Goal: Answer question/provide support: Answer question/provide support

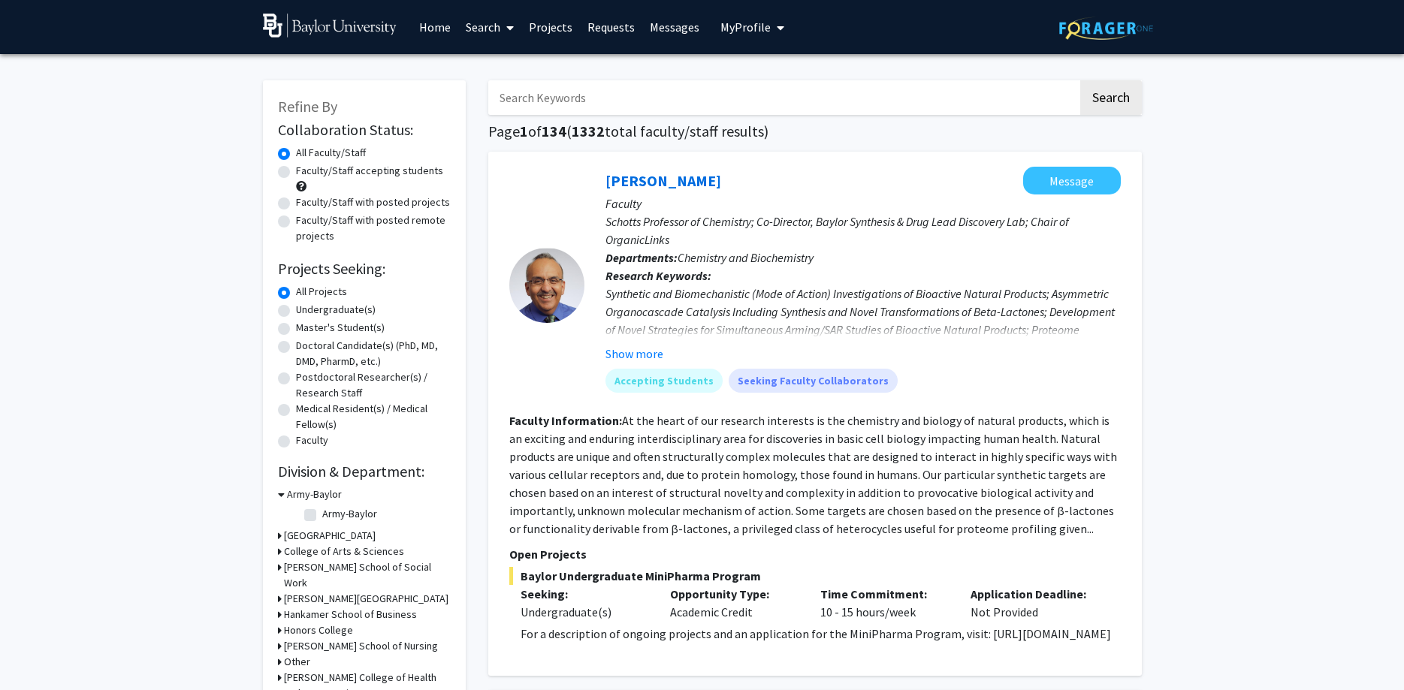
click at [631, 29] on link "Requests" at bounding box center [611, 27] width 62 height 53
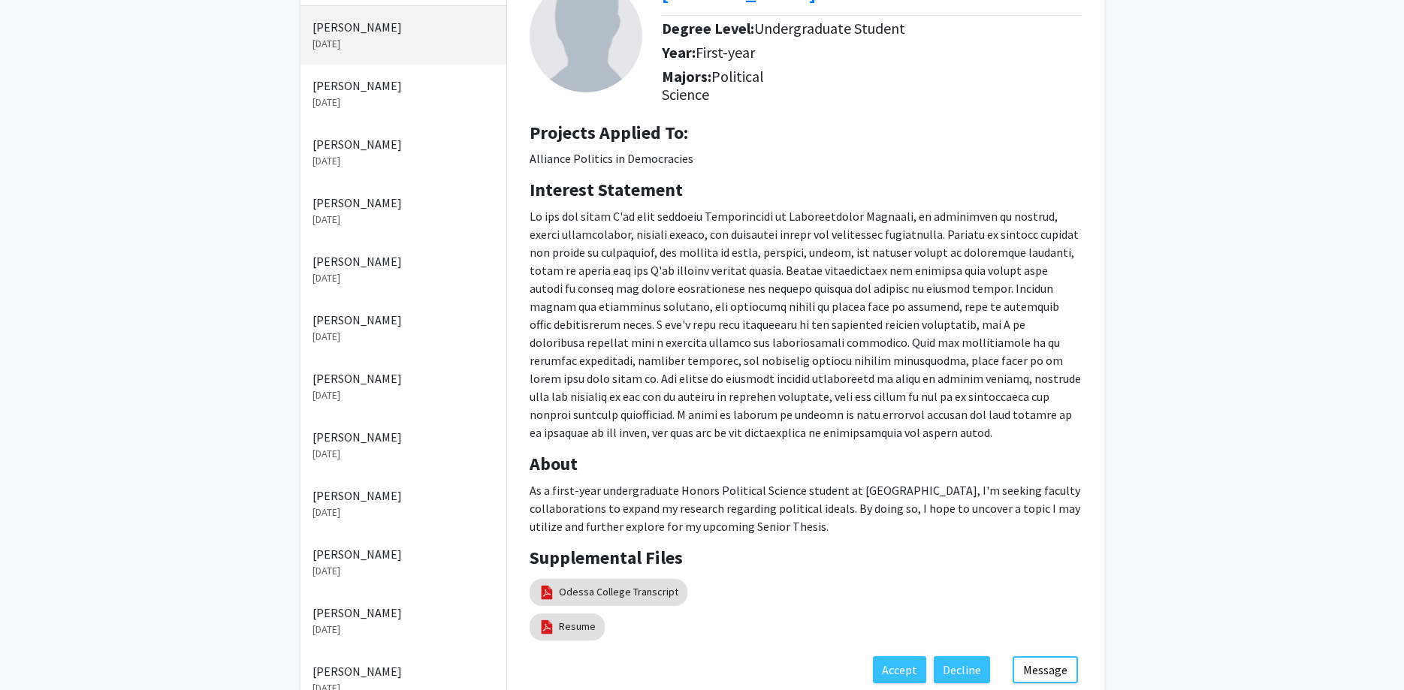
scroll to position [153, 0]
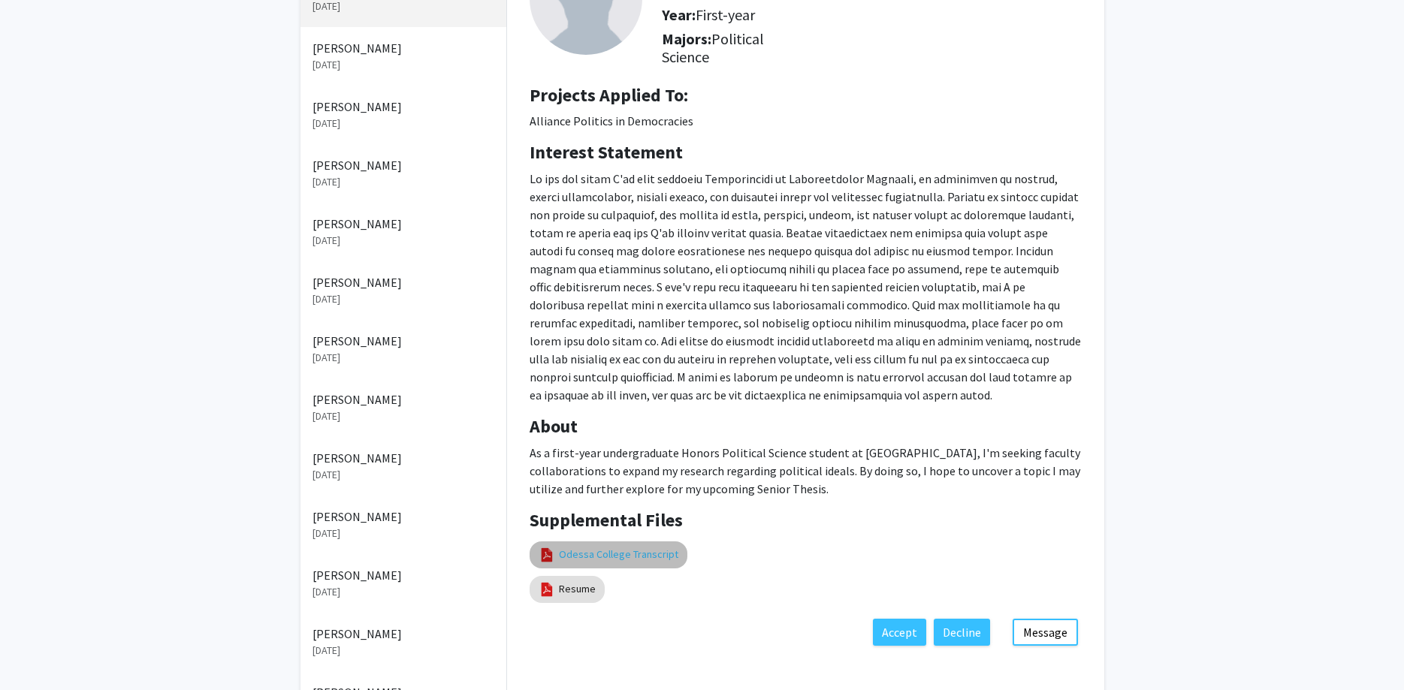
click at [599, 552] on link "Odessa College Transcript" at bounding box center [618, 555] width 119 height 16
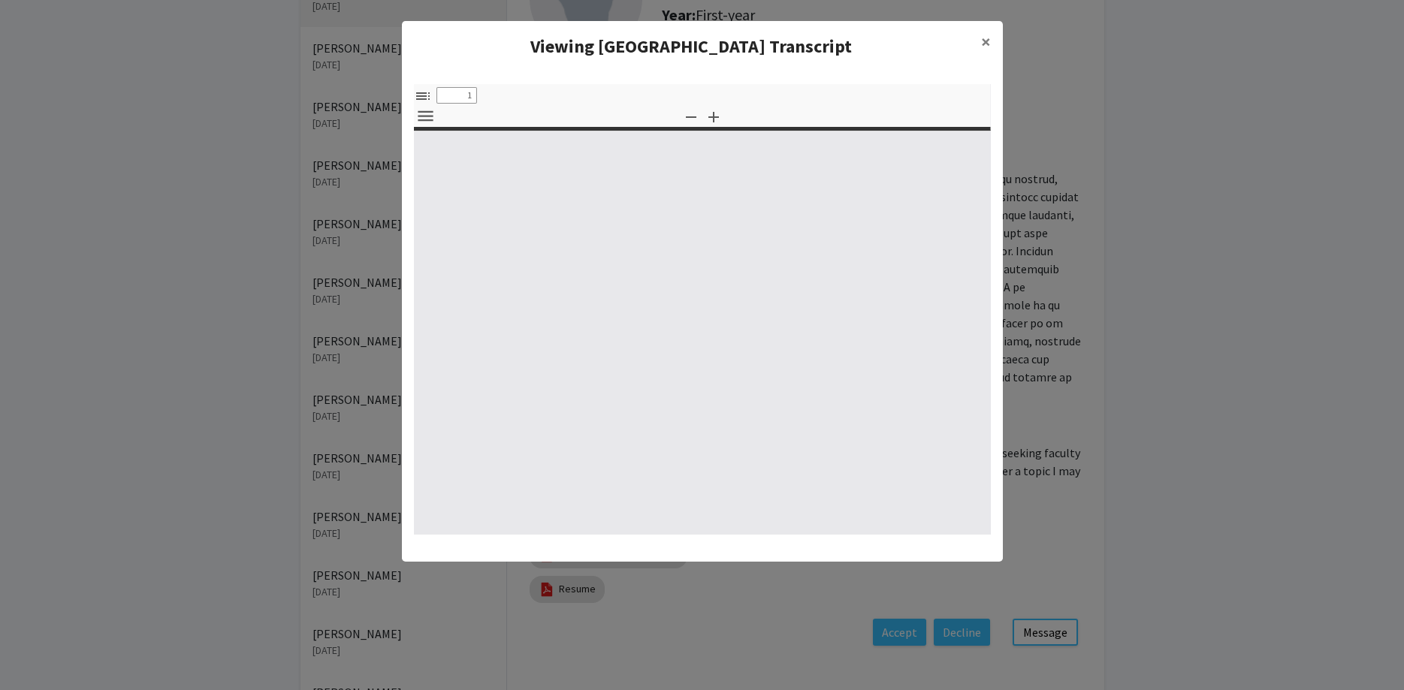
select select "custom"
type input "0"
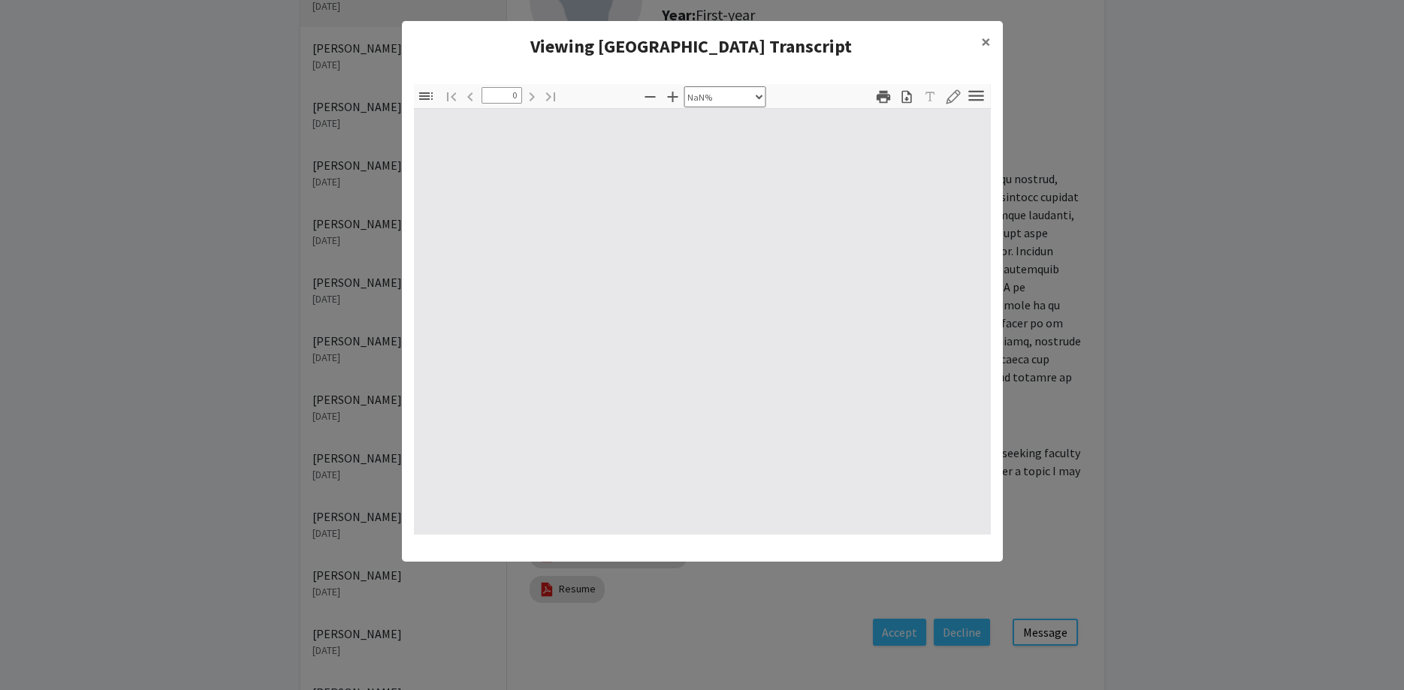
select select "auto"
type input "1"
select select "auto"
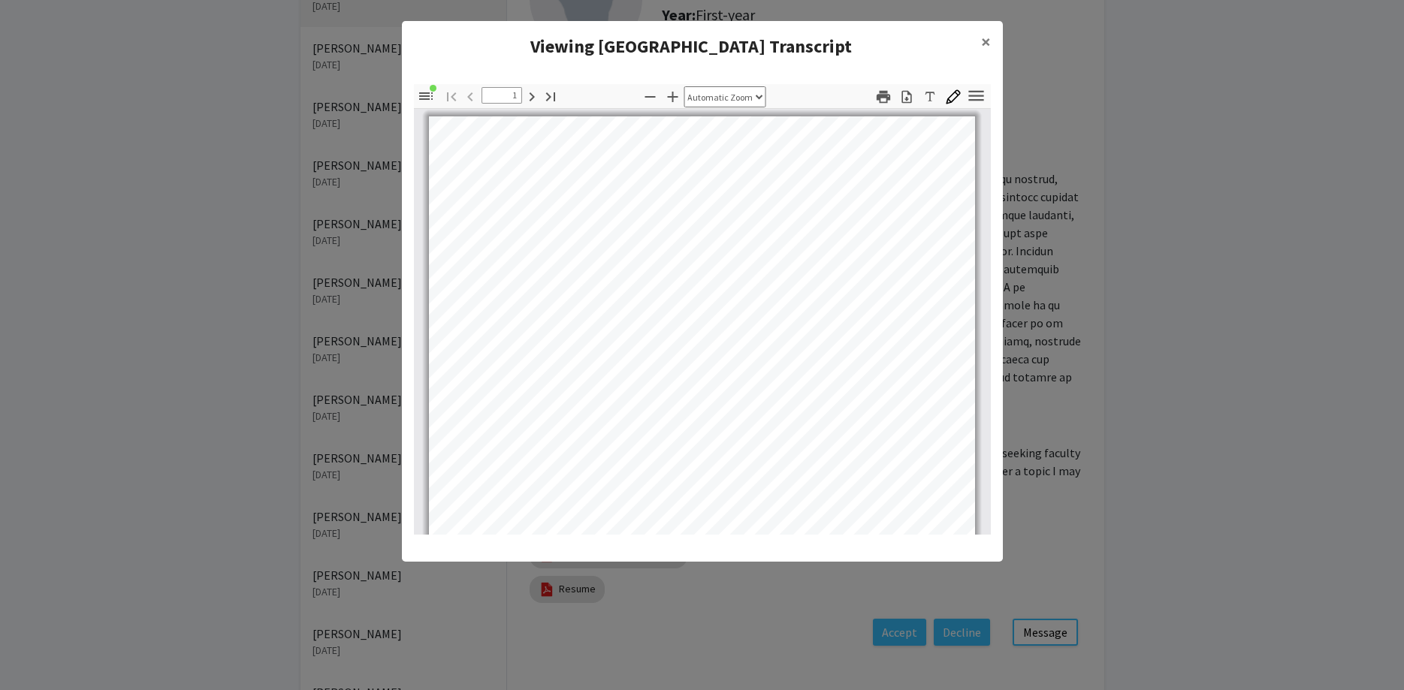
scroll to position [3, 0]
click at [988, 41] on span "×" at bounding box center [986, 41] width 10 height 23
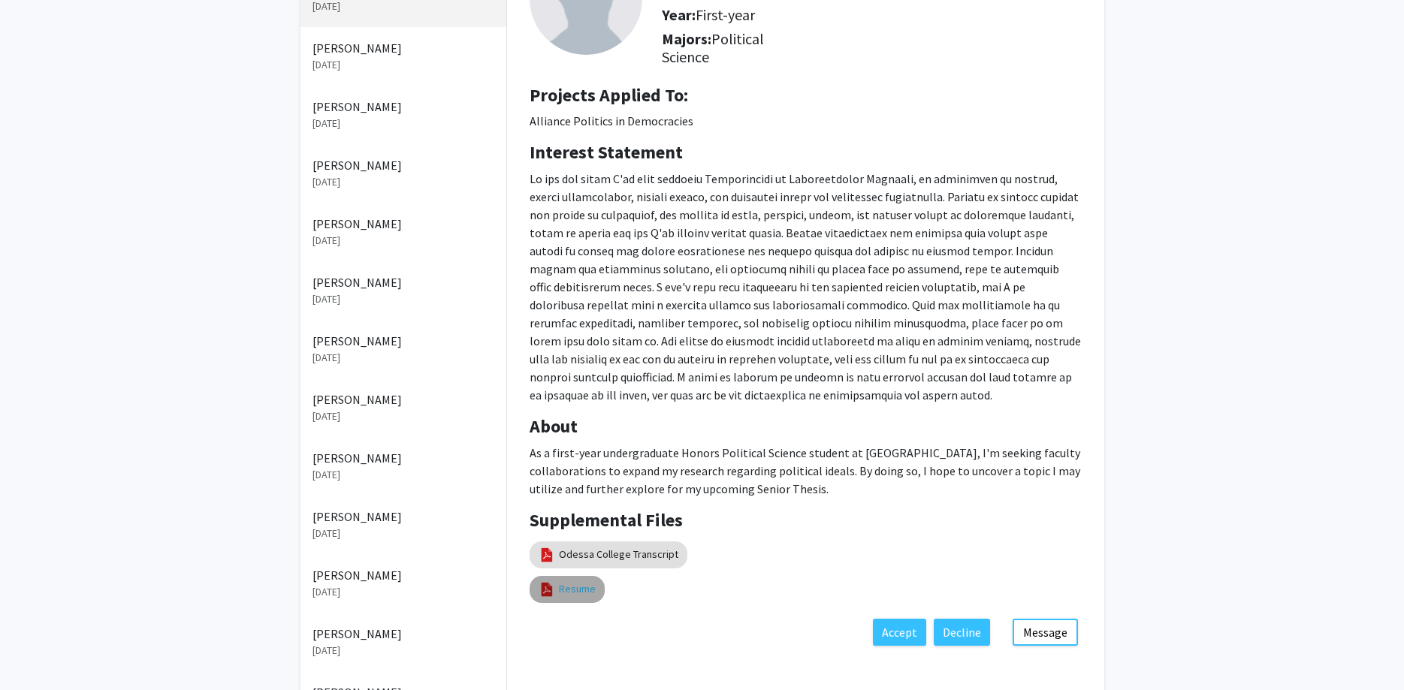
click at [565, 586] on link "Resume" at bounding box center [577, 589] width 37 height 16
select select "custom"
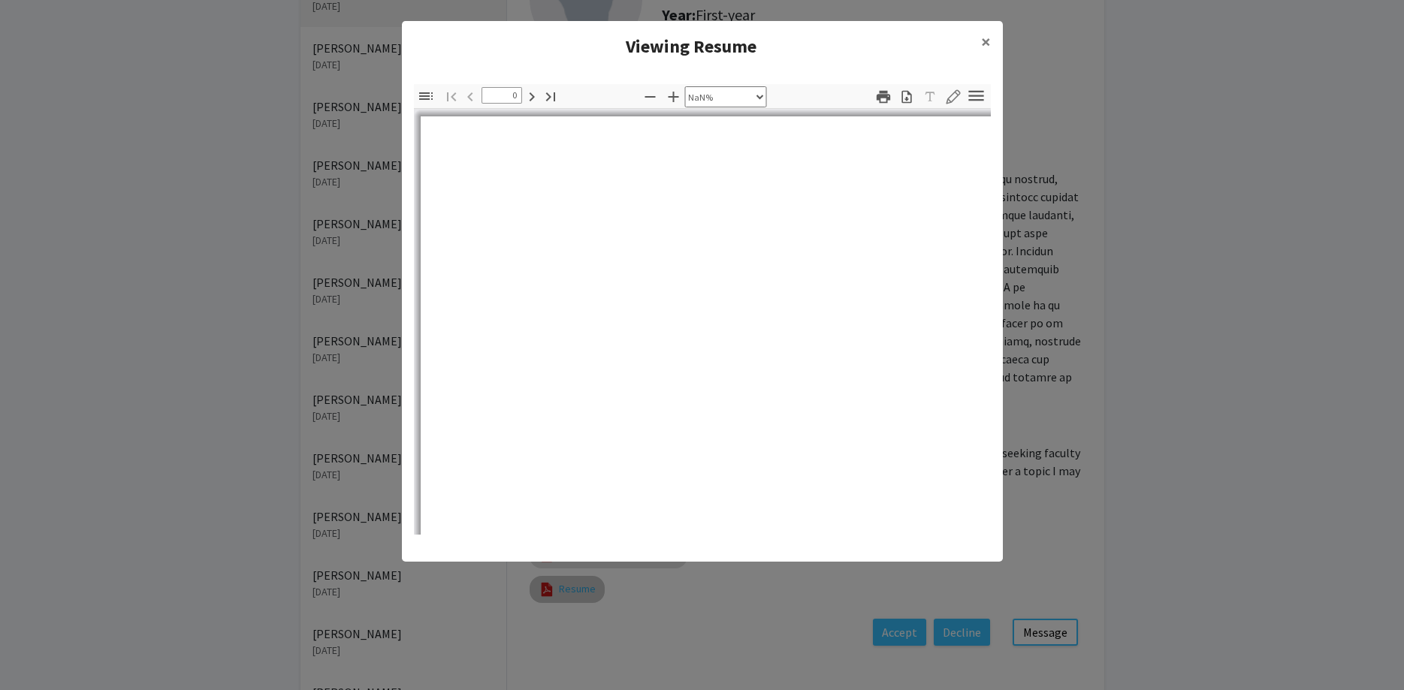
type input "1"
select select "auto"
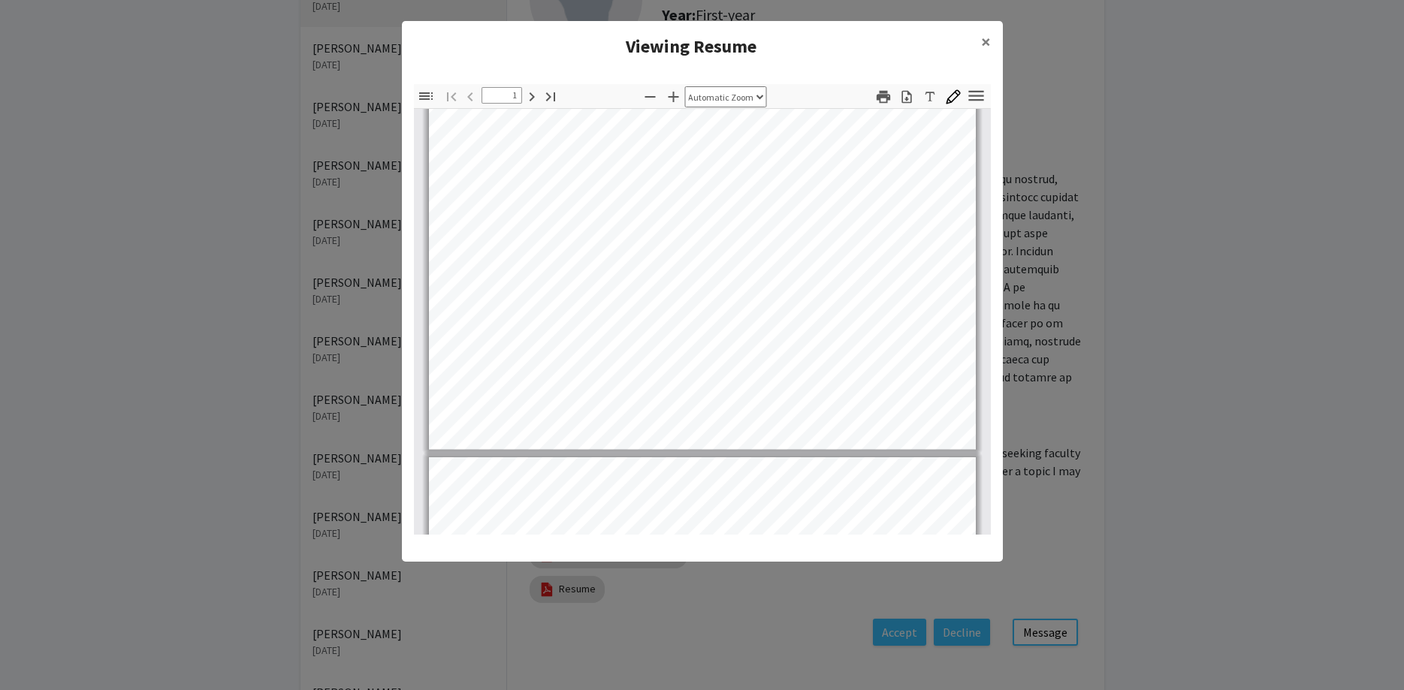
scroll to position [406, 0]
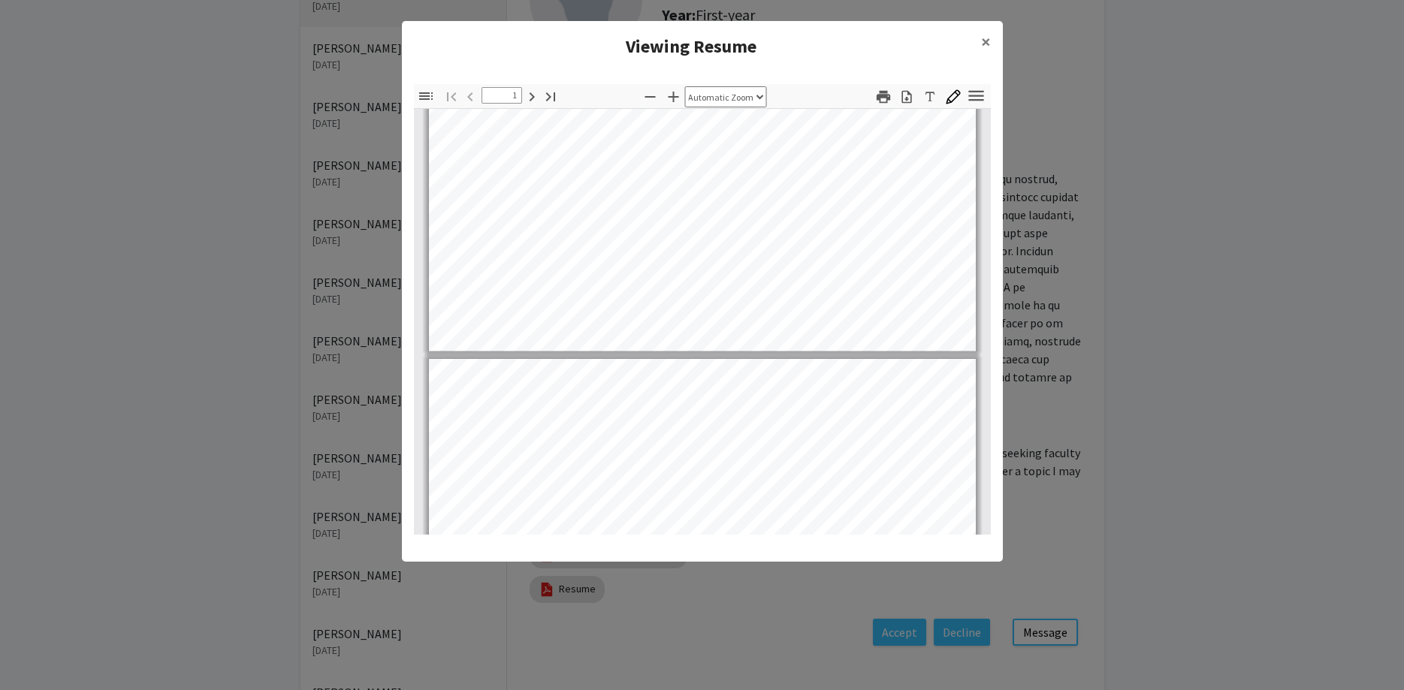
type input "2"
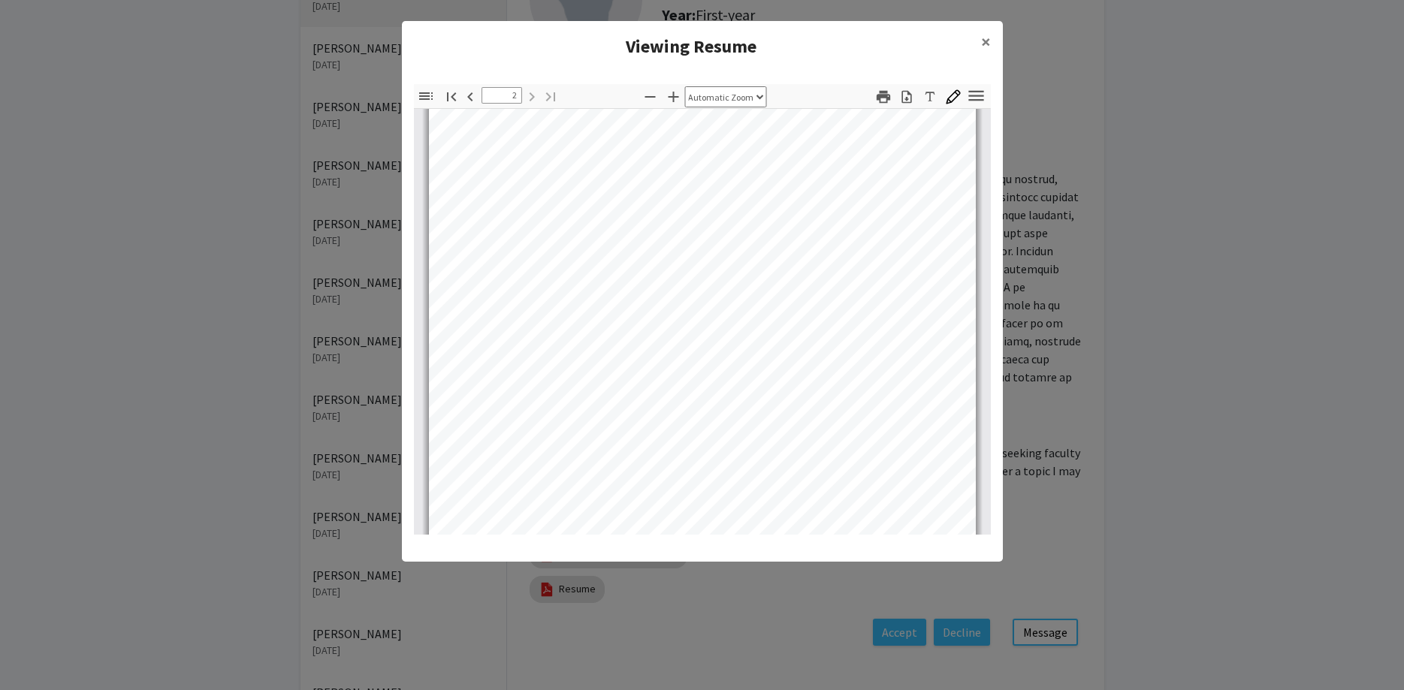
scroll to position [1012, 0]
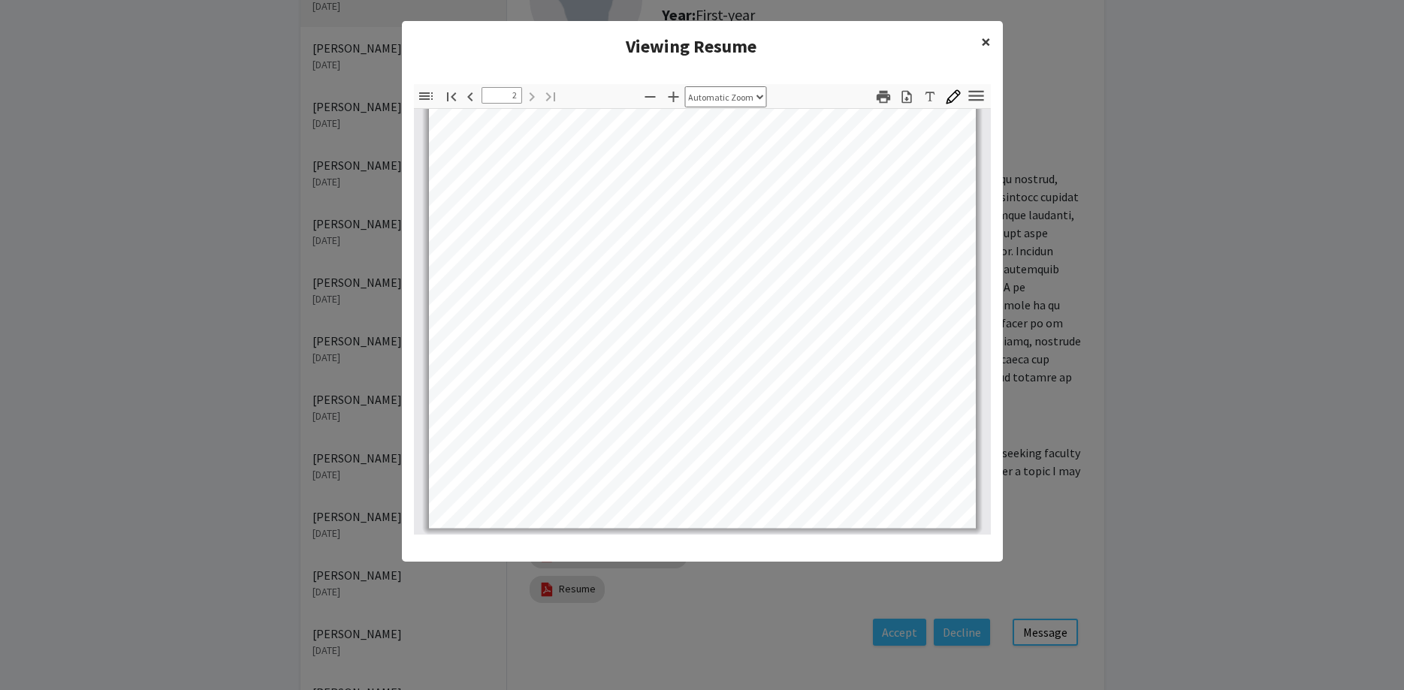
click at [980, 58] on button "×" at bounding box center [986, 42] width 34 height 42
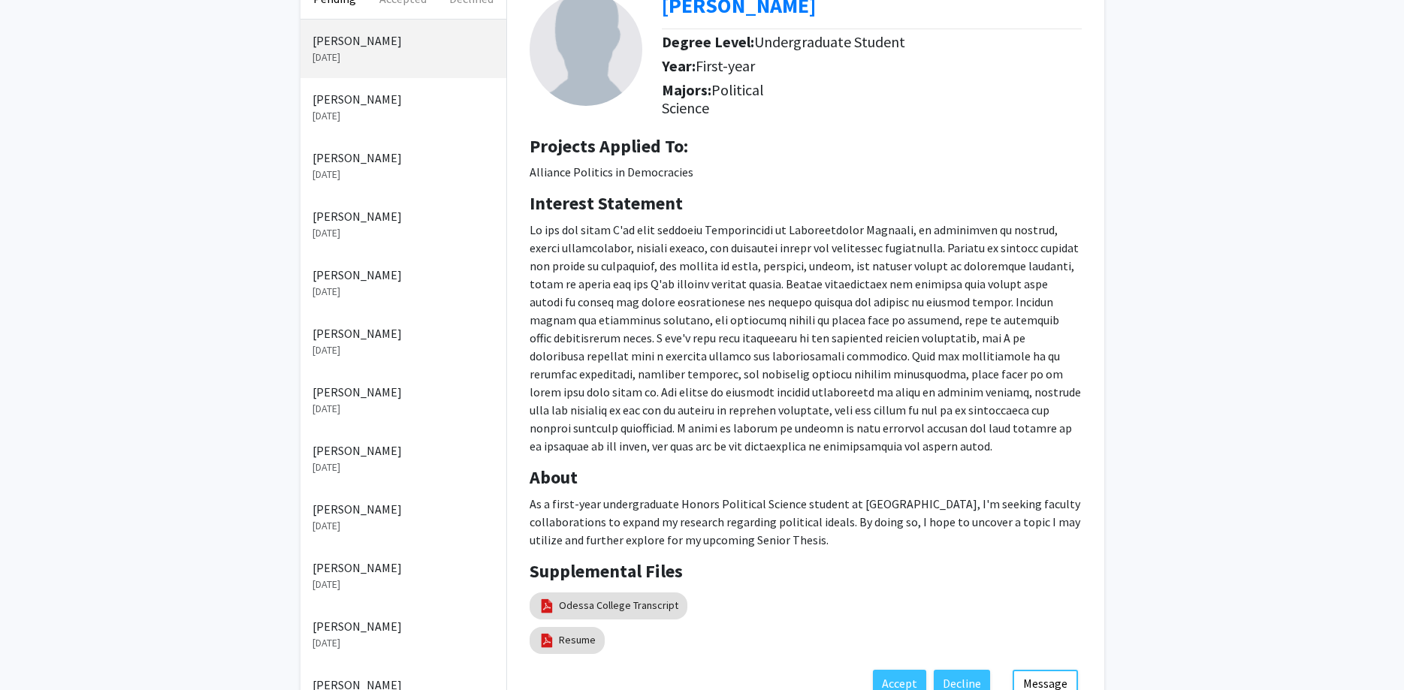
scroll to position [77, 0]
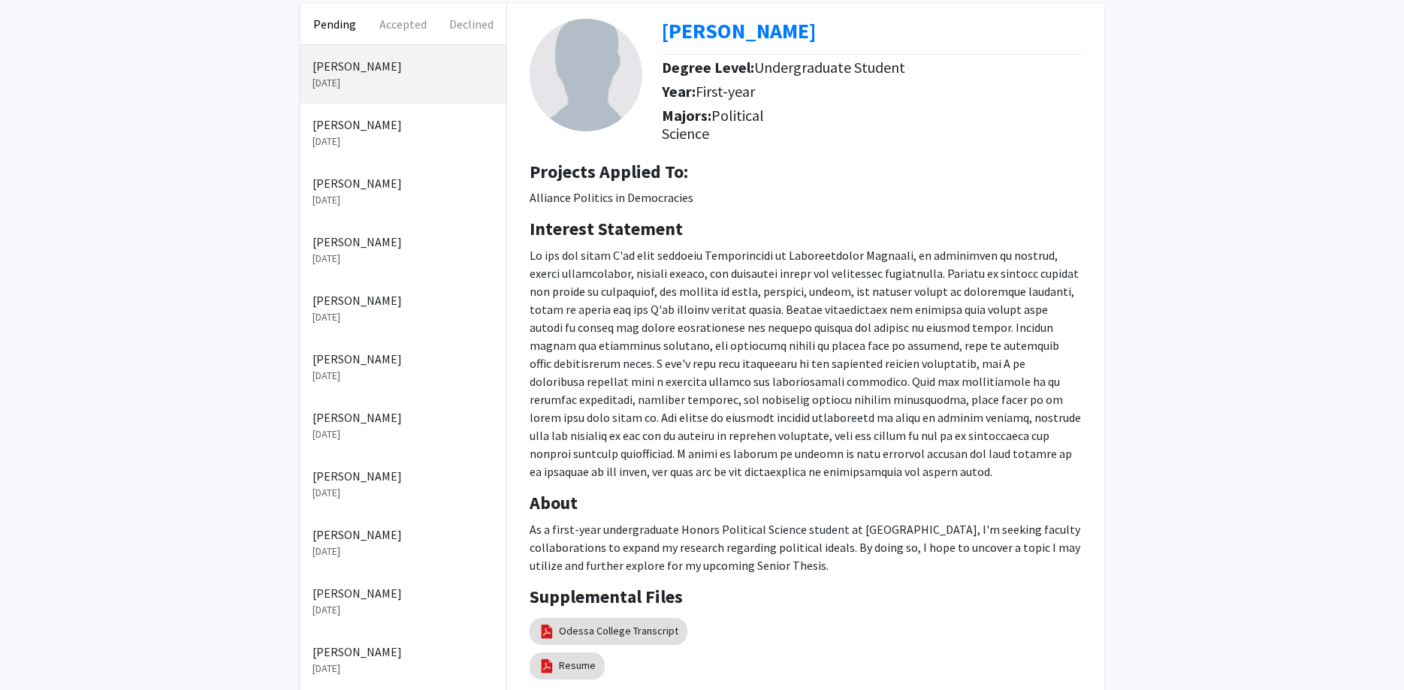
click at [349, 202] on p "[DATE]" at bounding box center [403, 200] width 182 height 16
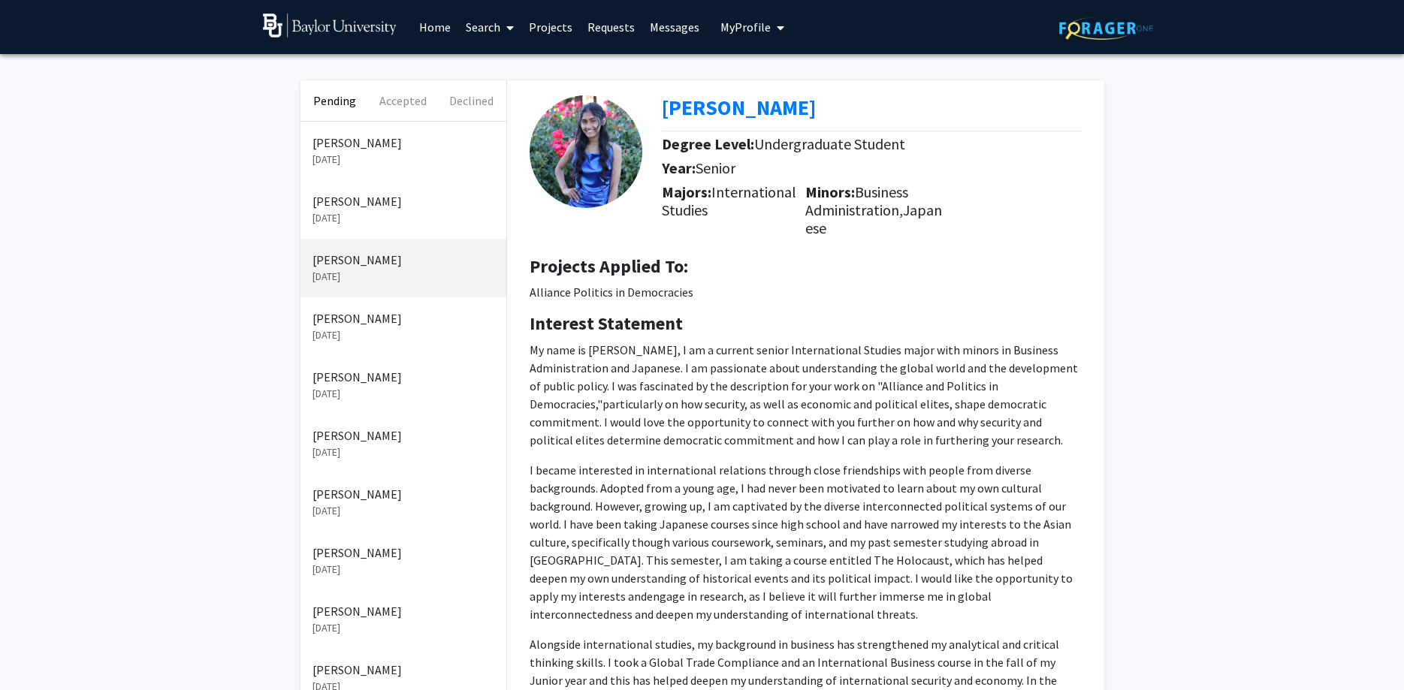
click at [406, 320] on p "[PERSON_NAME]" at bounding box center [403, 318] width 182 height 18
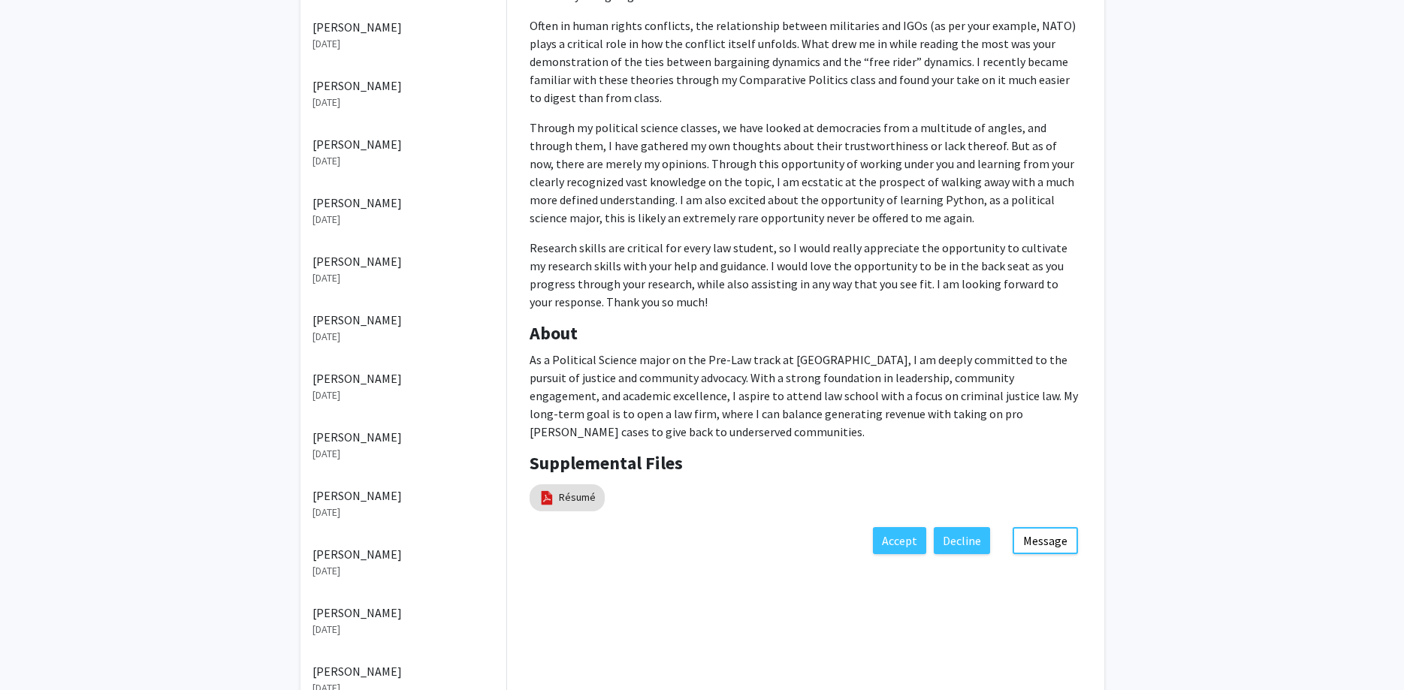
scroll to position [430, 0]
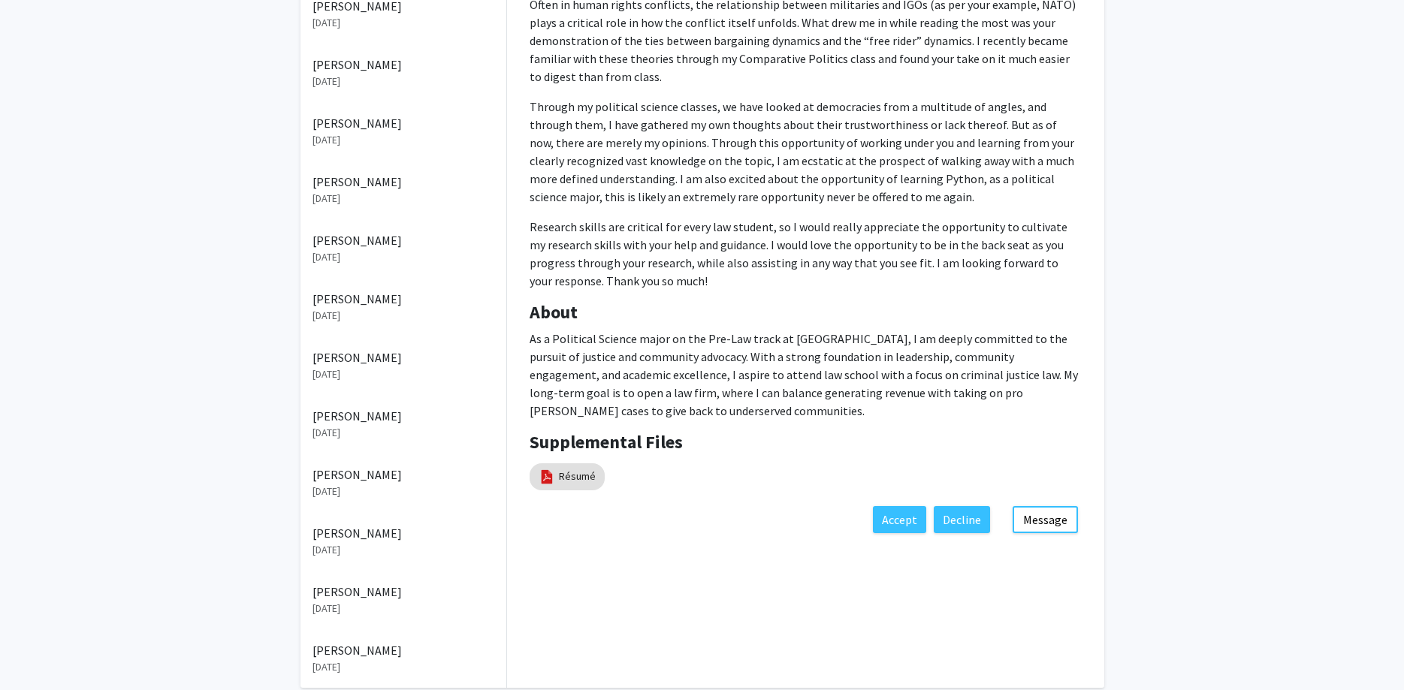
click at [391, 536] on p "[PERSON_NAME]" at bounding box center [403, 533] width 182 height 18
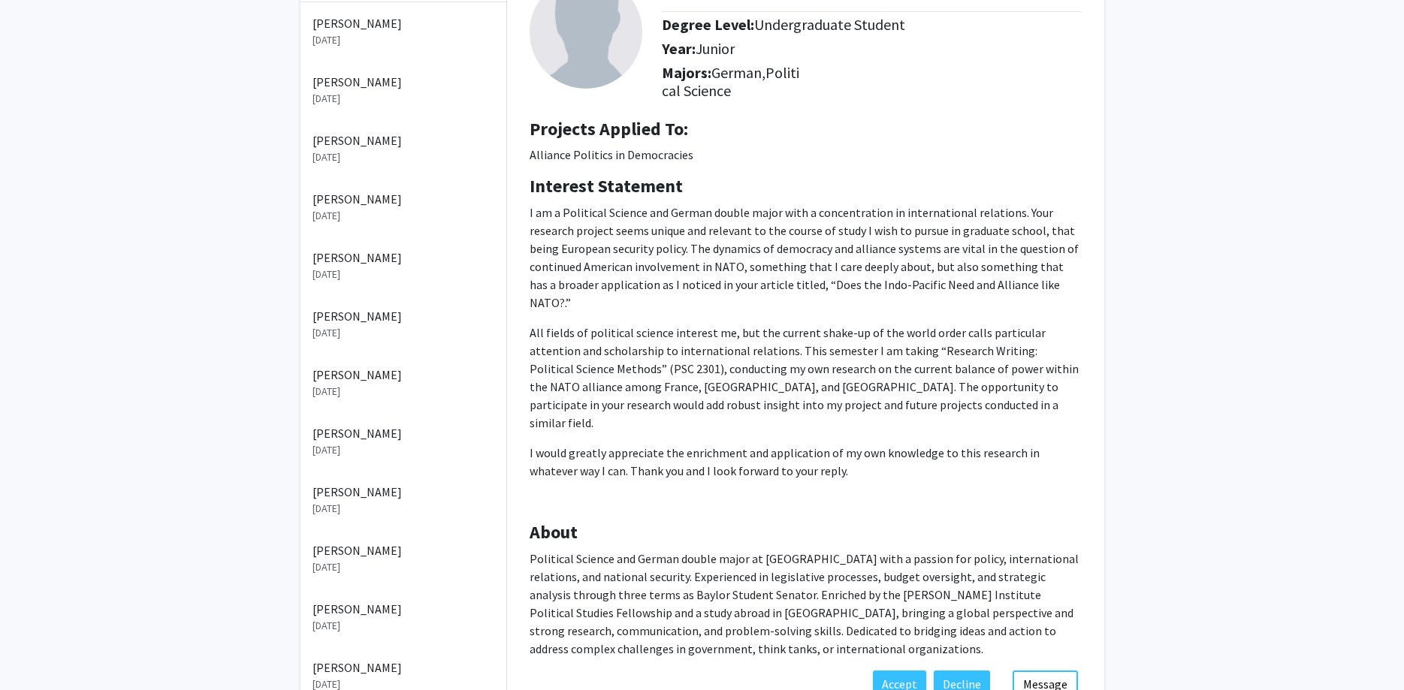
scroll to position [123, 0]
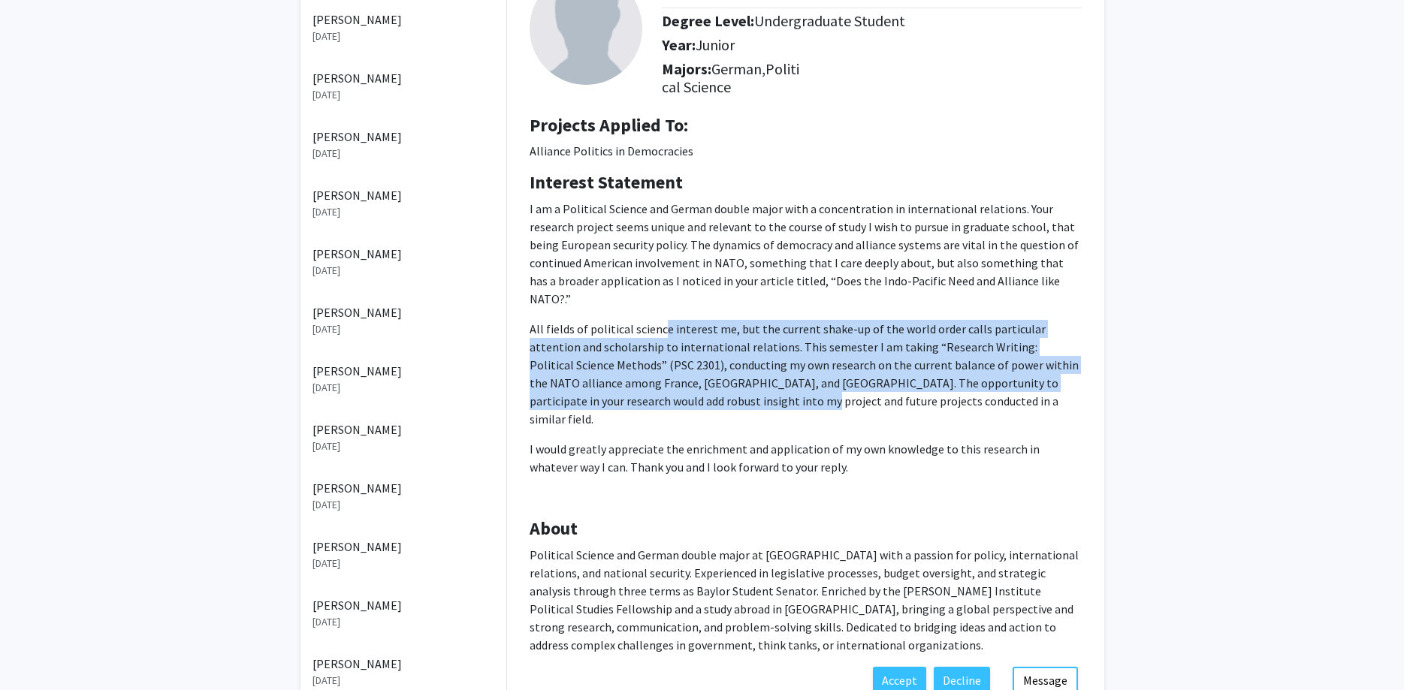
drag, startPoint x: 669, startPoint y: 384, endPoint x: 662, endPoint y: 314, distance: 70.2
click at [662, 320] on p "All fields of political science interest me, but the current shake-up of the wo…" at bounding box center [806, 374] width 552 height 108
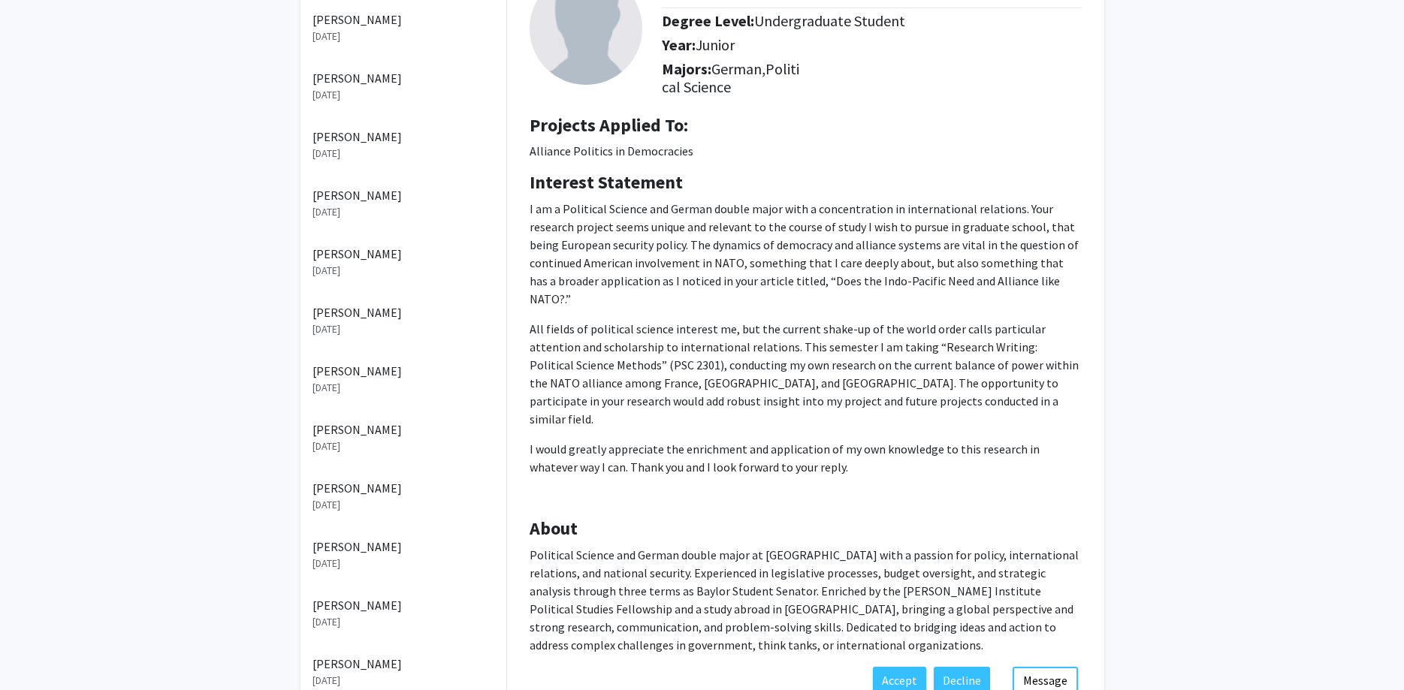
click at [662, 320] on p "All fields of political science interest me, but the current shake-up of the wo…" at bounding box center [806, 374] width 552 height 108
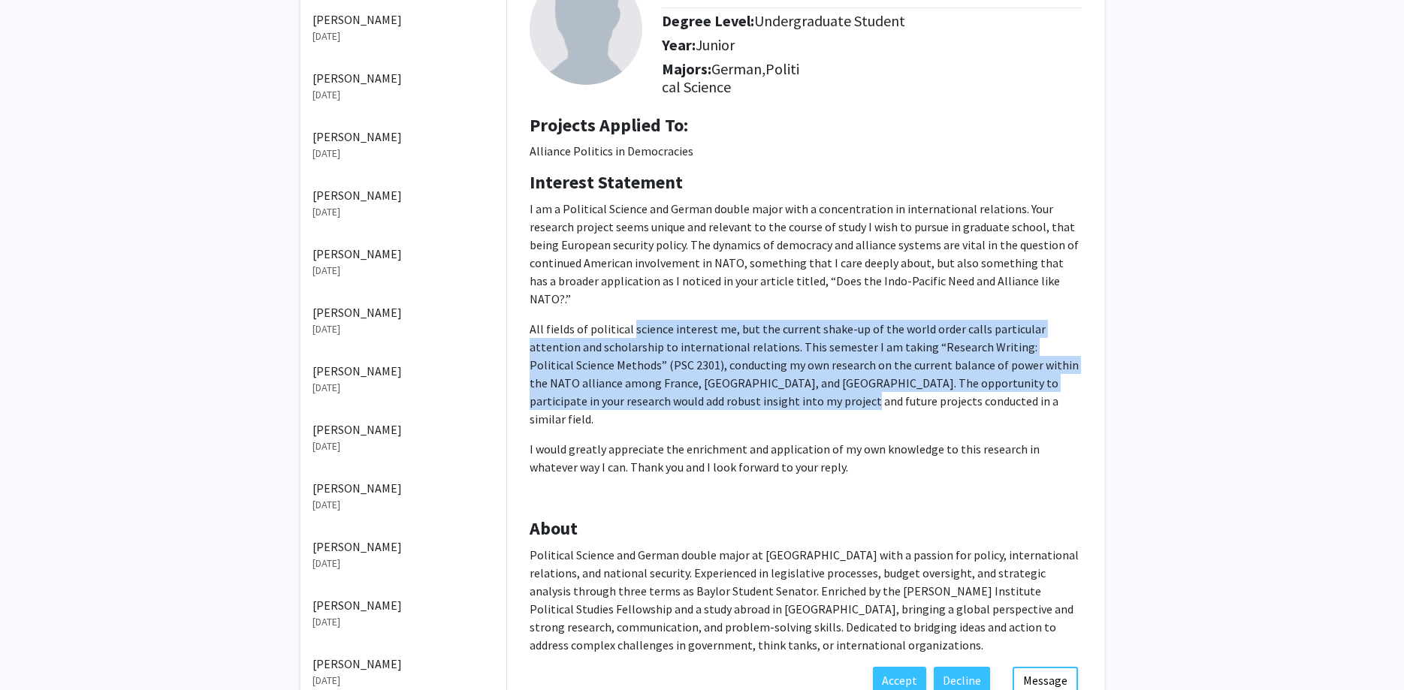
drag, startPoint x: 662, startPoint y: 314, endPoint x: 675, endPoint y: 385, distance: 71.6
click at [675, 385] on p "All fields of political science interest me, but the current shake-up of the wo…" at bounding box center [806, 374] width 552 height 108
drag, startPoint x: 675, startPoint y: 385, endPoint x: 676, endPoint y: 318, distance: 66.9
click at [676, 320] on p "All fields of political science interest me, but the current shake-up of the wo…" at bounding box center [806, 374] width 552 height 108
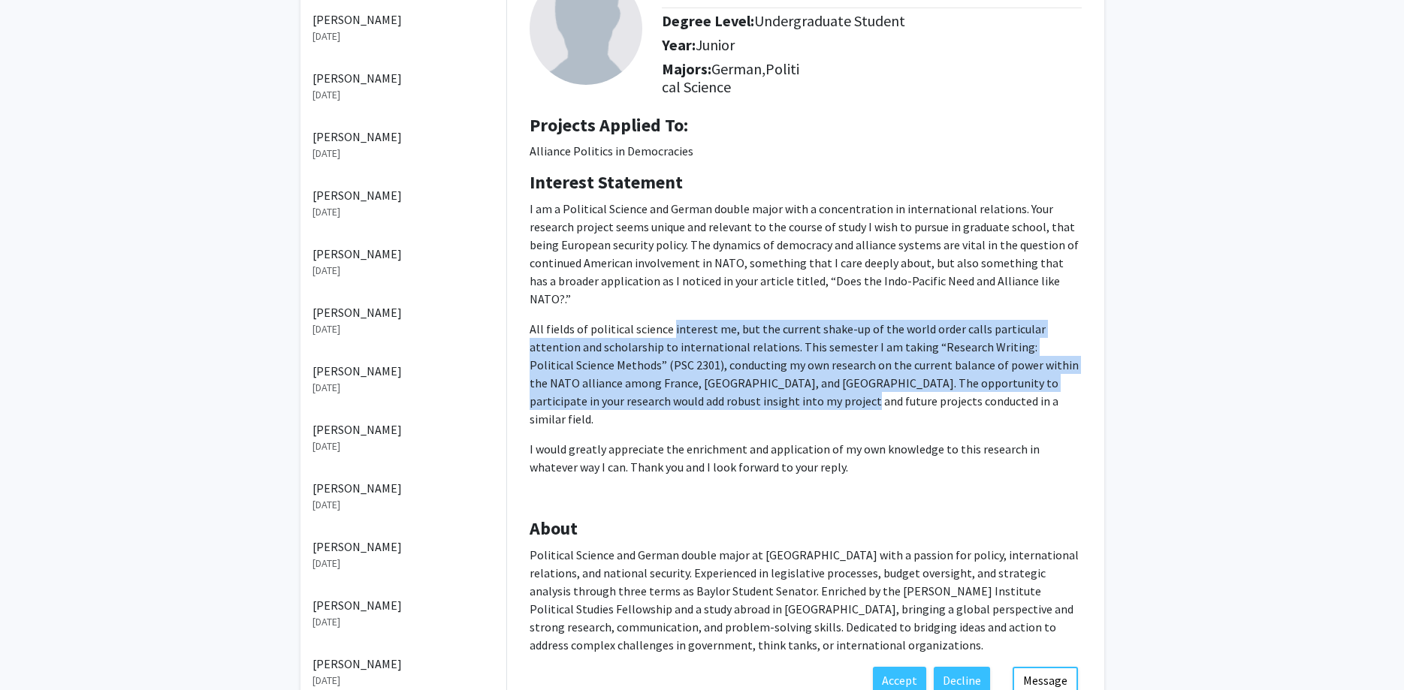
click at [676, 320] on p "All fields of political science interest me, but the current shake-up of the wo…" at bounding box center [806, 374] width 552 height 108
drag, startPoint x: 676, startPoint y: 318, endPoint x: 675, endPoint y: 376, distance: 57.9
click at [675, 376] on p "All fields of political science interest me, but the current shake-up of the wo…" at bounding box center [806, 374] width 552 height 108
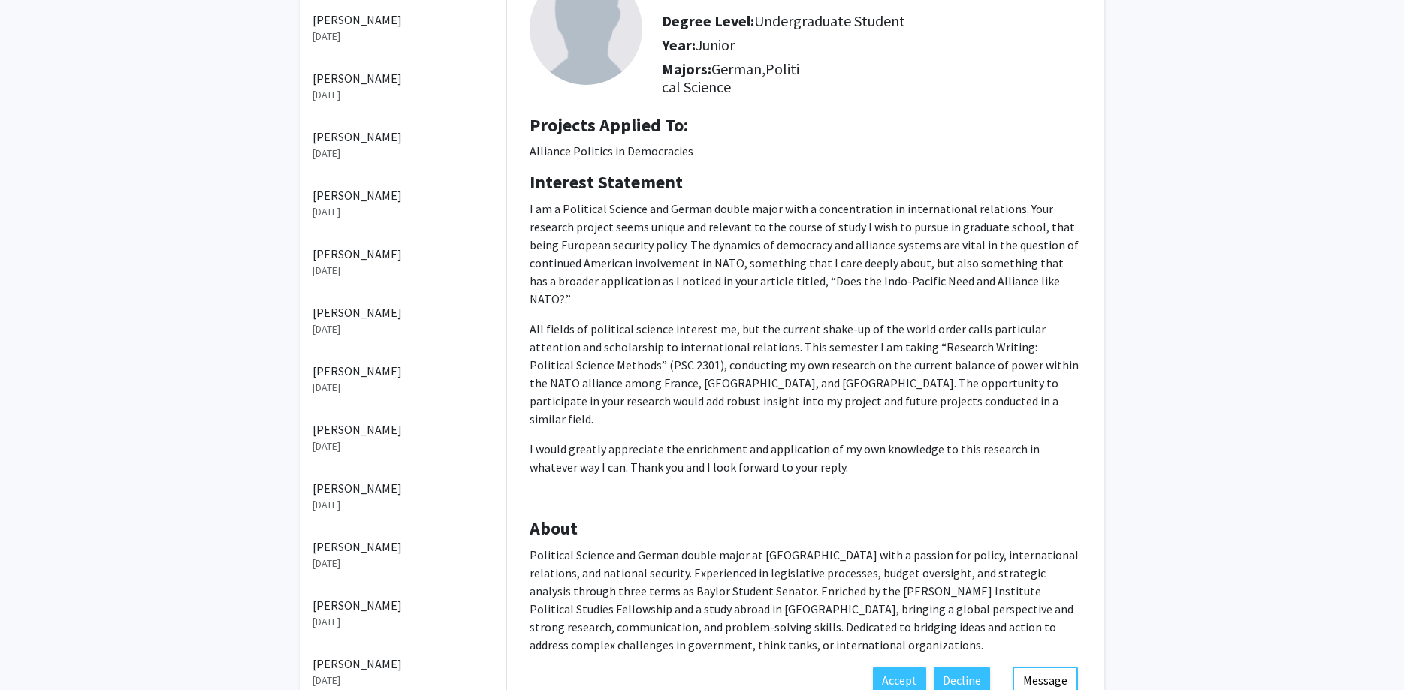
click at [675, 376] on p "All fields of political science interest me, but the current shake-up of the wo…" at bounding box center [806, 374] width 552 height 108
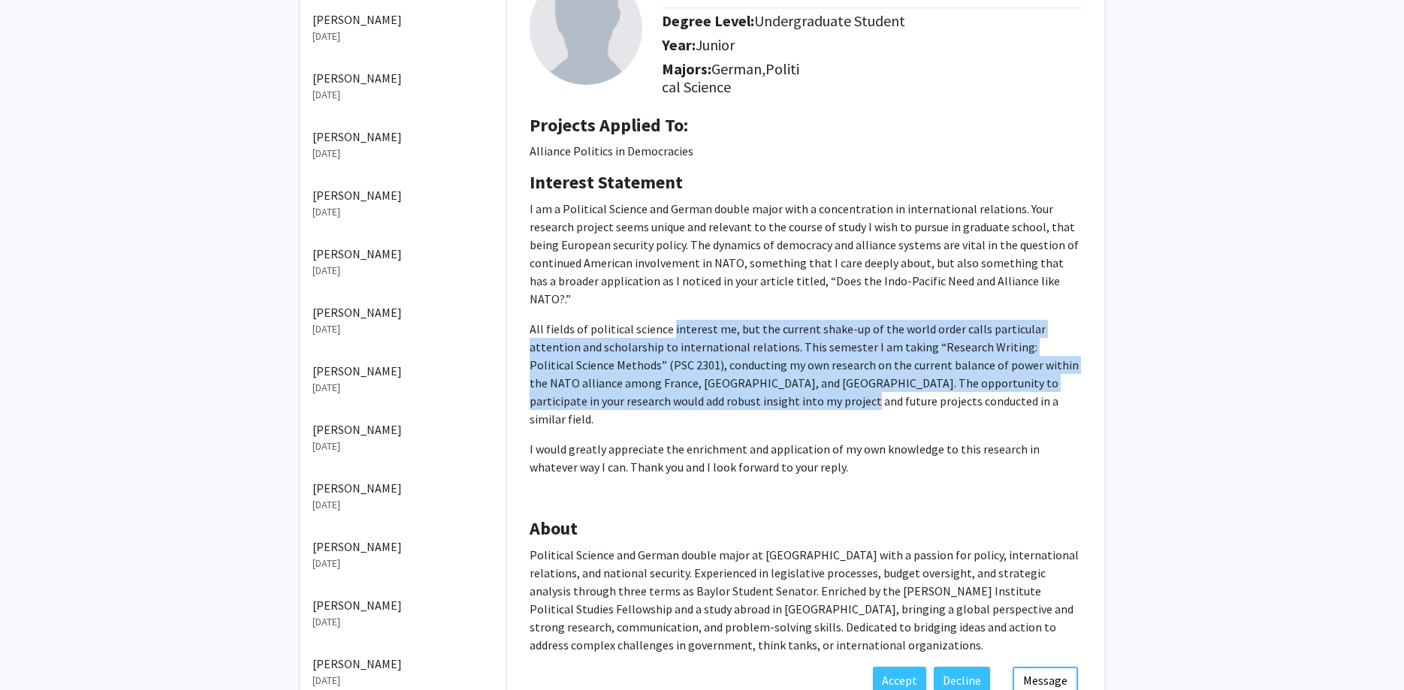
drag, startPoint x: 675, startPoint y: 376, endPoint x: 675, endPoint y: 304, distance: 71.4
click at [675, 320] on p "All fields of political science interest me, but the current shake-up of the wo…" at bounding box center [806, 374] width 552 height 108
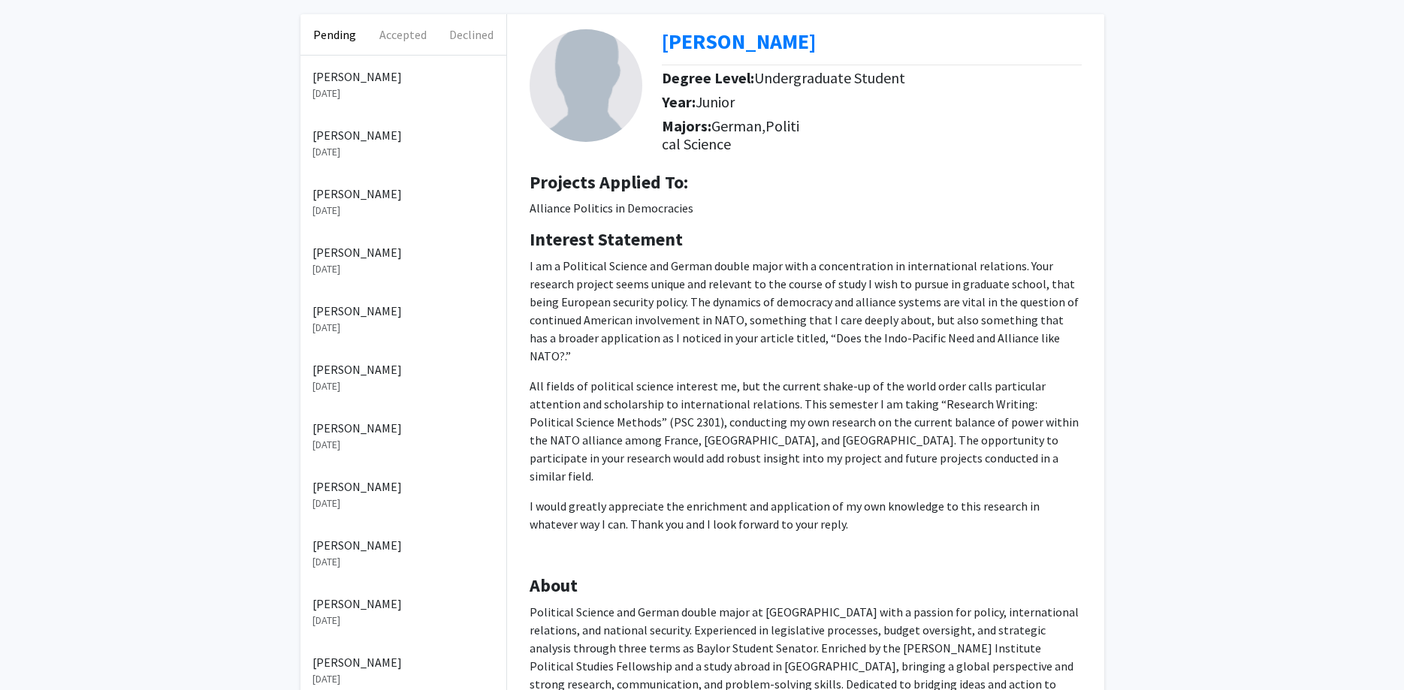
scroll to position [153, 0]
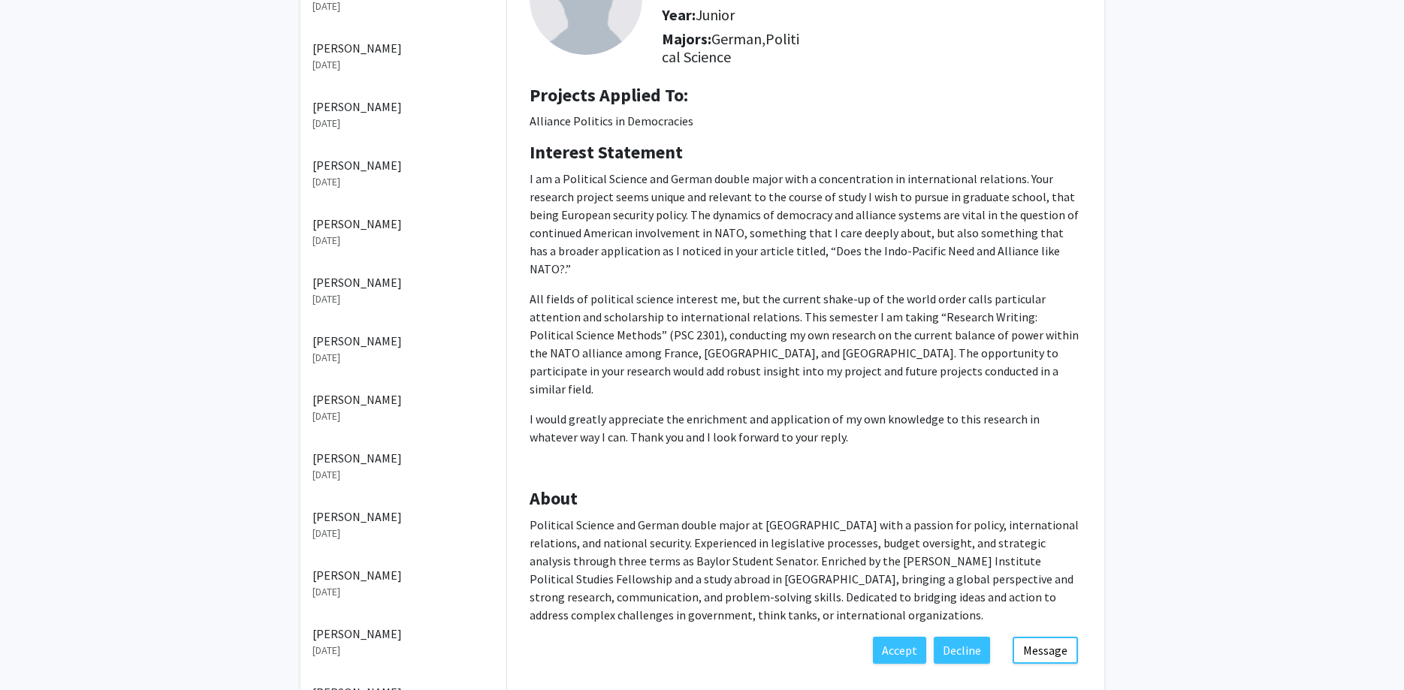
click at [374, 461] on p "[PERSON_NAME]" at bounding box center [403, 458] width 182 height 18
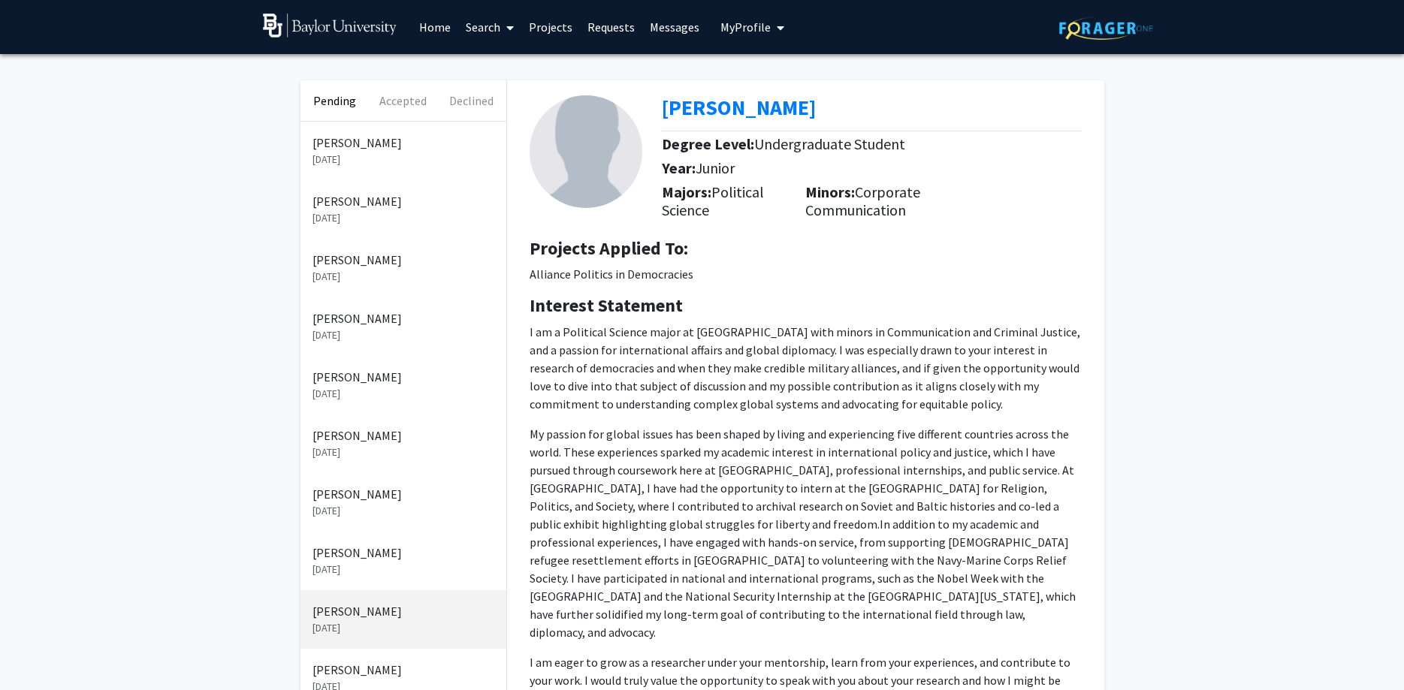
click at [366, 497] on p "[PERSON_NAME]" at bounding box center [403, 494] width 182 height 18
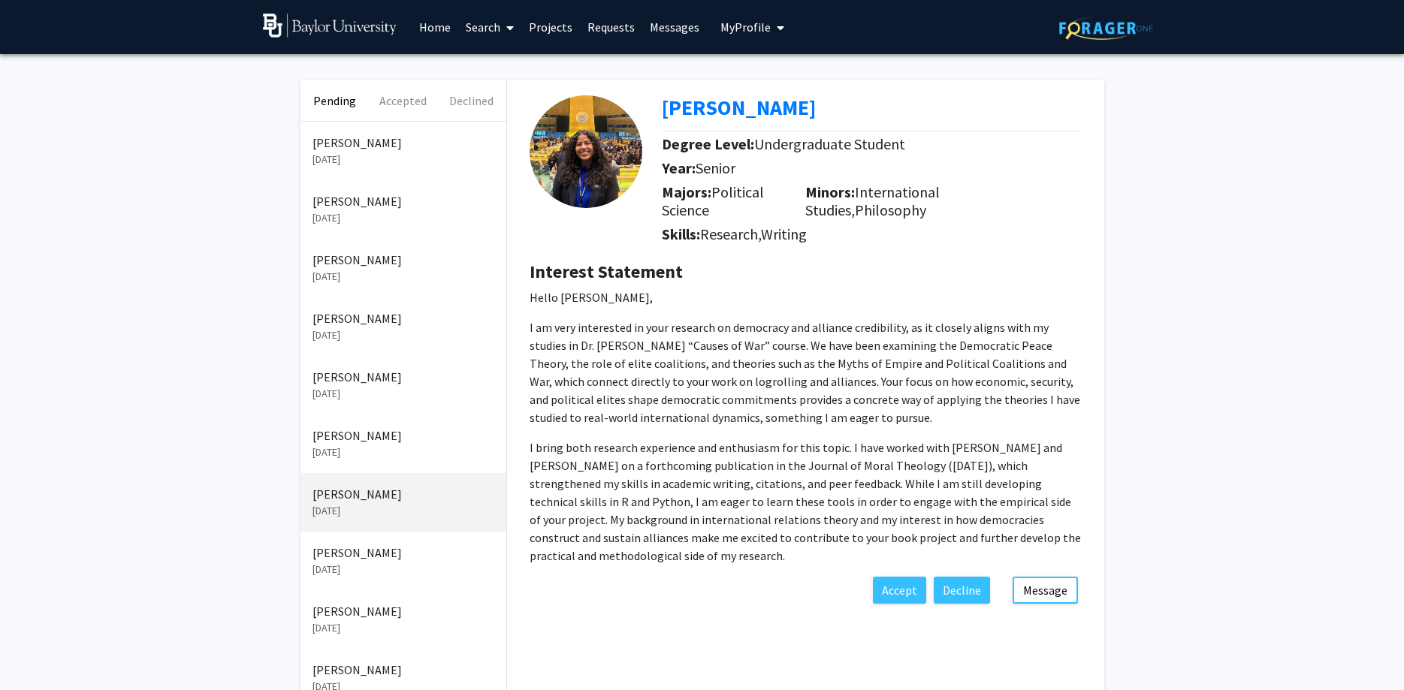
click at [364, 452] on p "[DATE]" at bounding box center [403, 453] width 182 height 16
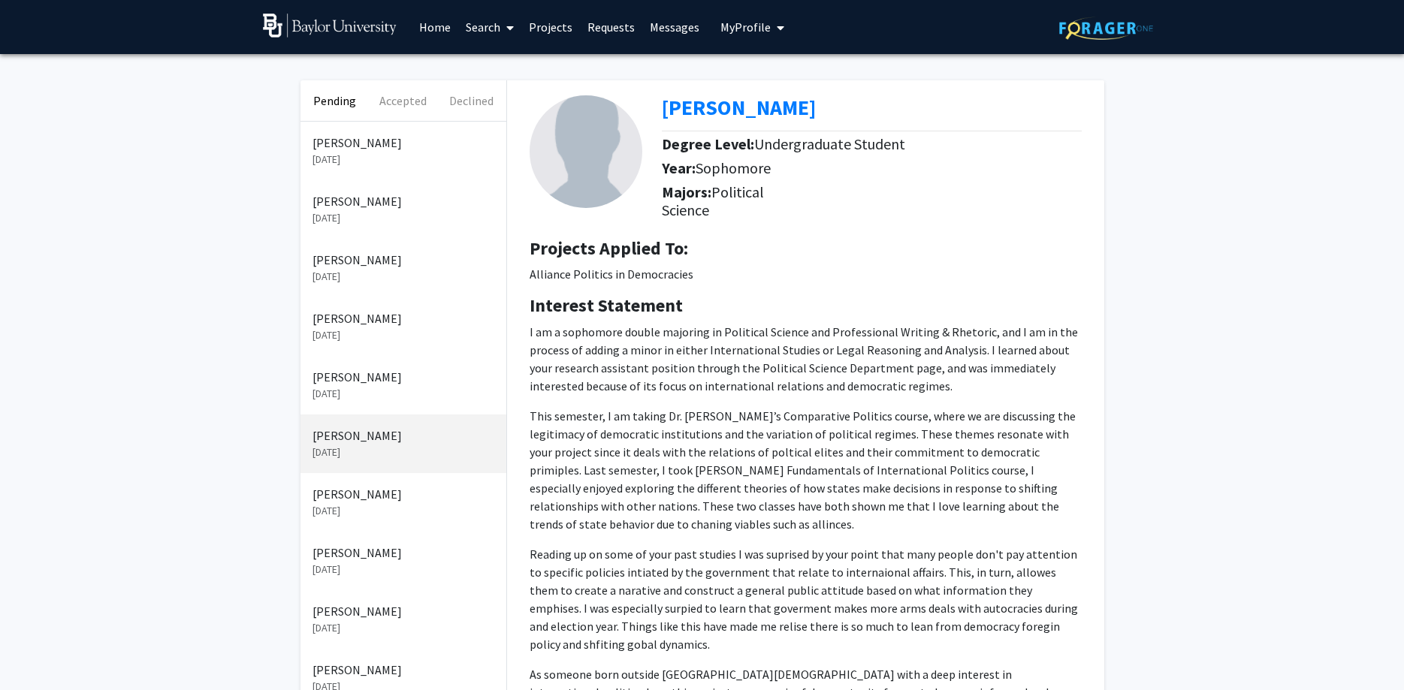
click at [397, 376] on p "[PERSON_NAME]" at bounding box center [403, 377] width 182 height 18
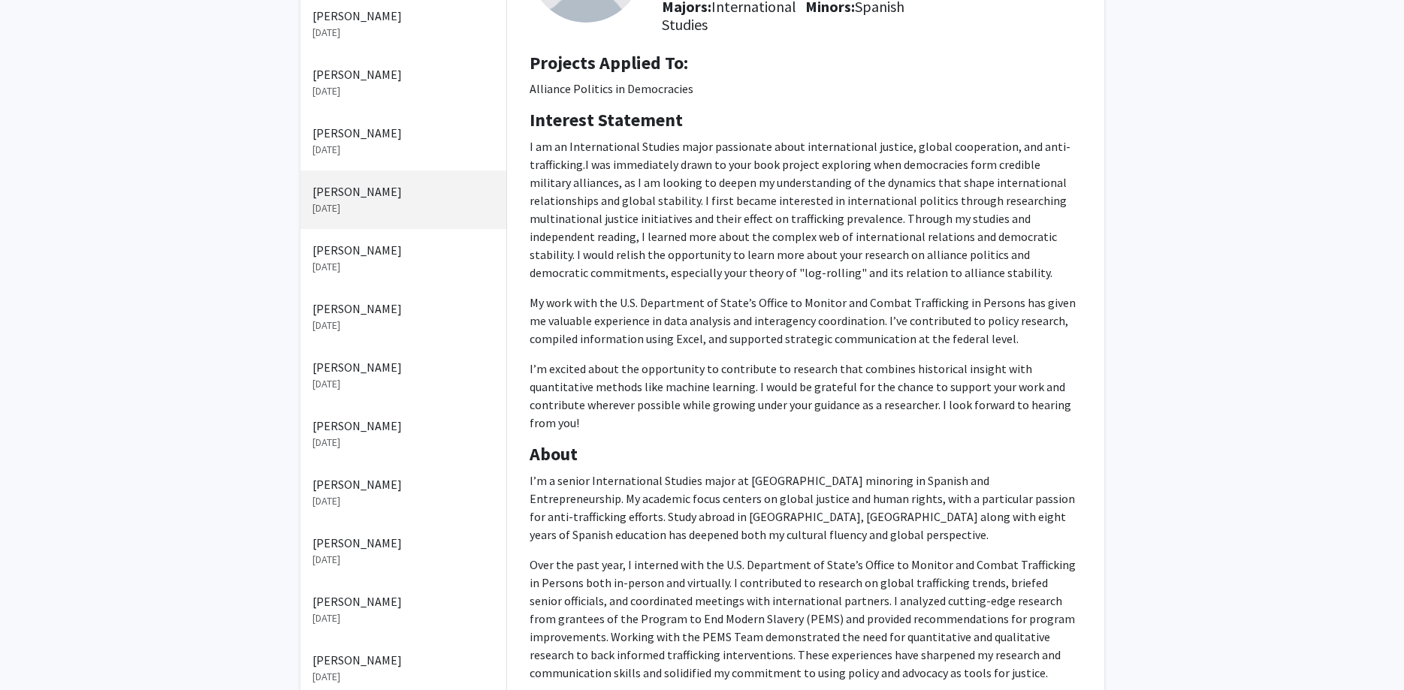
scroll to position [77, 0]
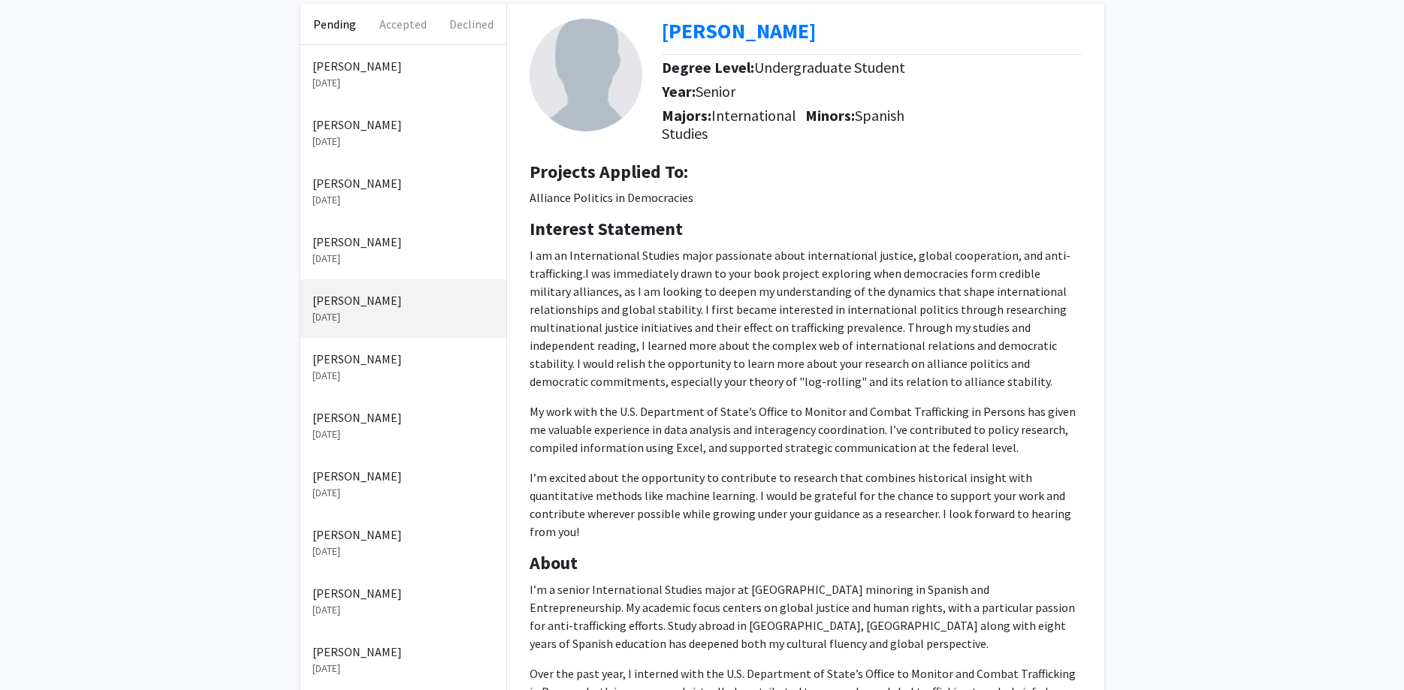
click at [451, 496] on p "[DATE]" at bounding box center [403, 493] width 182 height 16
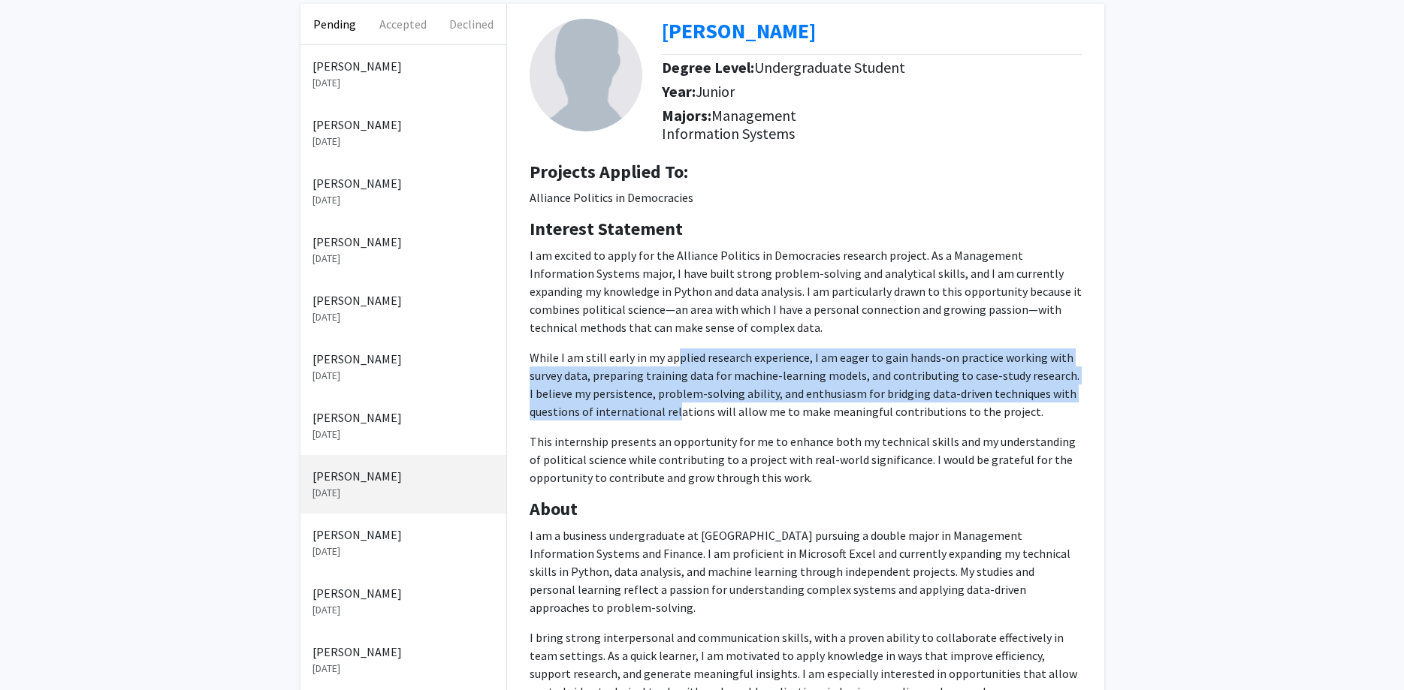
drag, startPoint x: 675, startPoint y: 408, endPoint x: 677, endPoint y: 358, distance: 50.4
click at [677, 358] on p "While I am still early in my applied research experience, I am eager to gain ha…" at bounding box center [806, 385] width 552 height 72
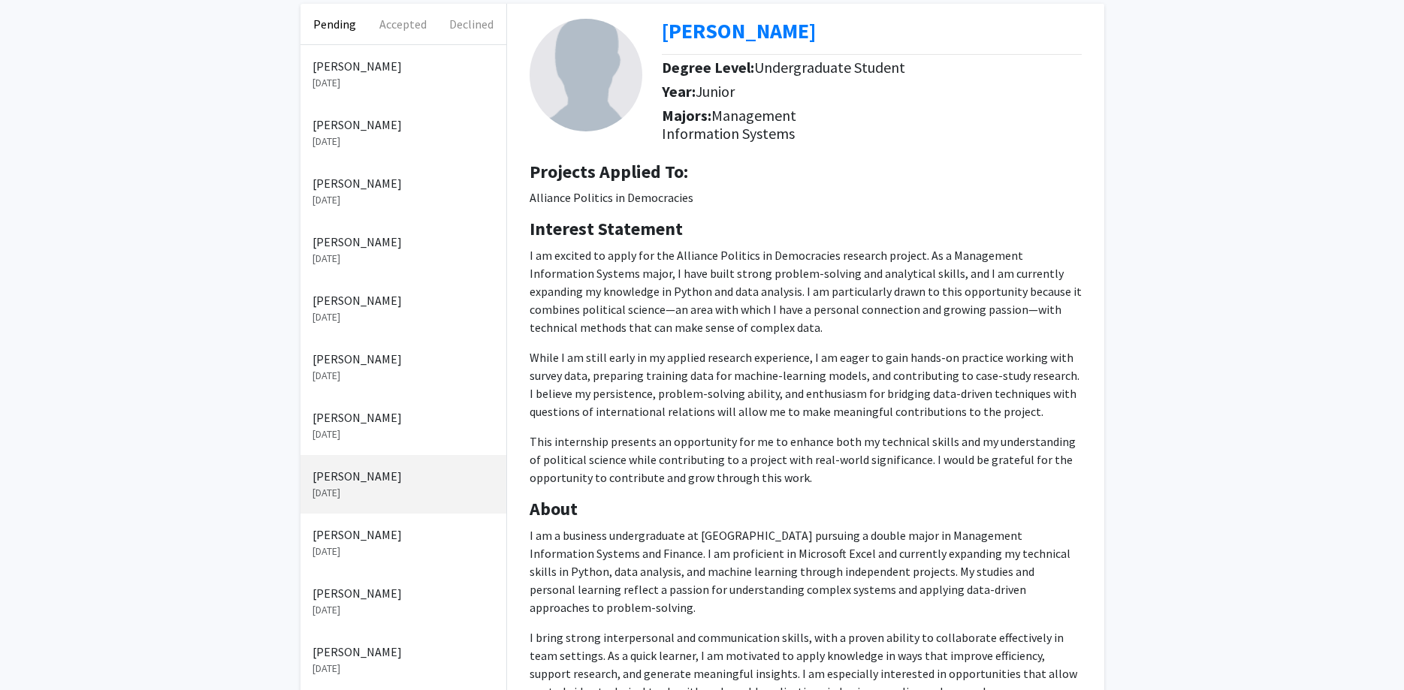
click at [677, 358] on p "While I am still early in my applied research experience, I am eager to gain ha…" at bounding box center [806, 385] width 552 height 72
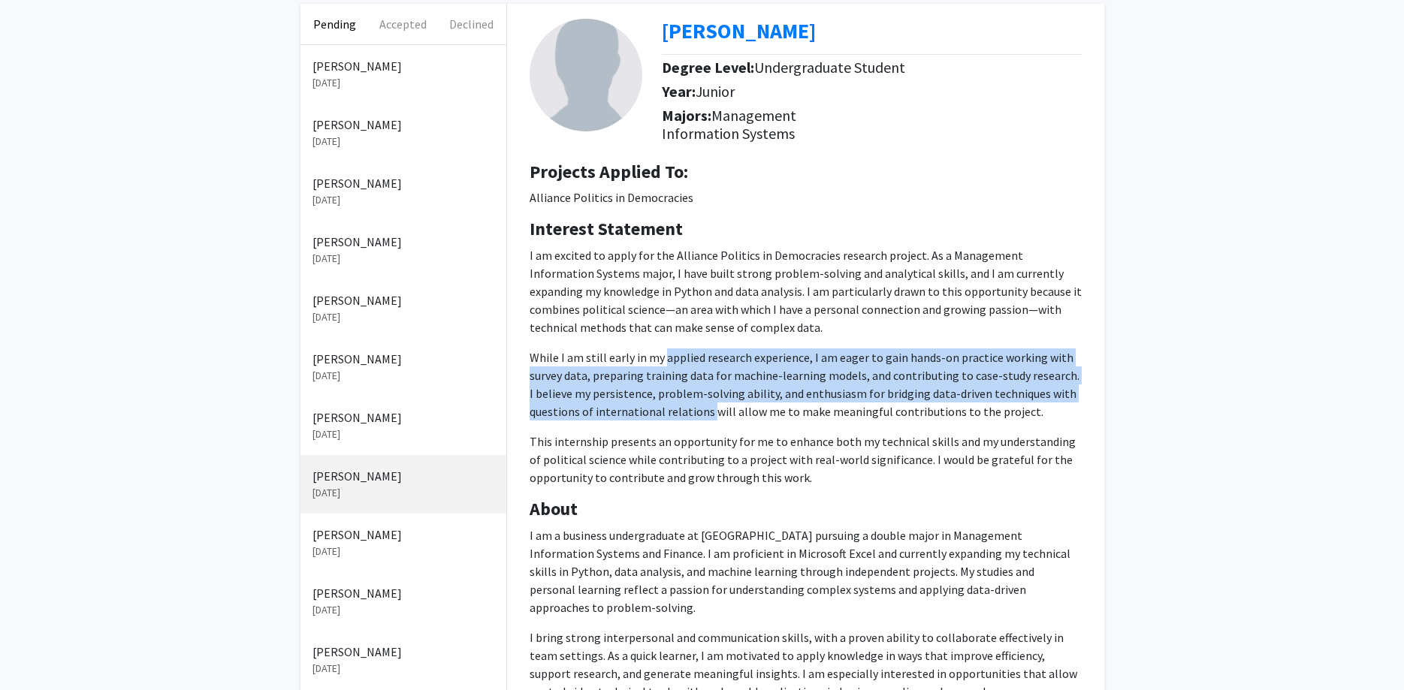
drag, startPoint x: 677, startPoint y: 358, endPoint x: 685, endPoint y: 421, distance: 64.4
click at [685, 421] on p "I am excited to apply for the Alliance Politics in Democracies research project…" at bounding box center [806, 366] width 552 height 240
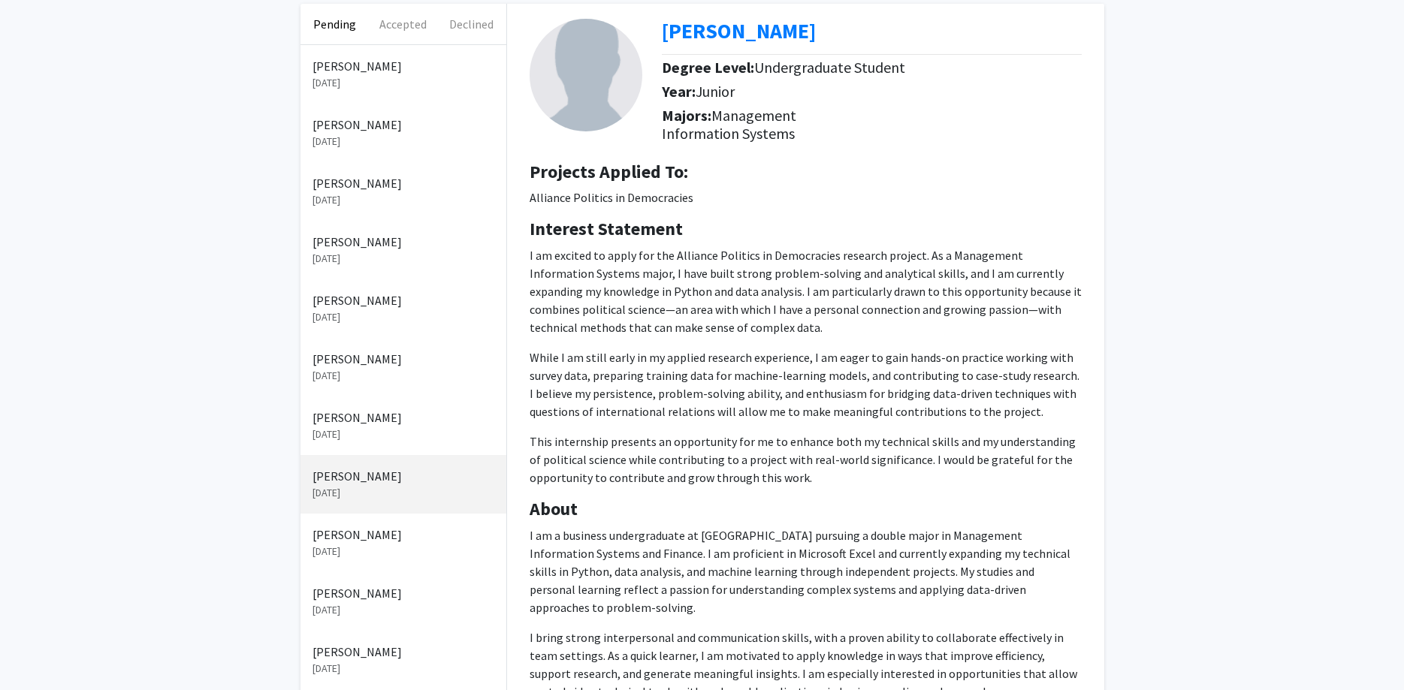
click at [685, 421] on p "I am excited to apply for the Alliance Politics in Democracies research project…" at bounding box center [806, 366] width 552 height 240
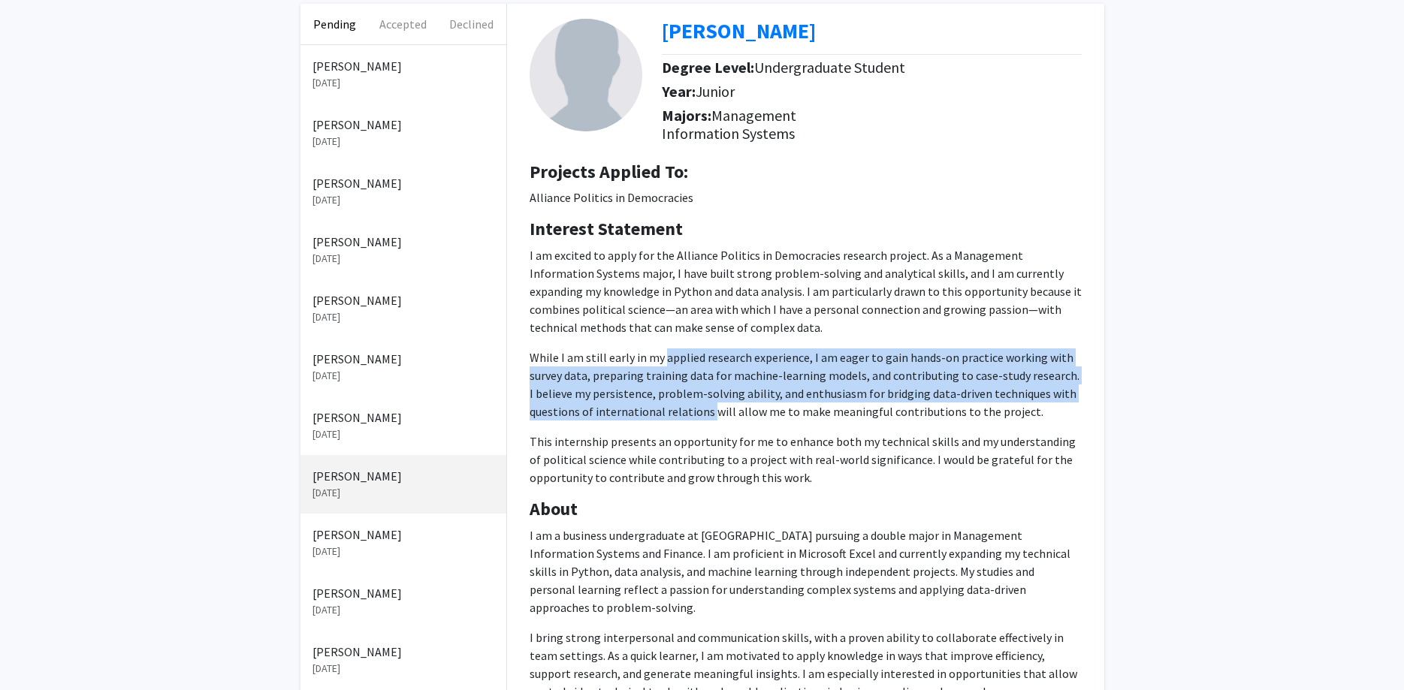
drag, startPoint x: 685, startPoint y: 421, endPoint x: 685, endPoint y: 360, distance: 61.6
click at [685, 360] on p "I am excited to apply for the Alliance Politics in Democracies research project…" at bounding box center [806, 366] width 552 height 240
click at [685, 360] on p "While I am still early in my applied research experience, I am eager to gain ha…" at bounding box center [806, 385] width 552 height 72
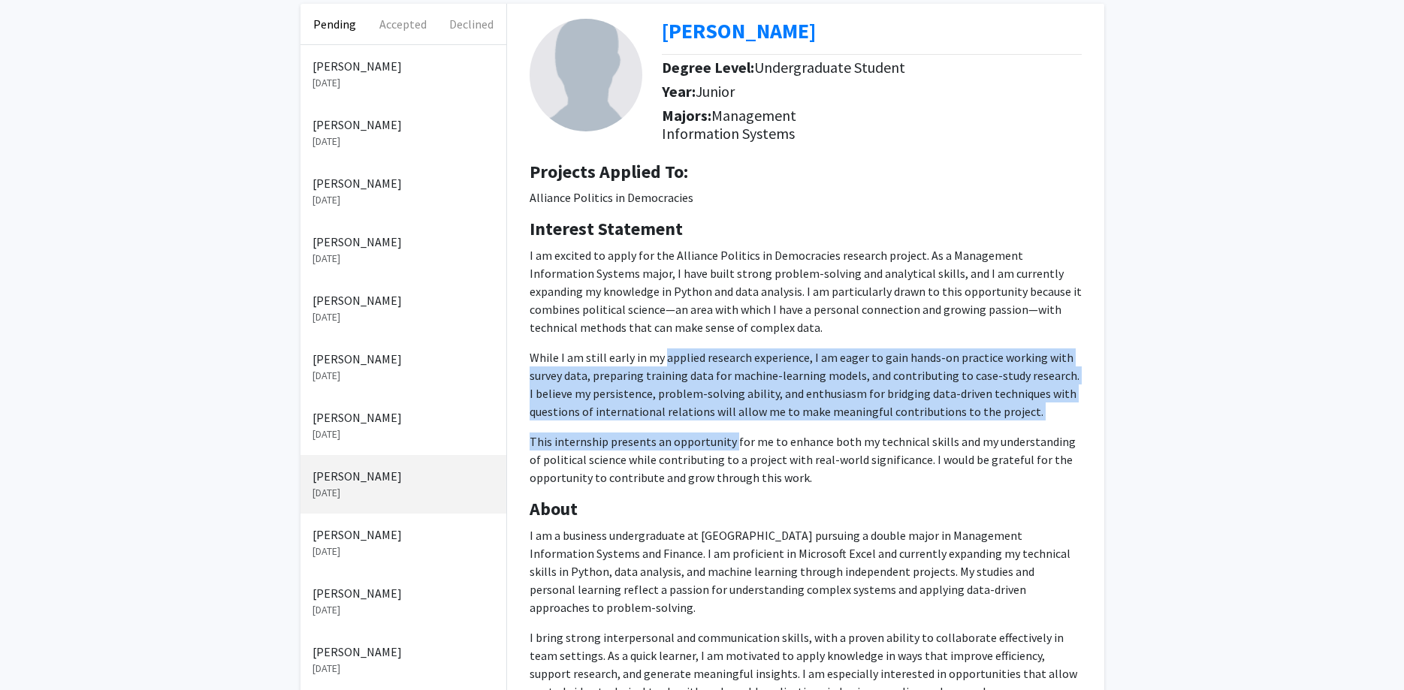
drag, startPoint x: 685, startPoint y: 360, endPoint x: 685, endPoint y: 430, distance: 70.6
click at [685, 430] on p "I am excited to apply for the Alliance Politics in Democracies research project…" at bounding box center [806, 366] width 552 height 240
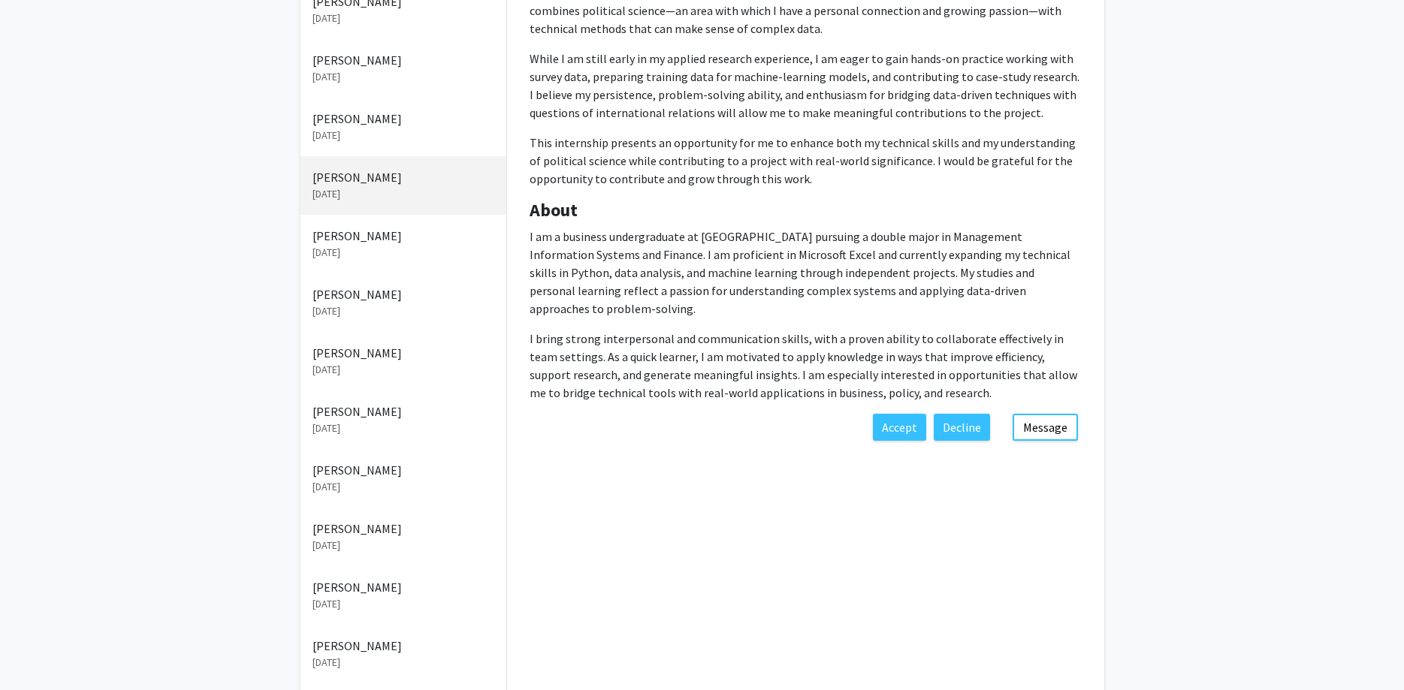
scroll to position [383, 0]
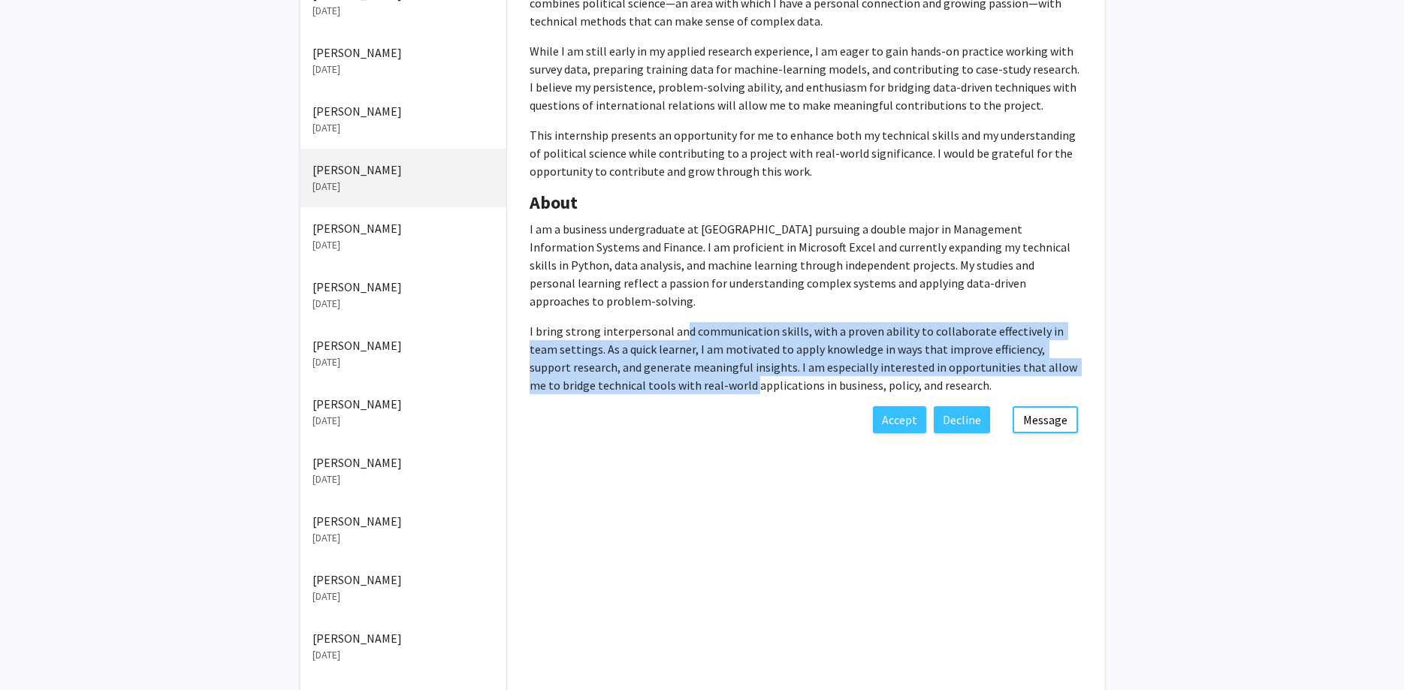
drag, startPoint x: 684, startPoint y: 374, endPoint x: 684, endPoint y: 319, distance: 54.8
click at [684, 322] on p "I bring strong interpersonal and communication skills, with a proven ability to…" at bounding box center [806, 358] width 552 height 72
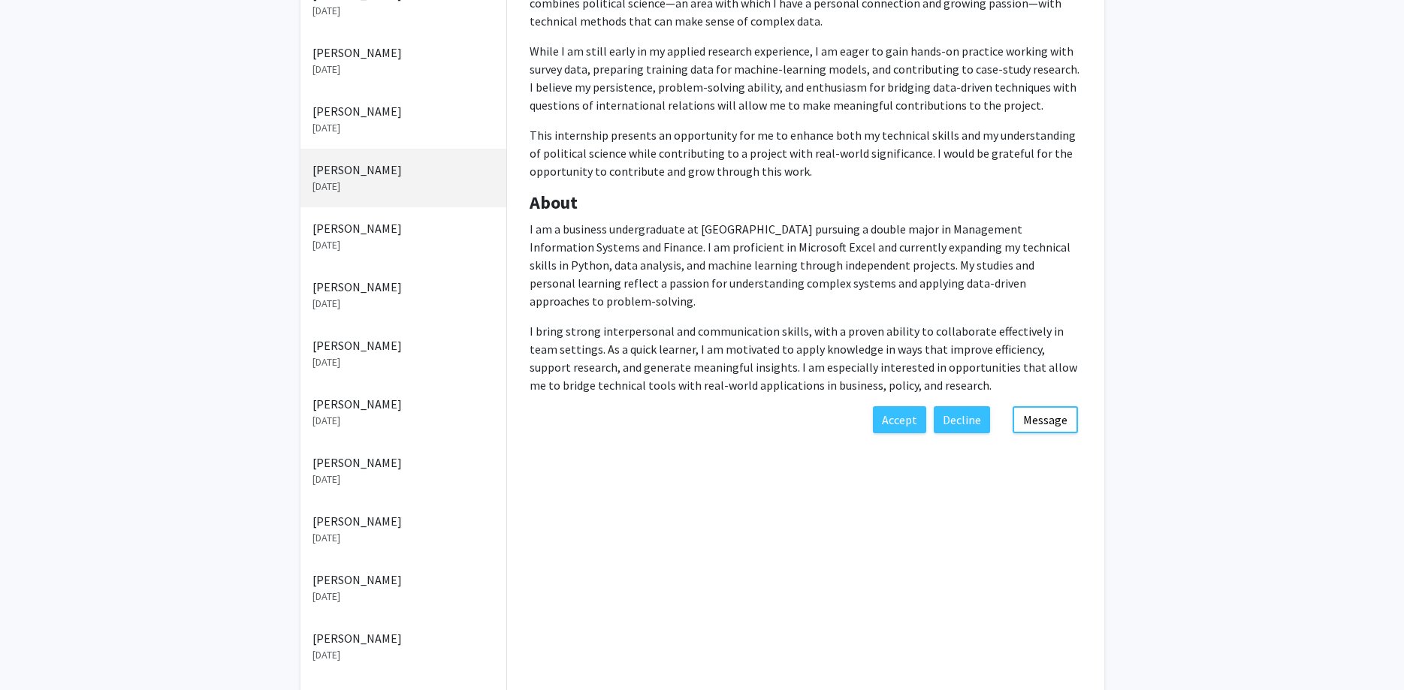
click at [684, 322] on p "I bring strong interpersonal and communication skills, with a proven ability to…" at bounding box center [806, 358] width 552 height 72
click at [394, 417] on p "[DATE]" at bounding box center [403, 421] width 182 height 16
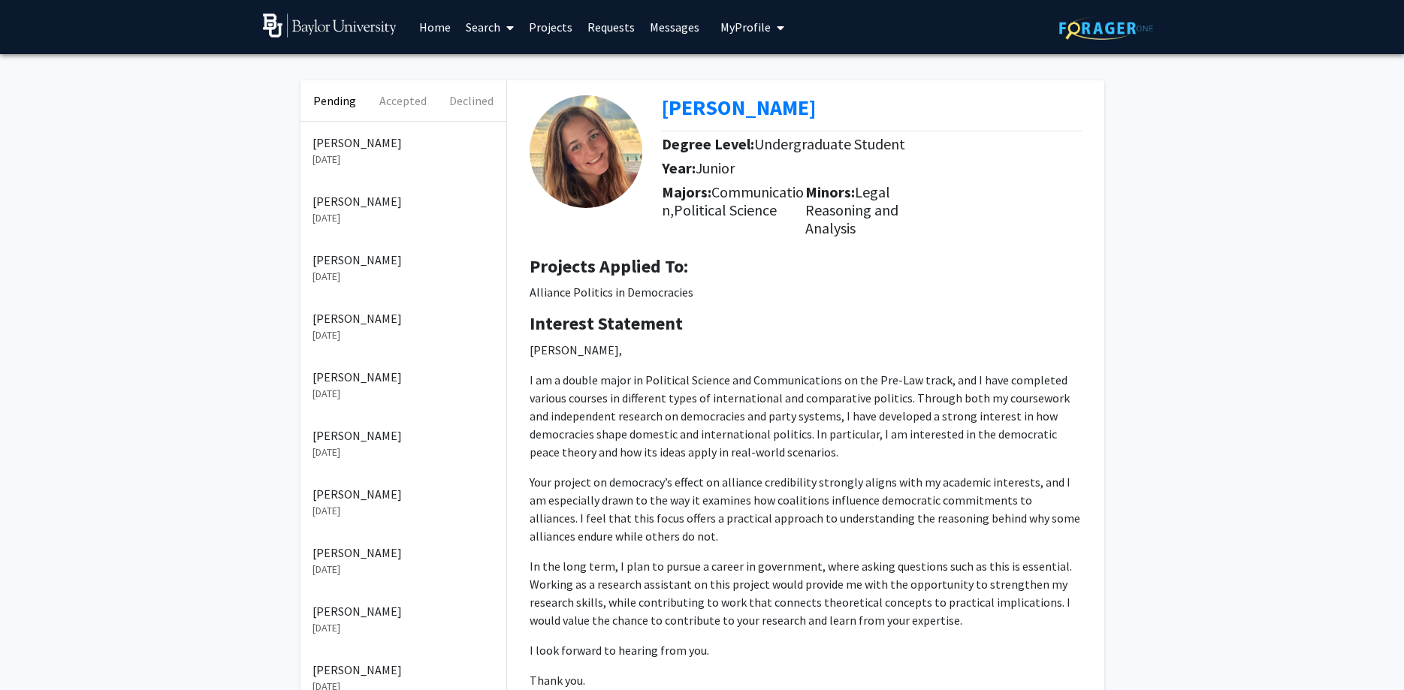
click at [324, 434] on p "[PERSON_NAME]" at bounding box center [403, 436] width 182 height 18
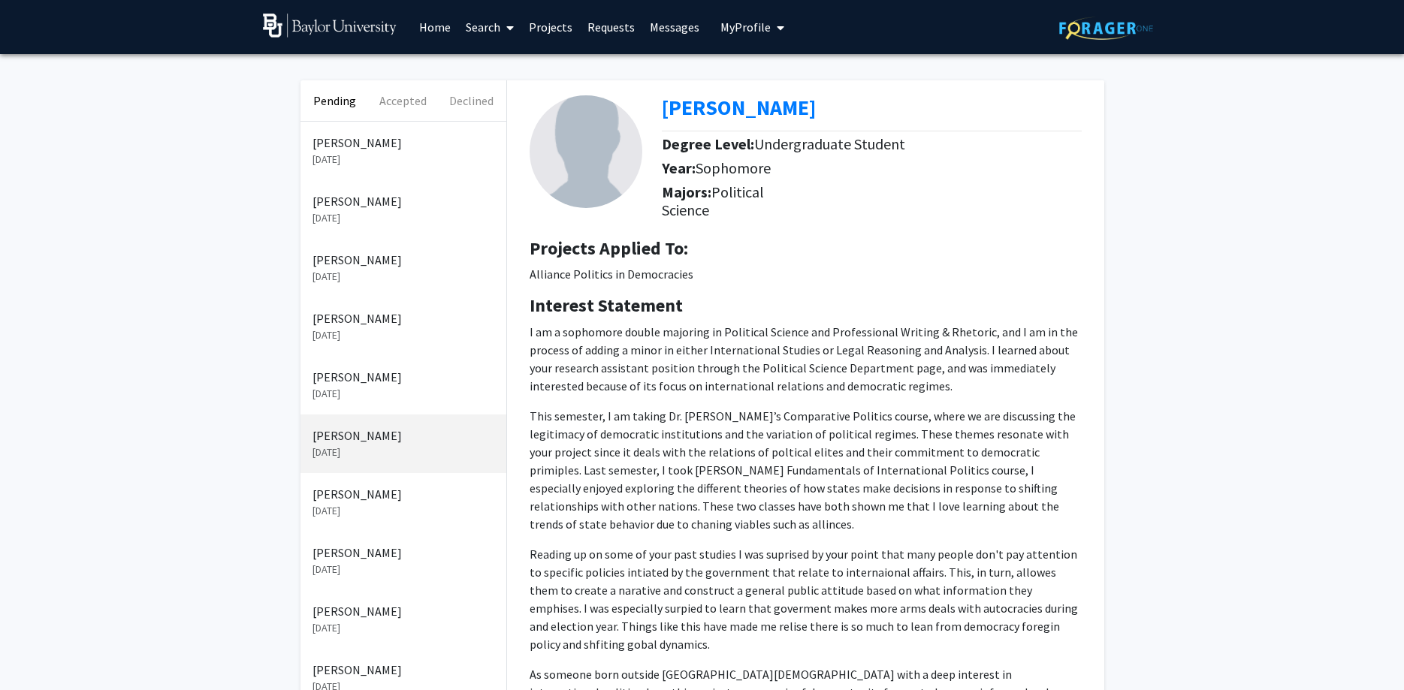
click at [394, 372] on p "[PERSON_NAME]" at bounding box center [403, 377] width 182 height 18
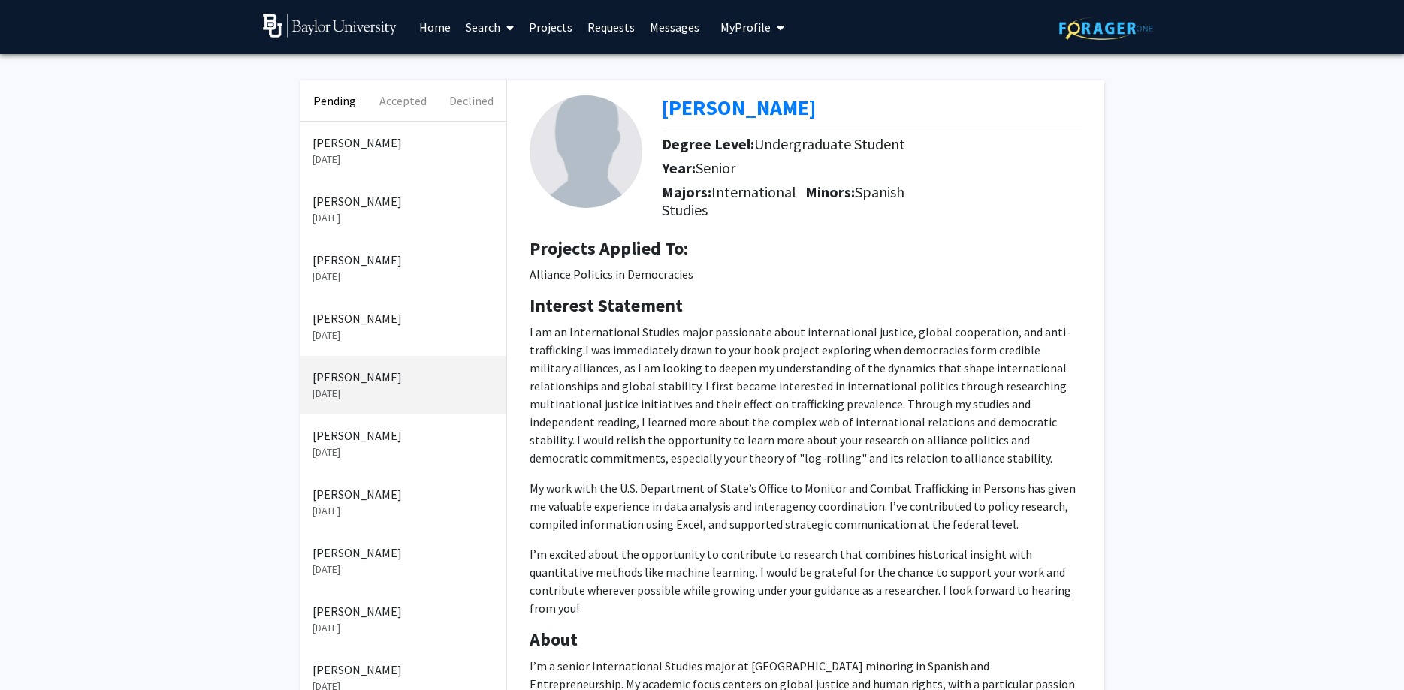
click at [363, 436] on p "[PERSON_NAME]" at bounding box center [403, 436] width 182 height 18
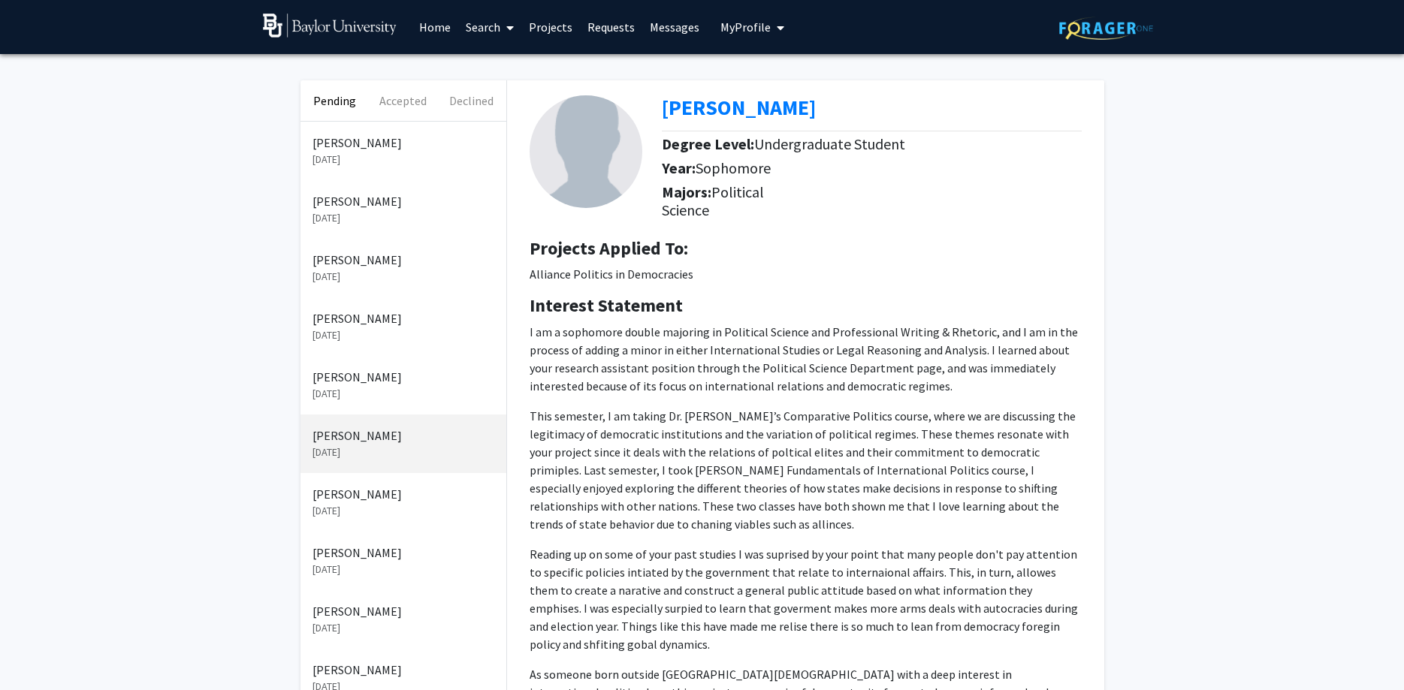
click at [371, 270] on p "[DATE]" at bounding box center [403, 277] width 182 height 16
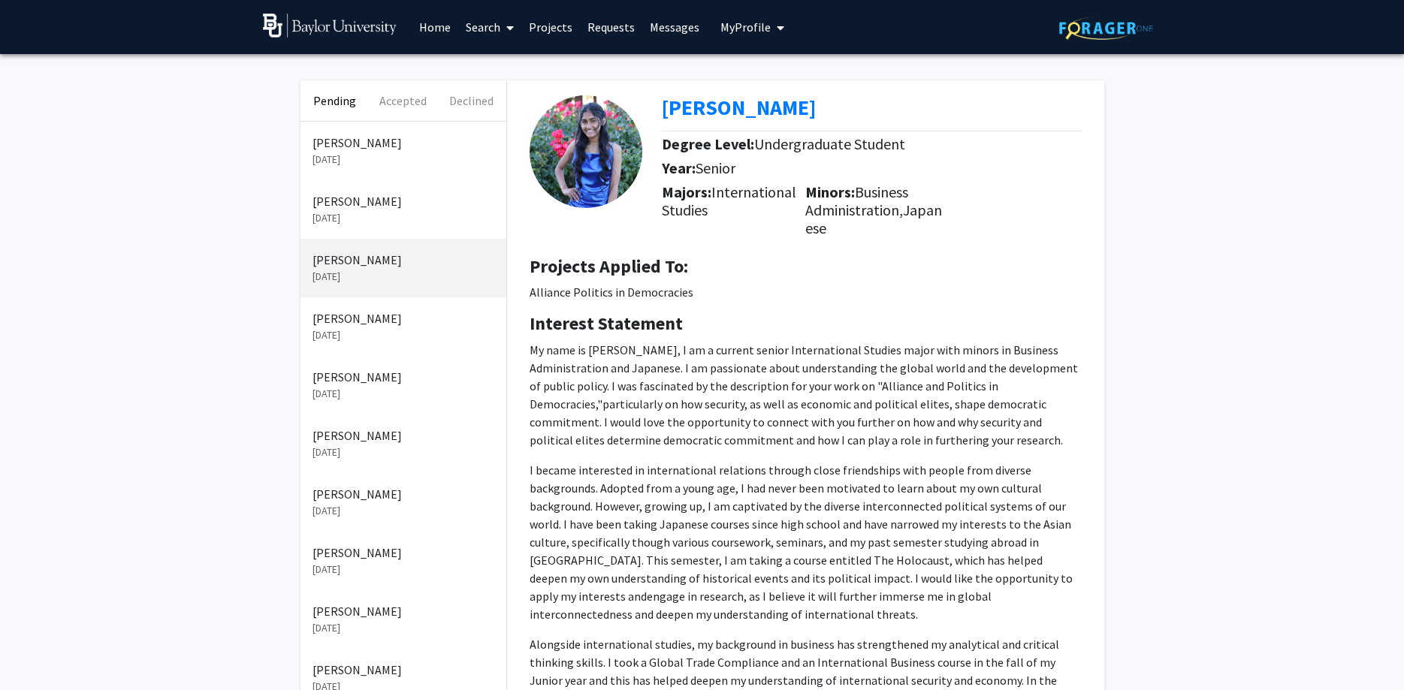
click at [372, 346] on div "[PERSON_NAME] [DATE]" at bounding box center [403, 326] width 206 height 59
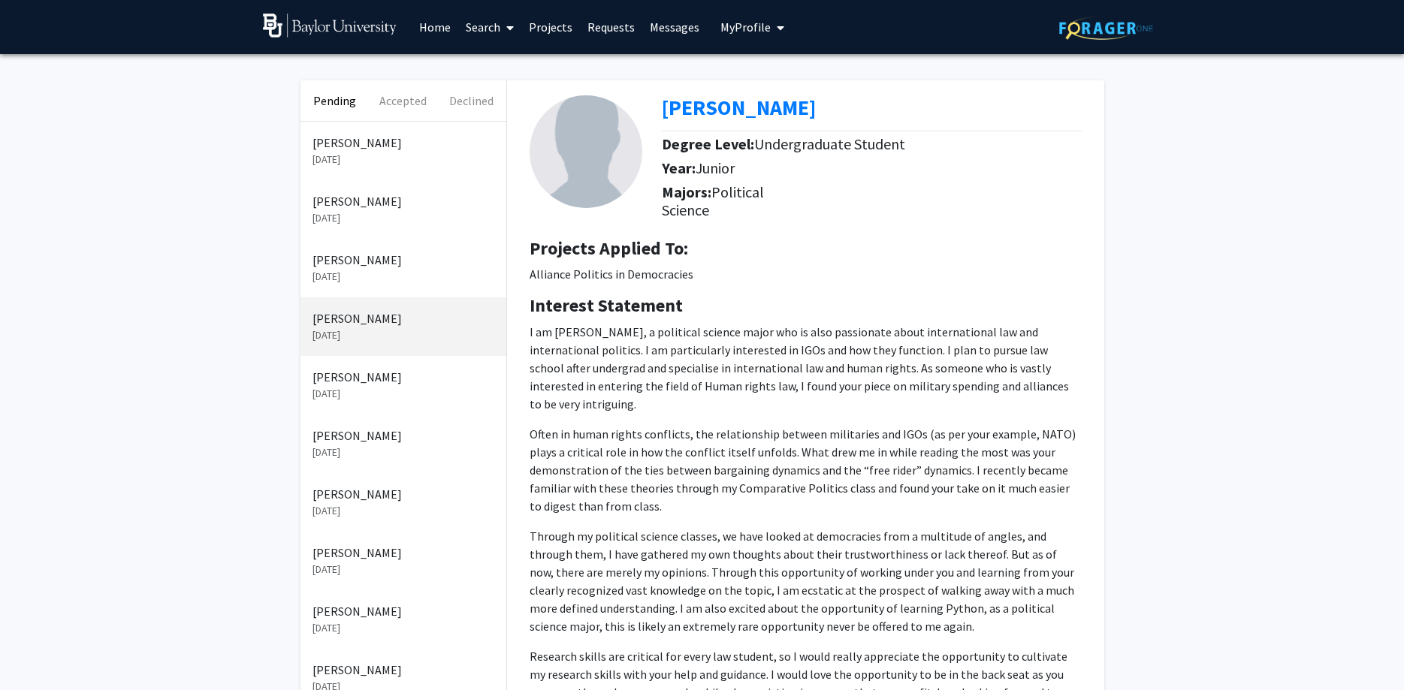
click at [357, 487] on p "[PERSON_NAME]" at bounding box center [403, 494] width 182 height 18
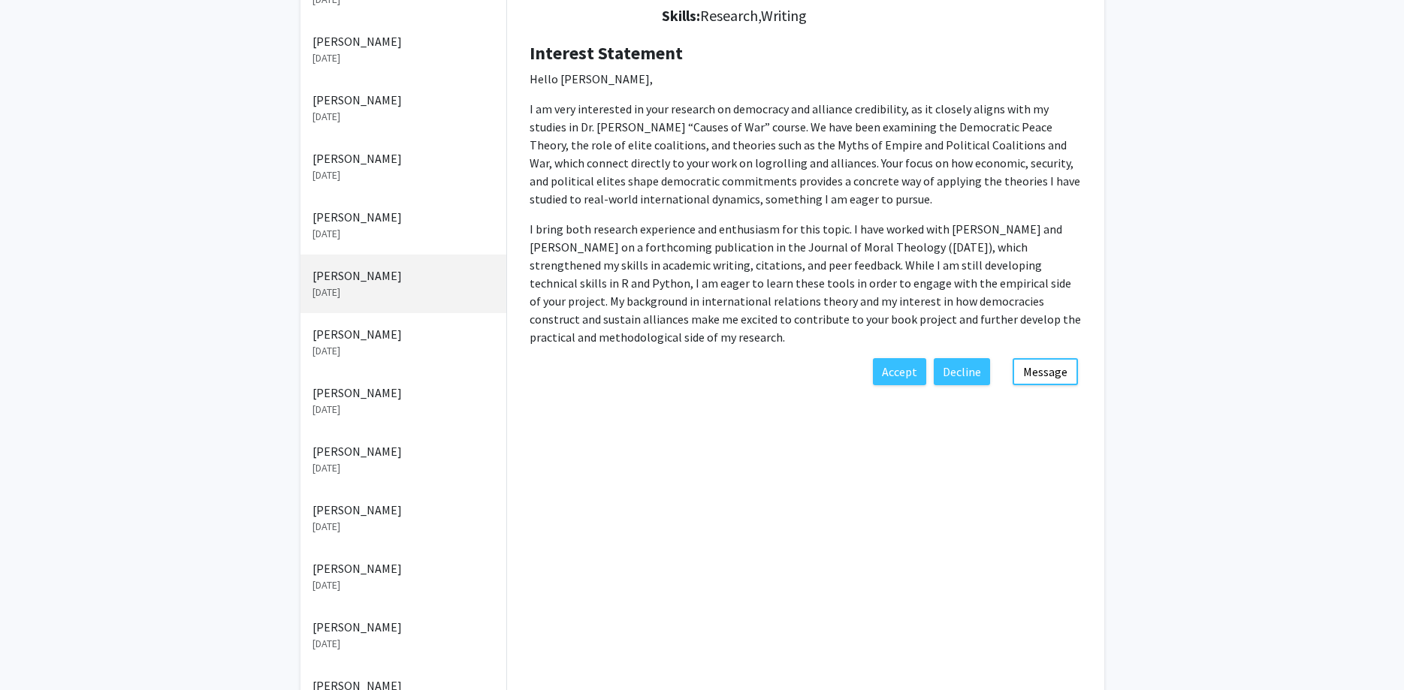
scroll to position [230, 0]
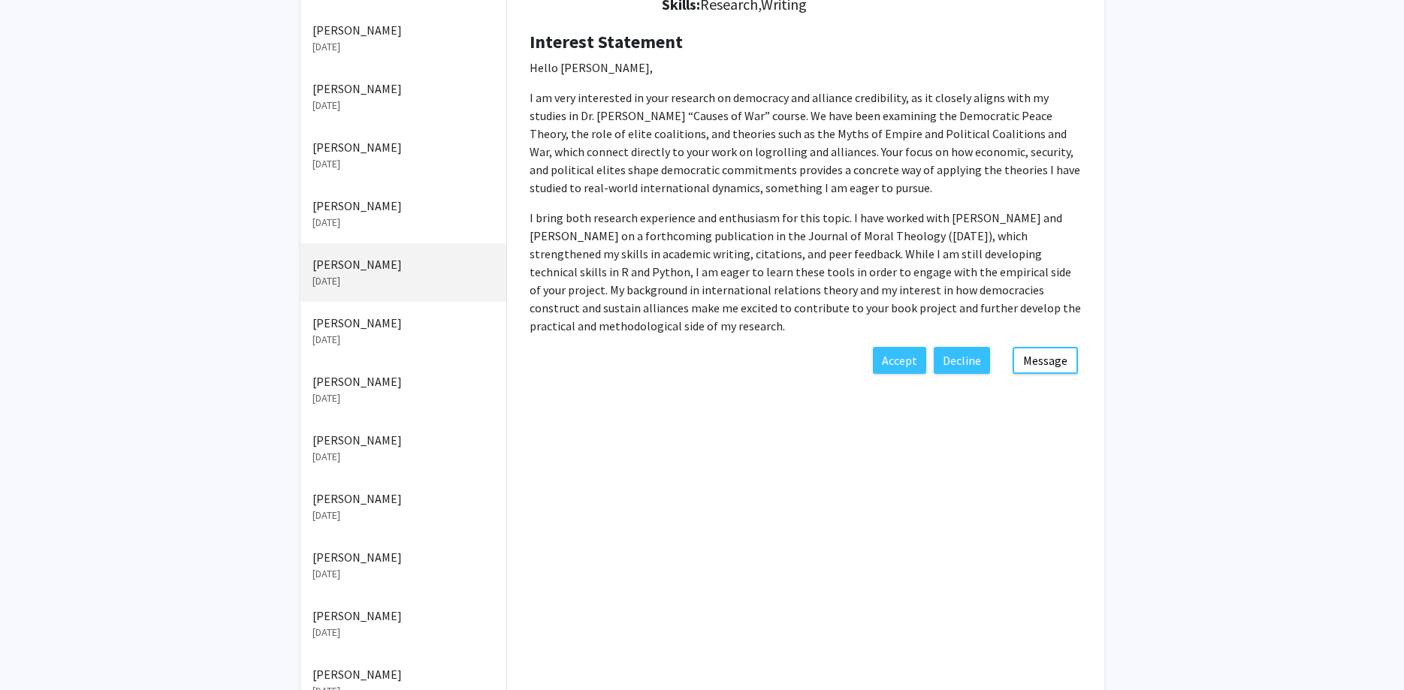
click at [364, 438] on p "[PERSON_NAME]" at bounding box center [403, 440] width 182 height 18
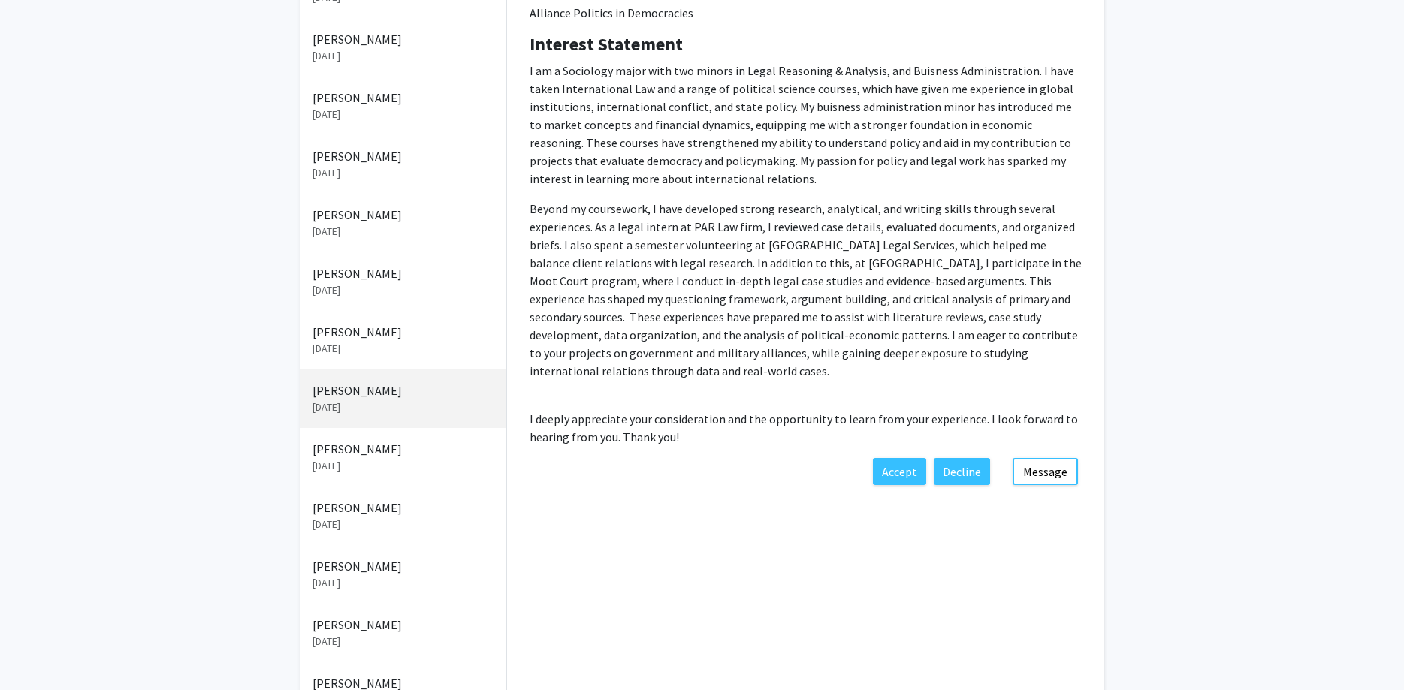
scroll to position [306, 0]
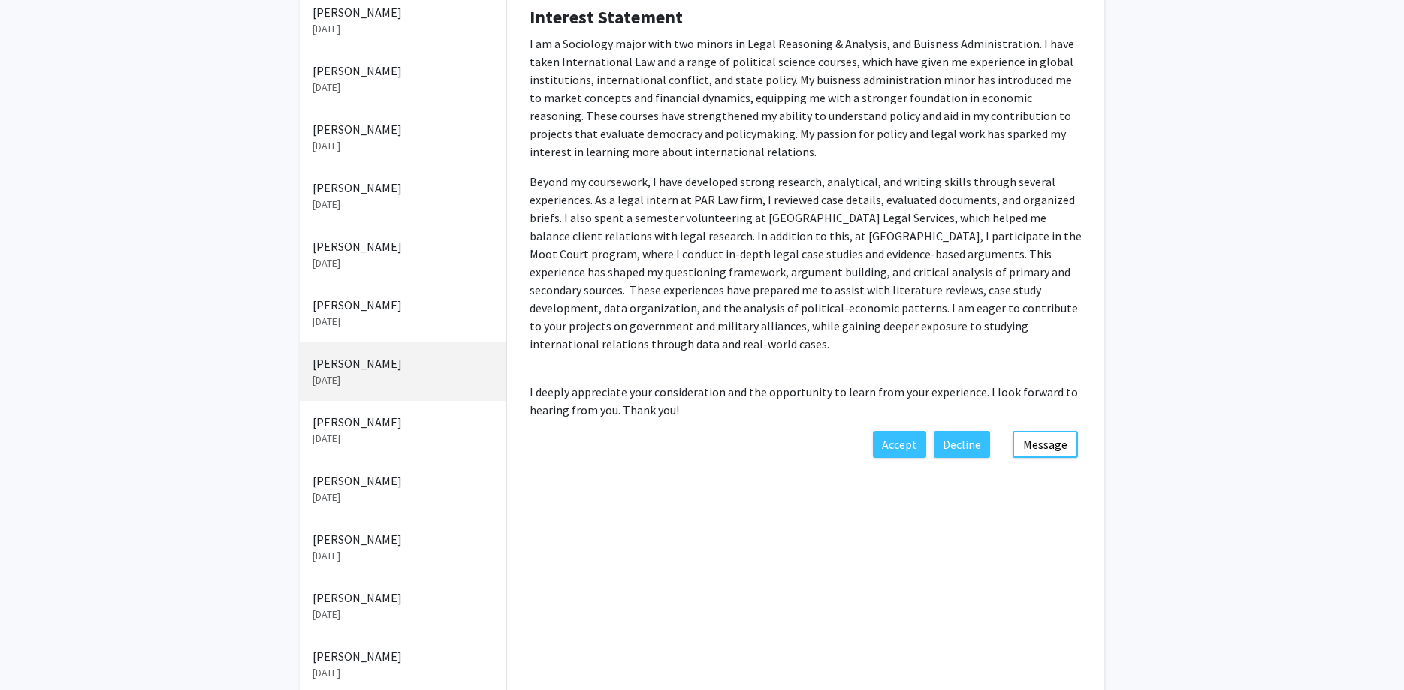
click at [380, 545] on p "[PERSON_NAME]" at bounding box center [403, 539] width 182 height 18
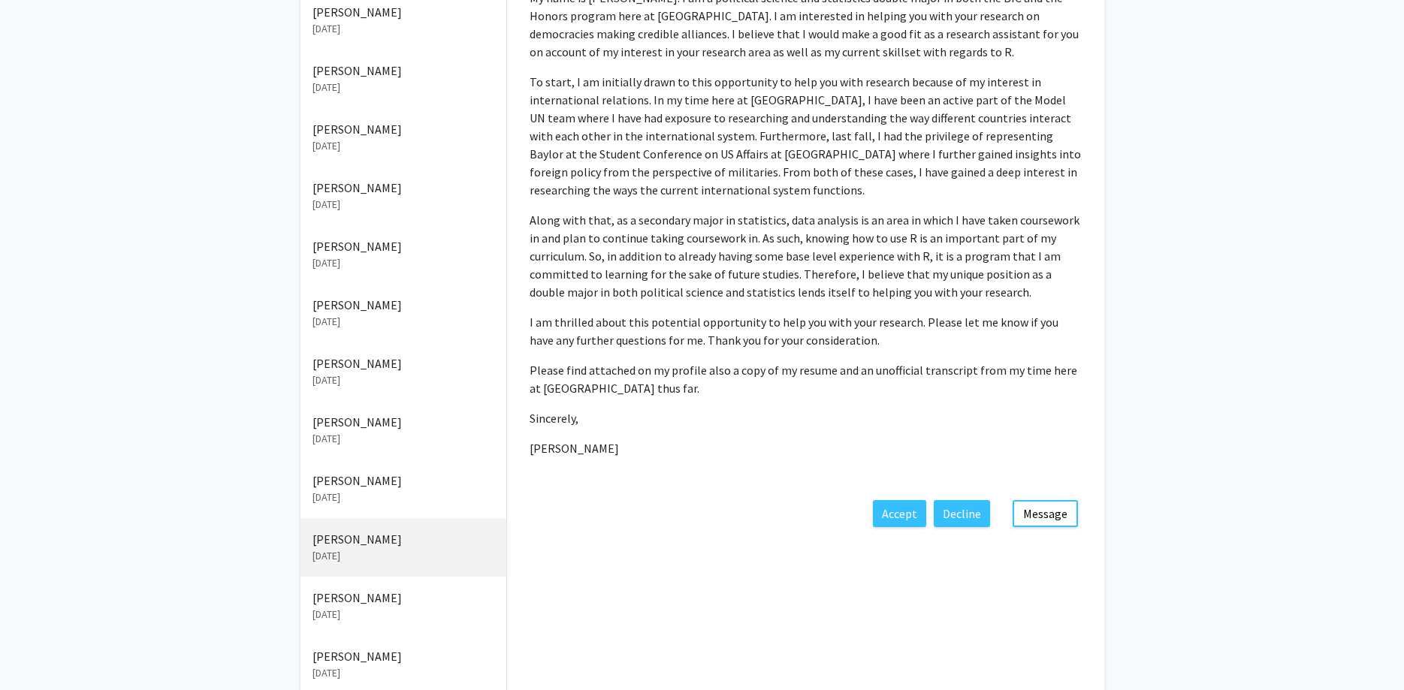
click at [355, 614] on p "[DATE]" at bounding box center [403, 615] width 182 height 16
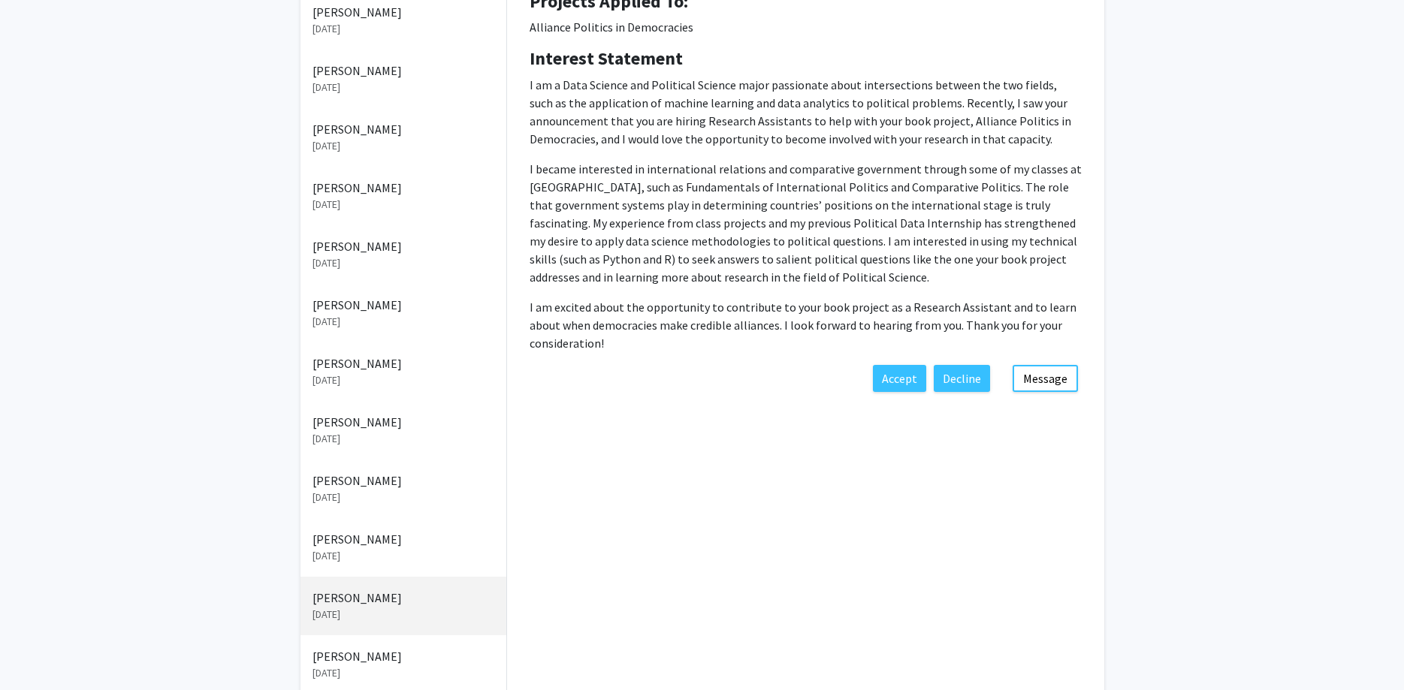
click at [376, 663] on p "[PERSON_NAME]" at bounding box center [403, 656] width 182 height 18
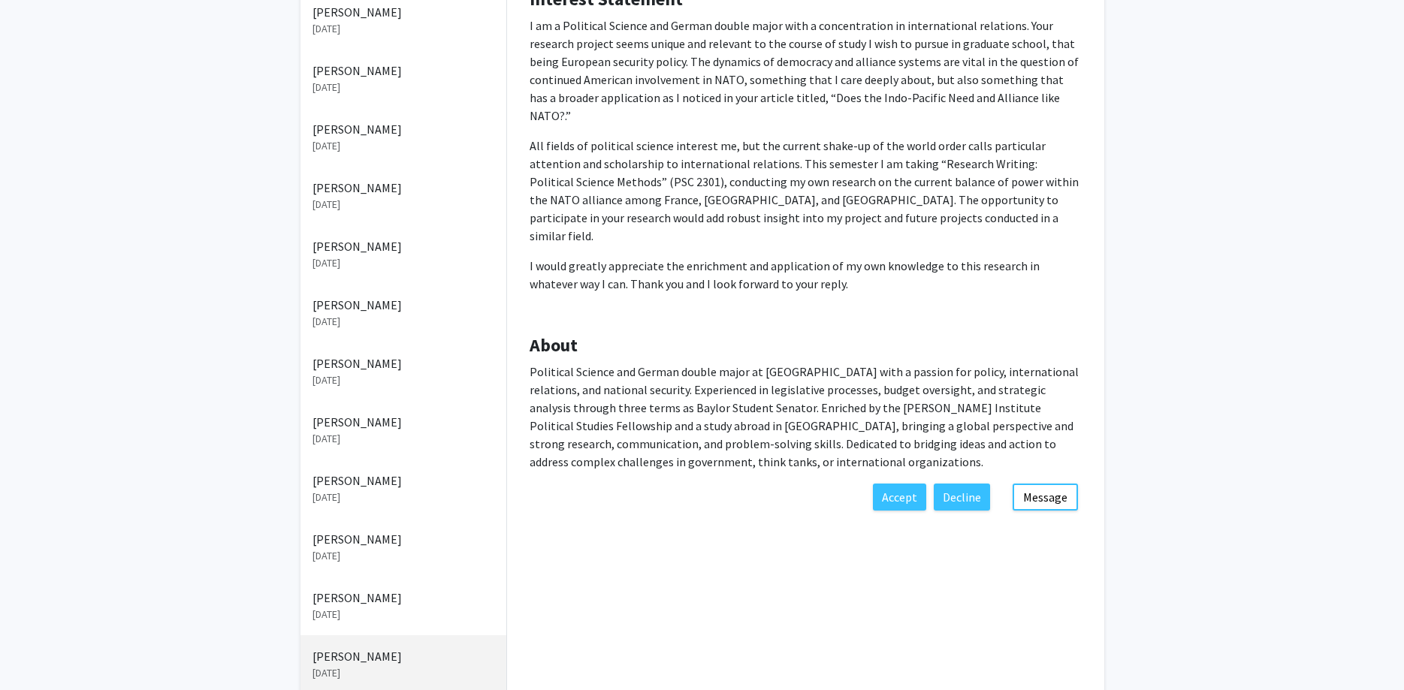
click at [376, 593] on p "[PERSON_NAME]" at bounding box center [403, 598] width 182 height 18
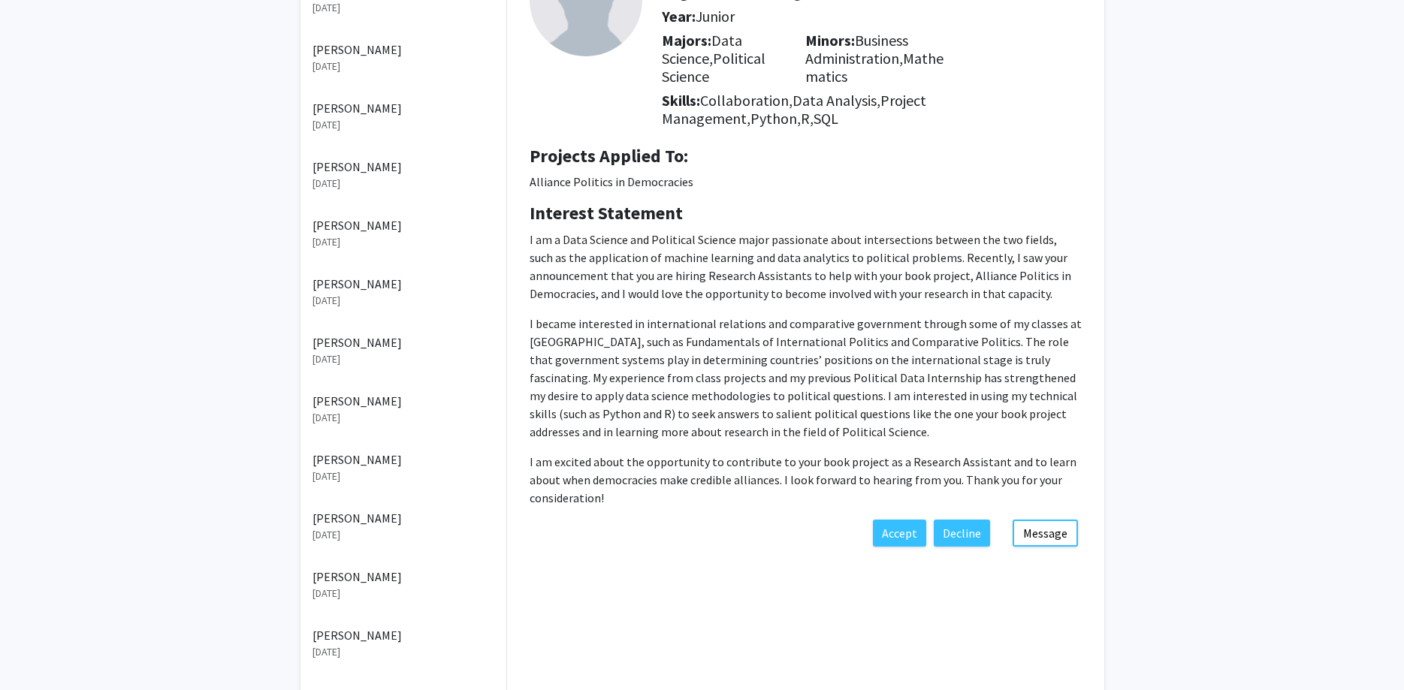
scroll to position [153, 0]
click at [357, 527] on p "[DATE]" at bounding box center [403, 534] width 182 height 16
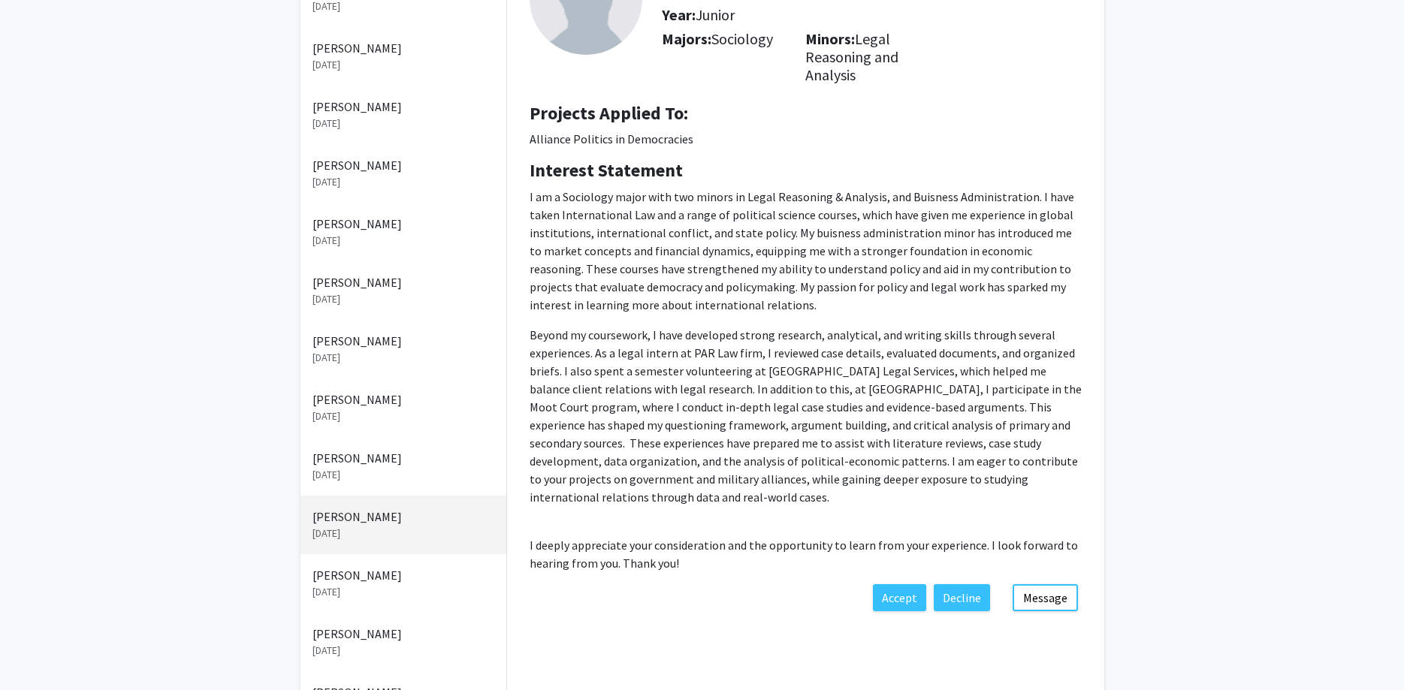
click at [359, 466] on p "[PERSON_NAME]" at bounding box center [403, 458] width 182 height 18
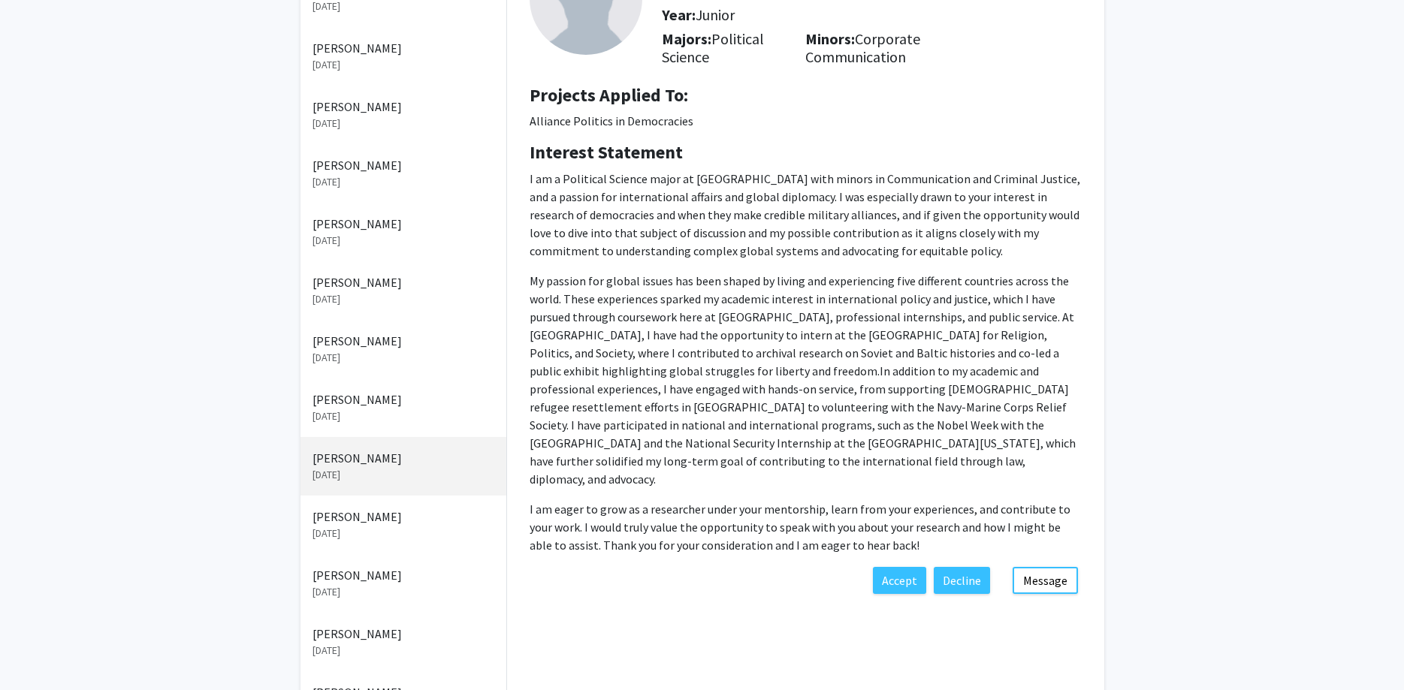
click at [359, 408] on p "[PERSON_NAME]" at bounding box center [403, 400] width 182 height 18
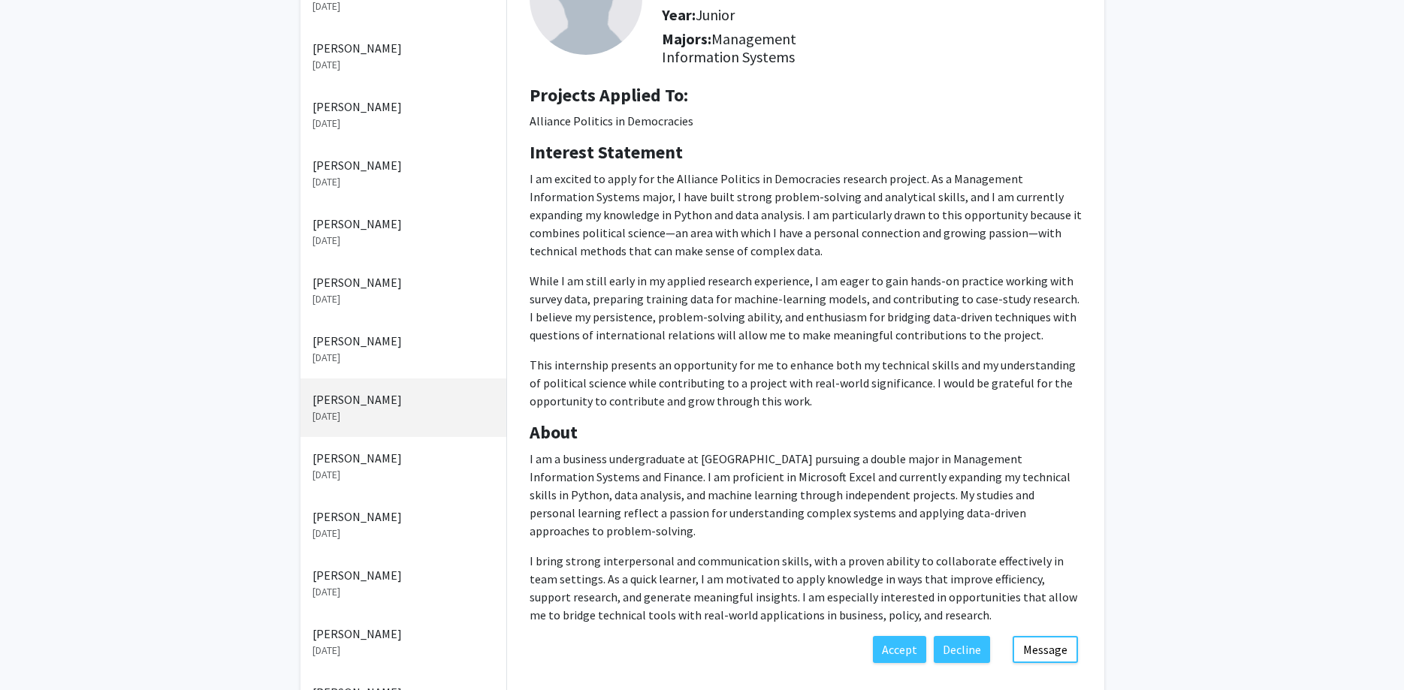
click at [370, 327] on div "[PERSON_NAME] [DATE]" at bounding box center [403, 349] width 206 height 59
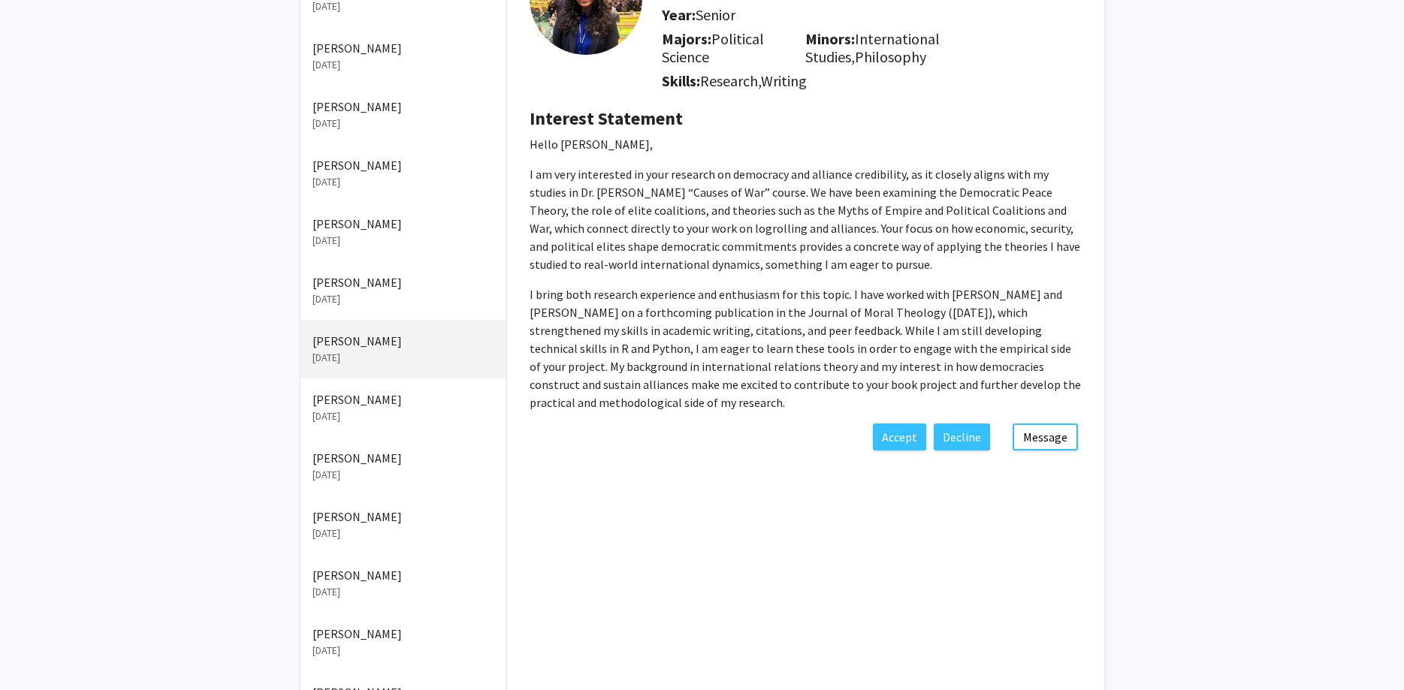
click at [374, 286] on p "[PERSON_NAME]" at bounding box center [403, 282] width 182 height 18
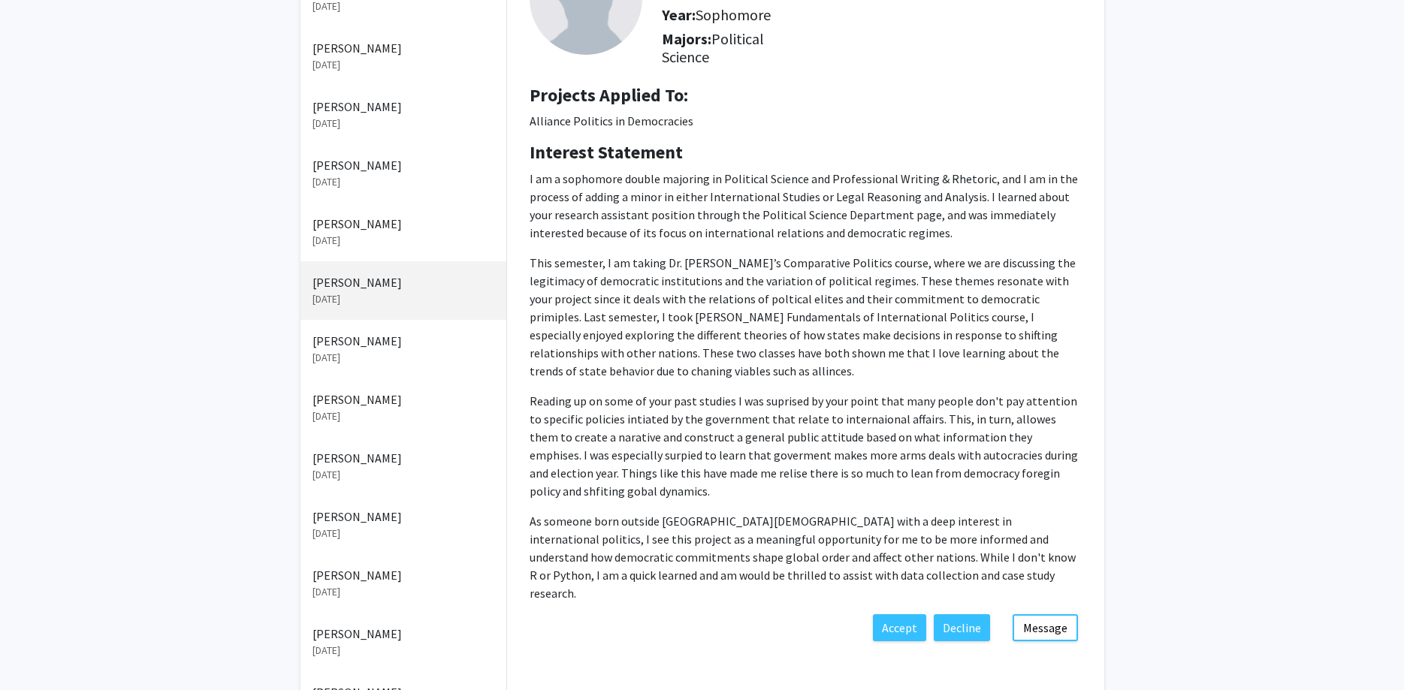
click at [375, 234] on p "[DATE]" at bounding box center [403, 241] width 182 height 16
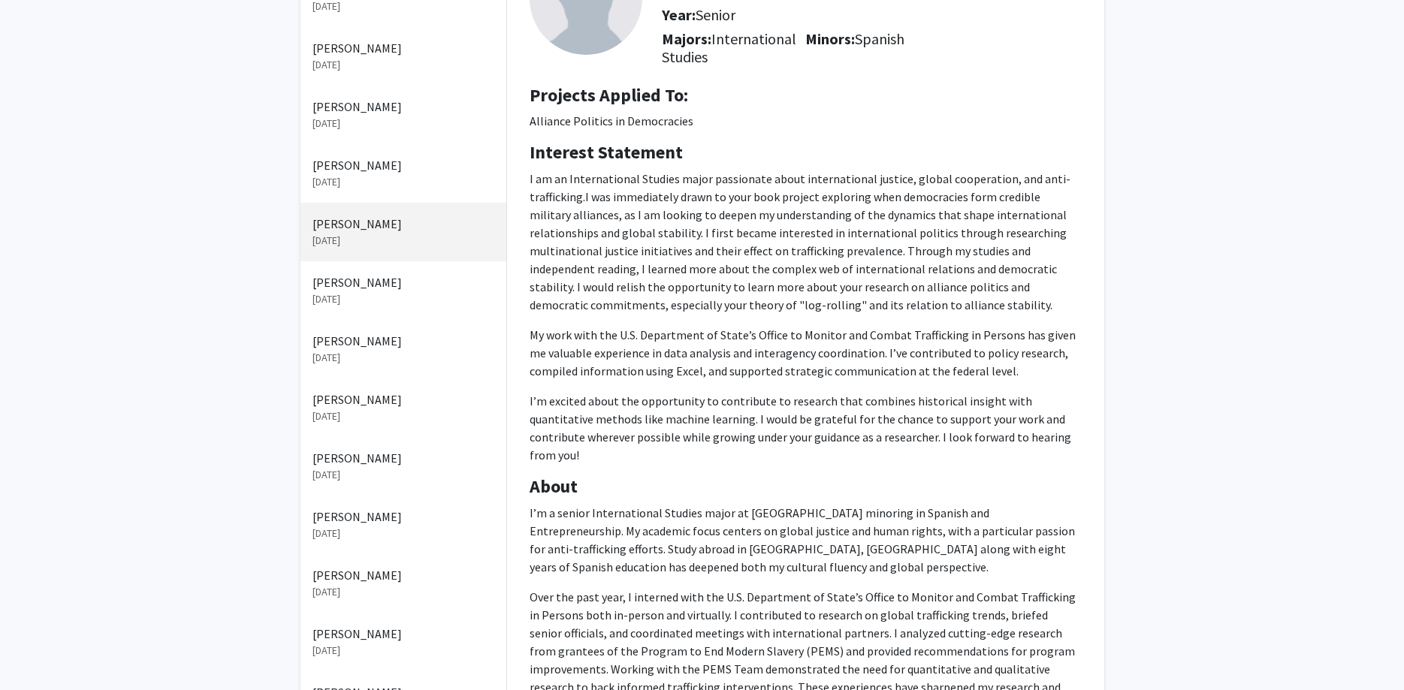
click at [364, 72] on p "[DATE]" at bounding box center [403, 65] width 182 height 16
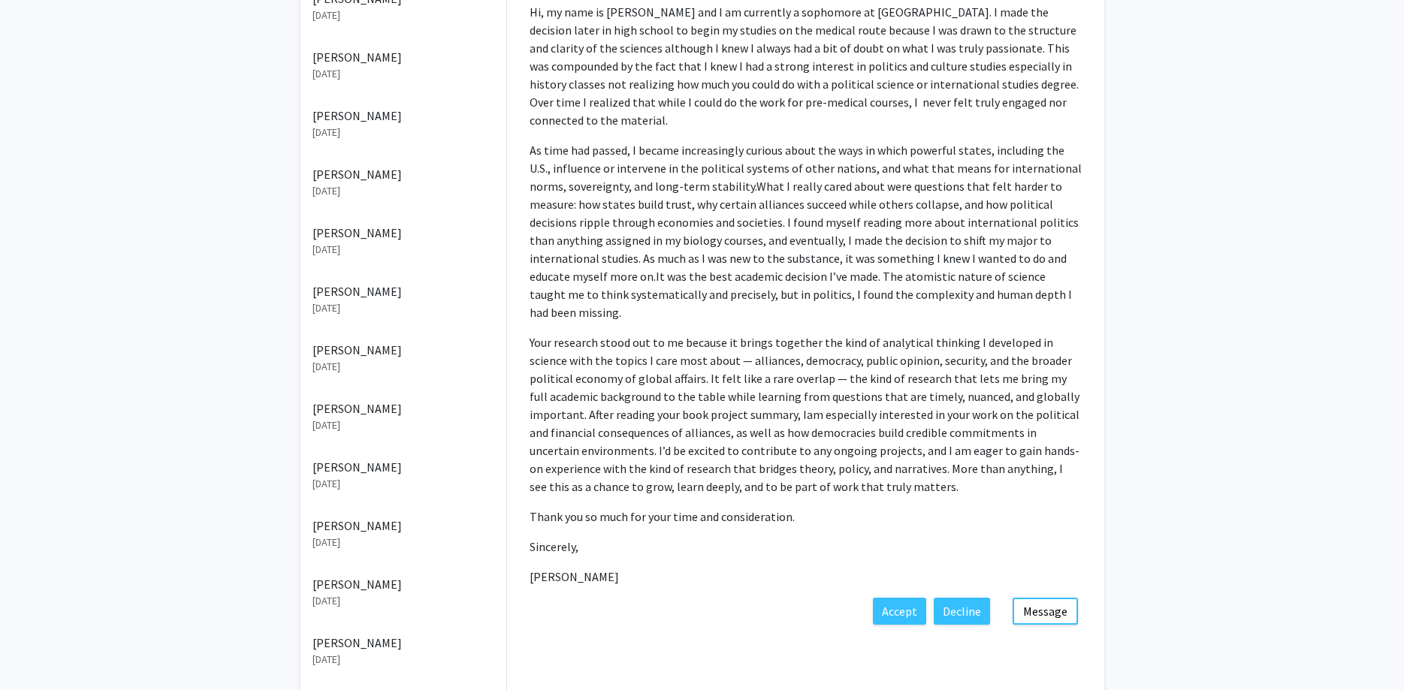
scroll to position [276, 0]
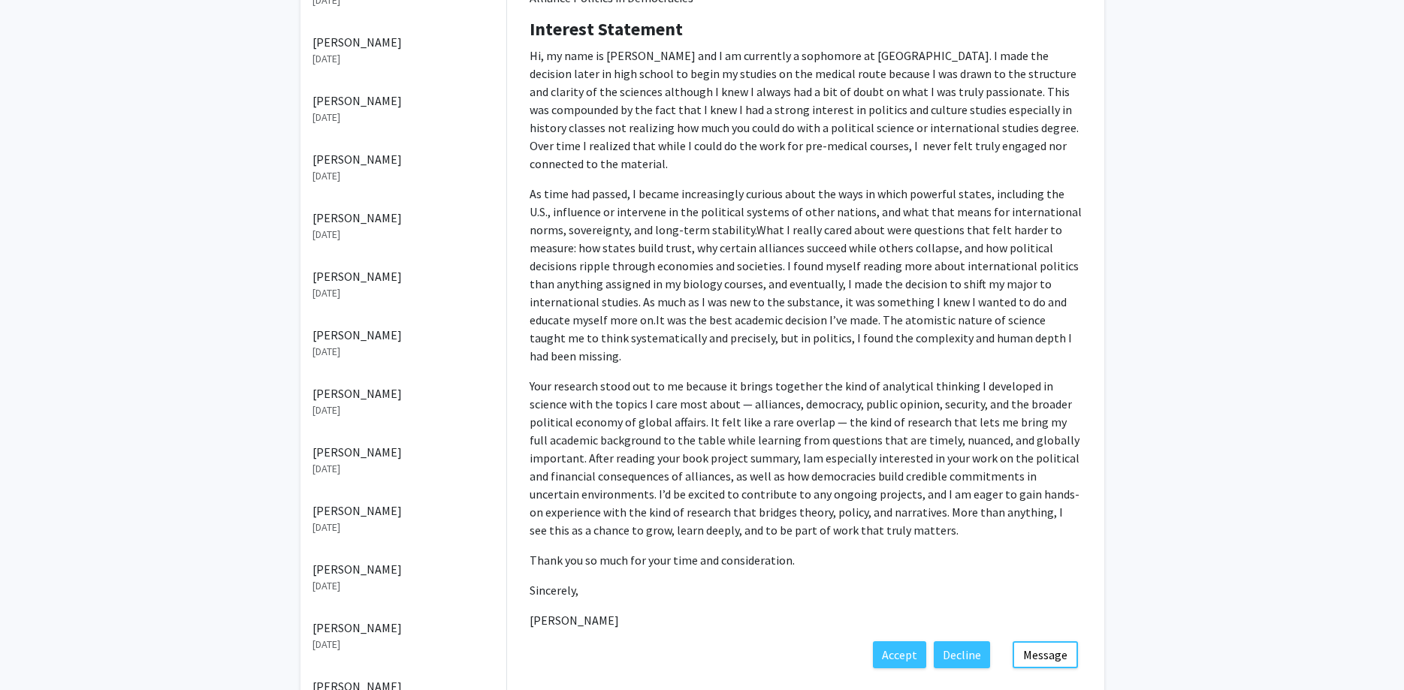
click at [364, 163] on p "[PERSON_NAME]" at bounding box center [403, 159] width 182 height 18
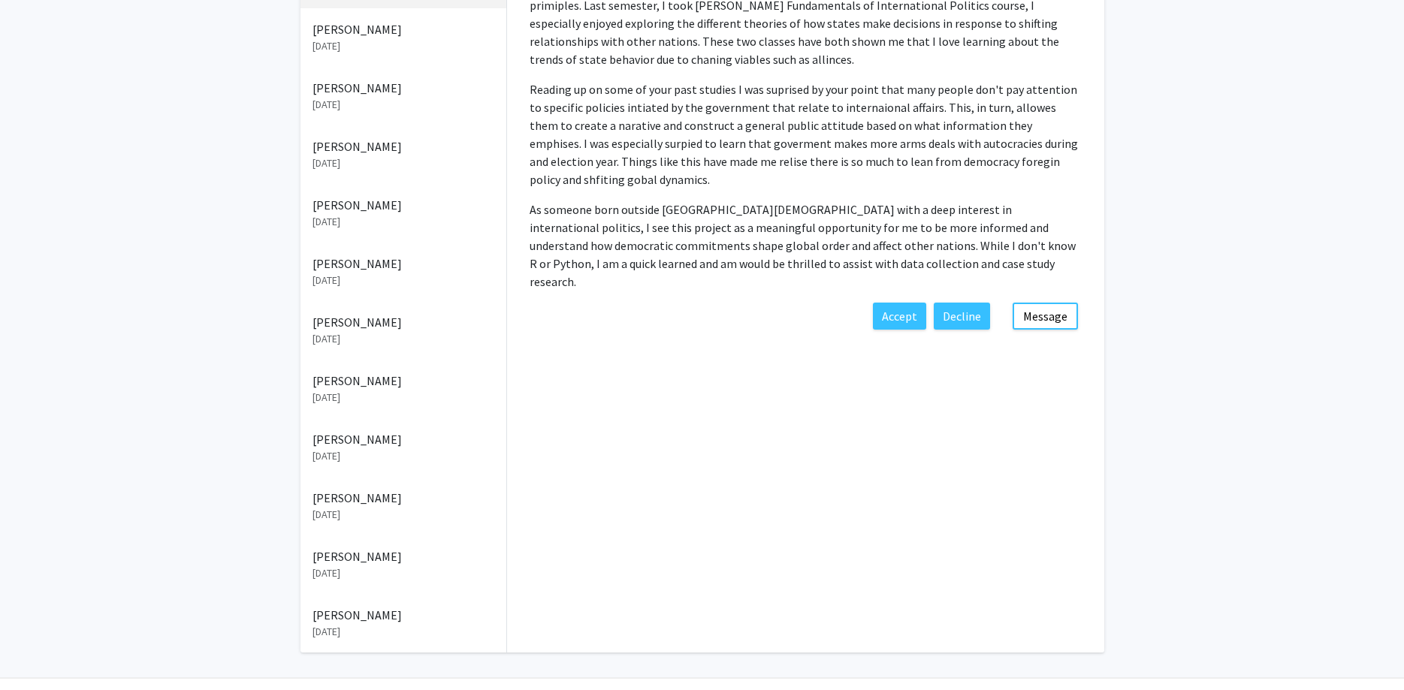
scroll to position [506, 0]
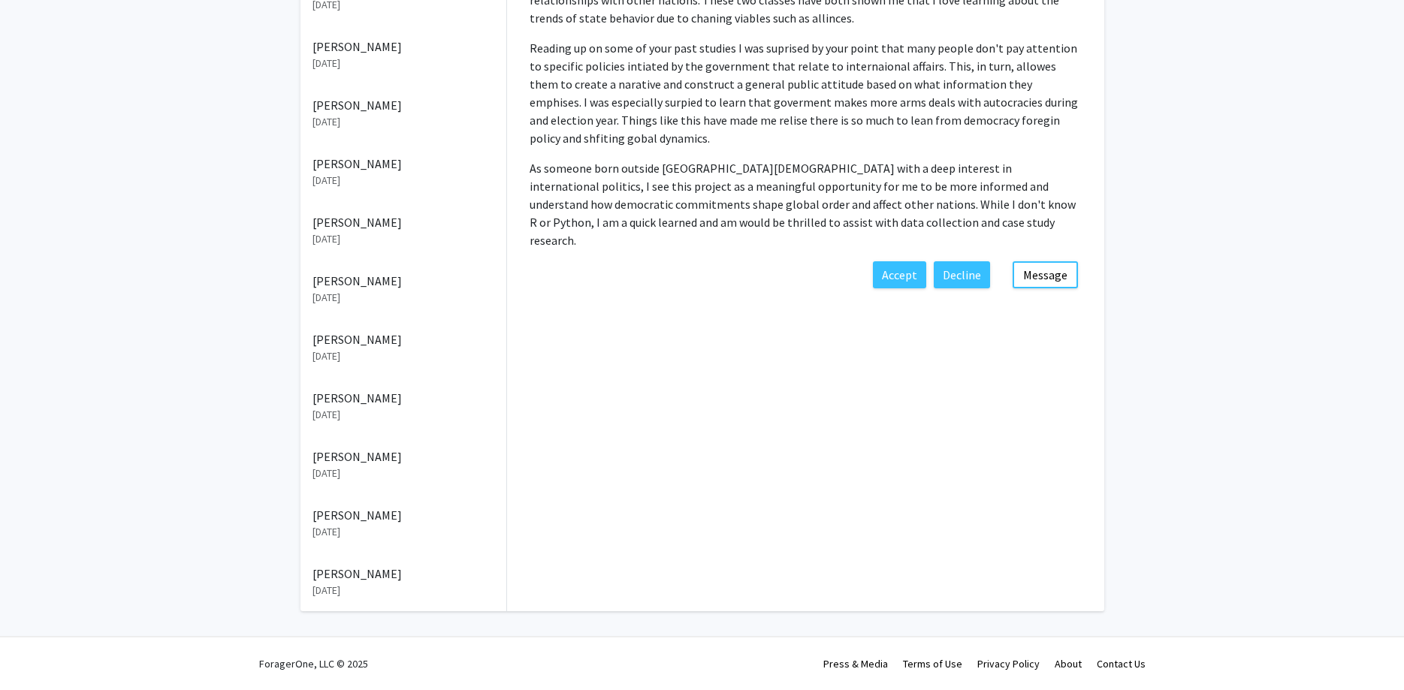
click at [349, 584] on p "[DATE]" at bounding box center [403, 591] width 182 height 16
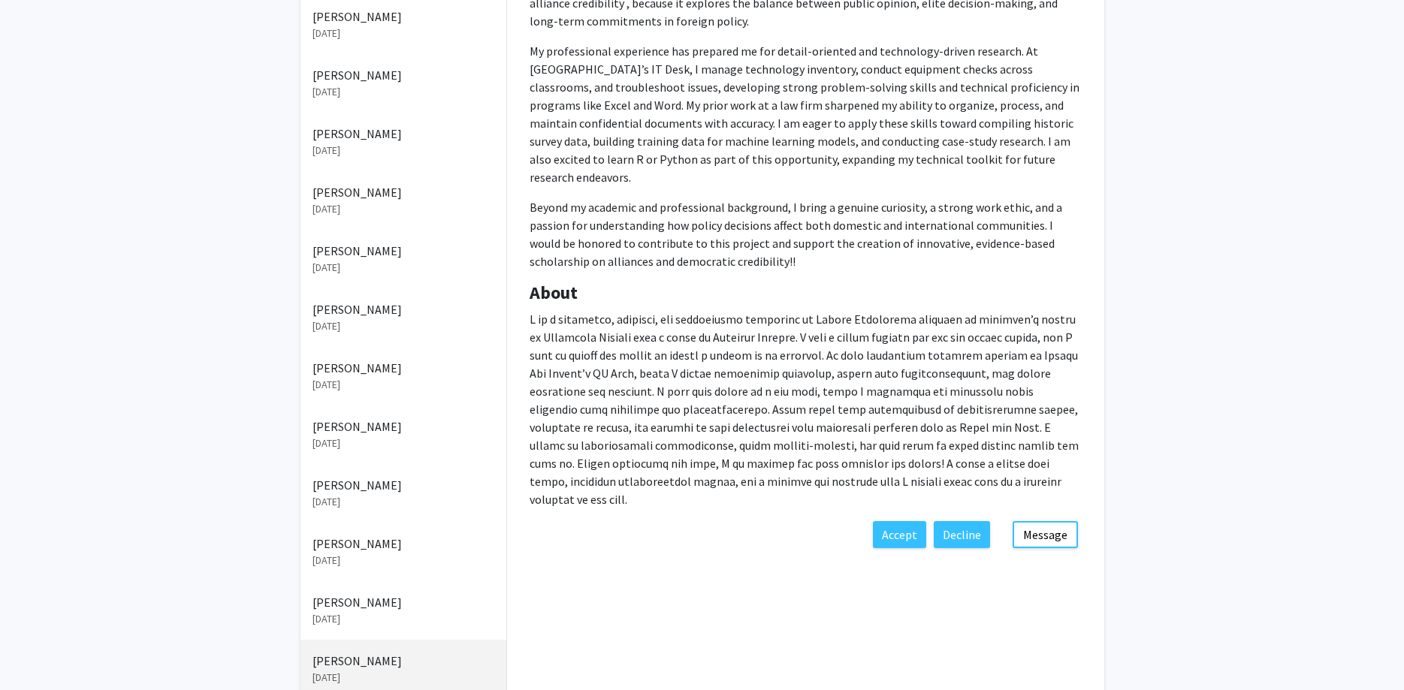
scroll to position [430, 0]
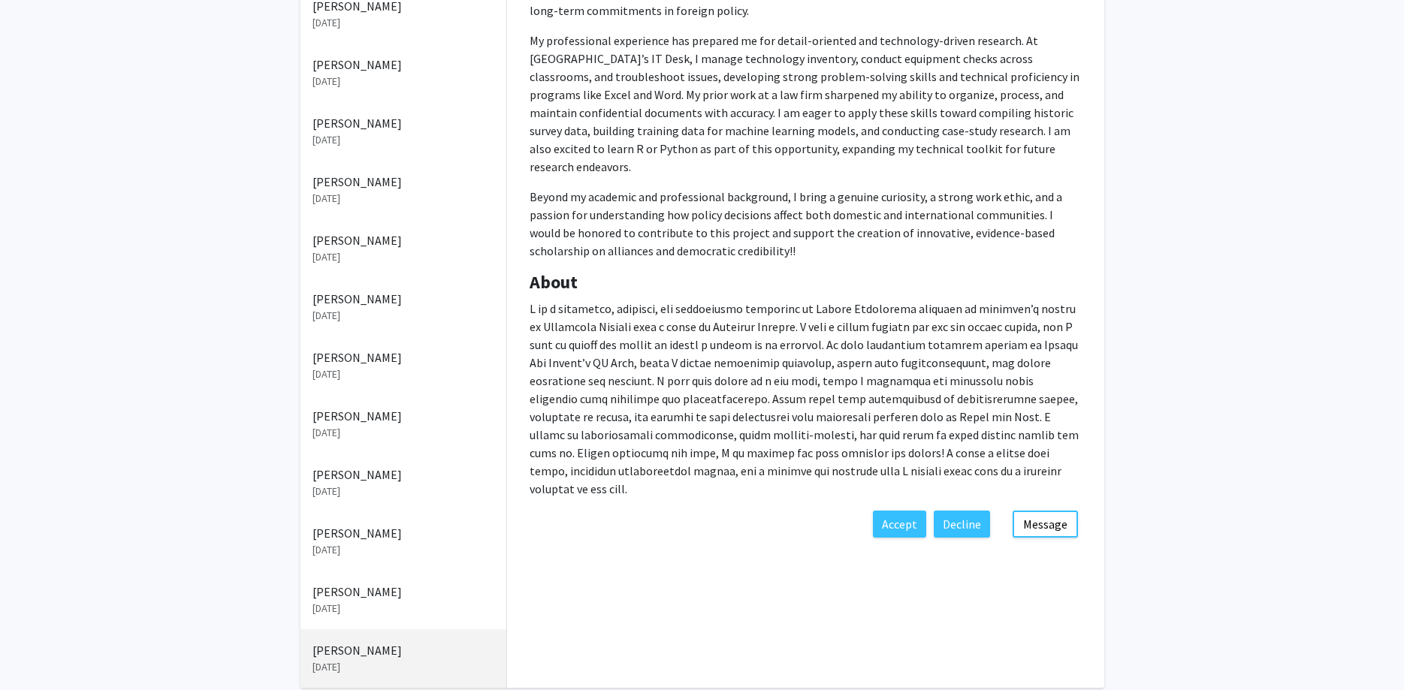
click at [364, 587] on p "[PERSON_NAME]" at bounding box center [403, 592] width 182 height 18
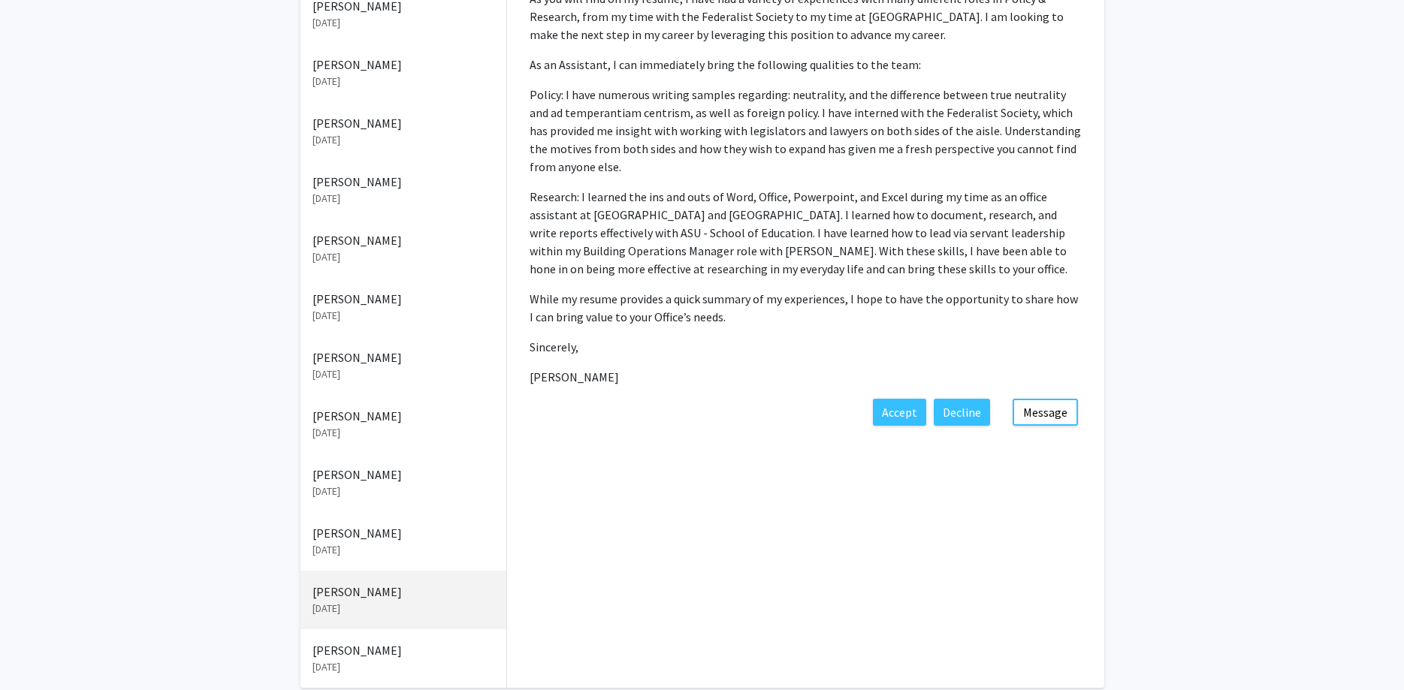
click at [359, 546] on p "[DATE]" at bounding box center [403, 550] width 182 height 16
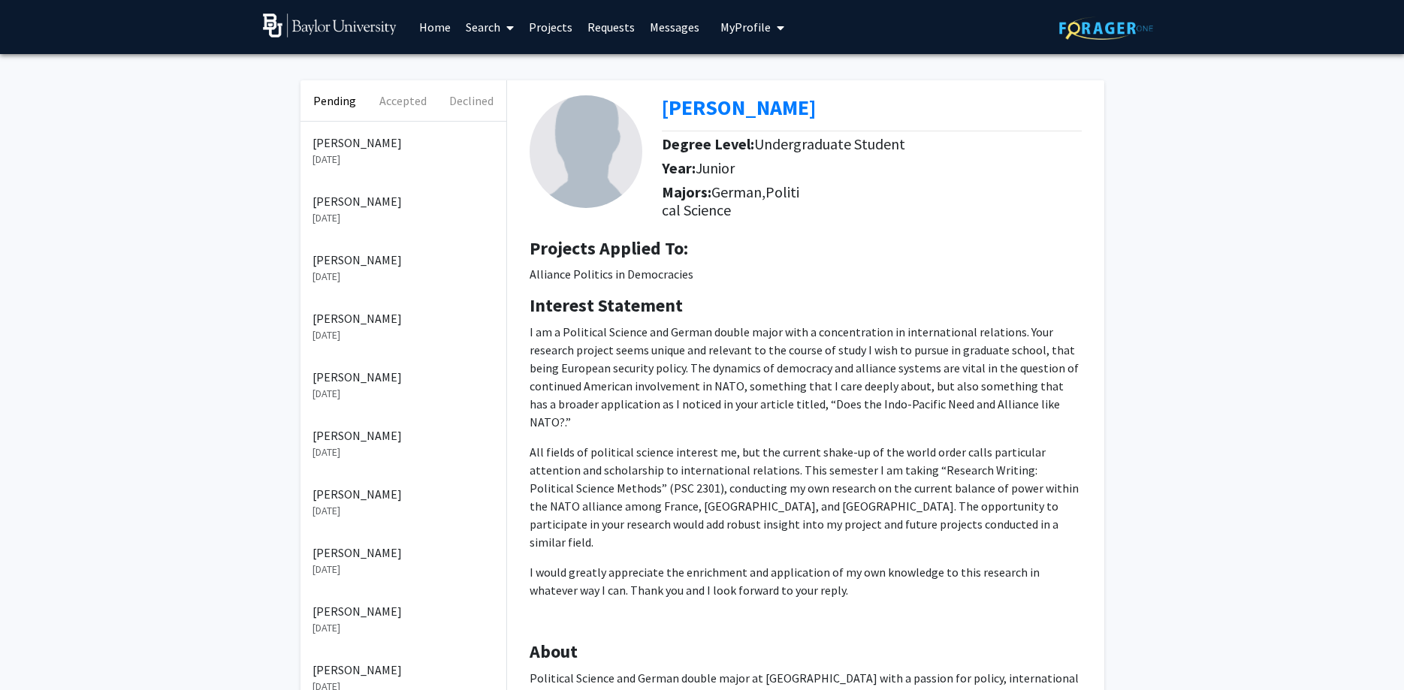
click at [381, 326] on p "[PERSON_NAME]" at bounding box center [403, 318] width 182 height 18
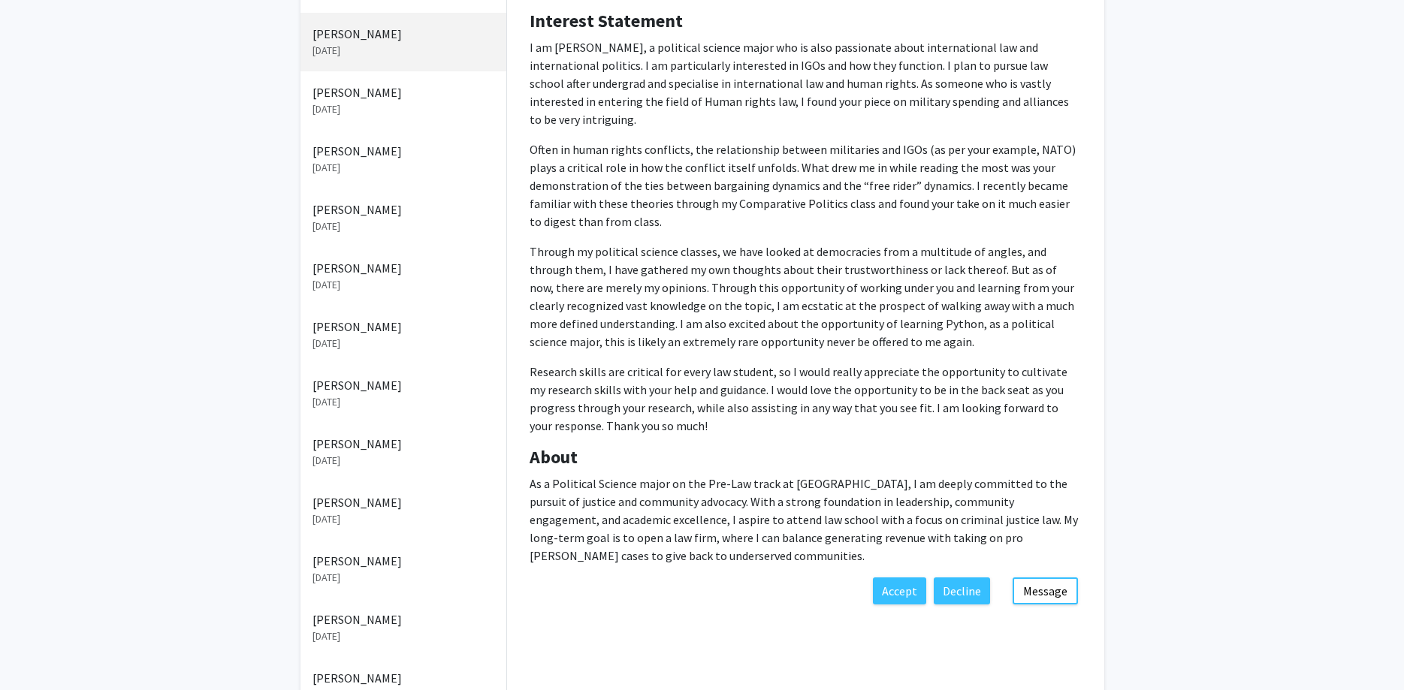
scroll to position [306, 0]
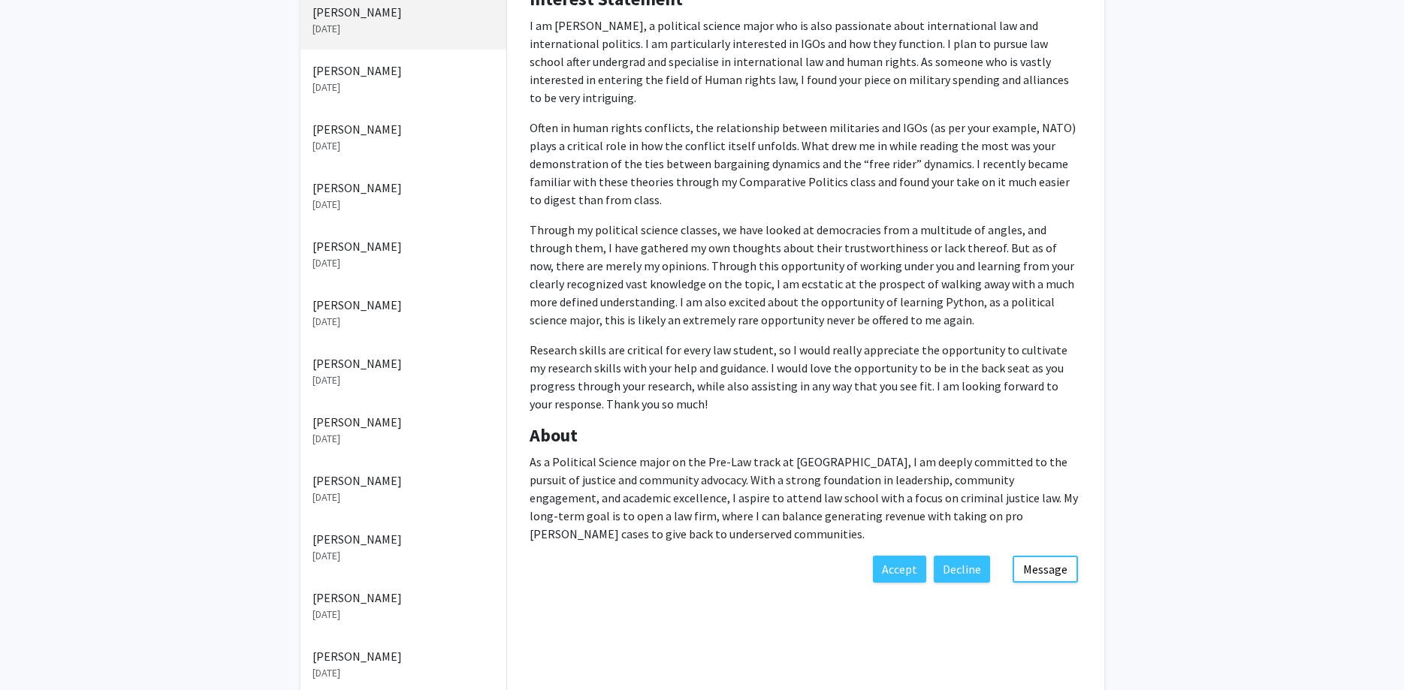
click at [379, 539] on p "[PERSON_NAME]" at bounding box center [403, 539] width 182 height 18
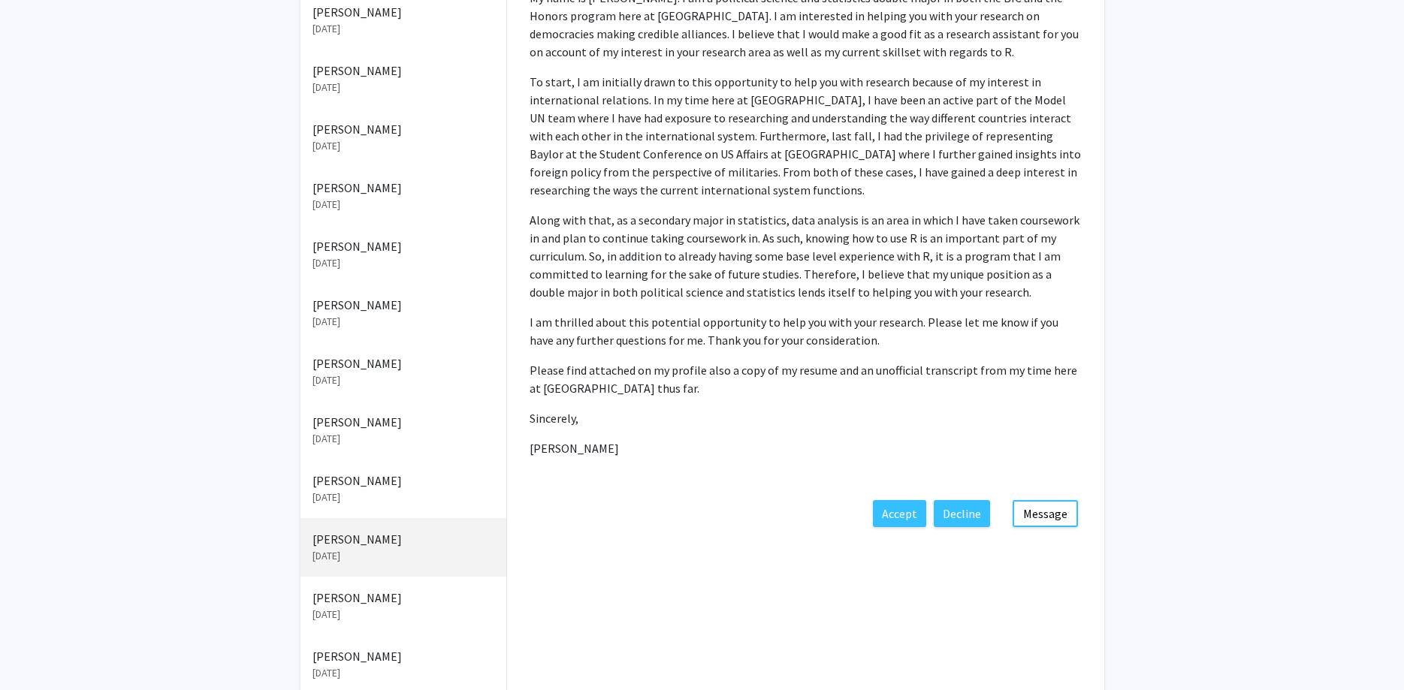
scroll to position [506, 0]
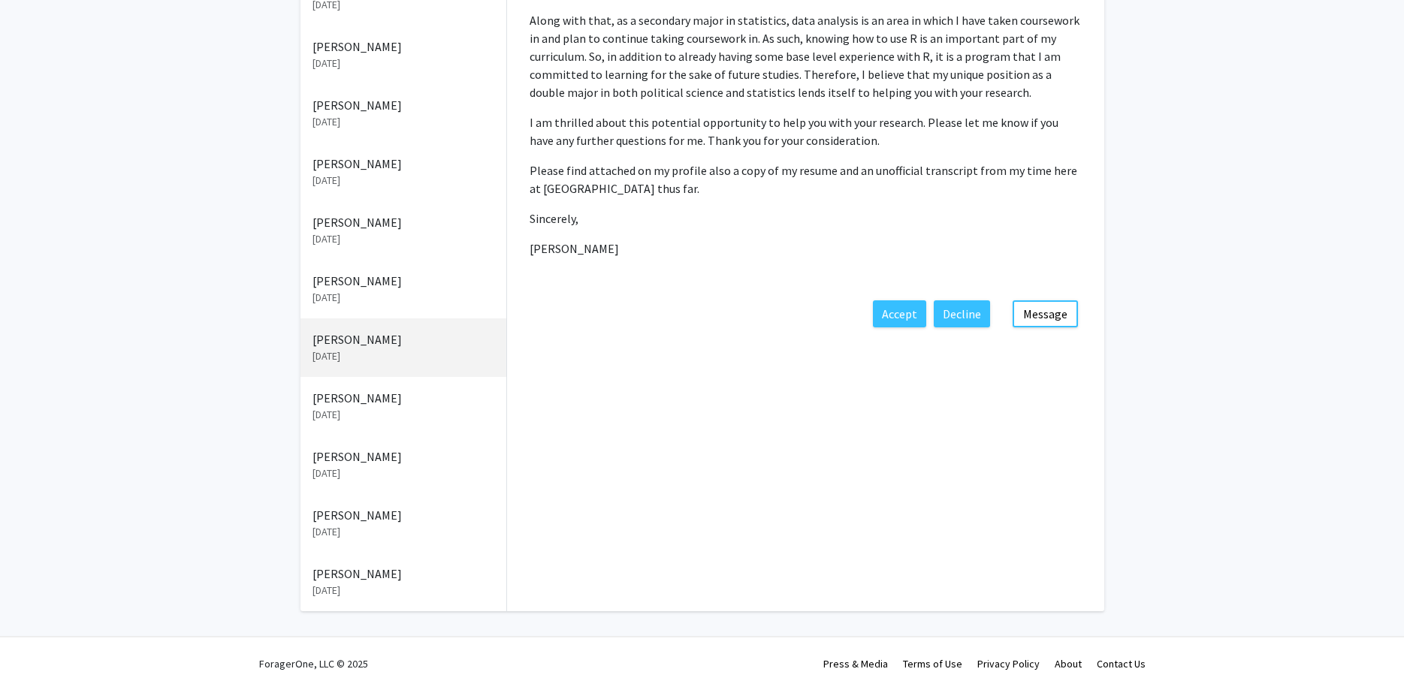
click at [379, 418] on p "[DATE]" at bounding box center [403, 415] width 182 height 16
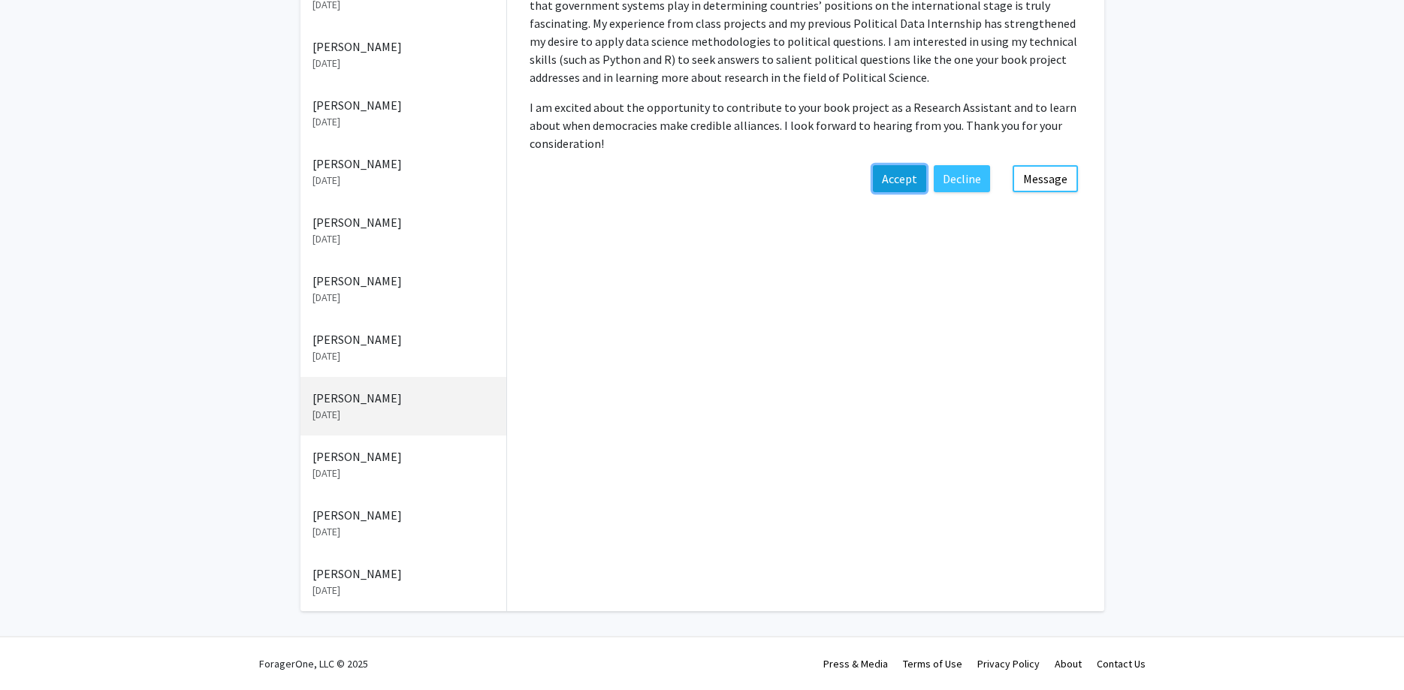
click at [899, 178] on button "Accept" at bounding box center [899, 178] width 53 height 27
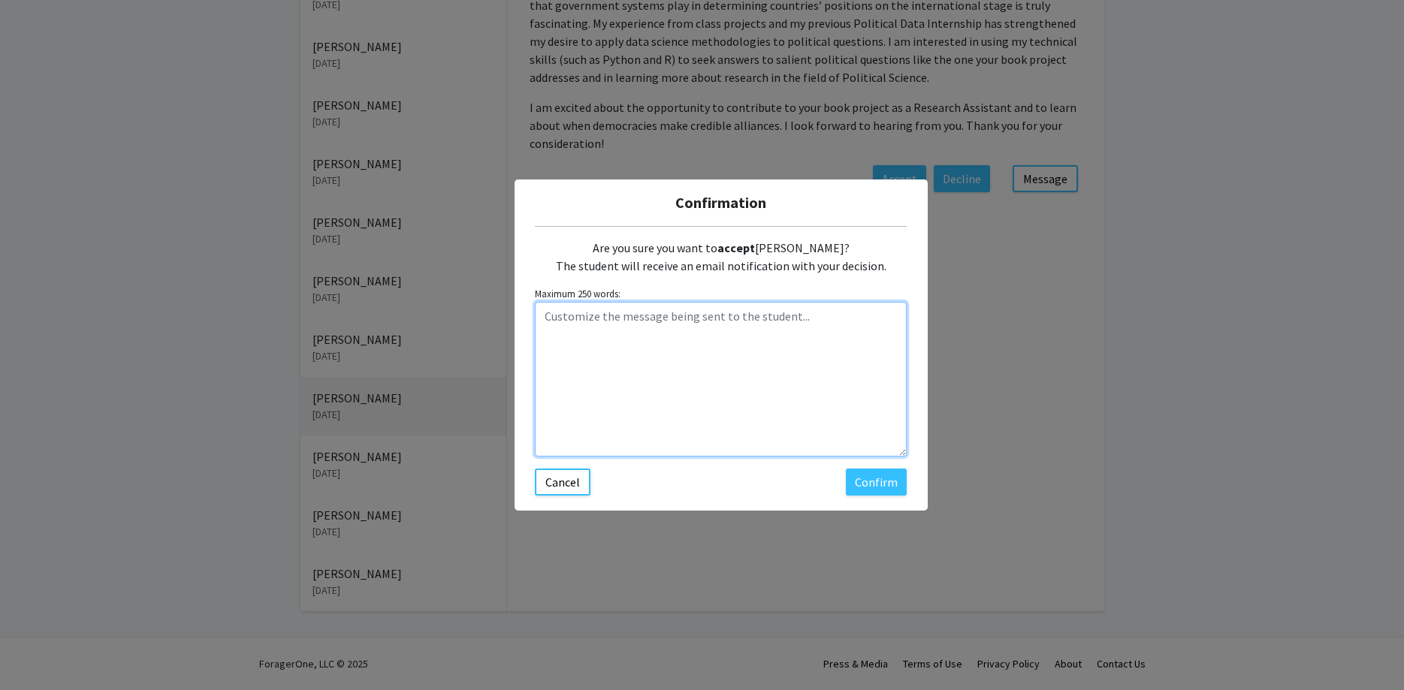
click at [646, 331] on textarea "Customize the message being sent to the student..." at bounding box center [721, 379] width 372 height 155
paste textarea "Hi ____, Thanks for your interest in the Alliance Politics in Democracies proje…"
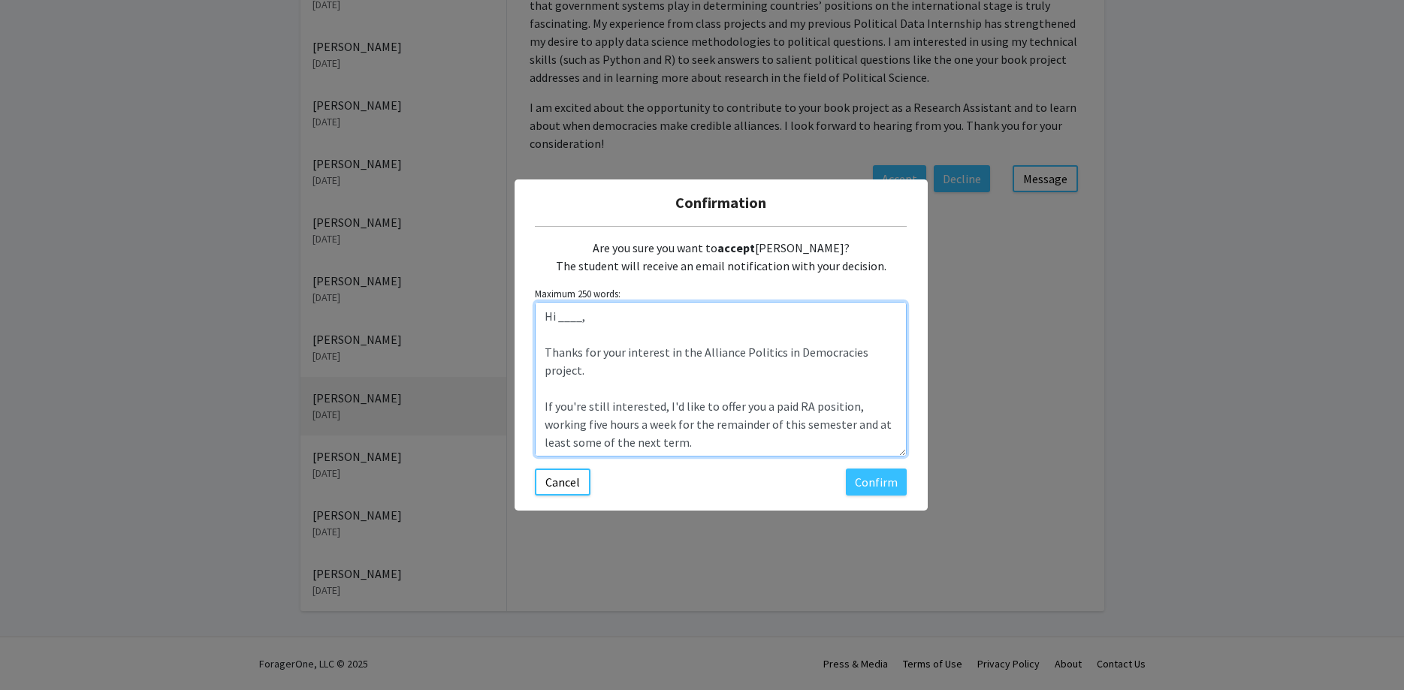
click at [577, 315] on textarea "Hi ____, Thanks for your interest in the Alliance Politics in Democracies proje…" at bounding box center [721, 379] width 372 height 155
drag, startPoint x: 662, startPoint y: 355, endPoint x: 601, endPoint y: 354, distance: 61.6
click at [601, 354] on textarea "Hi [PERSON_NAME], Thanks for your interest in the Alliance Politics in Democrac…" at bounding box center [721, 379] width 372 height 155
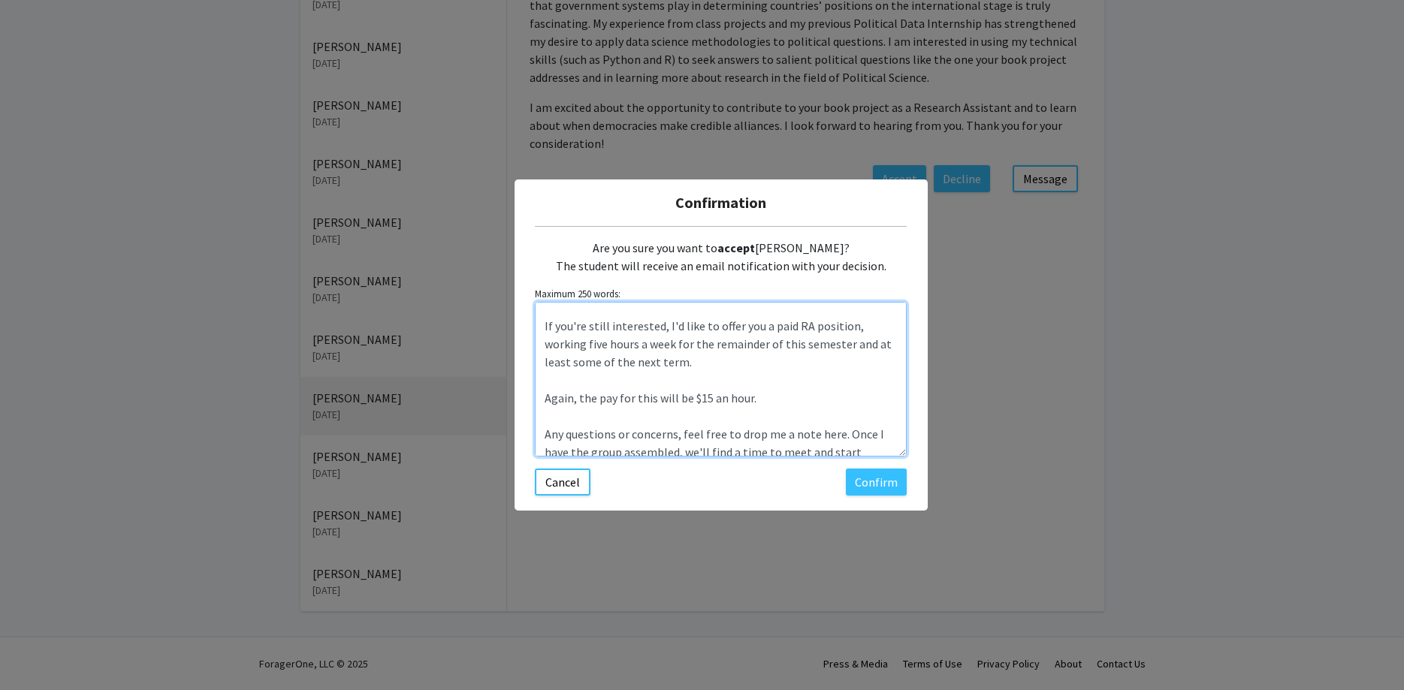
scroll to position [162, 0]
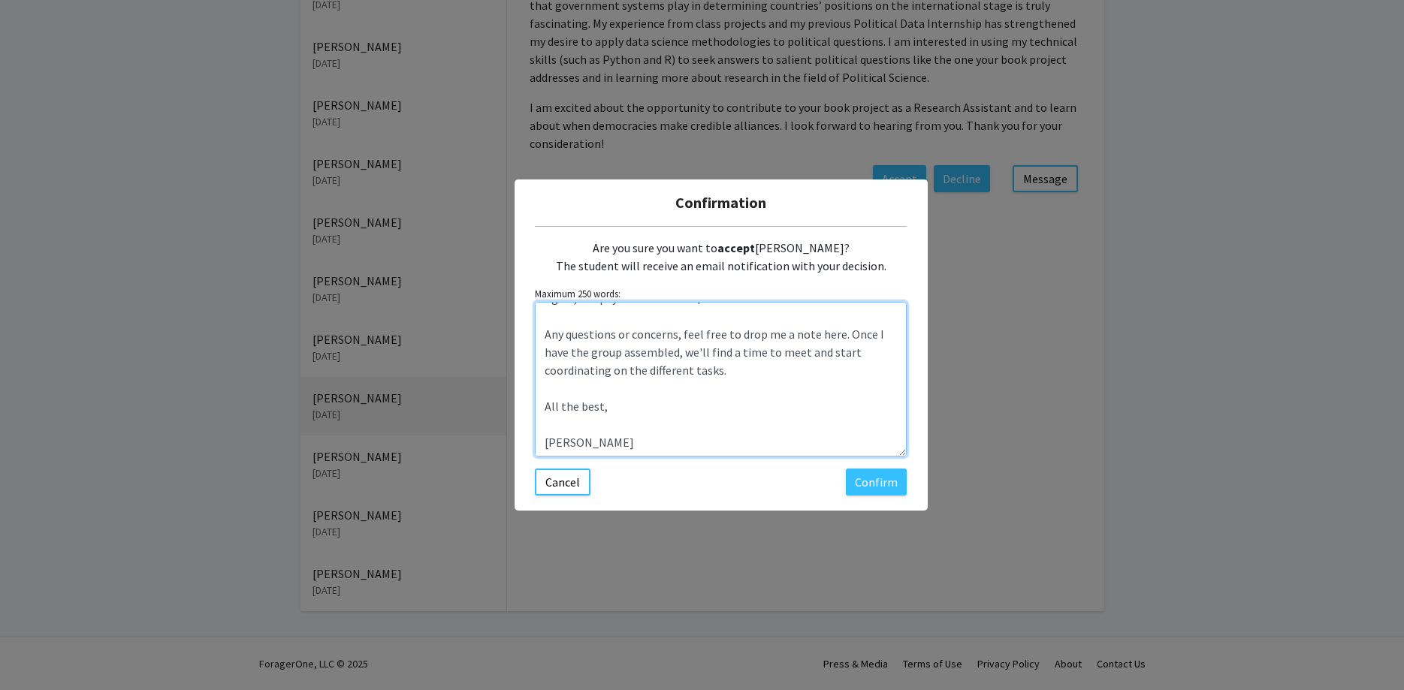
drag, startPoint x: 542, startPoint y: 316, endPoint x: 676, endPoint y: 495, distance: 223.2
click at [676, 457] on textarea "Hi [PERSON_NAME], Thanks for applying to the Alliance Politics in Democracies p…" at bounding box center [721, 379] width 372 height 155
click at [599, 430] on textarea "Hi [PERSON_NAME], Thanks for applying to the Alliance Politics in Democracies p…" at bounding box center [721, 379] width 372 height 155
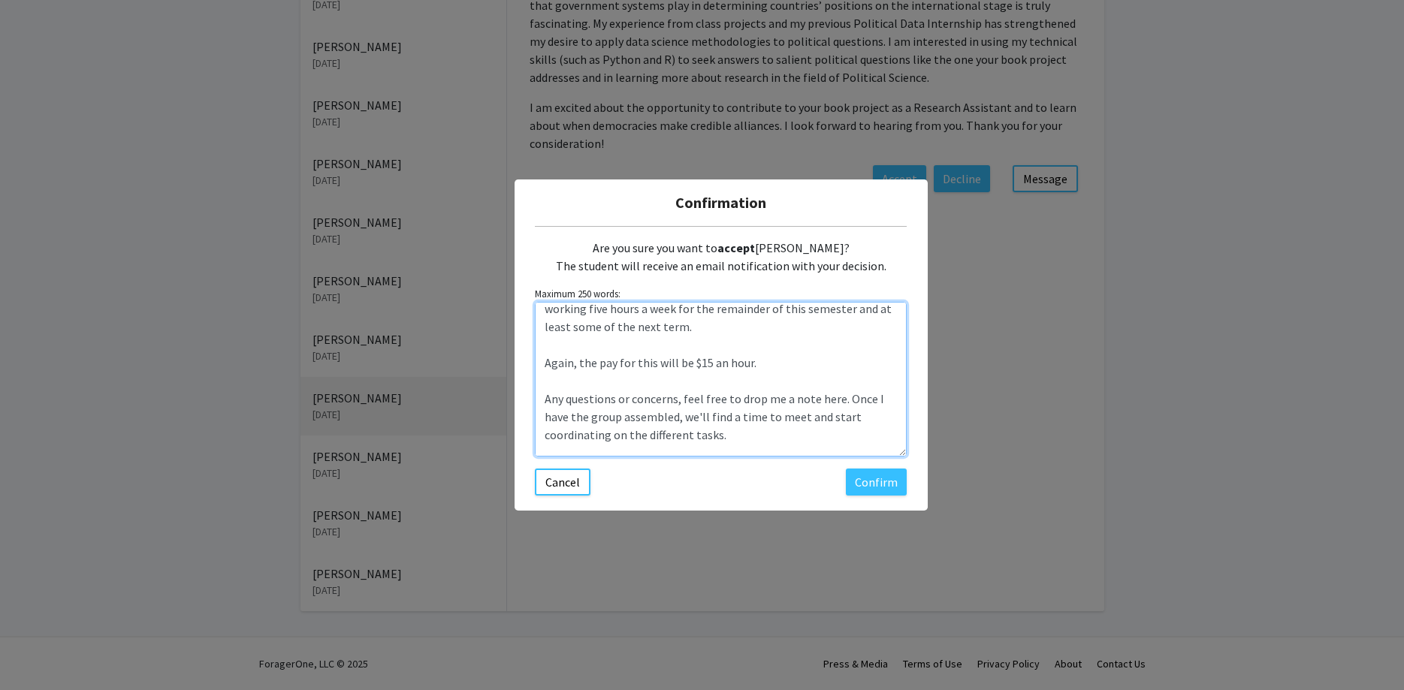
scroll to position [0, 0]
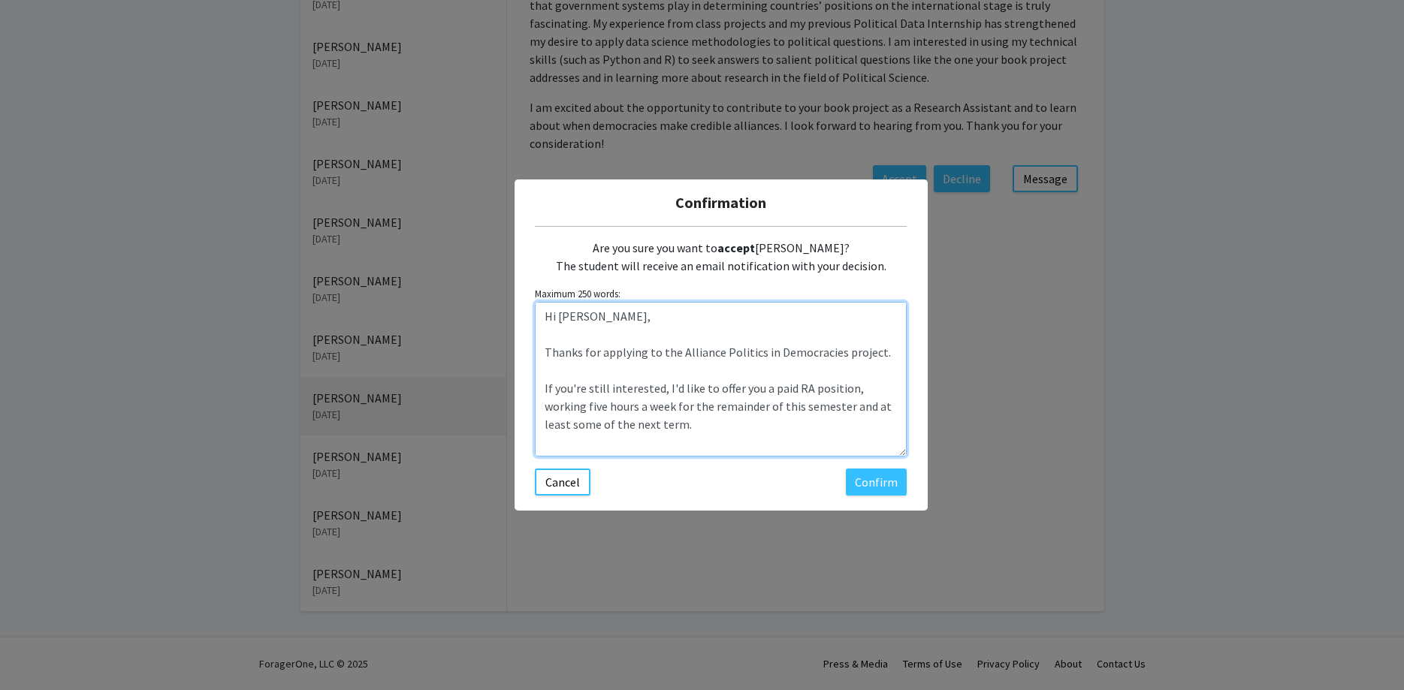
drag, startPoint x: 596, startPoint y: 445, endPoint x: 514, endPoint y: 271, distance: 191.9
click at [535, 302] on textarea "Hi [PERSON_NAME], Thanks for applying to the Alliance Politics in Democracies p…" at bounding box center [721, 379] width 372 height 155
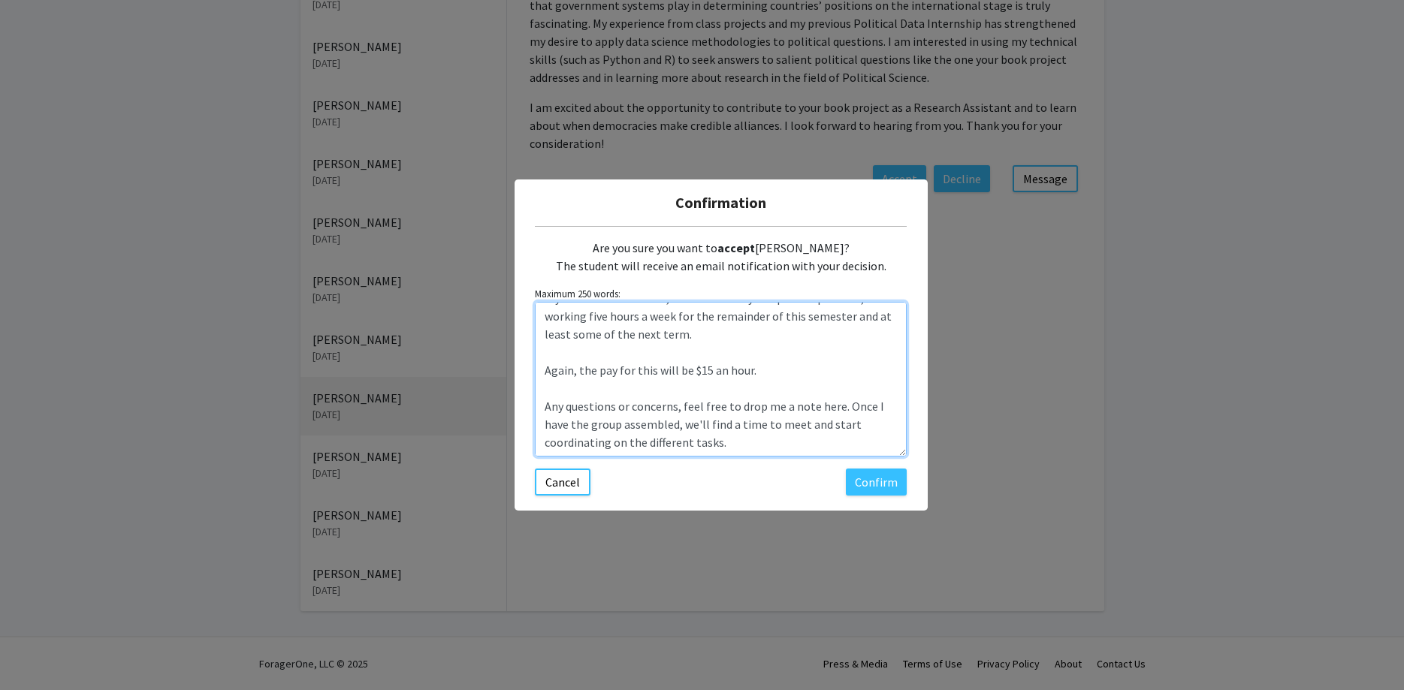
scroll to position [144, 0]
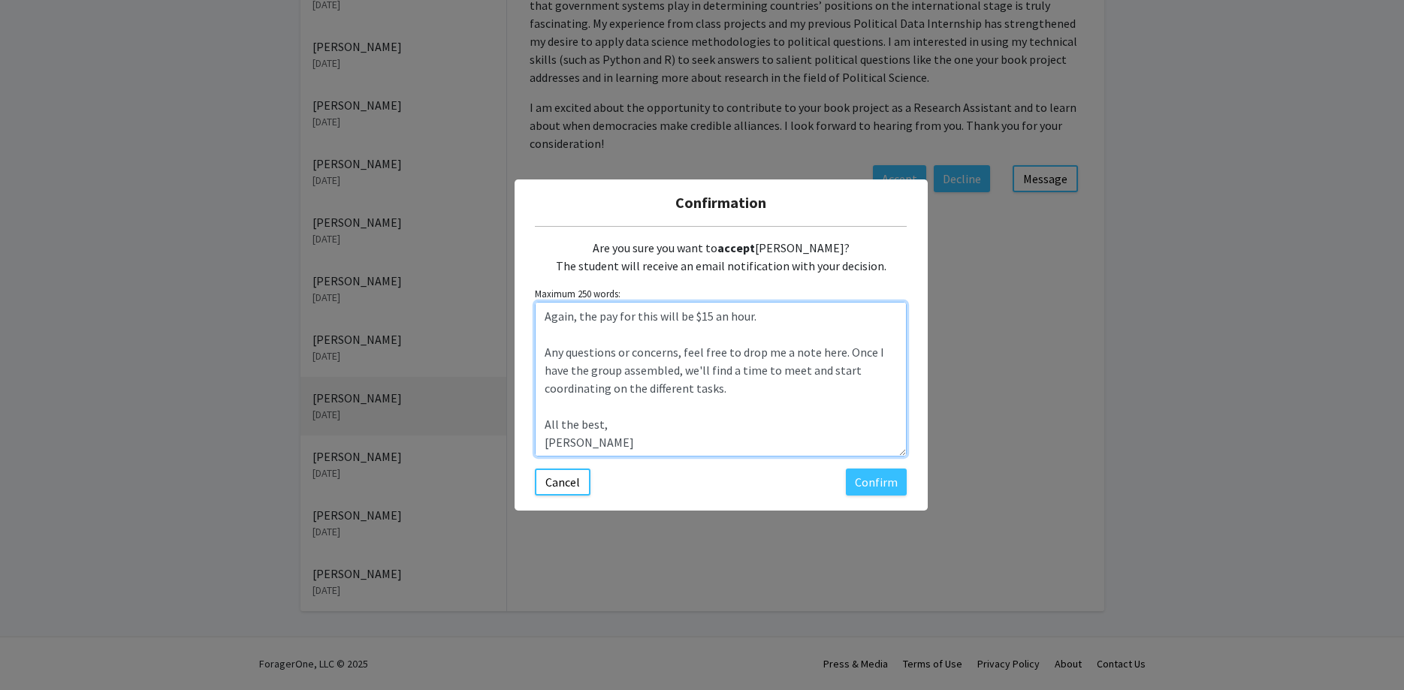
click at [762, 397] on textarea "Hi [PERSON_NAME], Thanks for applying to the Alliance Politics in Democracies p…" at bounding box center [721, 379] width 372 height 155
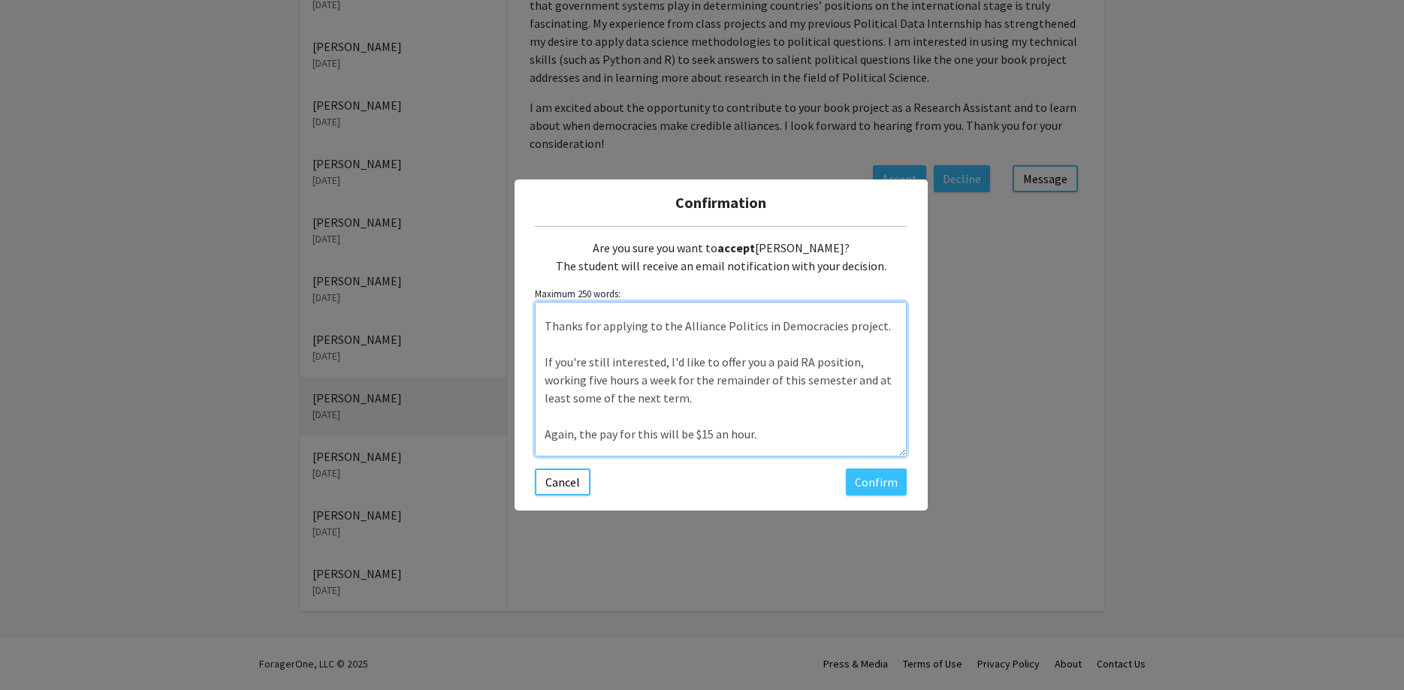
scroll to position [0, 0]
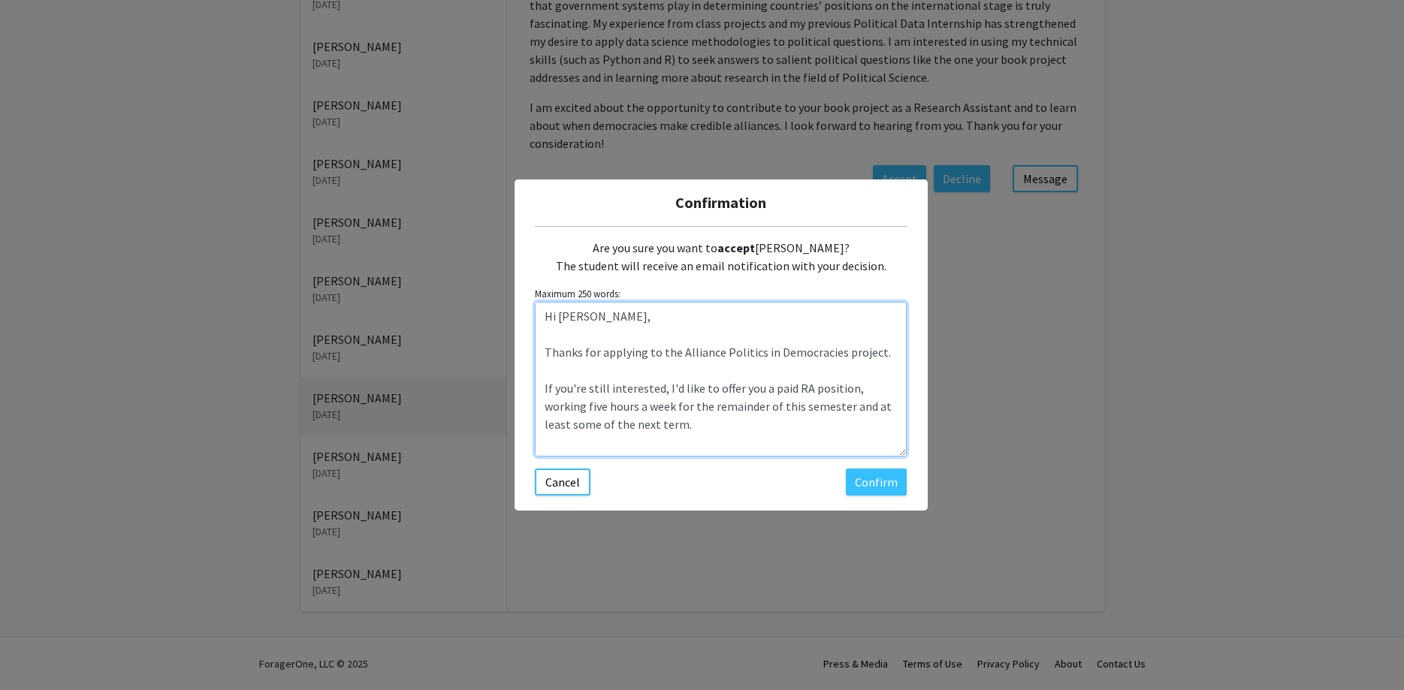
drag, startPoint x: 632, startPoint y: 439, endPoint x: 528, endPoint y: 250, distance: 215.5
click at [535, 302] on textarea "Hi [PERSON_NAME], Thanks for applying to the Alliance Politics in Democracies p…" at bounding box center [721, 379] width 372 height 155
click at [724, 431] on textarea "Hi [PERSON_NAME], Thanks for applying to the Alliance Politics in Democracies p…" at bounding box center [721, 379] width 372 height 155
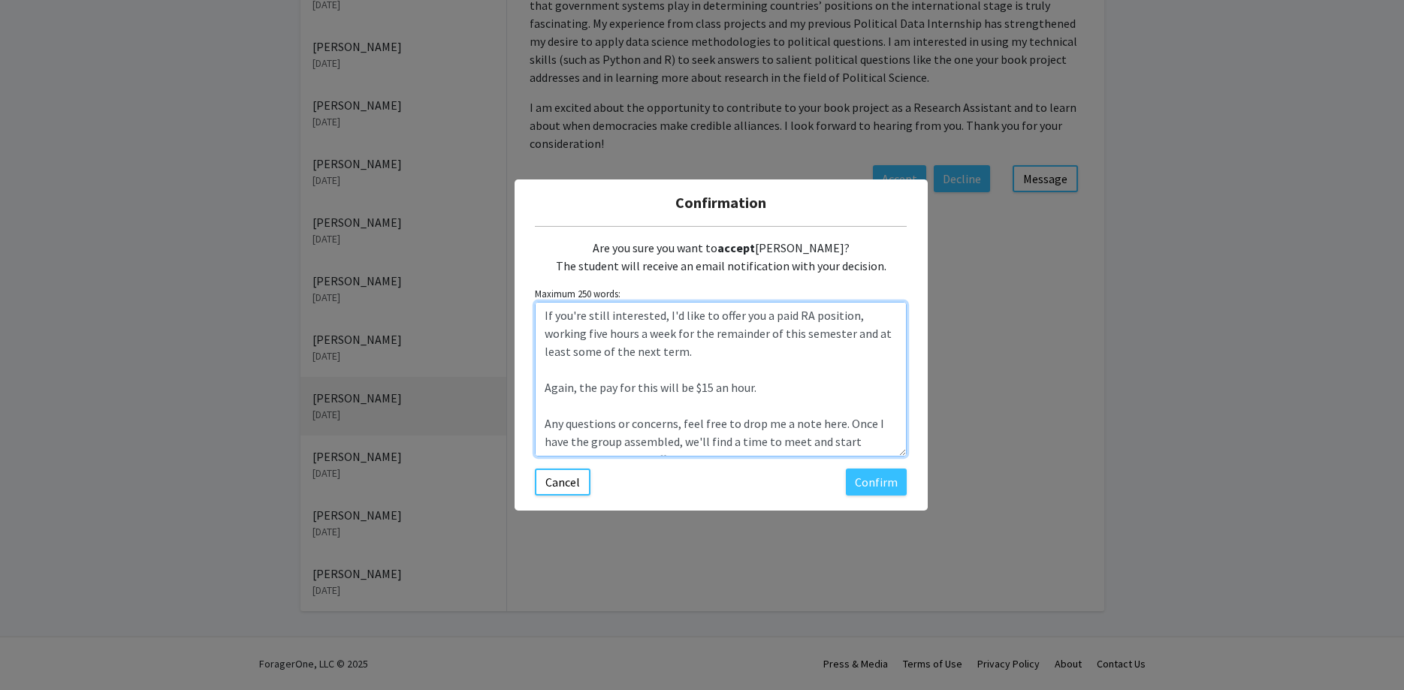
scroll to position [144, 0]
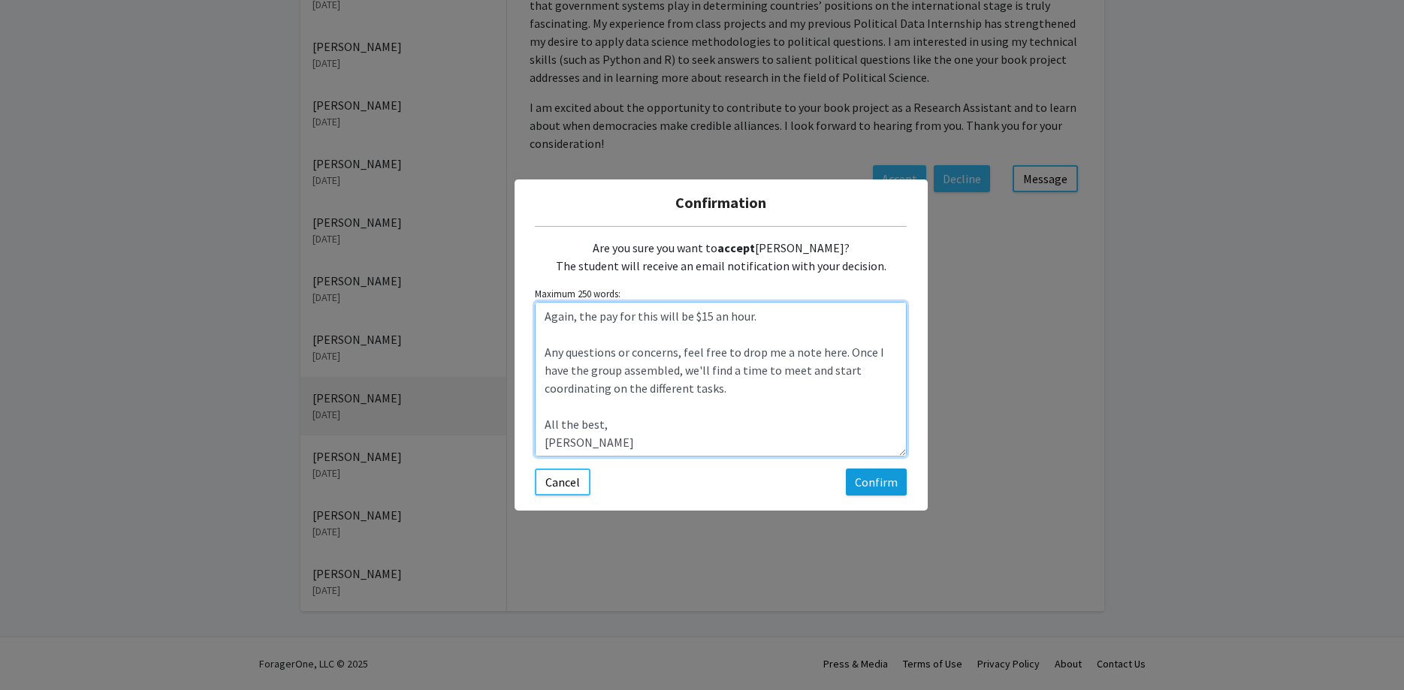
type textarea "Hi [PERSON_NAME], Thanks for applying to the Alliance Politics in Democracies p…"
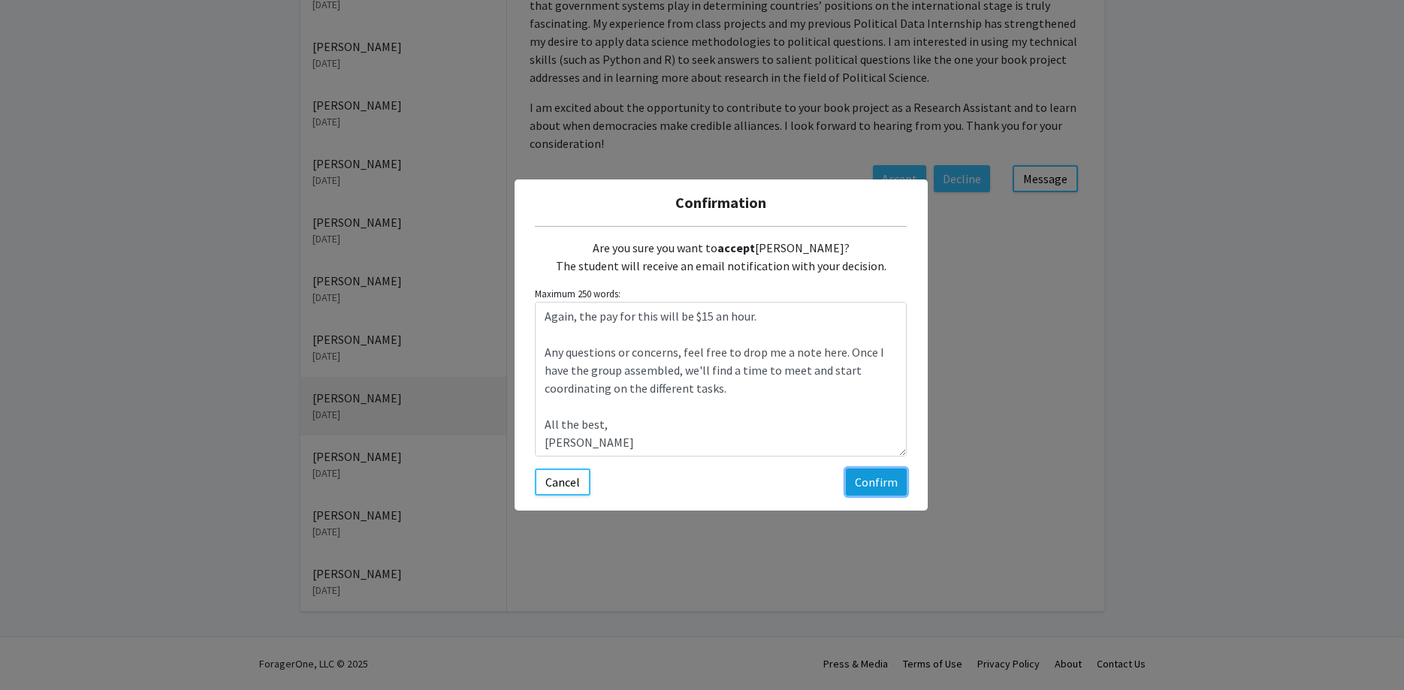
click at [890, 481] on button "Confirm" at bounding box center [876, 482] width 61 height 27
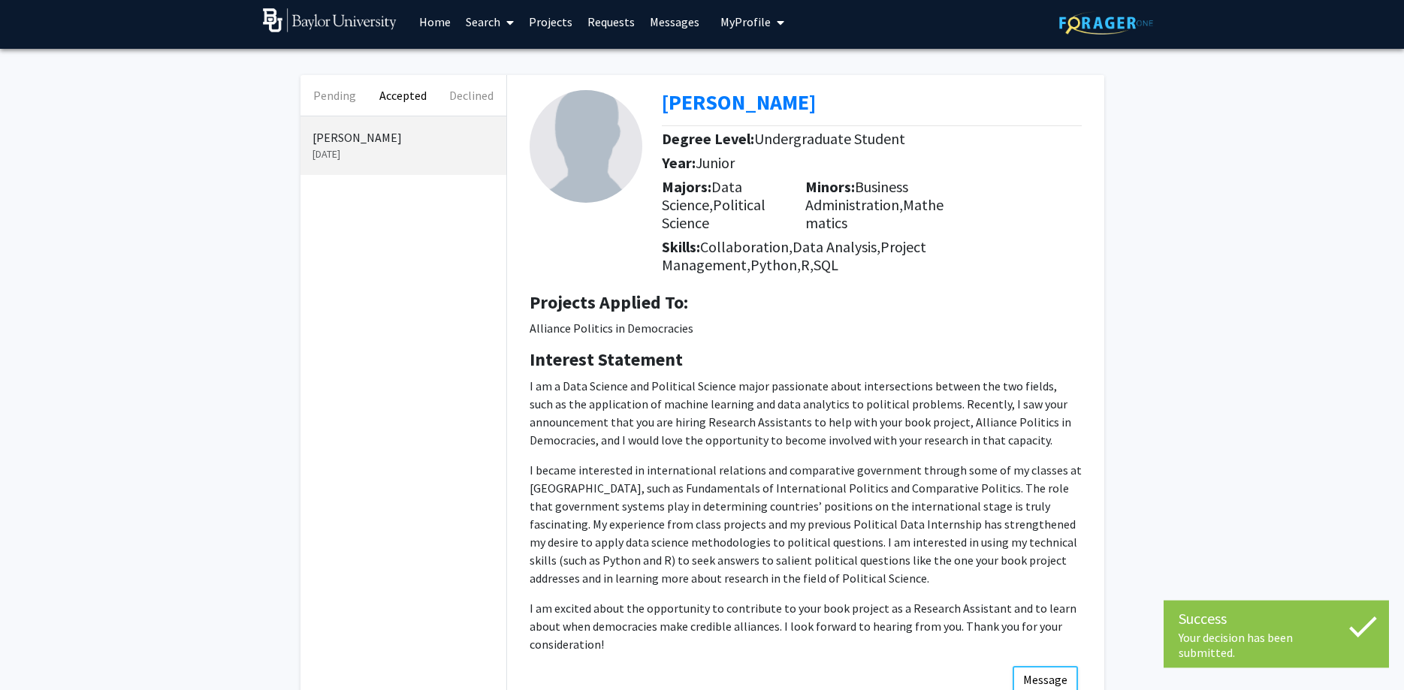
scroll to position [0, 0]
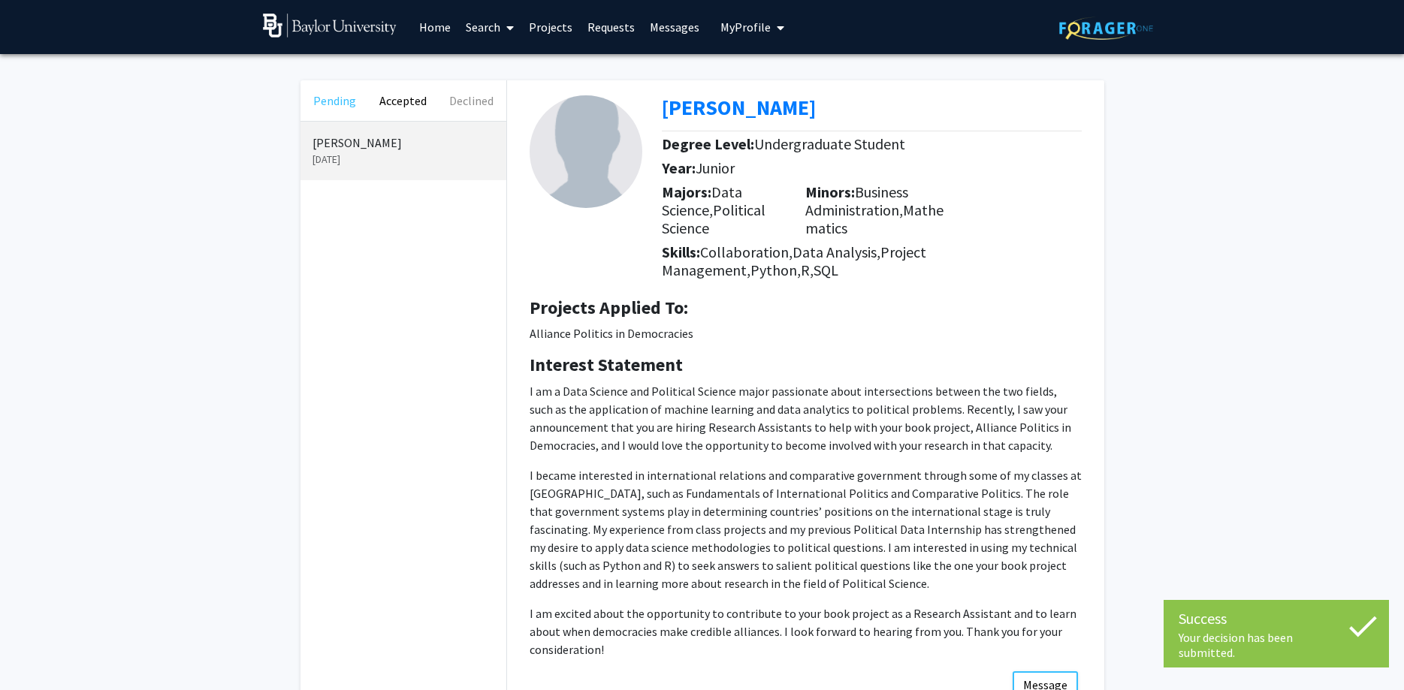
click at [333, 101] on button "Pending" at bounding box center [334, 100] width 68 height 41
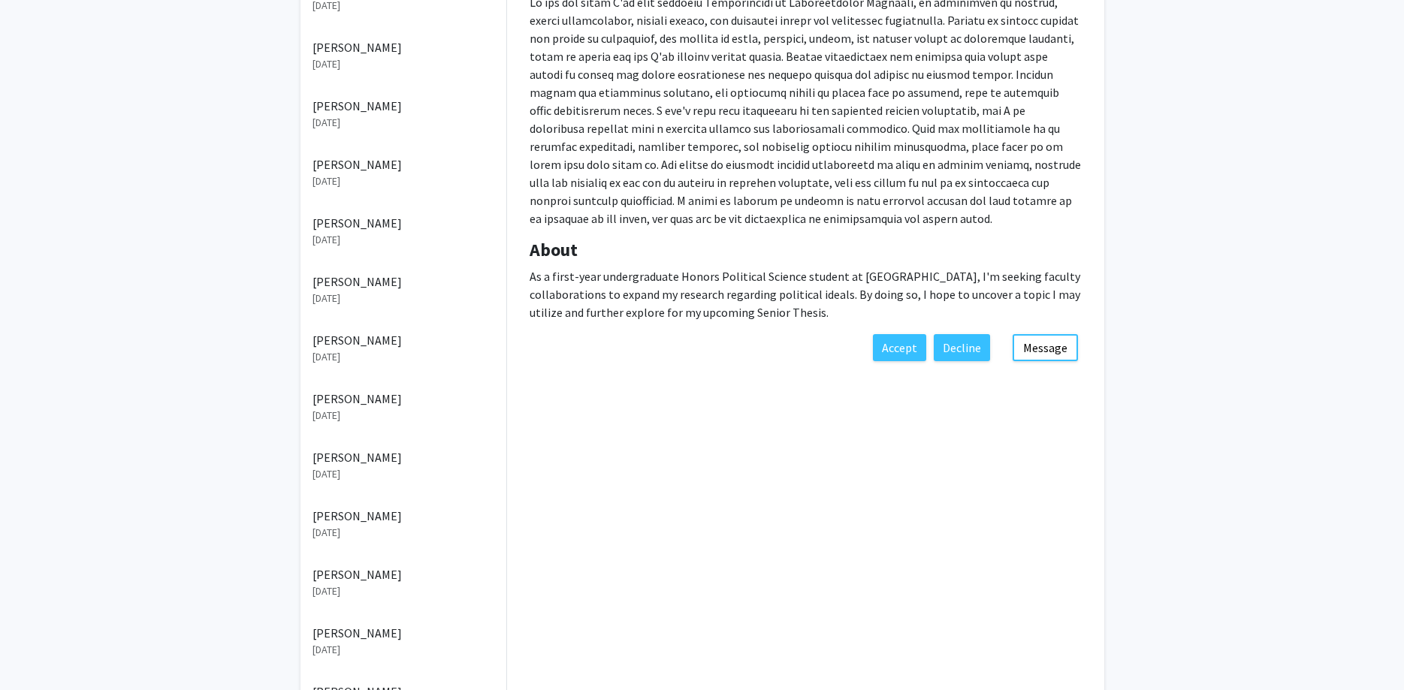
scroll to position [448, 0]
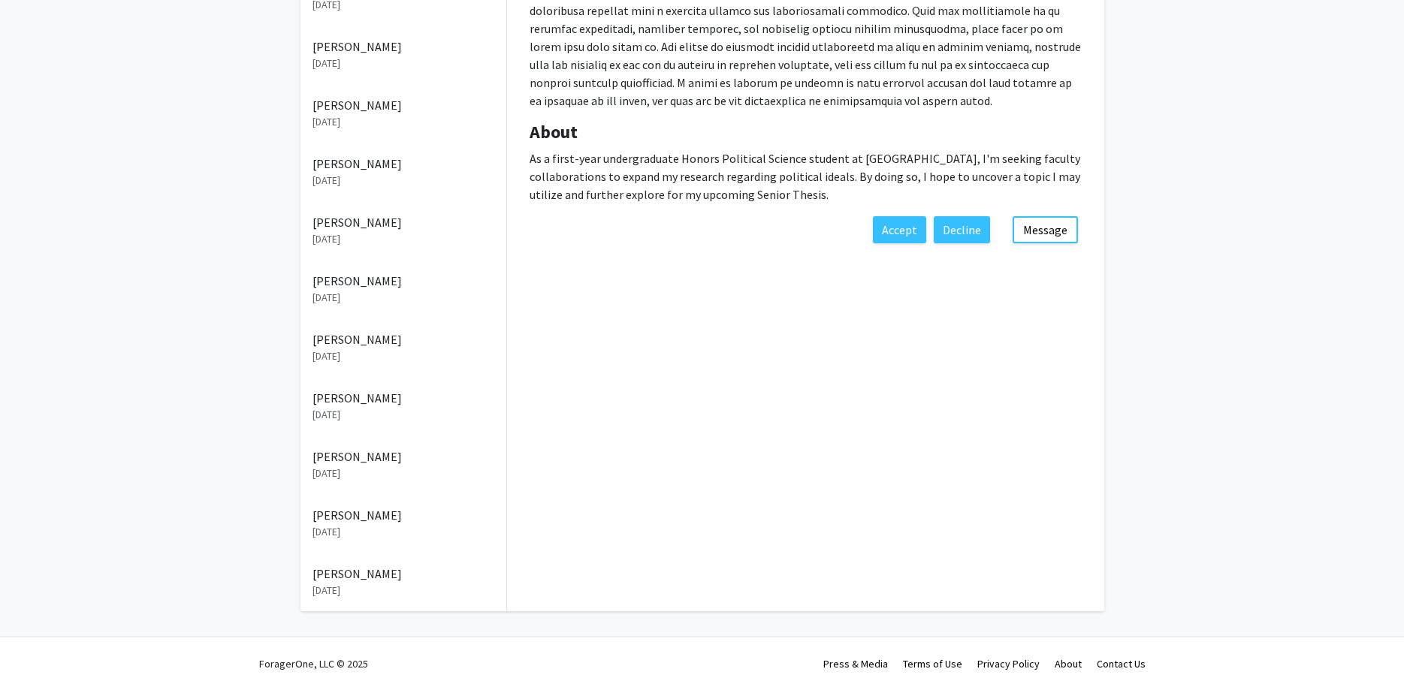
click at [372, 403] on p "[PERSON_NAME]" at bounding box center [403, 398] width 182 height 18
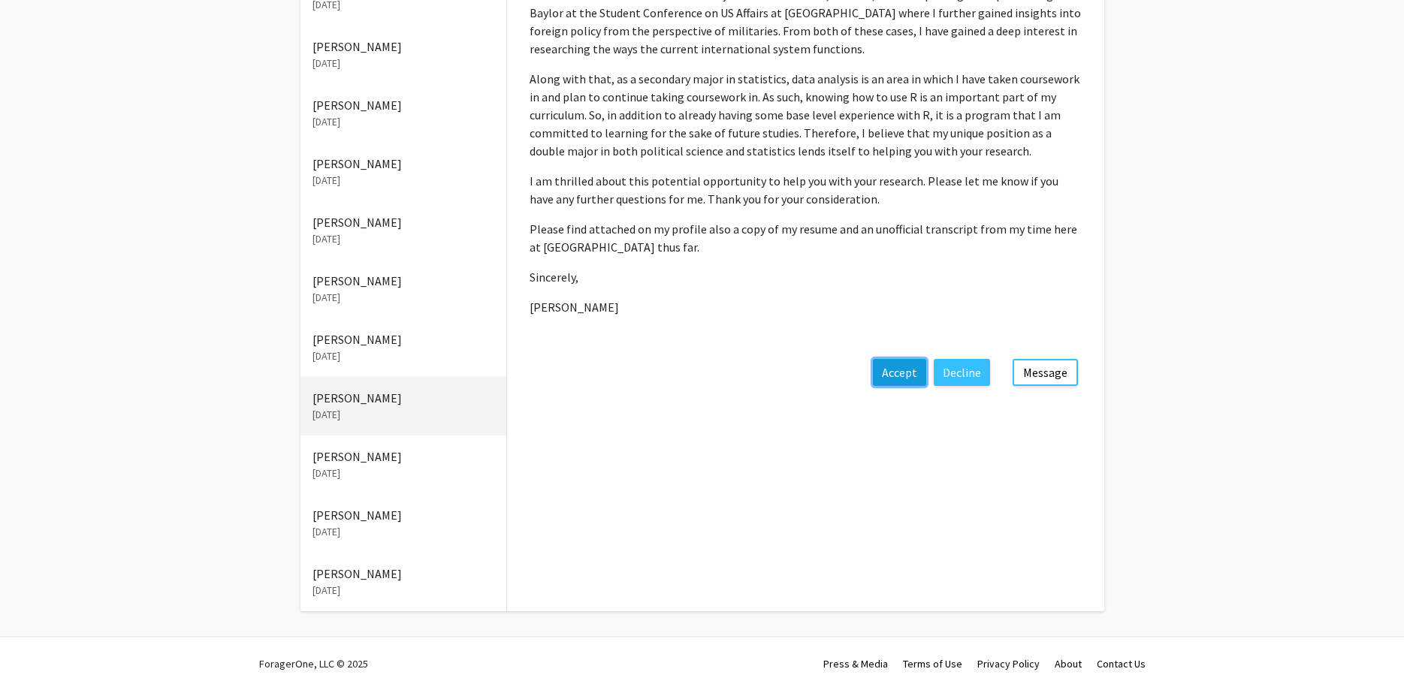
click at [890, 376] on button "Accept" at bounding box center [899, 372] width 53 height 27
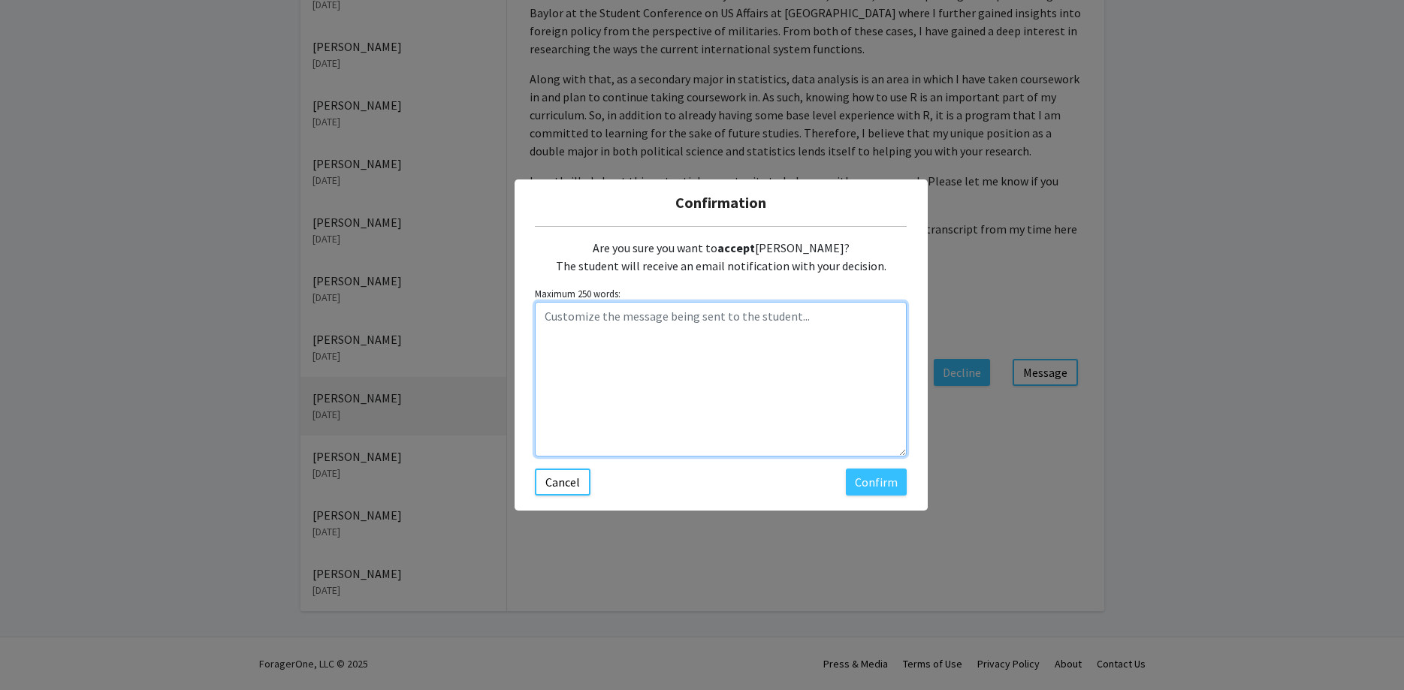
click at [617, 342] on textarea "Customize the message being sent to the student..." at bounding box center [721, 379] width 372 height 155
paste textarea "Hi [PERSON_NAME], Thanks for applying to the Alliance Politics in Democracies p…"
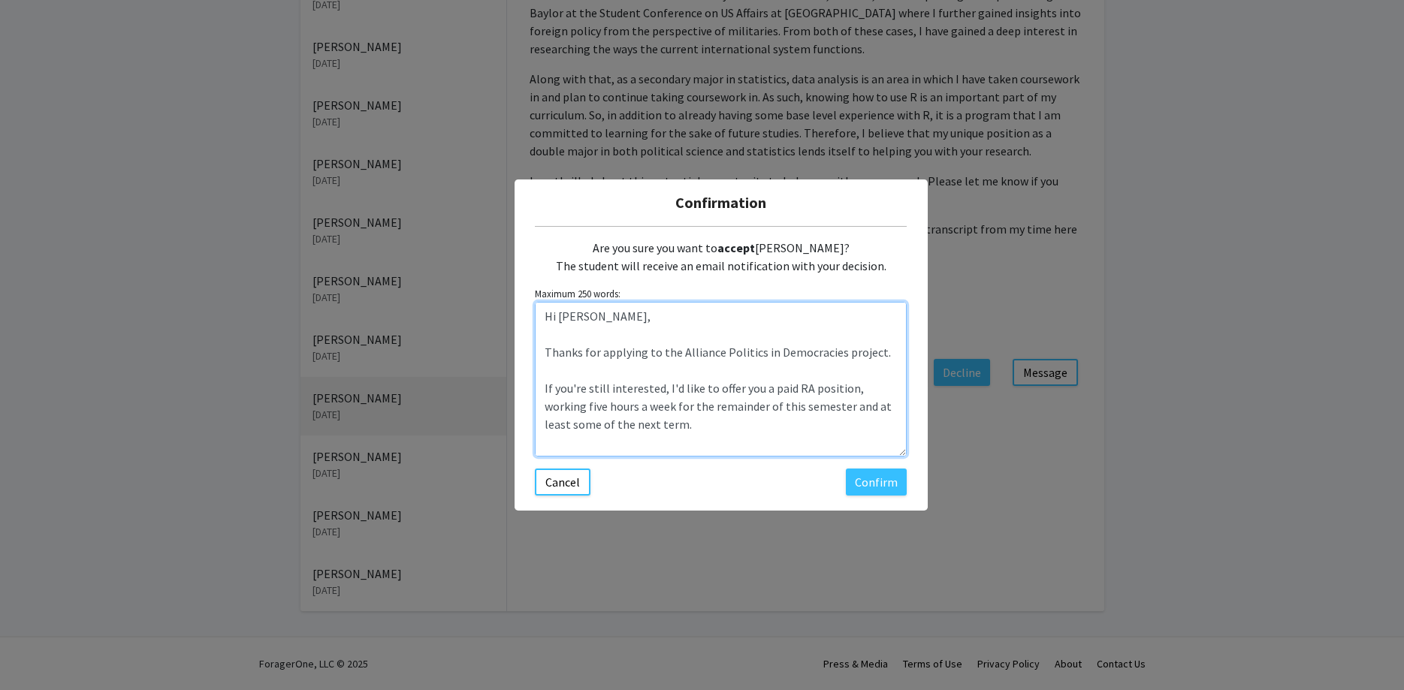
drag, startPoint x: 595, startPoint y: 315, endPoint x: 561, endPoint y: 315, distance: 33.8
click at [561, 315] on textarea "Hi [PERSON_NAME], Thanks for applying to the Alliance Politics in Democracies p…" at bounding box center [721, 379] width 372 height 155
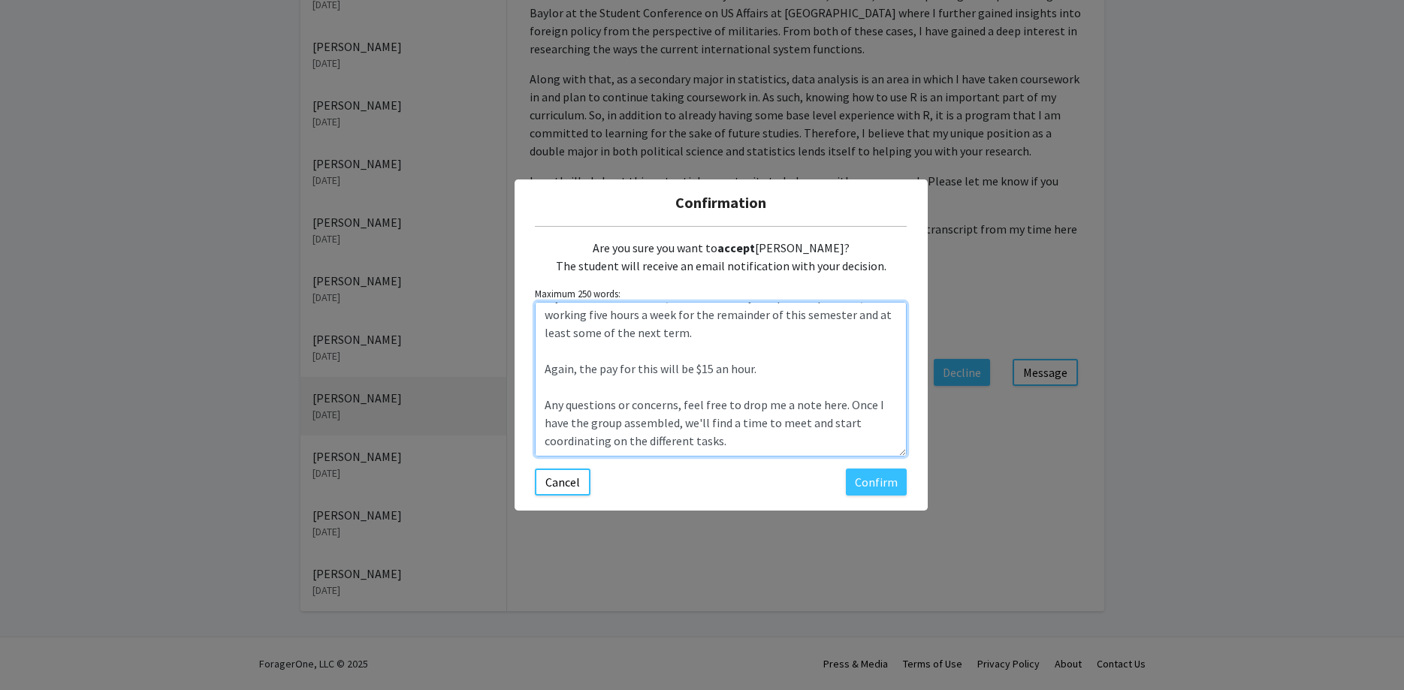
scroll to position [144, 0]
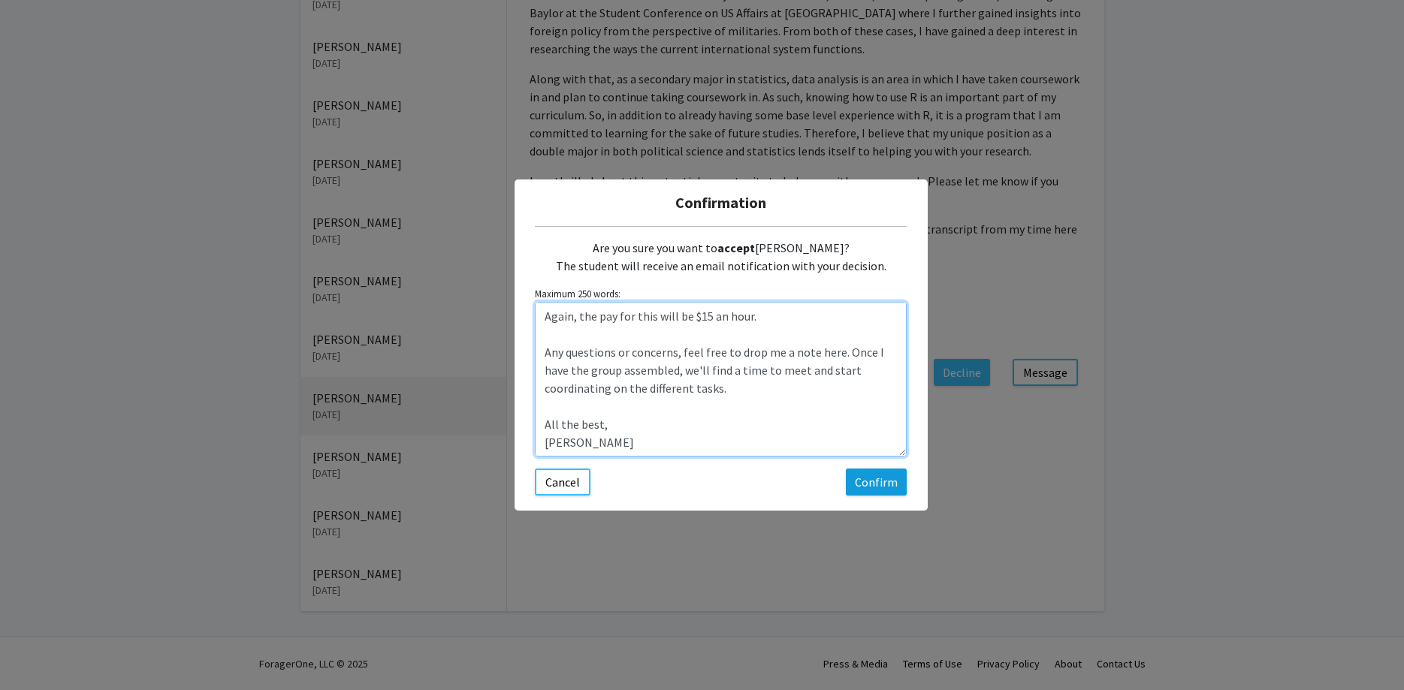
type textarea "Hi [PERSON_NAME], Thanks for applying to the Alliance Politics in Democracies p…"
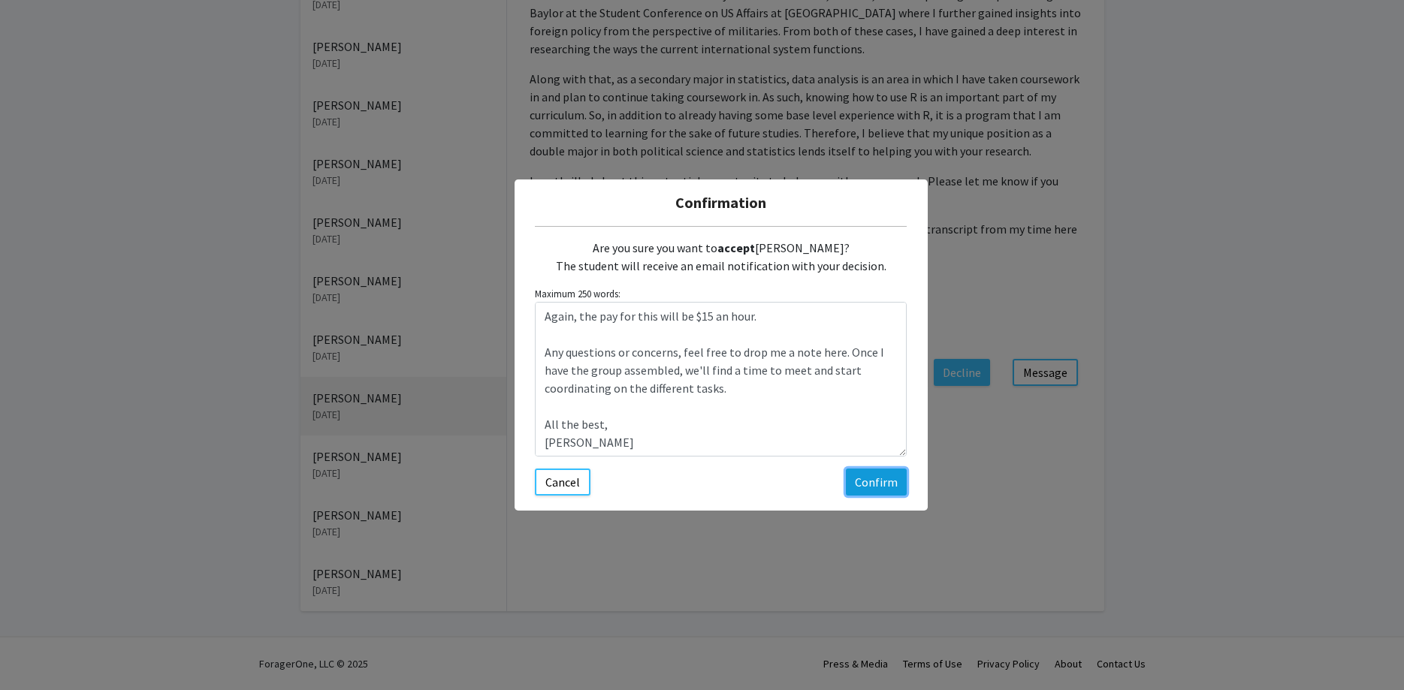
click at [880, 484] on button "Confirm" at bounding box center [876, 482] width 61 height 27
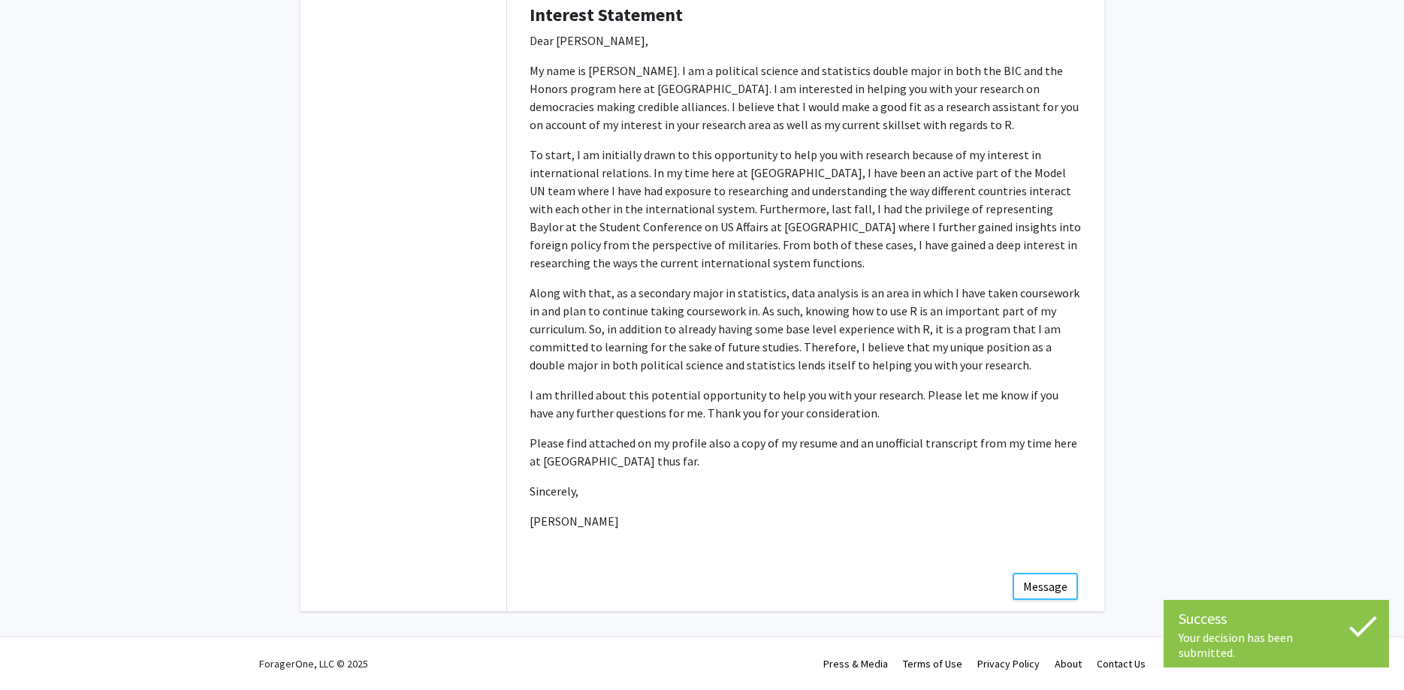
scroll to position [0, 0]
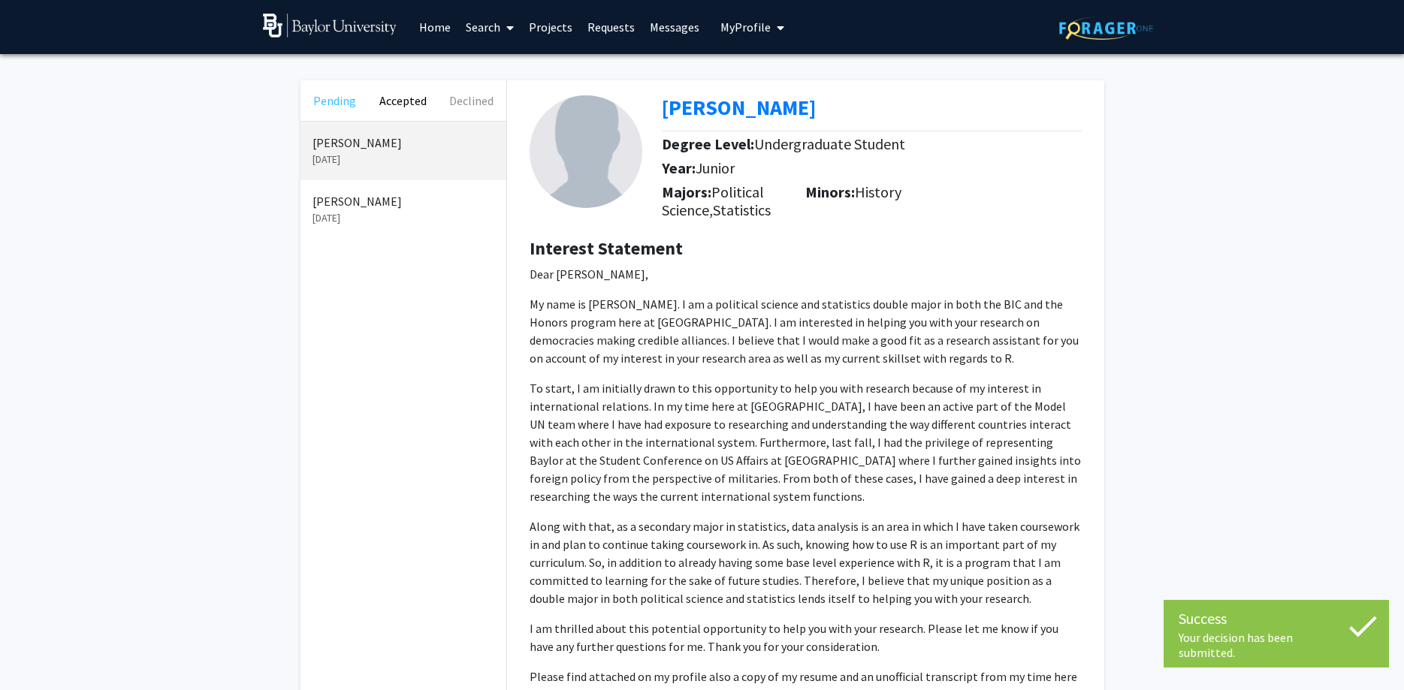
click at [336, 107] on button "Pending" at bounding box center [334, 100] width 68 height 41
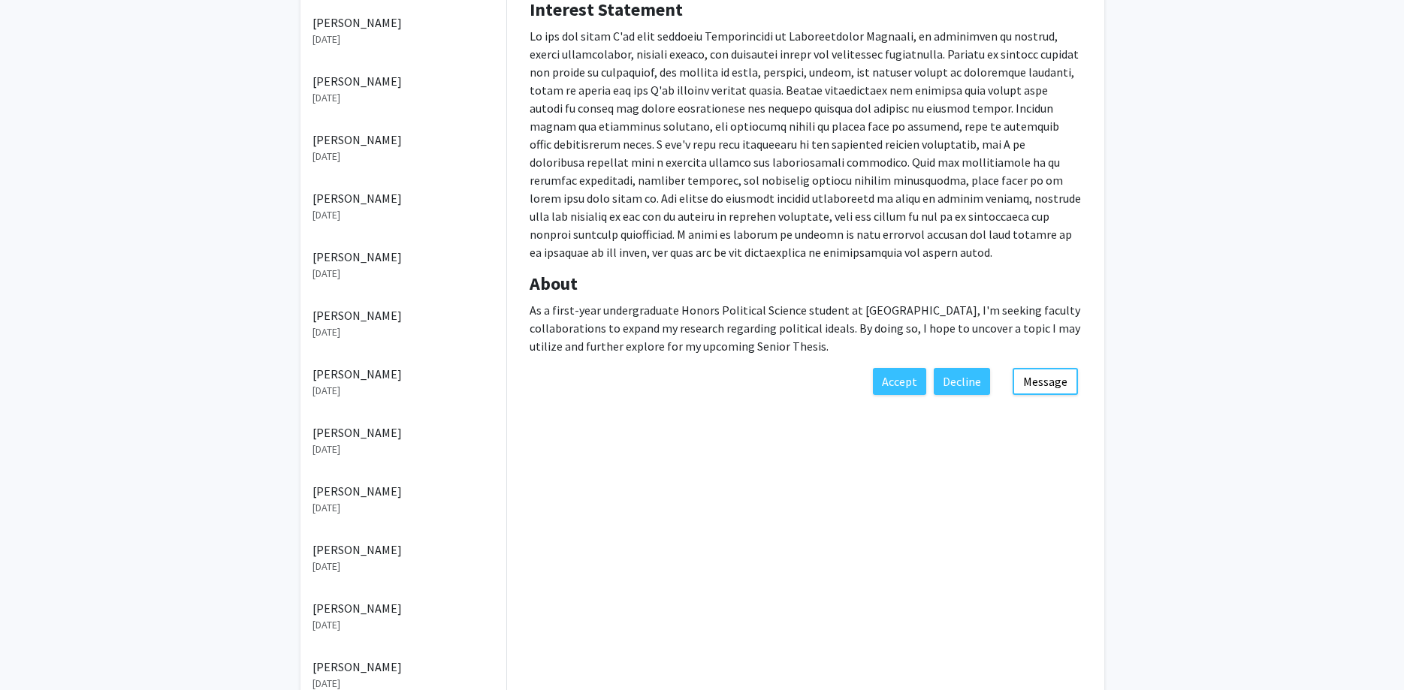
scroll to position [383, 0]
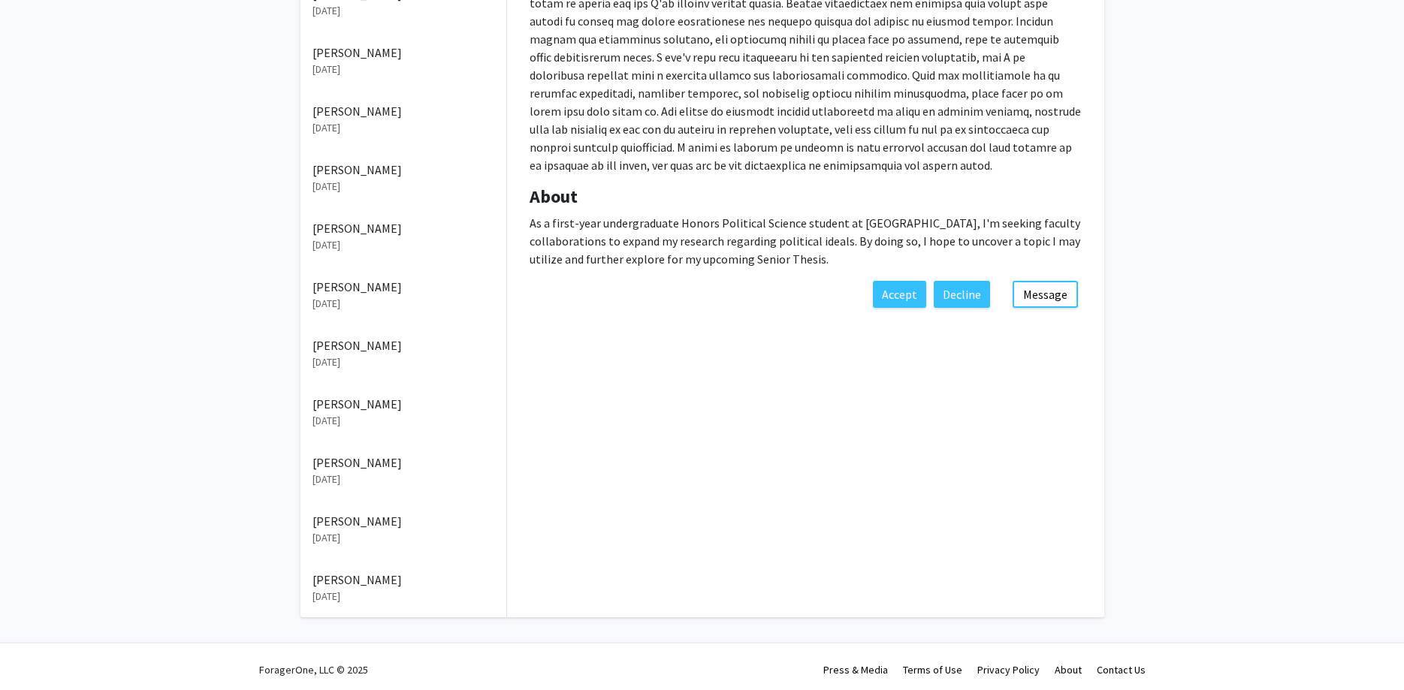
click at [364, 446] on div "[PERSON_NAME] [DATE]" at bounding box center [403, 471] width 206 height 59
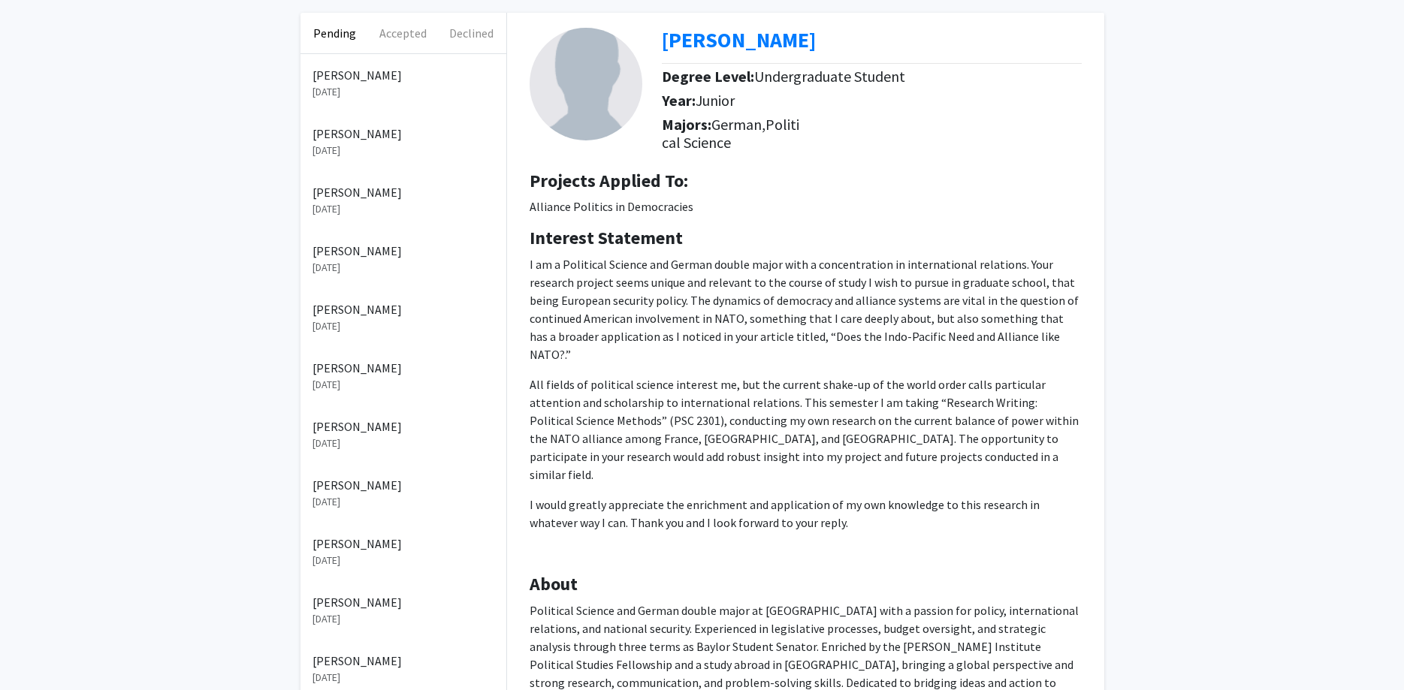
scroll to position [230, 0]
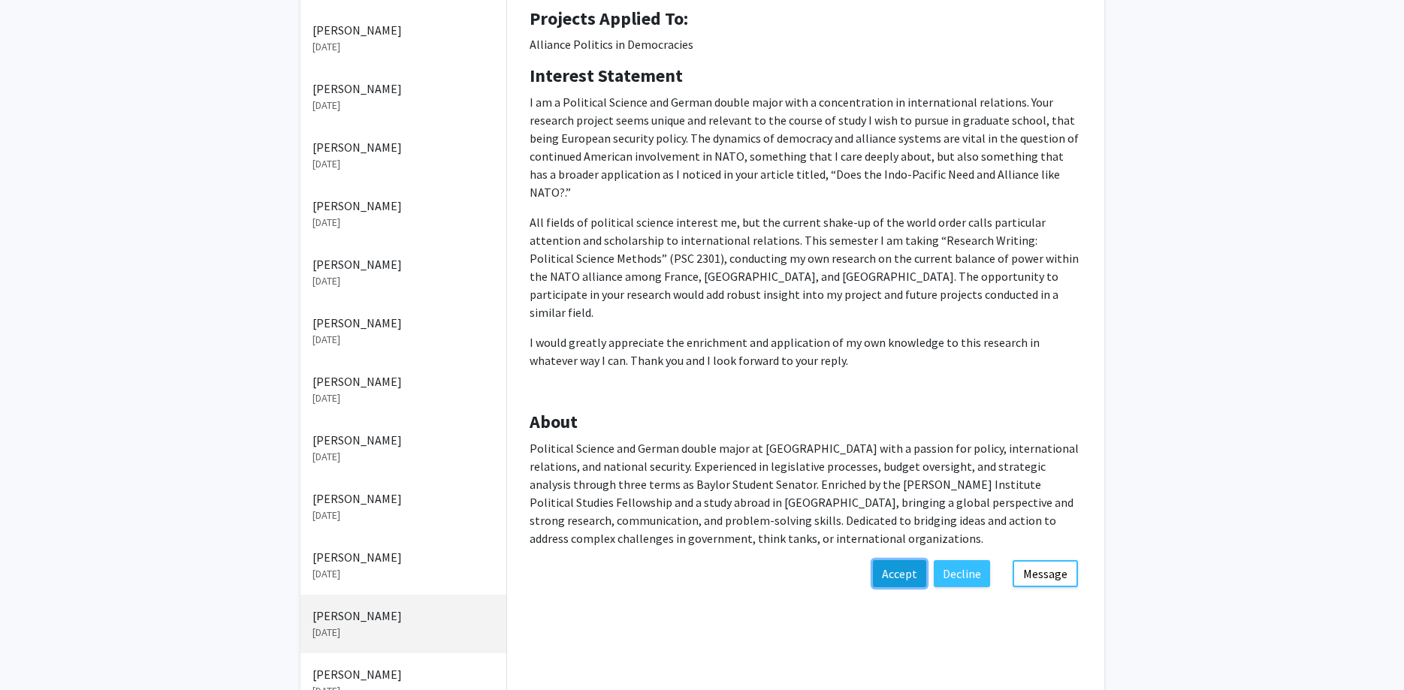
click at [894, 560] on button "Accept" at bounding box center [899, 573] width 53 height 27
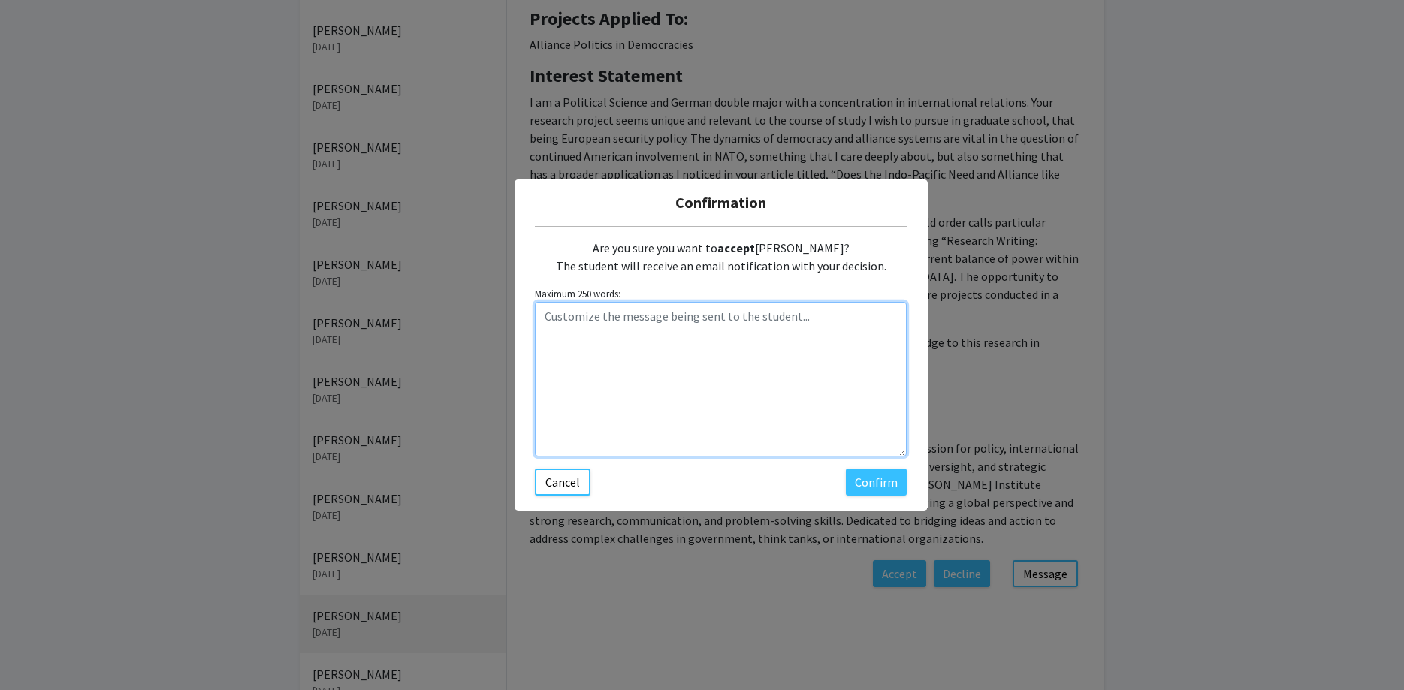
click at [719, 351] on textarea "Customize the message being sent to the student..." at bounding box center [721, 379] width 372 height 155
paste textarea "Hi [PERSON_NAME], Thanks for applying to the Alliance Politics in Democracies p…"
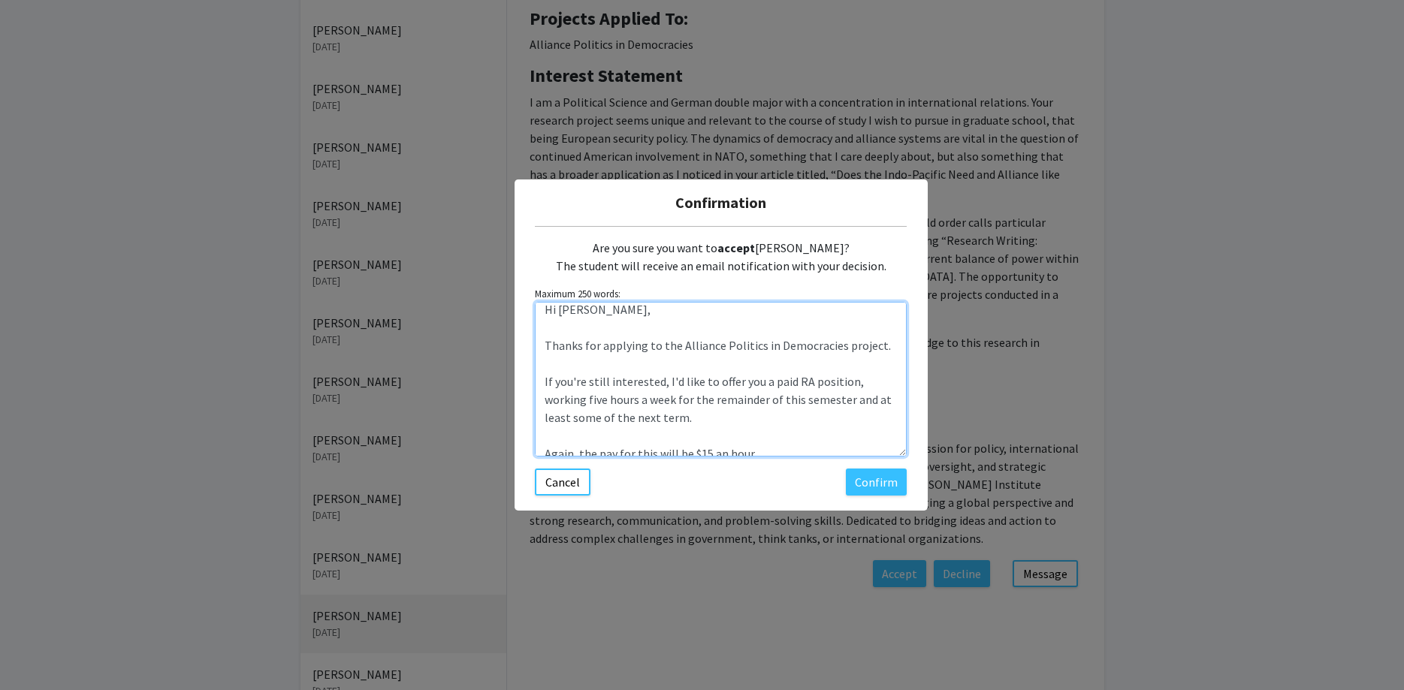
scroll to position [0, 0]
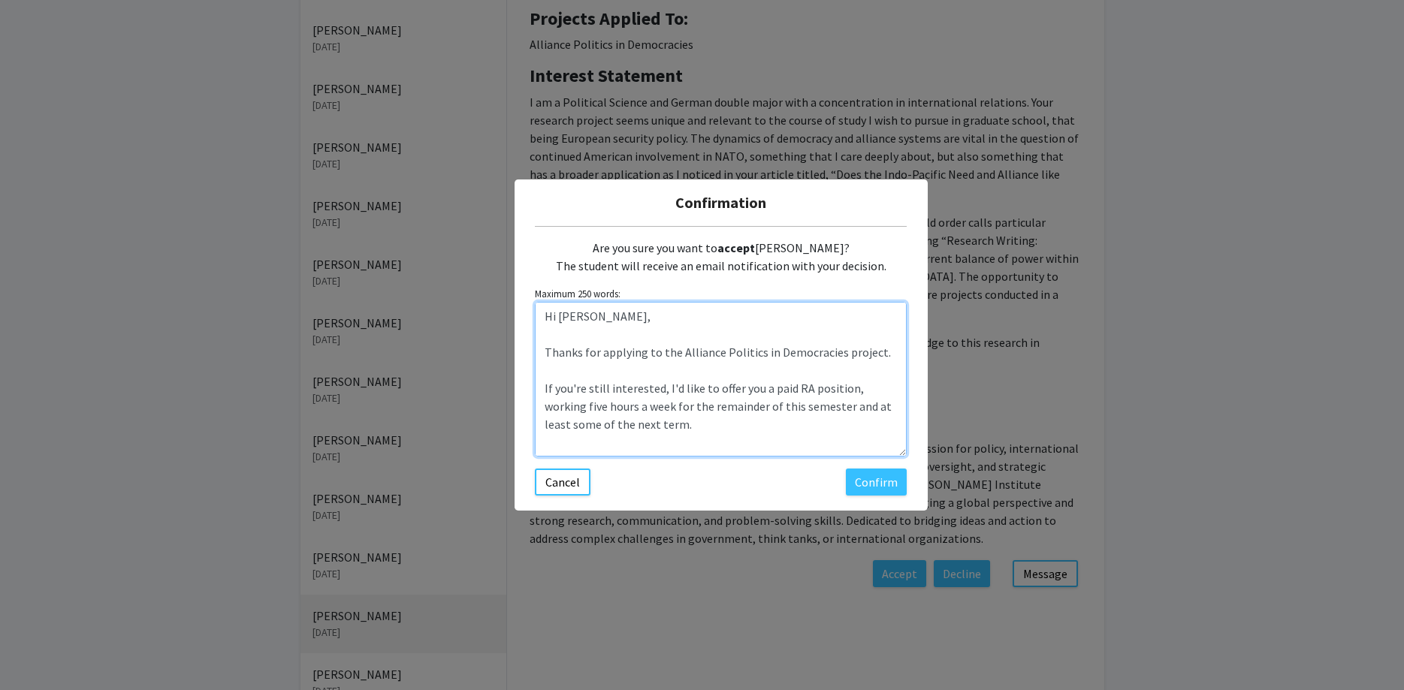
drag, startPoint x: 595, startPoint y: 317, endPoint x: 559, endPoint y: 312, distance: 36.4
click at [559, 312] on textarea "Hi [PERSON_NAME], Thanks for applying to the Alliance Politics in Democracies p…" at bounding box center [721, 379] width 372 height 155
type textarea "Hi [PERSON_NAME], Thanks for applying to the Alliance Politics in Democracies p…"
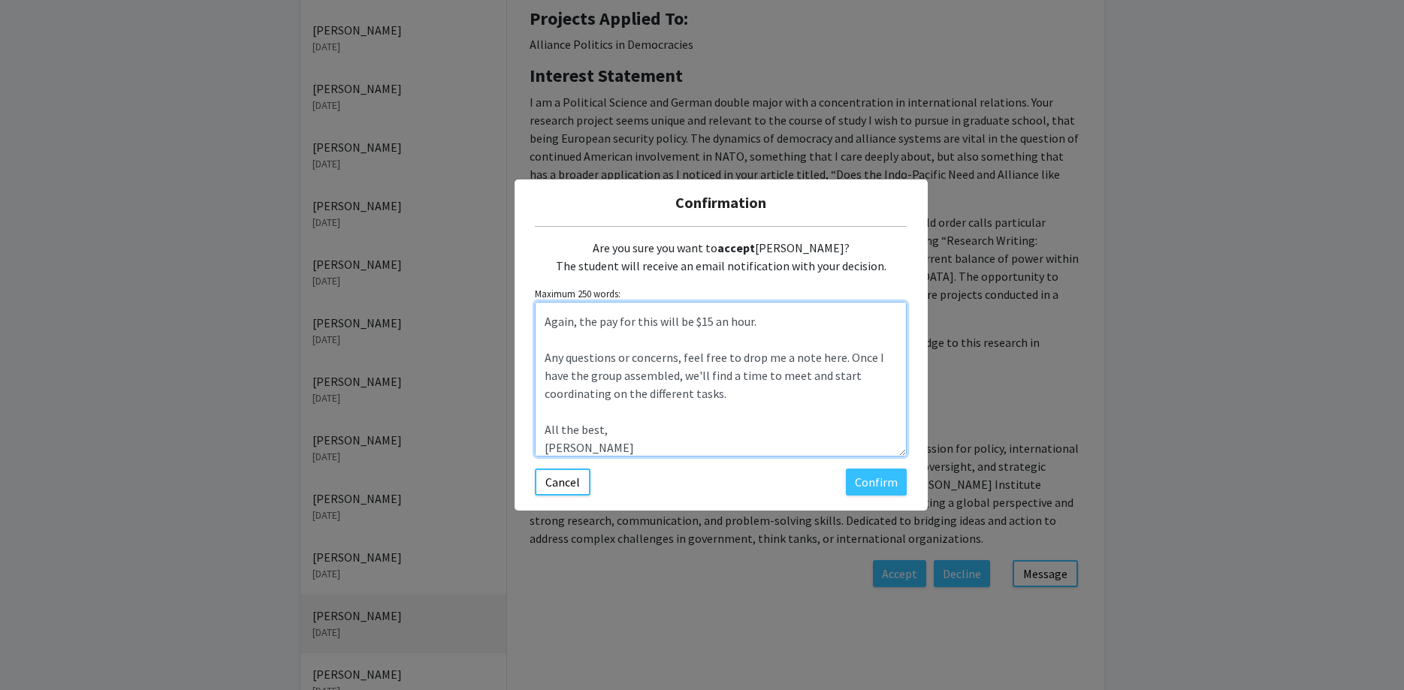
scroll to position [144, 0]
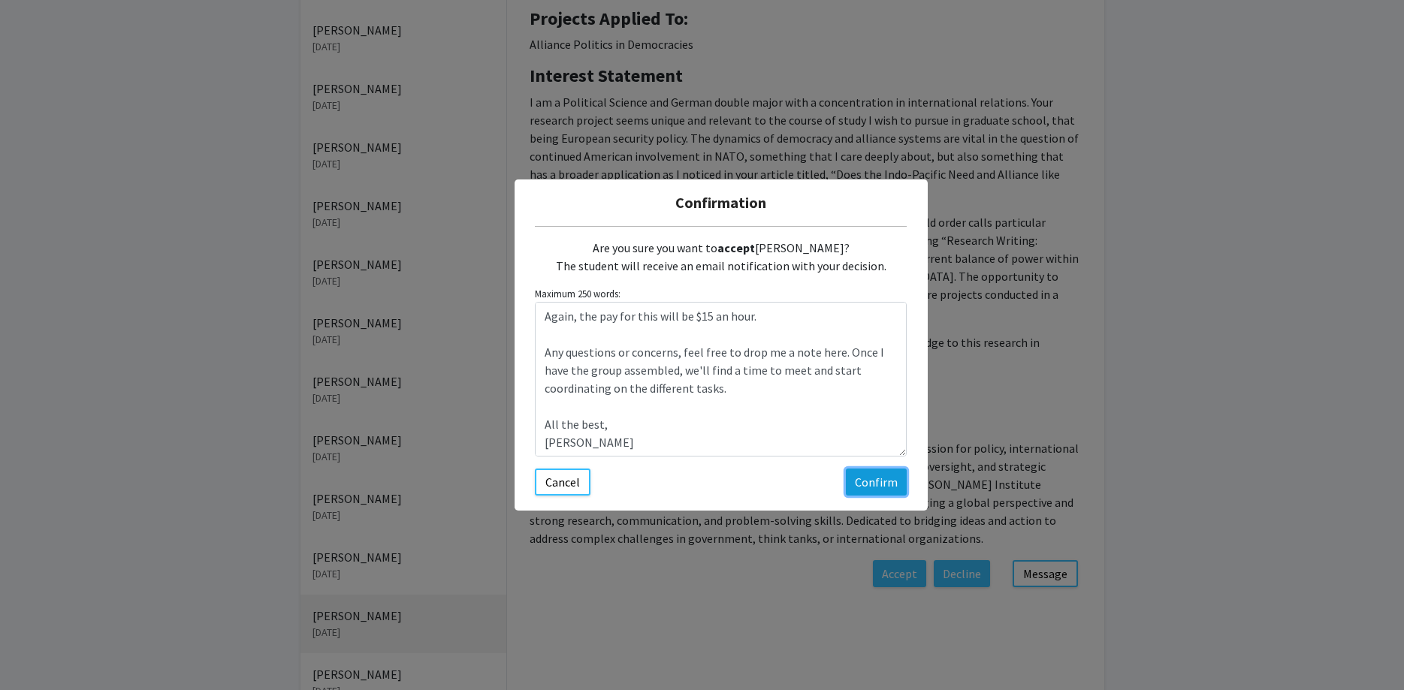
click at [881, 482] on button "Confirm" at bounding box center [876, 482] width 61 height 27
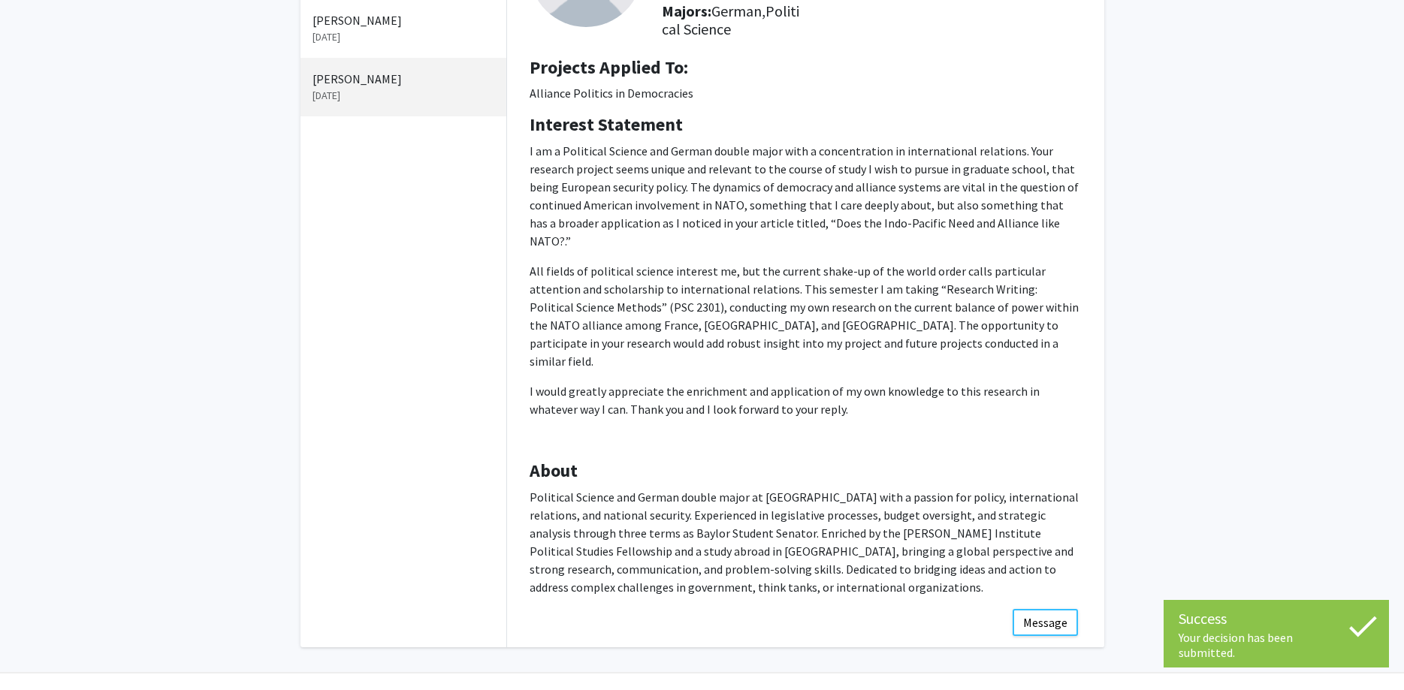
scroll to position [0, 0]
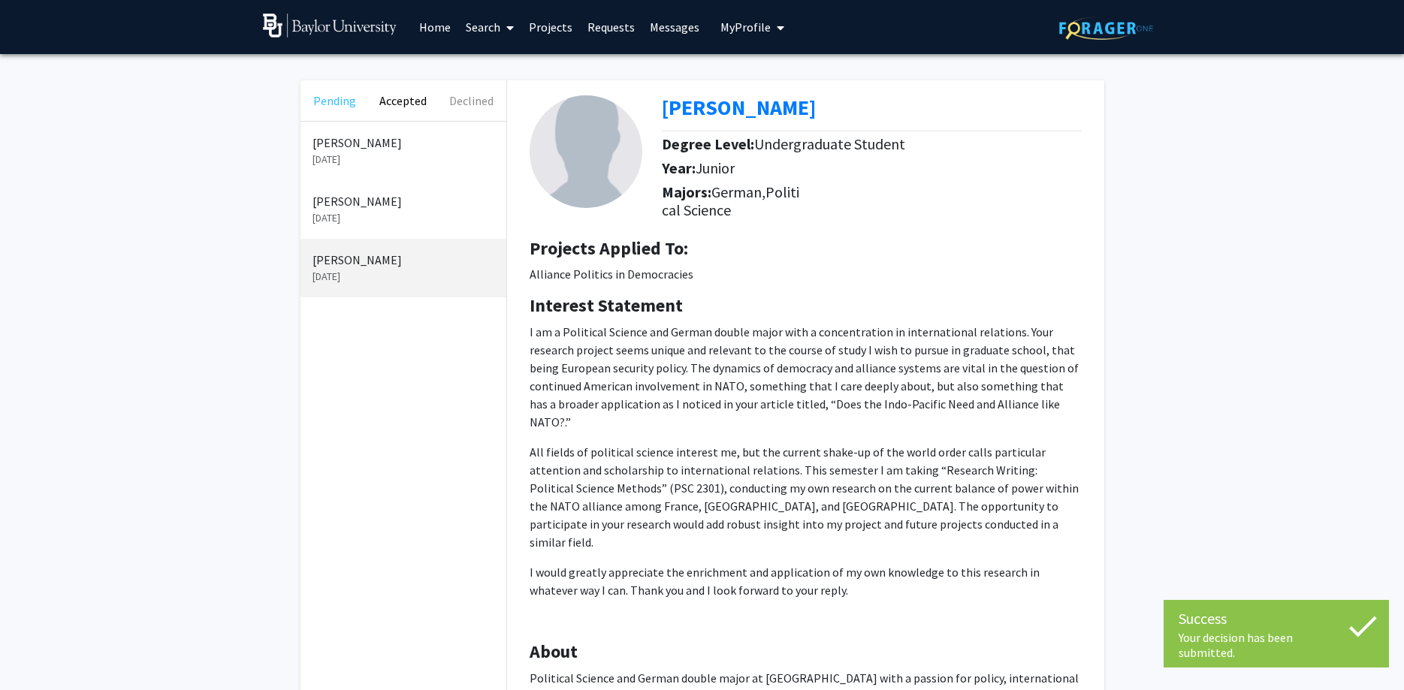
click at [352, 106] on button "Pending" at bounding box center [334, 100] width 68 height 41
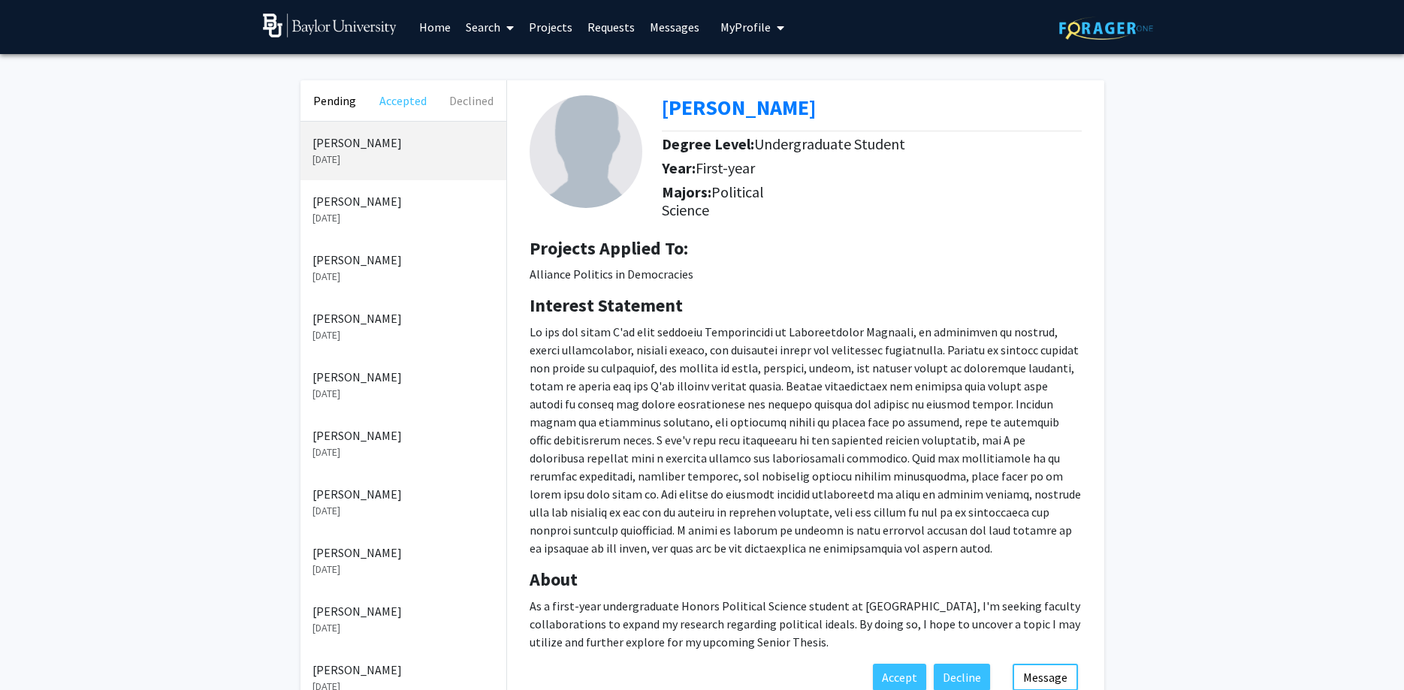
click at [395, 99] on button "Accepted" at bounding box center [403, 100] width 68 height 41
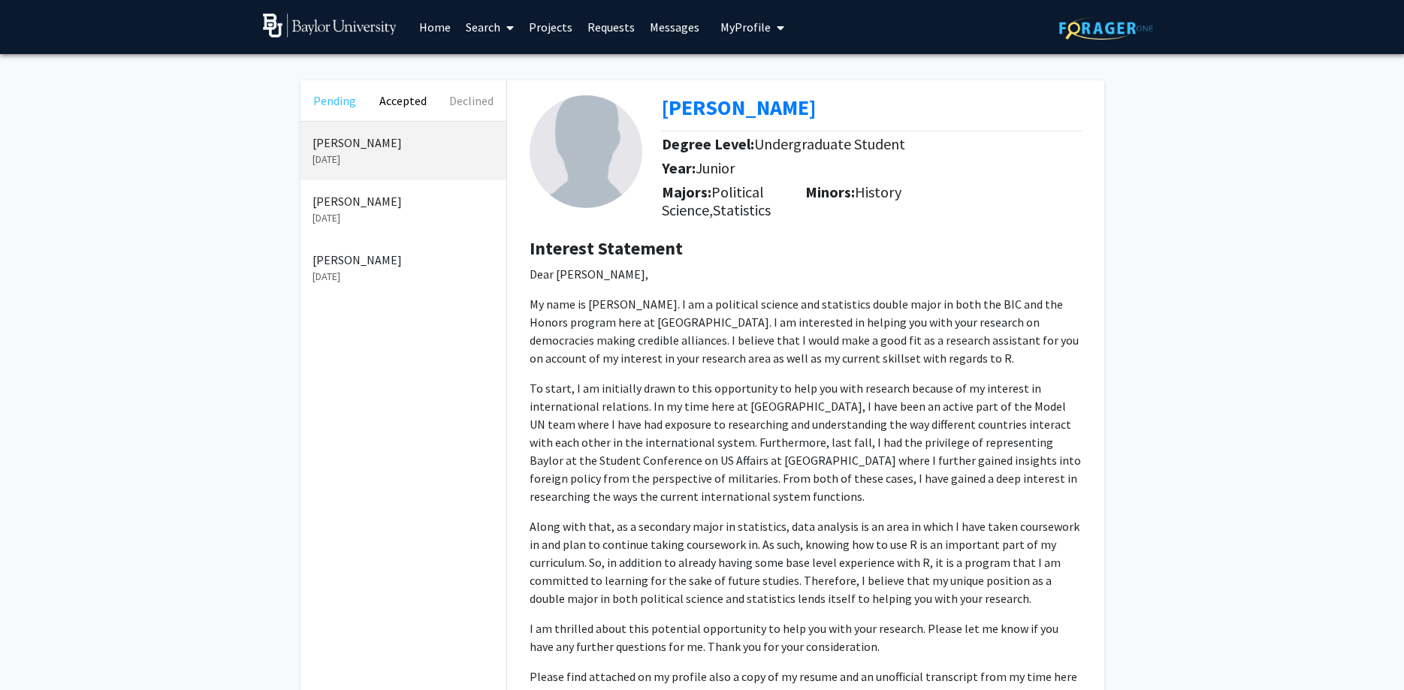
click at [321, 98] on button "Pending" at bounding box center [334, 100] width 68 height 41
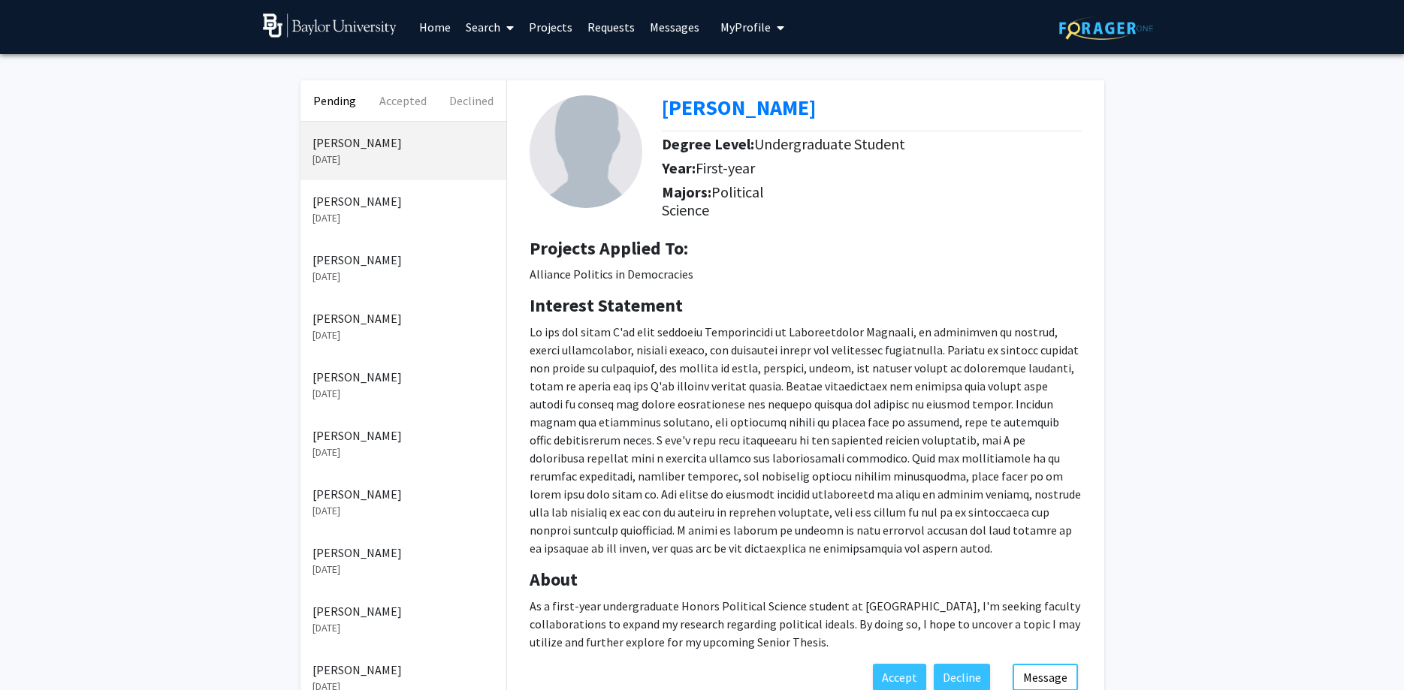
click at [662, 25] on link "Messages" at bounding box center [674, 27] width 65 height 53
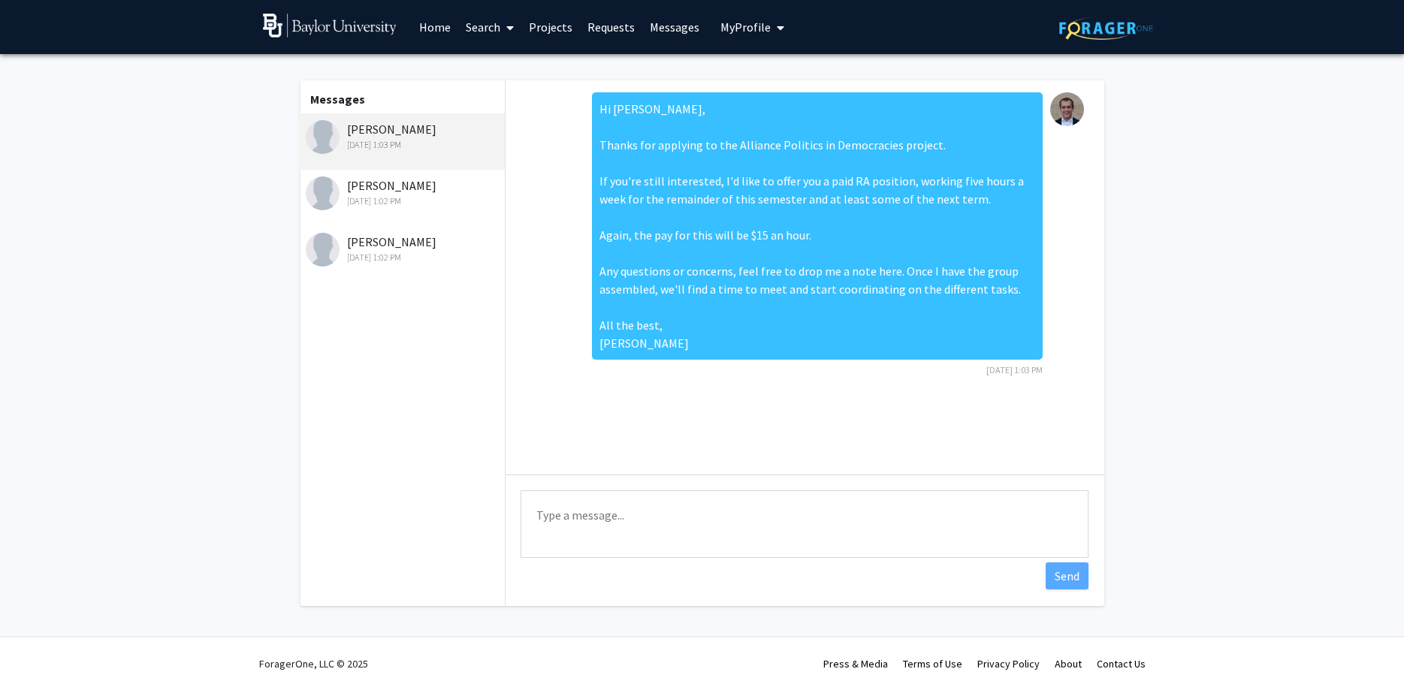
click at [595, 28] on link "Requests" at bounding box center [611, 27] width 62 height 53
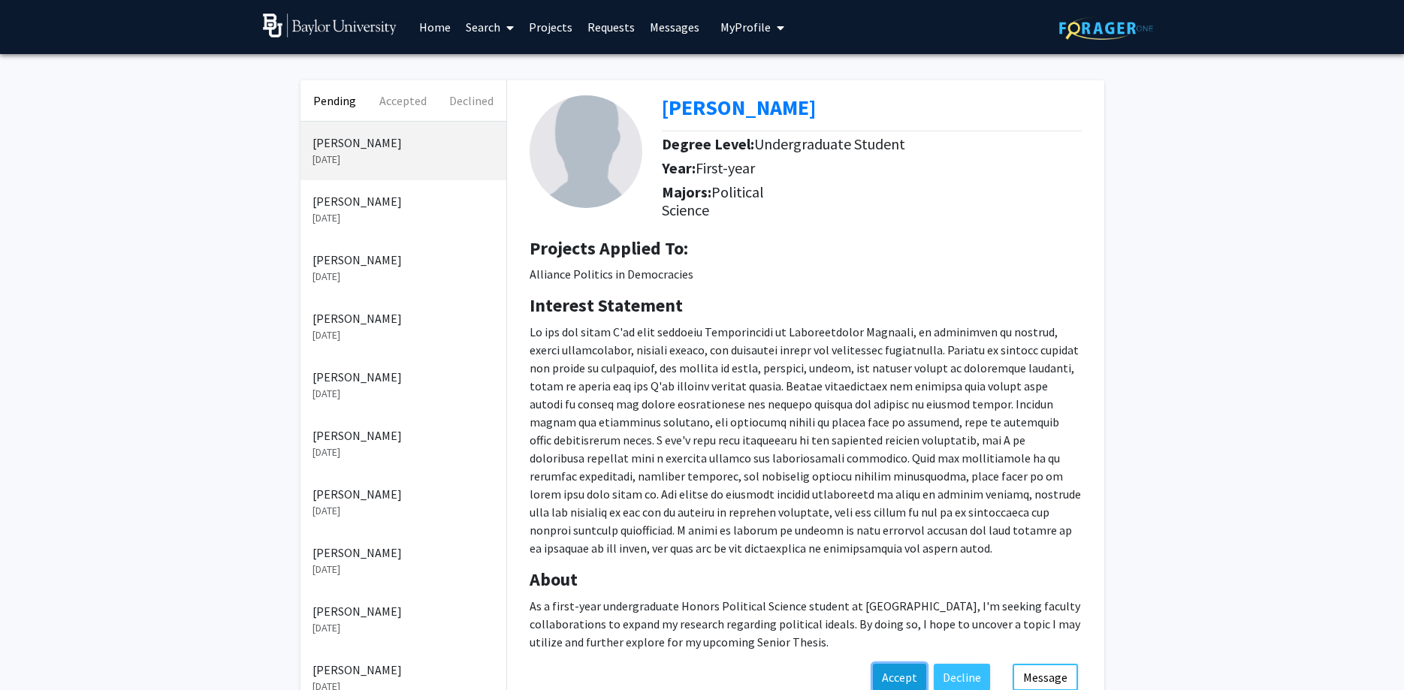
click at [901, 677] on button "Accept" at bounding box center [899, 677] width 53 height 27
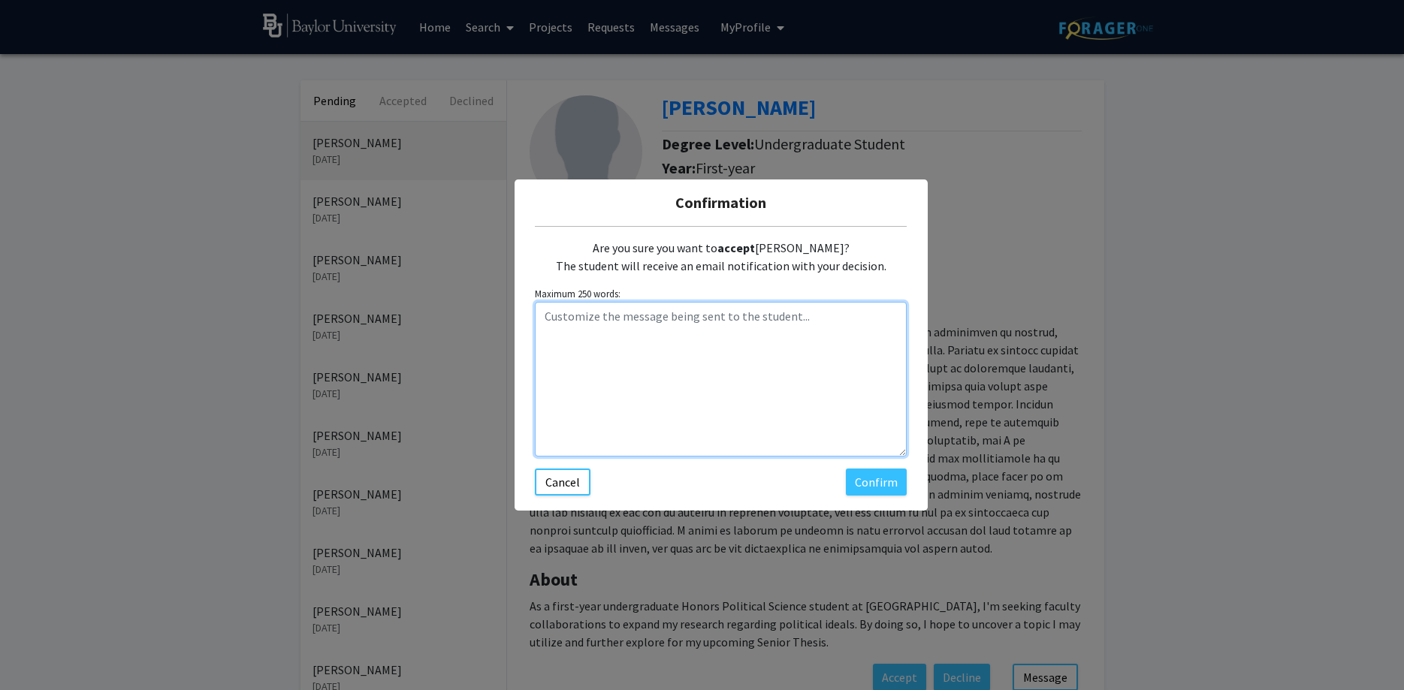
click at [678, 356] on textarea "Customize the message being sent to the student..." at bounding box center [721, 379] width 372 height 155
paste textarea "Hi ____, Thanks for your interest in the Alliance Politics in Democracies proje…"
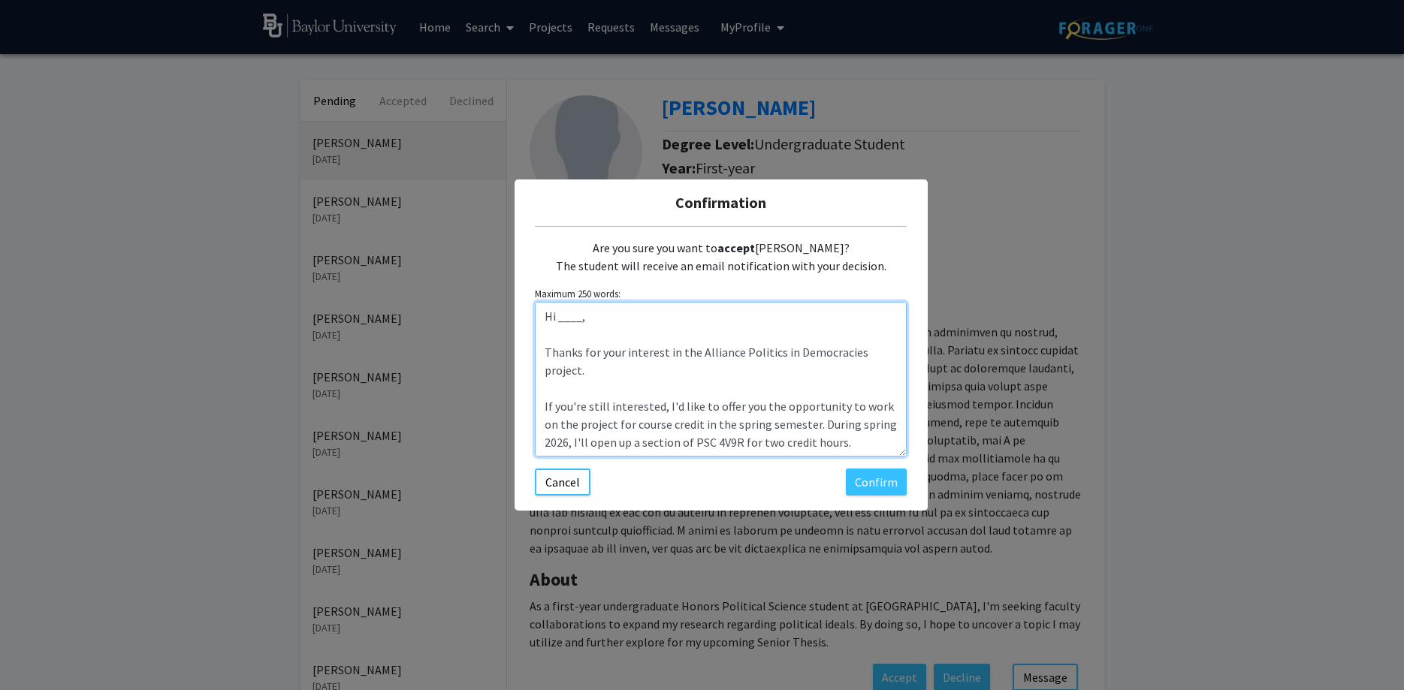
scroll to position [300, 0]
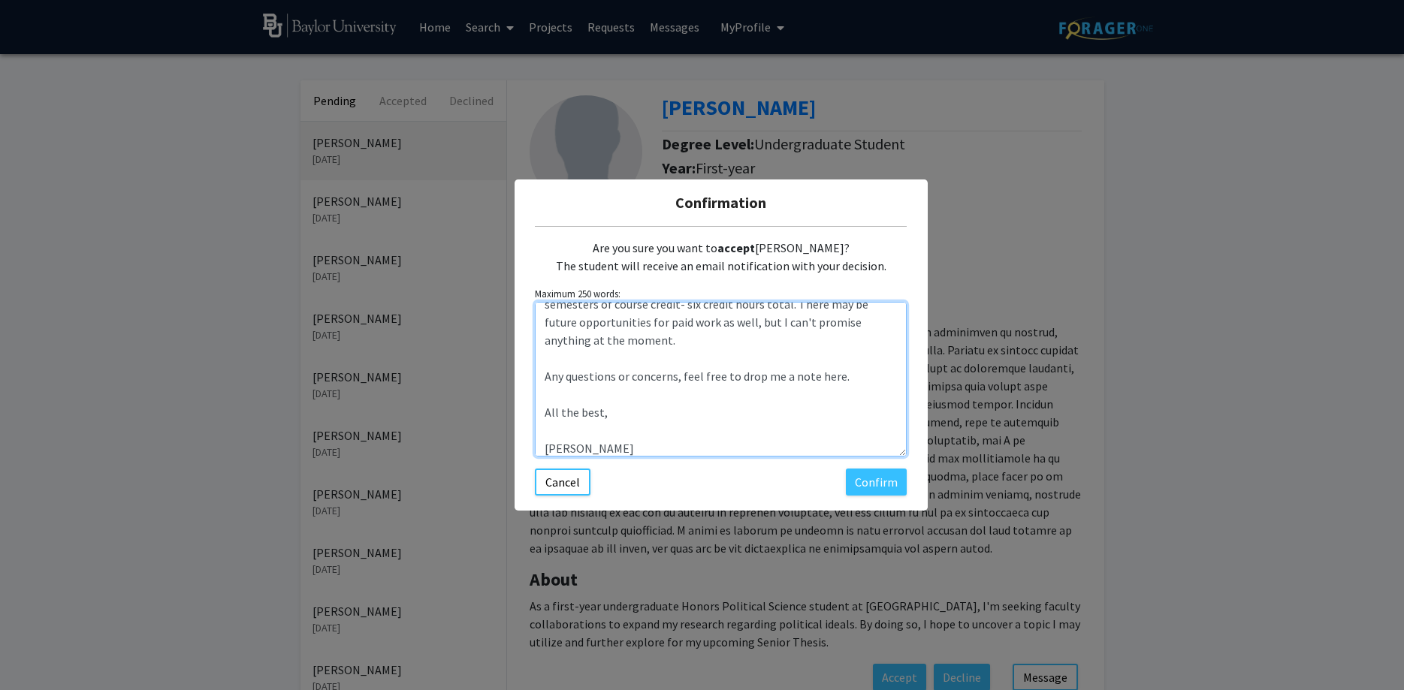
click at [598, 424] on textarea "Hi ____, Thanks for your interest in the Alliance Politics in Democracies proje…" at bounding box center [721, 379] width 372 height 155
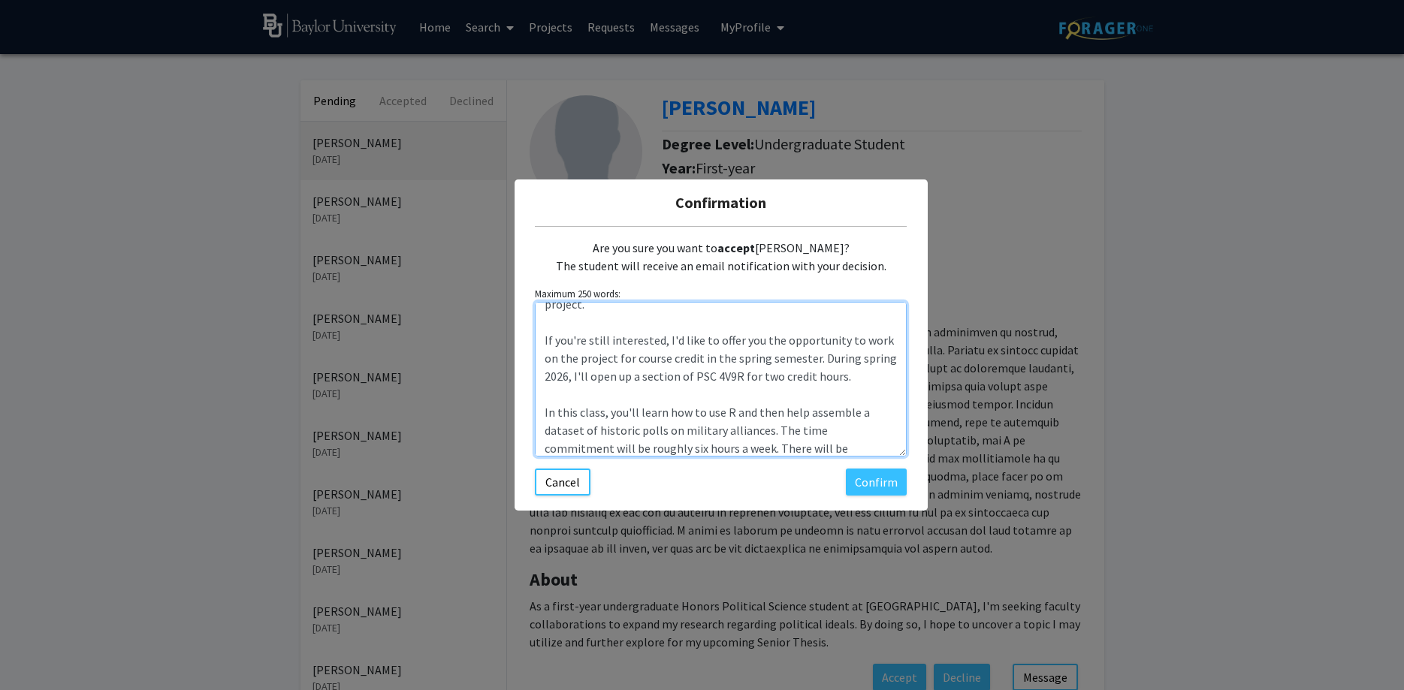
scroll to position [0, 0]
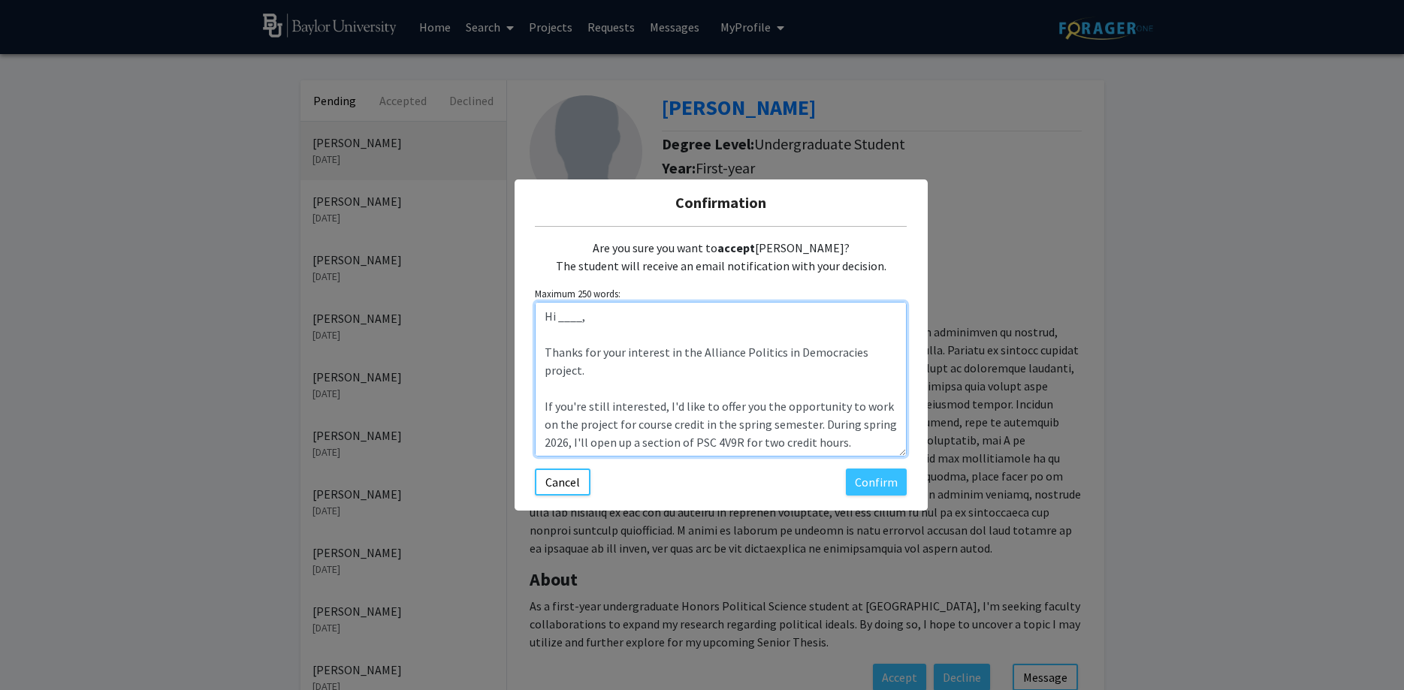
drag, startPoint x: 580, startPoint y: 313, endPoint x: 557, endPoint y: 310, distance: 23.5
click at [557, 310] on textarea "Hi ____, Thanks for your interest in the Alliance Politics in Democracies proje…" at bounding box center [721, 379] width 372 height 155
drag, startPoint x: 601, startPoint y: 440, endPoint x: 494, endPoint y: 285, distance: 188.6
click at [535, 302] on textarea "Hi [PERSON_NAME], Thanks for your interest in the Alliance Politics in Democrac…" at bounding box center [721, 379] width 372 height 155
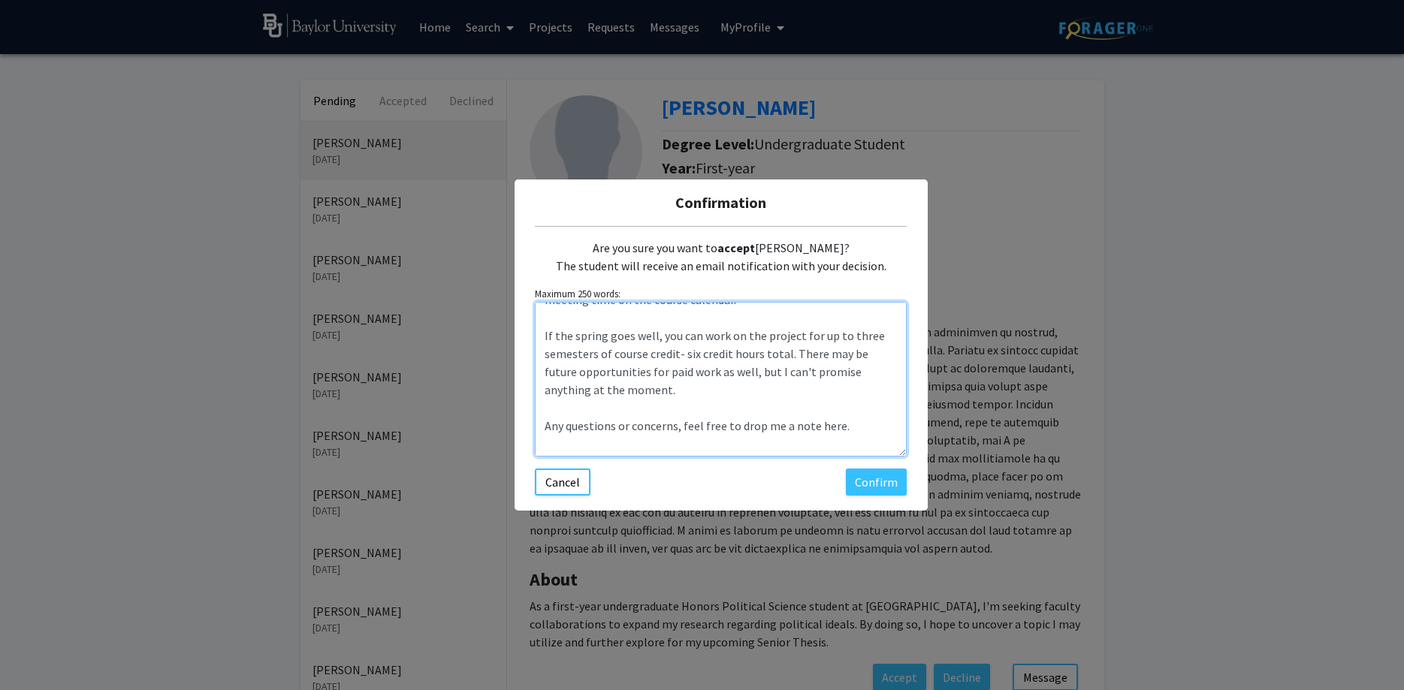
scroll to position [288, 0]
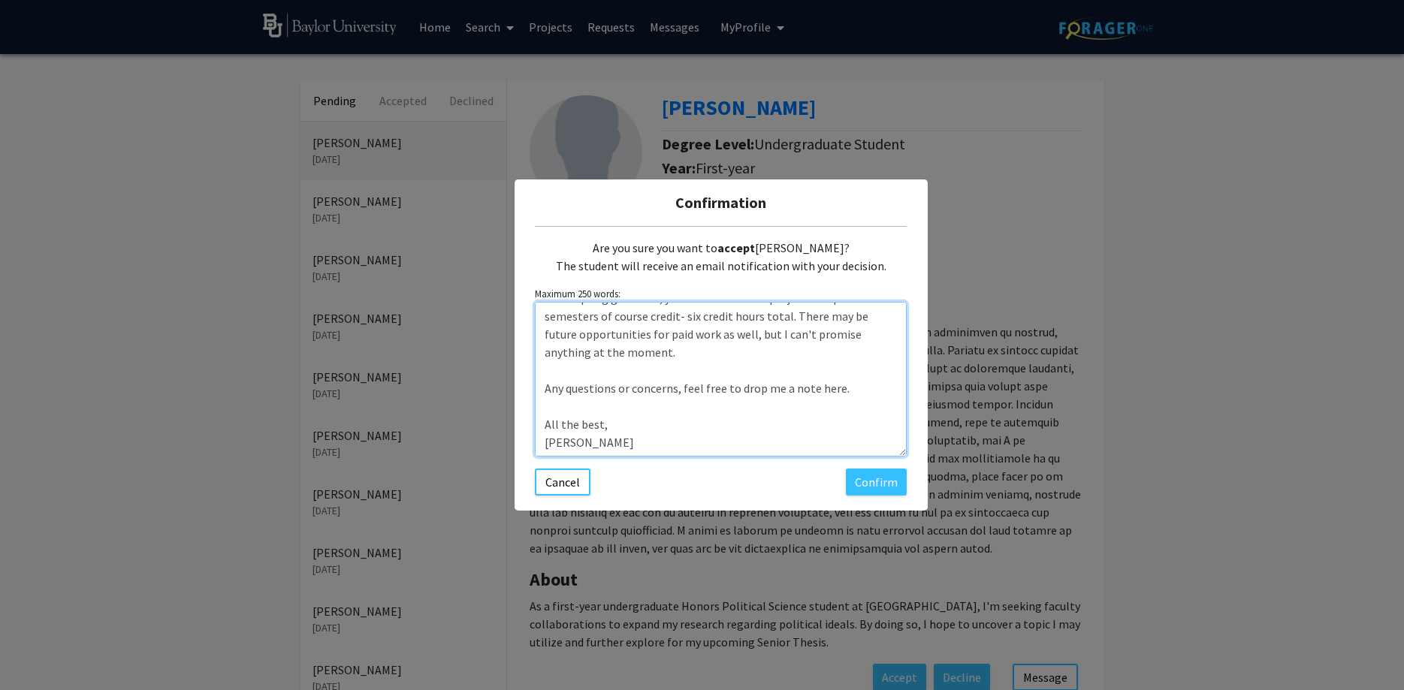
click at [645, 398] on textarea "Hi [PERSON_NAME], Thanks for your interest in the Alliance Politics in Democrac…" at bounding box center [721, 379] width 372 height 155
type textarea "Hi [PERSON_NAME], Thanks for your interest in the Alliance Politics in Democrac…"
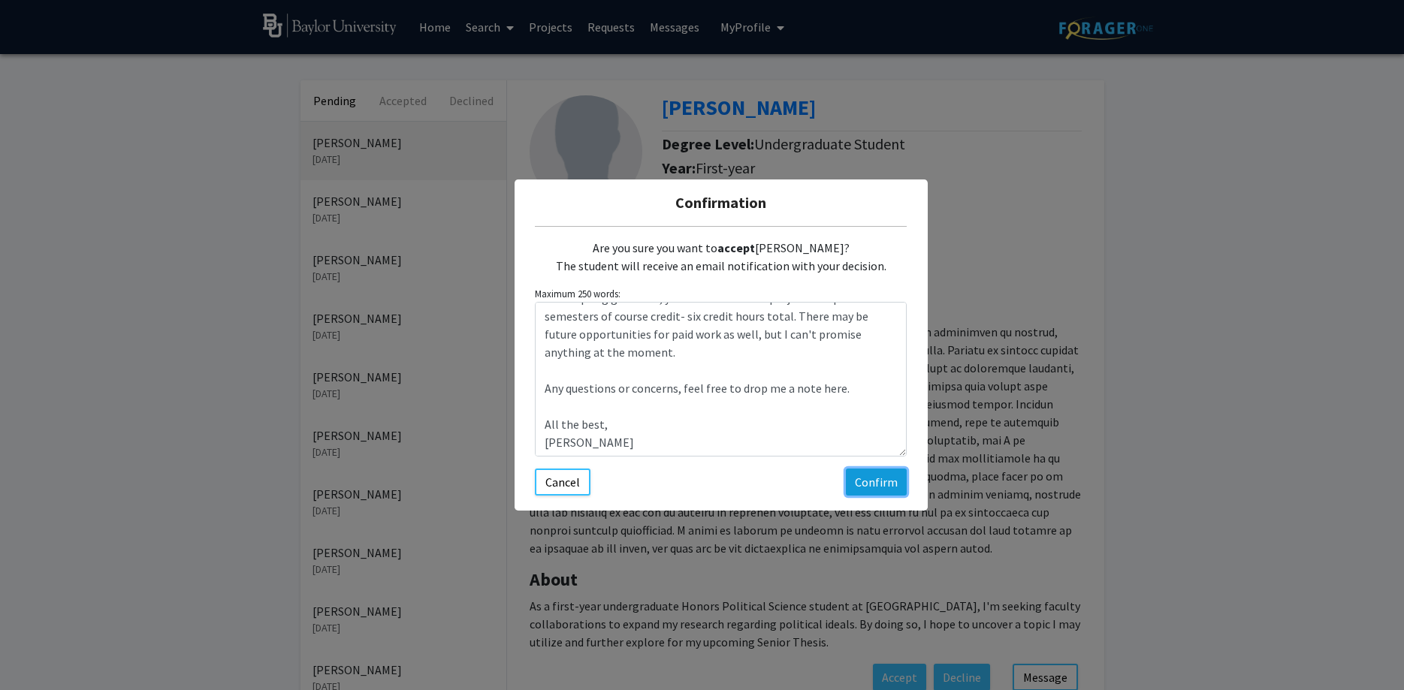
click at [900, 479] on button "Confirm" at bounding box center [876, 482] width 61 height 27
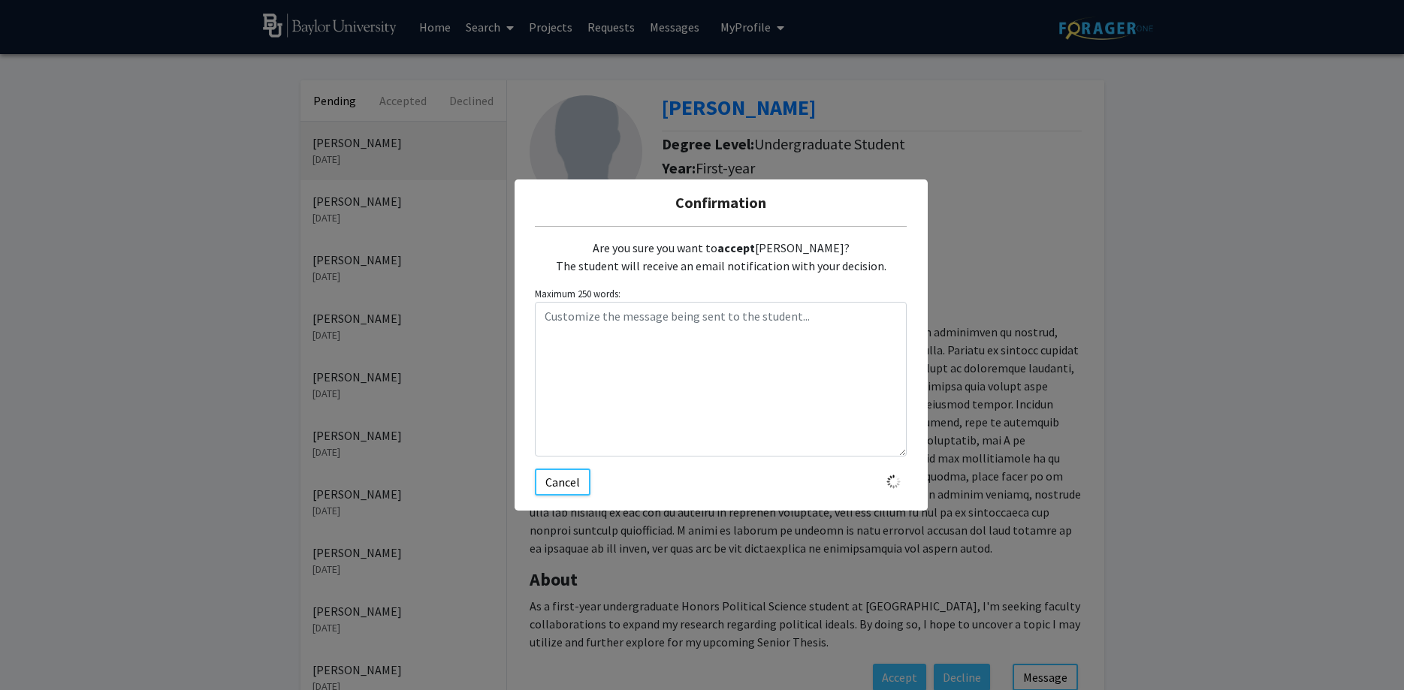
scroll to position [0, 0]
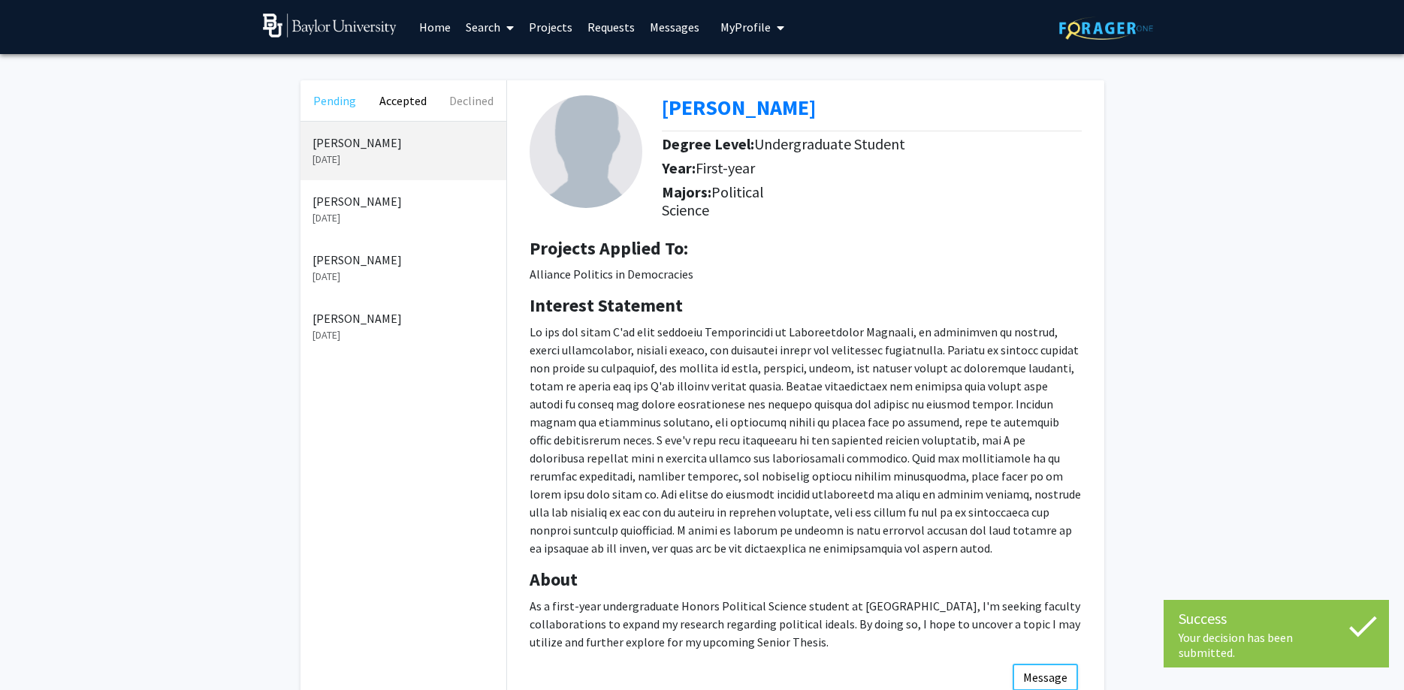
click at [342, 102] on button "Pending" at bounding box center [334, 100] width 68 height 41
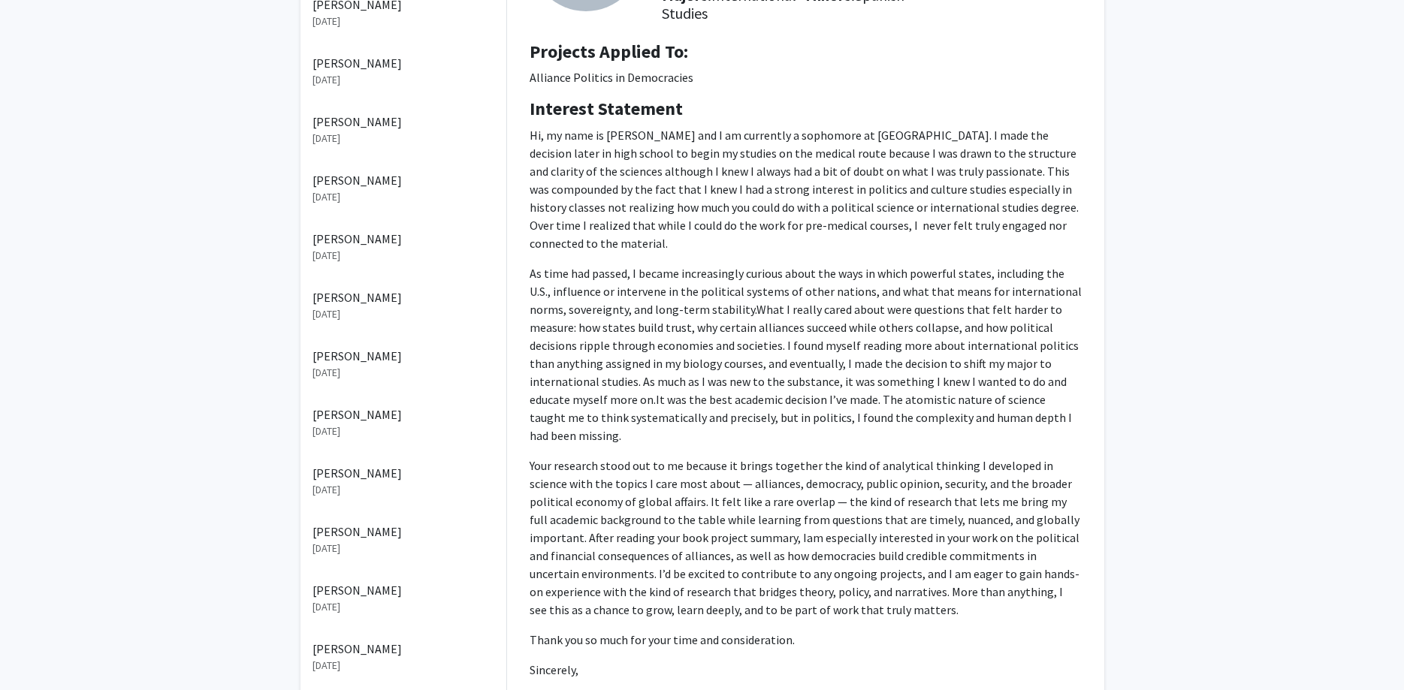
scroll to position [230, 0]
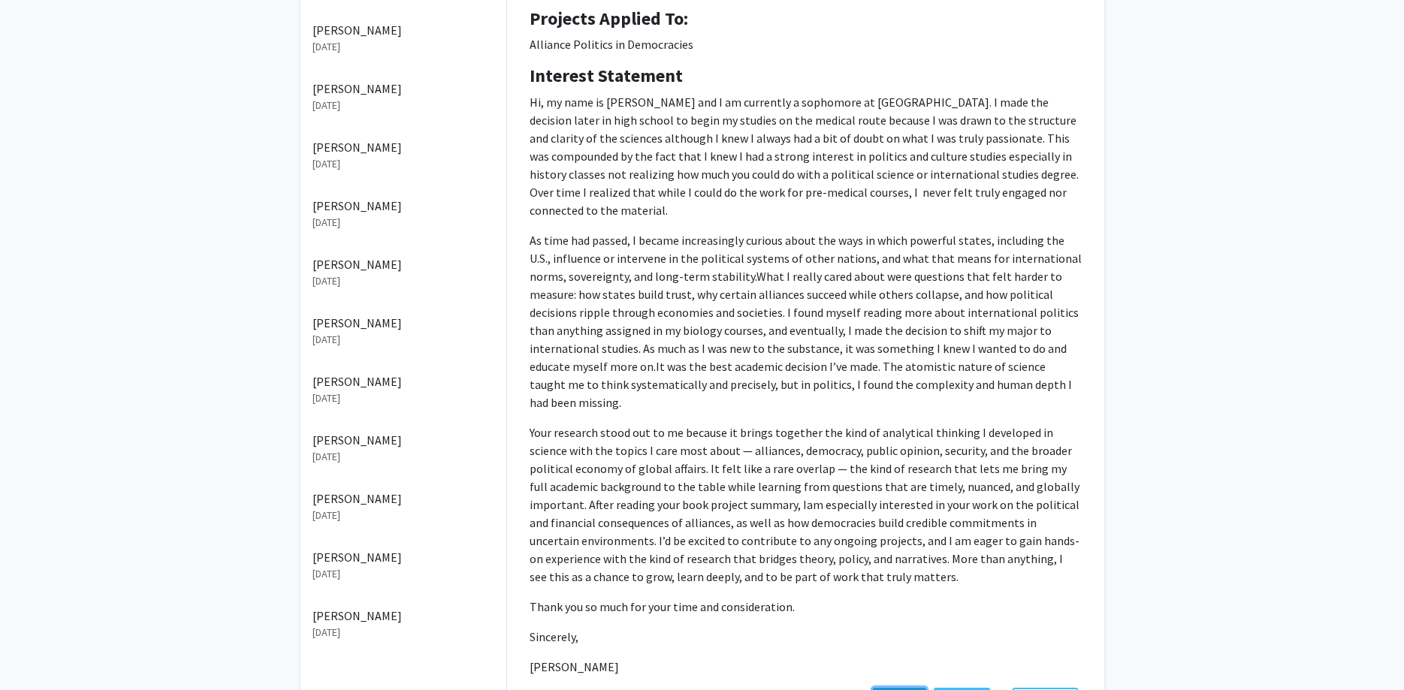
click at [890, 688] on button "Accept" at bounding box center [899, 701] width 53 height 27
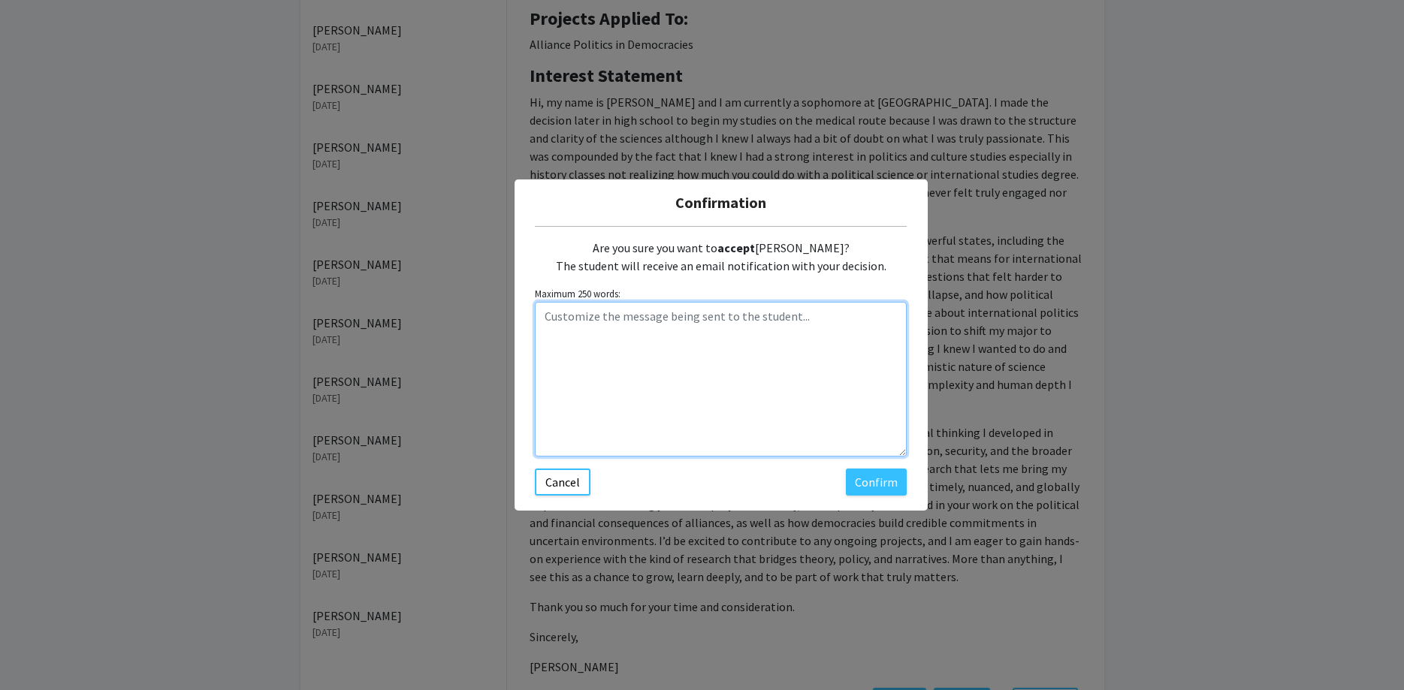
click at [601, 323] on textarea "Customize the message being sent to the student..." at bounding box center [721, 379] width 372 height 155
paste textarea "Hi [PERSON_NAME], Thanks for your interest in the Alliance Politics in Democrac…"
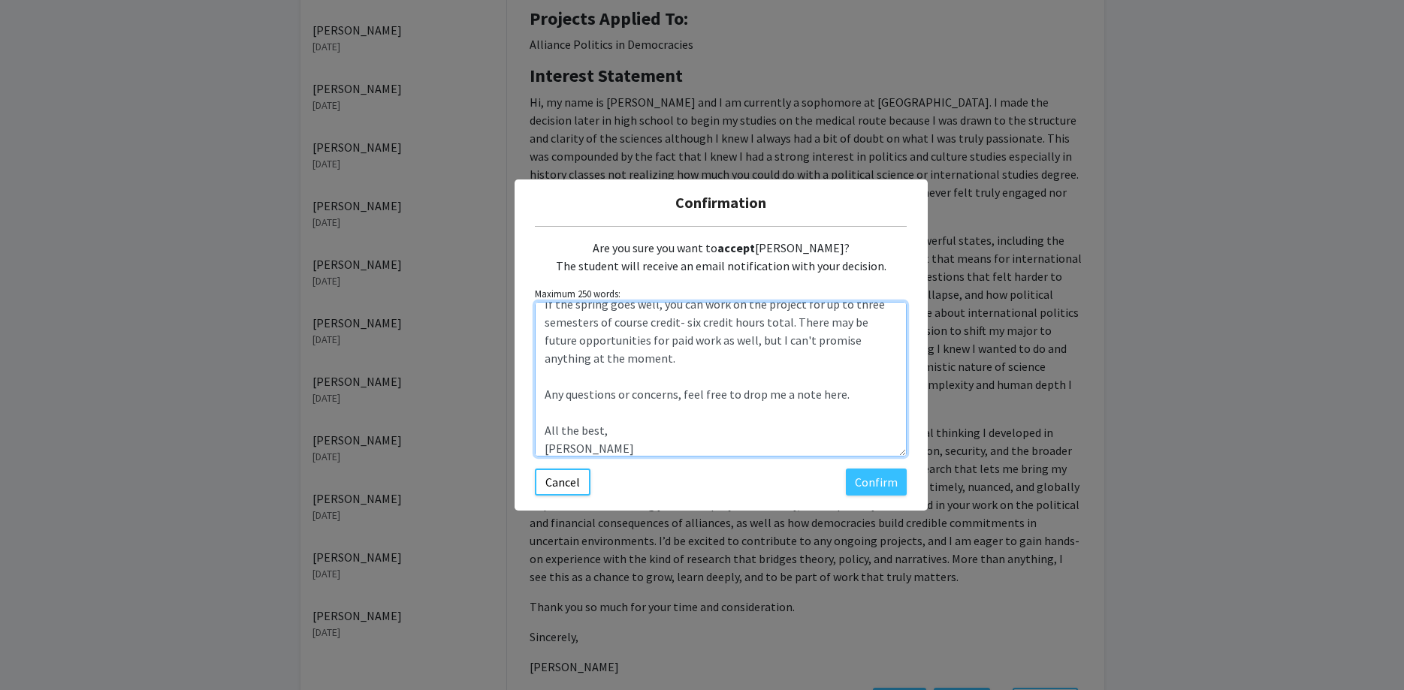
scroll to position [0, 0]
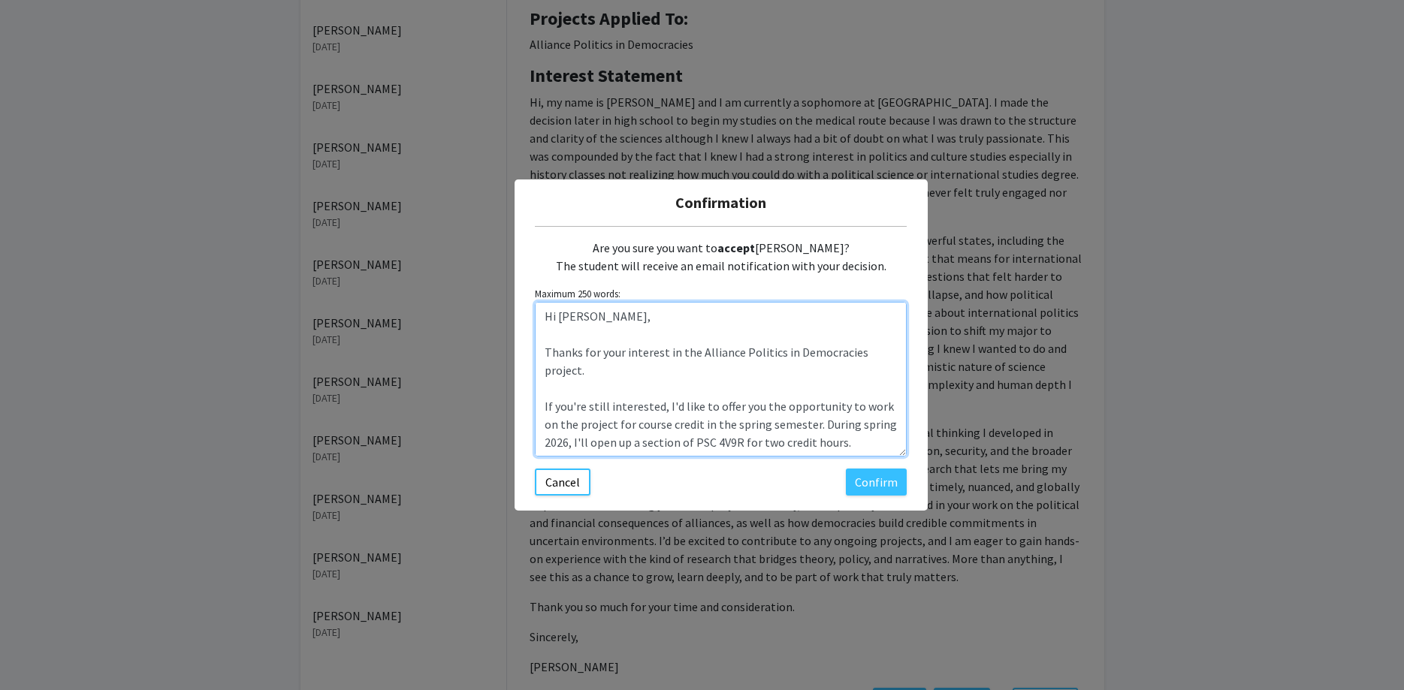
drag, startPoint x: 594, startPoint y: 317, endPoint x: 557, endPoint y: 317, distance: 37.6
click at [557, 317] on textarea "Hi [PERSON_NAME], Thanks for your interest in the Alliance Politics in Democrac…" at bounding box center [721, 379] width 372 height 155
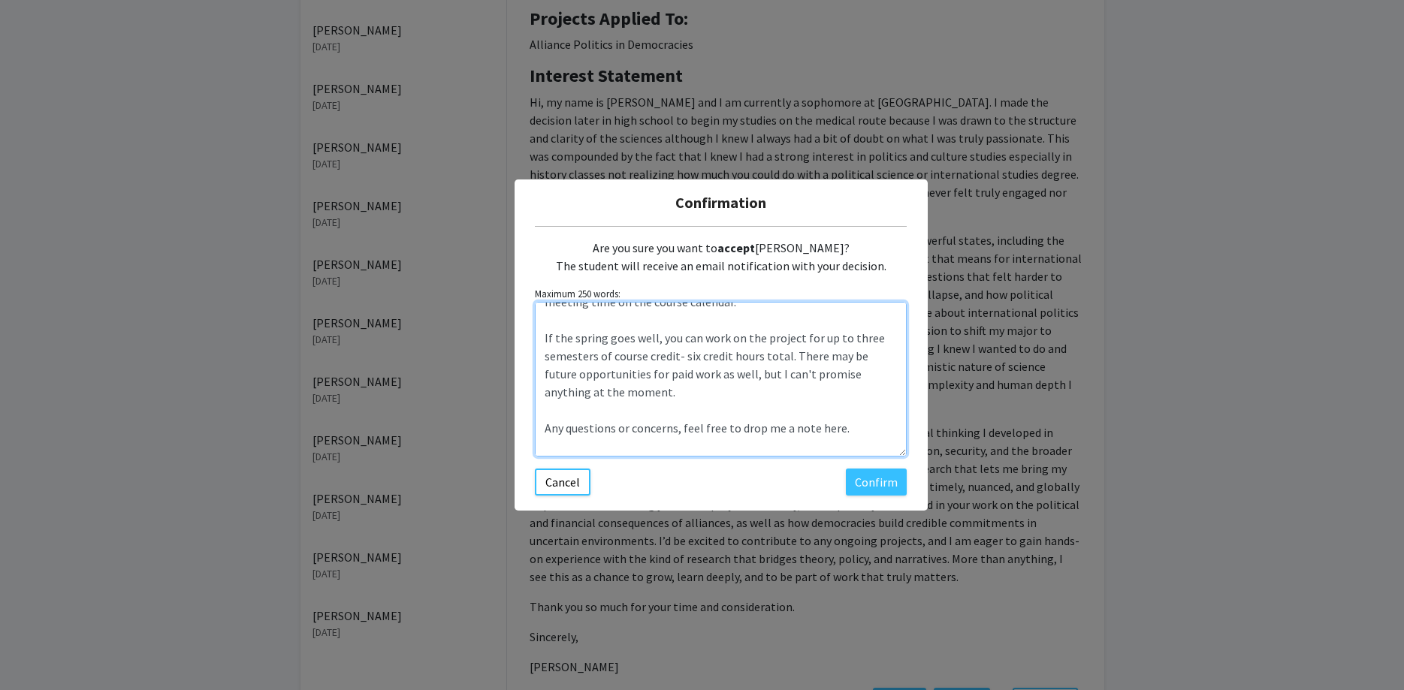
scroll to position [288, 0]
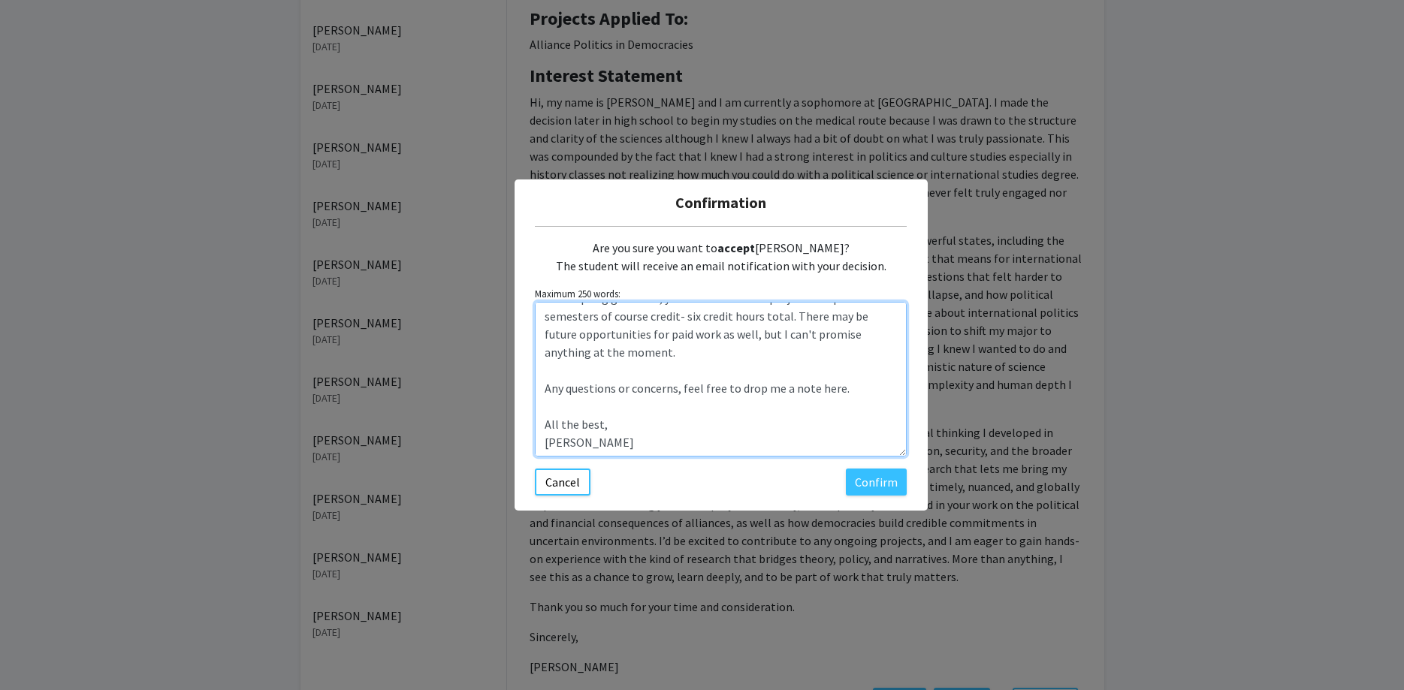
click at [694, 398] on textarea "Hi [PERSON_NAME], Thanks for your interest in the Alliance Politics in Democrac…" at bounding box center [721, 379] width 372 height 155
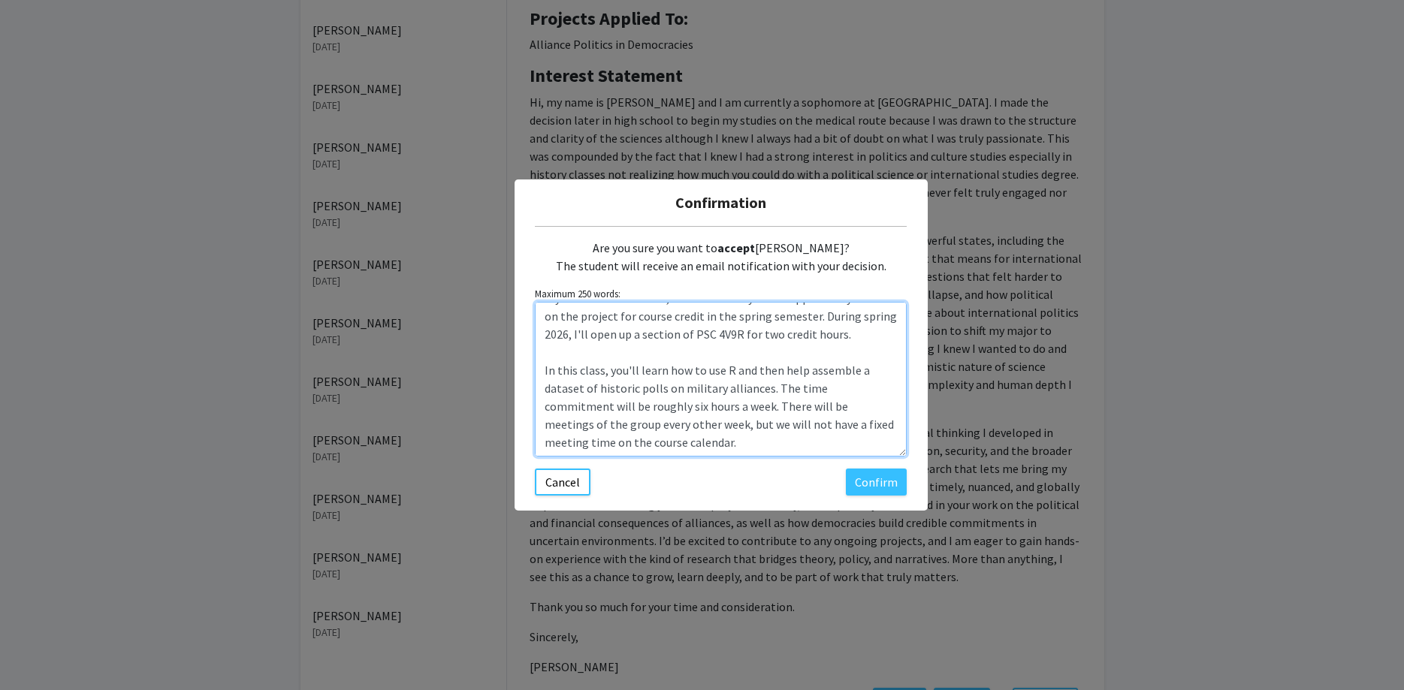
scroll to position [0, 0]
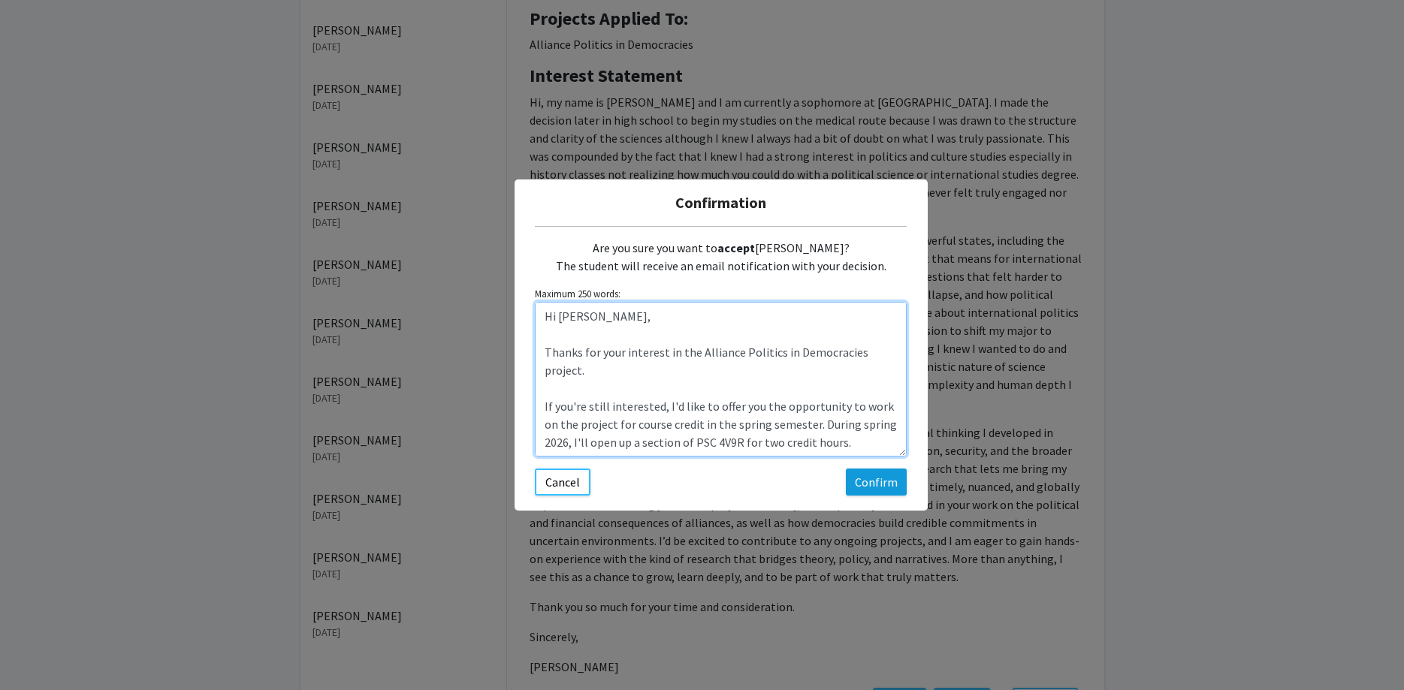
type textarea "Hi [PERSON_NAME], Thanks for your interest in the Alliance Politics in Democrac…"
click at [874, 483] on button "Confirm" at bounding box center [876, 482] width 61 height 27
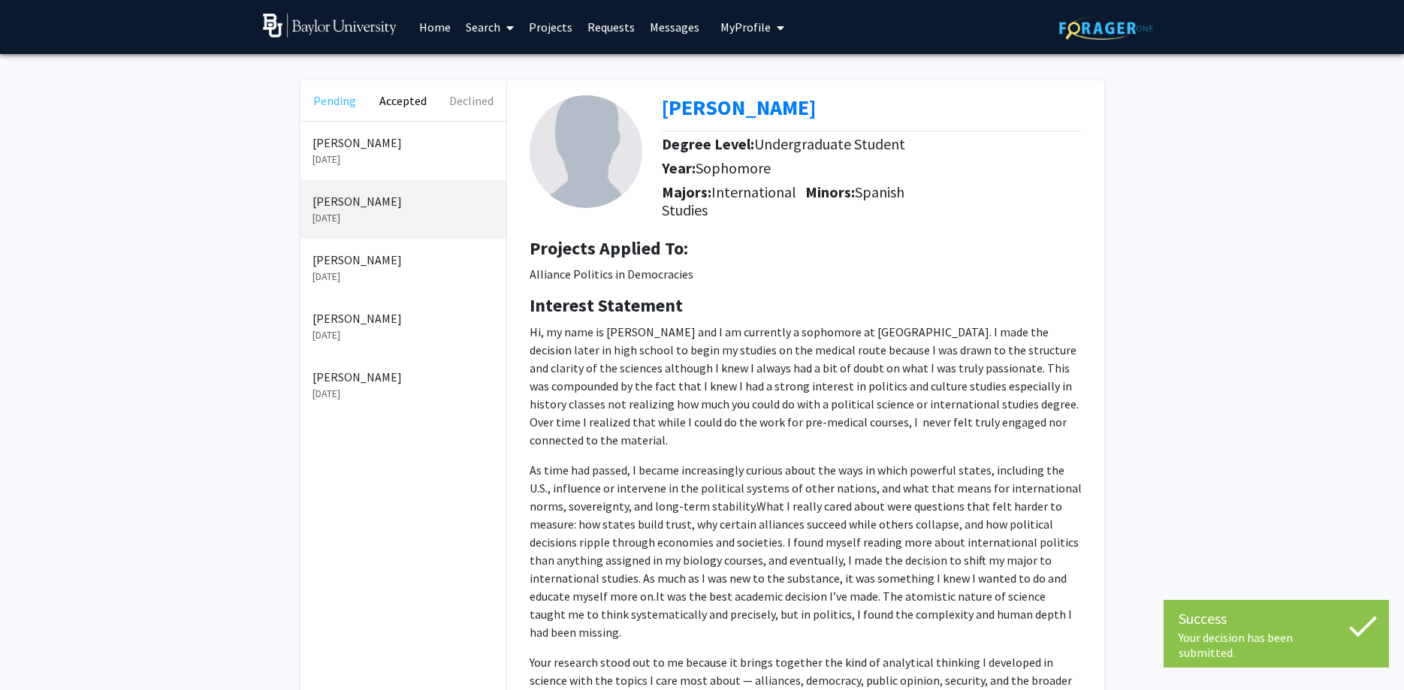
click at [324, 104] on button "Pending" at bounding box center [334, 100] width 68 height 41
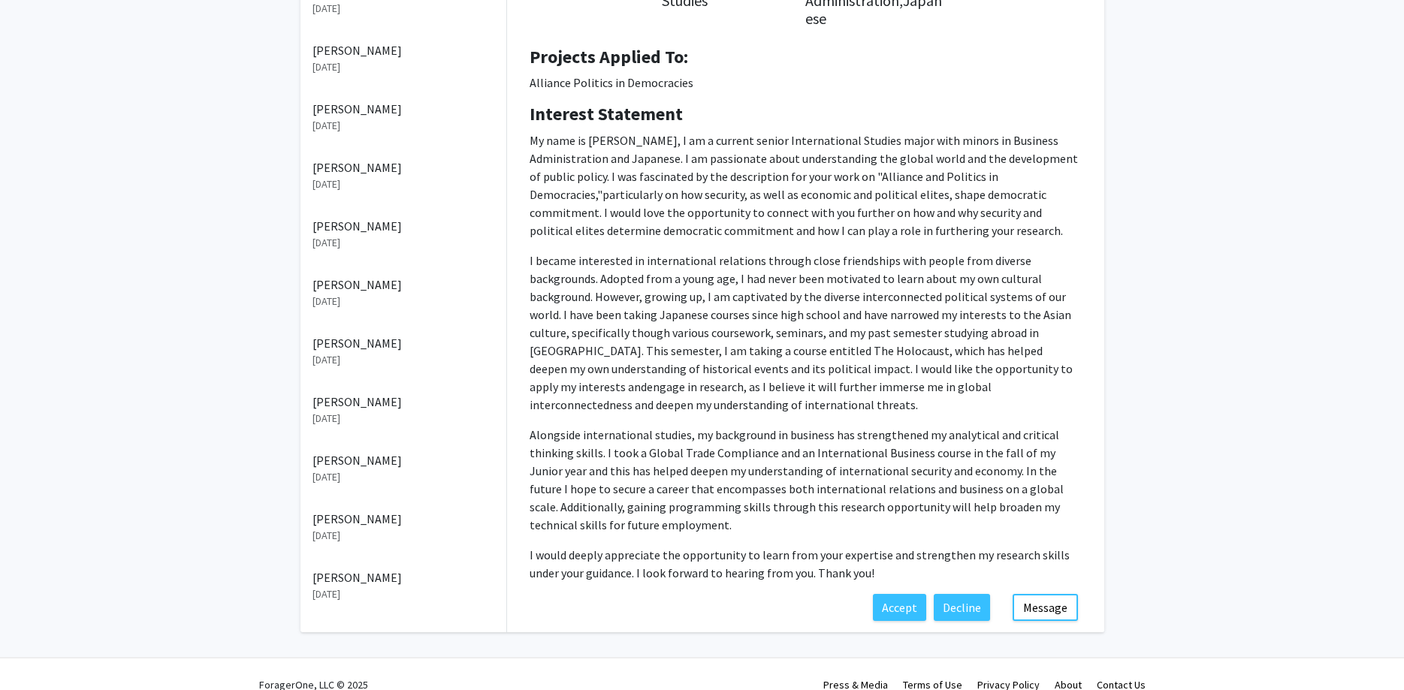
scroll to position [213, 0]
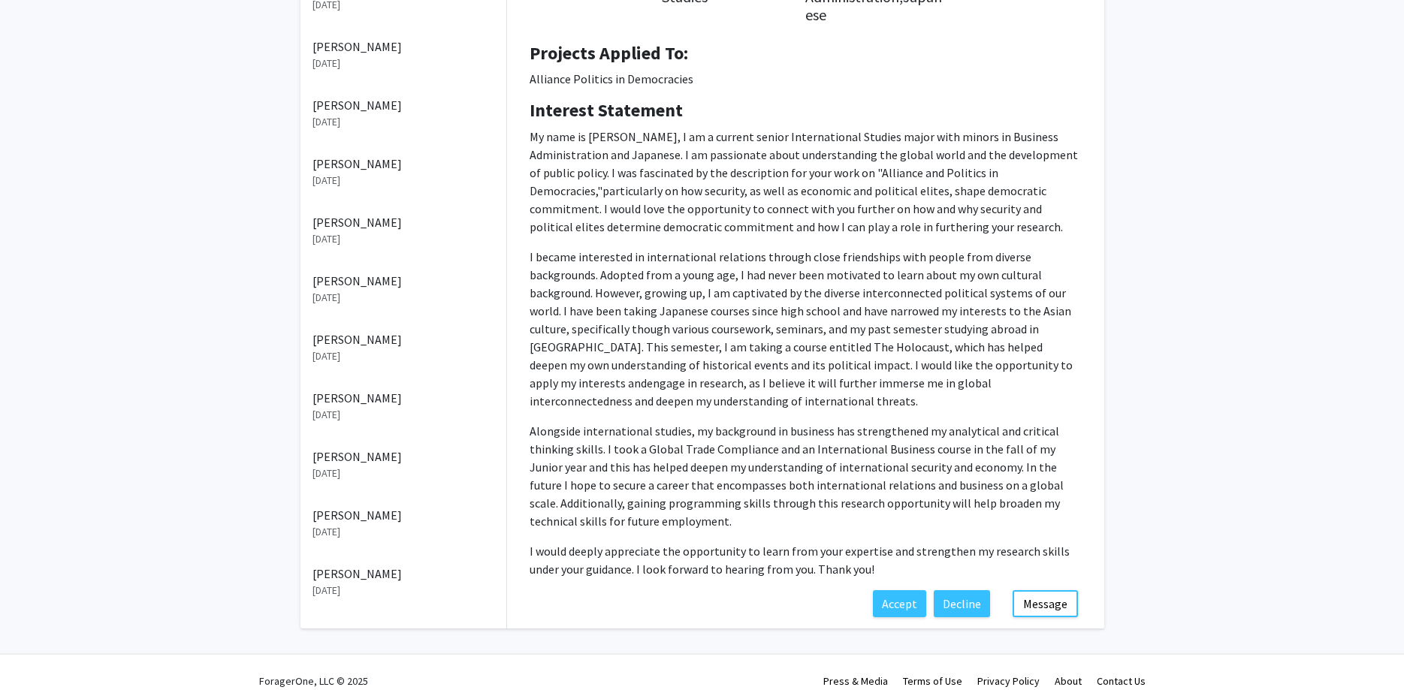
click at [382, 223] on p "[PERSON_NAME]" at bounding box center [403, 222] width 182 height 18
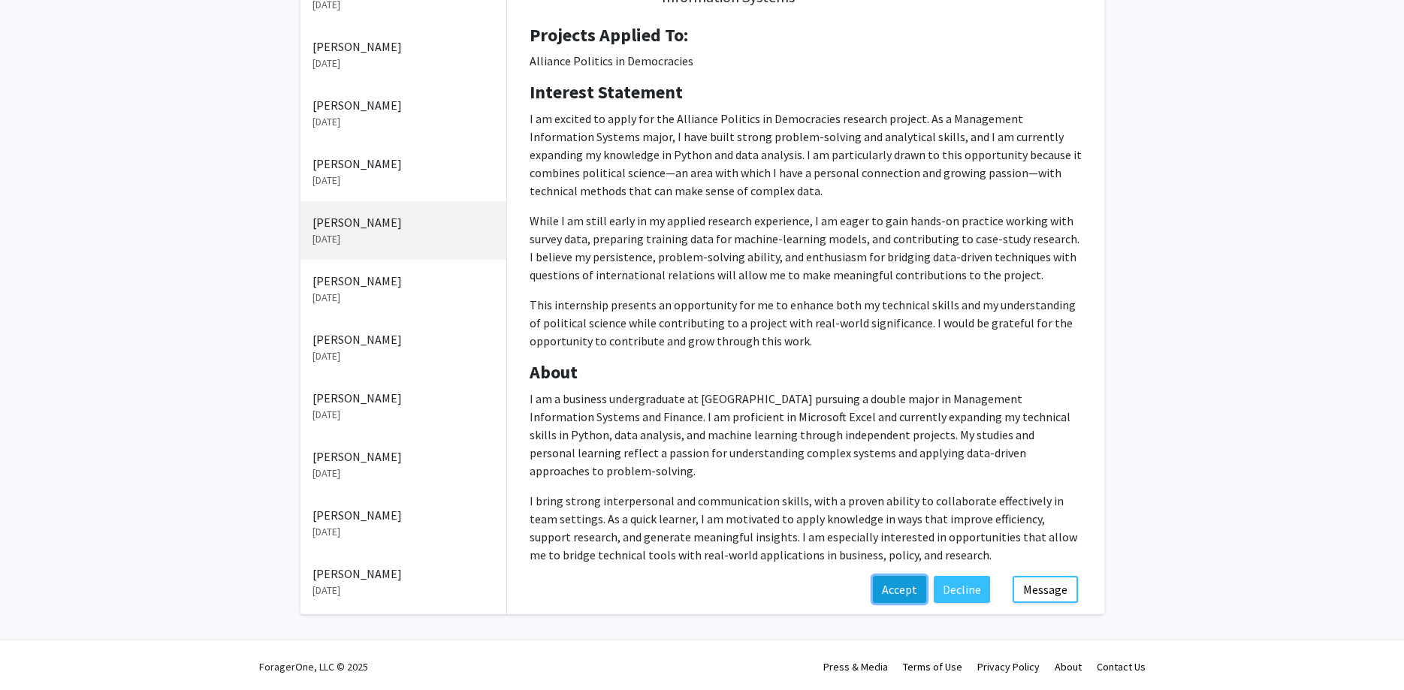
click at [885, 576] on button "Accept" at bounding box center [899, 589] width 53 height 27
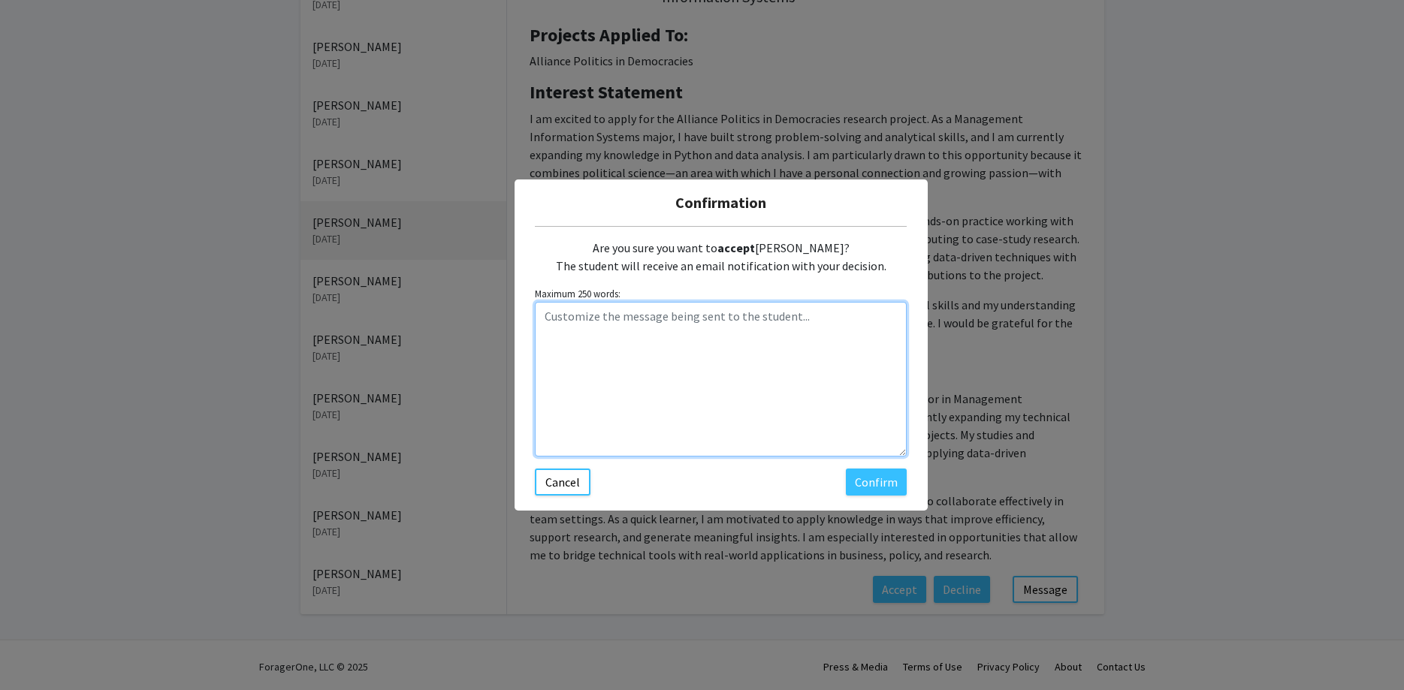
click at [684, 339] on textarea "Customize the message being sent to the student..." at bounding box center [721, 379] width 372 height 155
paste textarea "Hi [PERSON_NAME], Thanks for your interest in the Alliance Politics in Democrac…"
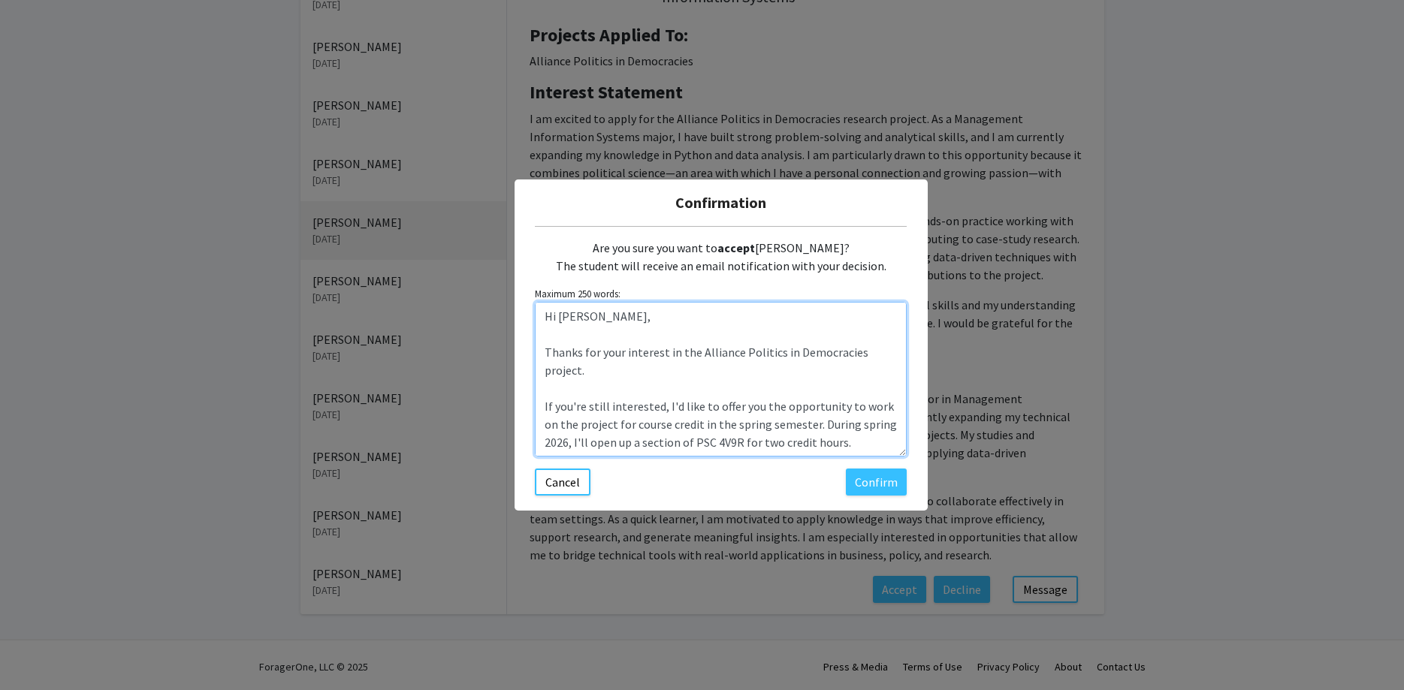
drag, startPoint x: 595, startPoint y: 319, endPoint x: 560, endPoint y: 318, distance: 35.3
click at [560, 318] on textarea "Hi [PERSON_NAME], Thanks for your interest in the Alliance Politics in Democrac…" at bounding box center [721, 379] width 372 height 155
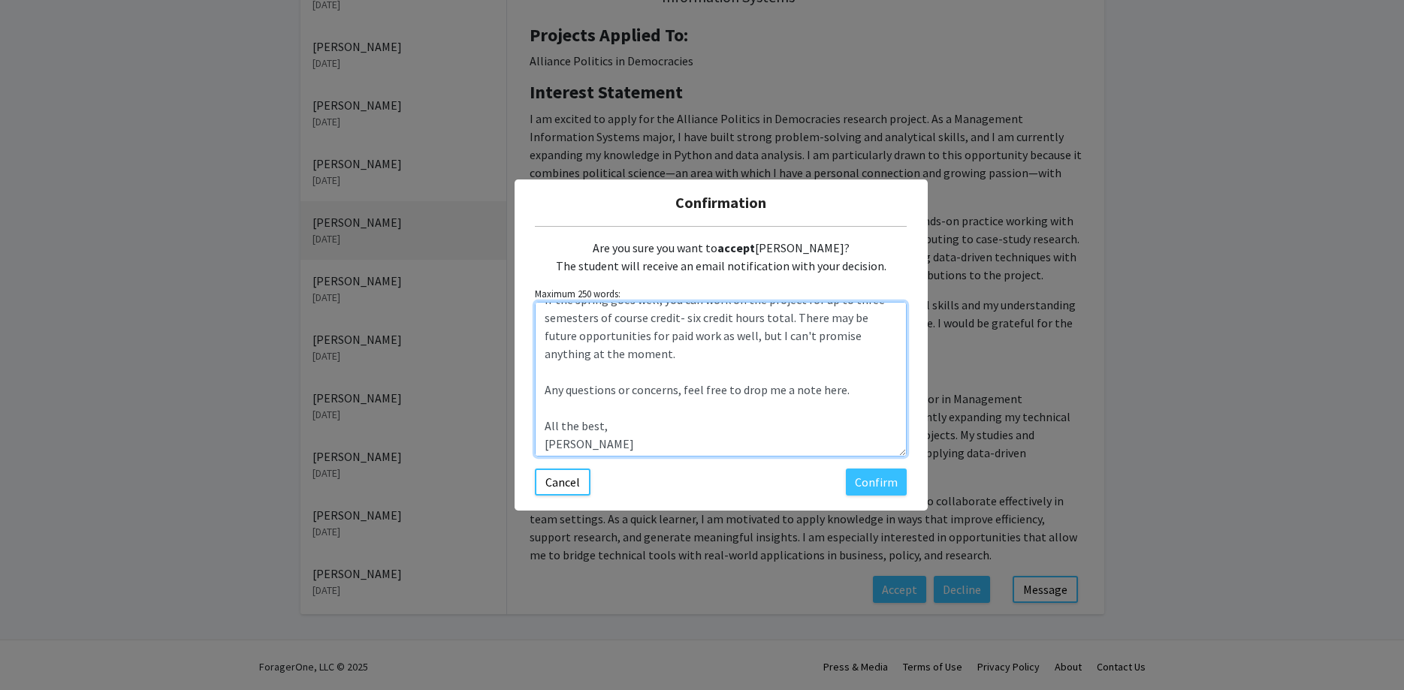
scroll to position [288, 0]
type textarea "Hi [PERSON_NAME], Thanks for your interest in the Alliance Politics in Democrac…"
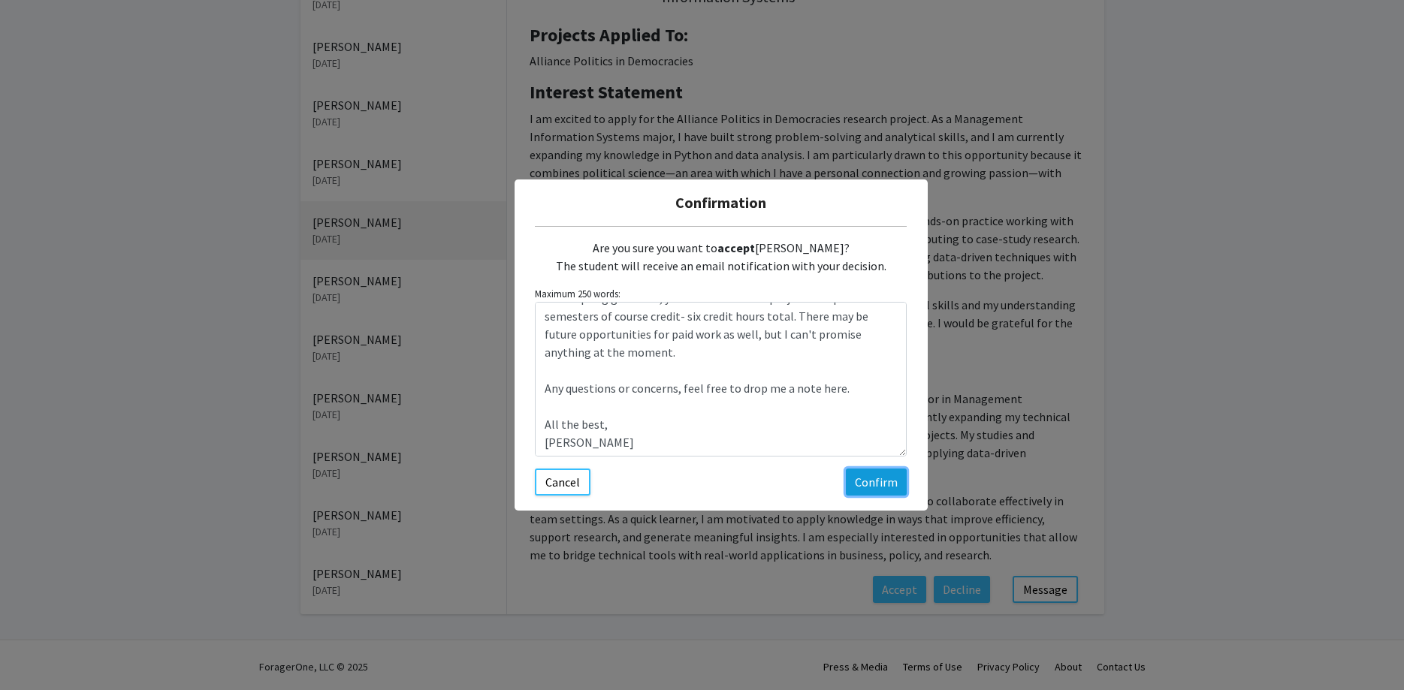
click at [883, 482] on button "Confirm" at bounding box center [876, 482] width 61 height 27
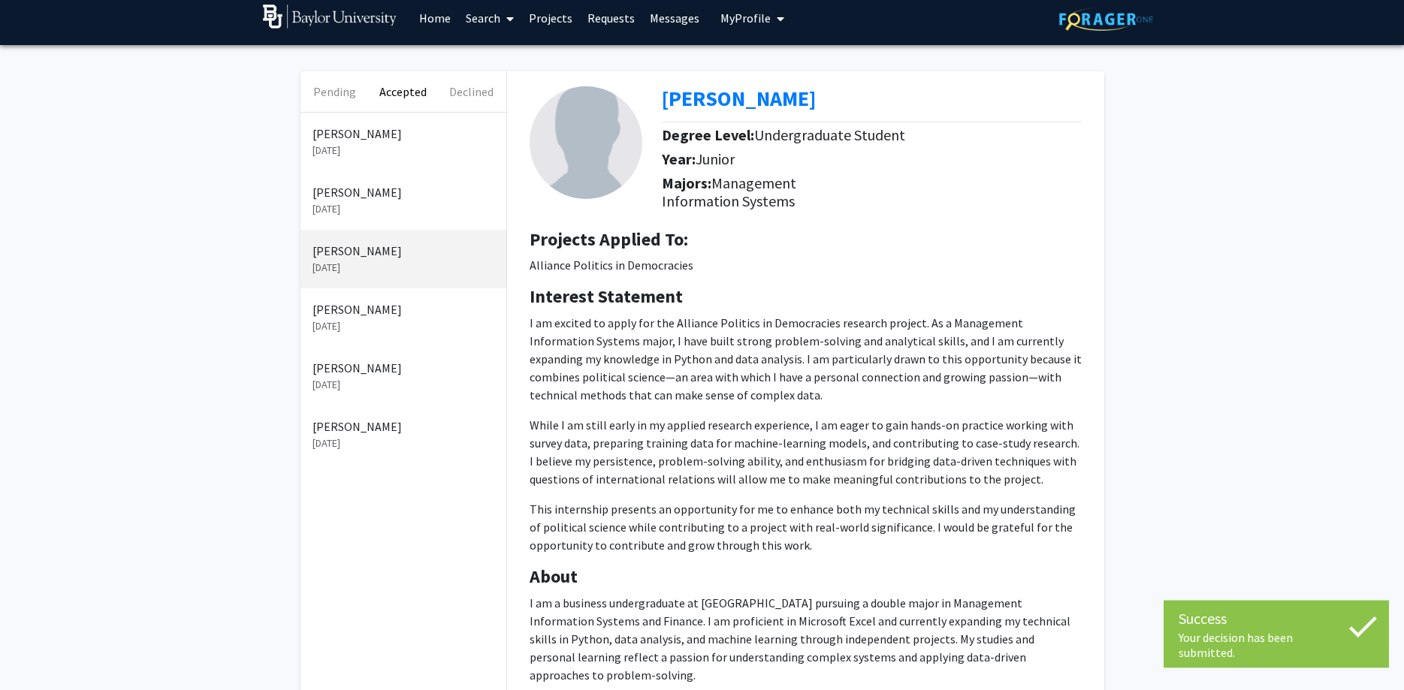
scroll to position [0, 0]
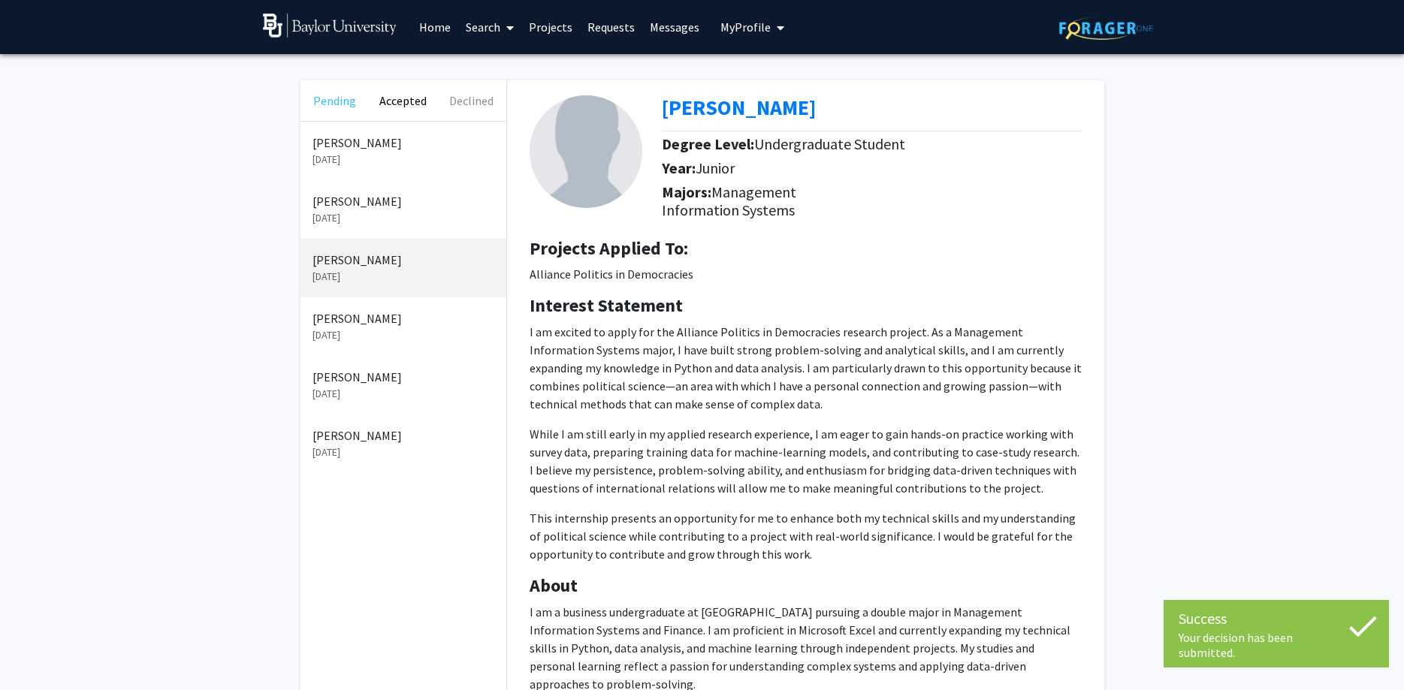
click at [332, 106] on button "Pending" at bounding box center [334, 100] width 68 height 41
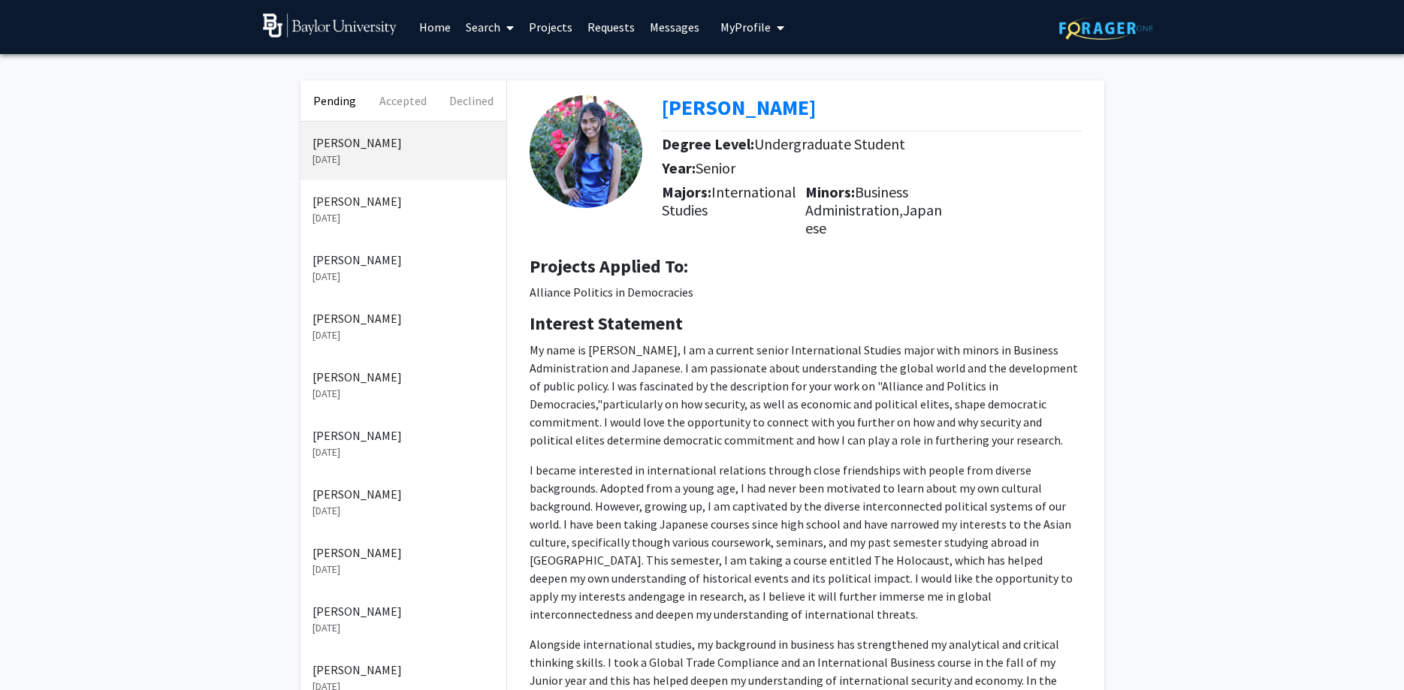
click at [370, 276] on p "[DATE]" at bounding box center [403, 277] width 182 height 16
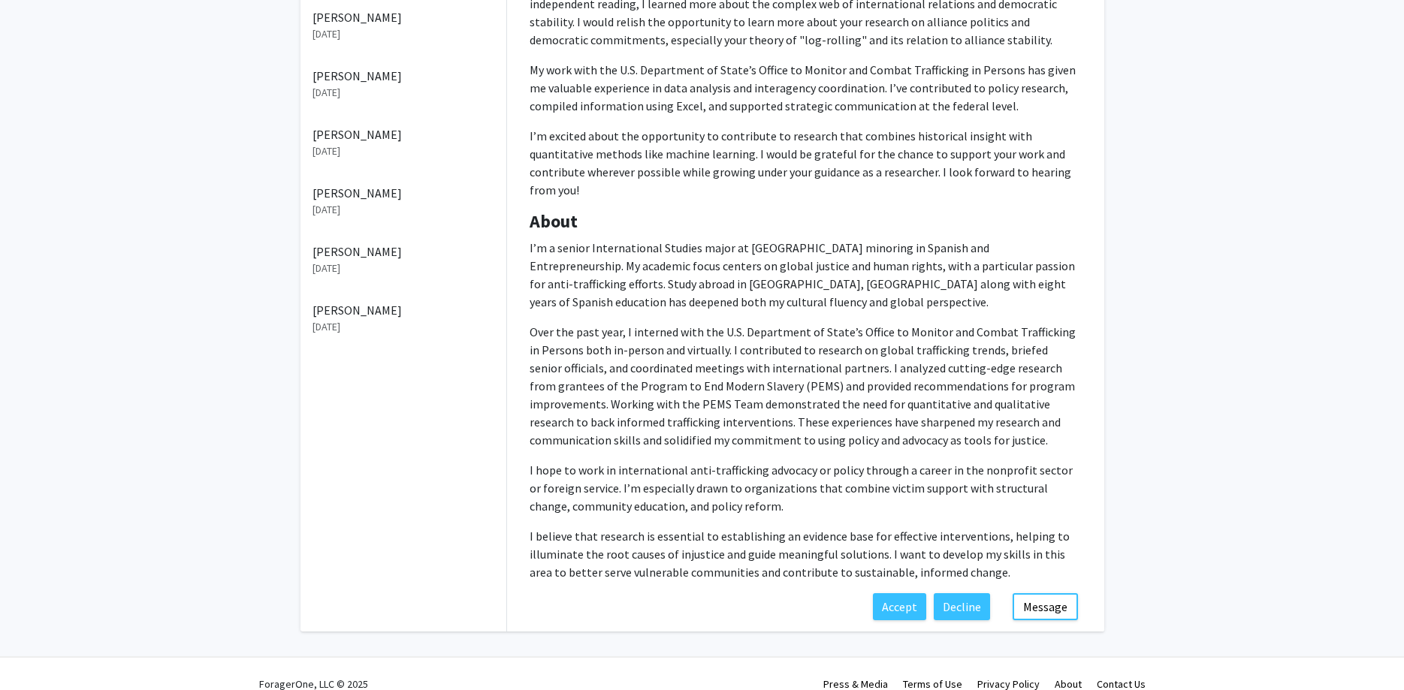
scroll to position [421, 0]
click at [889, 592] on button "Accept" at bounding box center [899, 604] width 53 height 27
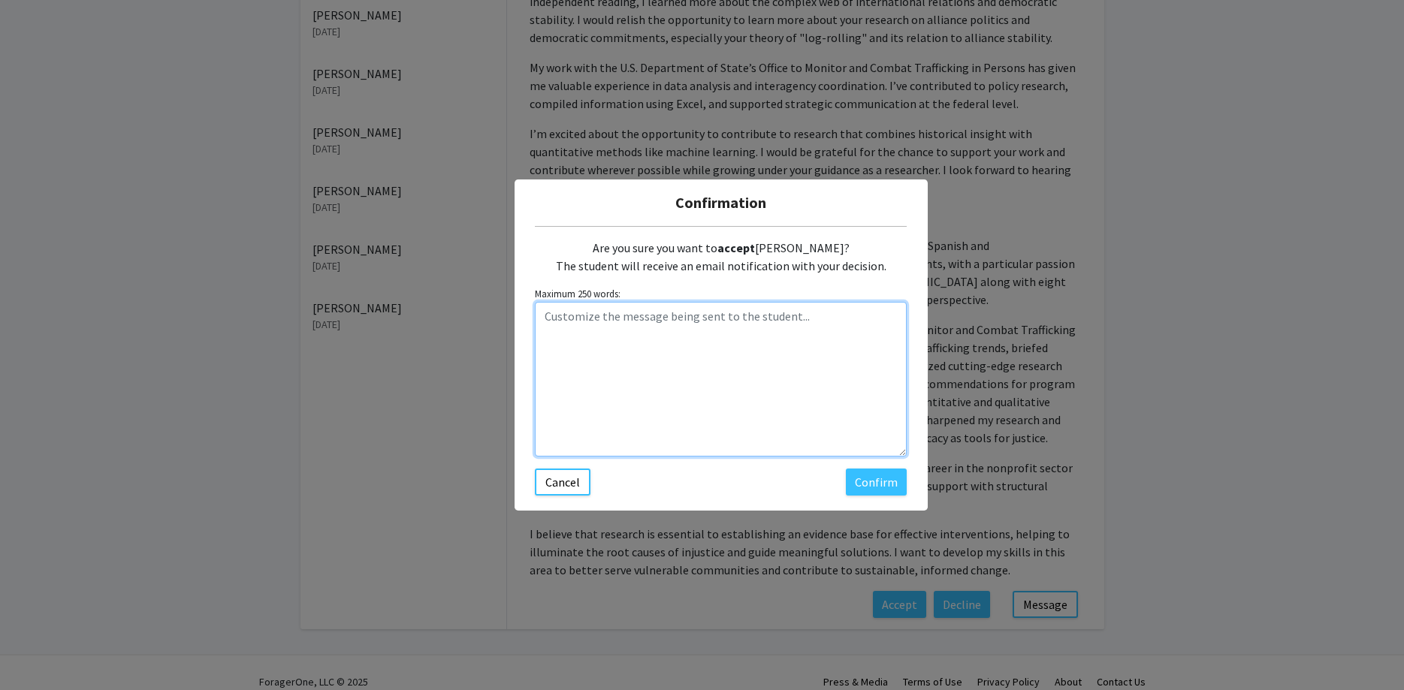
click at [683, 397] on textarea "Customize the message being sent to the student..." at bounding box center [721, 379] width 372 height 155
paste textarea "Hi [PERSON_NAME], Thanks for your interest in the Alliance Politics in Democrac…"
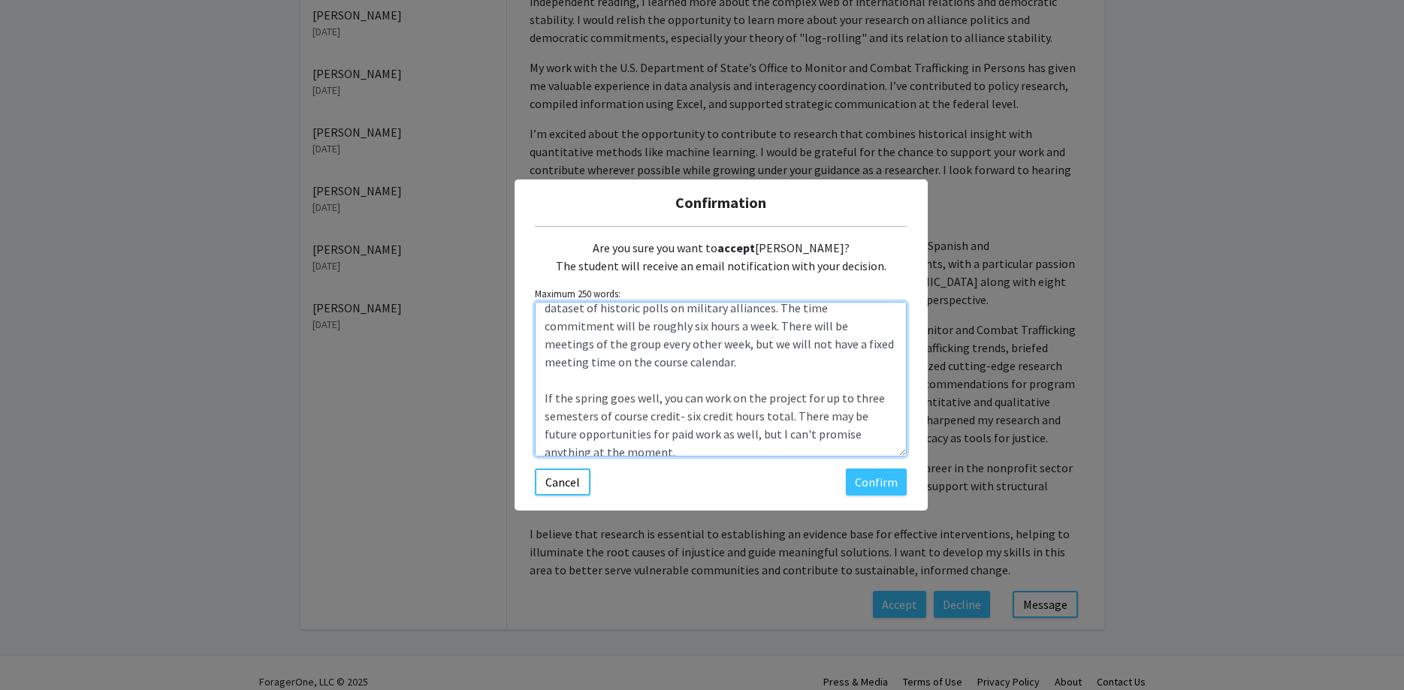
scroll to position [0, 0]
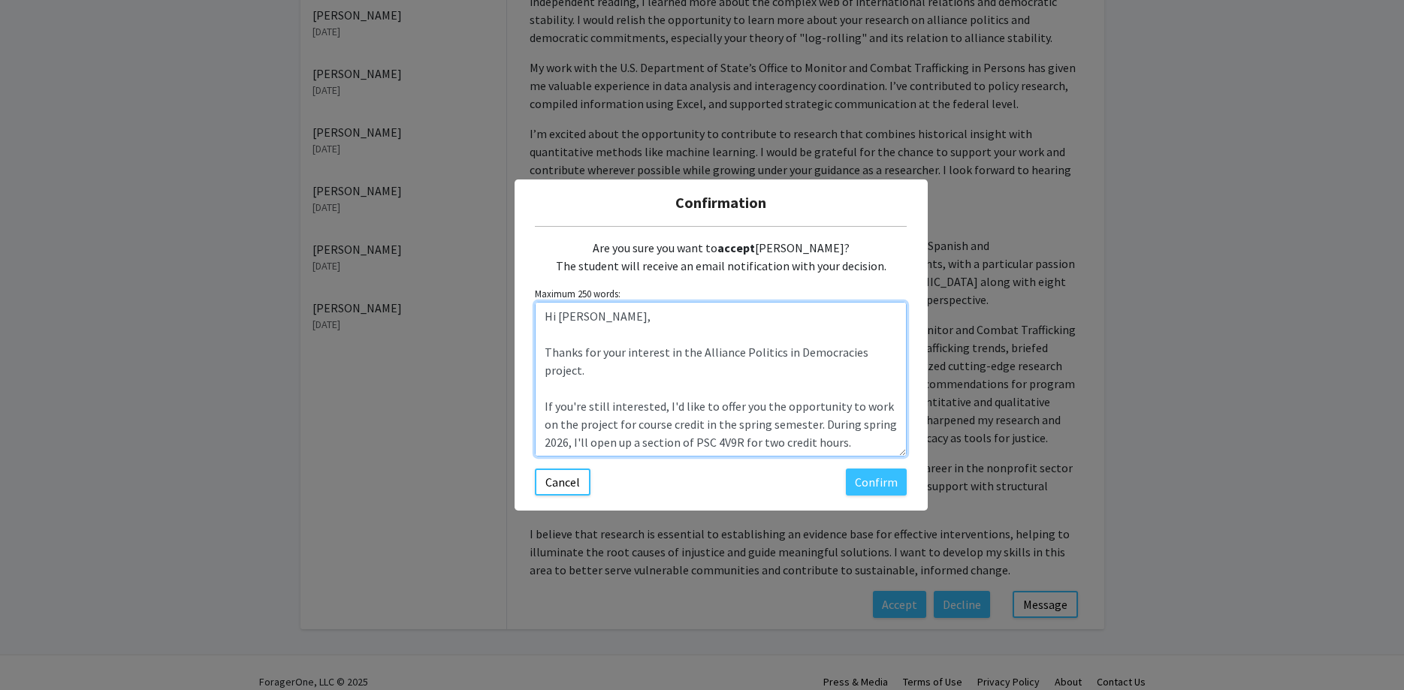
drag, startPoint x: 595, startPoint y: 318, endPoint x: 559, endPoint y: 318, distance: 36.1
click at [559, 318] on textarea "Hi [PERSON_NAME], Thanks for your interest in the Alliance Politics in Democrac…" at bounding box center [721, 379] width 372 height 155
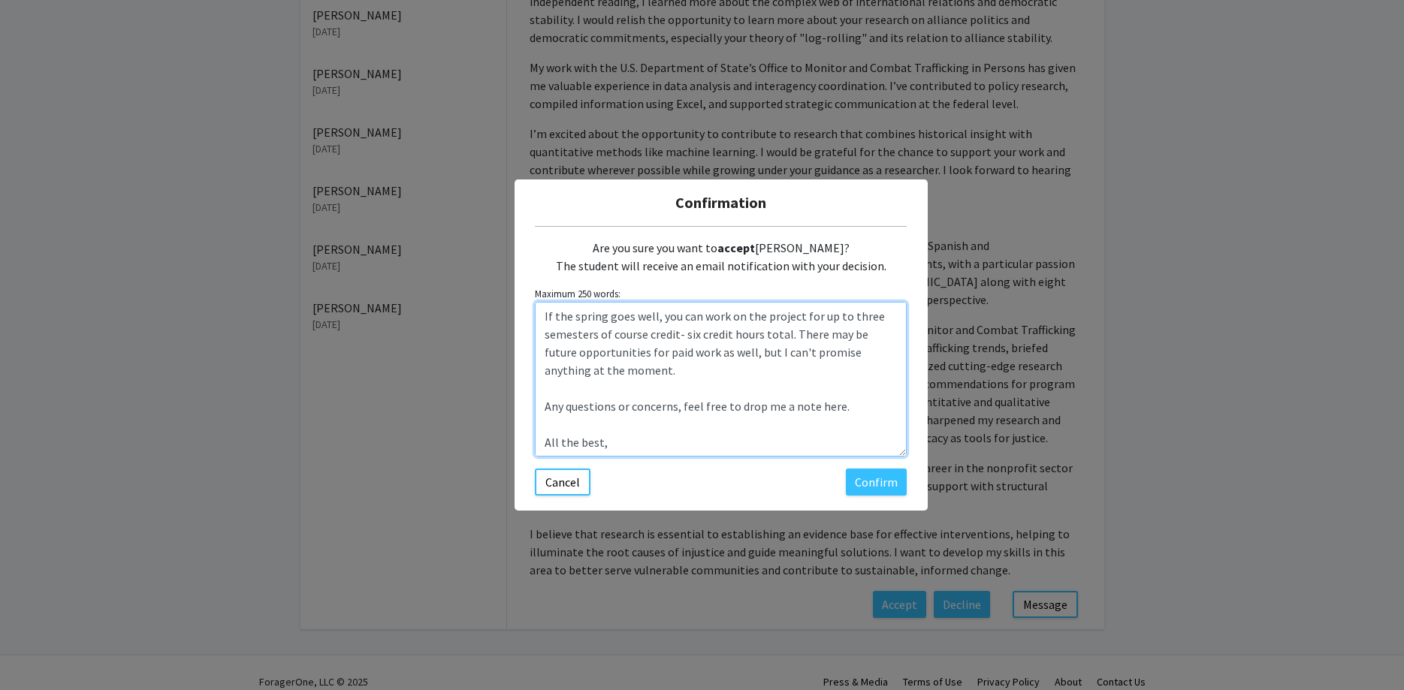
drag, startPoint x: 602, startPoint y: 369, endPoint x: 544, endPoint y: 319, distance: 76.7
click at [544, 319] on textarea "Hi [PERSON_NAME], Thanks for your interest in the Alliance Politics in Democrac…" at bounding box center [721, 379] width 372 height 155
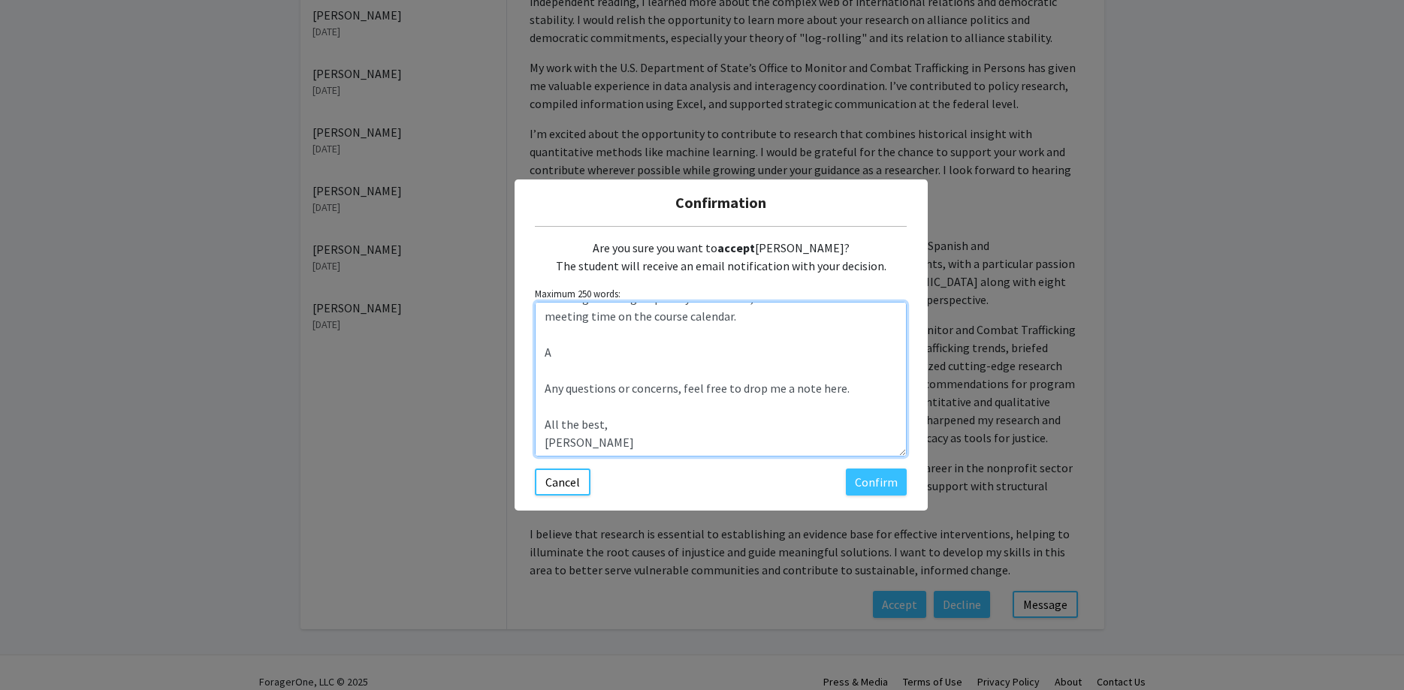
scroll to position [234, 0]
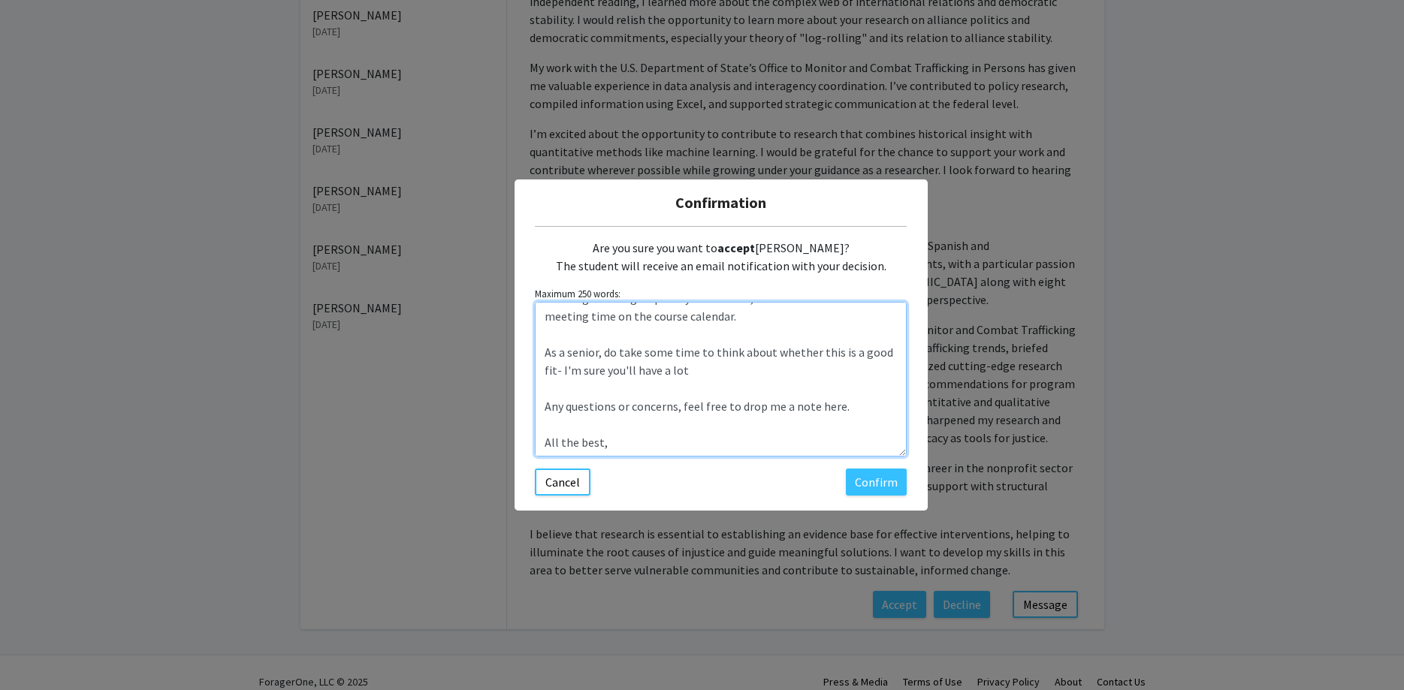
drag, startPoint x: 694, startPoint y: 372, endPoint x: 540, endPoint y: 354, distance: 155.0
click at [540, 354] on textarea "Hi [PERSON_NAME], Thanks for your interest in the Alliance Politics in Democrac…" at bounding box center [721, 379] width 372 height 155
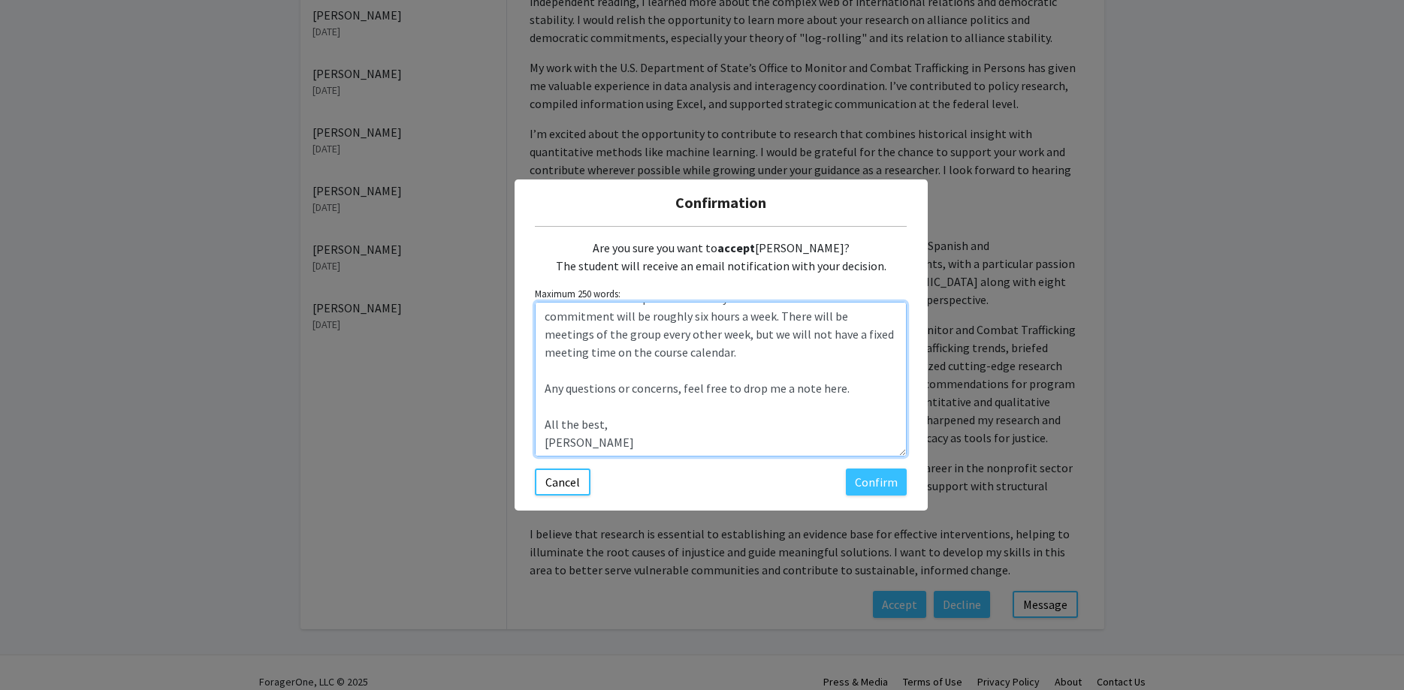
scroll to position [198, 0]
type textarea "Hi [PERSON_NAME], Thanks for your interest in the Alliance Politics in Democrac…"
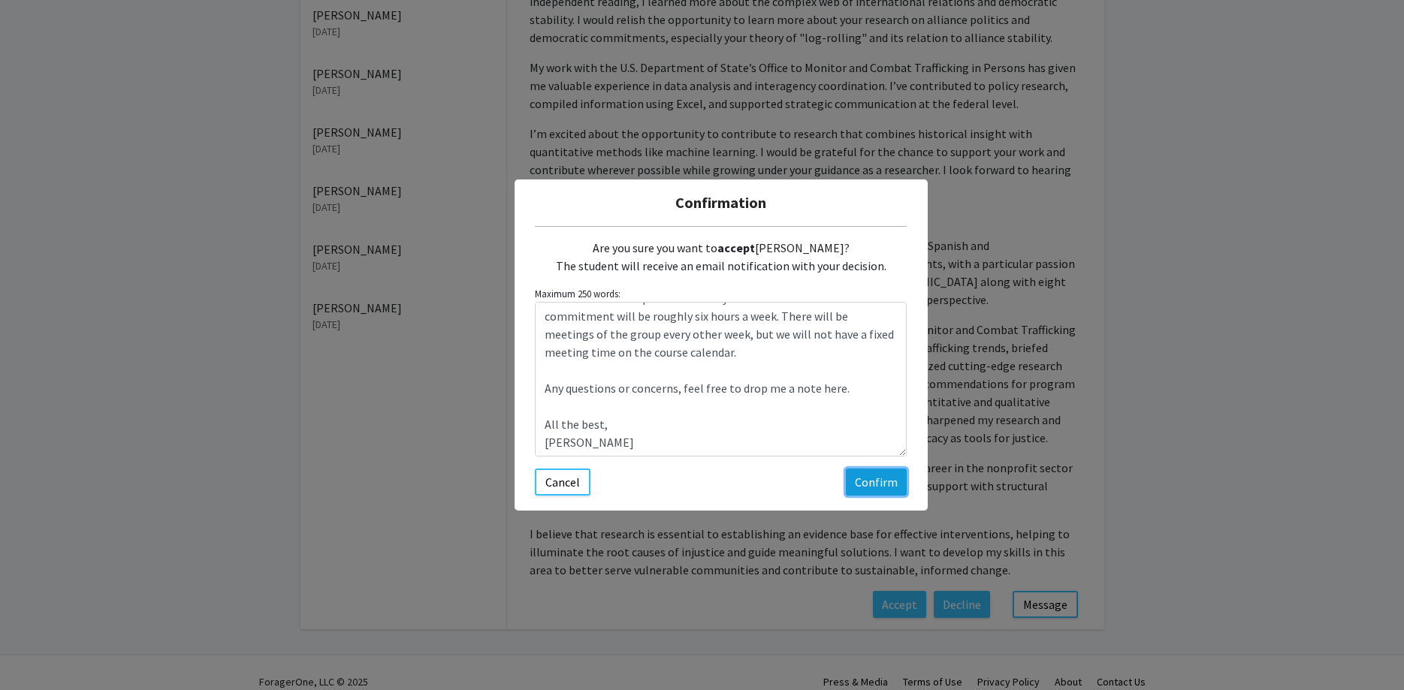
click at [873, 475] on button "Confirm" at bounding box center [876, 482] width 61 height 27
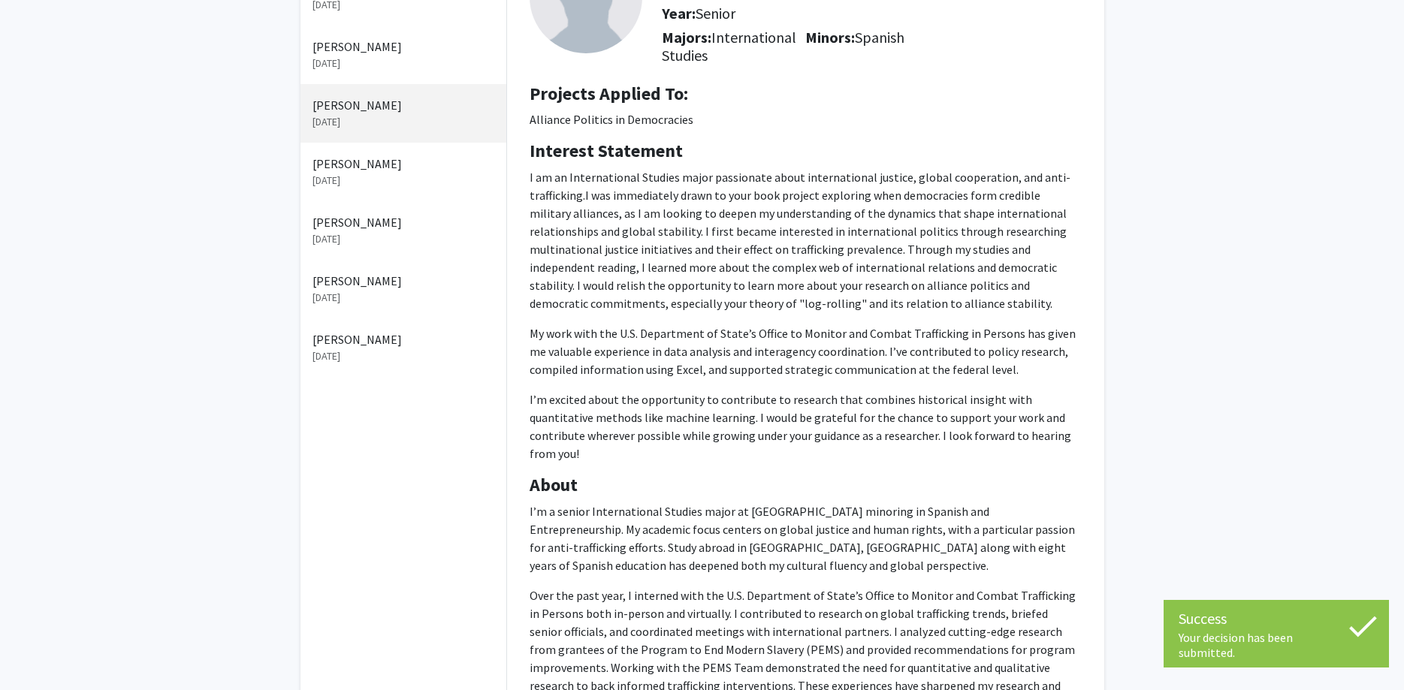
scroll to position [0, 0]
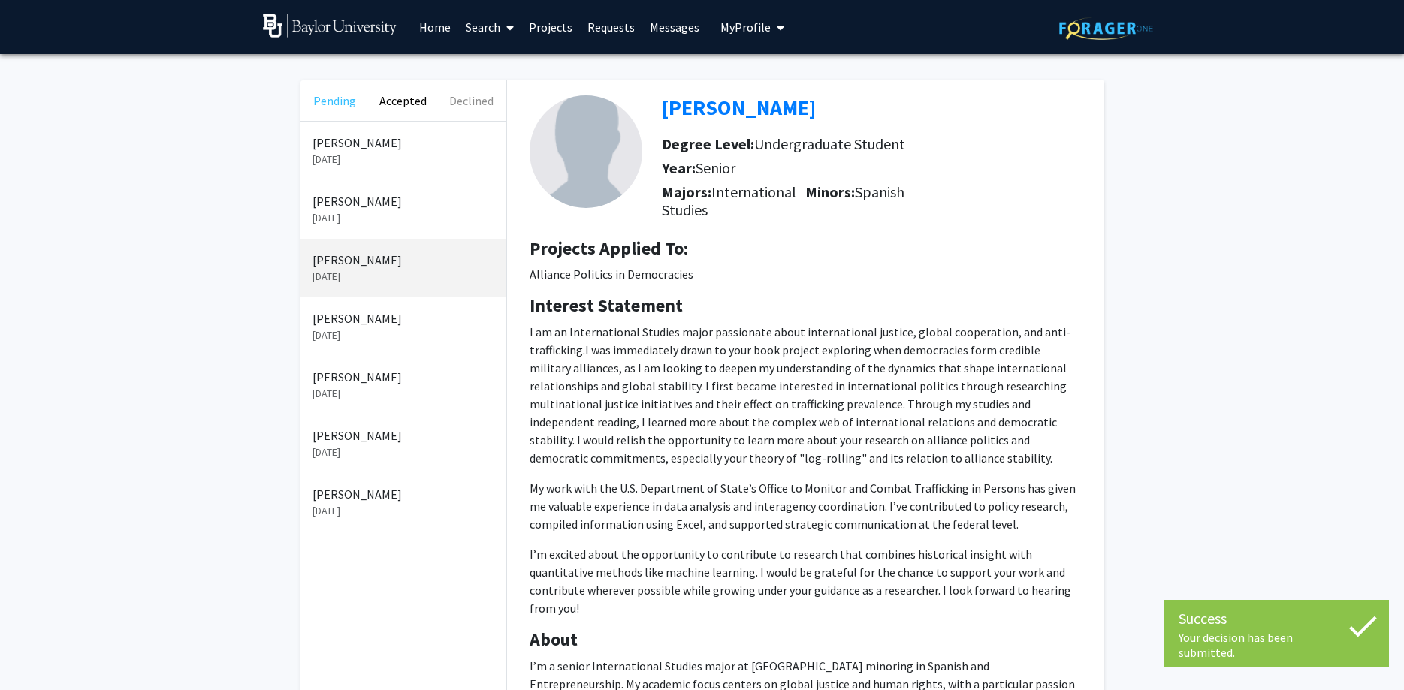
click at [351, 106] on button "Pending" at bounding box center [334, 100] width 68 height 41
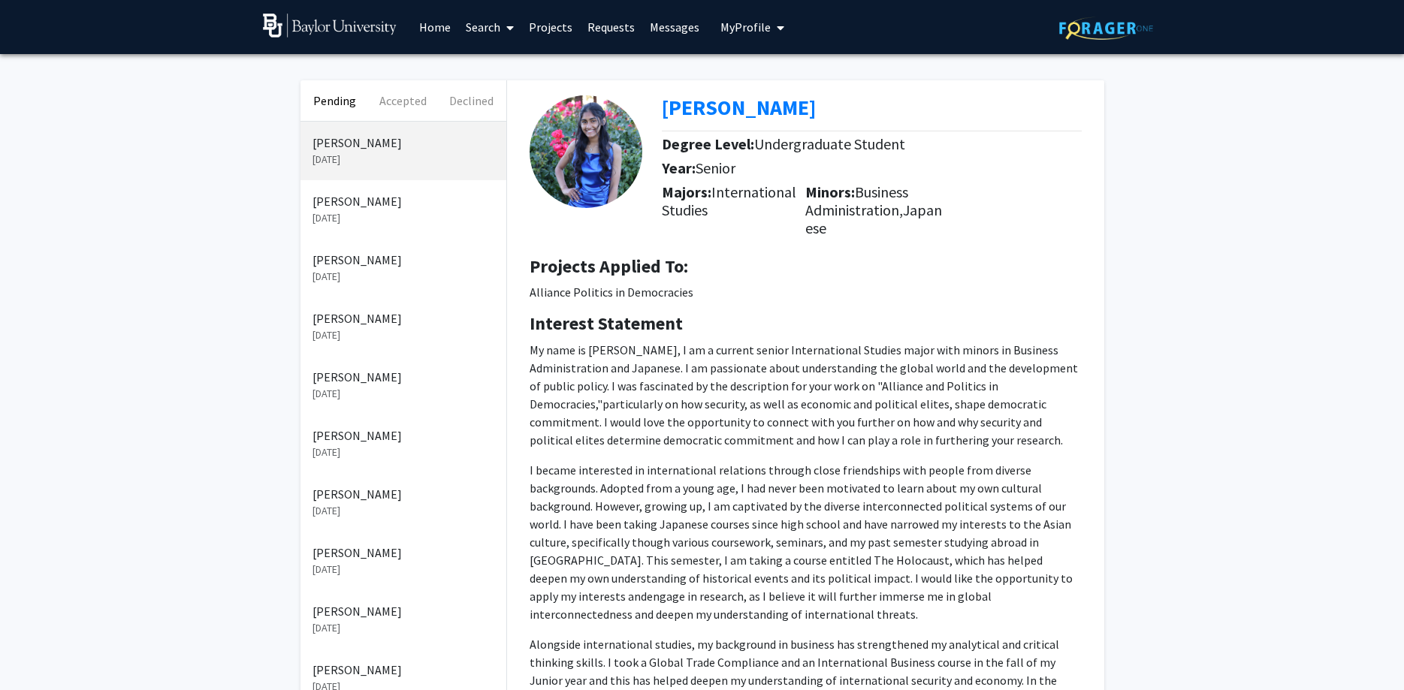
click at [390, 319] on p "[PERSON_NAME]" at bounding box center [403, 318] width 182 height 18
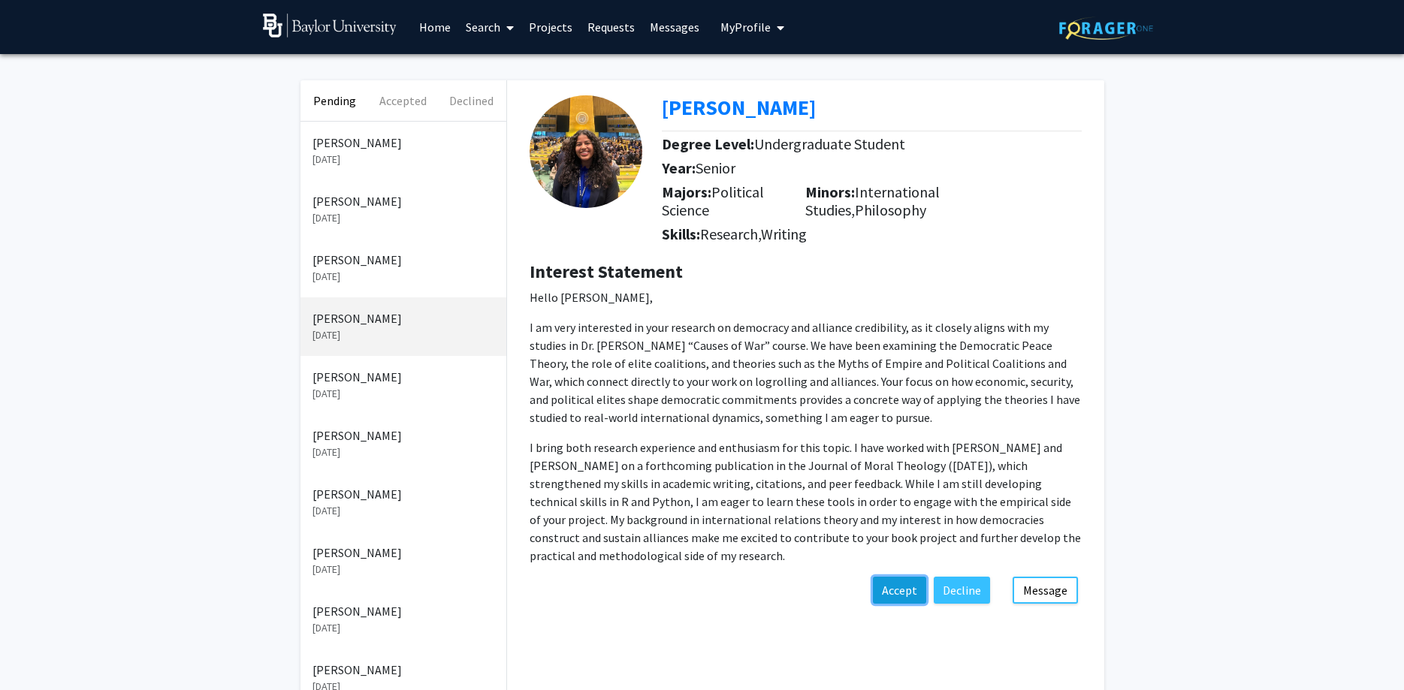
click at [898, 599] on button "Accept" at bounding box center [899, 590] width 53 height 27
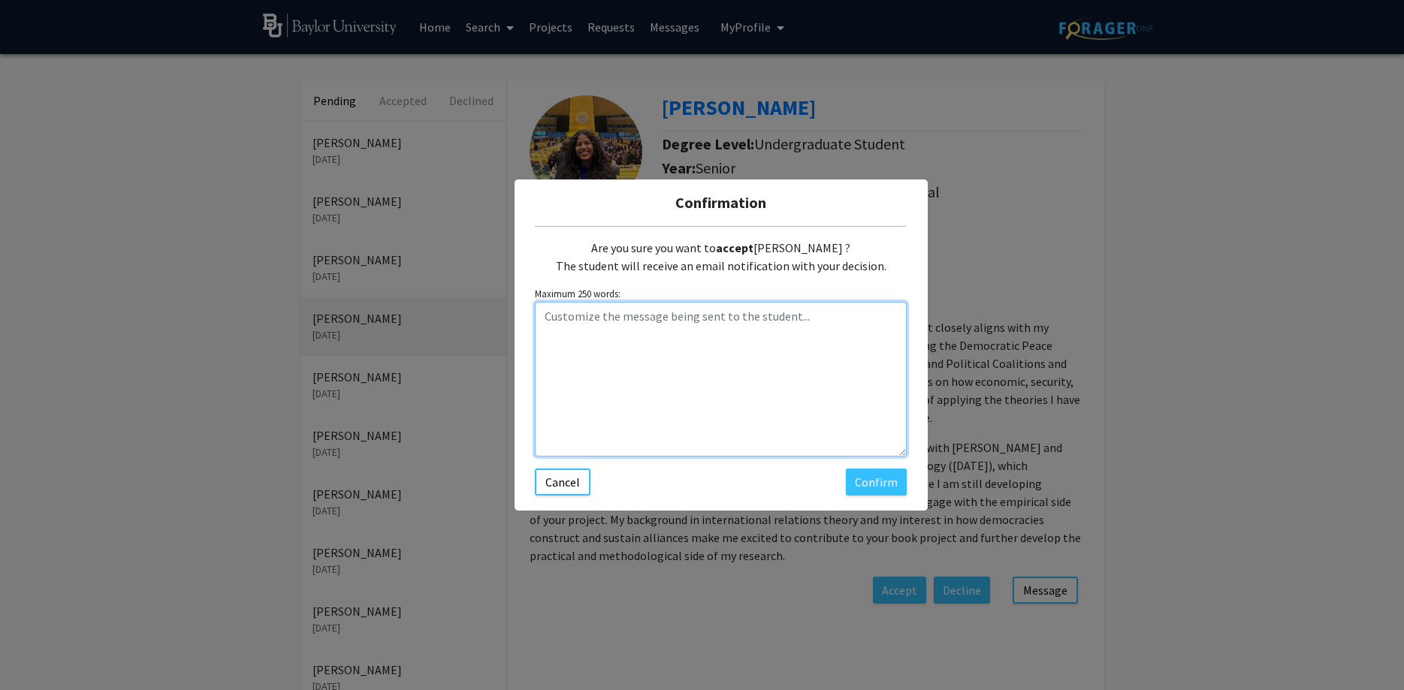
click at [689, 386] on textarea "Customize the message being sent to the student..." at bounding box center [721, 379] width 372 height 155
paste textarea "Hi [PERSON_NAME], Thanks for your interest in the Alliance Politics in Democrac…"
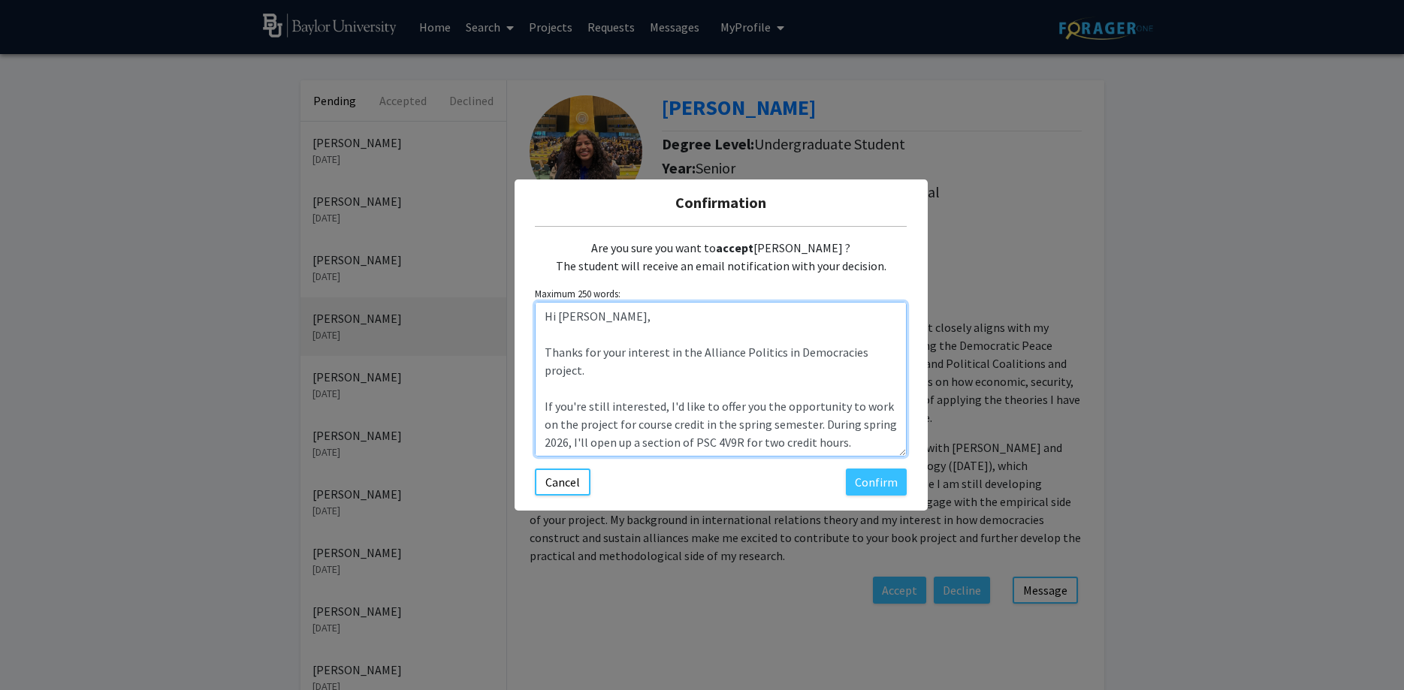
drag, startPoint x: 594, startPoint y: 314, endPoint x: 558, endPoint y: 314, distance: 36.1
click at [558, 314] on textarea "Hi [PERSON_NAME], Thanks for your interest in the Alliance Politics in Democrac…" at bounding box center [721, 379] width 372 height 155
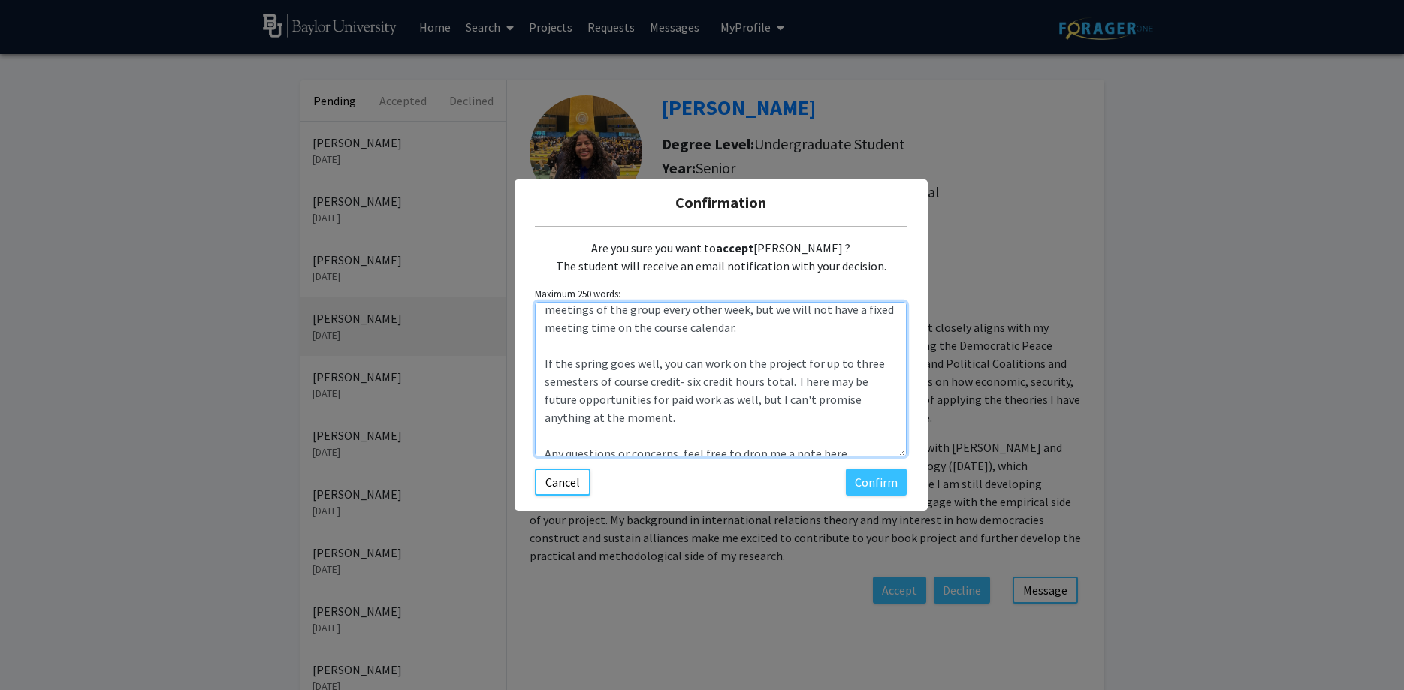
scroll to position [198, 0]
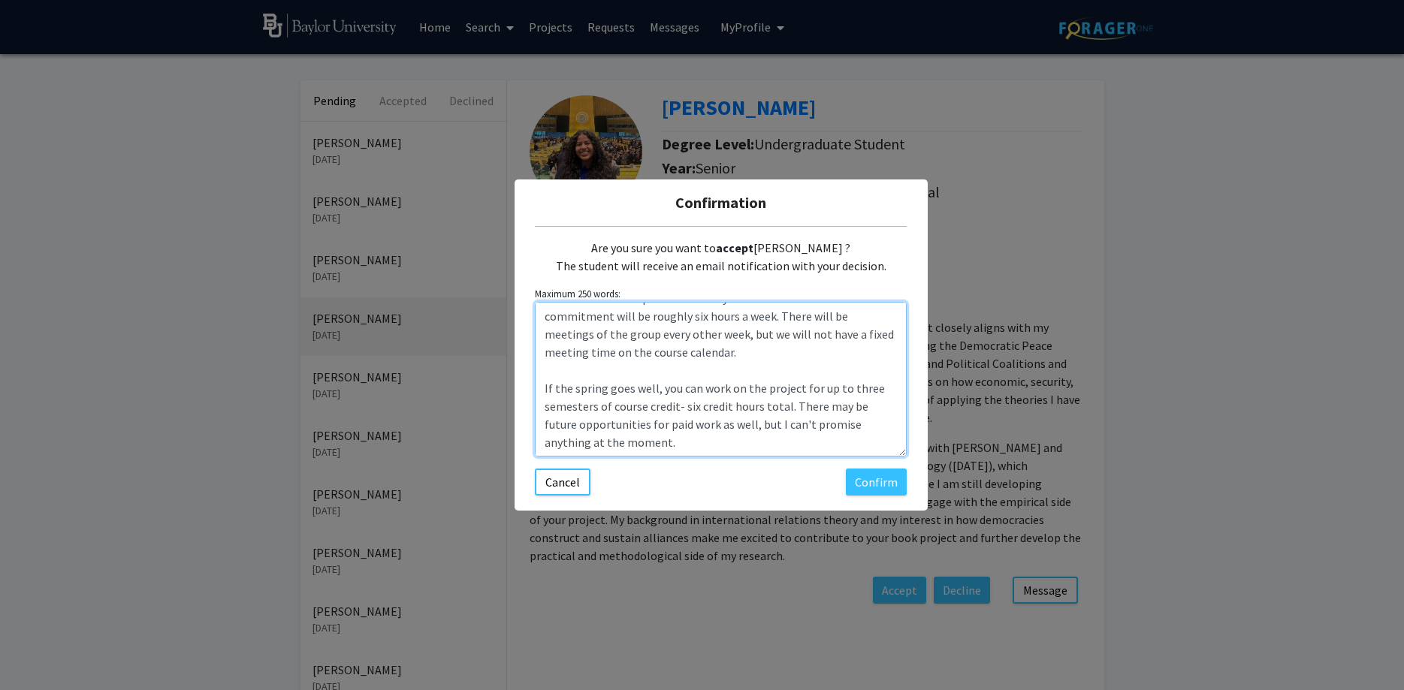
drag, startPoint x: 605, startPoint y: 359, endPoint x: 531, endPoint y: 391, distance: 81.1
click at [535, 391] on textarea "Hi [PERSON_NAME], Thanks for your interest in the Alliance Politics in Democrac…" at bounding box center [721, 379] width 372 height 155
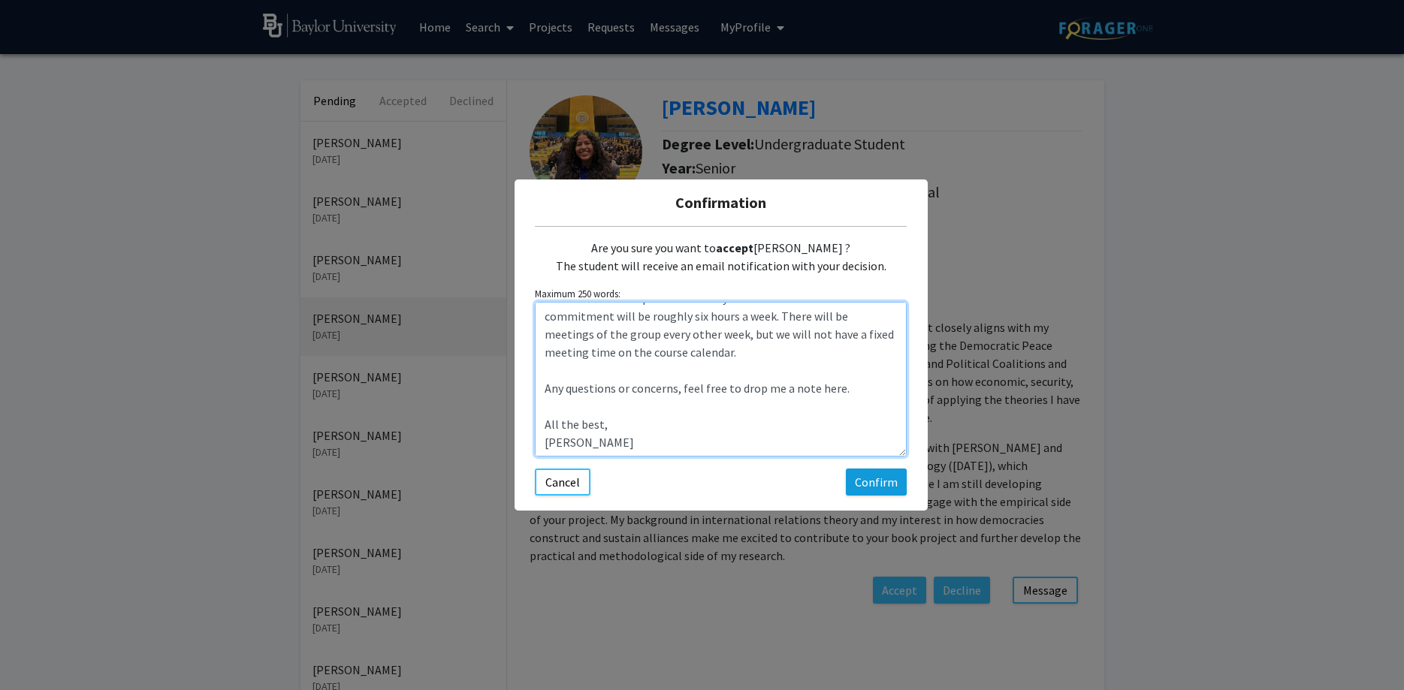
type textarea "Hi [PERSON_NAME], Thanks for your interest in the Alliance Politics in Democrac…"
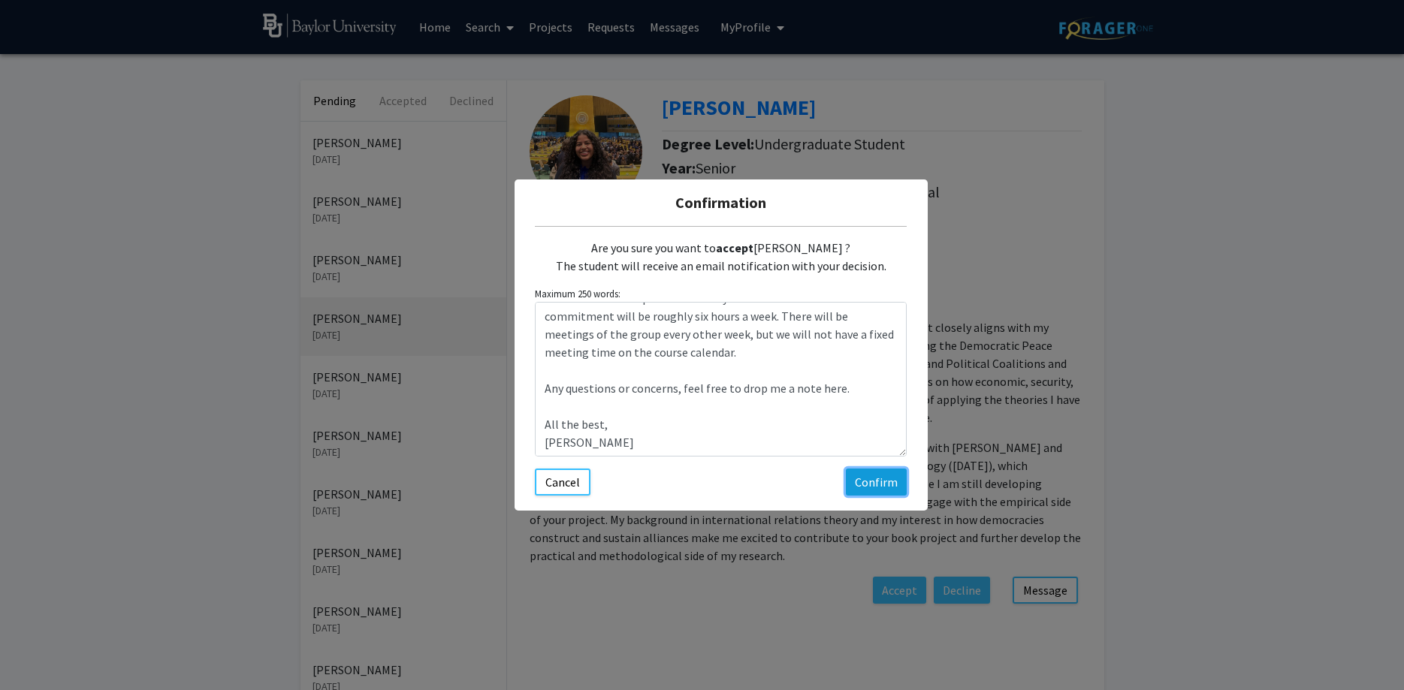
click at [872, 474] on button "Confirm" at bounding box center [876, 482] width 61 height 27
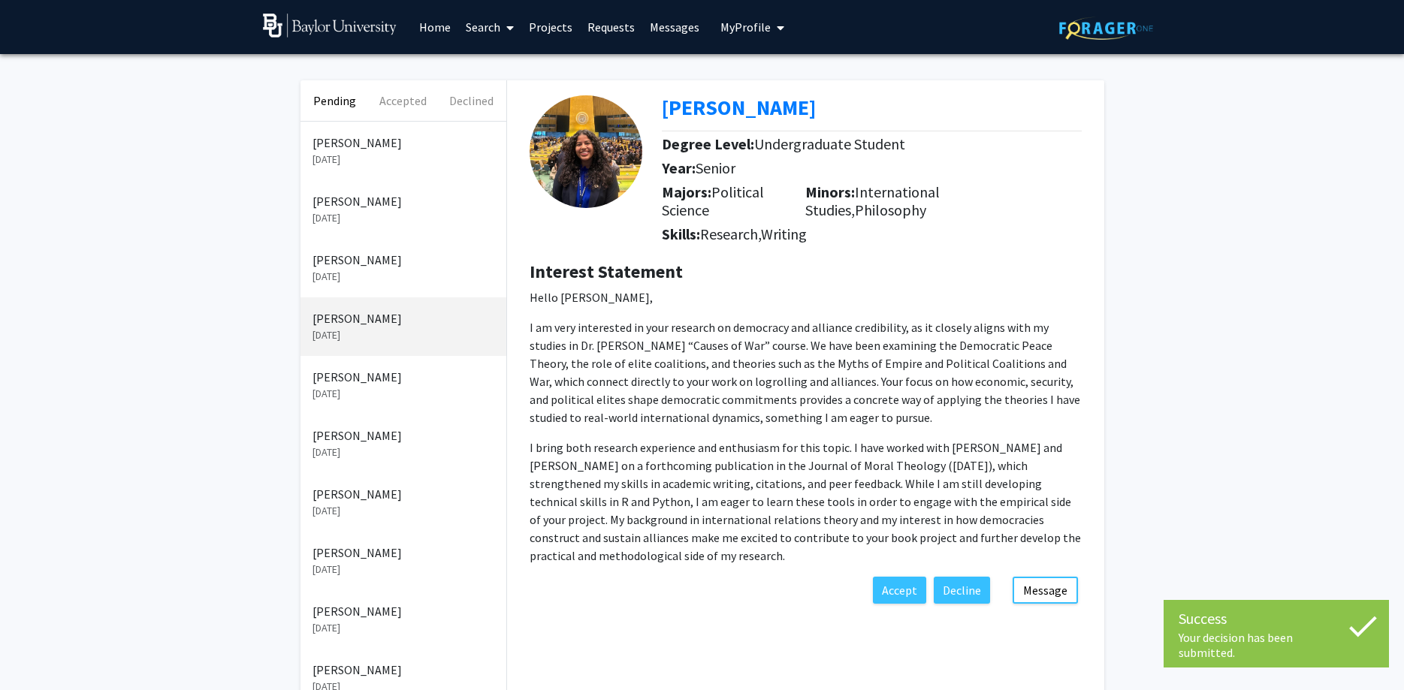
scroll to position [0, 0]
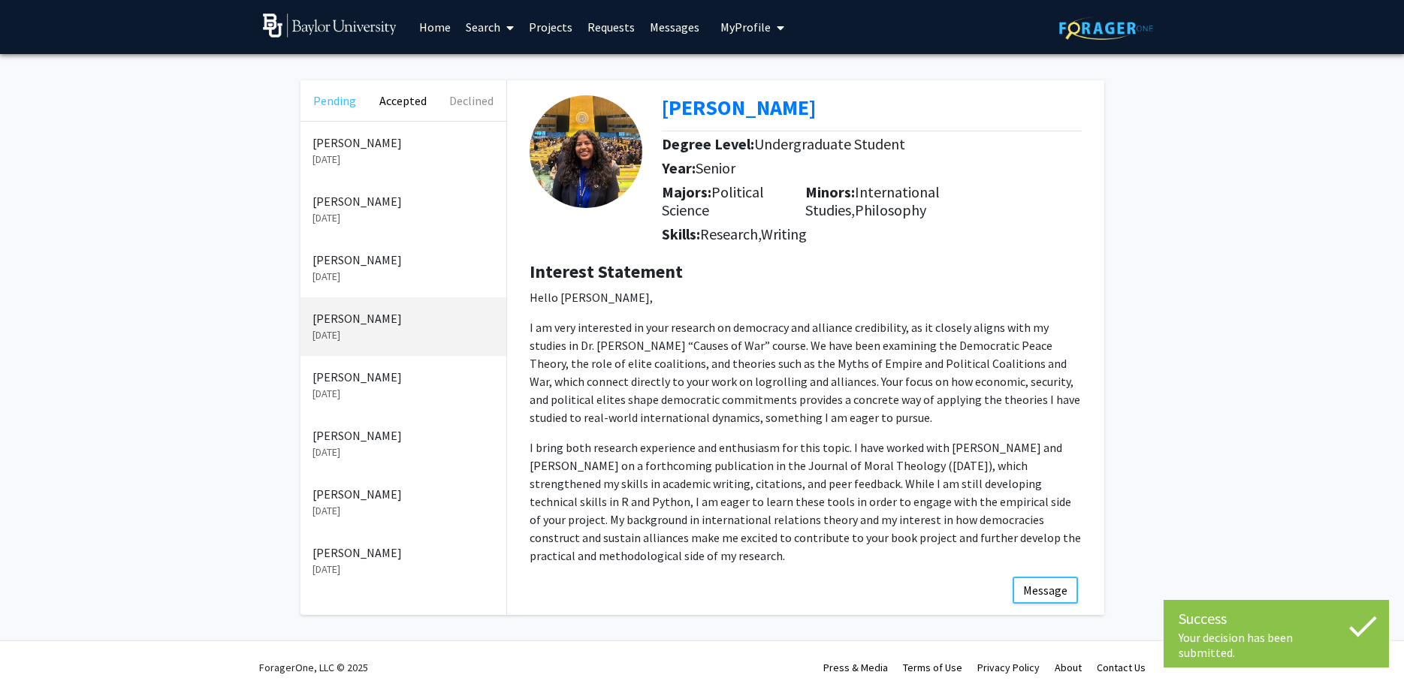
click at [325, 89] on button "Pending" at bounding box center [334, 100] width 68 height 41
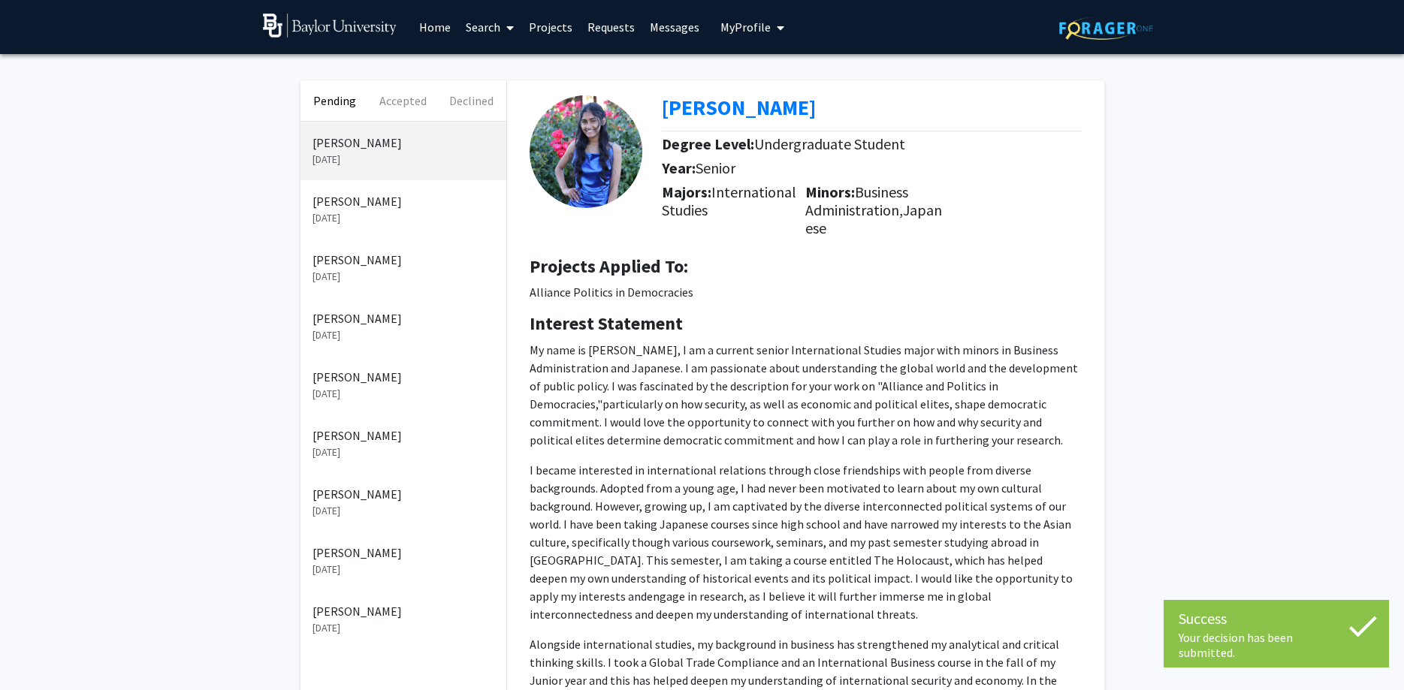
click at [437, 279] on p "[DATE]" at bounding box center [403, 277] width 182 height 16
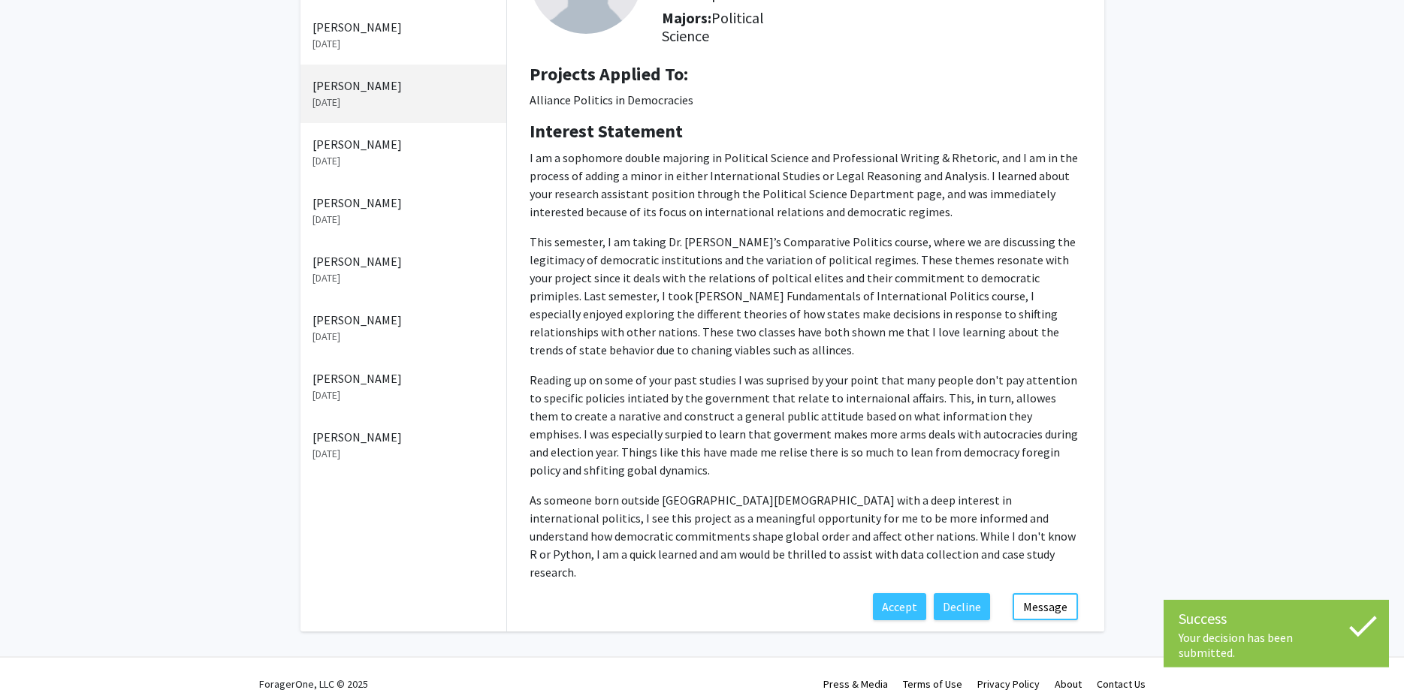
scroll to position [177, 0]
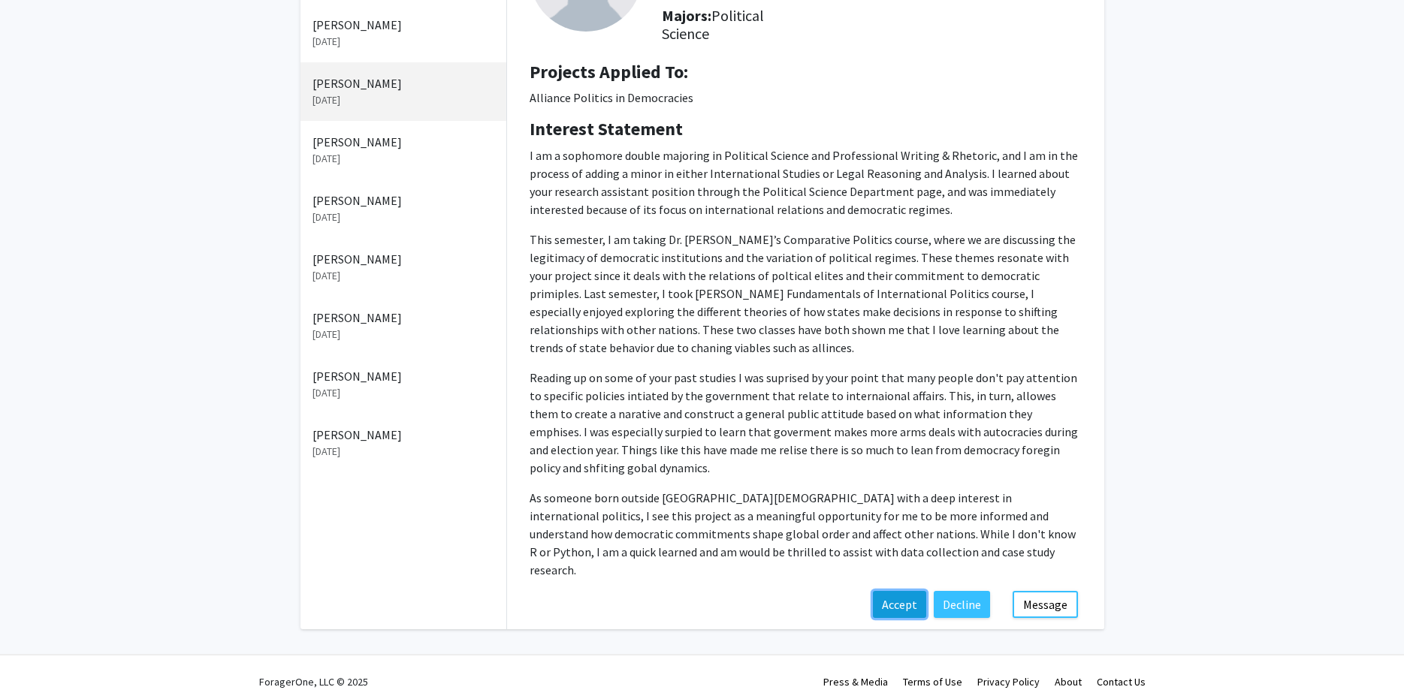
click at [900, 591] on button "Accept" at bounding box center [899, 604] width 53 height 27
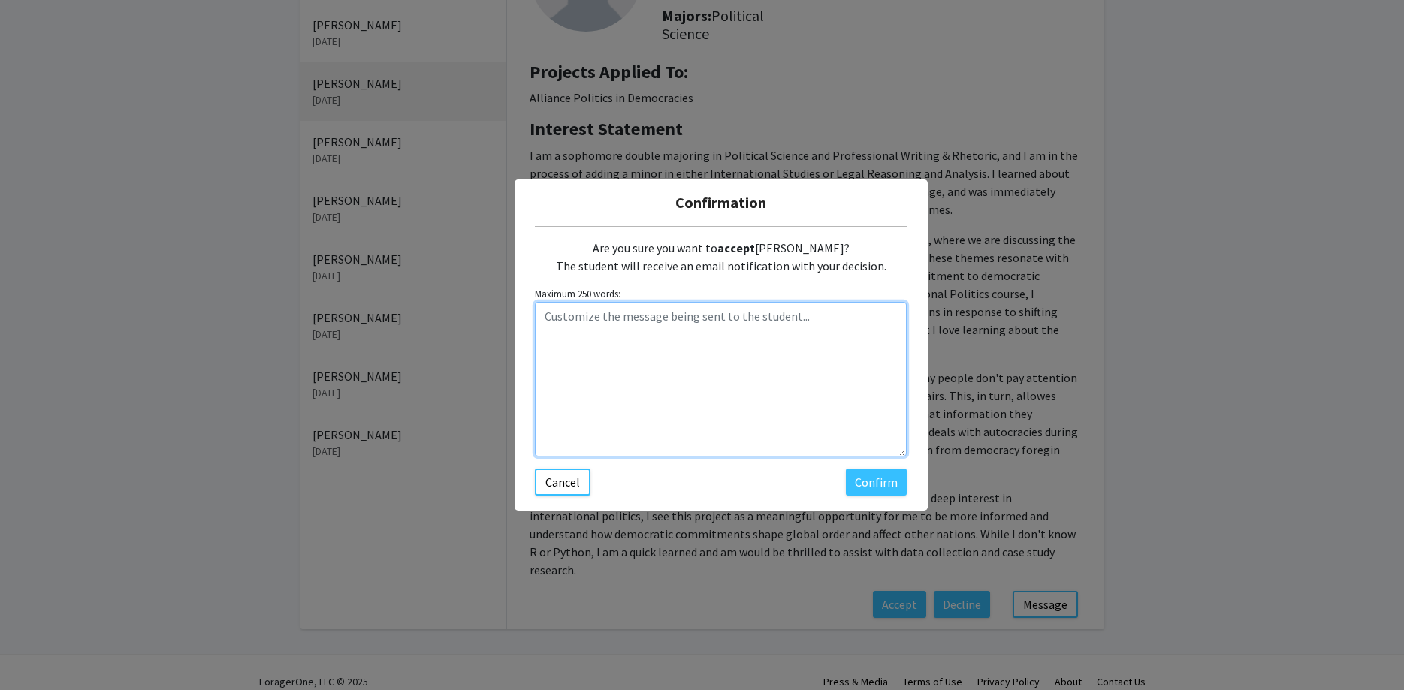
click at [659, 378] on textarea "Customize the message being sent to the student..." at bounding box center [721, 379] width 372 height 155
paste textarea "Hi [PERSON_NAME], Thanks for your interest in the Alliance Politics in Democrac…"
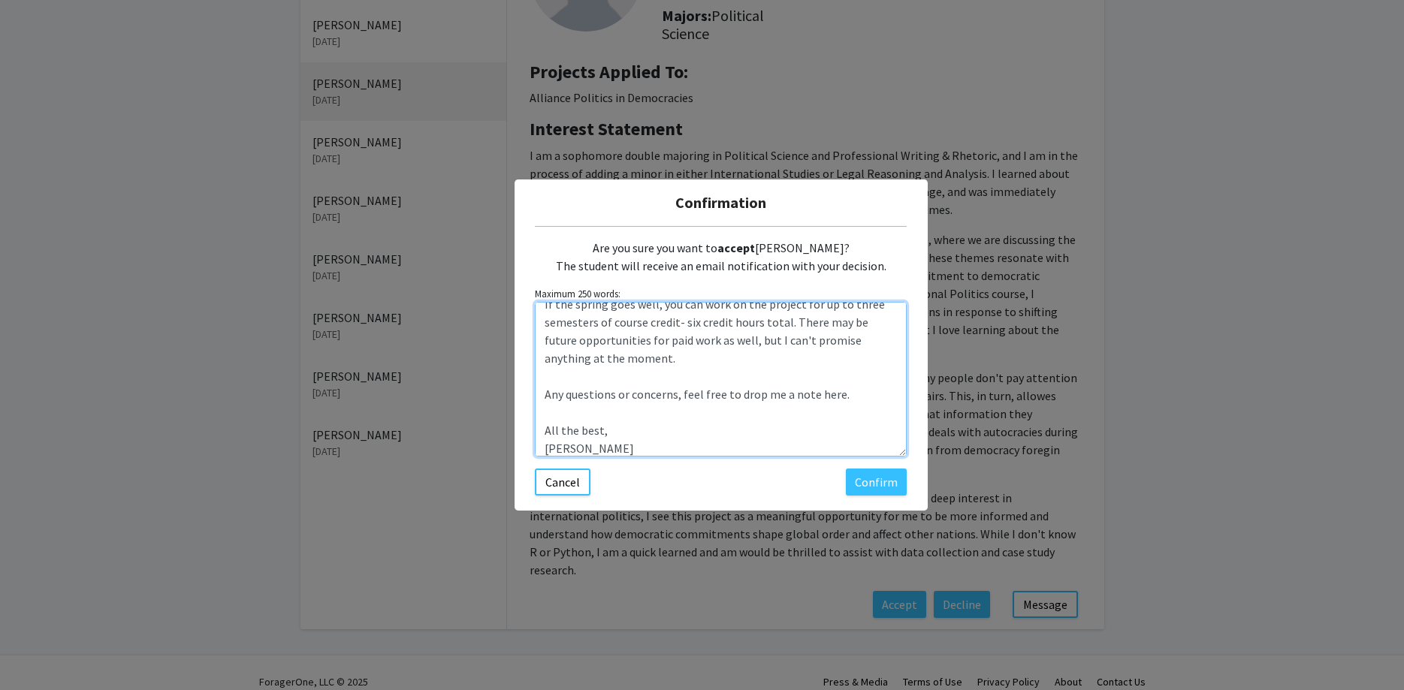
scroll to position [0, 0]
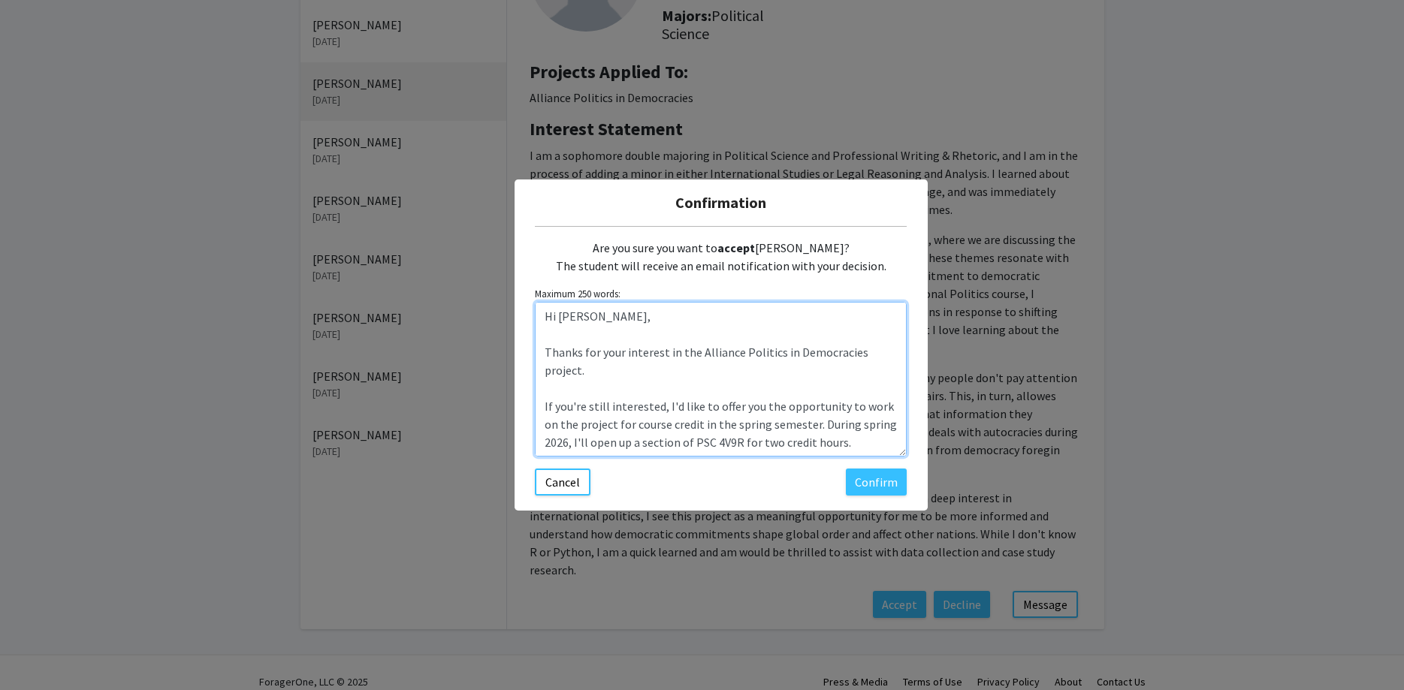
drag, startPoint x: 595, startPoint y: 317, endPoint x: 560, endPoint y: 313, distance: 35.5
click at [560, 313] on textarea "Hi [PERSON_NAME], Thanks for your interest in the Alliance Politics in Democrac…" at bounding box center [721, 379] width 372 height 155
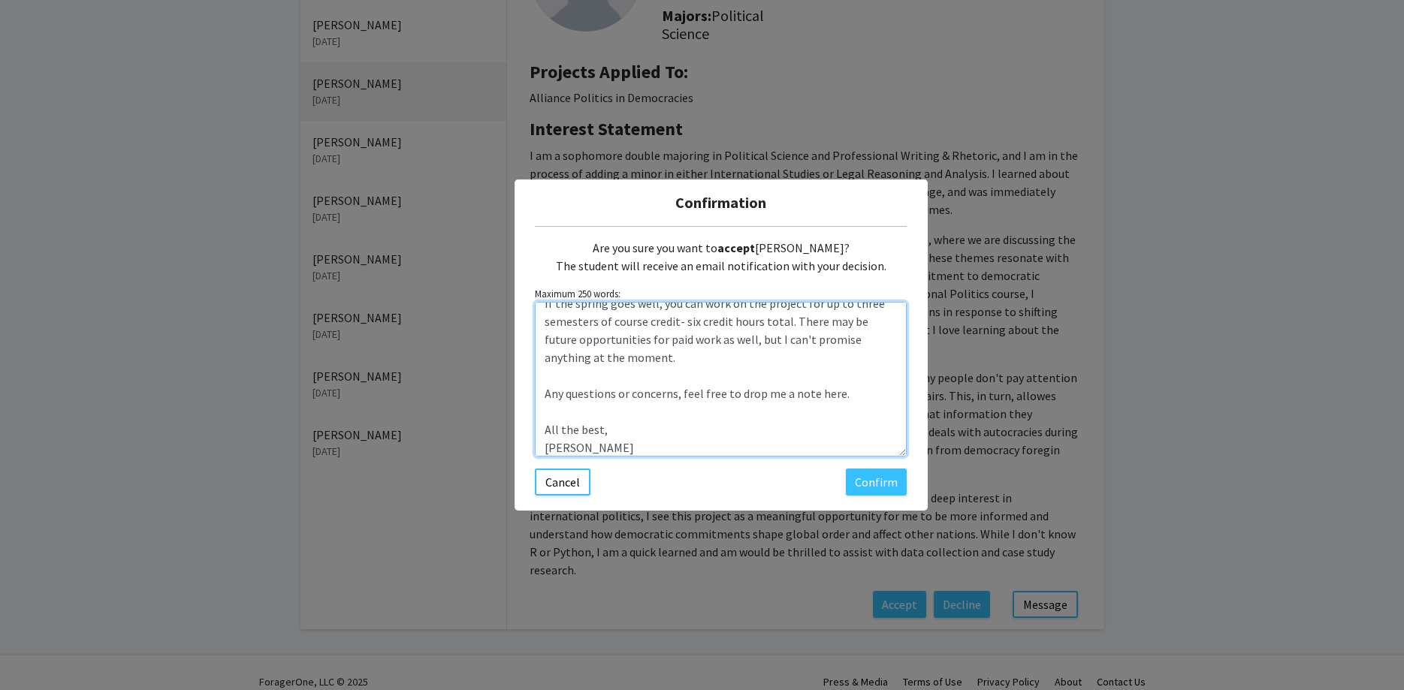
scroll to position [288, 0]
click at [650, 401] on textarea "Hi [PERSON_NAME], Thanks for your interest in the Alliance Politics in Democrac…" at bounding box center [721, 379] width 372 height 155
type textarea "Hi [PERSON_NAME], Thanks for your interest in the Alliance Politics in Democrac…"
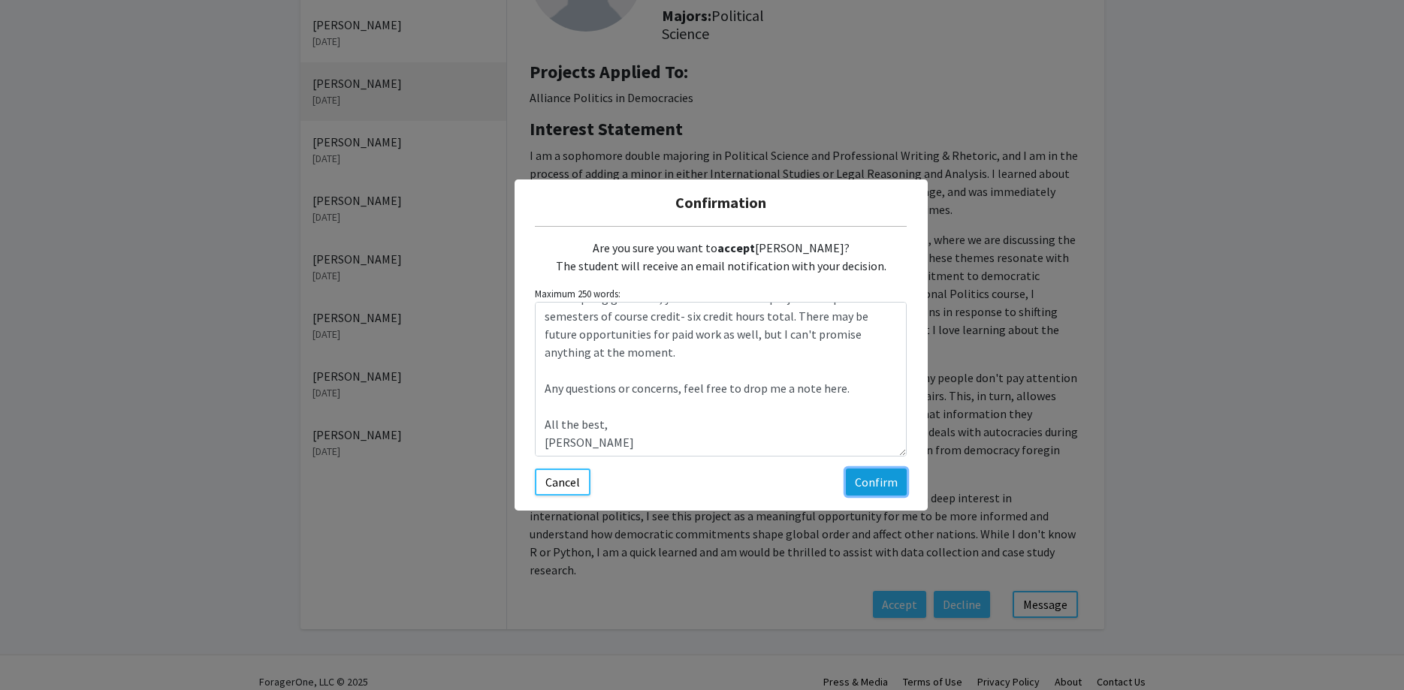
click at [873, 487] on button "Confirm" at bounding box center [876, 482] width 61 height 27
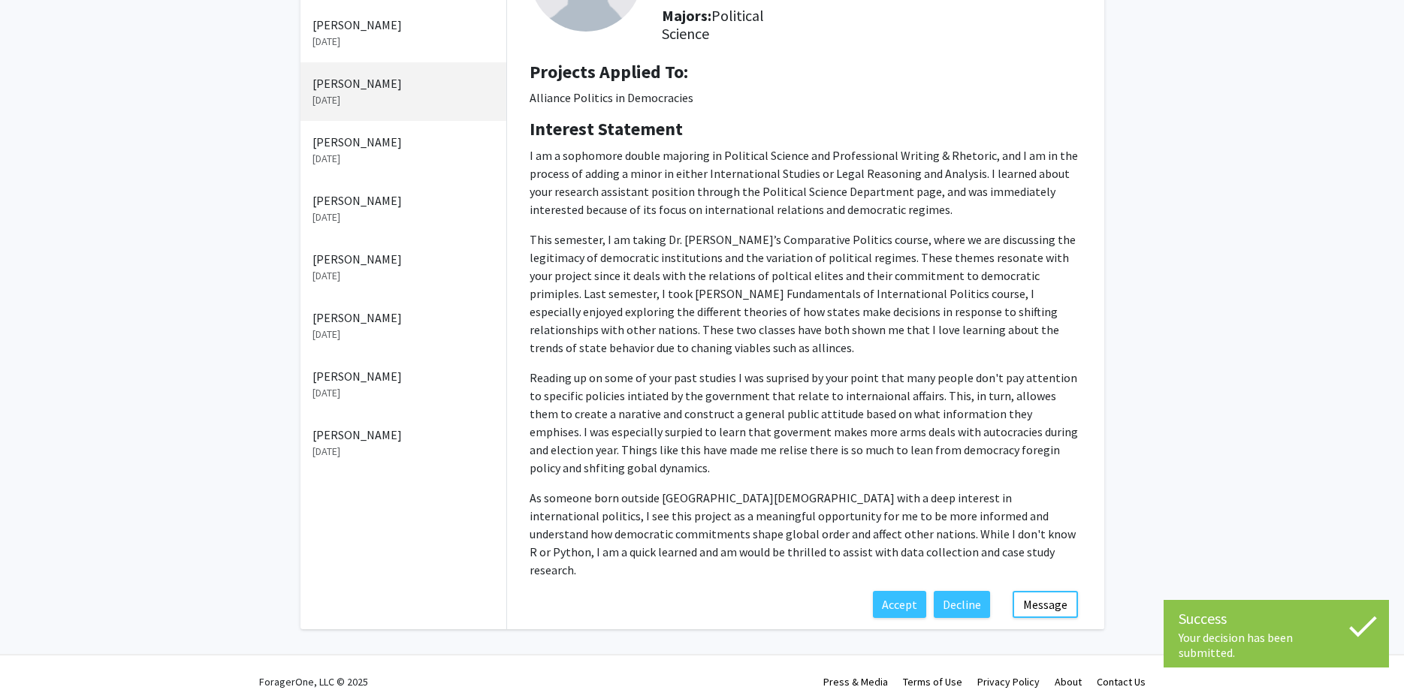
scroll to position [38, 0]
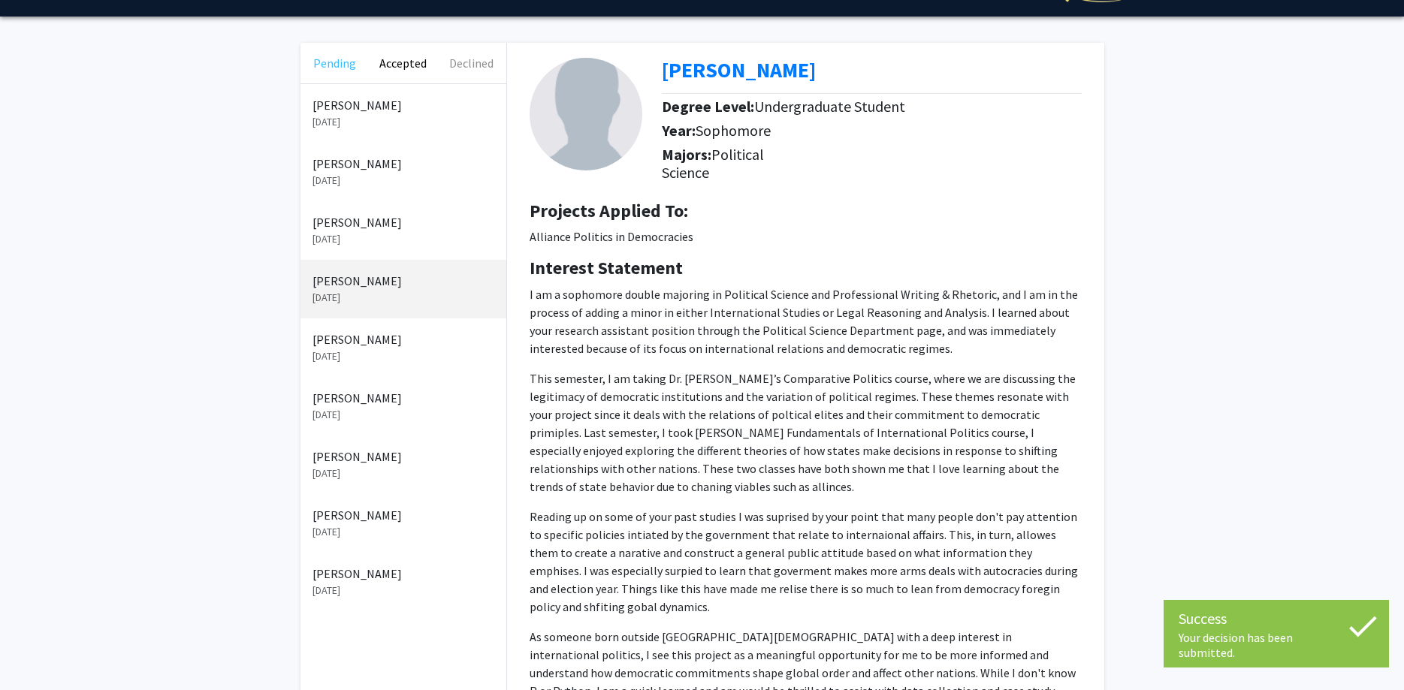
click at [348, 66] on button "Pending" at bounding box center [334, 63] width 68 height 41
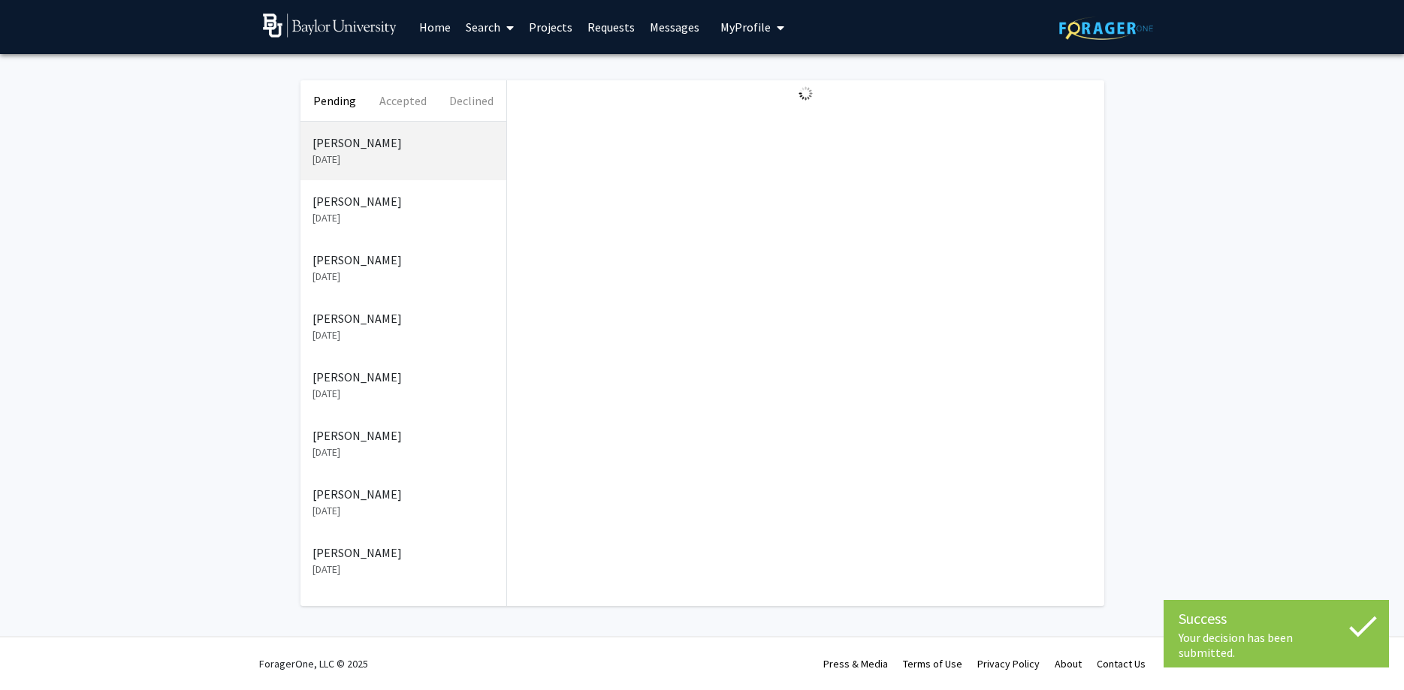
scroll to position [0, 0]
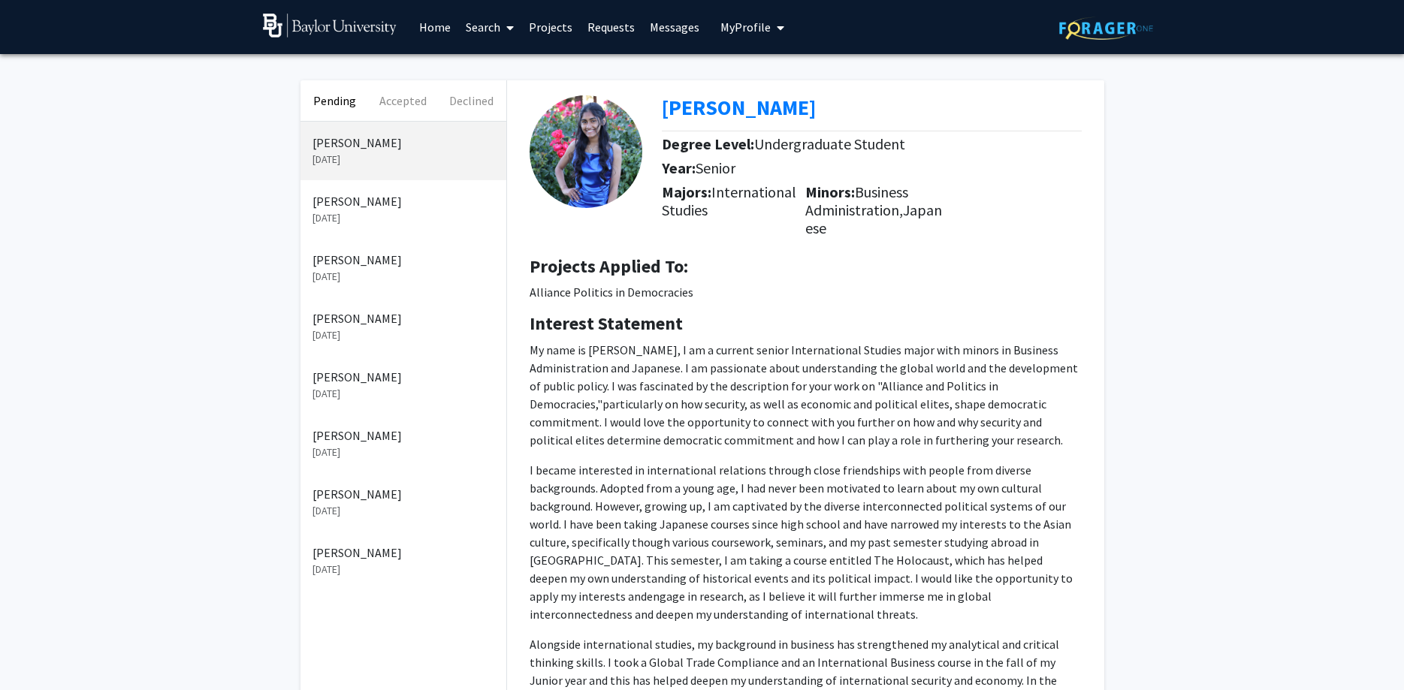
click at [382, 392] on p "[DATE]" at bounding box center [403, 394] width 182 height 16
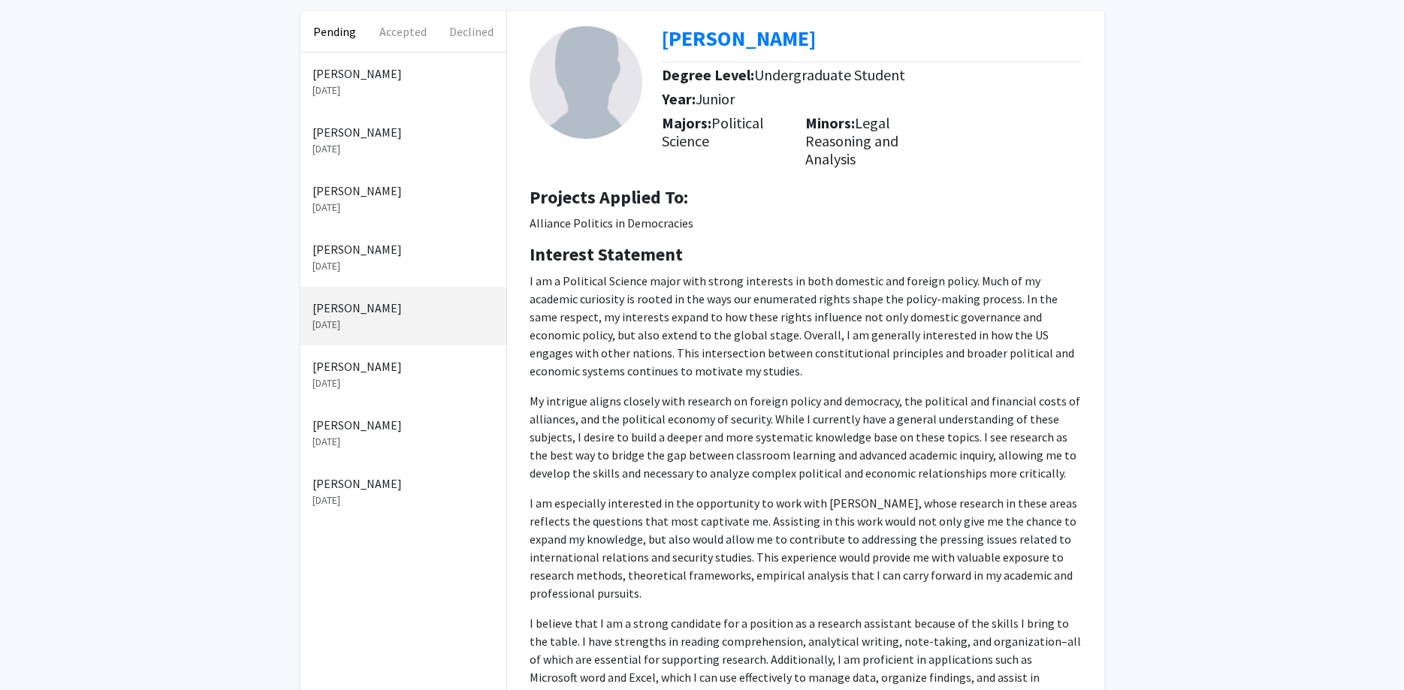
scroll to position [213, 0]
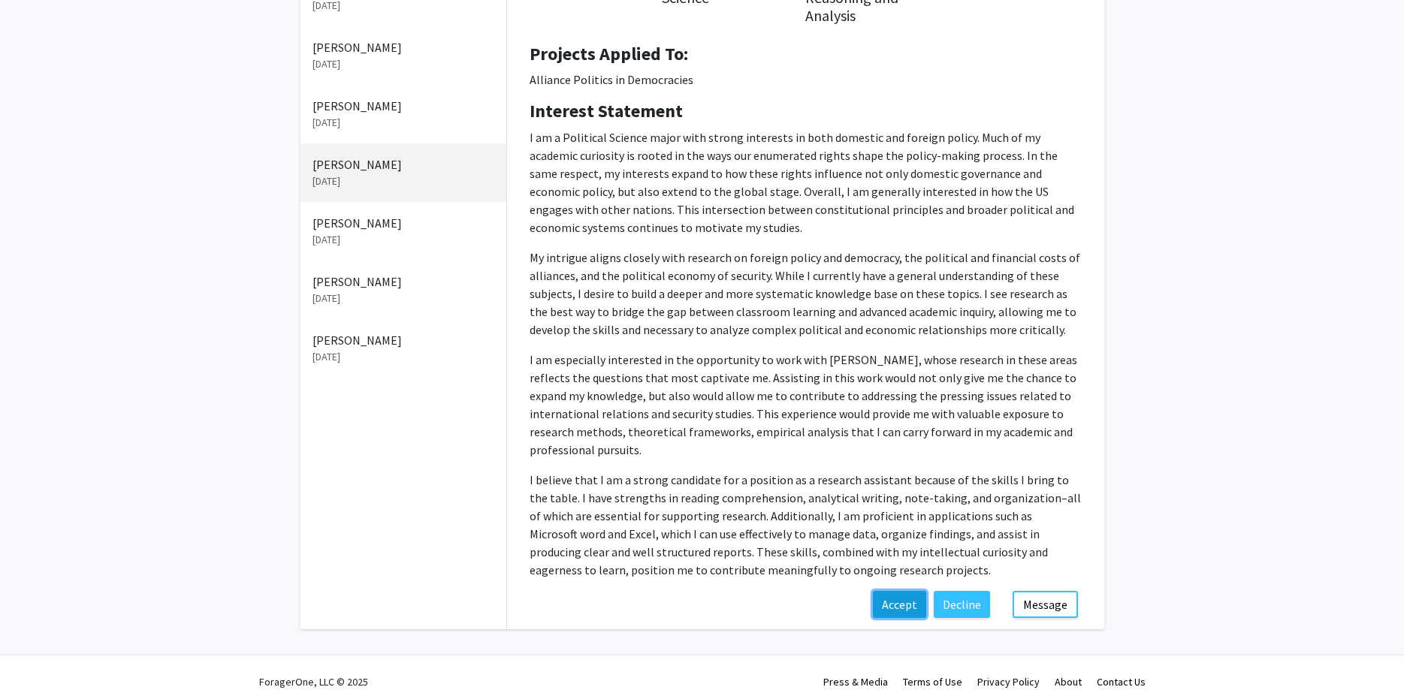
click at [886, 593] on button "Accept" at bounding box center [899, 604] width 53 height 27
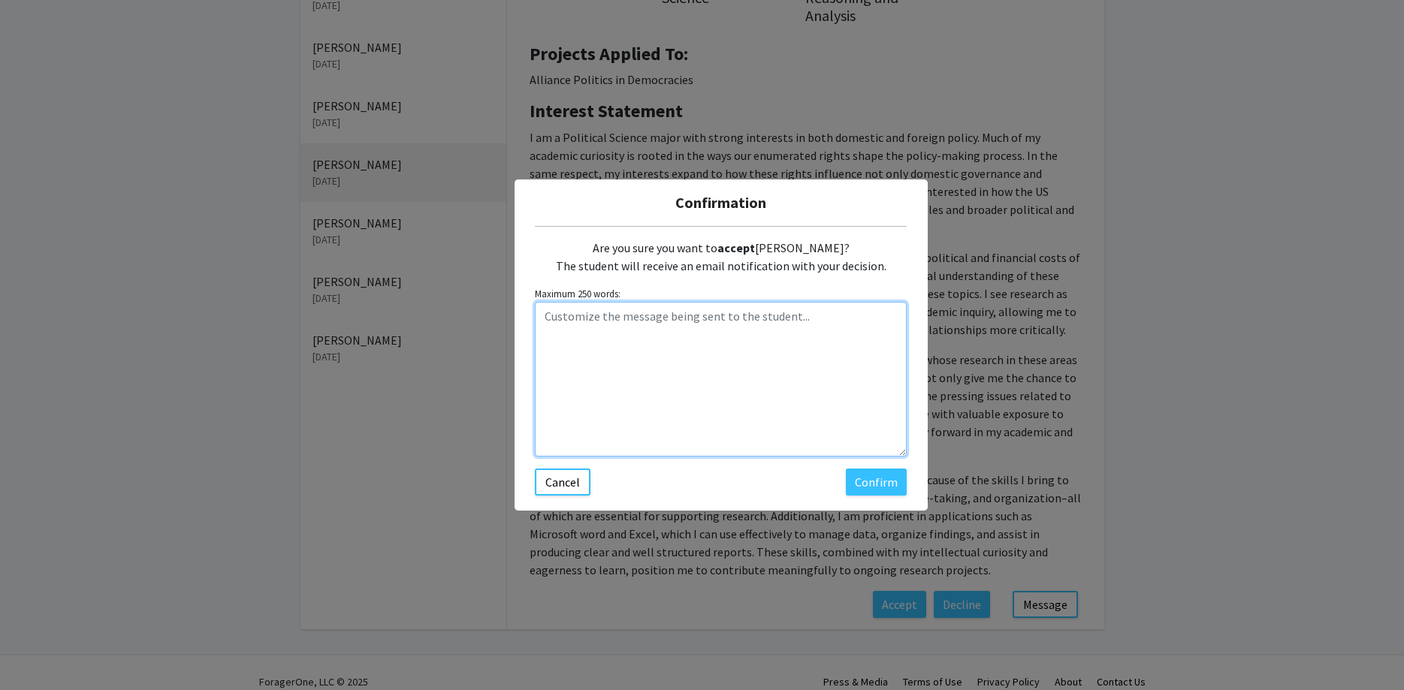
click at [714, 385] on textarea "Customize the message being sent to the student..." at bounding box center [721, 379] width 372 height 155
paste textarea "Hi [PERSON_NAME], Thanks for your interest in the Alliance Politics in Democrac…"
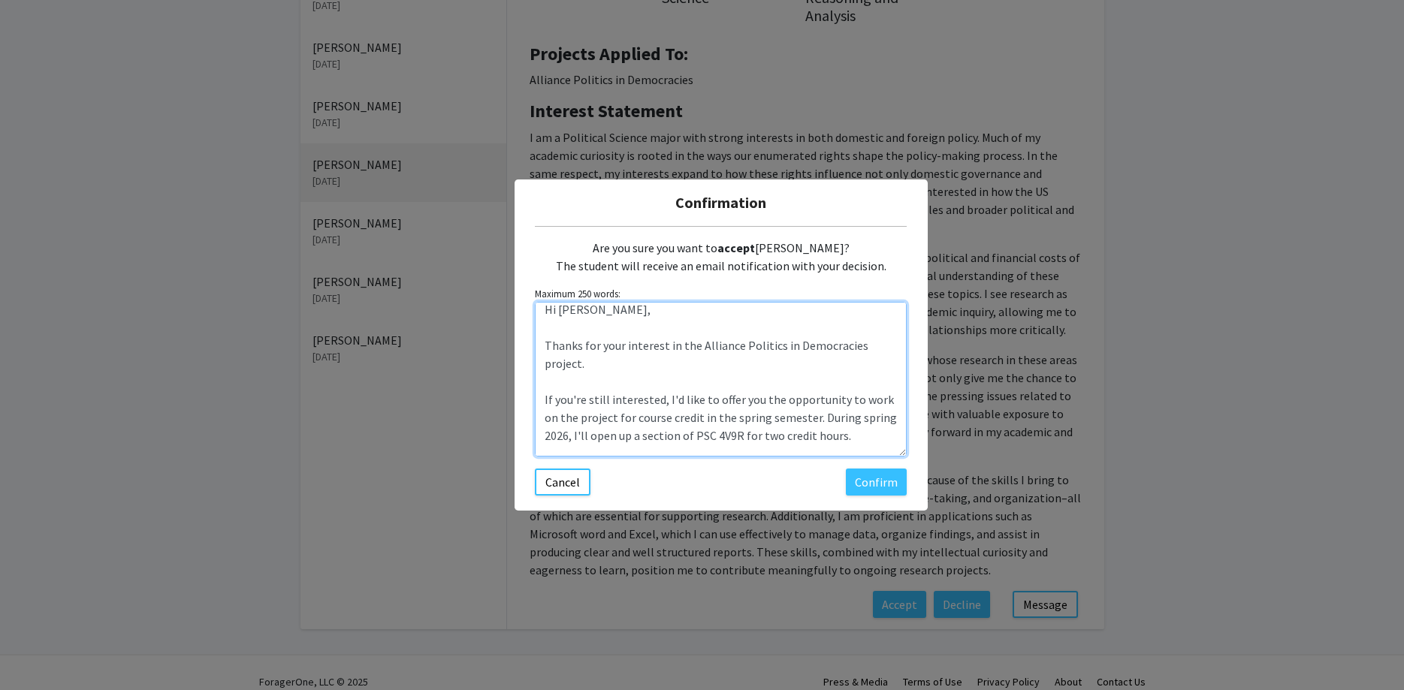
scroll to position [0, 0]
drag, startPoint x: 595, startPoint y: 319, endPoint x: 557, endPoint y: 315, distance: 38.5
click at [557, 315] on textarea "Hi [PERSON_NAME], Thanks for your interest in the Alliance Politics in Democrac…" at bounding box center [721, 379] width 372 height 155
type textarea "Hi [PERSON_NAME], Thanks for your interest in the Alliance Politics in Democrac…"
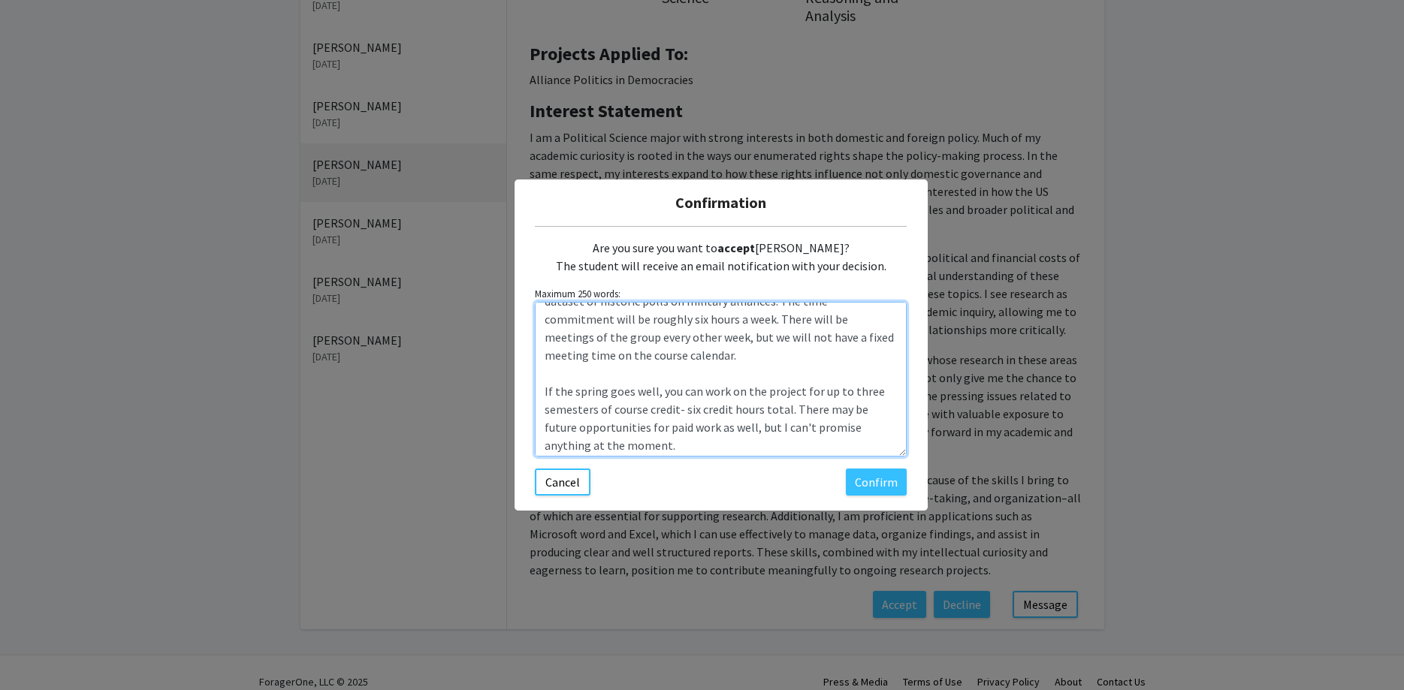
scroll to position [288, 0]
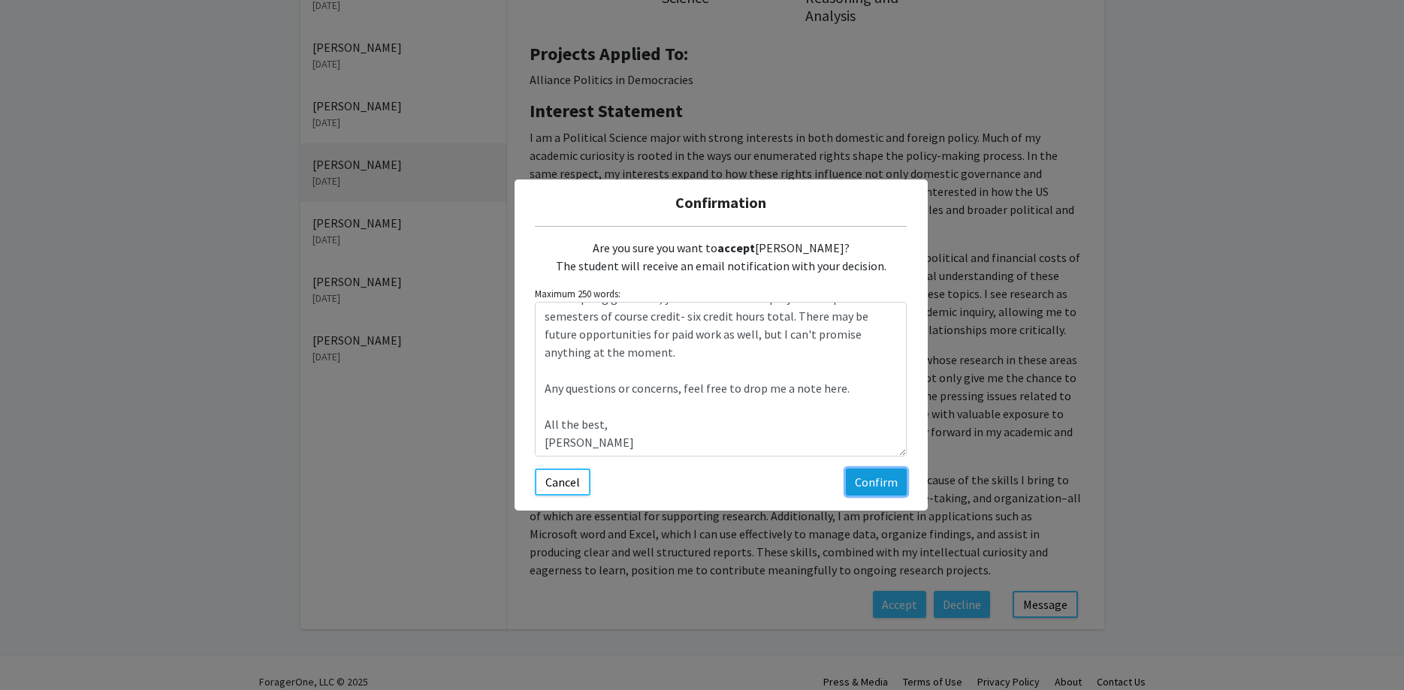
click at [875, 472] on button "Confirm" at bounding box center [876, 482] width 61 height 27
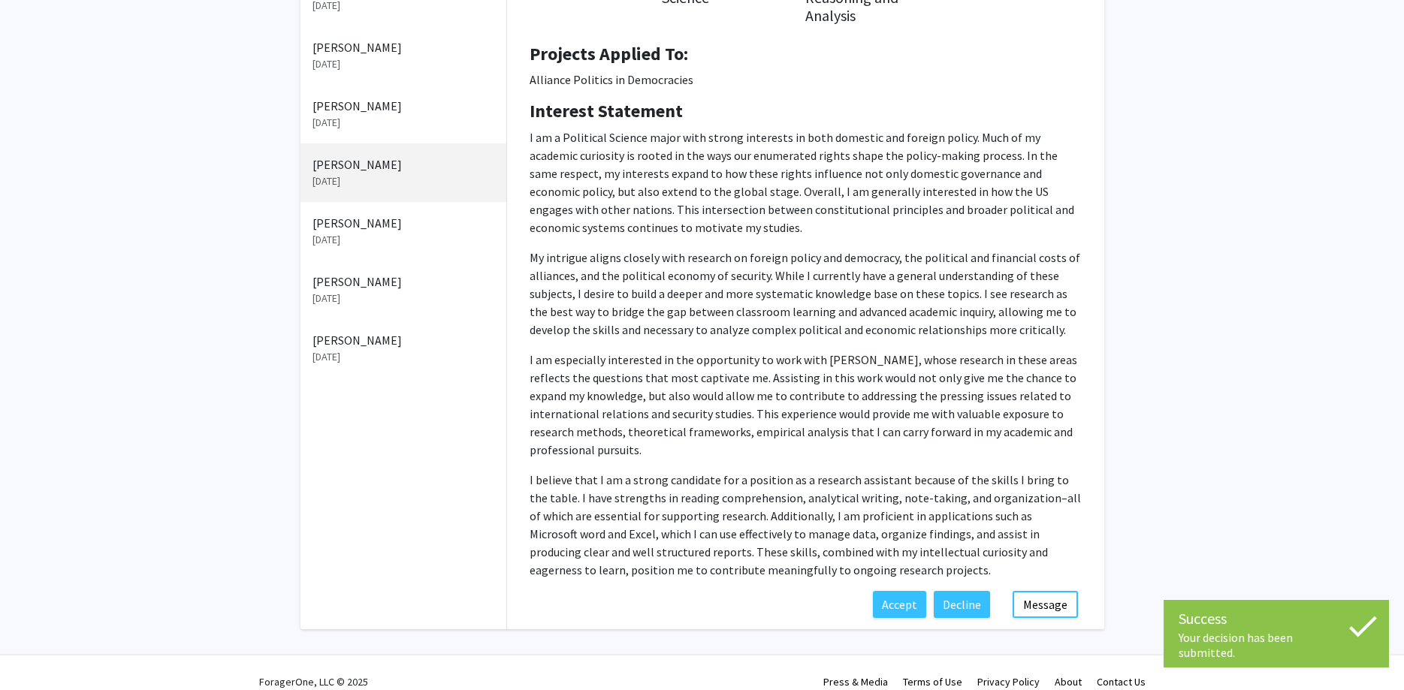
scroll to position [0, 0]
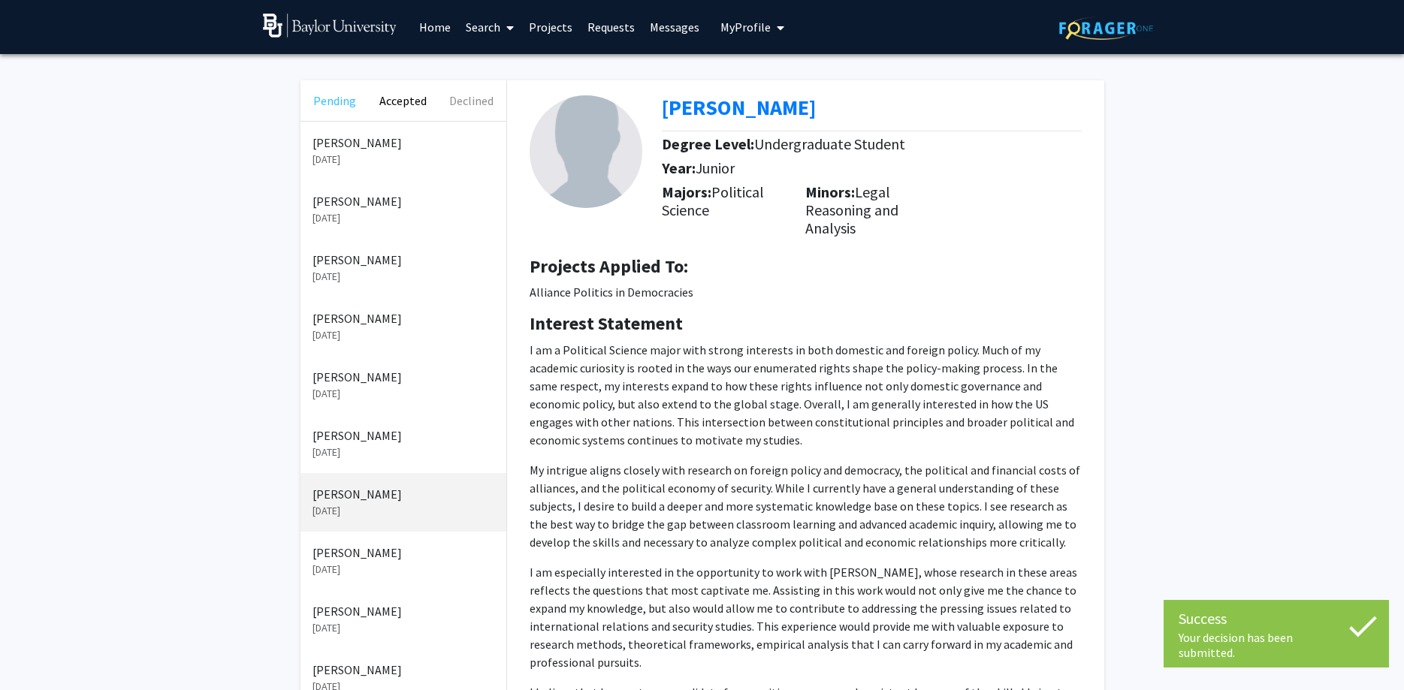
click at [339, 104] on button "Pending" at bounding box center [334, 100] width 68 height 41
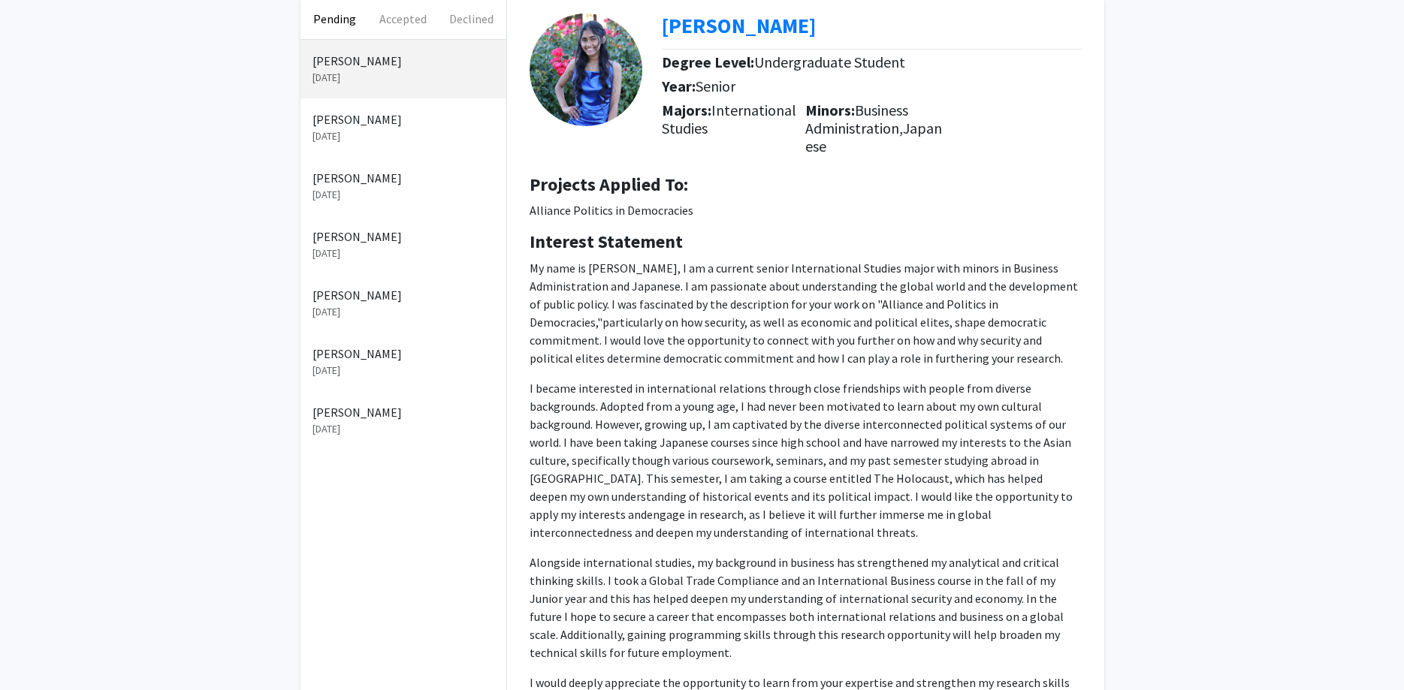
scroll to position [213, 0]
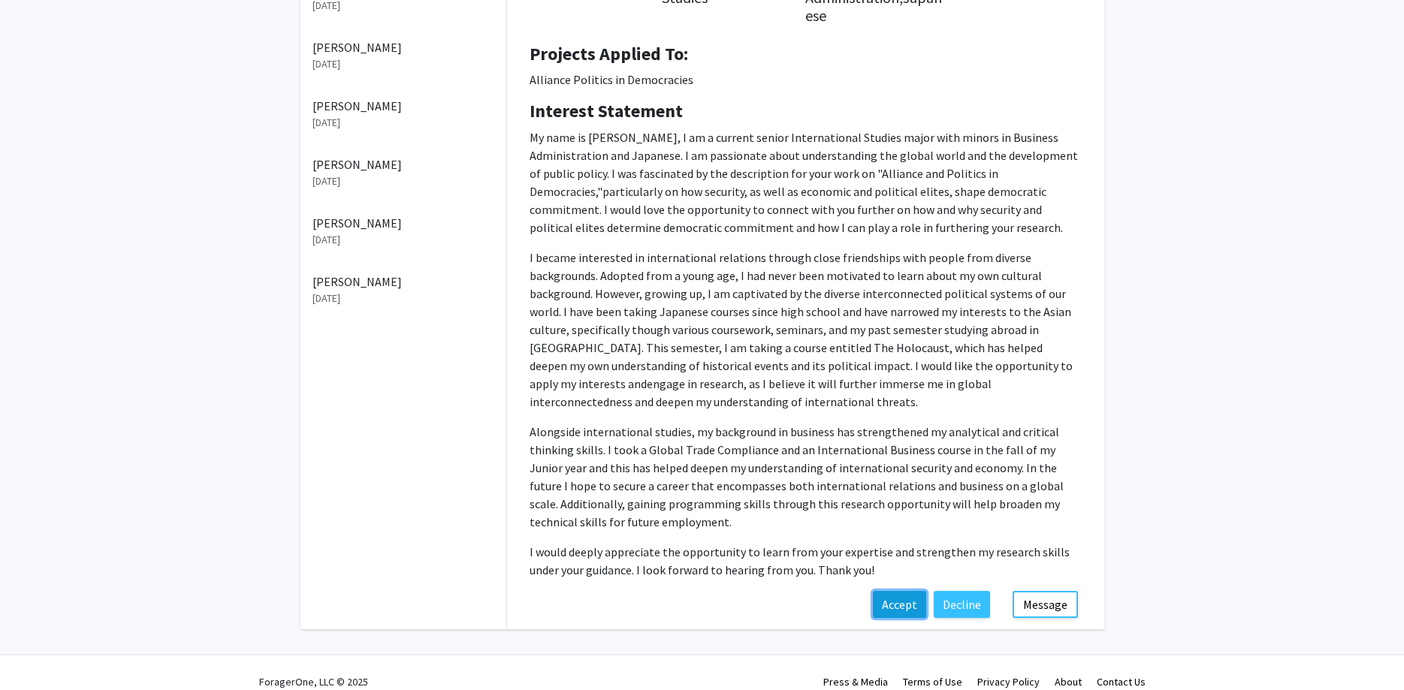
click at [903, 591] on button "Accept" at bounding box center [899, 604] width 53 height 27
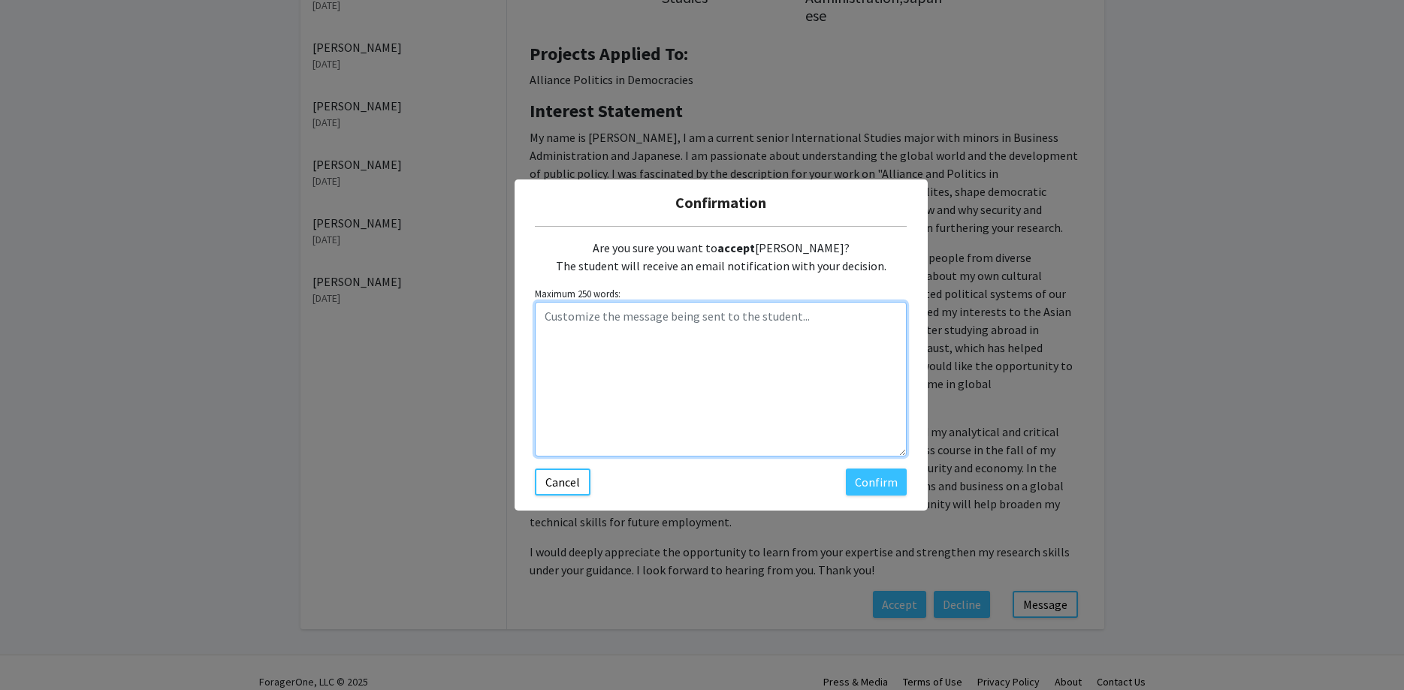
click at [750, 413] on textarea "Customize the message being sent to the student..." at bounding box center [721, 379] width 372 height 155
paste textarea "Hi [PERSON_NAME], Thanks for your interest in the Alliance Politics in Democrac…"
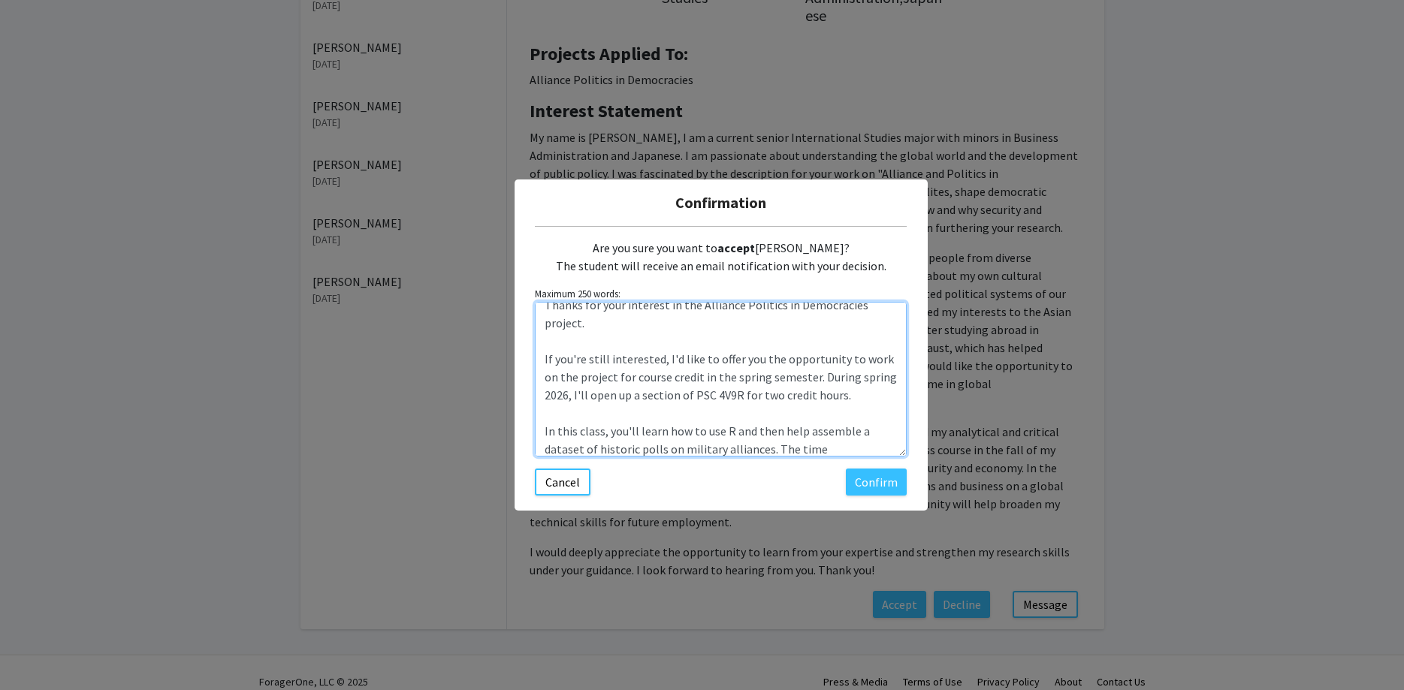
scroll to position [0, 0]
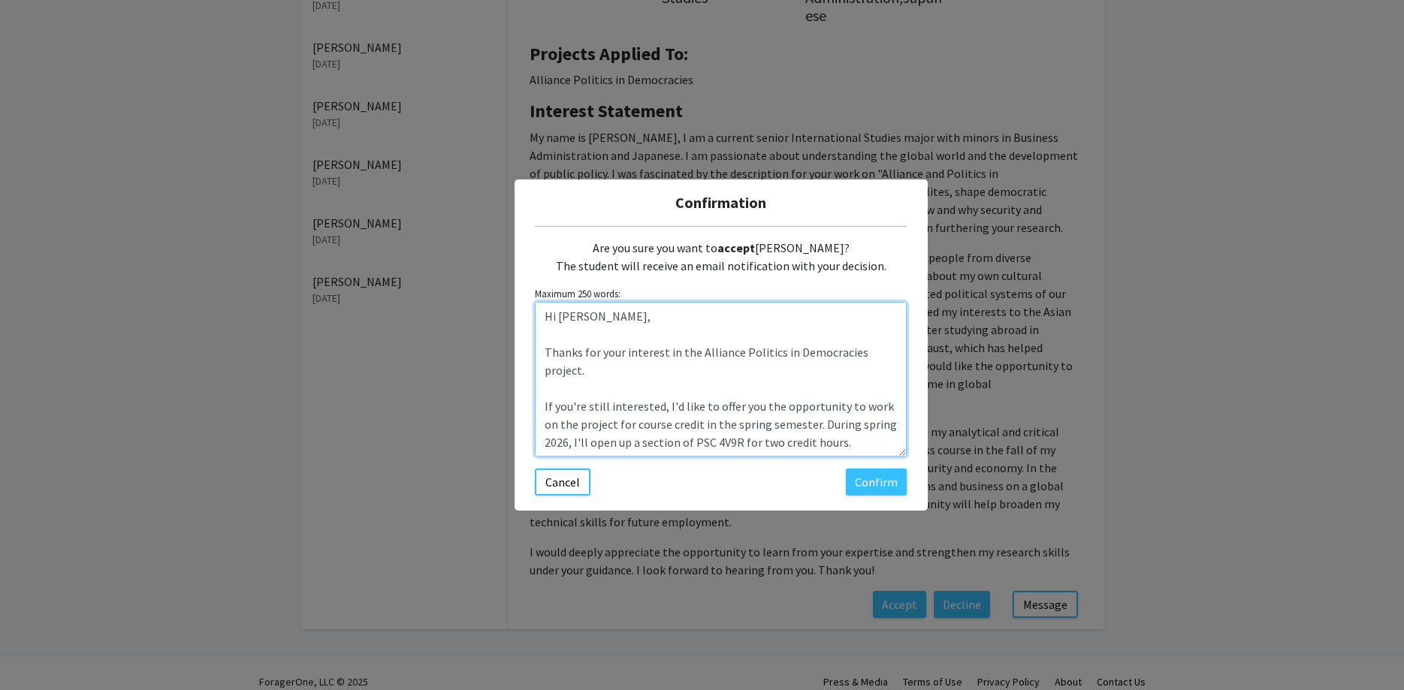
drag, startPoint x: 597, startPoint y: 319, endPoint x: 556, endPoint y: 319, distance: 41.3
click at [556, 319] on textarea "Hi [PERSON_NAME], Thanks for your interest in the Alliance Politics in Democrac…" at bounding box center [721, 379] width 372 height 155
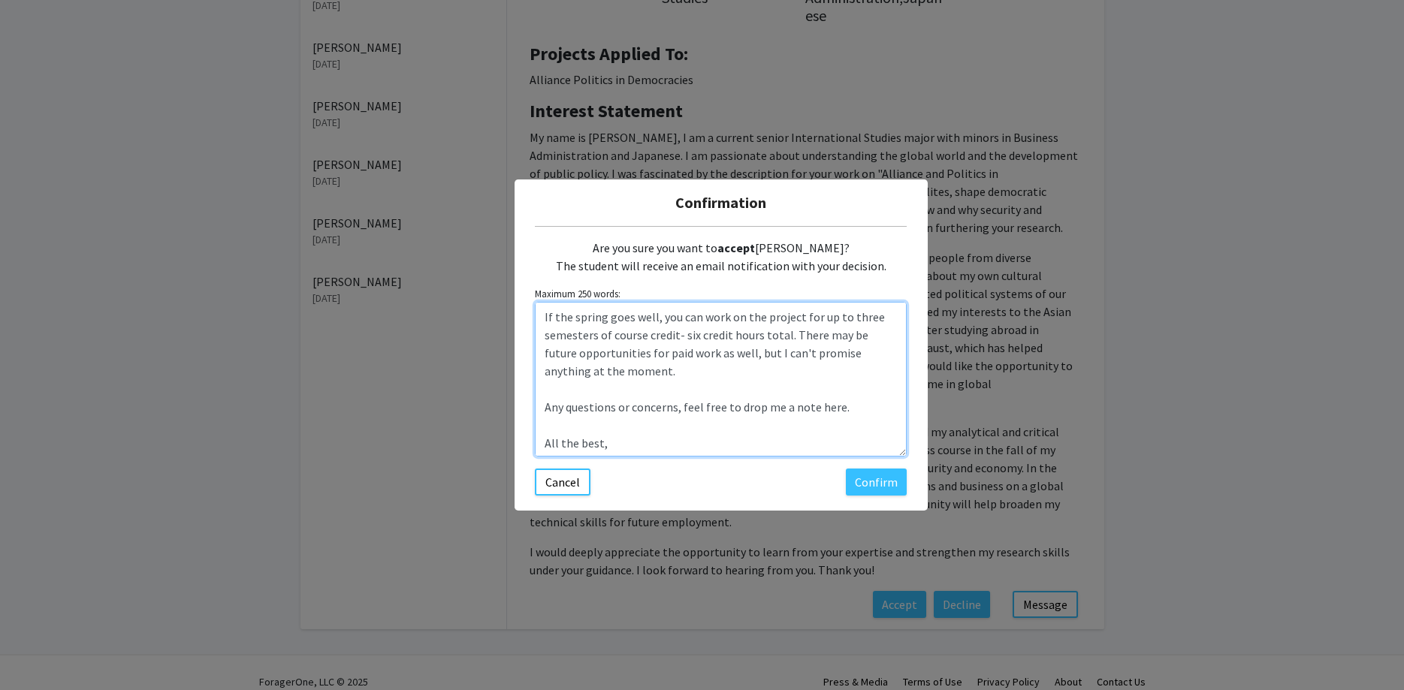
scroll to position [270, 0]
drag, startPoint x: 655, startPoint y: 367, endPoint x: 532, endPoint y: 312, distance: 134.5
click at [535, 312] on textarea "Hi [PERSON_NAME], Thanks for your interest in the Alliance Politics in Democrac…" at bounding box center [721, 379] width 372 height 155
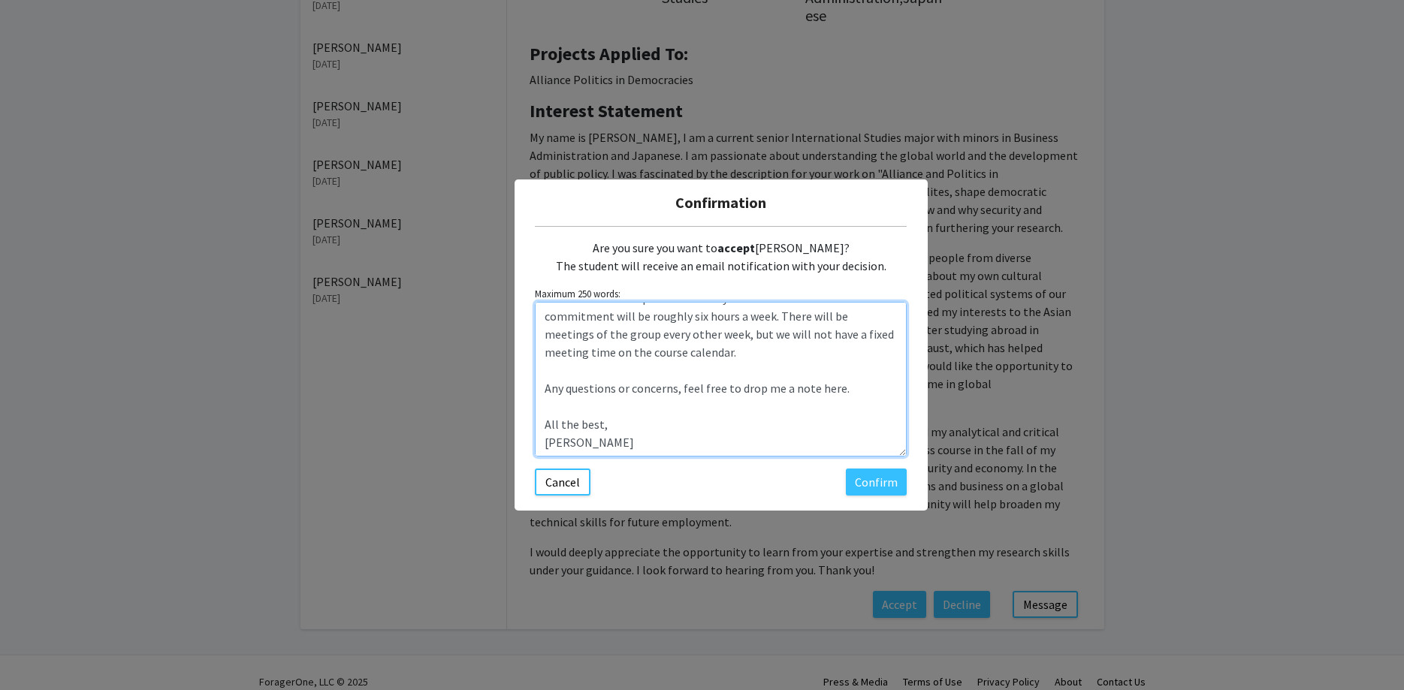
scroll to position [198, 0]
click at [635, 373] on textarea "Hi [PERSON_NAME], Thanks for your interest in the Alliance Politics in Democrac…" at bounding box center [721, 379] width 372 height 155
click at [705, 403] on textarea "Hi [PERSON_NAME], Thanks for your interest in the Alliance Politics in Democrac…" at bounding box center [721, 379] width 372 height 155
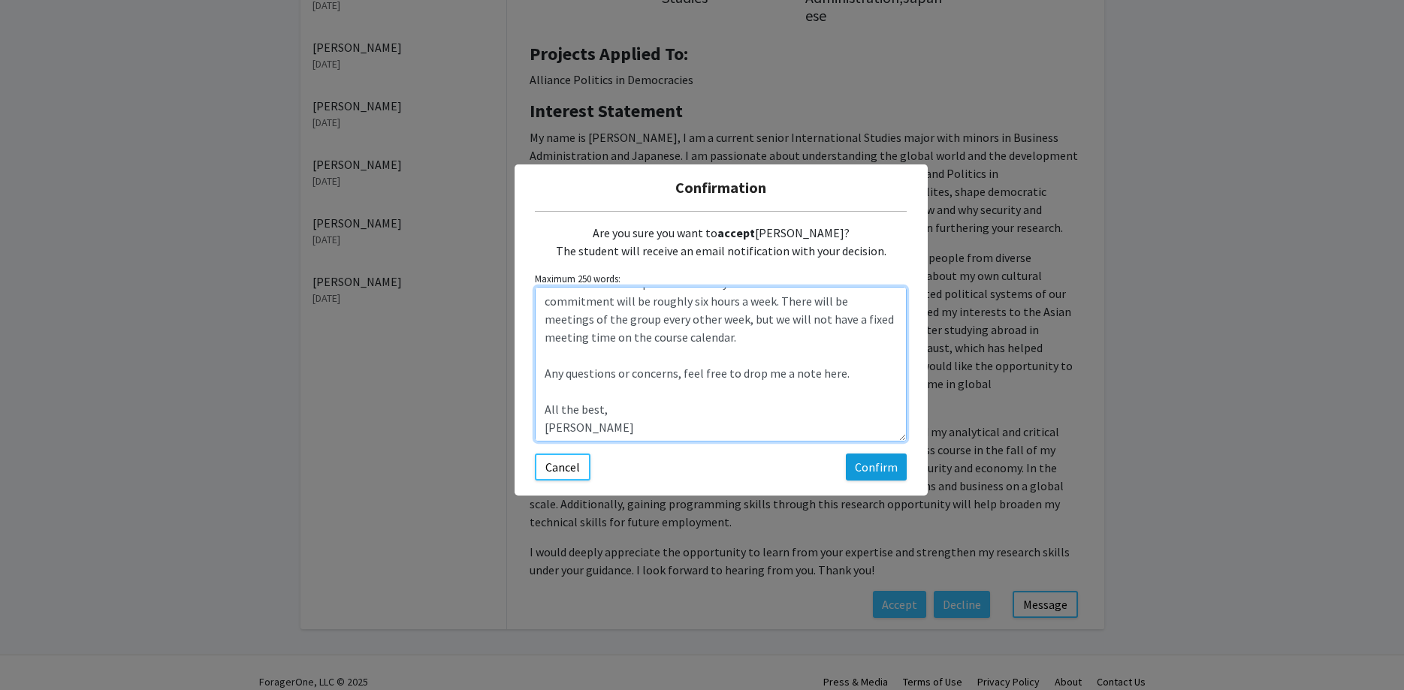
type textarea "Hi [PERSON_NAME], Thanks for your interest in the Alliance Politics in Democrac…"
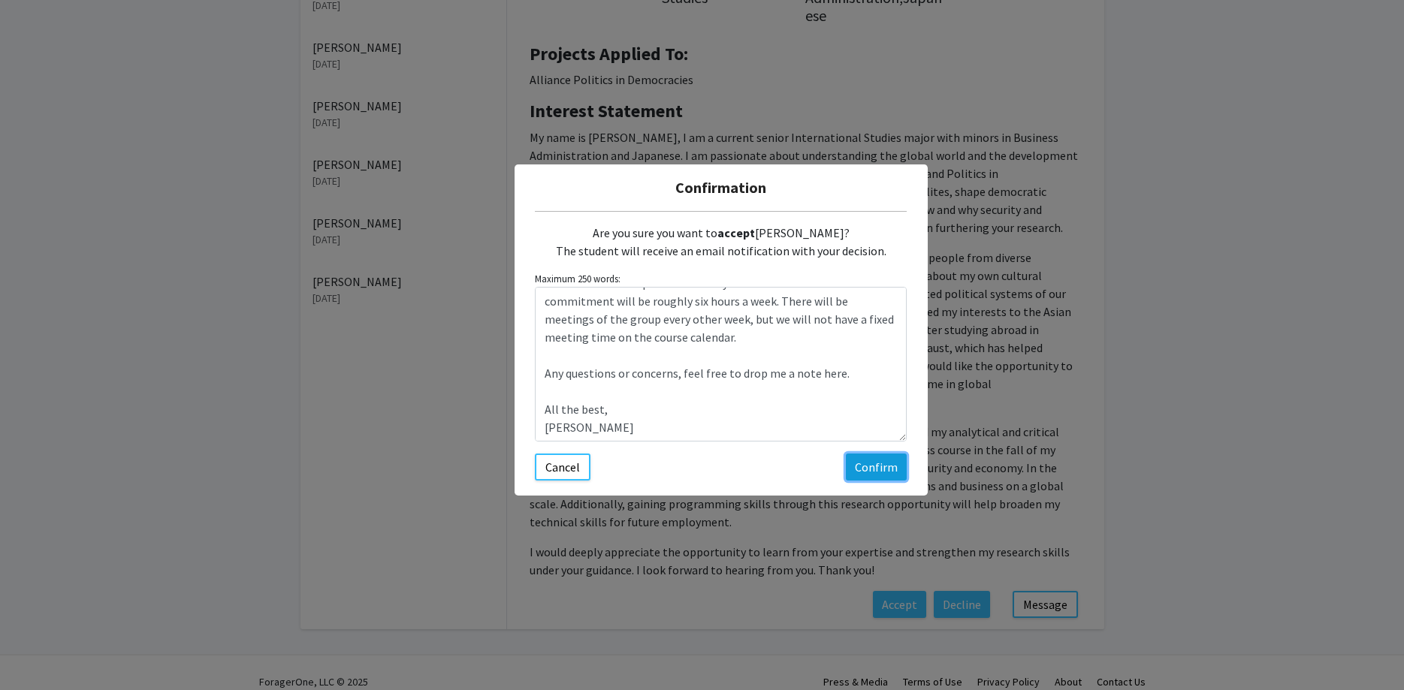
click at [877, 466] on button "Confirm" at bounding box center [876, 467] width 61 height 27
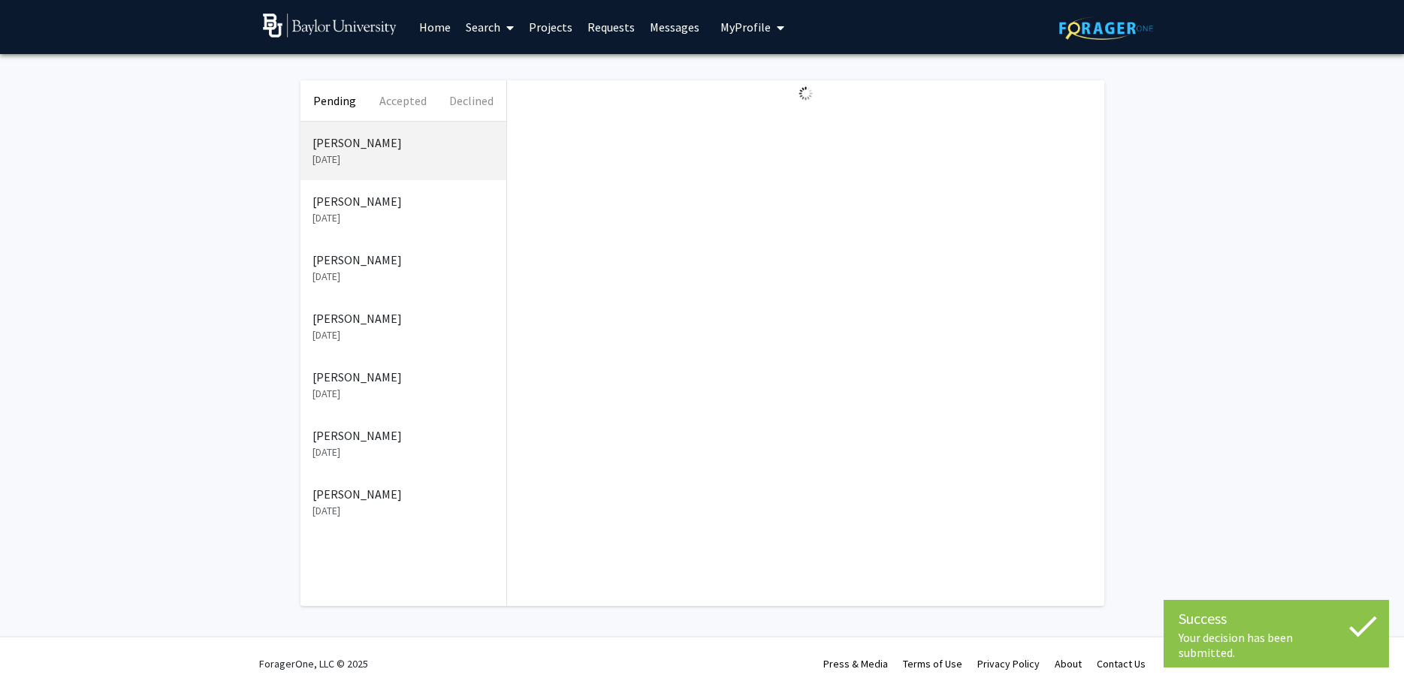
scroll to position [0, 0]
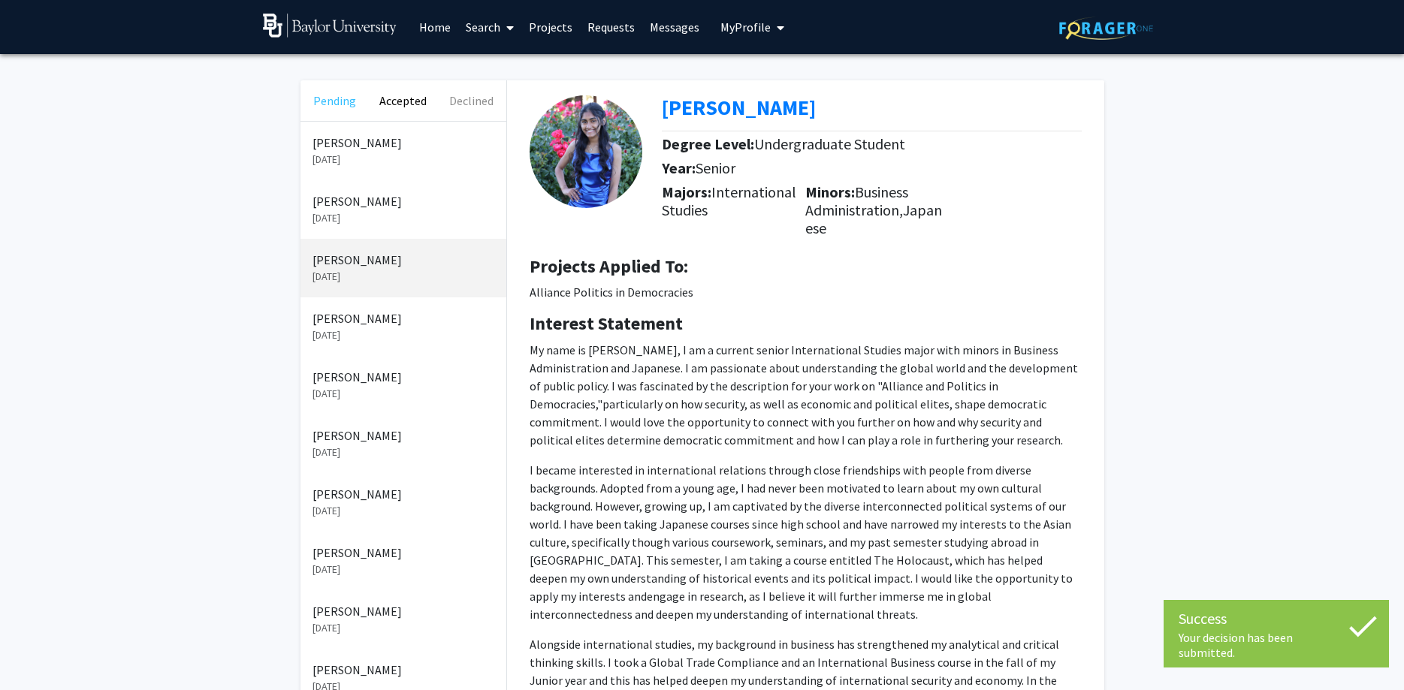
click at [332, 98] on button "Pending" at bounding box center [334, 100] width 68 height 41
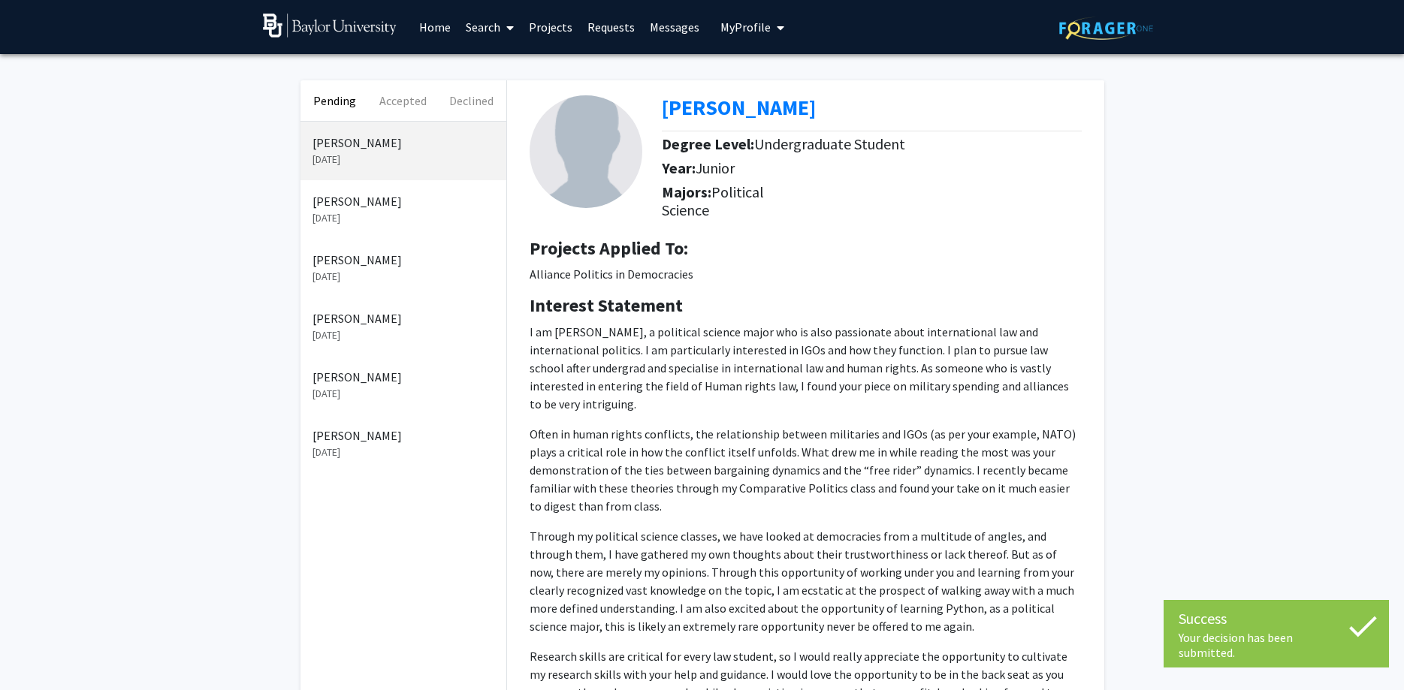
click at [362, 195] on p "[PERSON_NAME]" at bounding box center [403, 201] width 182 height 18
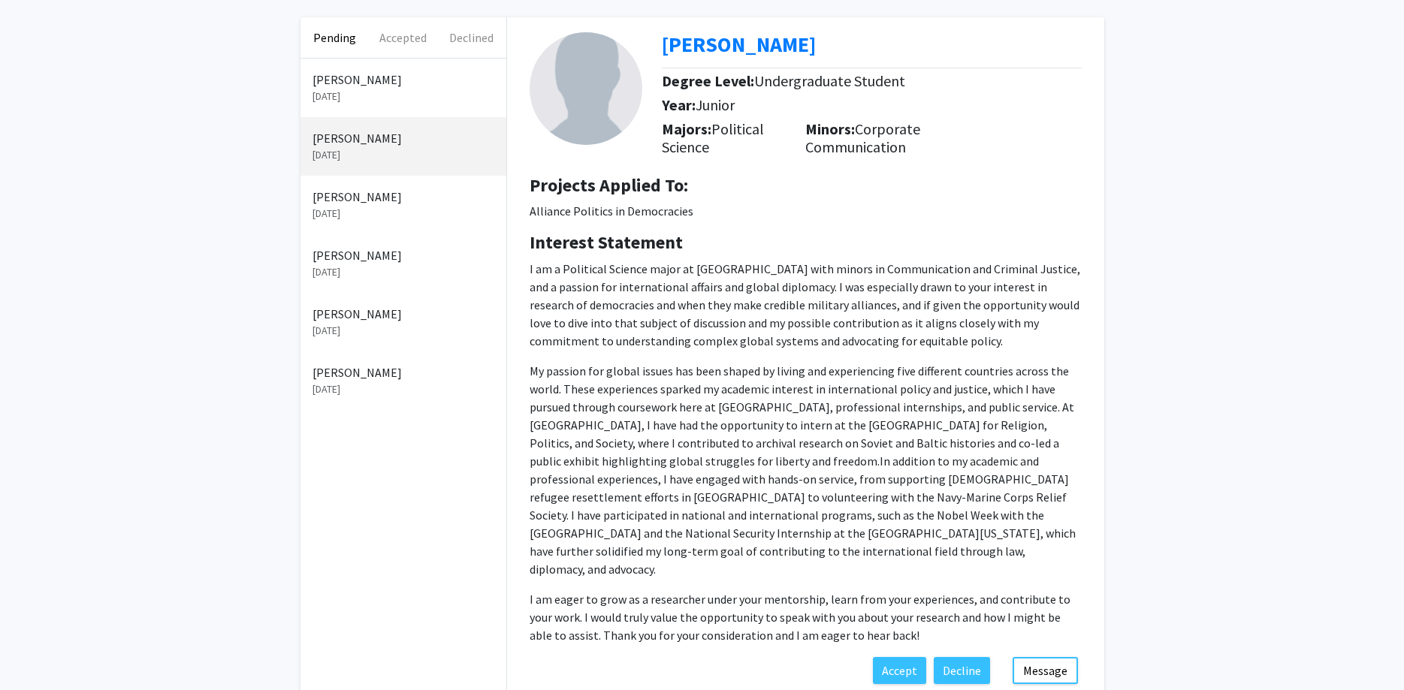
scroll to position [129, 0]
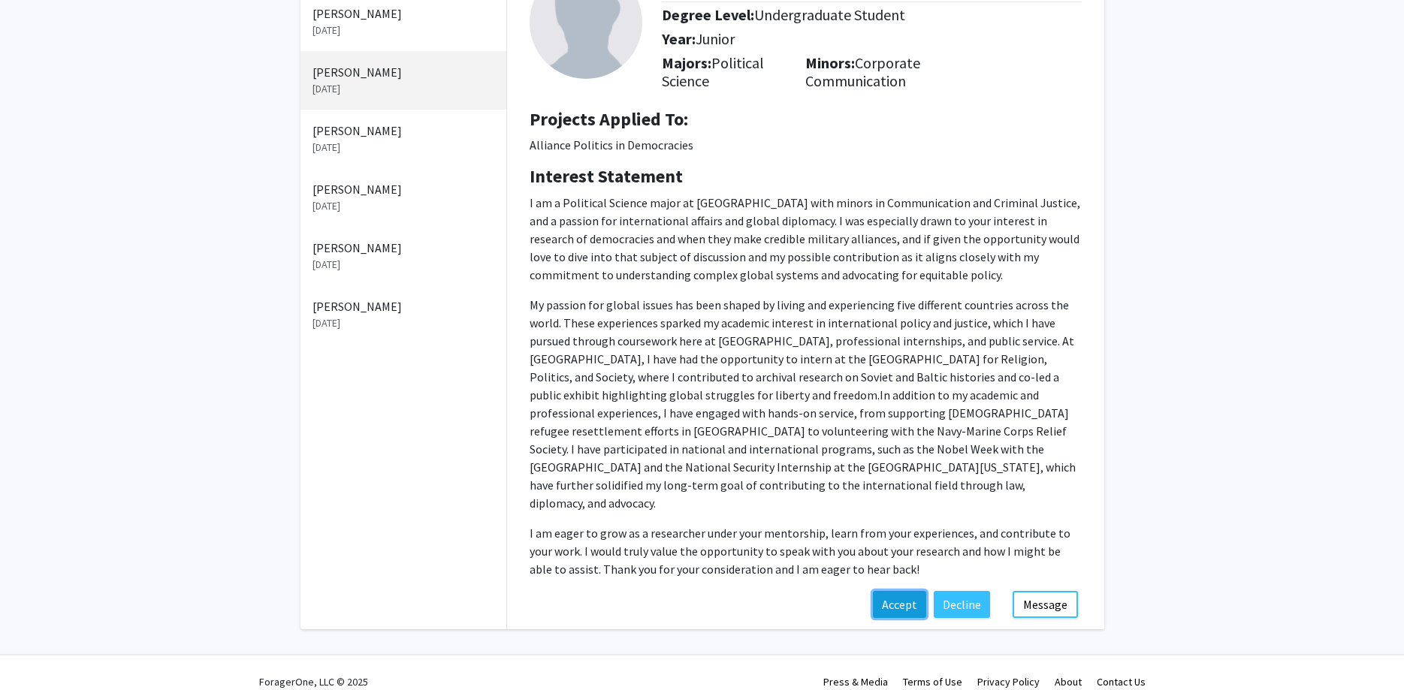
click at [895, 592] on button "Accept" at bounding box center [899, 604] width 53 height 27
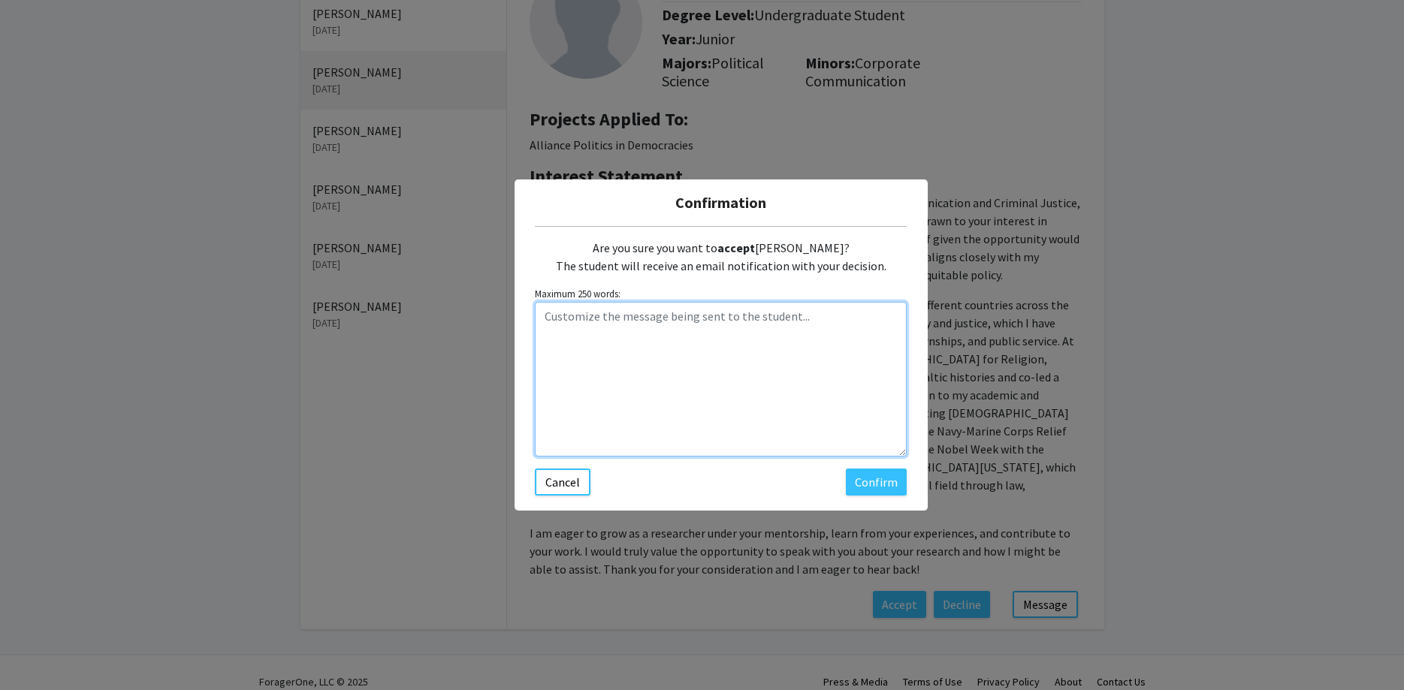
click at [714, 409] on textarea "Customize the message being sent to the student..." at bounding box center [721, 379] width 372 height 155
paste textarea "Hi [PERSON_NAME], Thanks for your interest in the Alliance Politics in Democrac…"
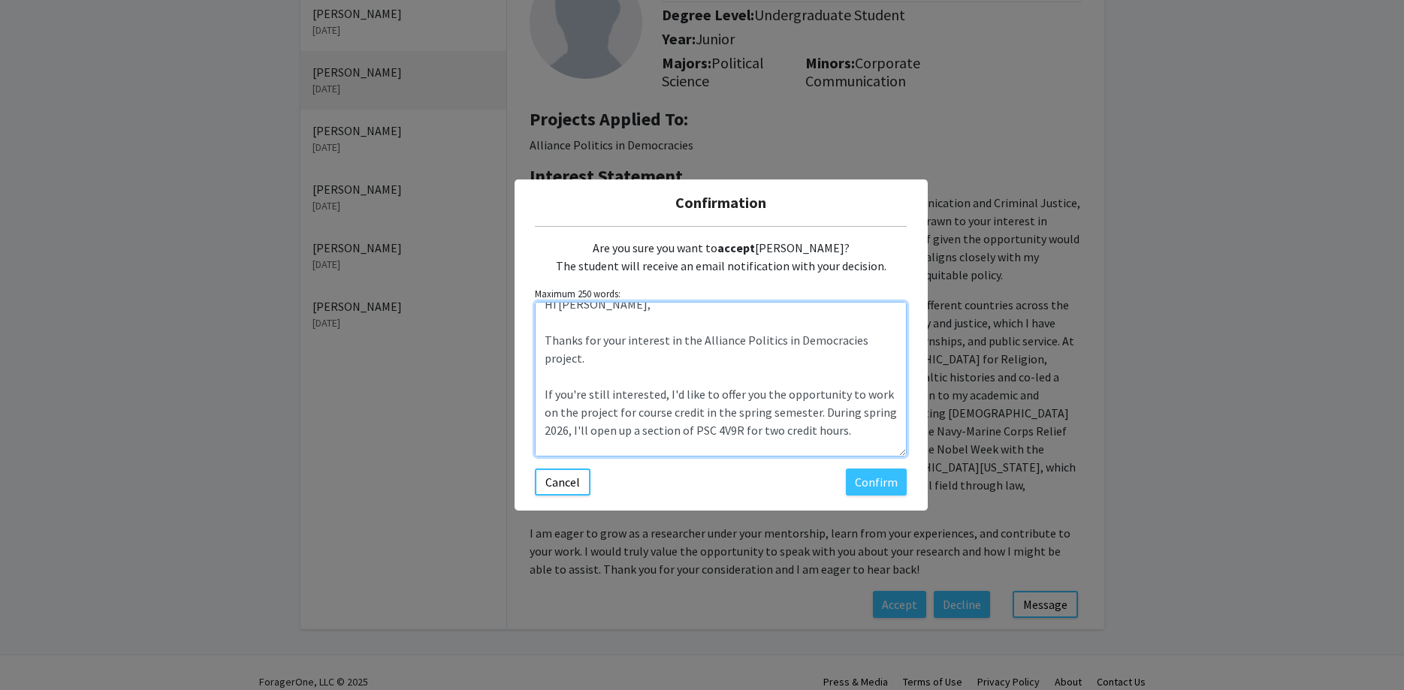
scroll to position [0, 0]
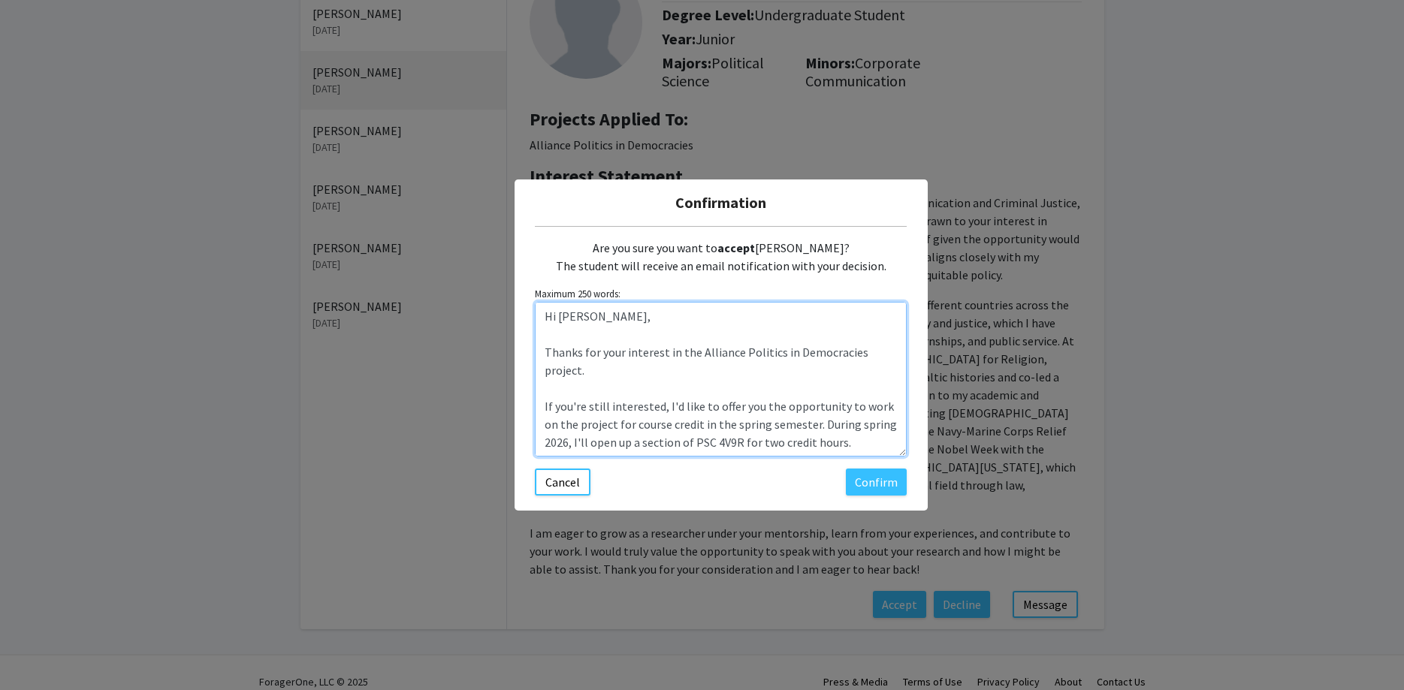
drag, startPoint x: 596, startPoint y: 319, endPoint x: 557, endPoint y: 317, distance: 39.1
click at [557, 317] on textarea "Hi [PERSON_NAME], Thanks for your interest in the Alliance Politics in Democrac…" at bounding box center [721, 379] width 372 height 155
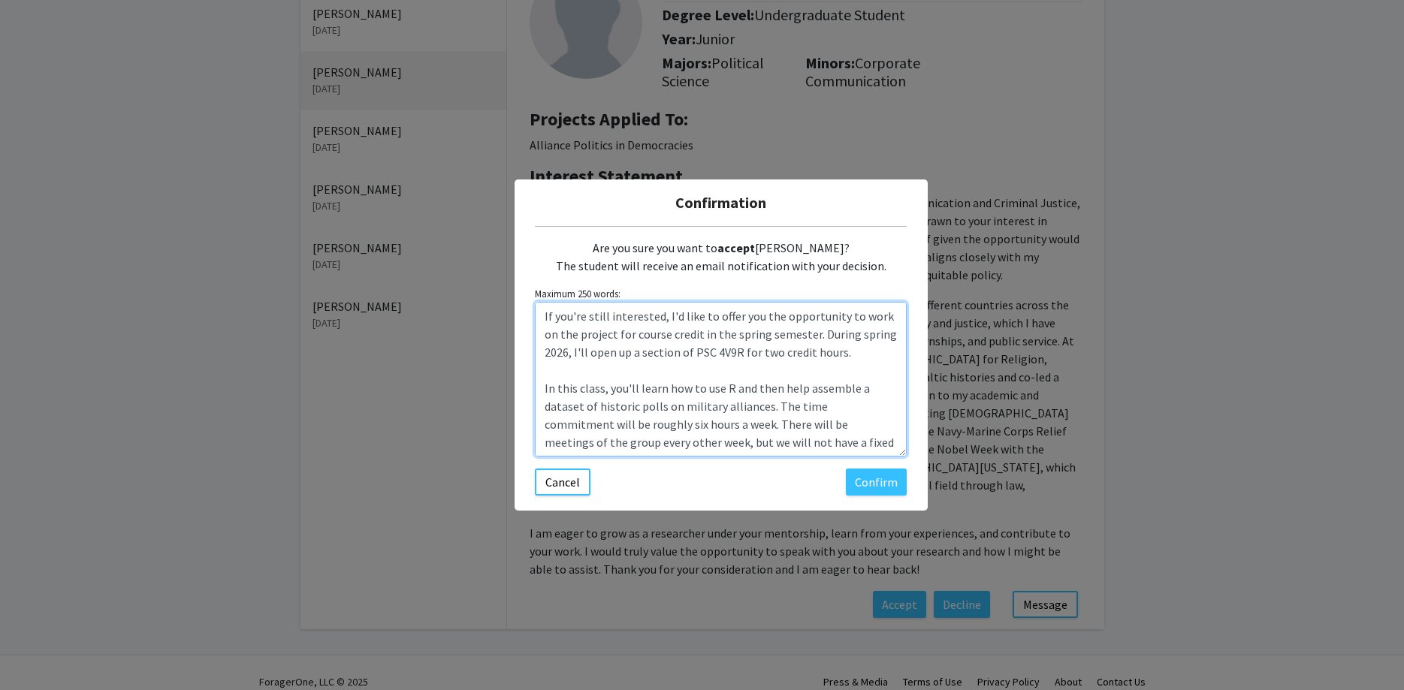
scroll to position [180, 0]
type textarea "Hi [PERSON_NAME], Thanks for your interest in the Alliance Politics in Democrac…"
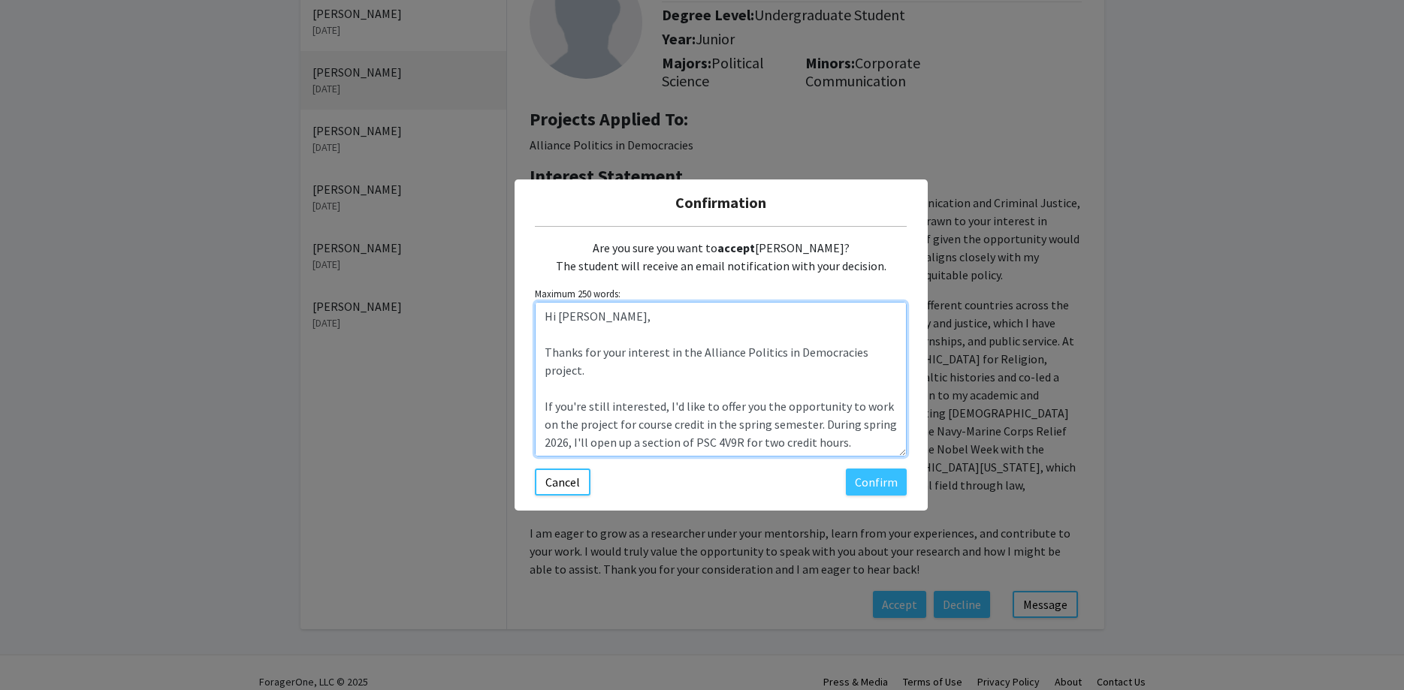
scroll to position [288, 0]
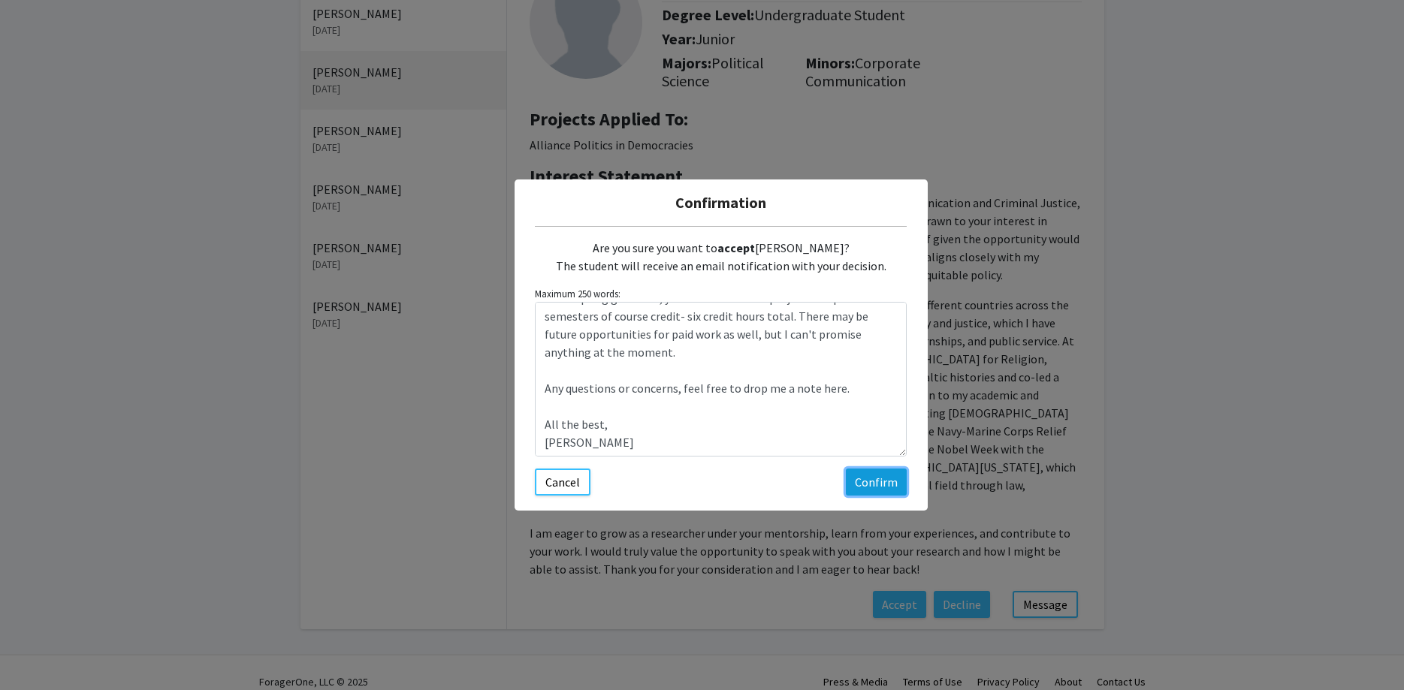
click at [866, 486] on button "Confirm" at bounding box center [876, 482] width 61 height 27
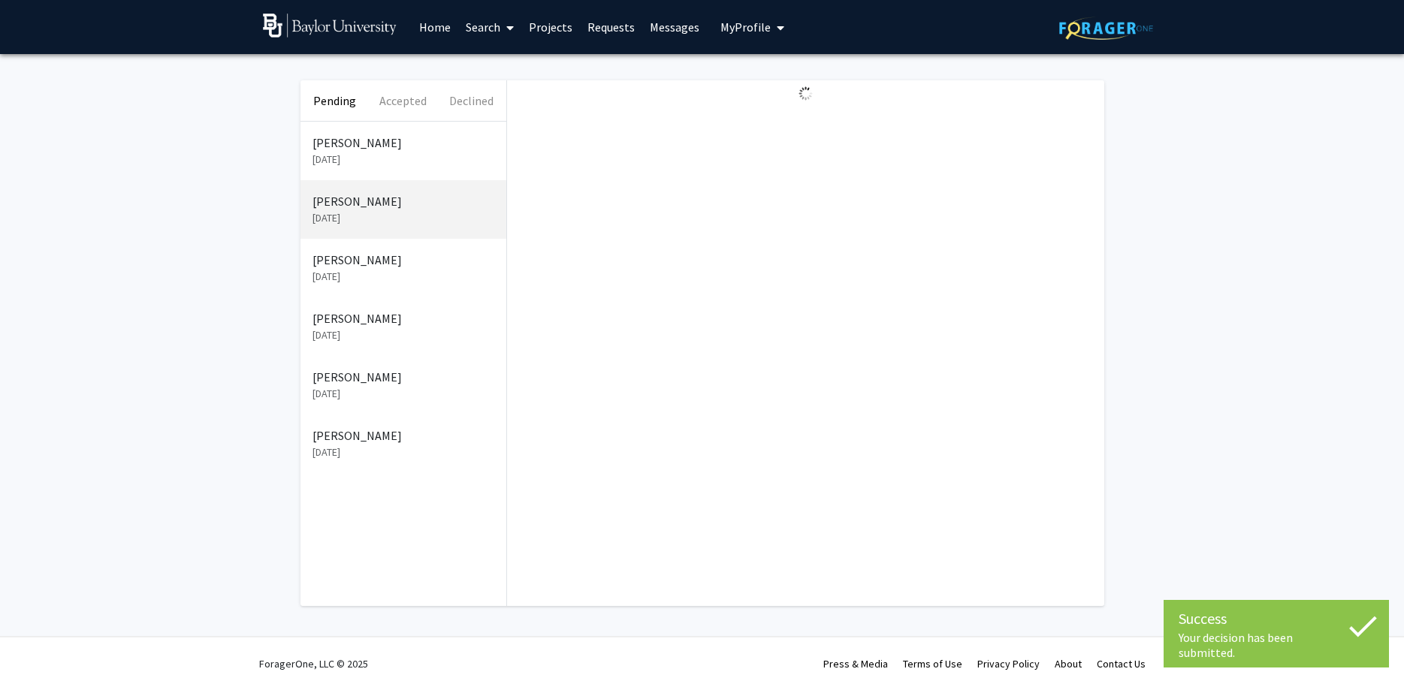
scroll to position [0, 0]
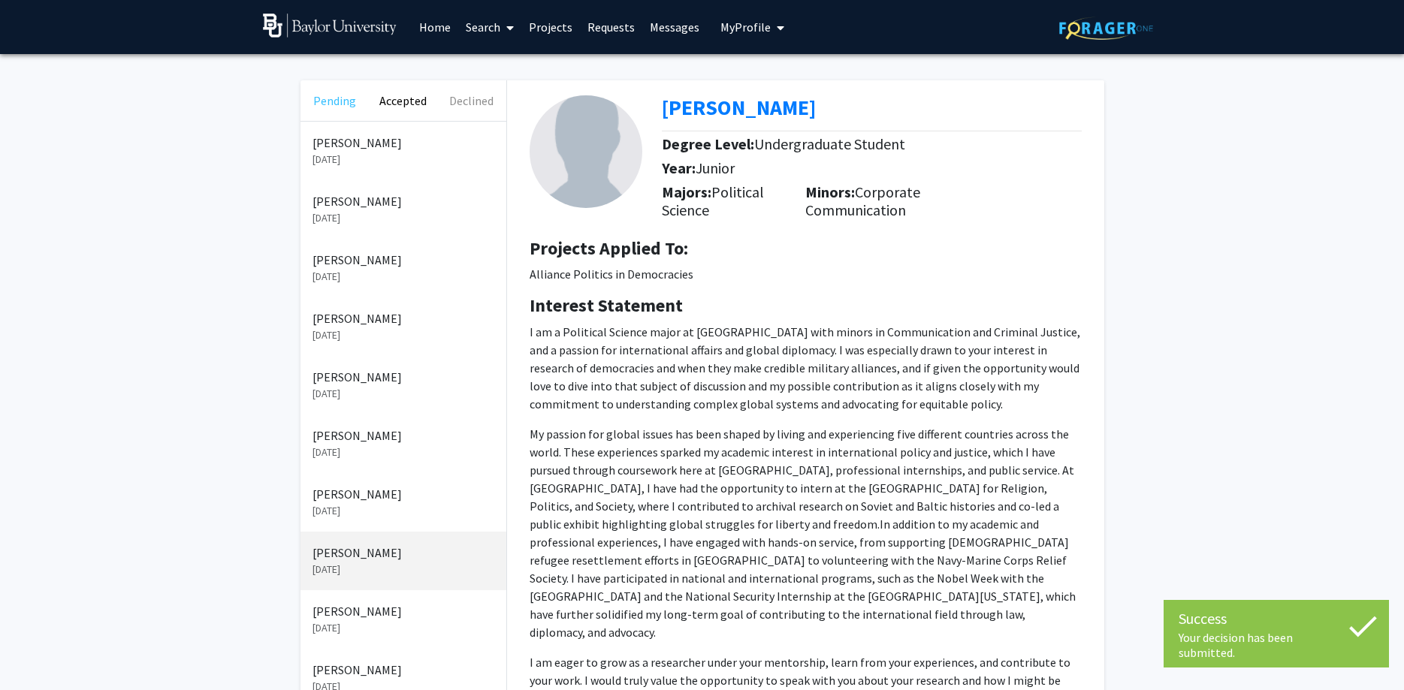
click at [323, 104] on button "Pending" at bounding box center [334, 100] width 68 height 41
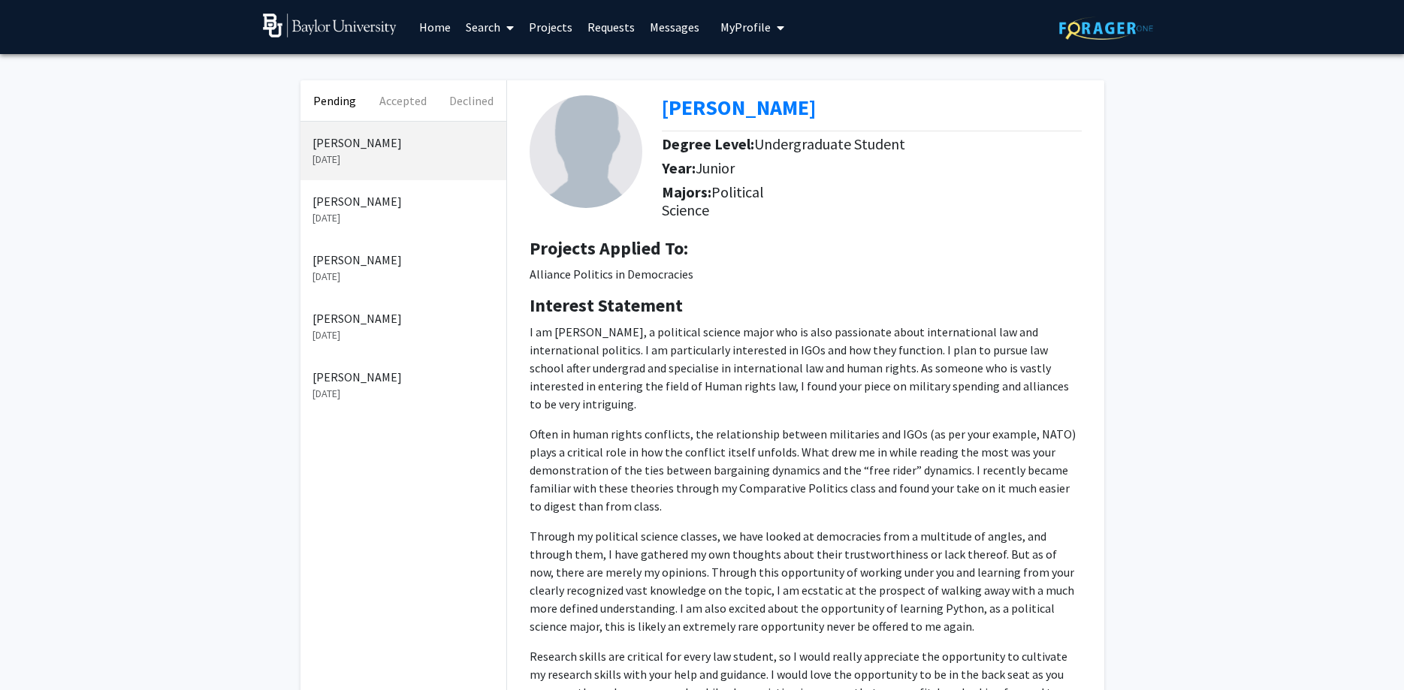
click at [374, 263] on p "[PERSON_NAME]" at bounding box center [403, 260] width 182 height 18
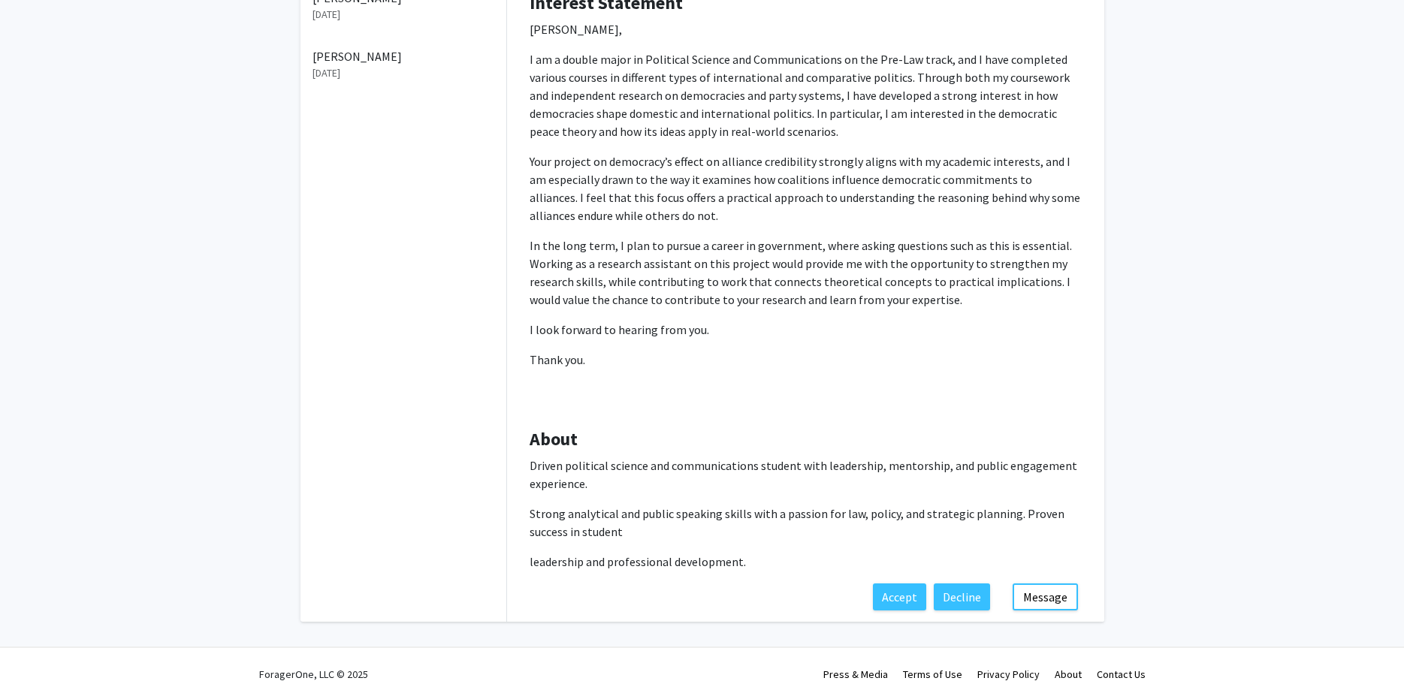
scroll to position [331, 0]
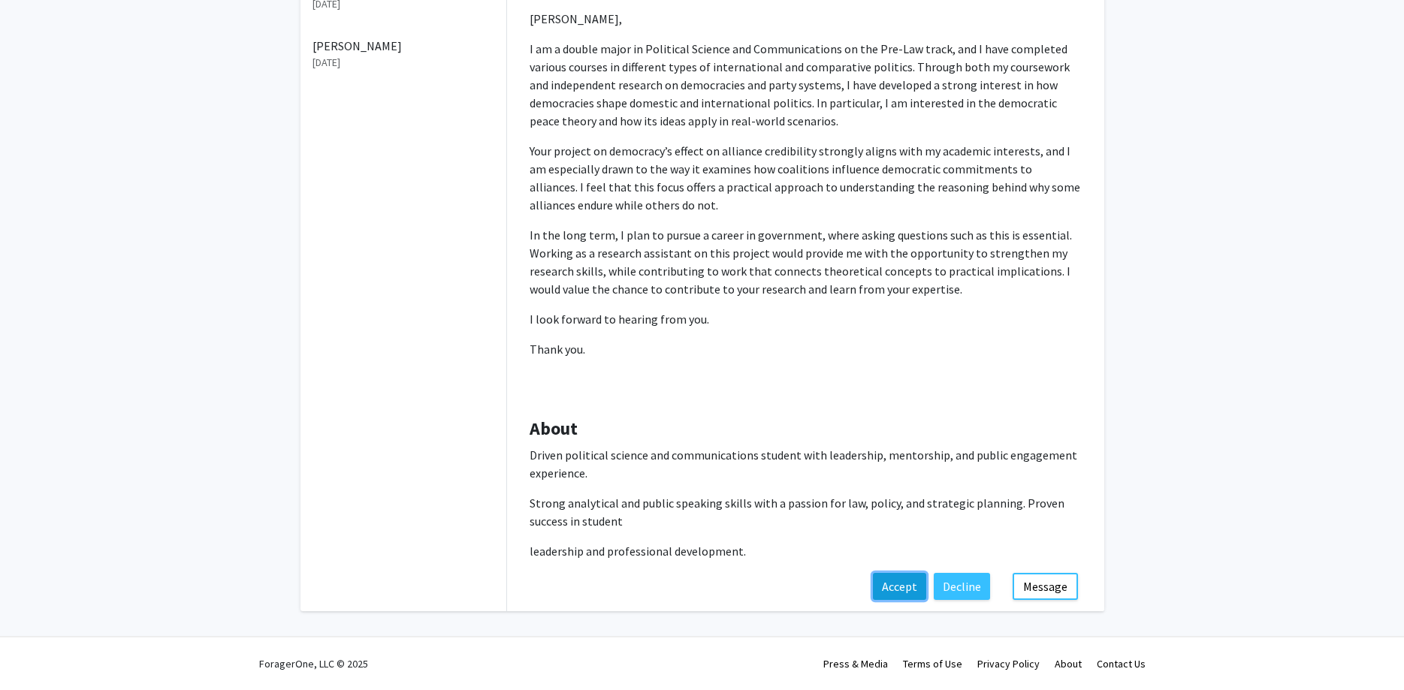
click at [914, 579] on button "Accept" at bounding box center [899, 586] width 53 height 27
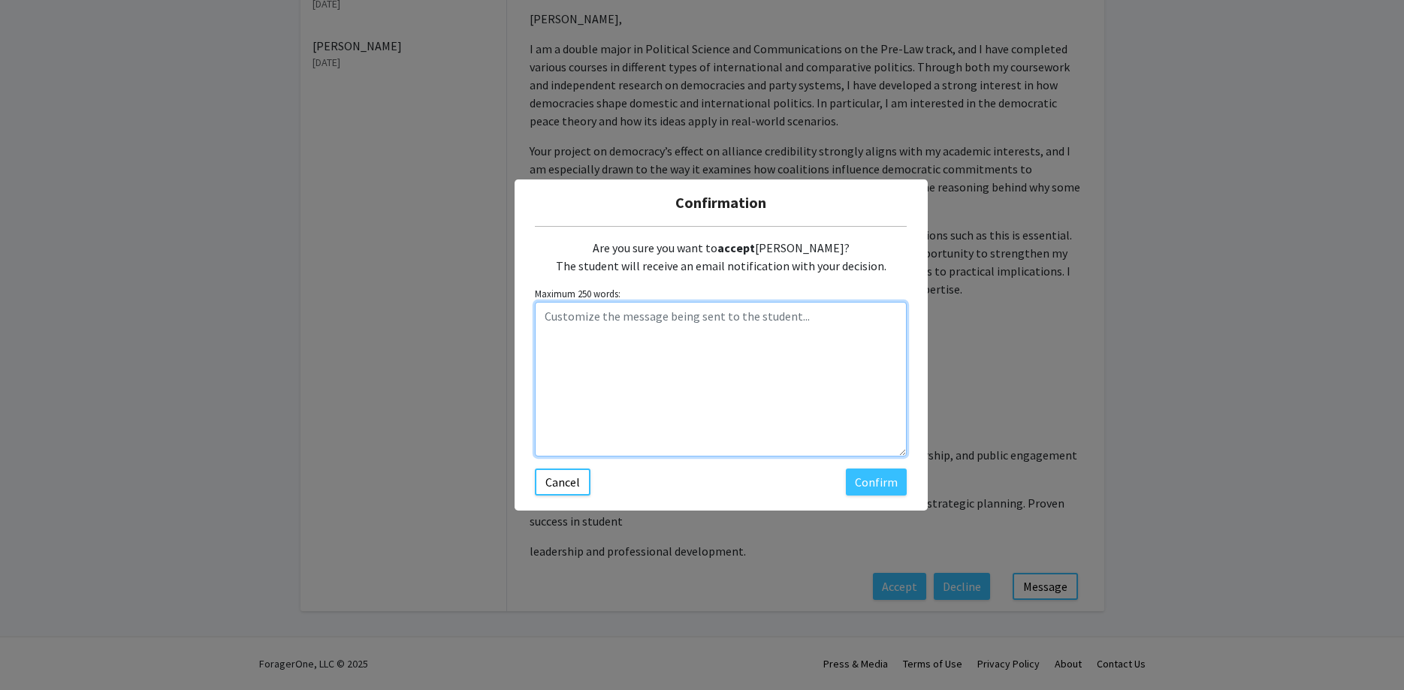
click at [701, 327] on textarea "Customize the message being sent to the student..." at bounding box center [721, 379] width 372 height 155
paste textarea "Hi [PERSON_NAME], Thanks for your interest in the Alliance Politics in Democrac…"
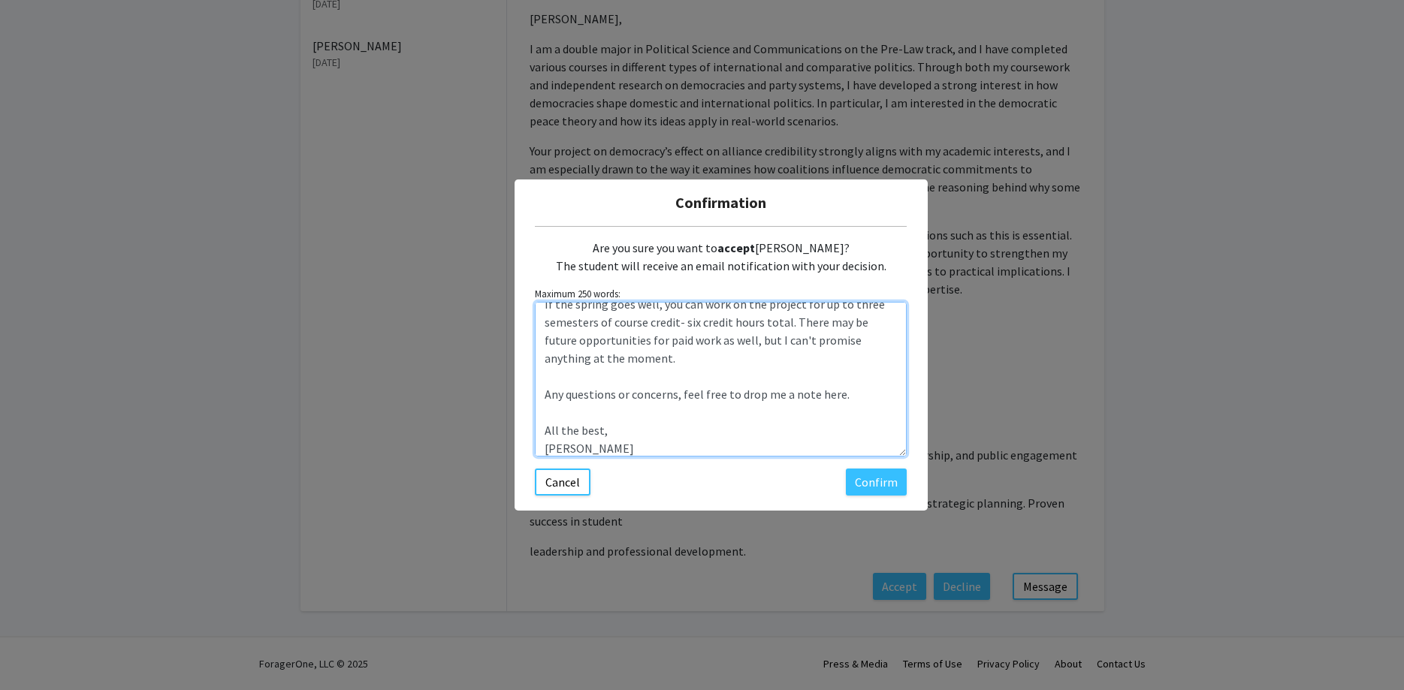
scroll to position [0, 0]
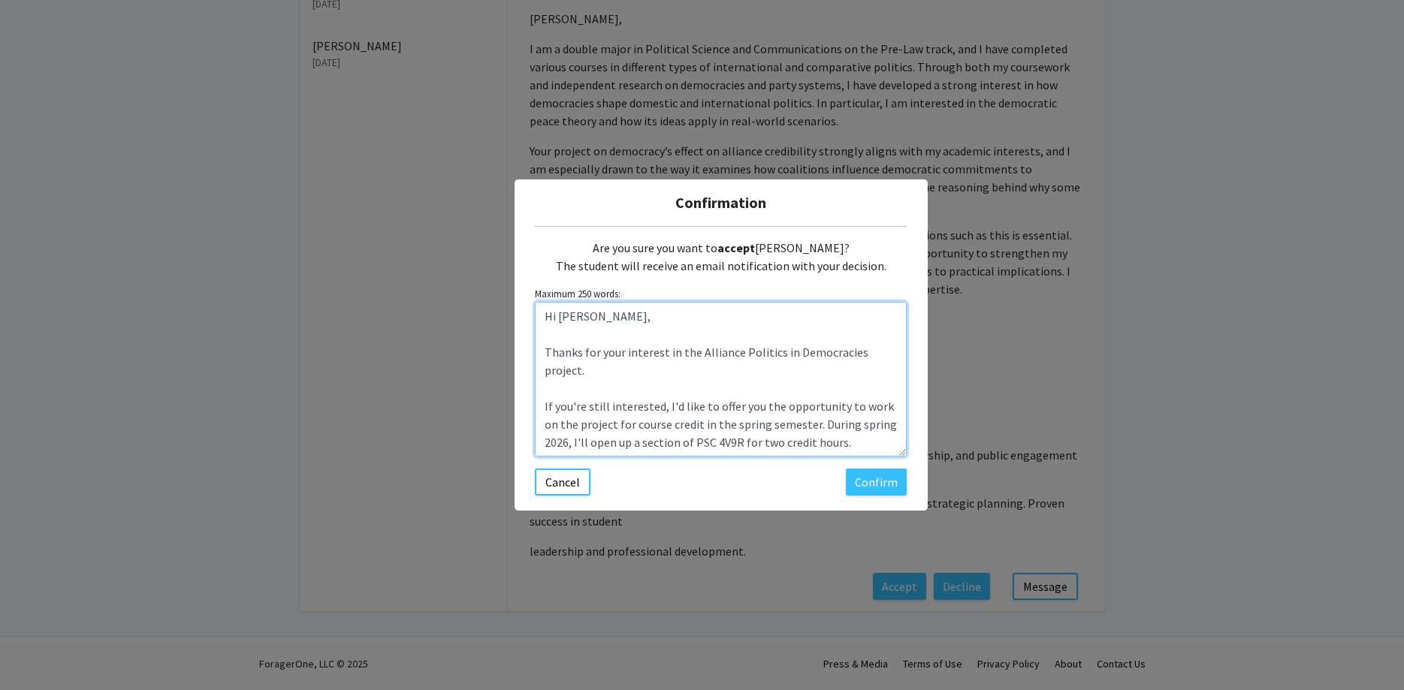
drag, startPoint x: 596, startPoint y: 315, endPoint x: 559, endPoint y: 315, distance: 36.8
click at [559, 315] on textarea "Hi [PERSON_NAME], Thanks for your interest in the Alliance Politics in Democrac…" at bounding box center [721, 379] width 372 height 155
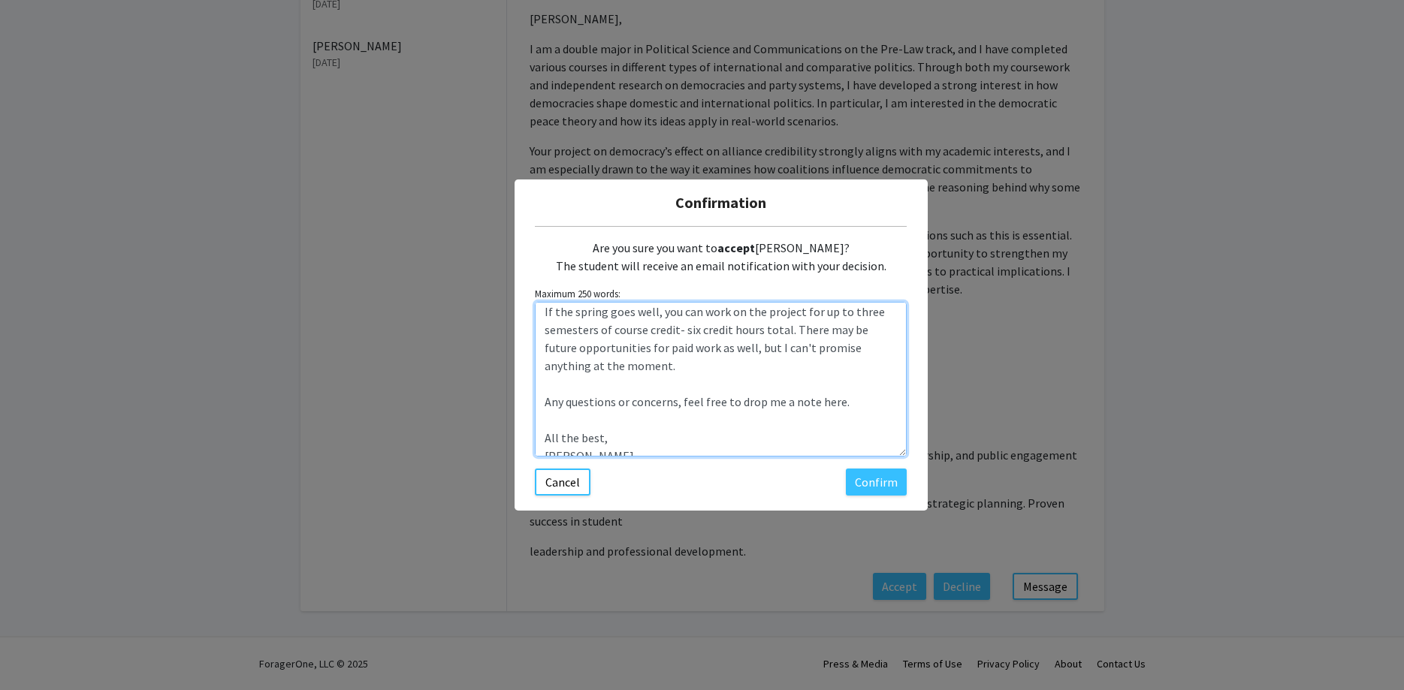
scroll to position [288, 0]
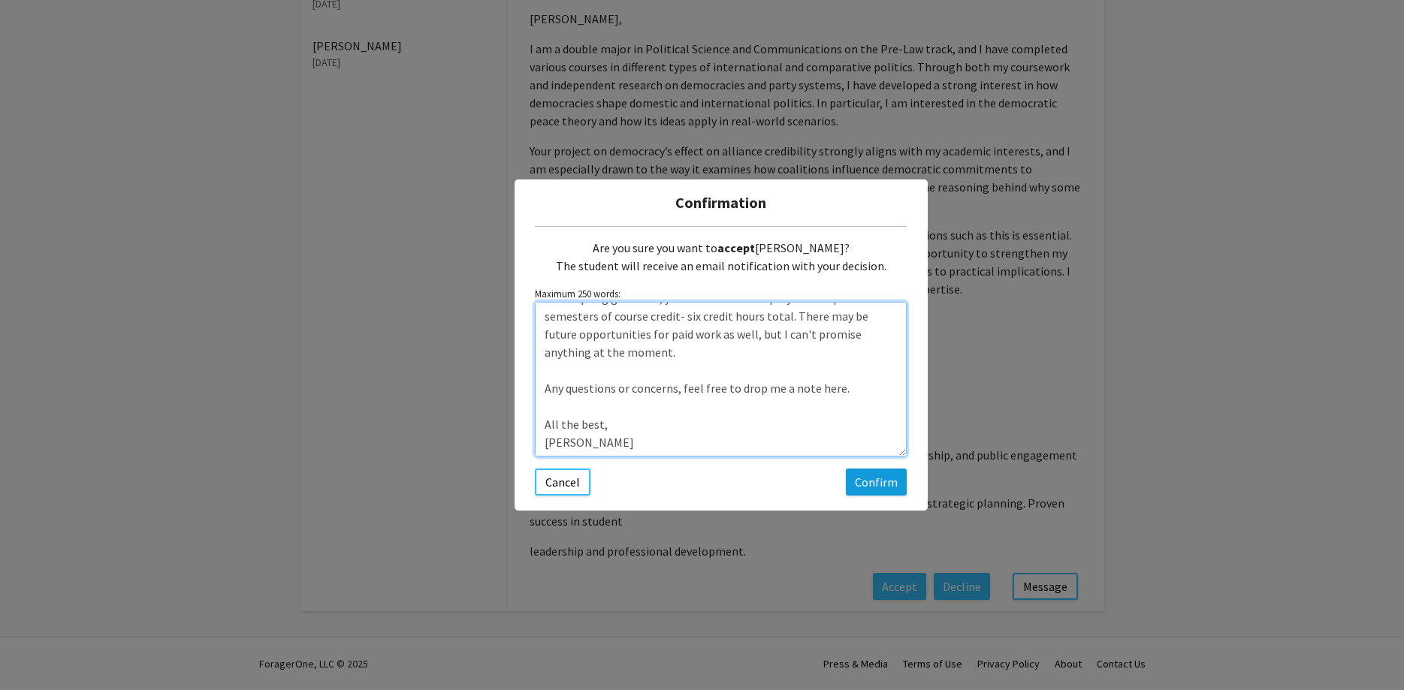
type textarea "Hi [PERSON_NAME], Thanks for your interest in the Alliance Politics in Democrac…"
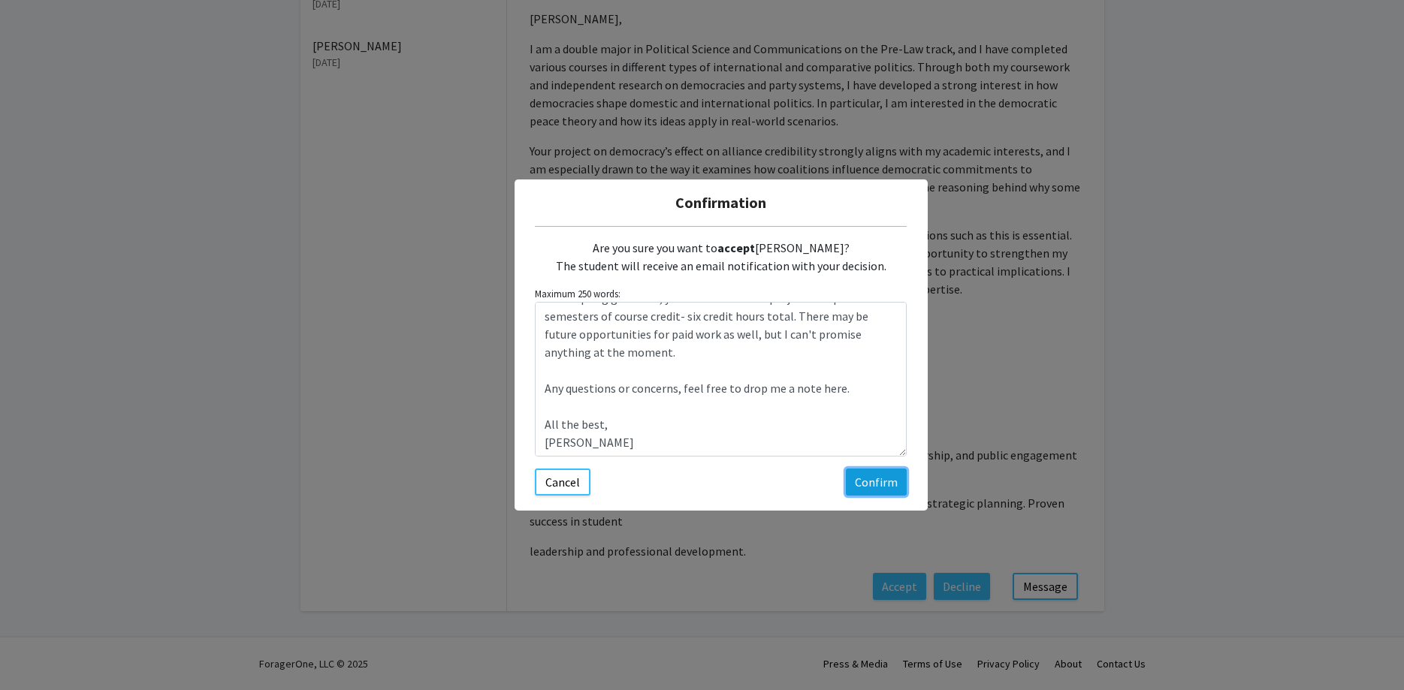
click at [868, 475] on button "Confirm" at bounding box center [876, 482] width 61 height 27
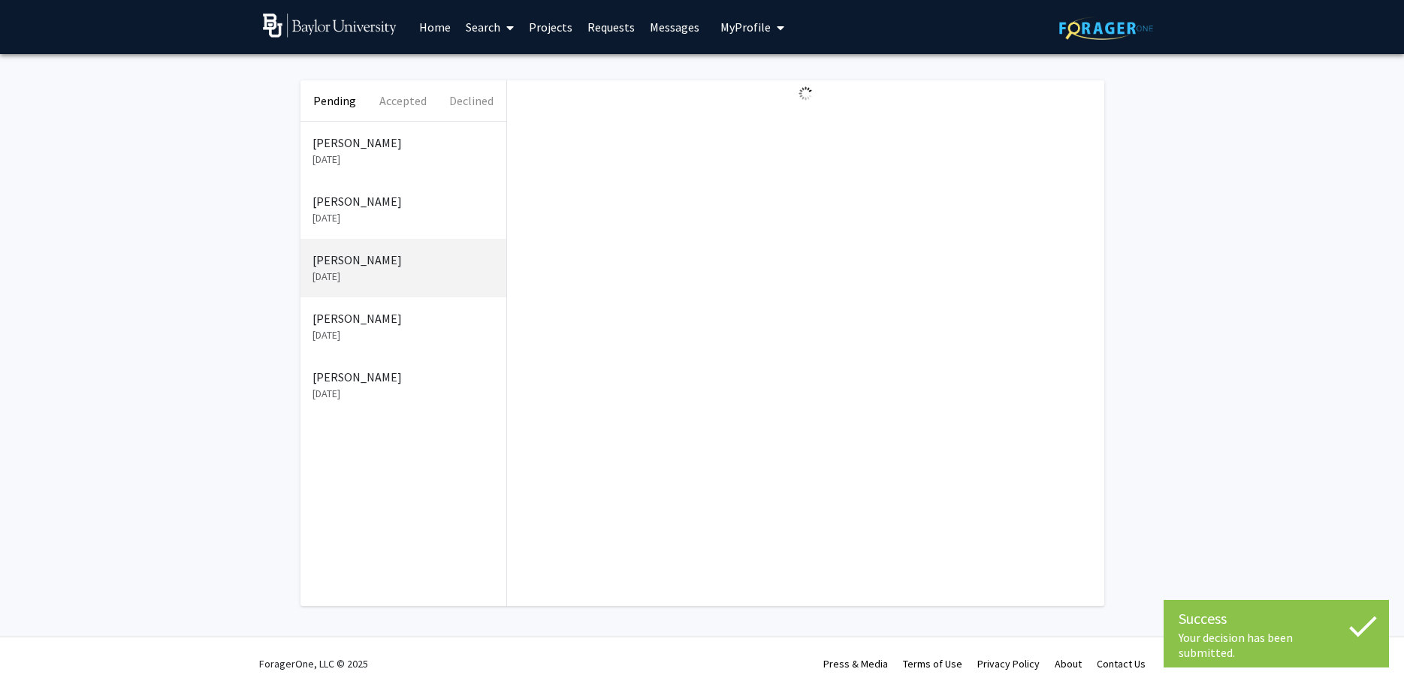
scroll to position [0, 0]
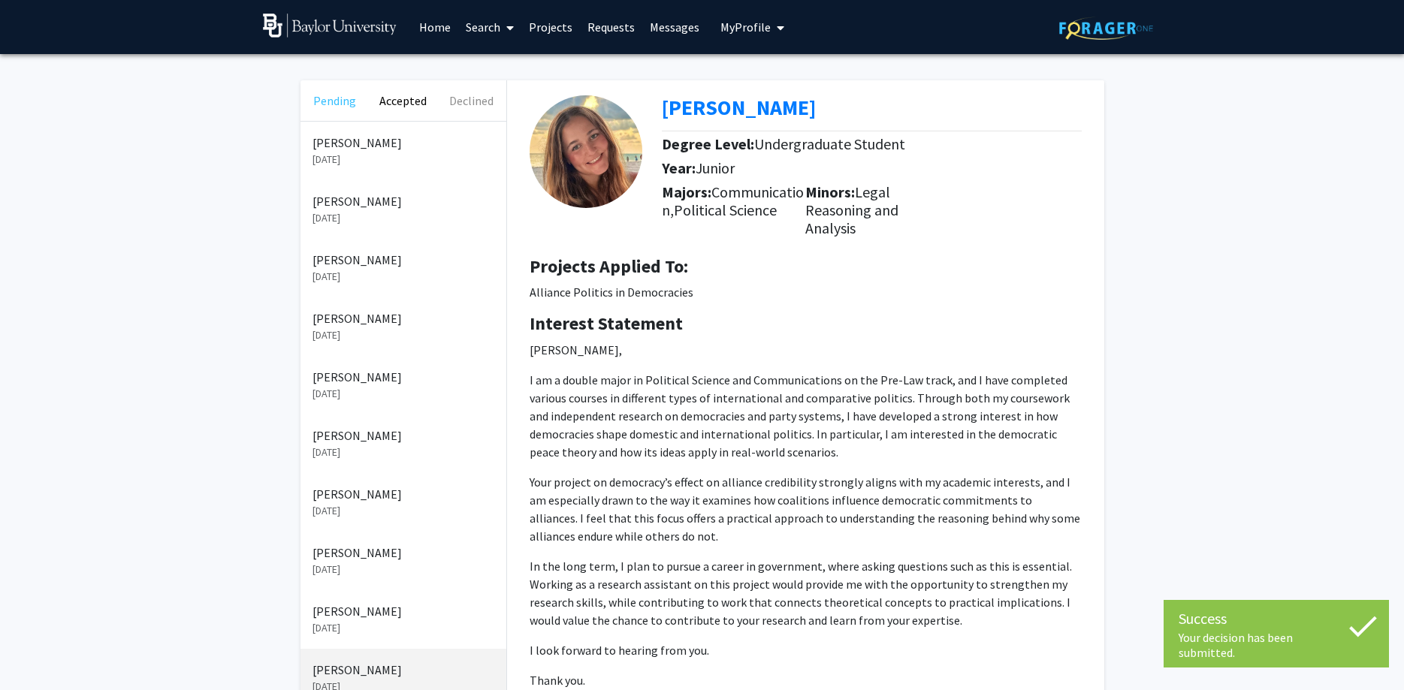
click at [327, 107] on button "Pending" at bounding box center [334, 100] width 68 height 41
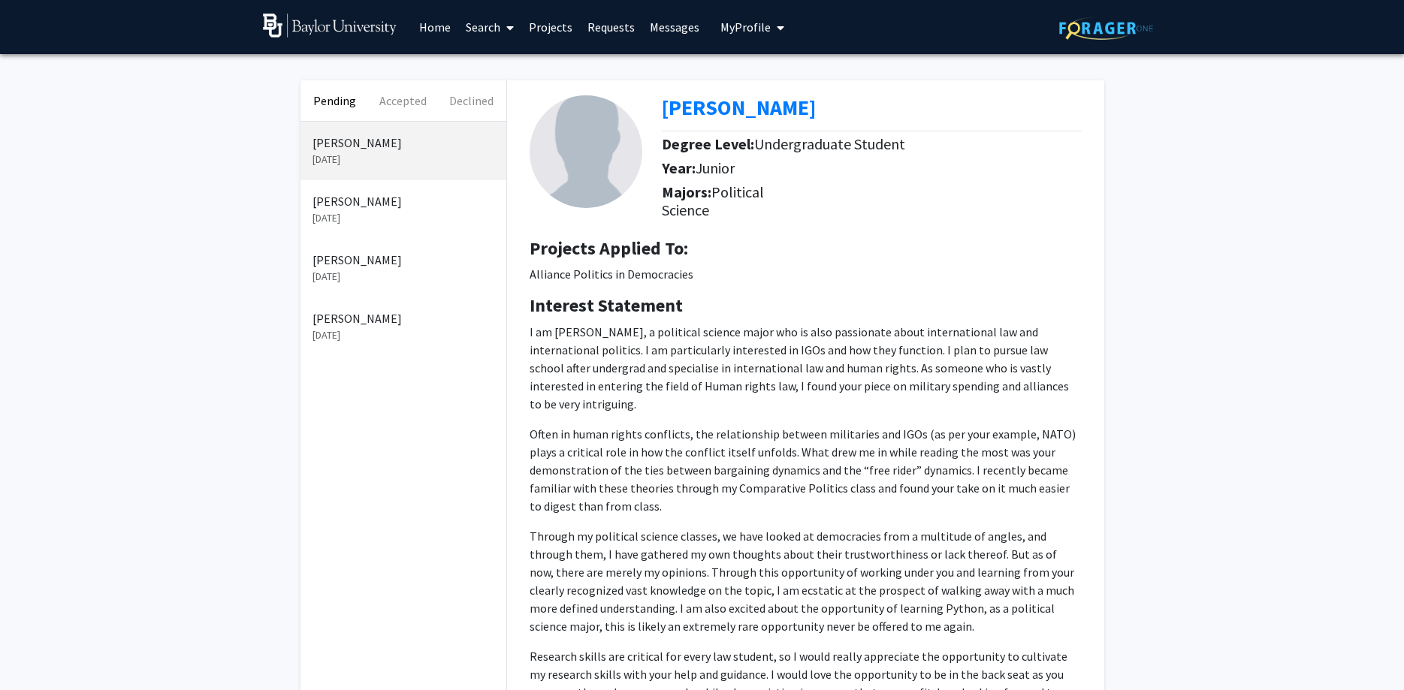
click at [380, 327] on p "[DATE]" at bounding box center [403, 335] width 182 height 16
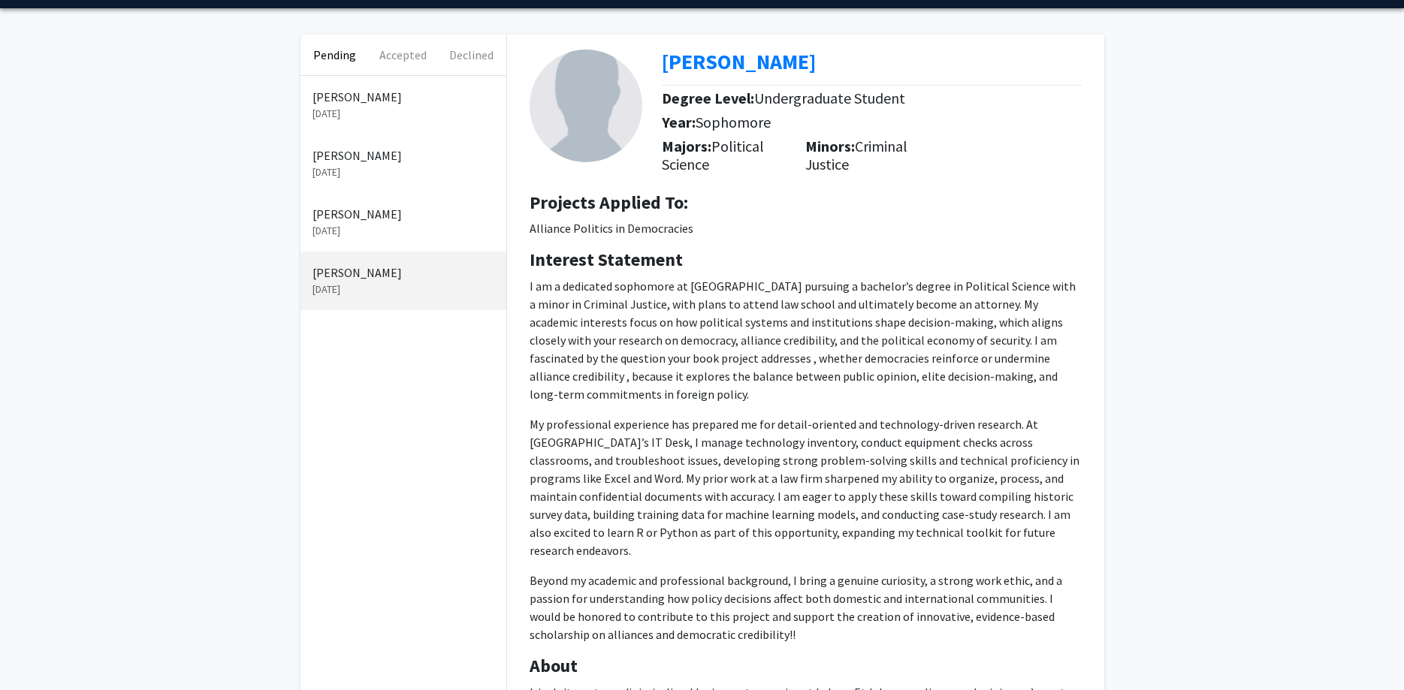
scroll to position [77, 0]
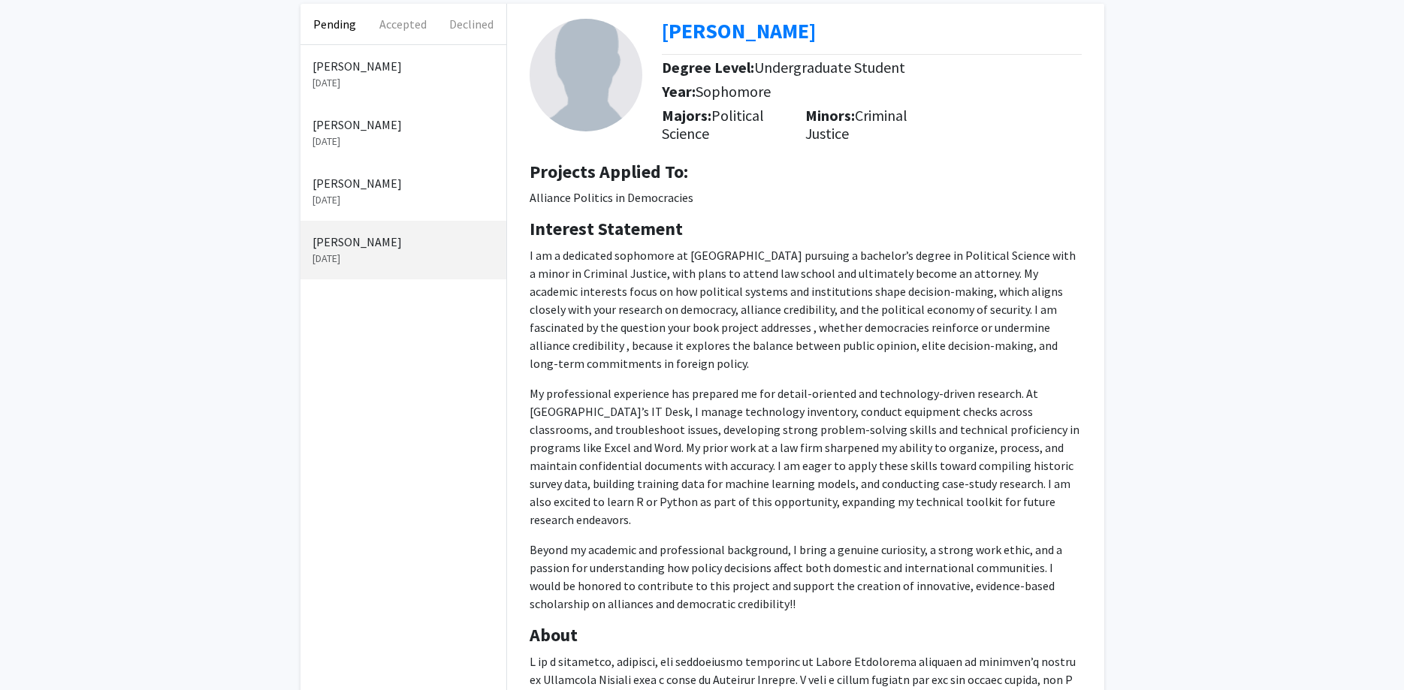
click at [400, 191] on p "[PERSON_NAME]" at bounding box center [403, 183] width 182 height 18
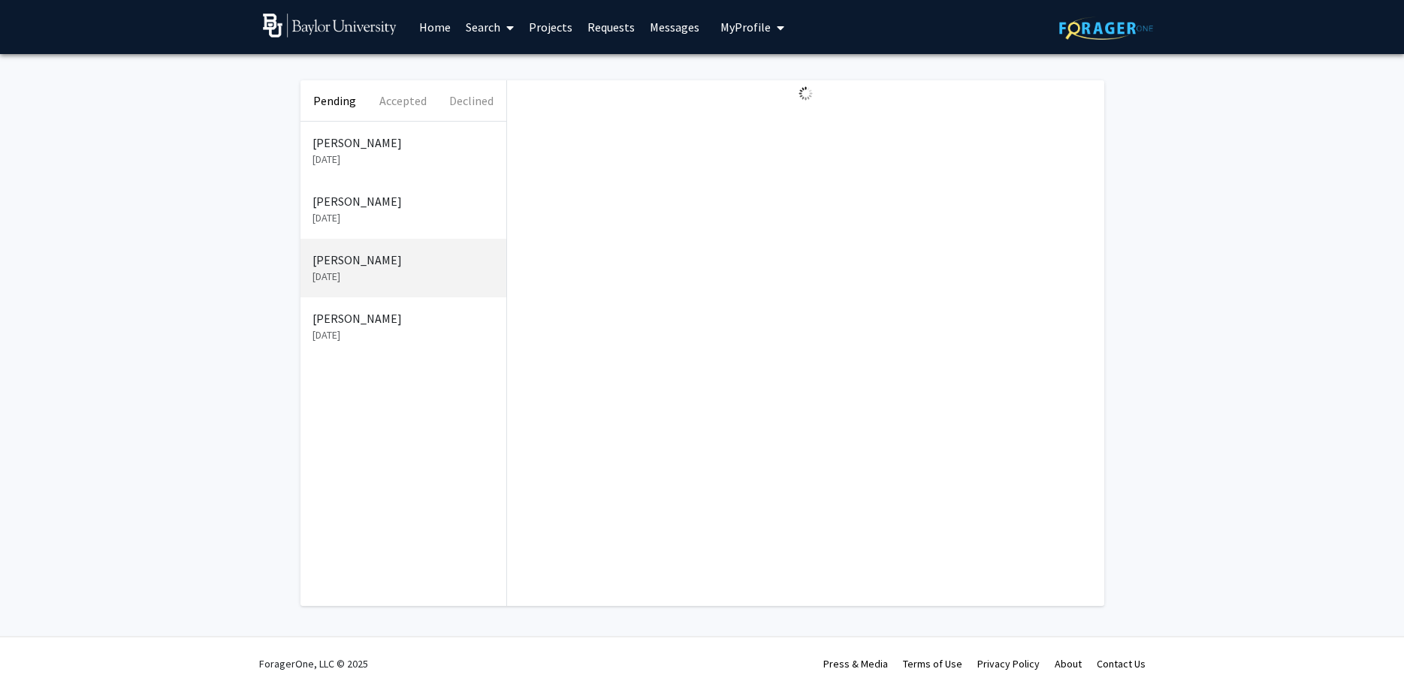
scroll to position [0, 0]
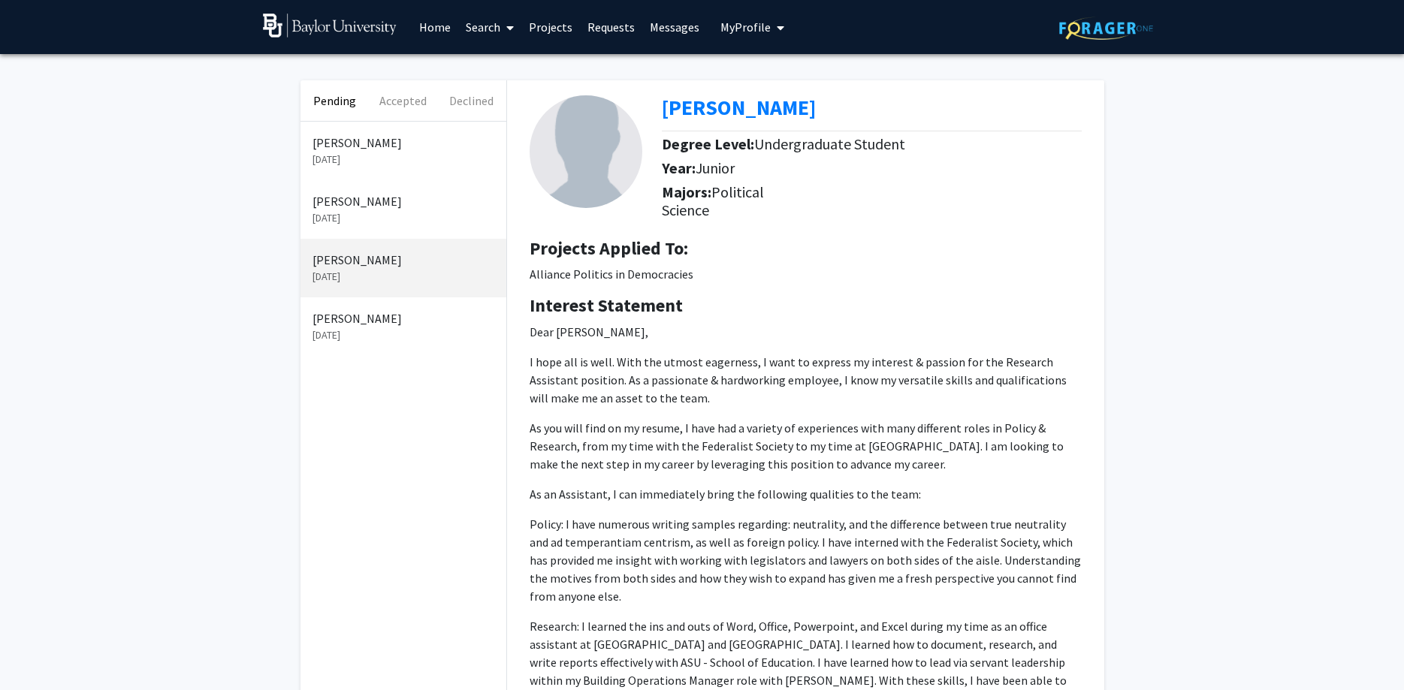
click at [394, 199] on p "[PERSON_NAME]" at bounding box center [403, 201] width 182 height 18
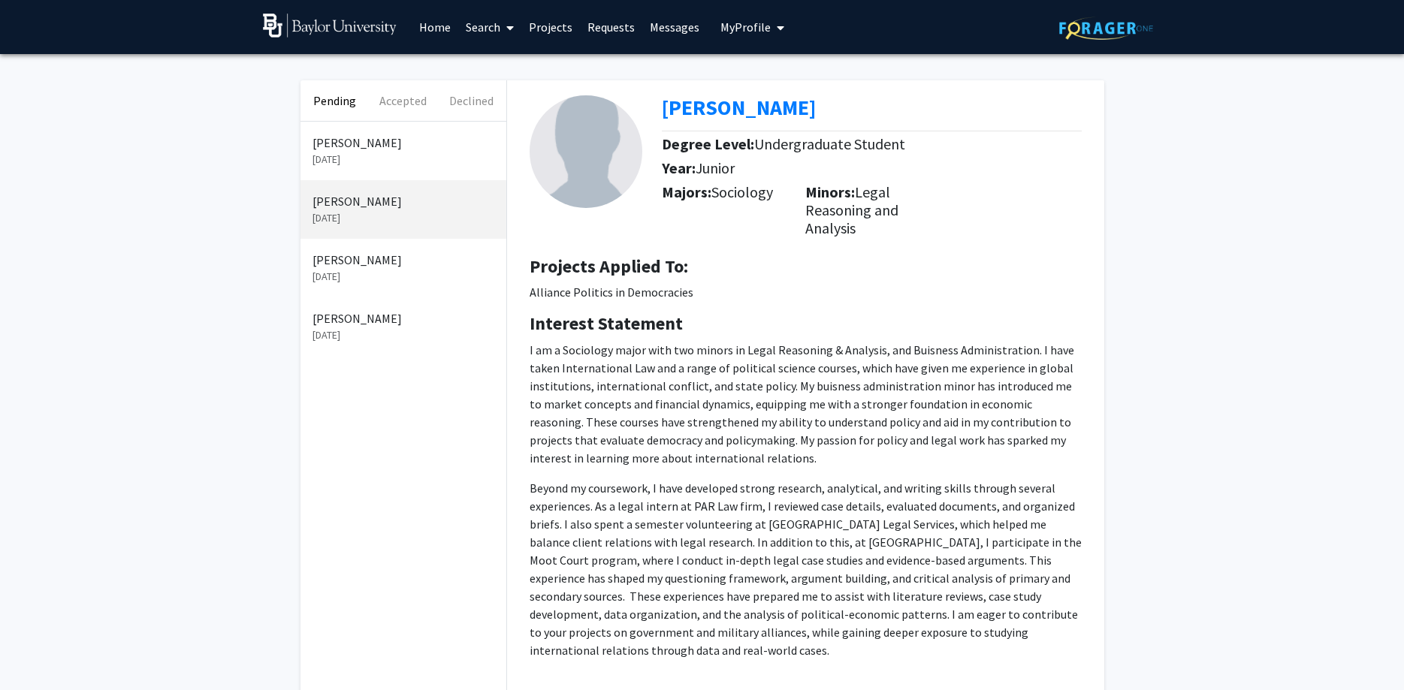
click at [408, 159] on p "[DATE]" at bounding box center [403, 160] width 182 height 16
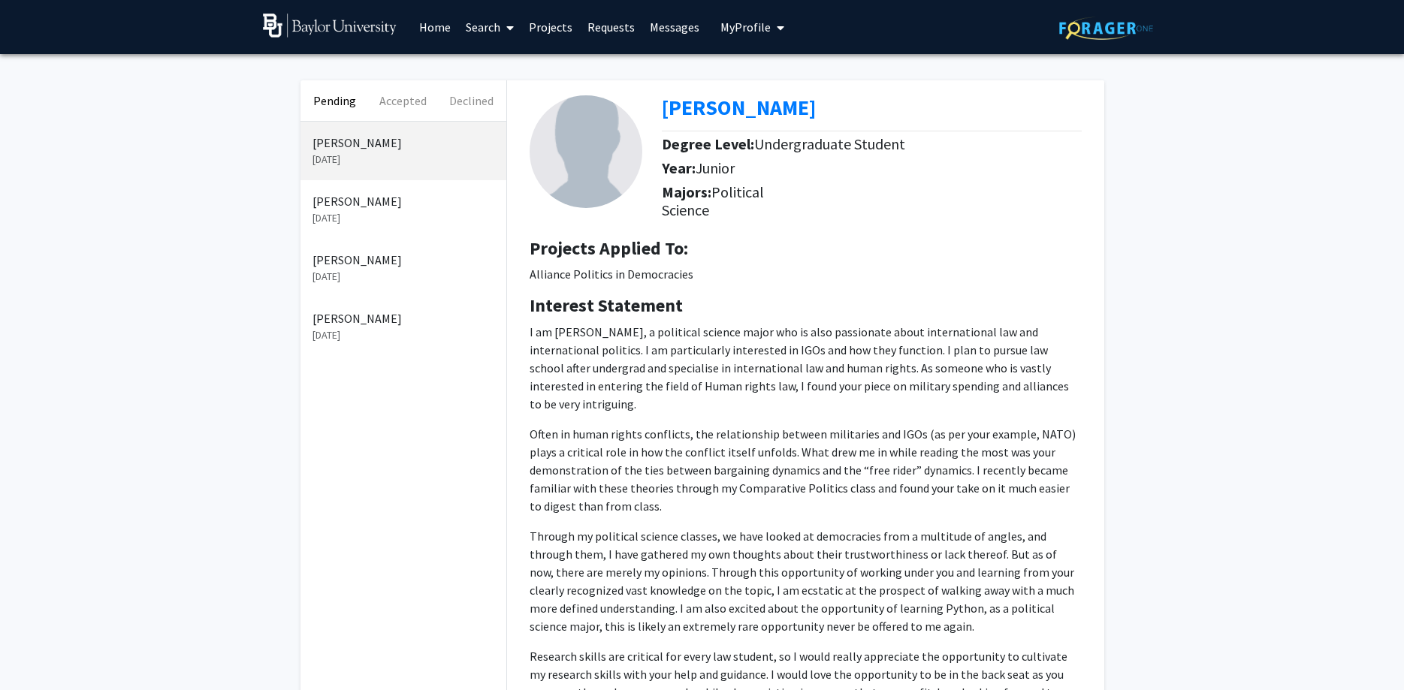
click at [393, 334] on p "[DATE]" at bounding box center [403, 335] width 182 height 16
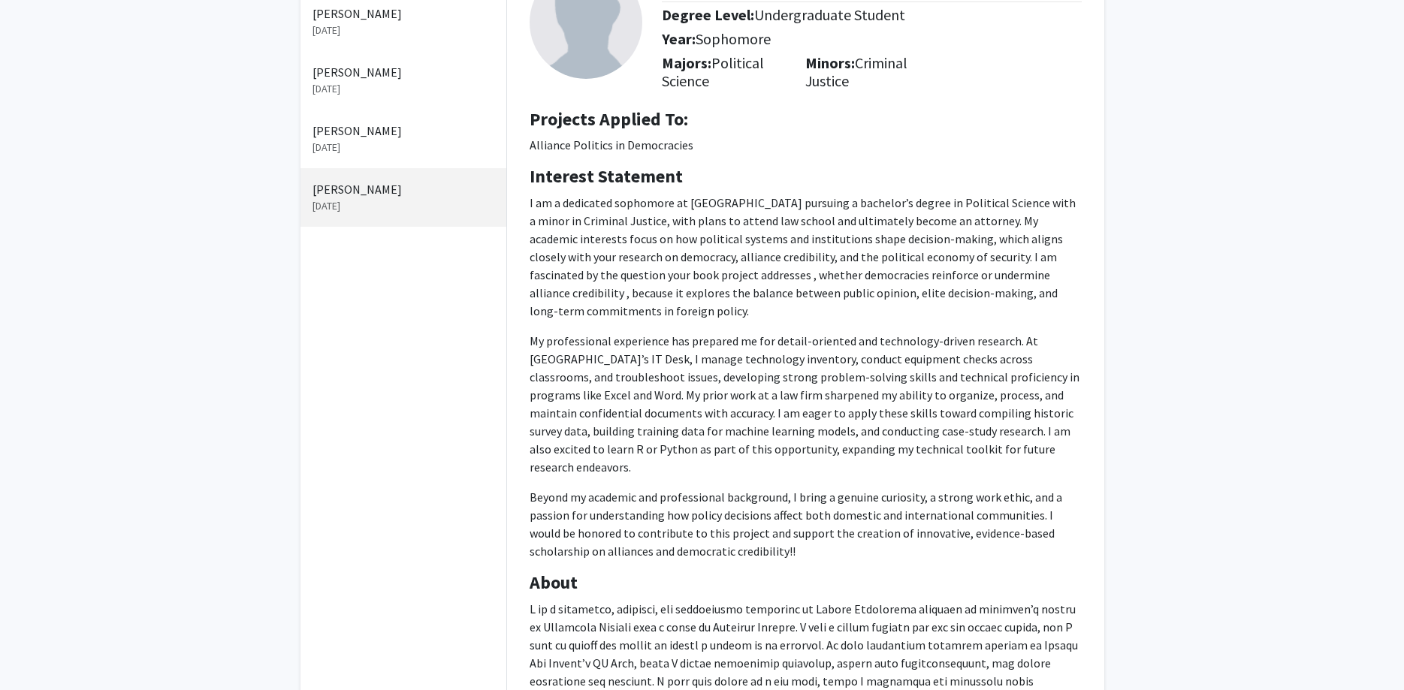
scroll to position [230, 0]
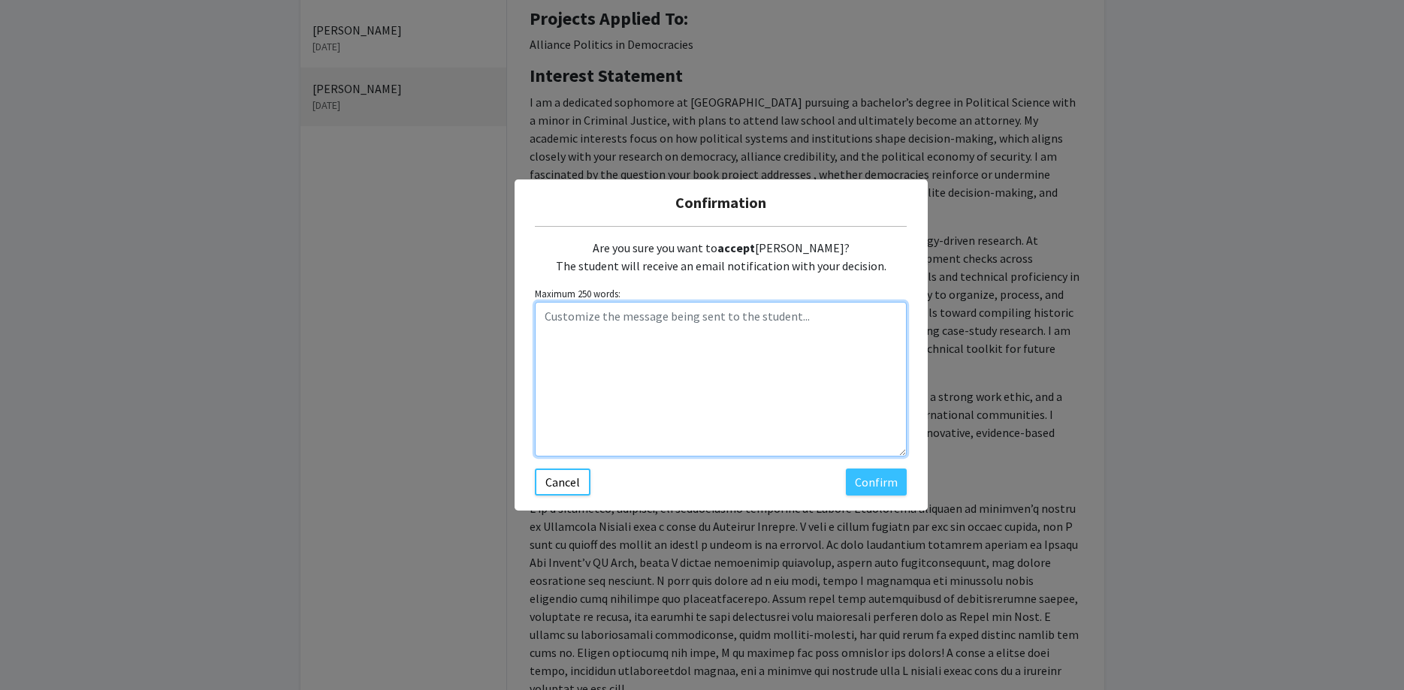
click at [678, 349] on textarea "Customize the message being sent to the student..." at bounding box center [721, 379] width 372 height 155
paste textarea "Hi [PERSON_NAME], Thanks for your interest in the Alliance Politics in Democrac…"
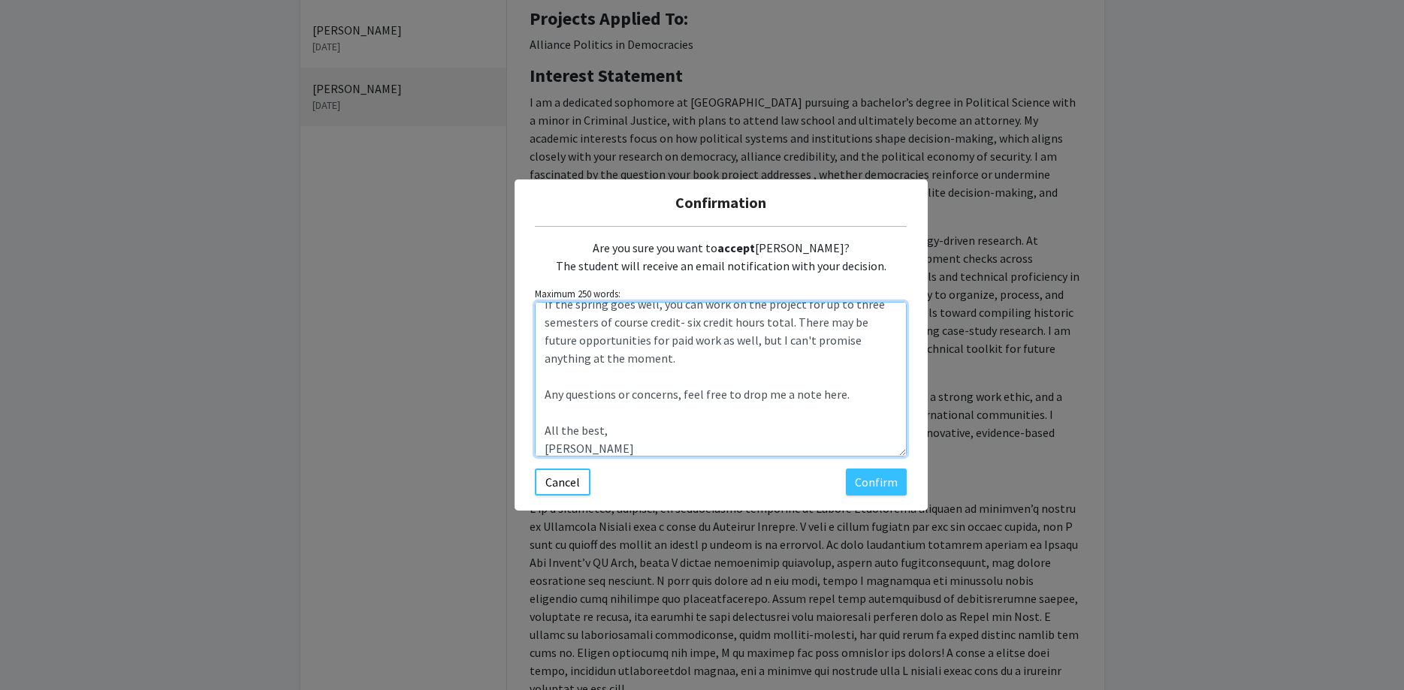
scroll to position [0, 0]
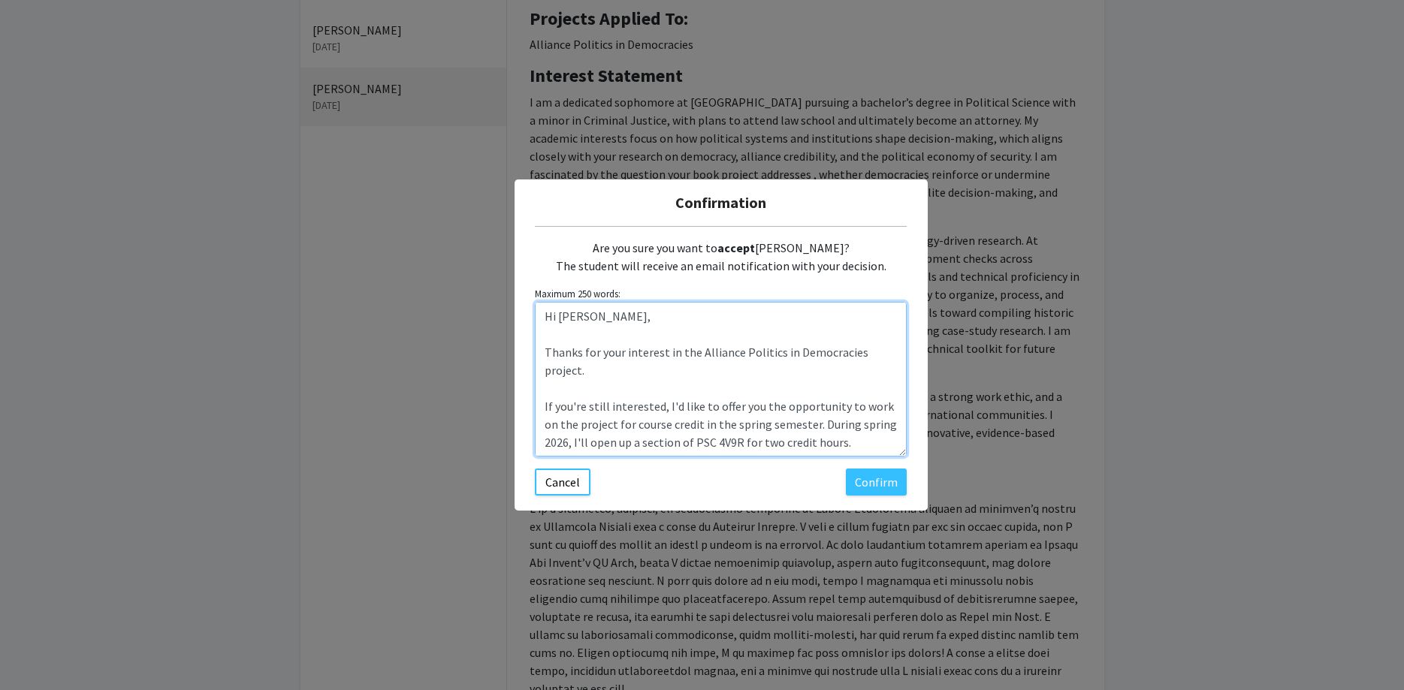
drag, startPoint x: 596, startPoint y: 321, endPoint x: 560, endPoint y: 320, distance: 36.1
click at [560, 320] on textarea "Hi [PERSON_NAME], Thanks for your interest in the Alliance Politics in Democrac…" at bounding box center [721, 379] width 372 height 155
type textarea "Hi [PERSON_NAME], Thanks for your interest in the Alliance Politics in Democrac…"
drag, startPoint x: 869, startPoint y: 479, endPoint x: 831, endPoint y: 367, distance: 118.1
click at [831, 367] on form "Maximum 250 words: Hi [PERSON_NAME], Thanks for your interest in the Alliance P…" at bounding box center [721, 371] width 372 height 169
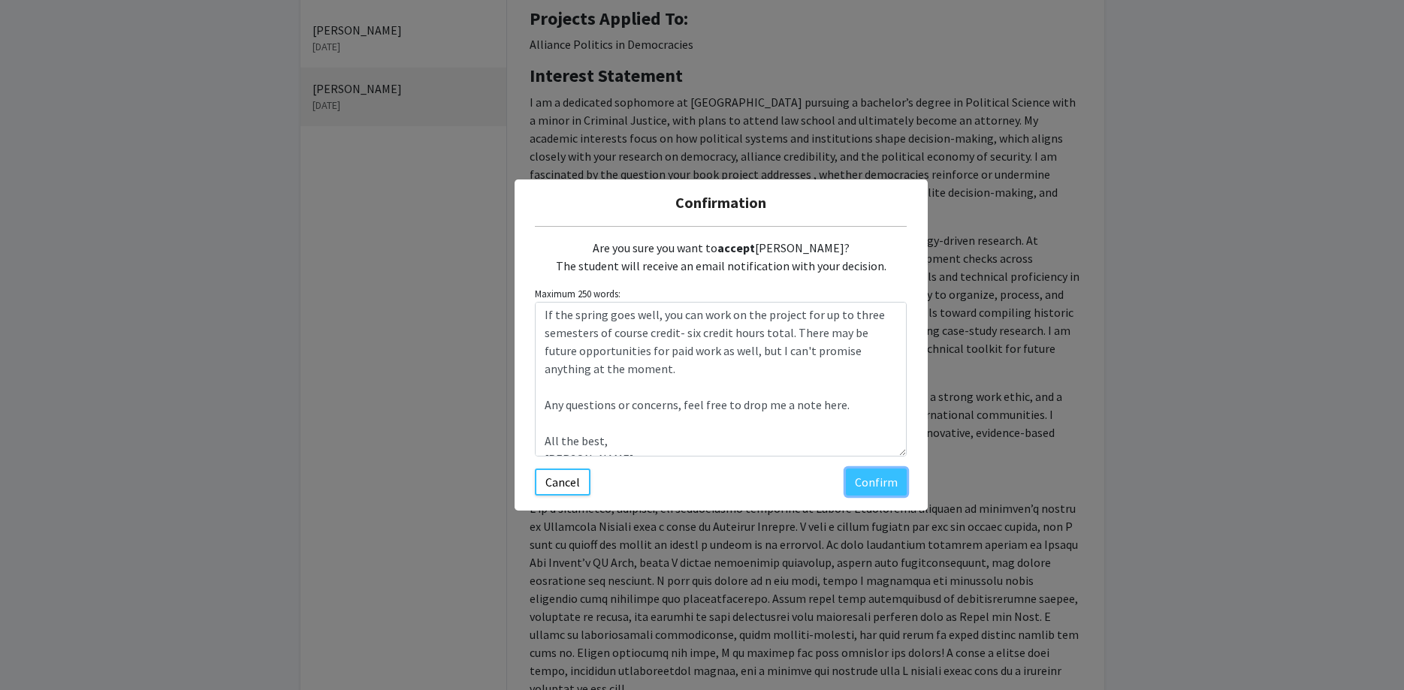
scroll to position [288, 0]
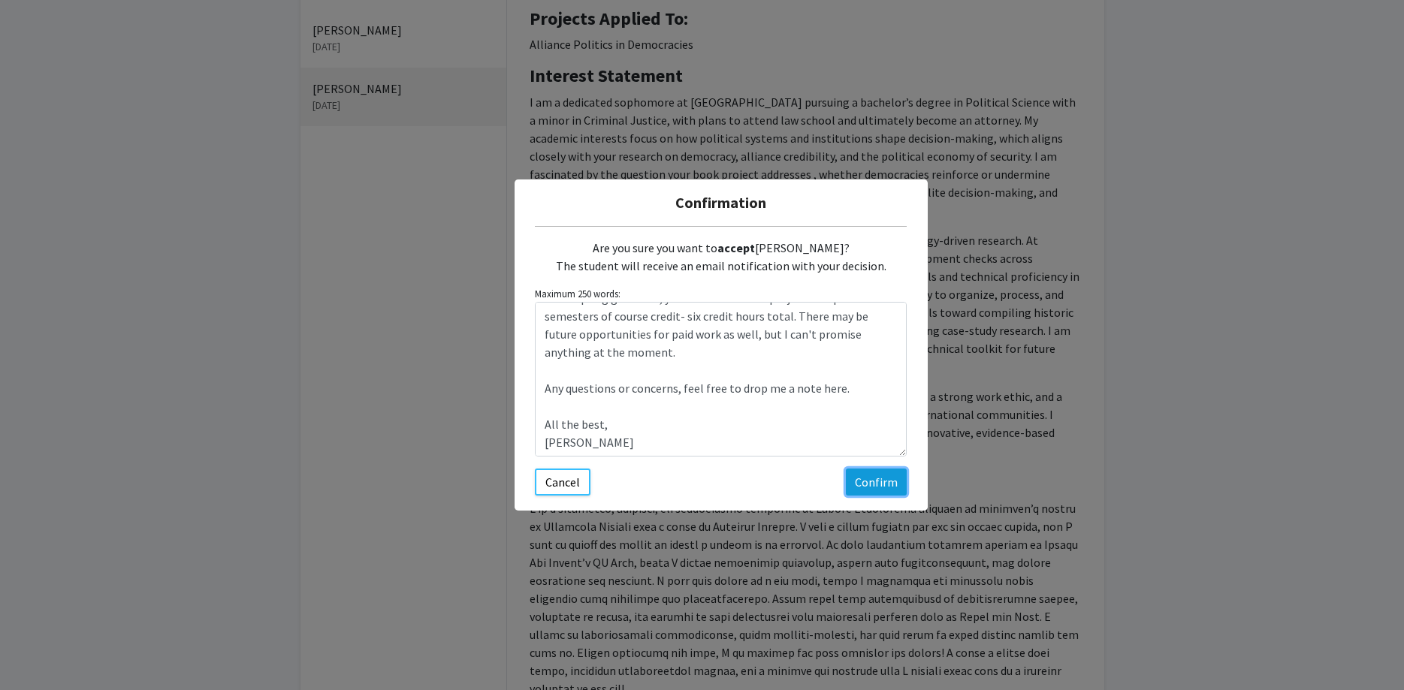
click at [872, 478] on button "Confirm" at bounding box center [876, 482] width 61 height 27
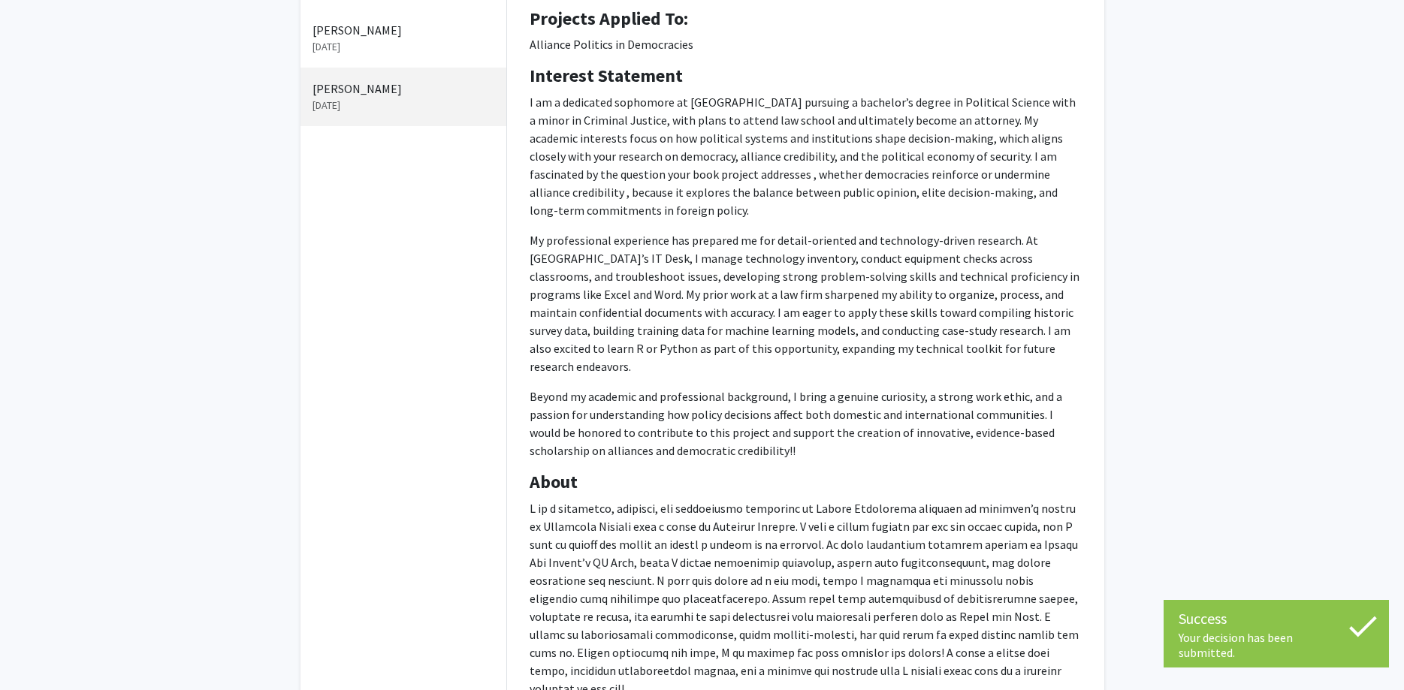
scroll to position [0, 0]
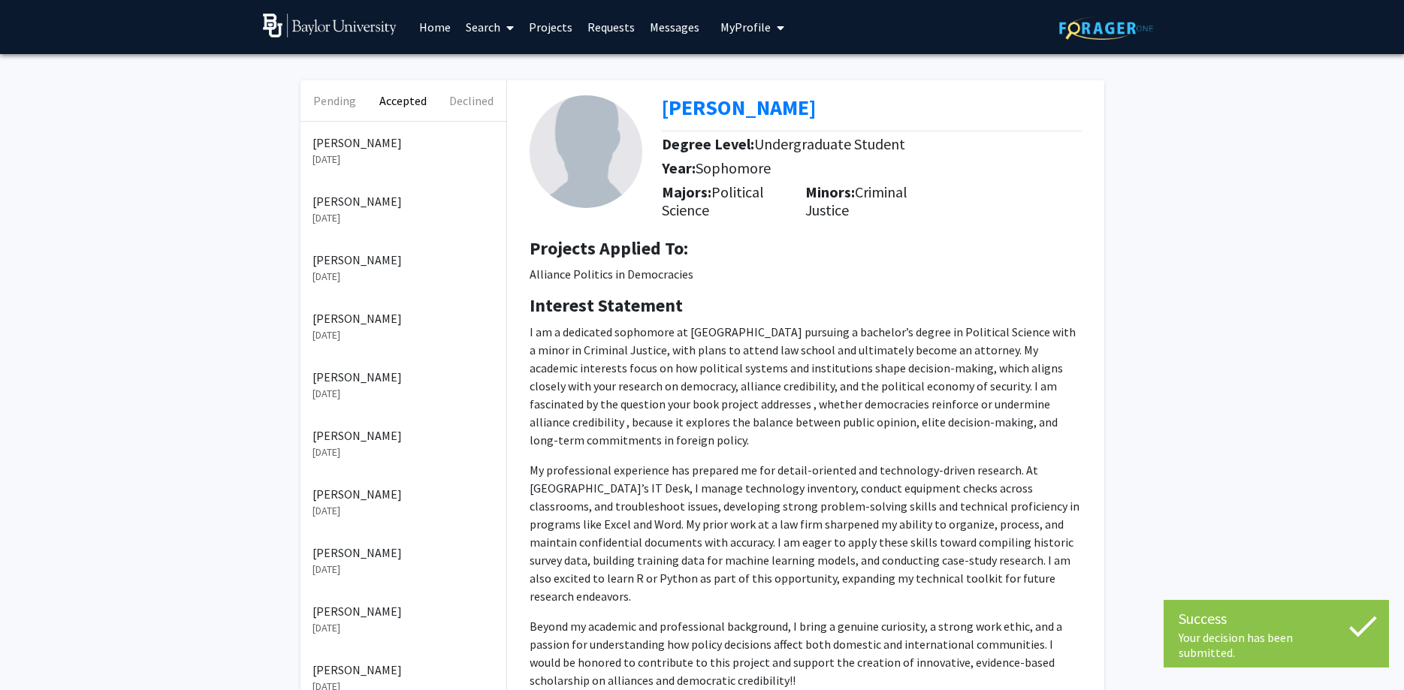
click at [771, 28] on span "My profile dropdown to access profile and logout" at bounding box center [778, 28] width 14 height 53
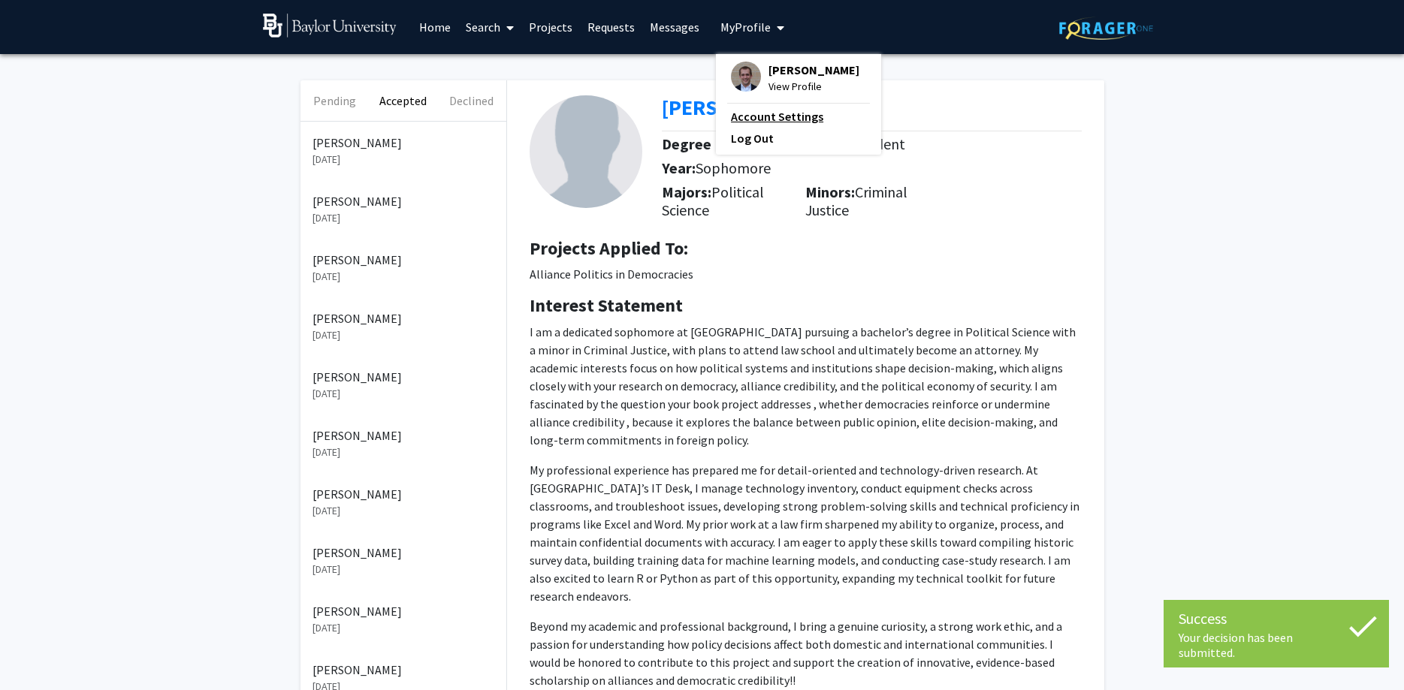
click at [792, 122] on link "Account Settings" at bounding box center [798, 116] width 135 height 18
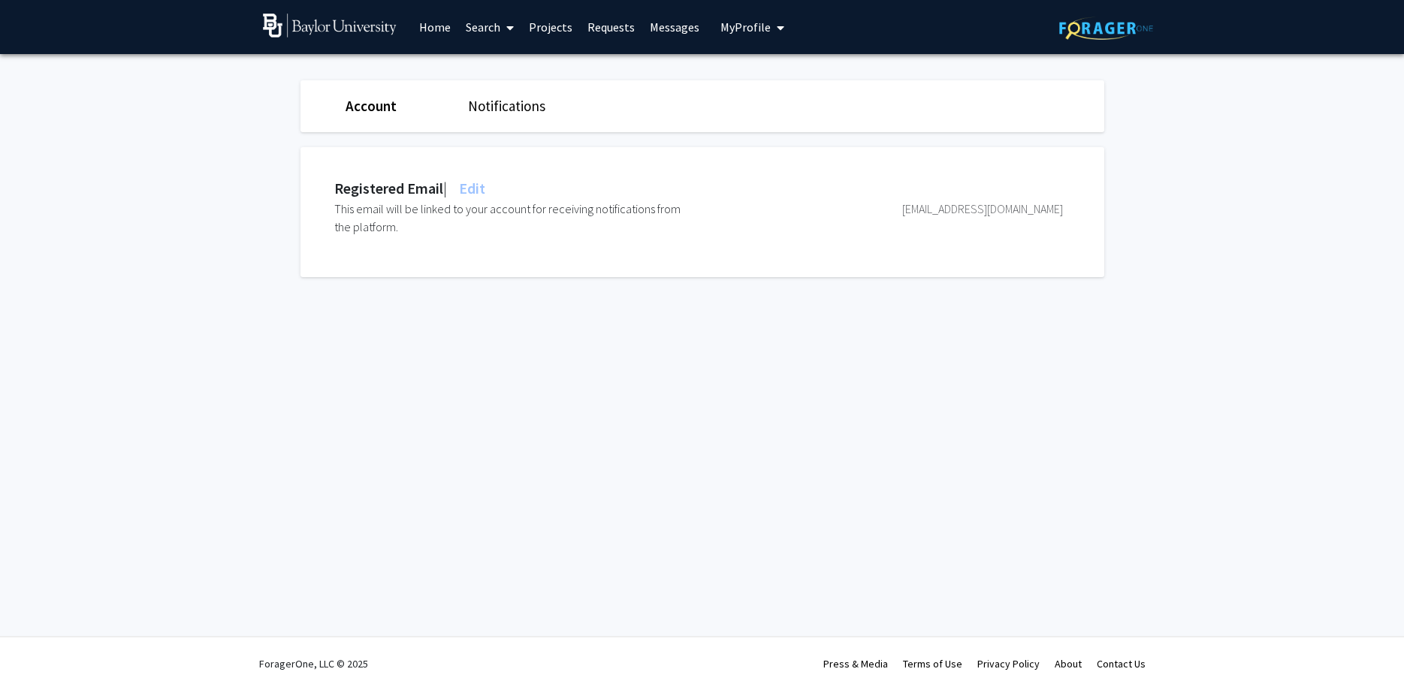
click at [503, 101] on link "Notifications" at bounding box center [506, 106] width 77 height 18
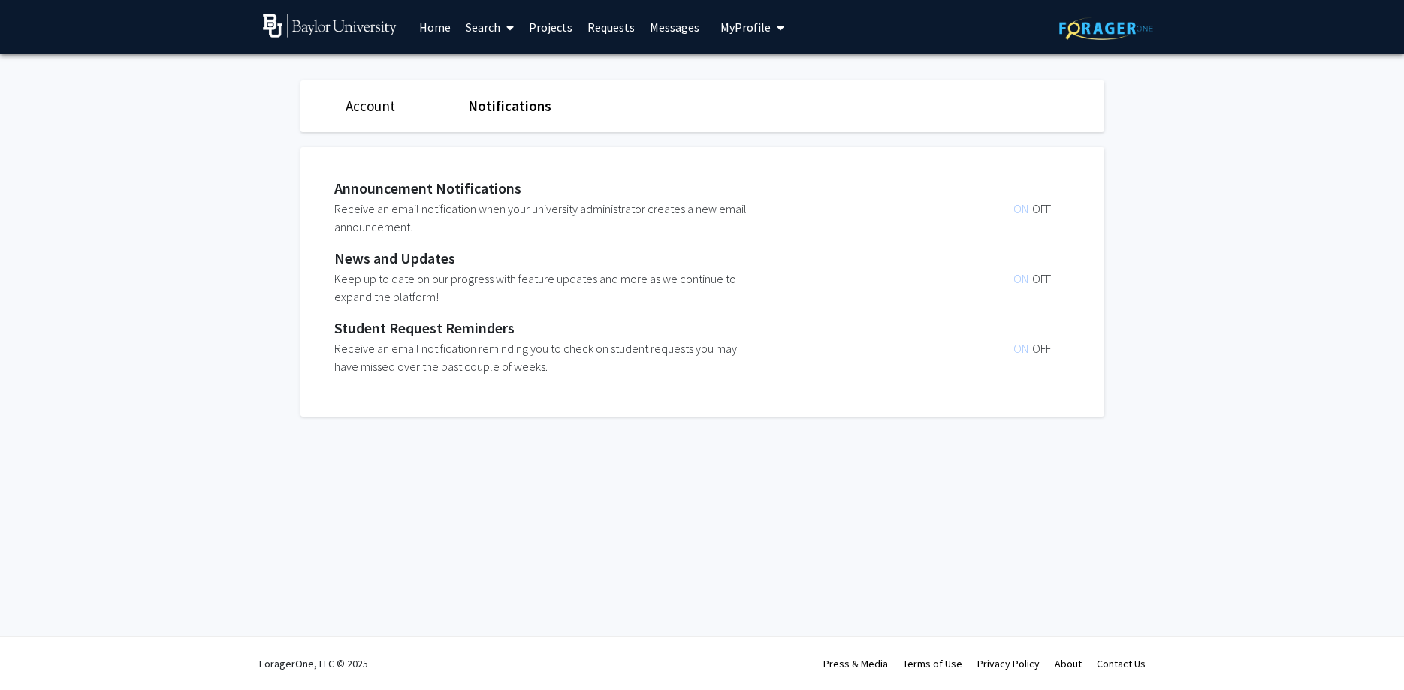
click at [1034, 204] on span "OFF" at bounding box center [1041, 208] width 19 height 15
click at [1025, 211] on span "ON" at bounding box center [1022, 208] width 19 height 15
click at [1044, 350] on span "OFF" at bounding box center [1041, 348] width 19 height 15
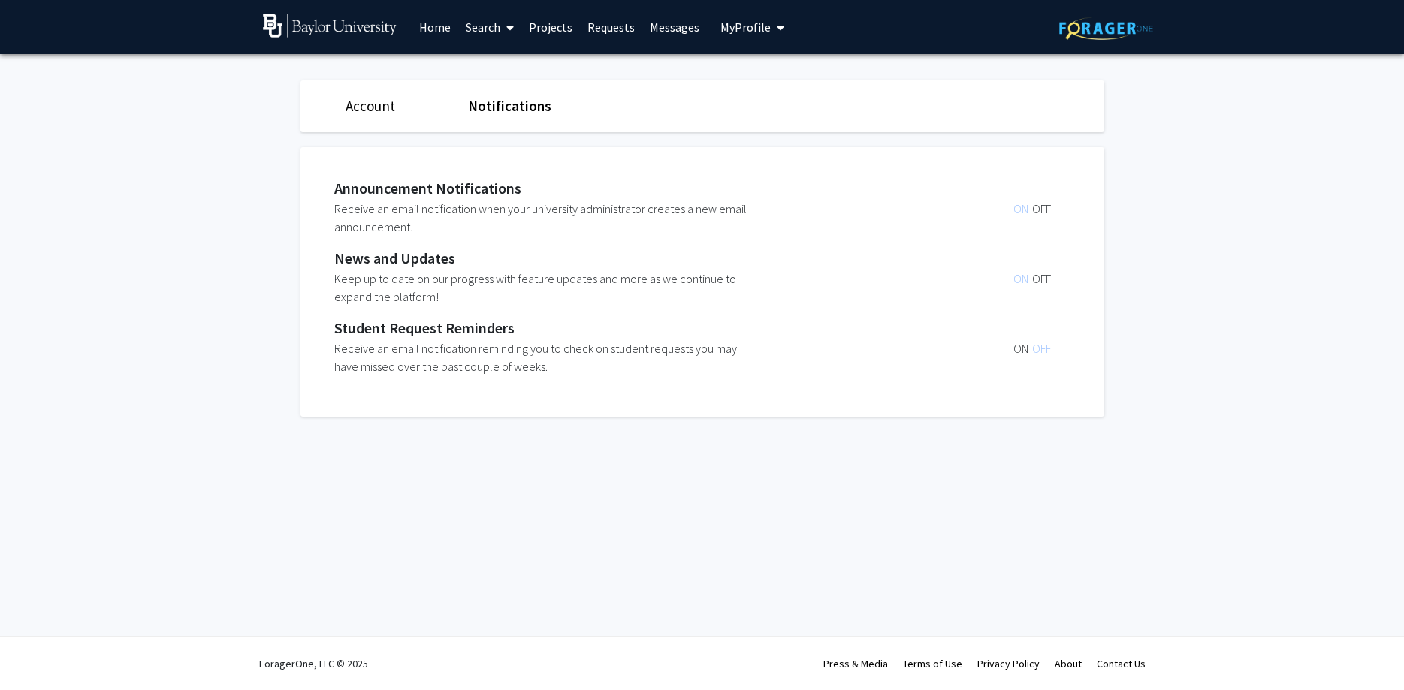
click at [1027, 349] on span "ON" at bounding box center [1022, 348] width 19 height 15
click at [359, 110] on link "Account" at bounding box center [371, 106] width 50 height 18
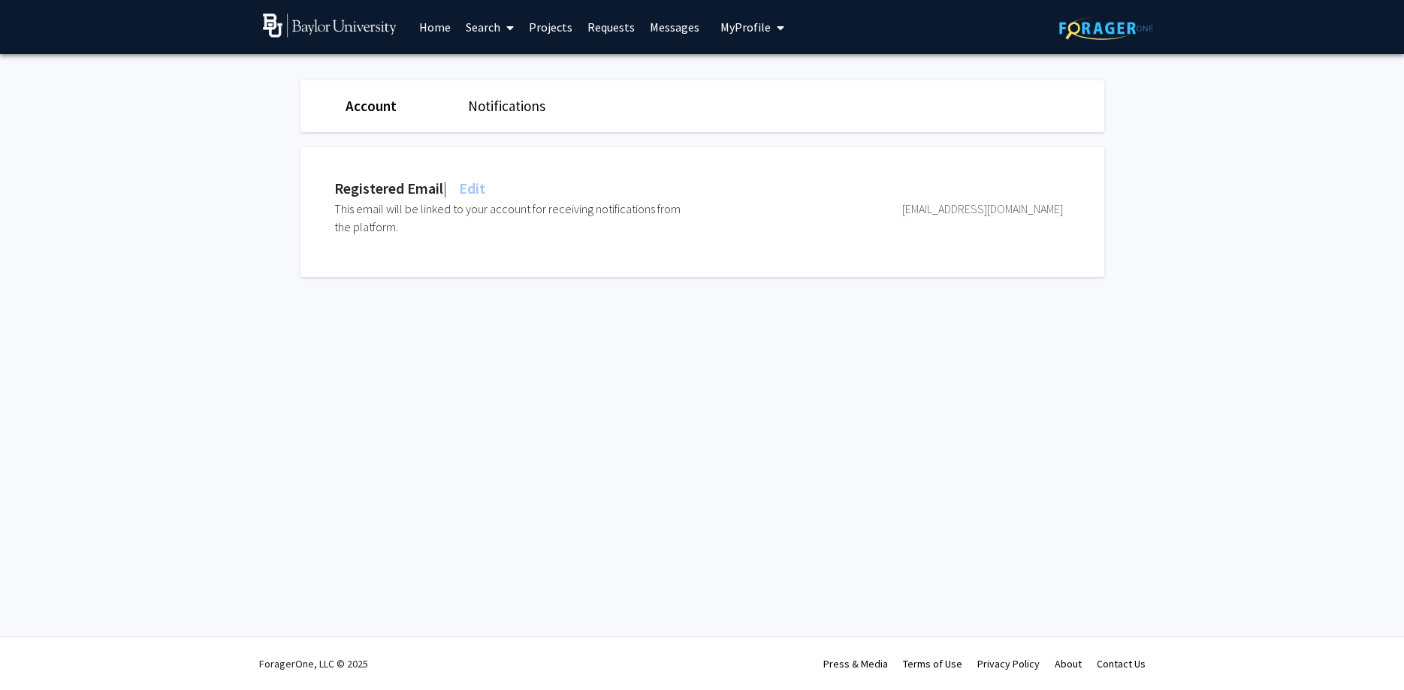
click at [626, 24] on link "Requests" at bounding box center [611, 27] width 62 height 53
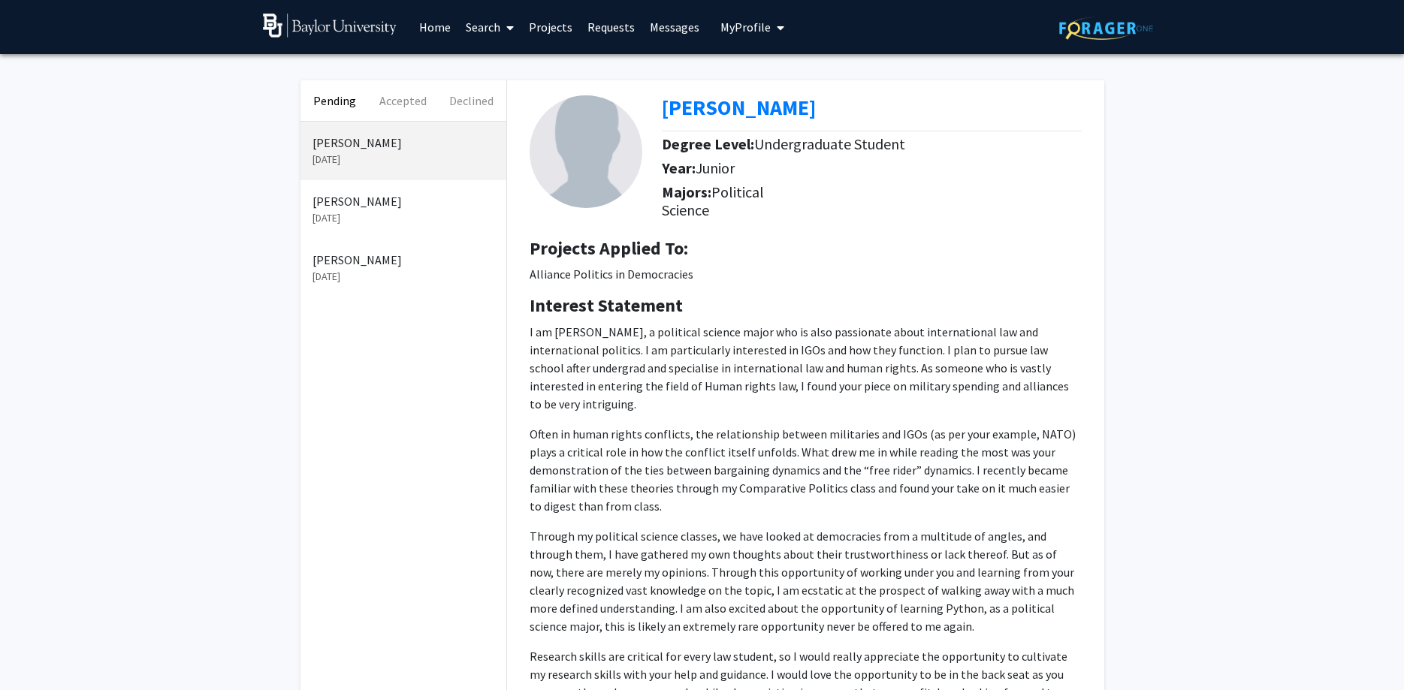
click at [370, 281] on p "[DATE]" at bounding box center [403, 277] width 182 height 16
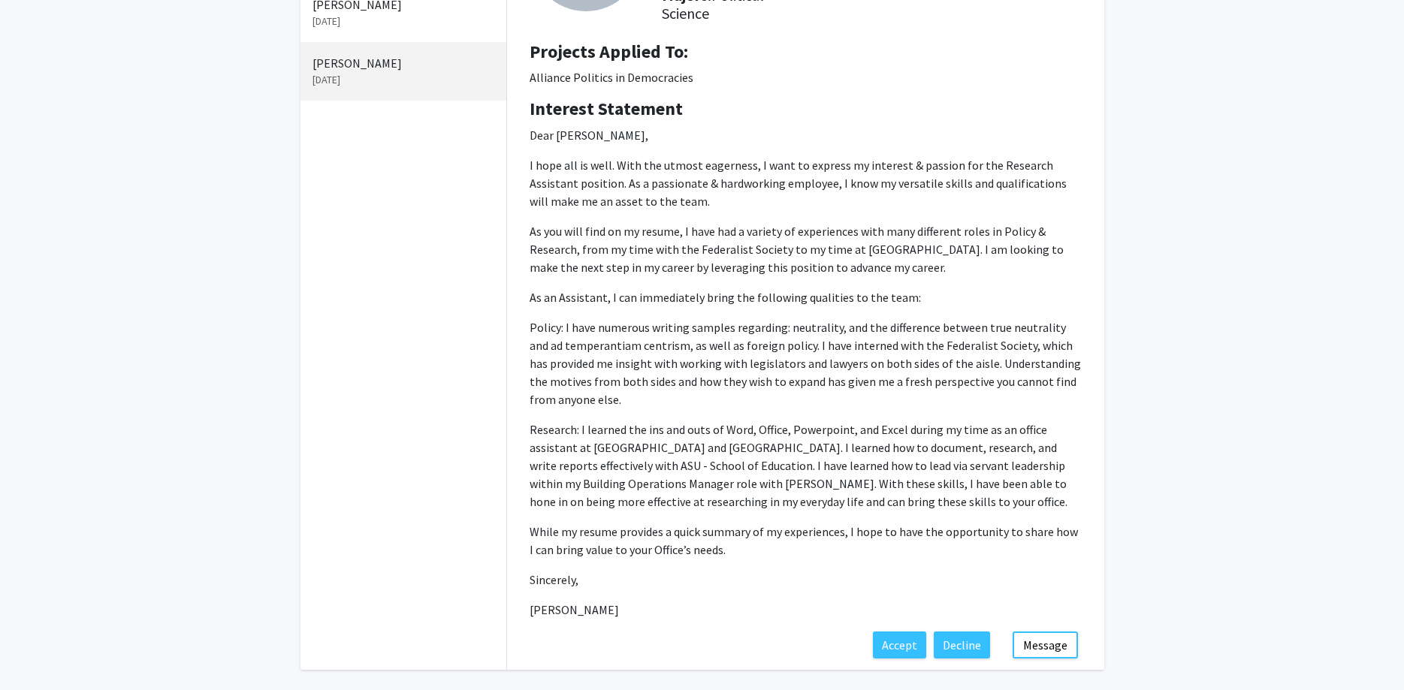
scroll to position [230, 0]
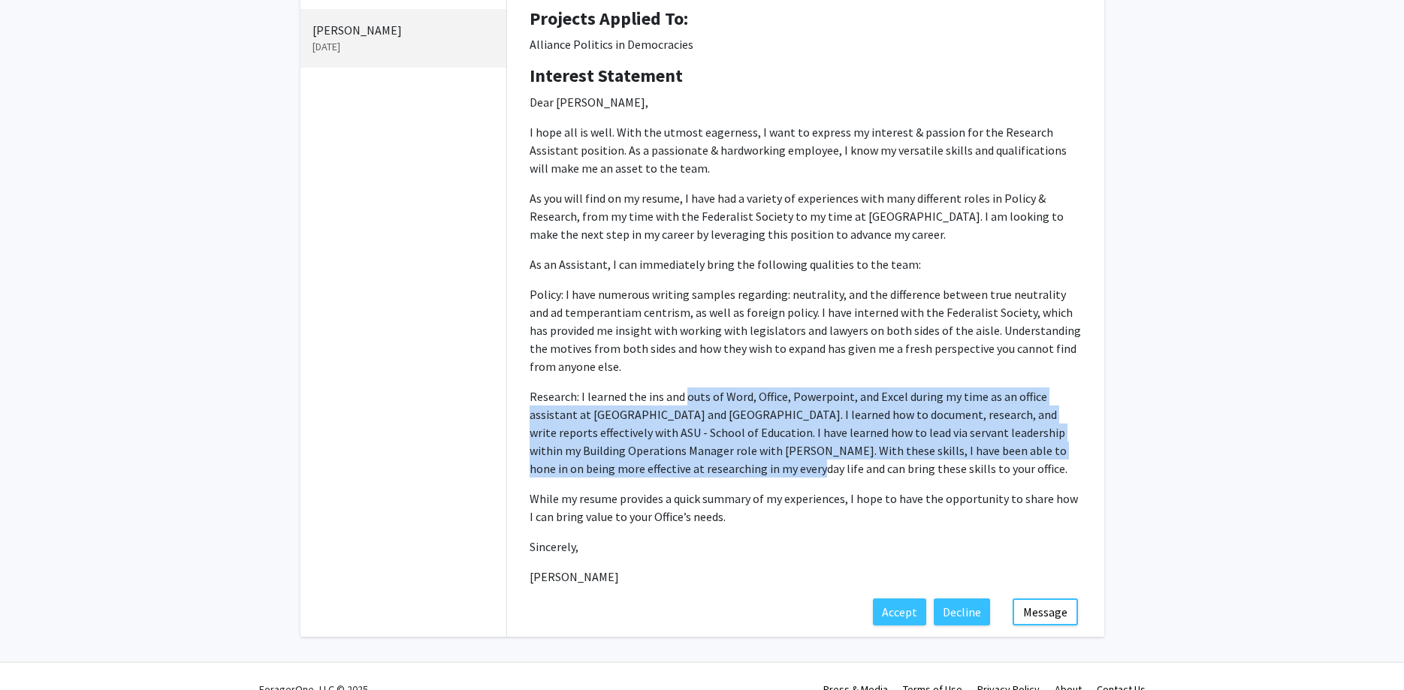
drag, startPoint x: 690, startPoint y: 462, endPoint x: 684, endPoint y: 397, distance: 64.9
click at [684, 397] on p "Research: I learned the ins and outs of Word, Office, Powerpoint, and Excel dur…" at bounding box center [806, 433] width 552 height 90
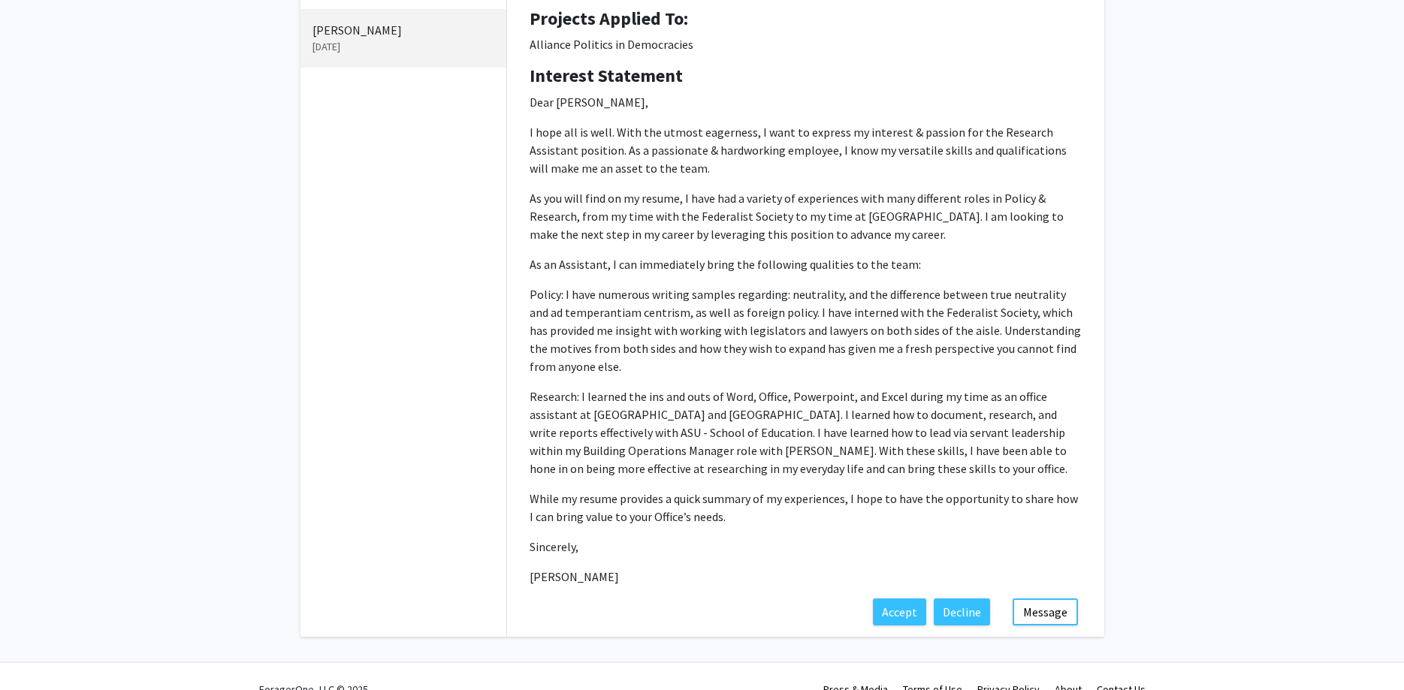
click at [684, 397] on p "Research: I learned the ins and outs of Word, Office, Powerpoint, and Excel dur…" at bounding box center [806, 433] width 552 height 90
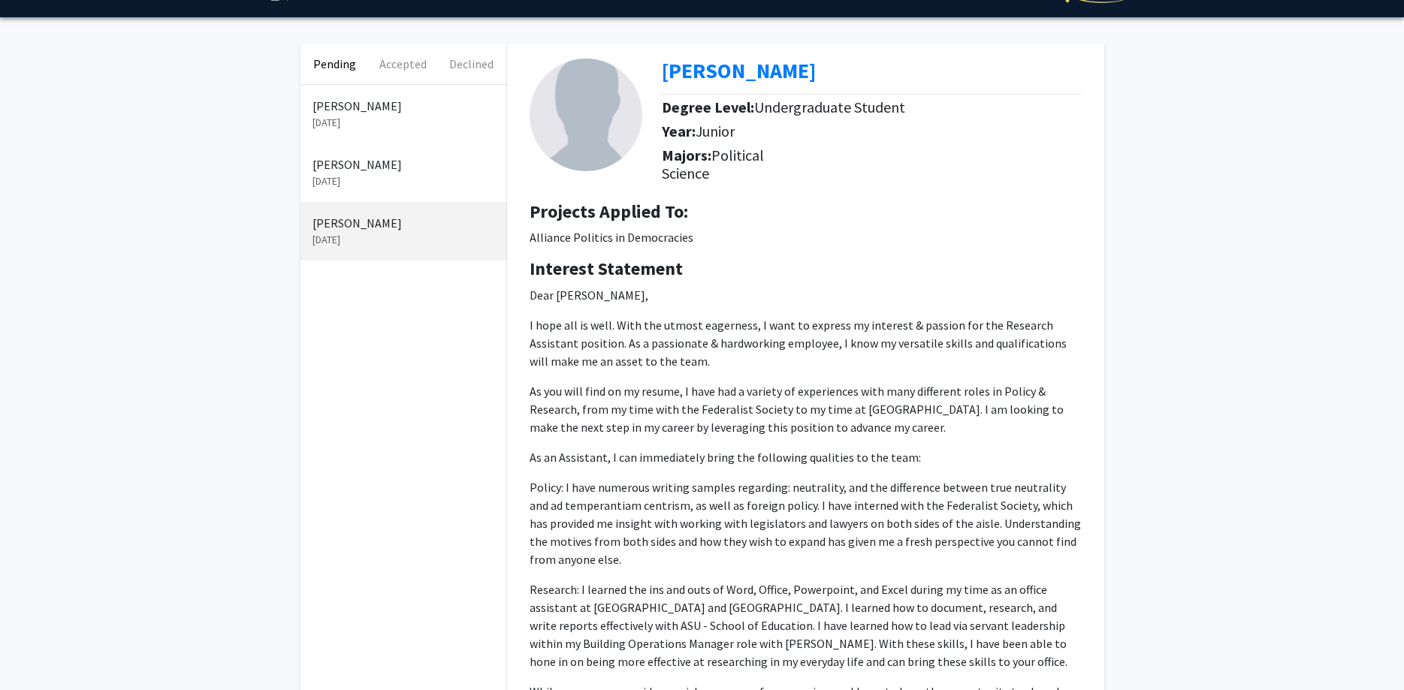
scroll to position [0, 0]
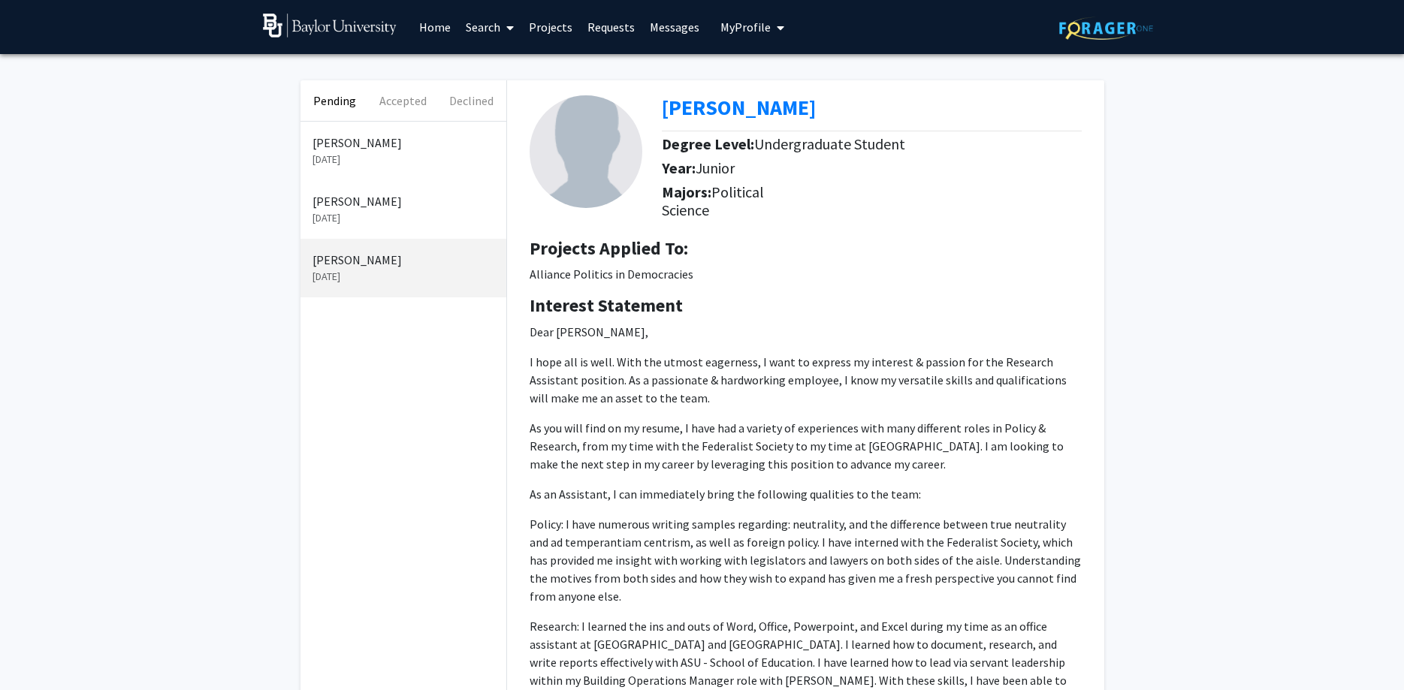
click at [374, 188] on div "[PERSON_NAME] [DATE]" at bounding box center [403, 209] width 206 height 59
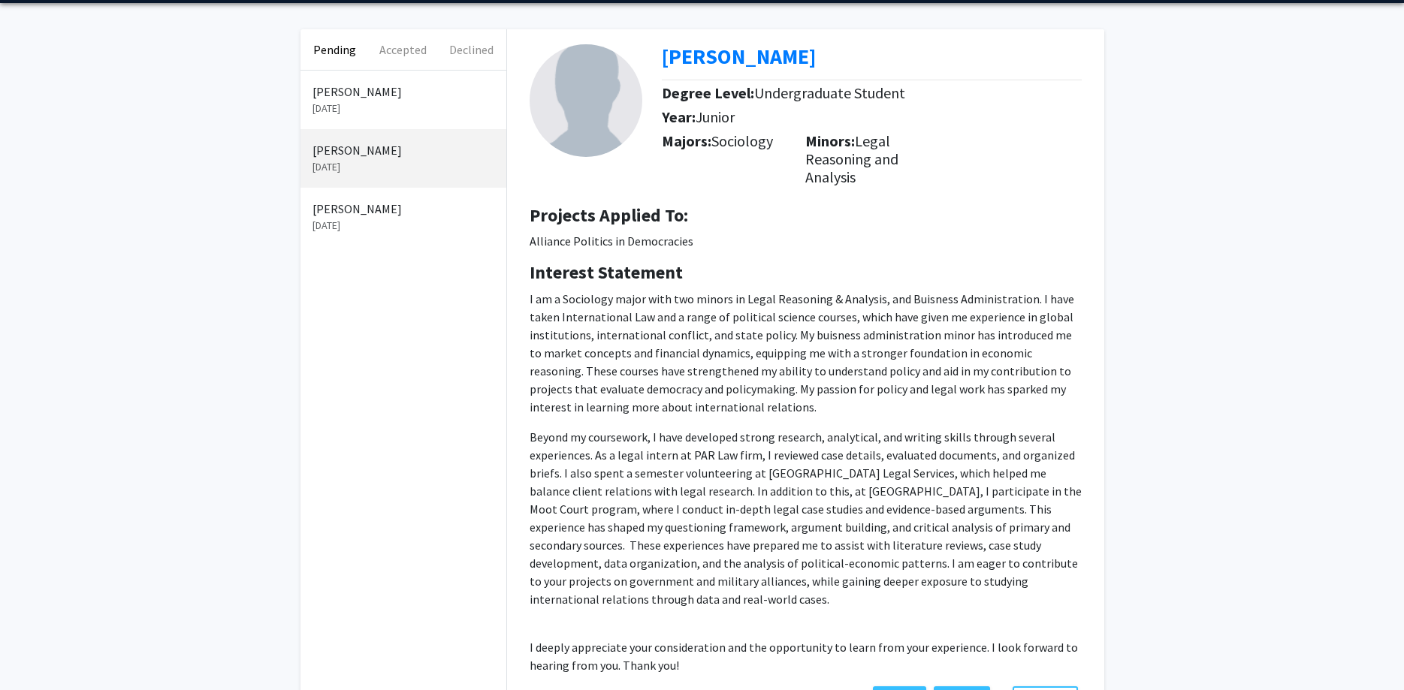
scroll to position [77, 0]
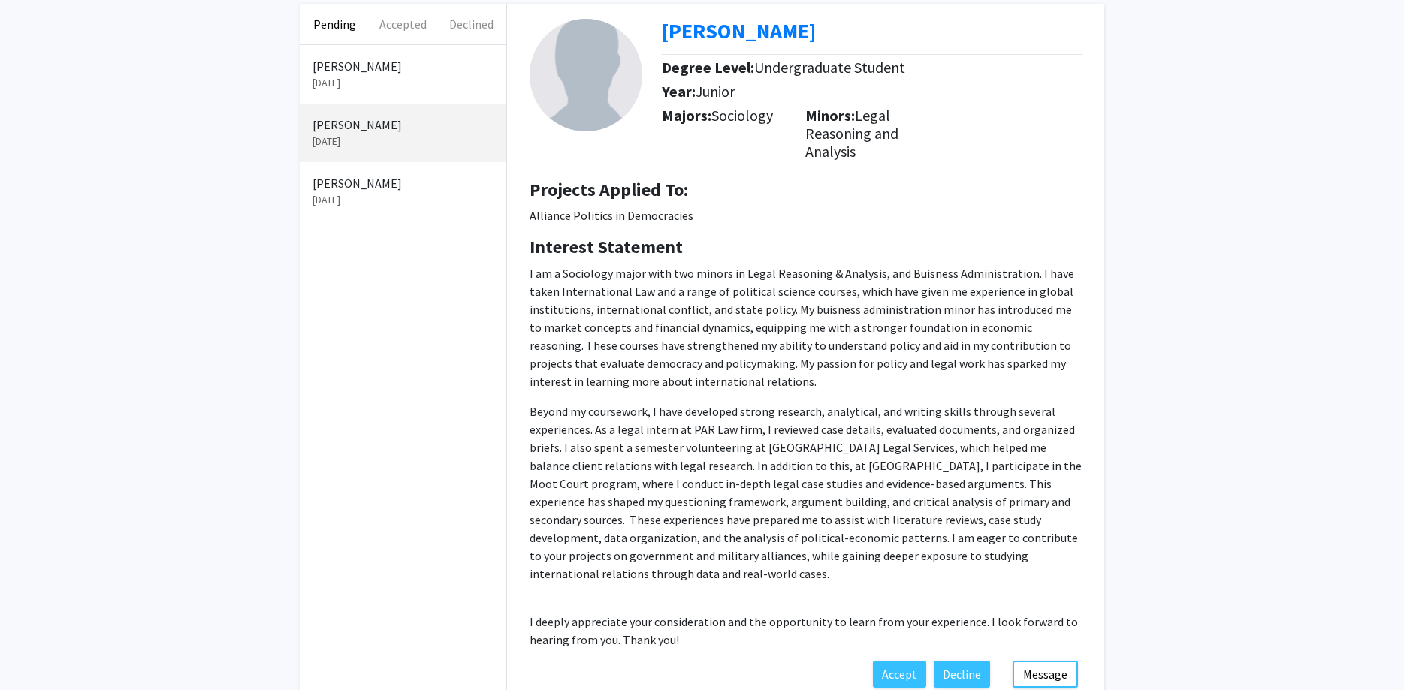
click at [373, 88] on p "[DATE]" at bounding box center [403, 83] width 182 height 16
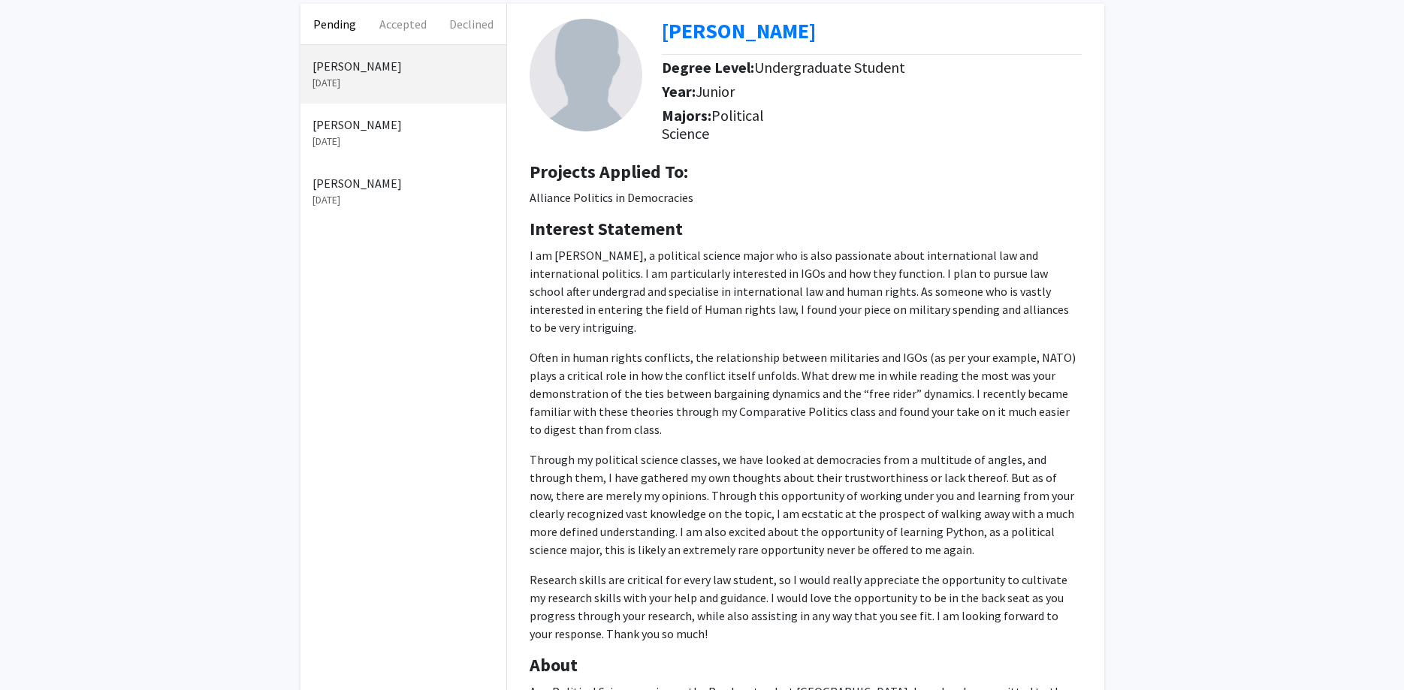
click at [386, 216] on div "[PERSON_NAME] [DATE]" at bounding box center [403, 191] width 206 height 59
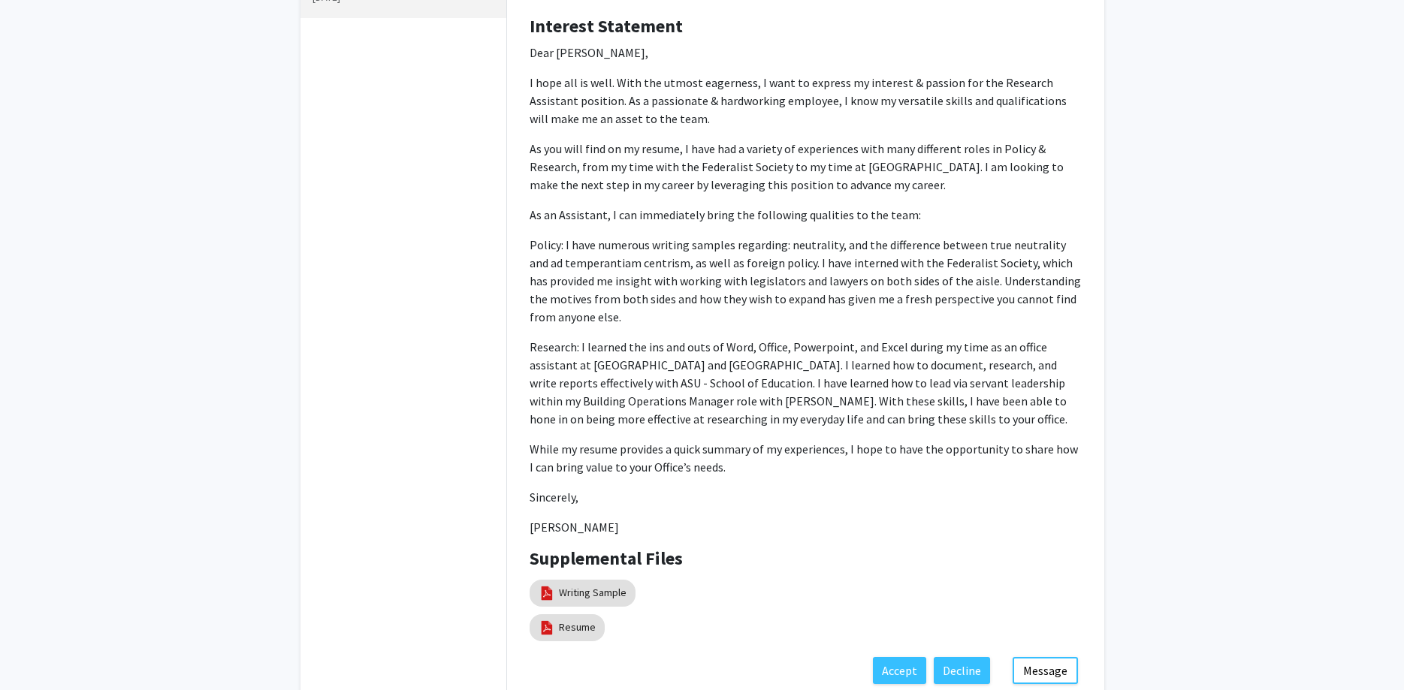
scroll to position [306, 0]
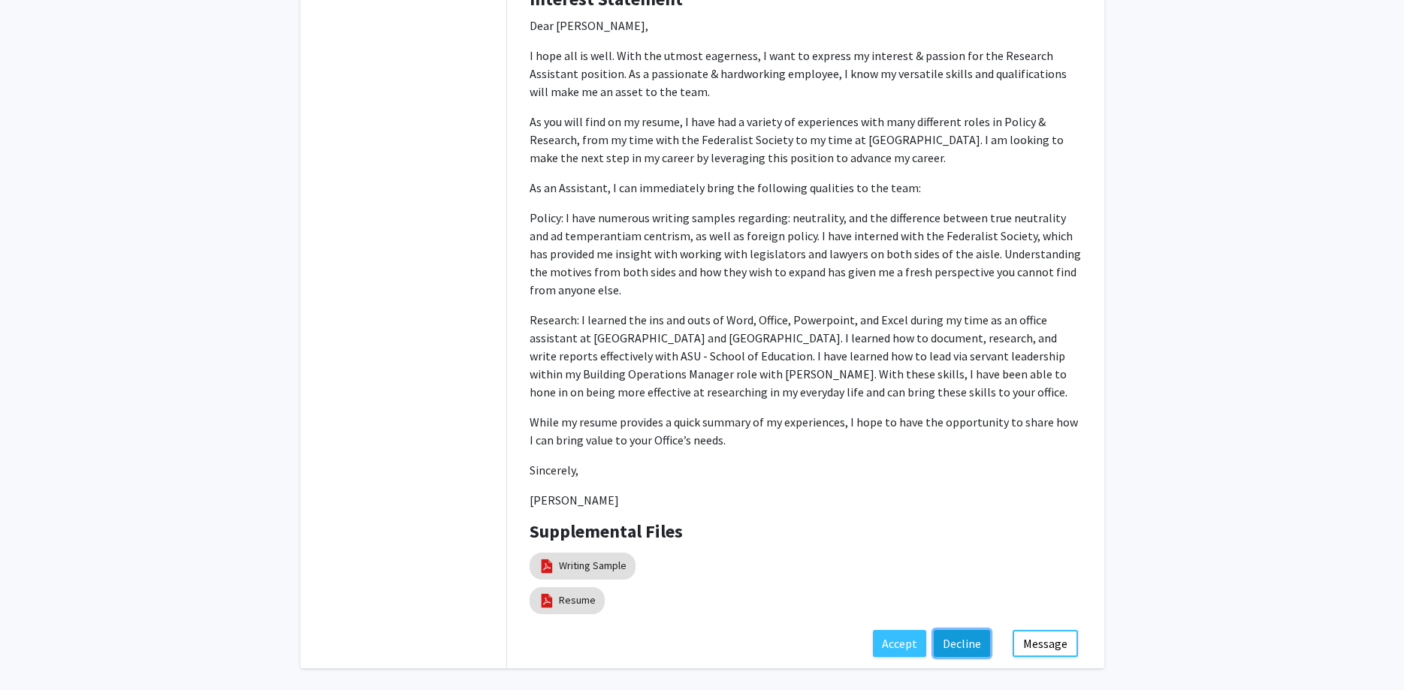
click at [964, 639] on button "Decline" at bounding box center [962, 643] width 56 height 27
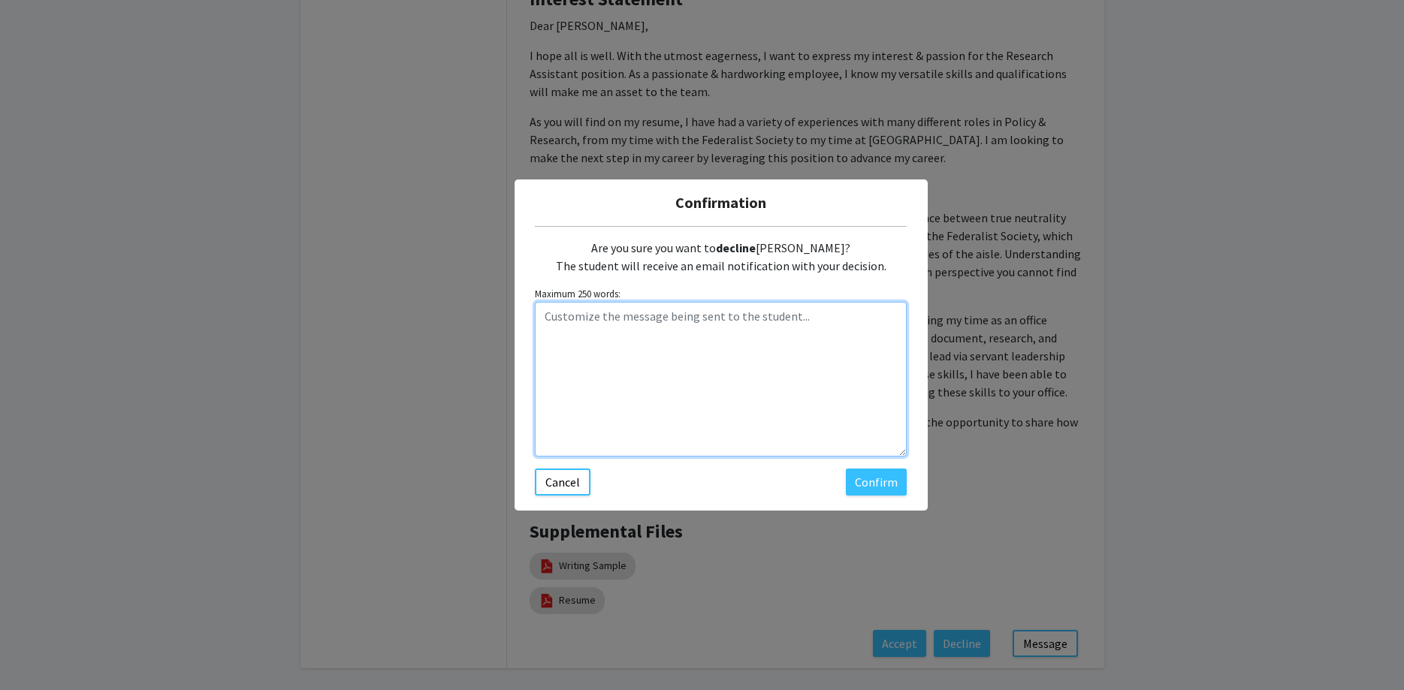
click at [622, 320] on textarea "Customize the message being sent to the student..." at bounding box center [721, 379] width 372 height 155
paste textarea "Hi ____, Thanks for your interest in the Alliance Politics in Democracies proje…"
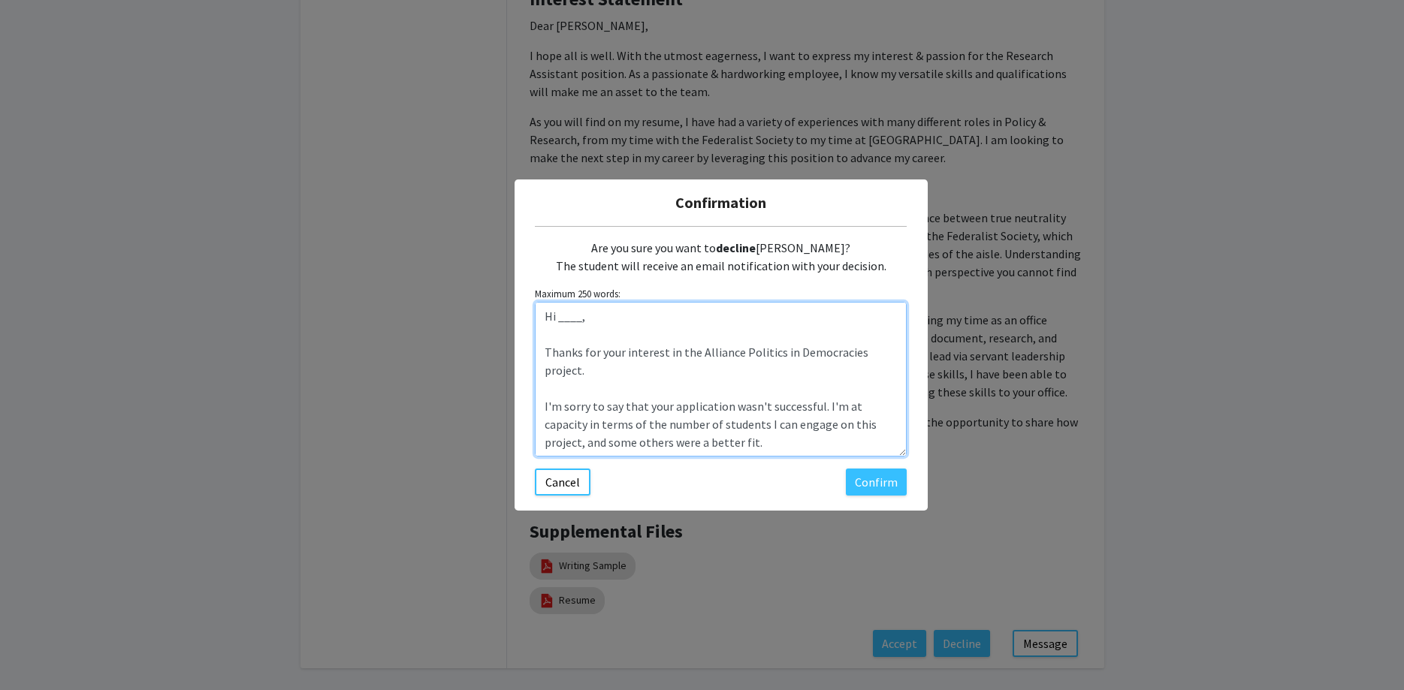
scroll to position [126, 0]
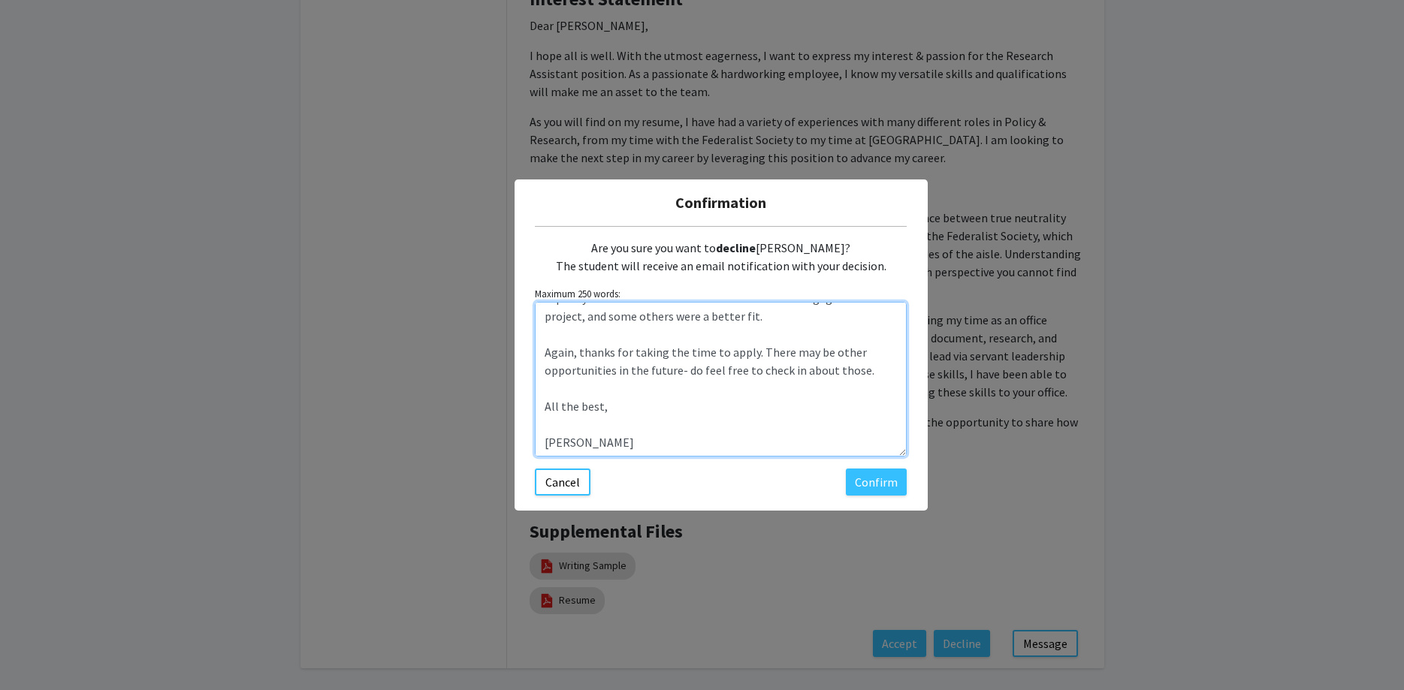
click at [591, 417] on textarea "Hi ____, Thanks for your interest in the Alliance Politics in Democracies proje…" at bounding box center [721, 379] width 372 height 155
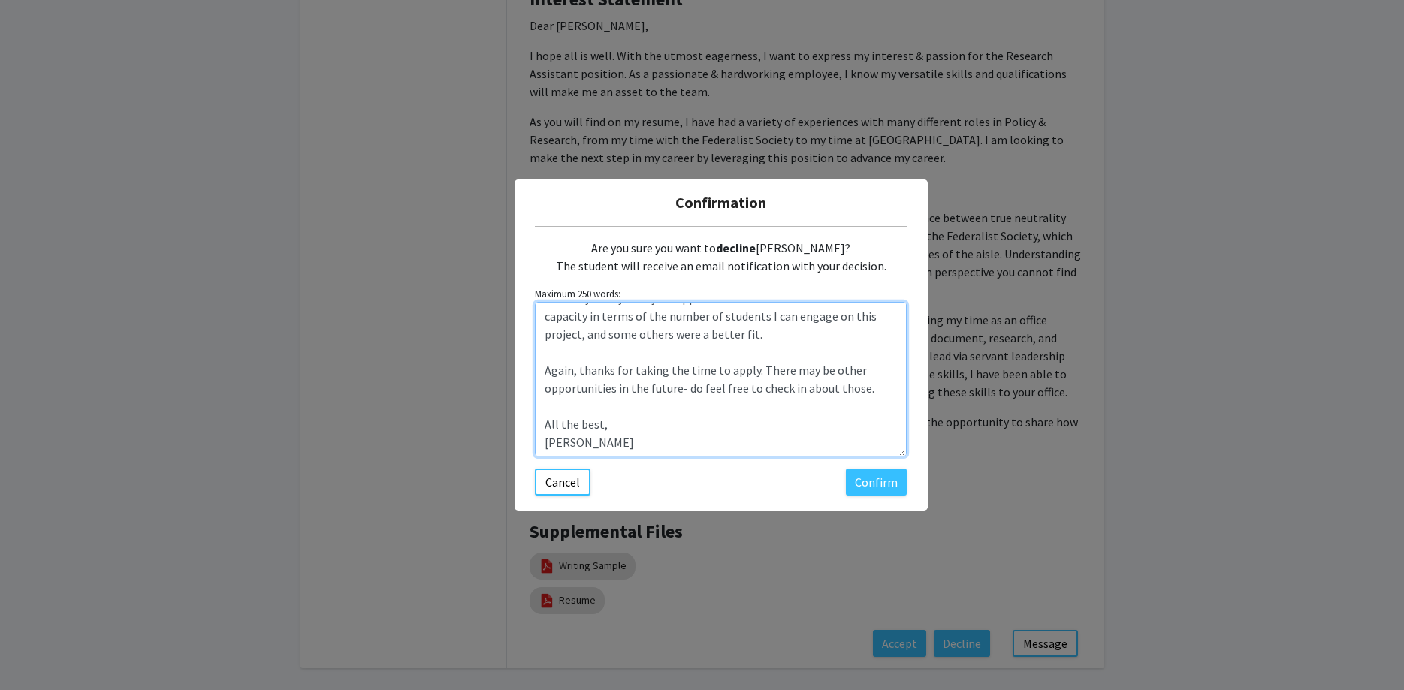
scroll to position [0, 0]
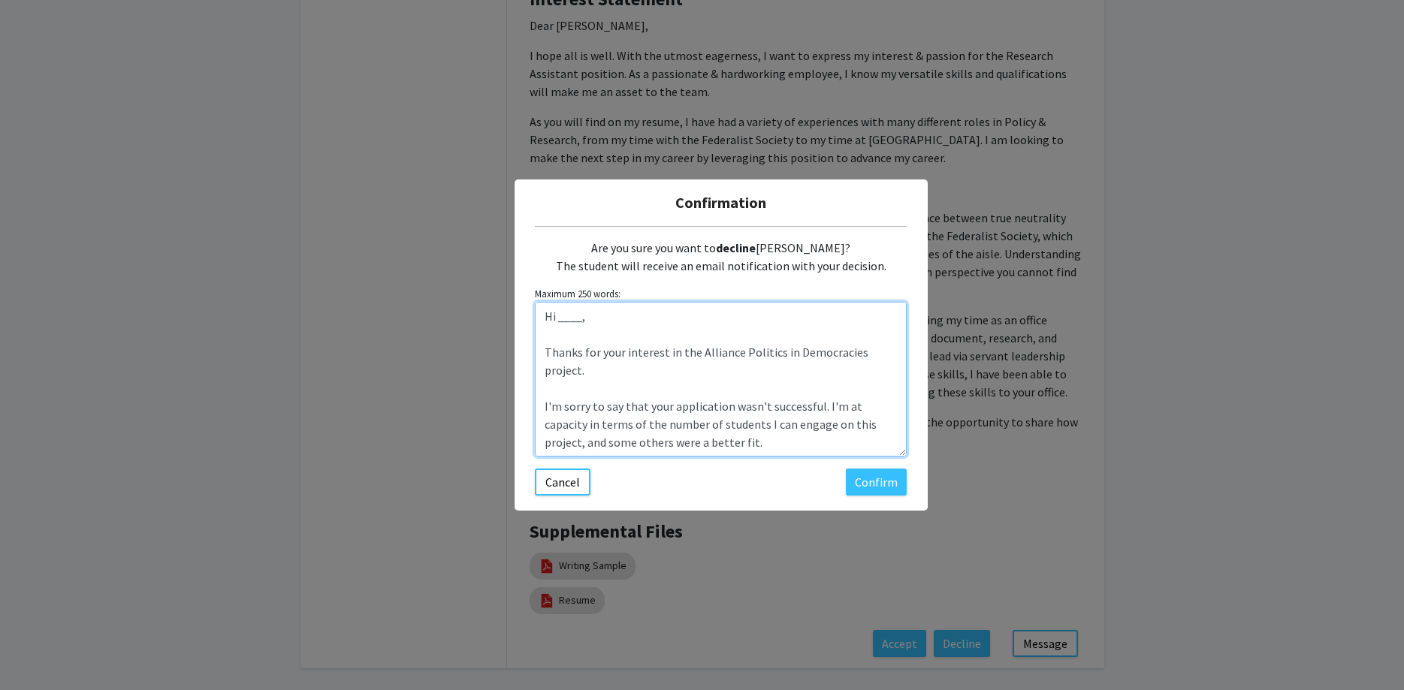
drag, startPoint x: 596, startPoint y: 444, endPoint x: 524, endPoint y: 279, distance: 179.9
click at [535, 302] on textarea "Hi ____, Thanks for your interest in the Alliance Politics in Democracies proje…" at bounding box center [721, 379] width 372 height 155
click at [581, 321] on textarea "Hi ____, Thanks for your interest in the Alliance Politics in Democracies proje…" at bounding box center [721, 379] width 372 height 155
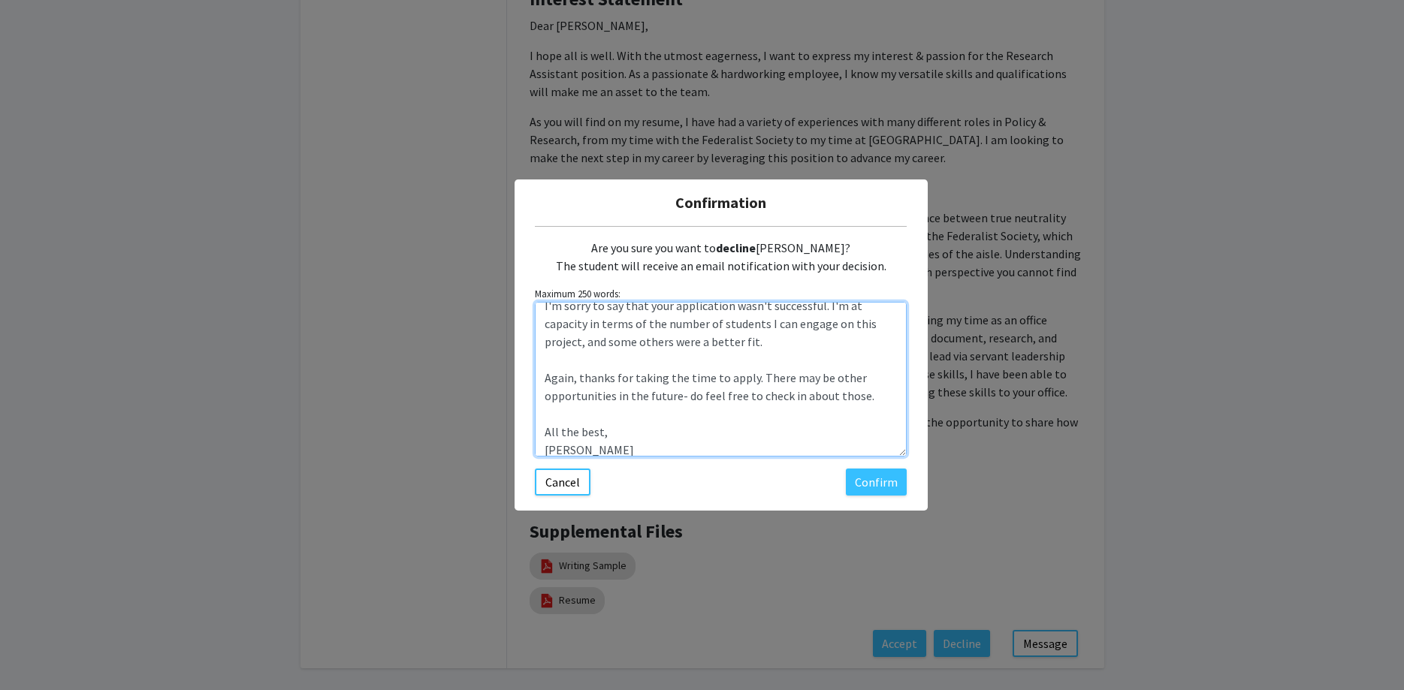
scroll to position [108, 0]
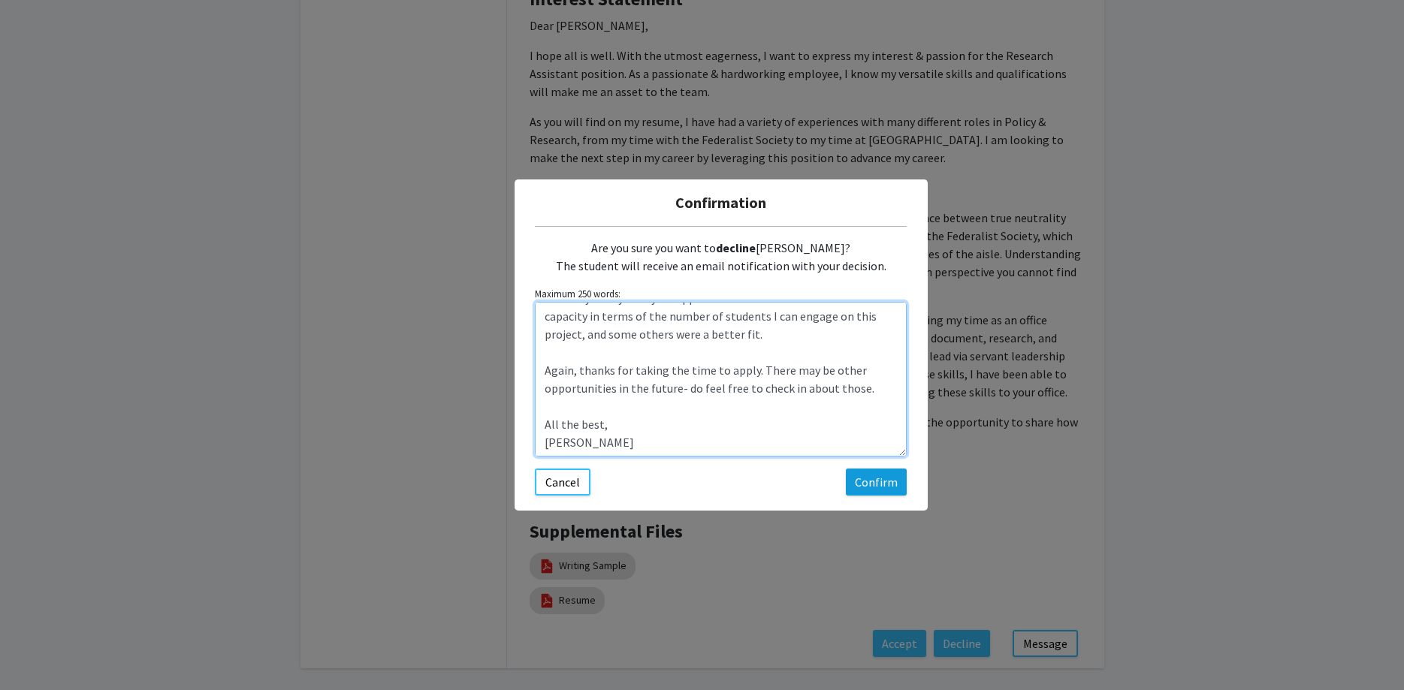
type textarea "Hi [PERSON_NAME], Thanks for your interest in the Alliance Politics in Democrac…"
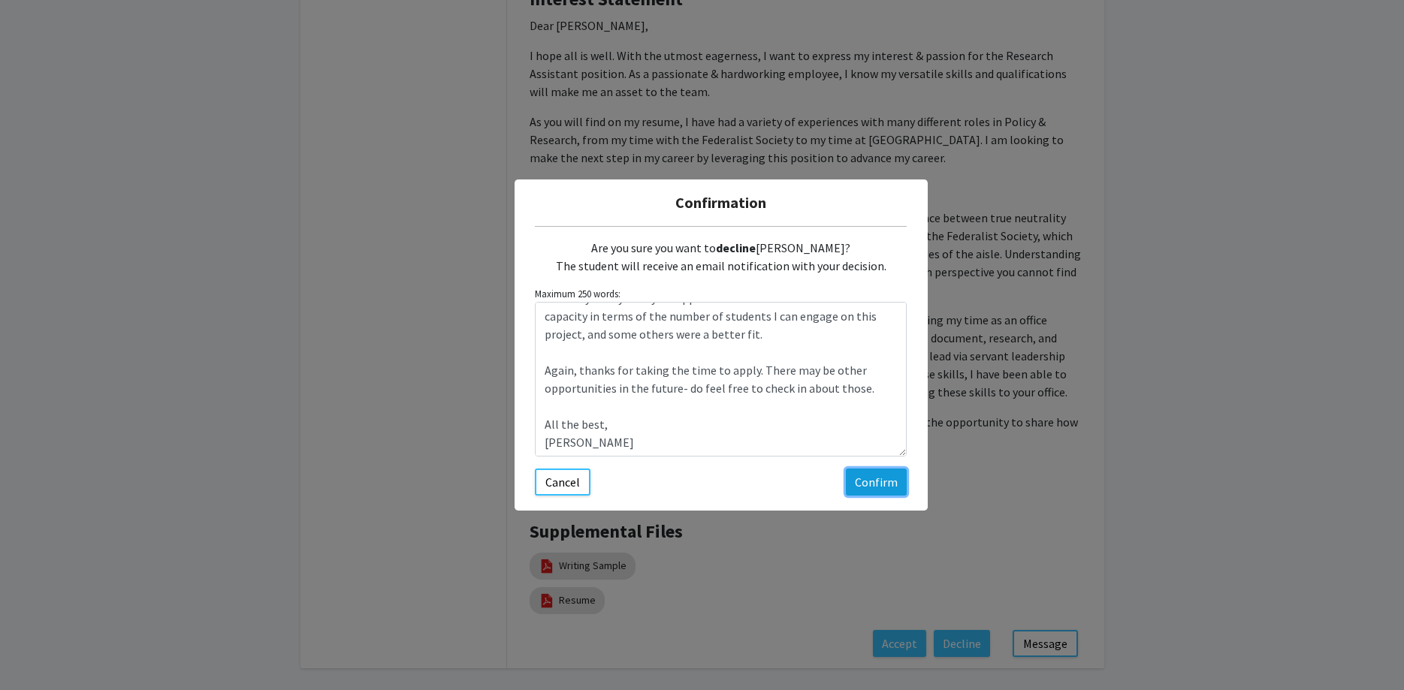
click at [889, 473] on button "Confirm" at bounding box center [876, 482] width 61 height 27
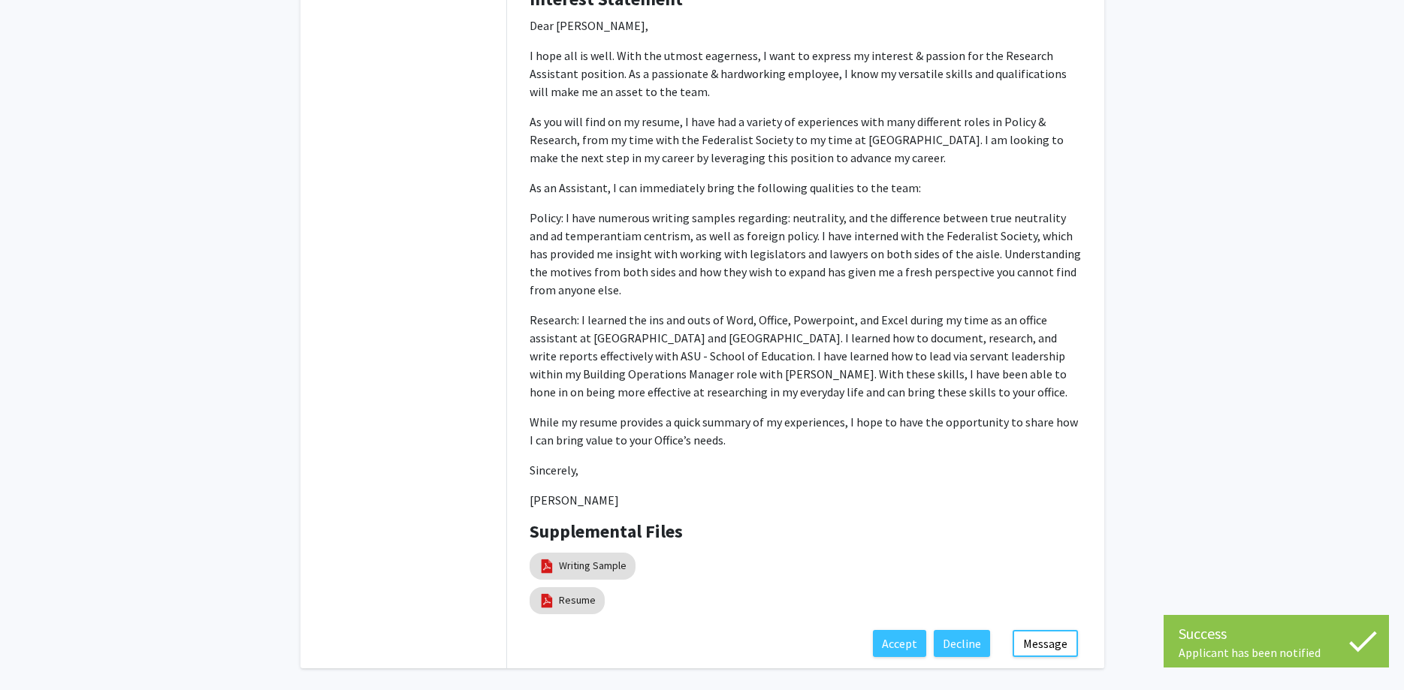
scroll to position [0, 0]
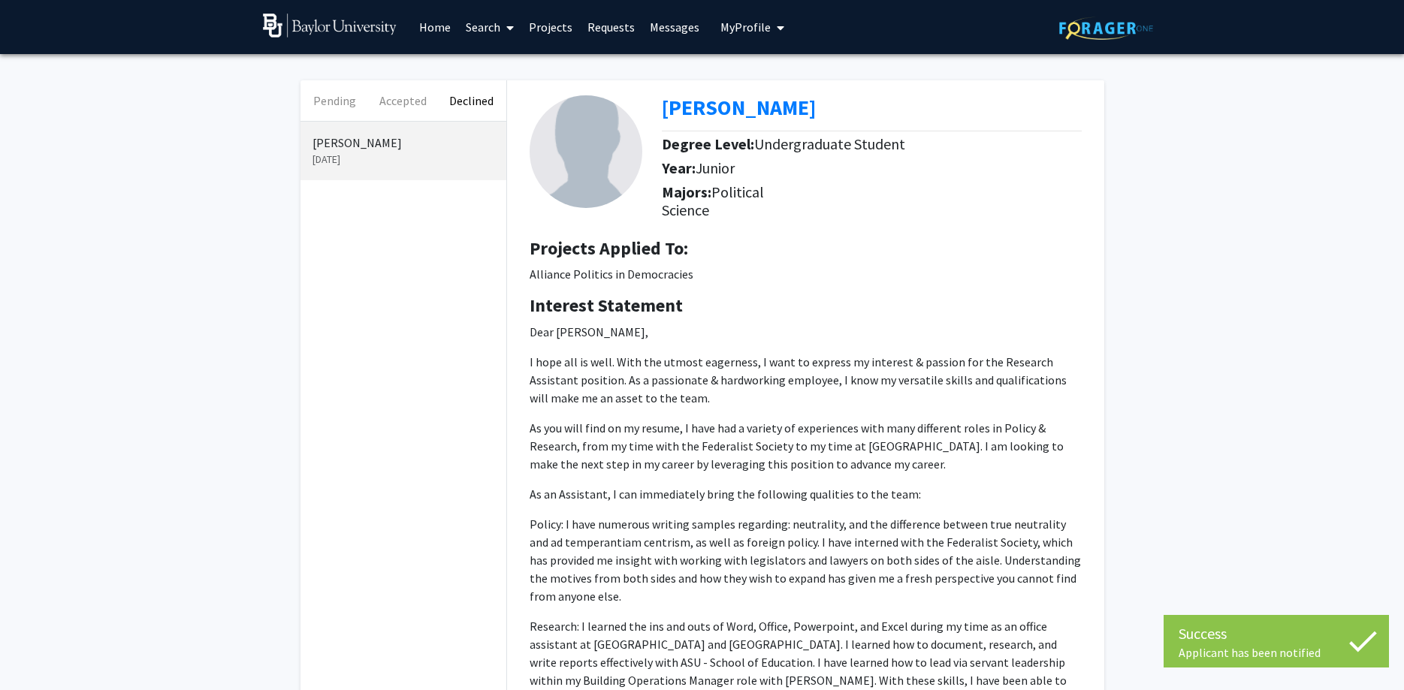
click at [395, 151] on p "[PERSON_NAME]" at bounding box center [403, 143] width 182 height 18
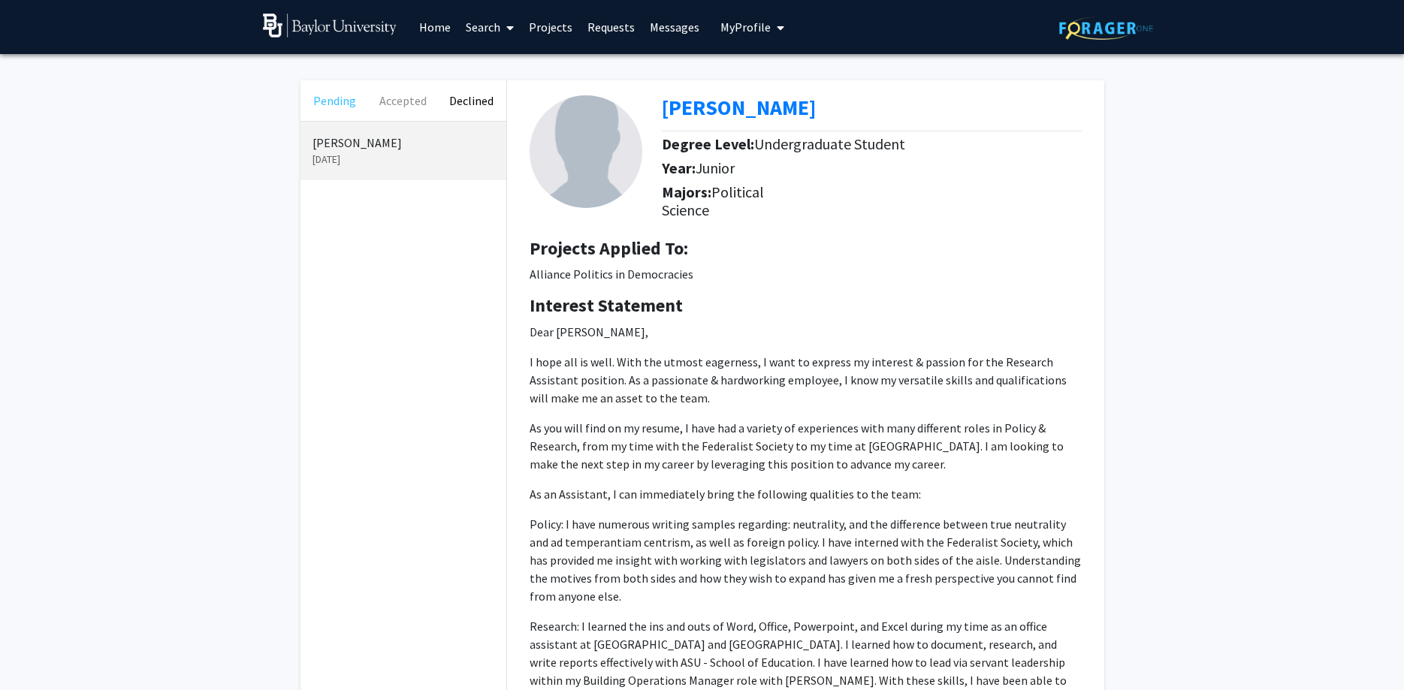
click at [323, 99] on button "Pending" at bounding box center [334, 100] width 68 height 41
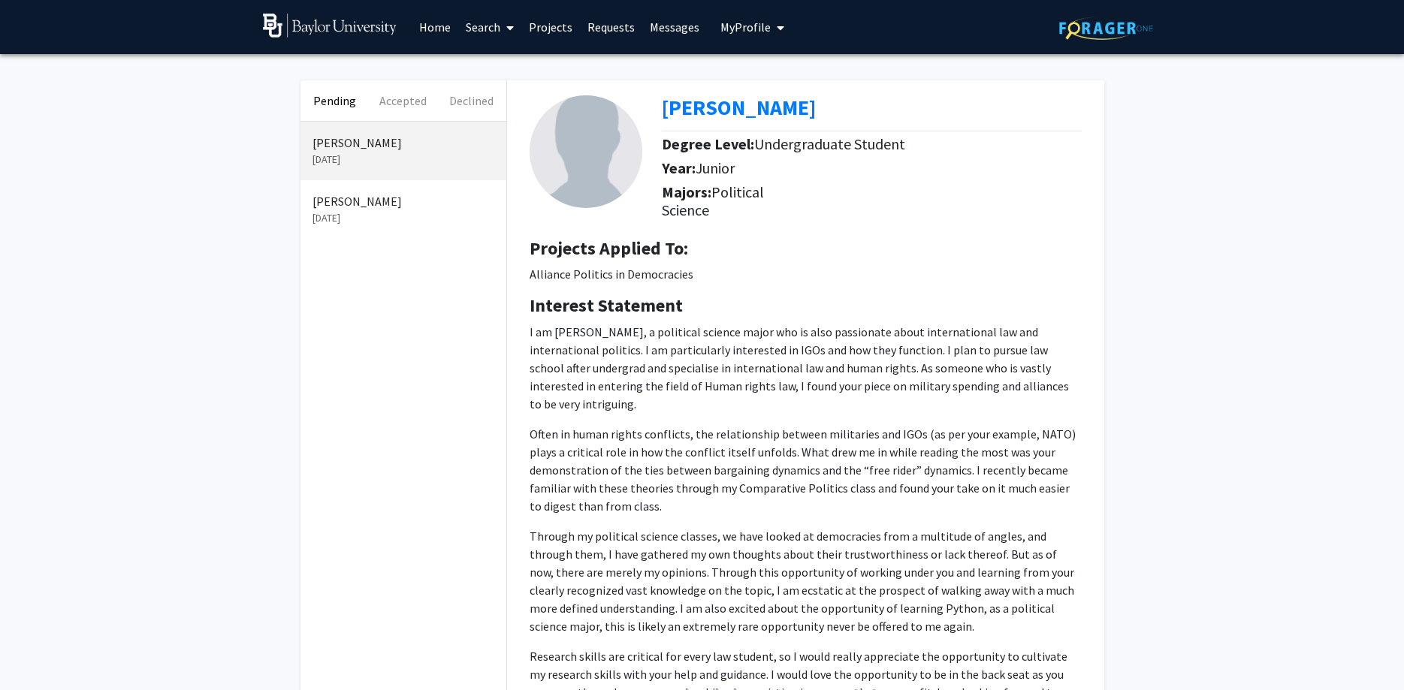
click at [380, 199] on p "[PERSON_NAME]" at bounding box center [403, 201] width 182 height 18
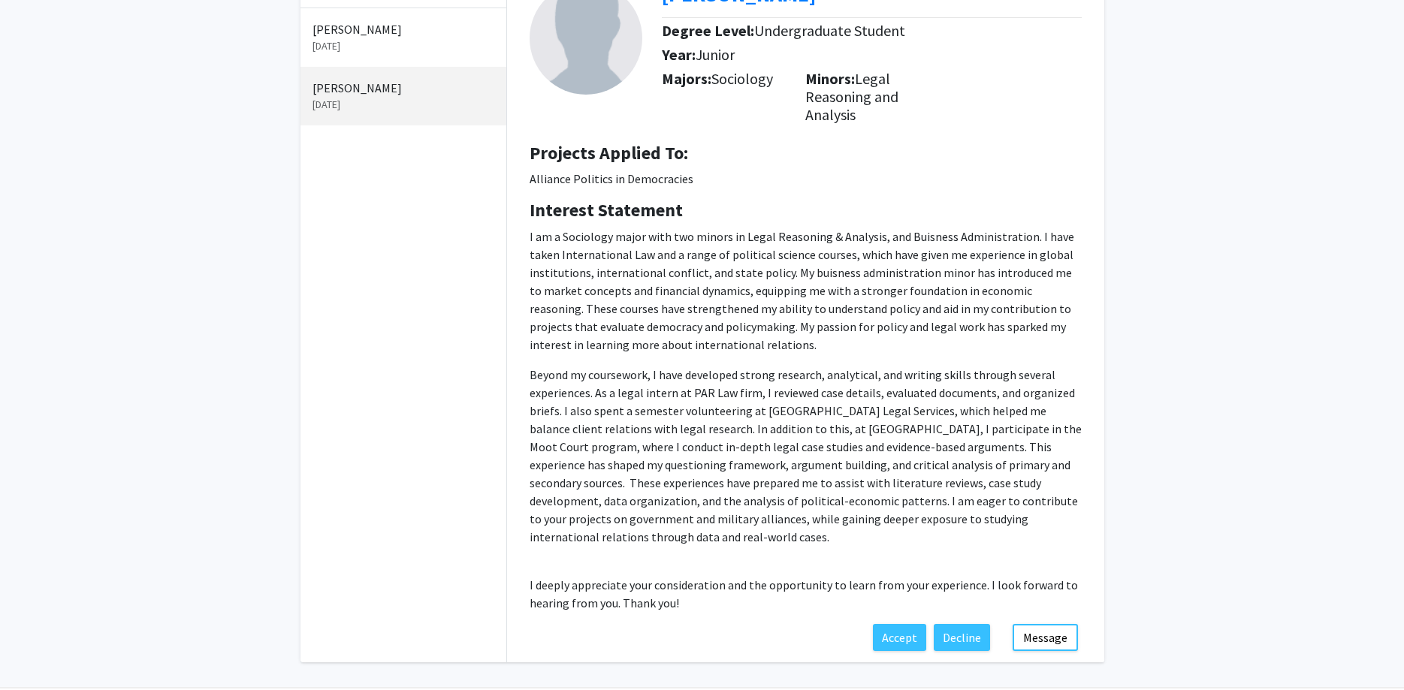
scroll to position [88, 0]
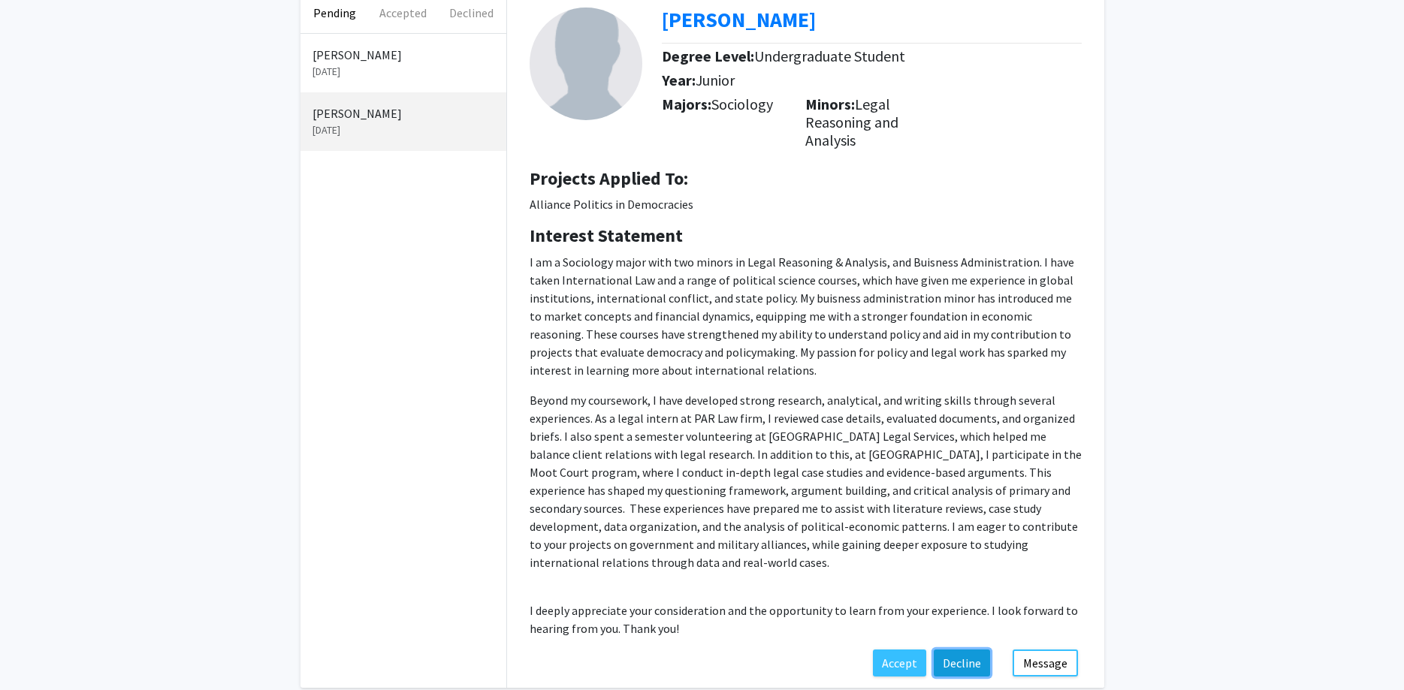
click at [958, 653] on button "Decline" at bounding box center [962, 663] width 56 height 27
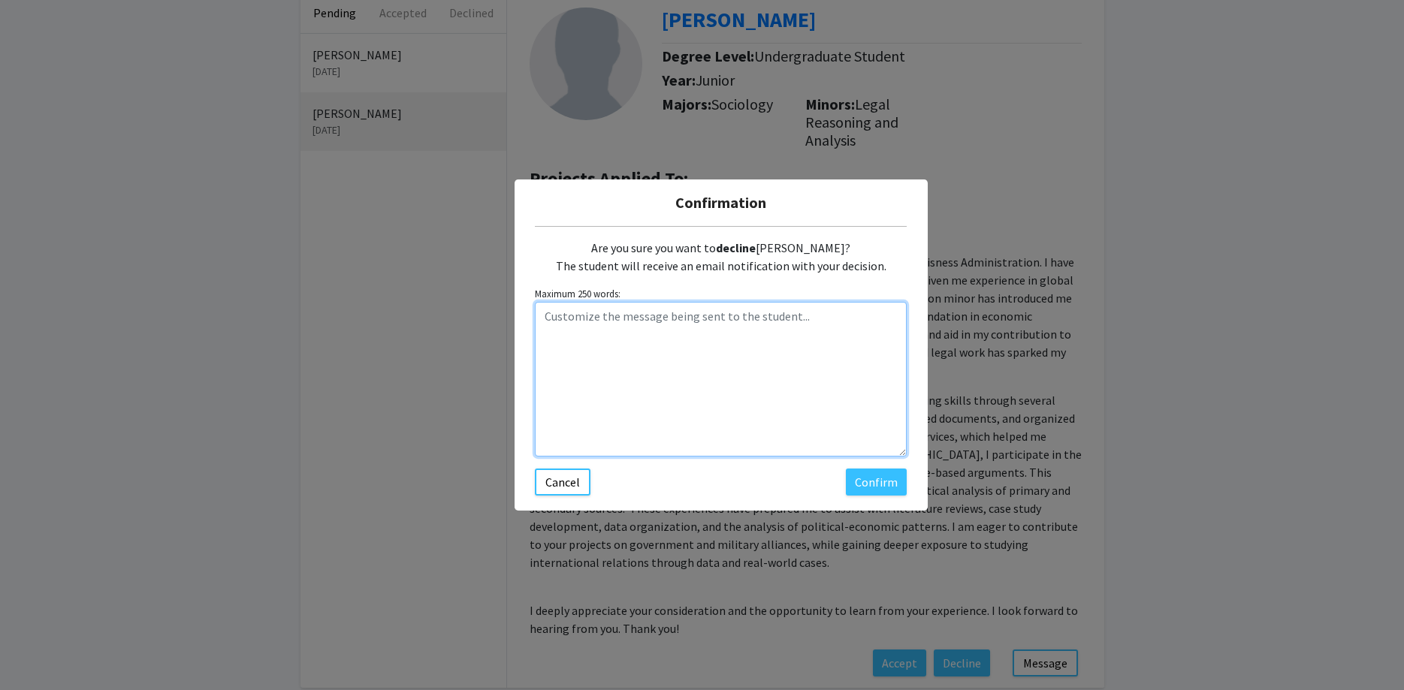
click at [594, 311] on textarea "Customize the message being sent to the student..." at bounding box center [721, 379] width 372 height 155
paste textarea "Hi ____, Thanks for your interest in the Alliance Politics in Democracies proje…"
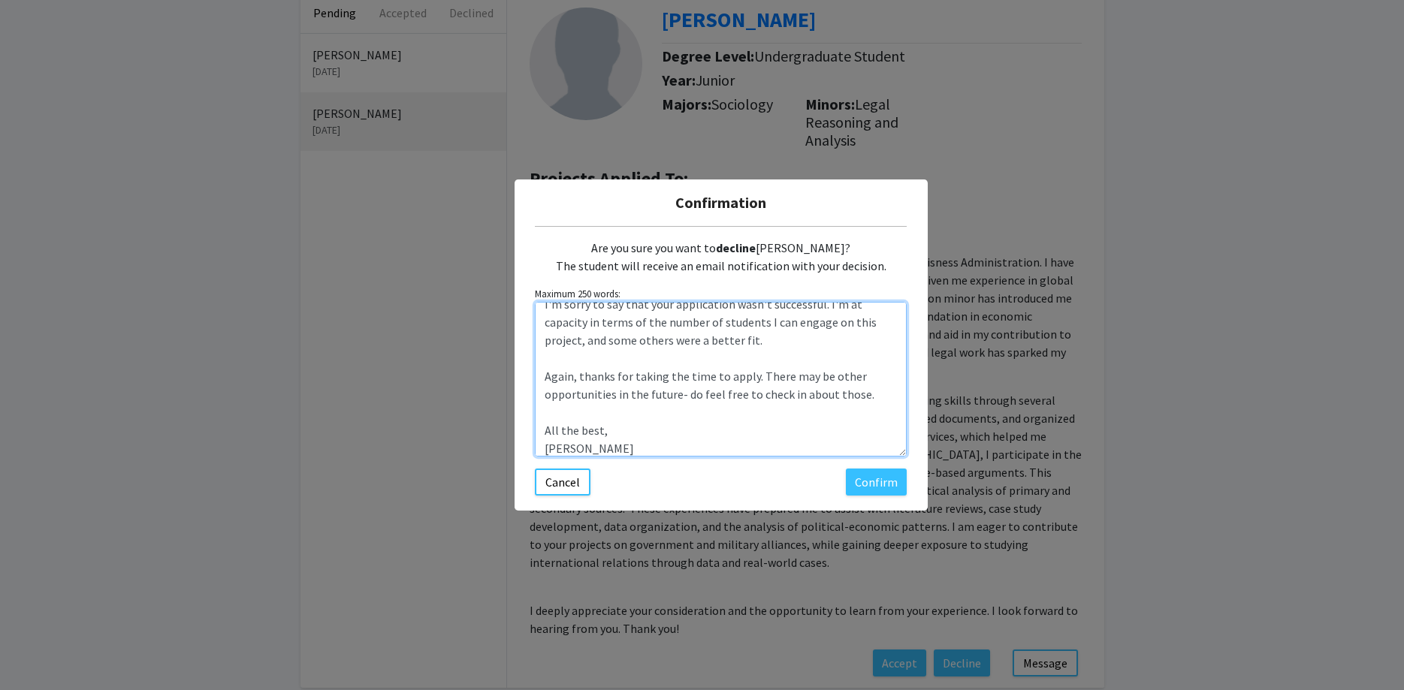
scroll to position [0, 0]
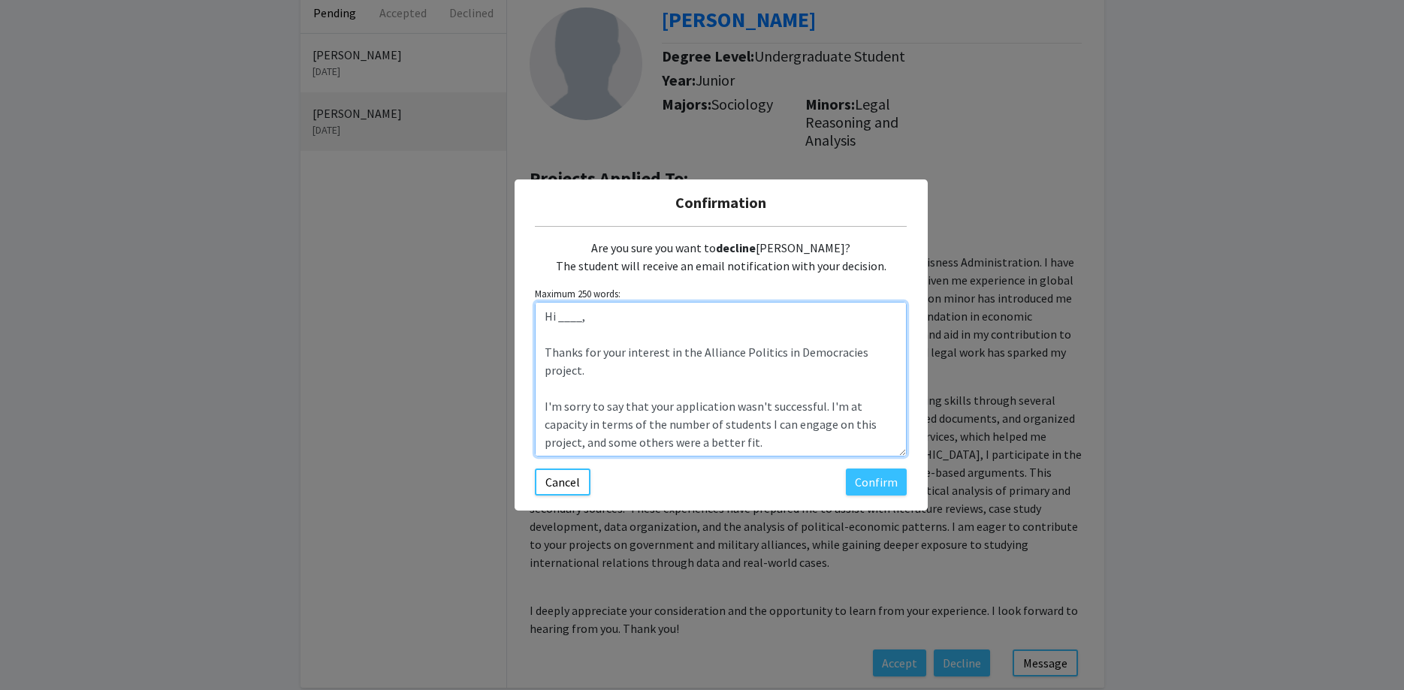
drag, startPoint x: 583, startPoint y: 321, endPoint x: 557, endPoint y: 321, distance: 26.3
click at [557, 321] on textarea "Hi ____, Thanks for your interest in the Alliance Politics in Democracies proje…" at bounding box center [721, 379] width 372 height 155
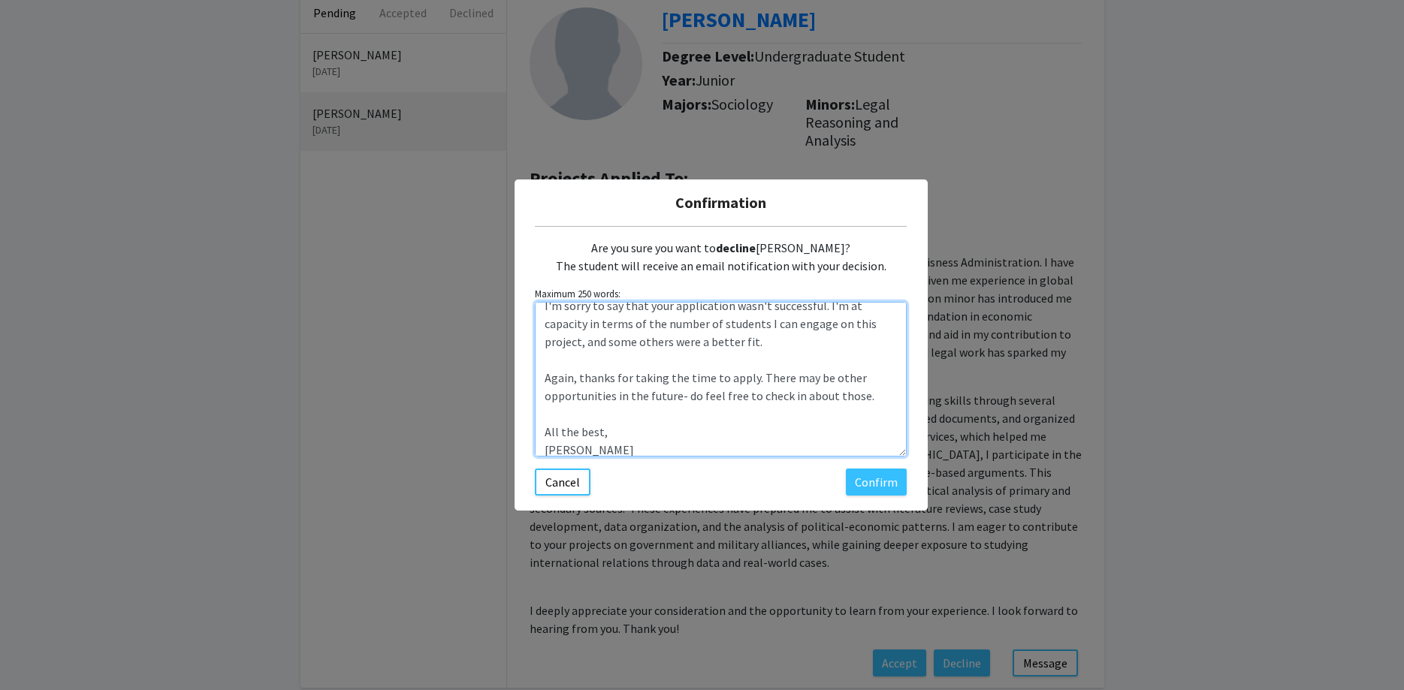
scroll to position [108, 0]
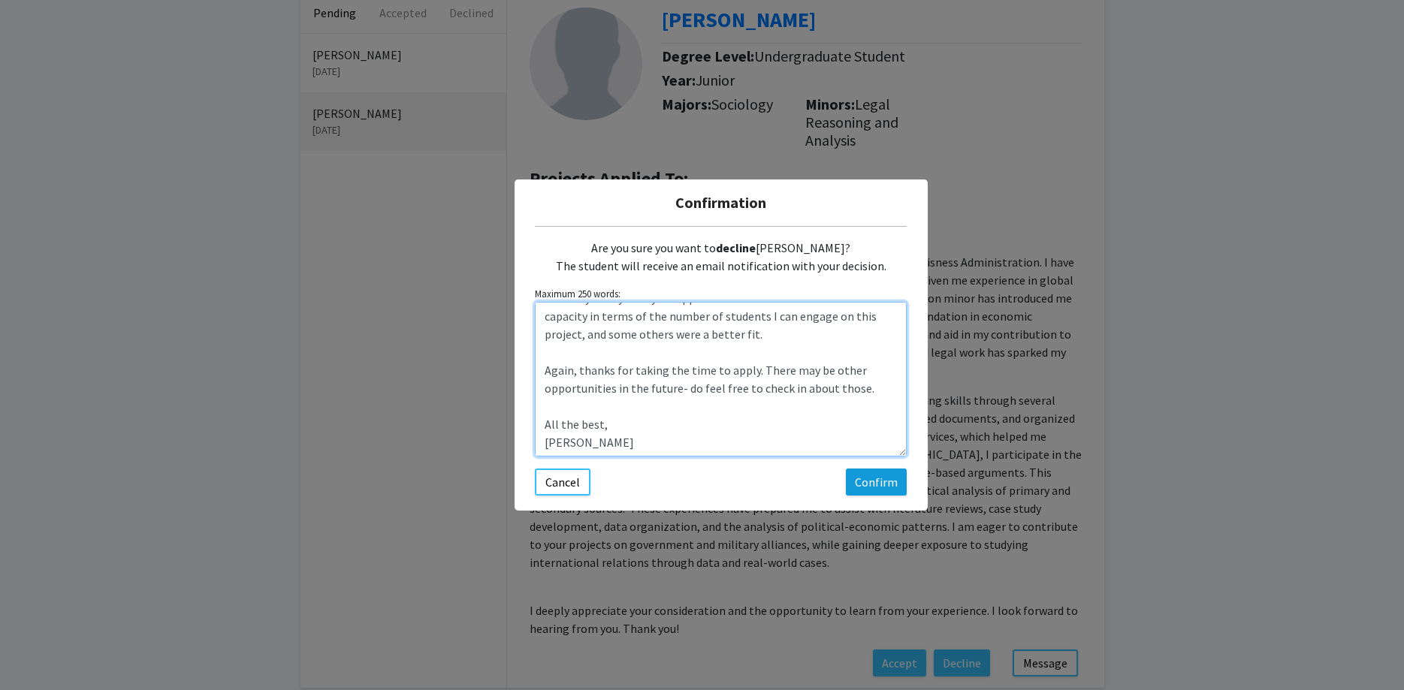
type textarea "Hi [PERSON_NAME], Thanks for your interest in the Alliance Politics in Democrac…"
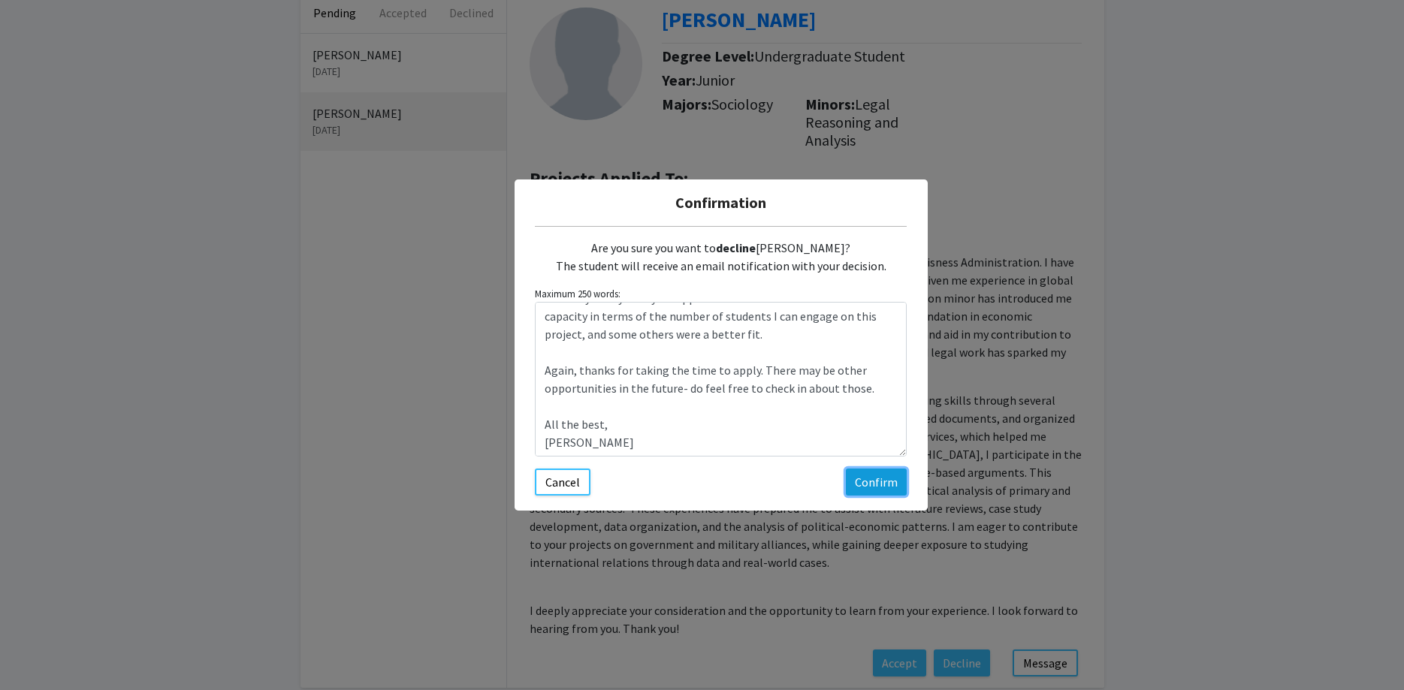
click at [896, 476] on button "Confirm" at bounding box center [876, 482] width 61 height 27
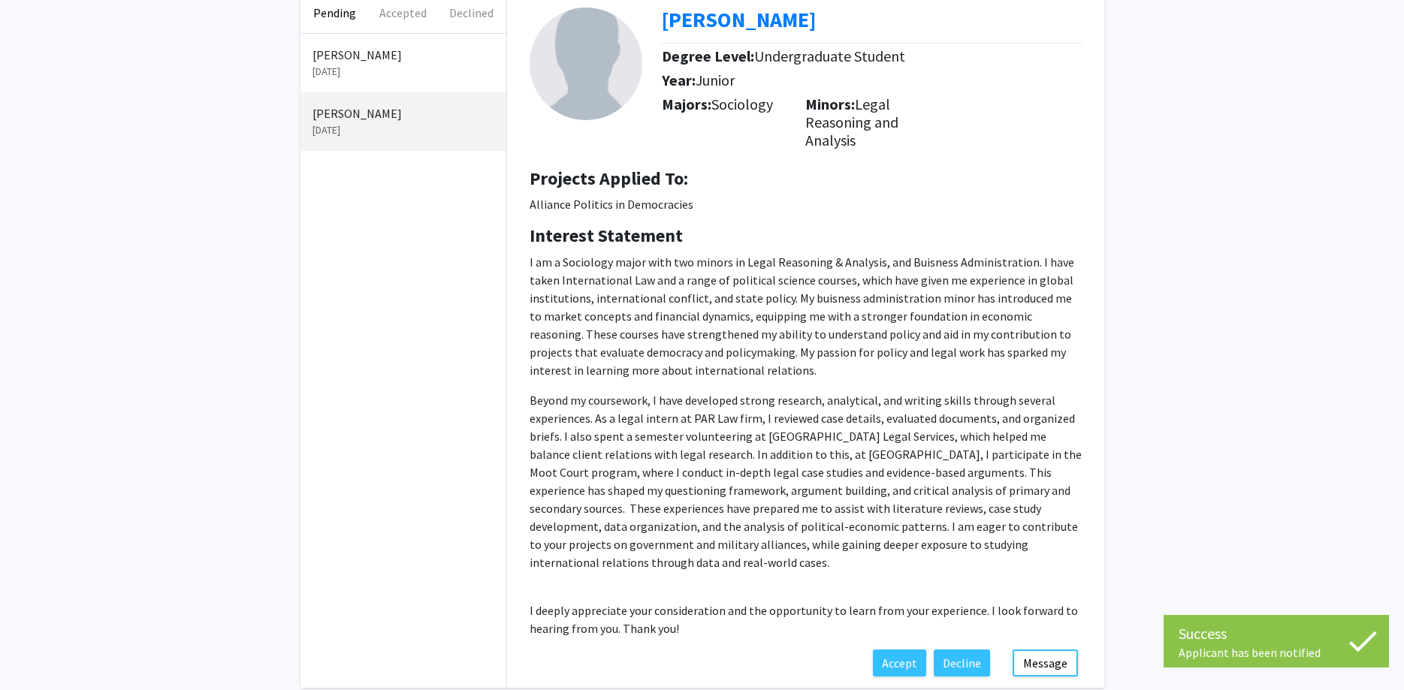
scroll to position [0, 0]
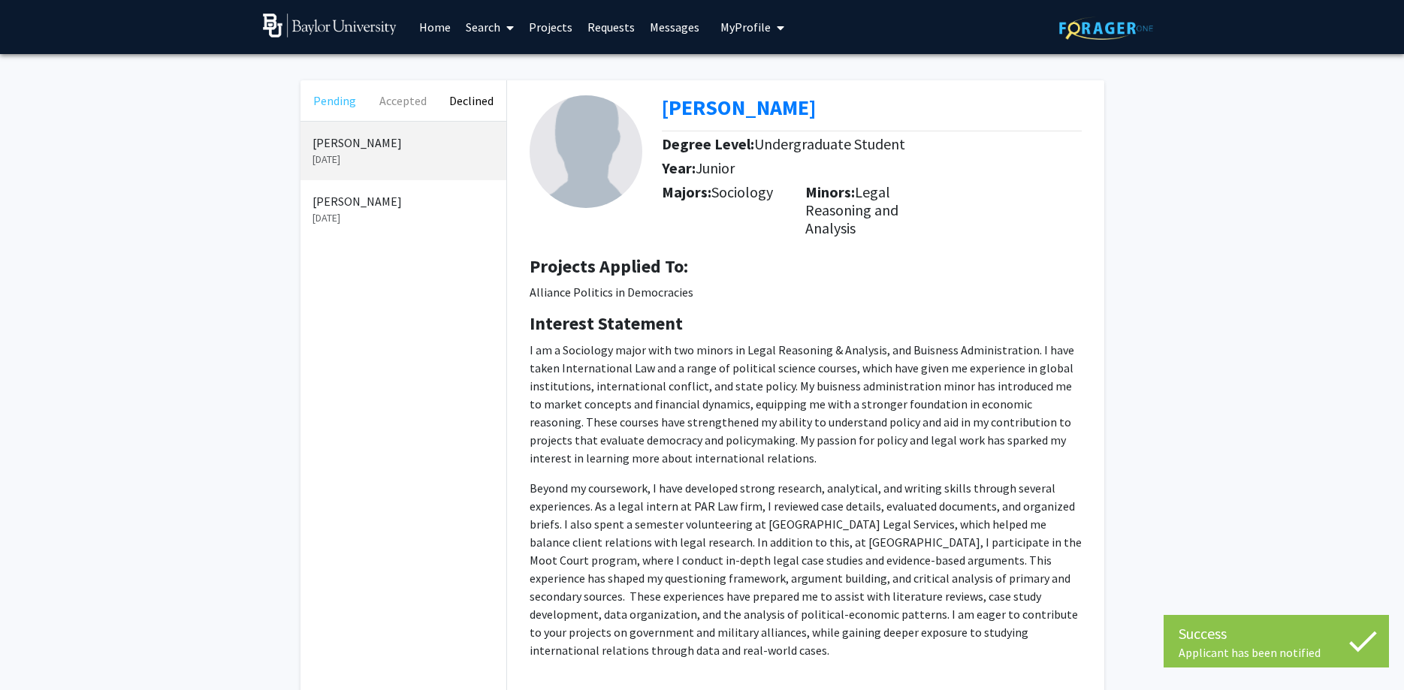
click at [329, 105] on button "Pending" at bounding box center [334, 100] width 68 height 41
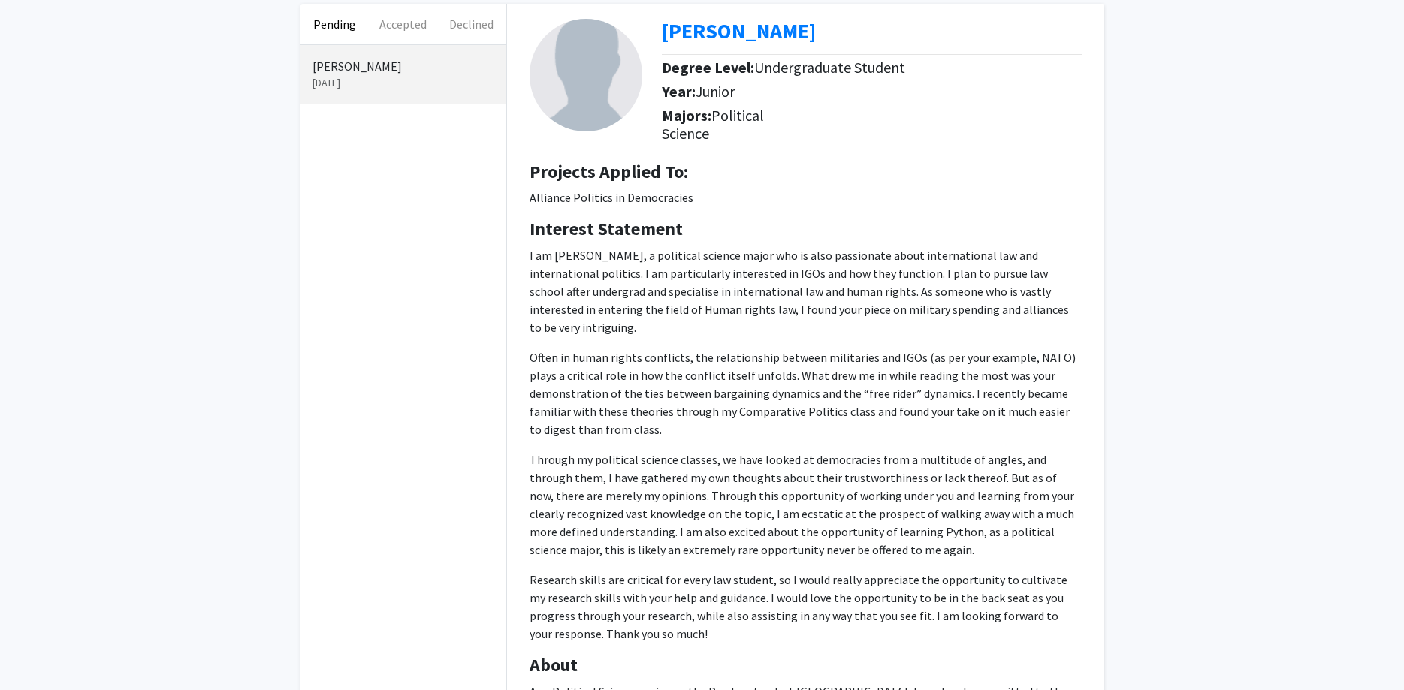
scroll to position [153, 0]
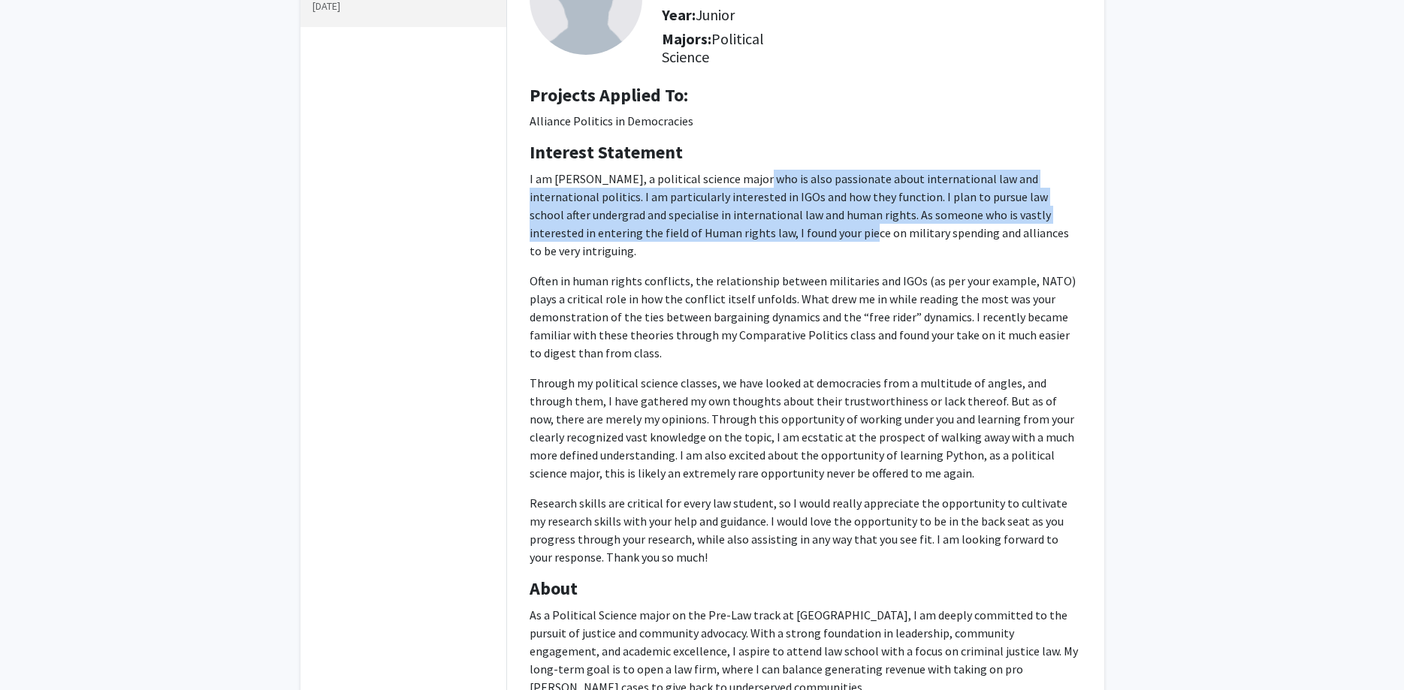
drag, startPoint x: 777, startPoint y: 233, endPoint x: 758, endPoint y: 175, distance: 61.0
click at [758, 175] on p "I am [PERSON_NAME], a political science major who is also passionate about inte…" at bounding box center [806, 215] width 552 height 90
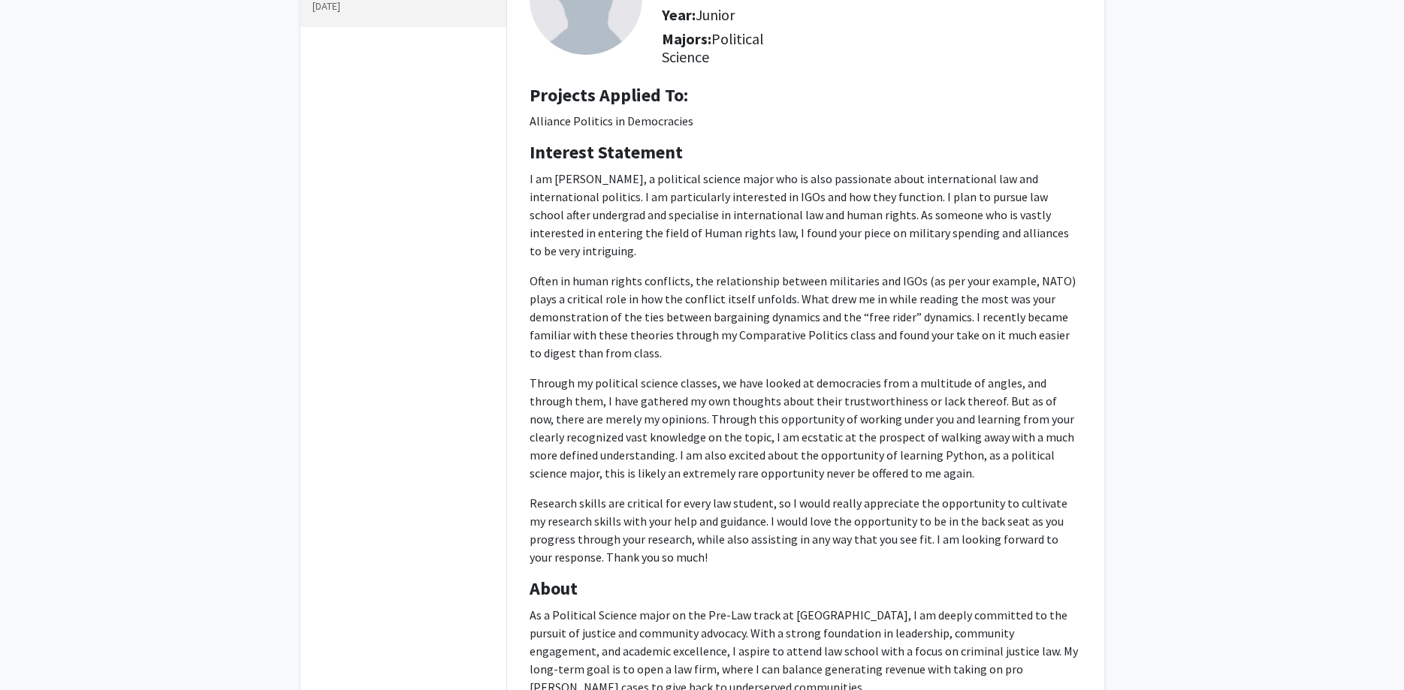
click at [758, 175] on p "I am [PERSON_NAME], a political science major who is also passionate about inte…" at bounding box center [806, 215] width 552 height 90
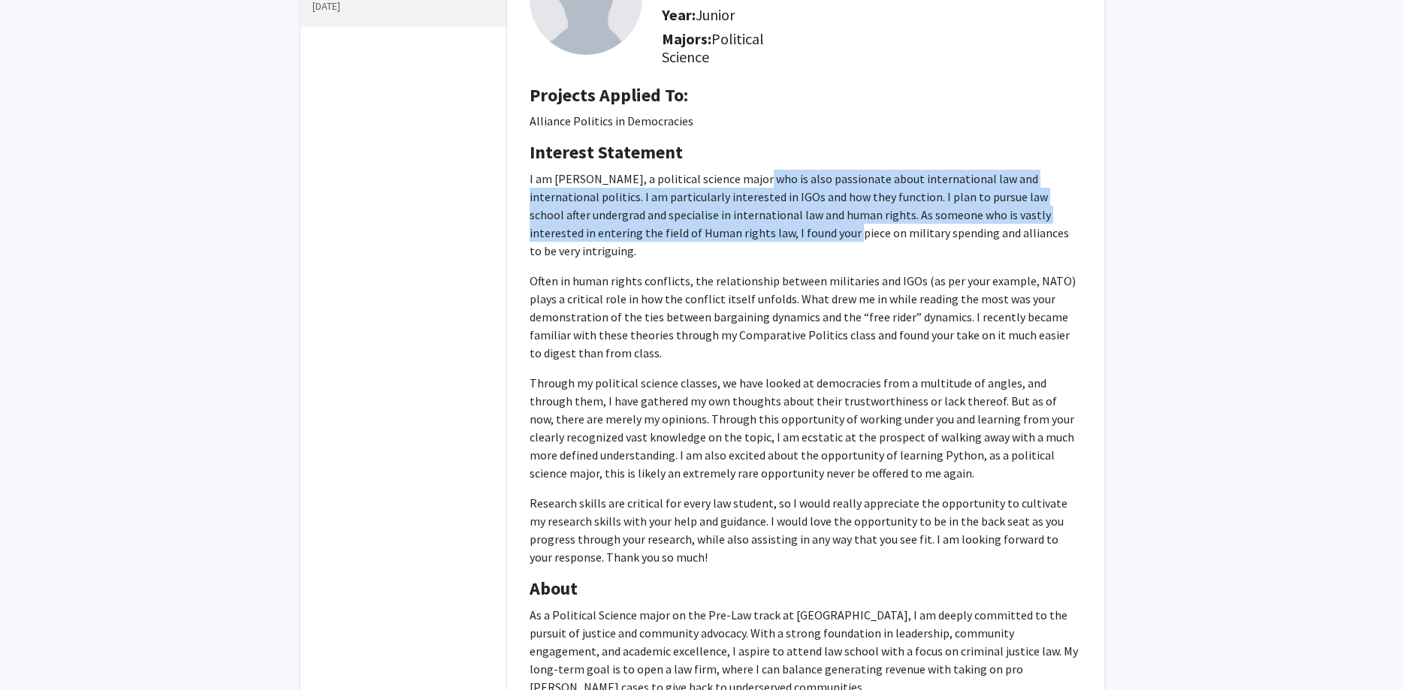
drag, startPoint x: 758, startPoint y: 175, endPoint x: 758, endPoint y: 233, distance: 57.8
click at [758, 233] on p "I am [PERSON_NAME], a political science major who is also passionate about inte…" at bounding box center [806, 215] width 552 height 90
drag, startPoint x: 758, startPoint y: 233, endPoint x: 753, endPoint y: 175, distance: 58.1
click at [753, 175] on p "I am [PERSON_NAME], a political science major who is also passionate about inte…" at bounding box center [806, 215] width 552 height 90
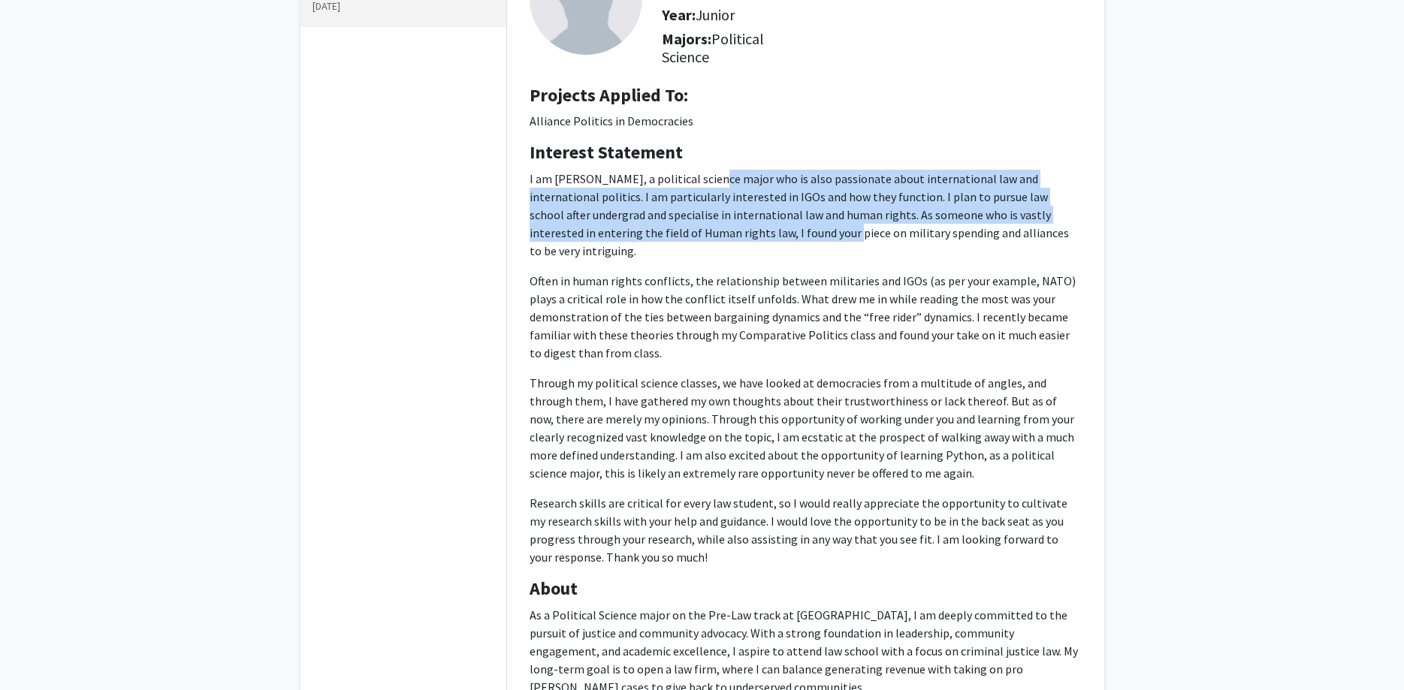
click at [753, 175] on p "I am [PERSON_NAME], a political science major who is also passionate about inte…" at bounding box center [806, 215] width 552 height 90
drag, startPoint x: 753, startPoint y: 175, endPoint x: 758, endPoint y: 258, distance: 83.5
click at [758, 258] on p "I am [PERSON_NAME], a political science major who is also passionate about inte…" at bounding box center [806, 215] width 552 height 90
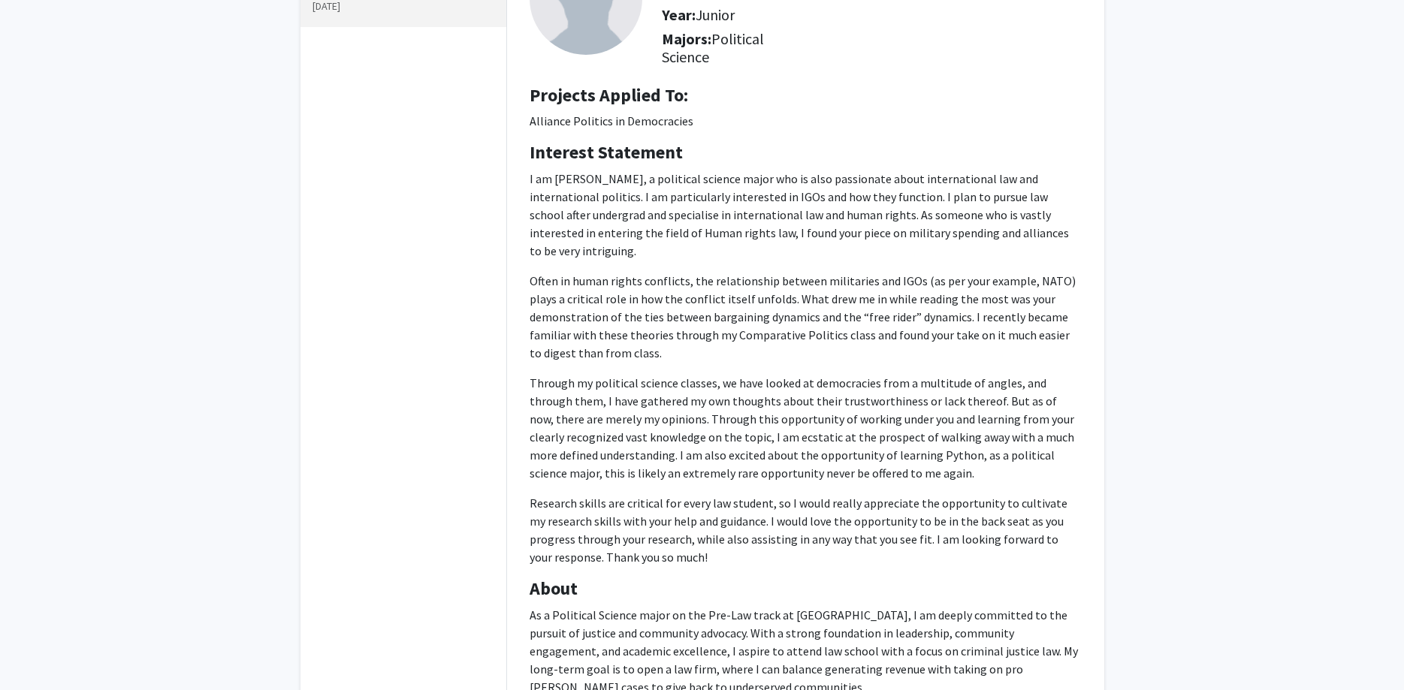
click at [756, 258] on p "I am [PERSON_NAME], a political science major who is also passionate about inte…" at bounding box center [806, 215] width 552 height 90
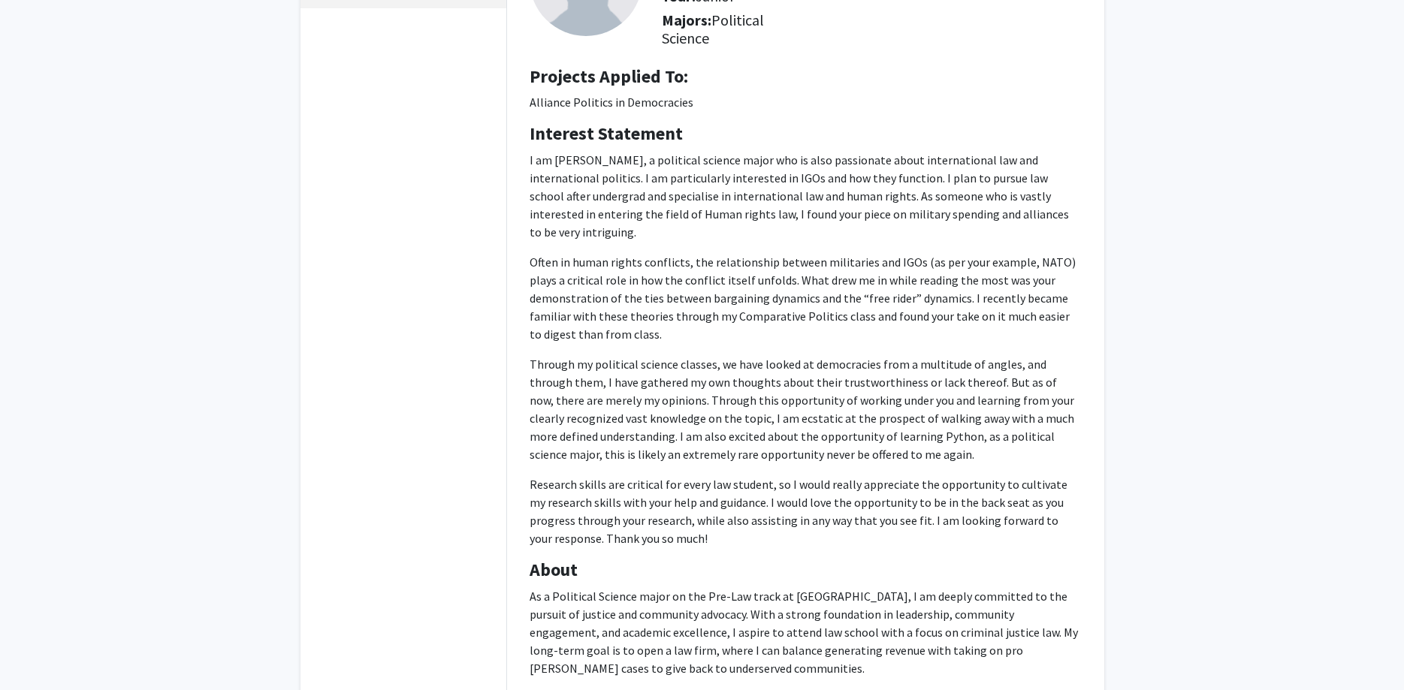
scroll to position [363, 0]
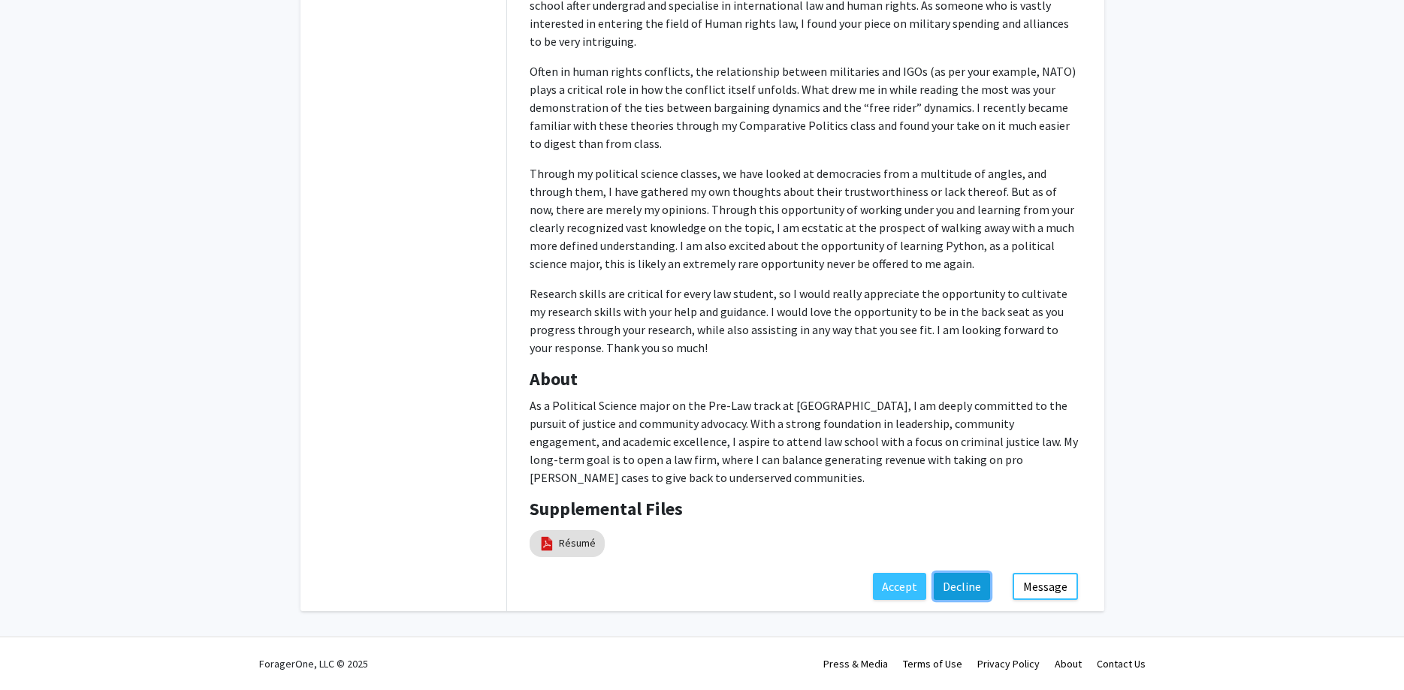
click at [958, 582] on button "Decline" at bounding box center [962, 586] width 56 height 27
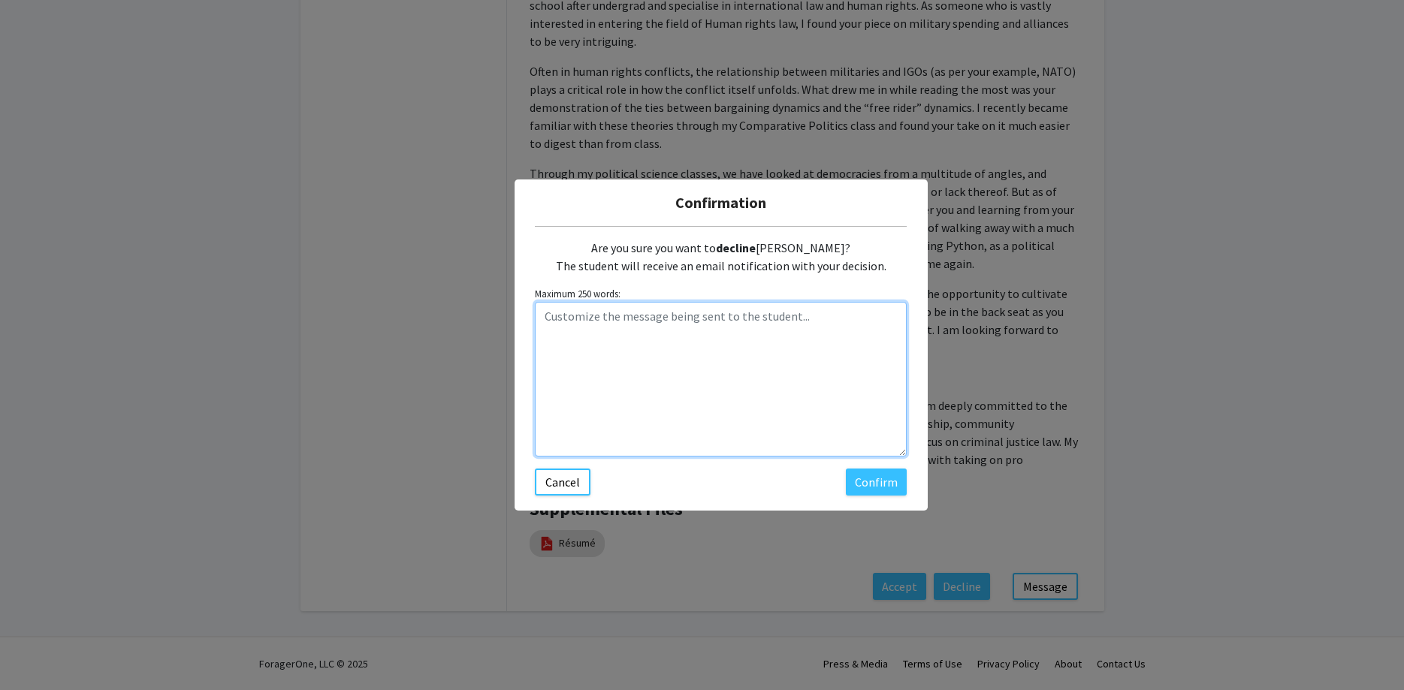
click at [720, 328] on textarea "Customize the message being sent to the student..." at bounding box center [721, 379] width 372 height 155
paste textarea "Hi ____, Thanks for your interest in the Alliance Politics in Democracies proje…"
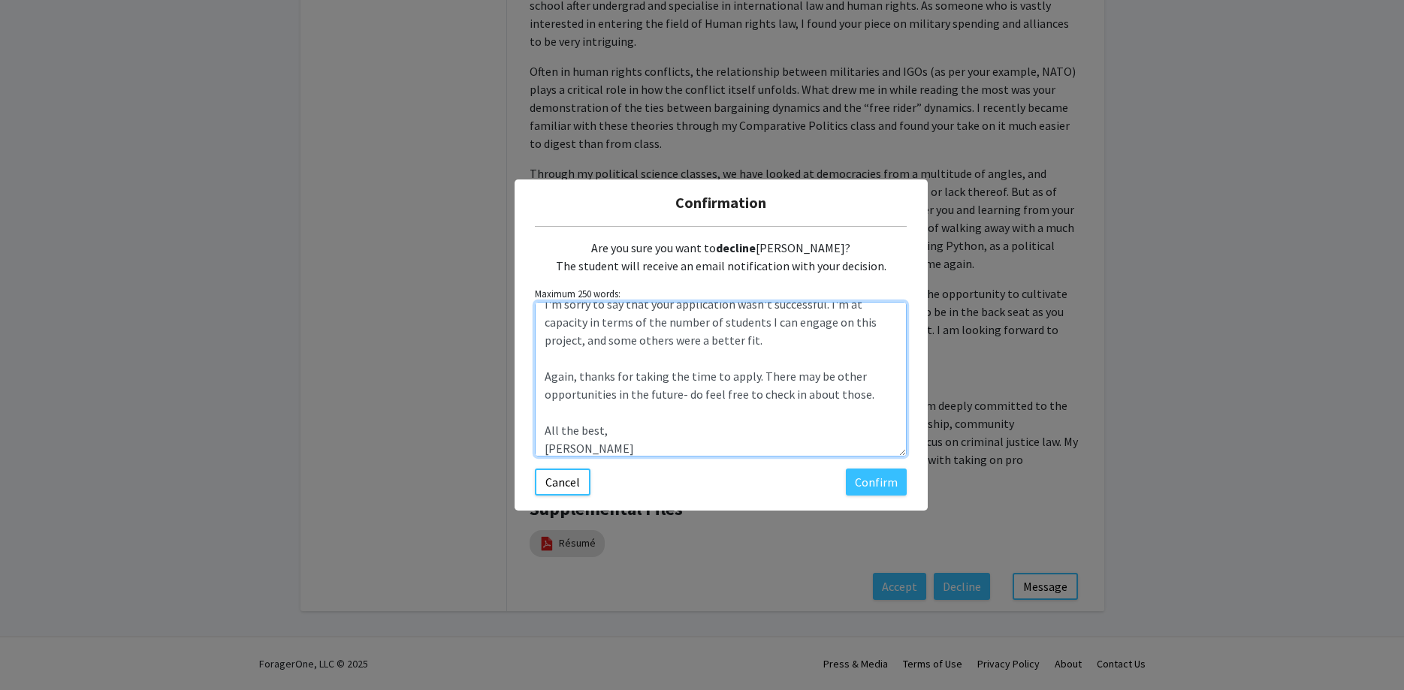
scroll to position [0, 0]
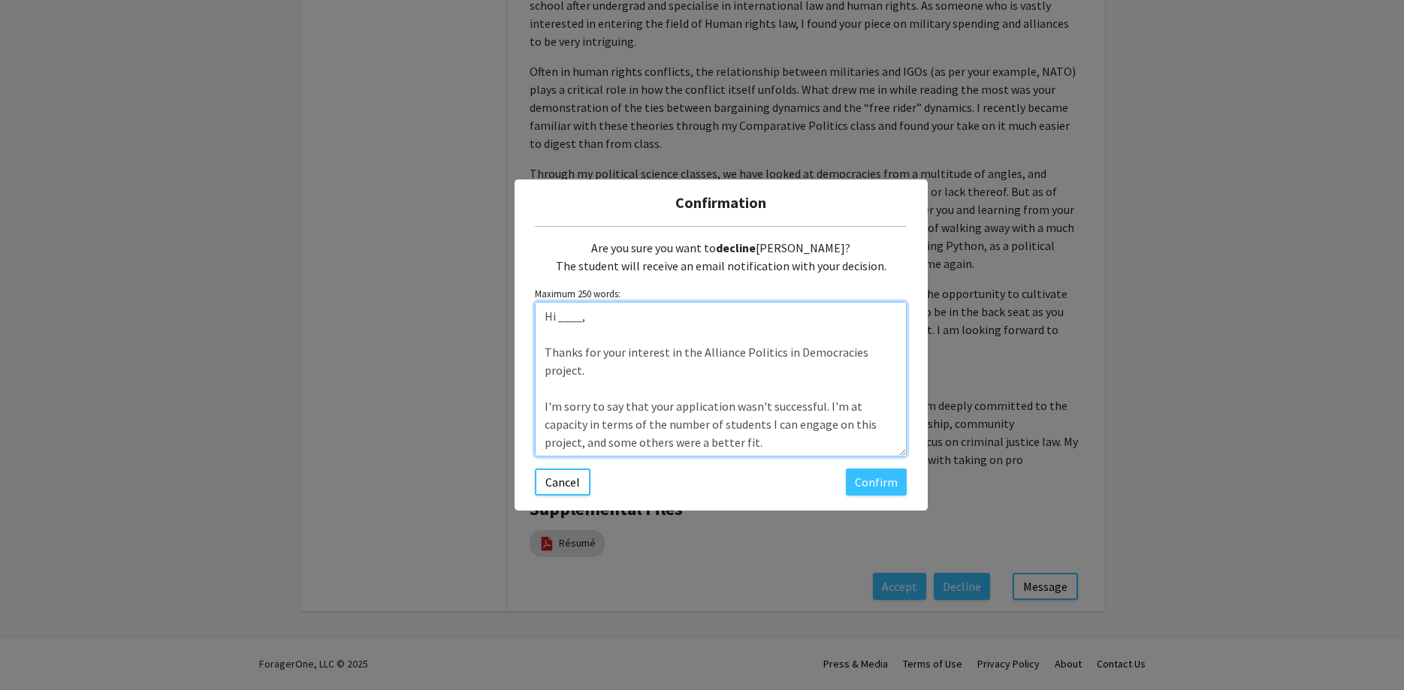
drag, startPoint x: 581, startPoint y: 315, endPoint x: 555, endPoint y: 318, distance: 26.6
click at [555, 318] on textarea "Hi ____, Thanks for your interest in the Alliance Politics in Democracies proje…" at bounding box center [721, 379] width 372 height 155
type textarea "Hi ____, Thanks for your interest in the Alliance Politics in Democracies proje…"
click at [573, 490] on button "Cancel" at bounding box center [563, 482] width 56 height 27
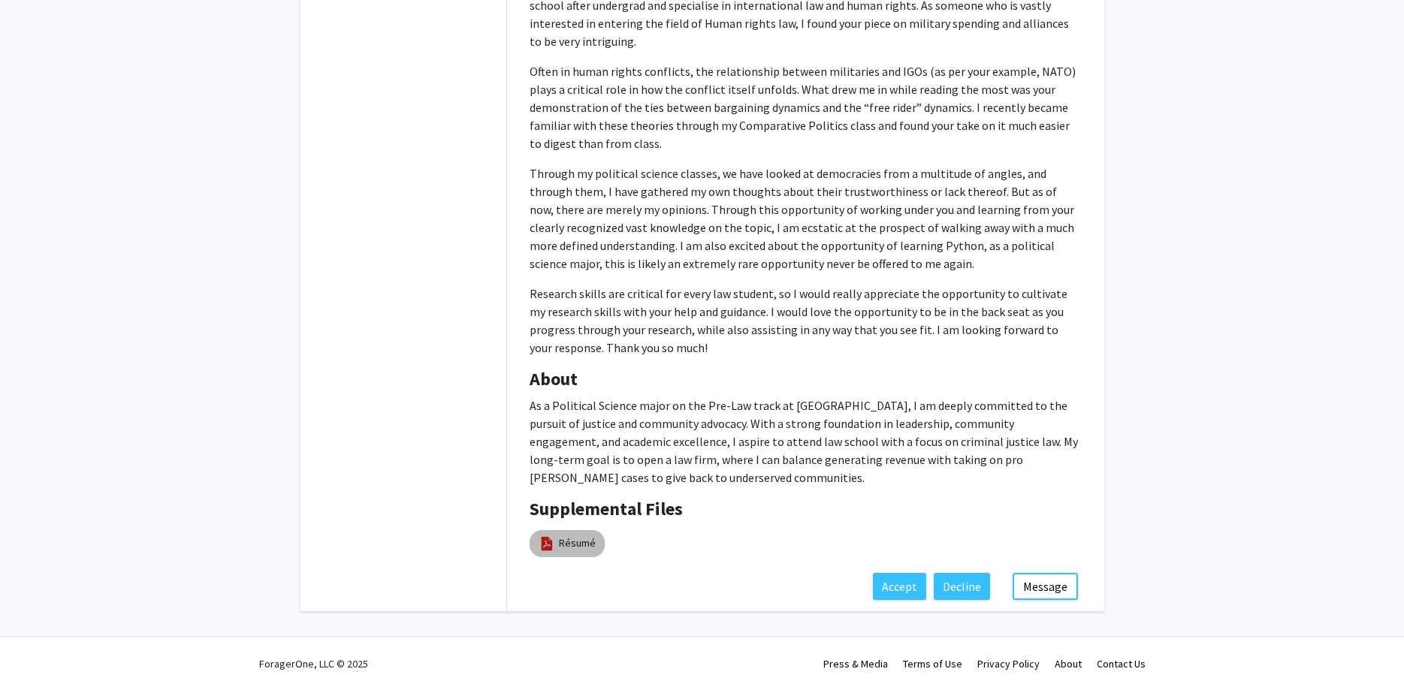
click at [572, 535] on mat-chip "Résumé" at bounding box center [567, 543] width 75 height 27
click at [561, 545] on link "Résumé" at bounding box center [577, 544] width 37 height 16
select select "custom"
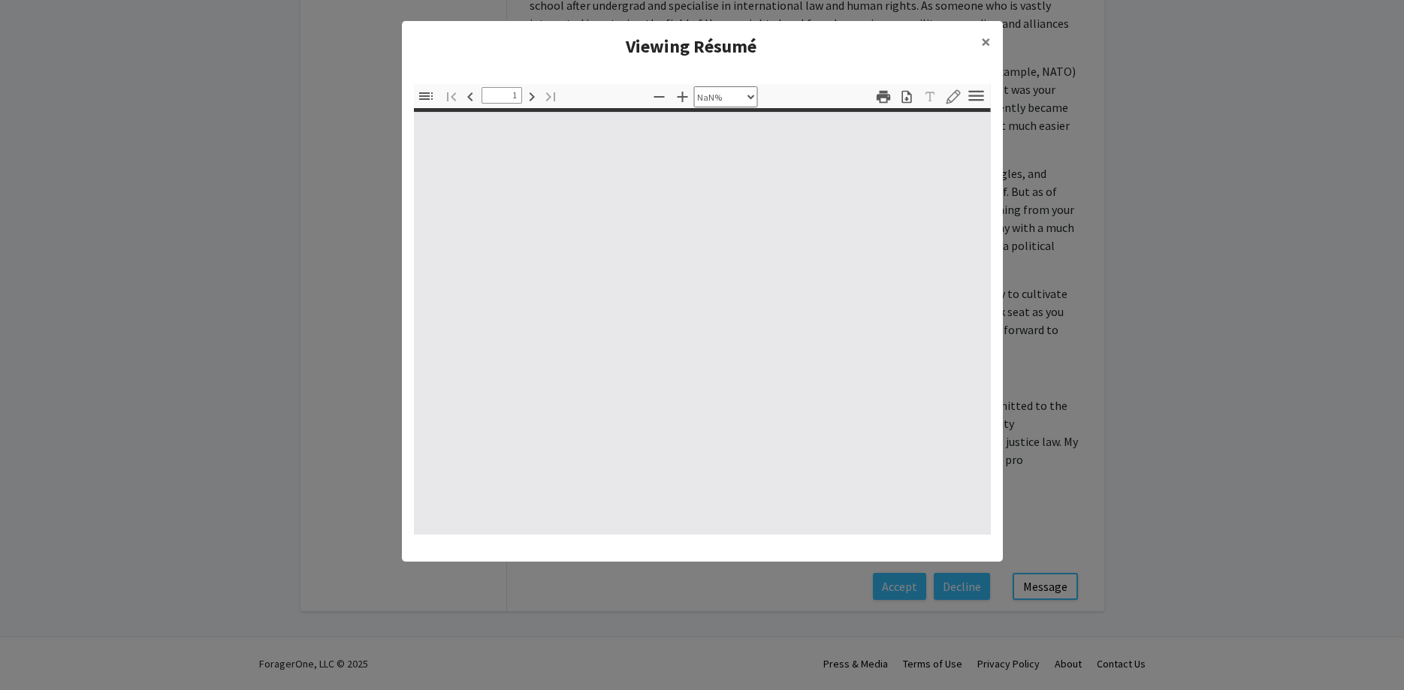
type input "0"
select select "auto"
type input "1"
select select "auto"
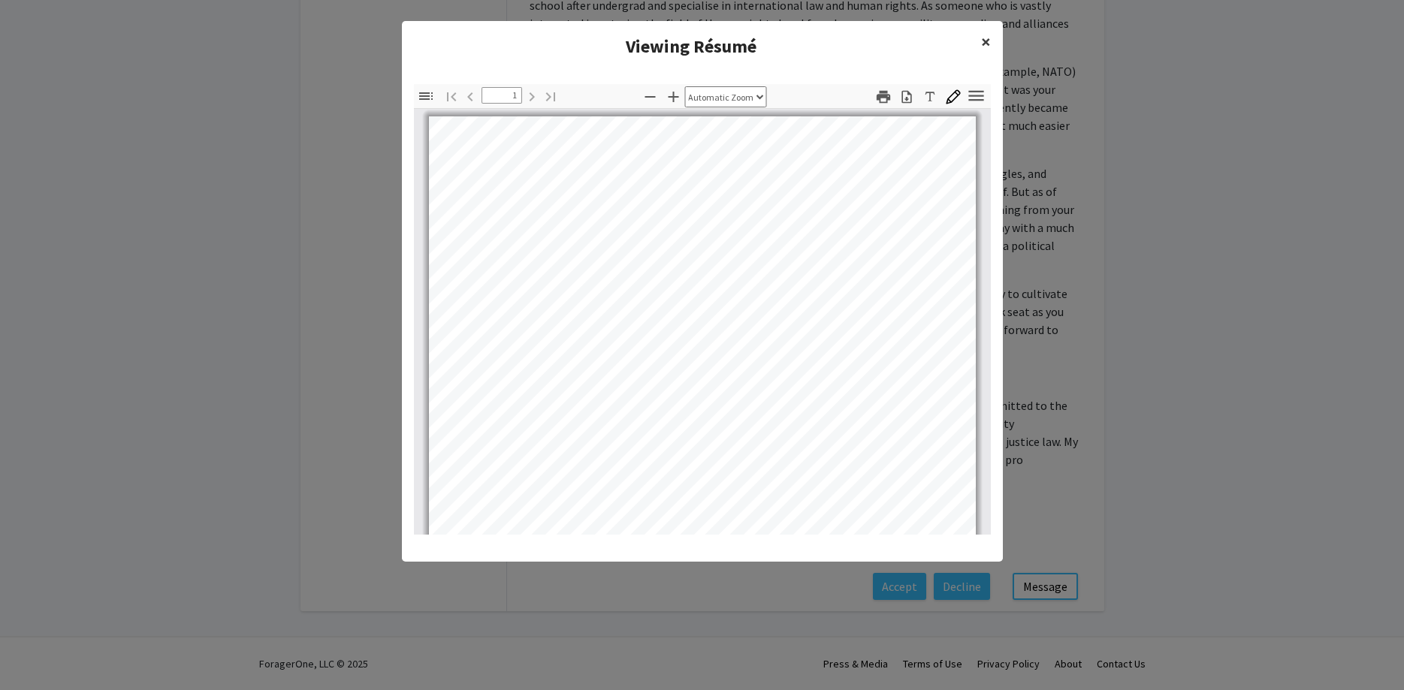
click at [986, 40] on span "×" at bounding box center [986, 41] width 10 height 23
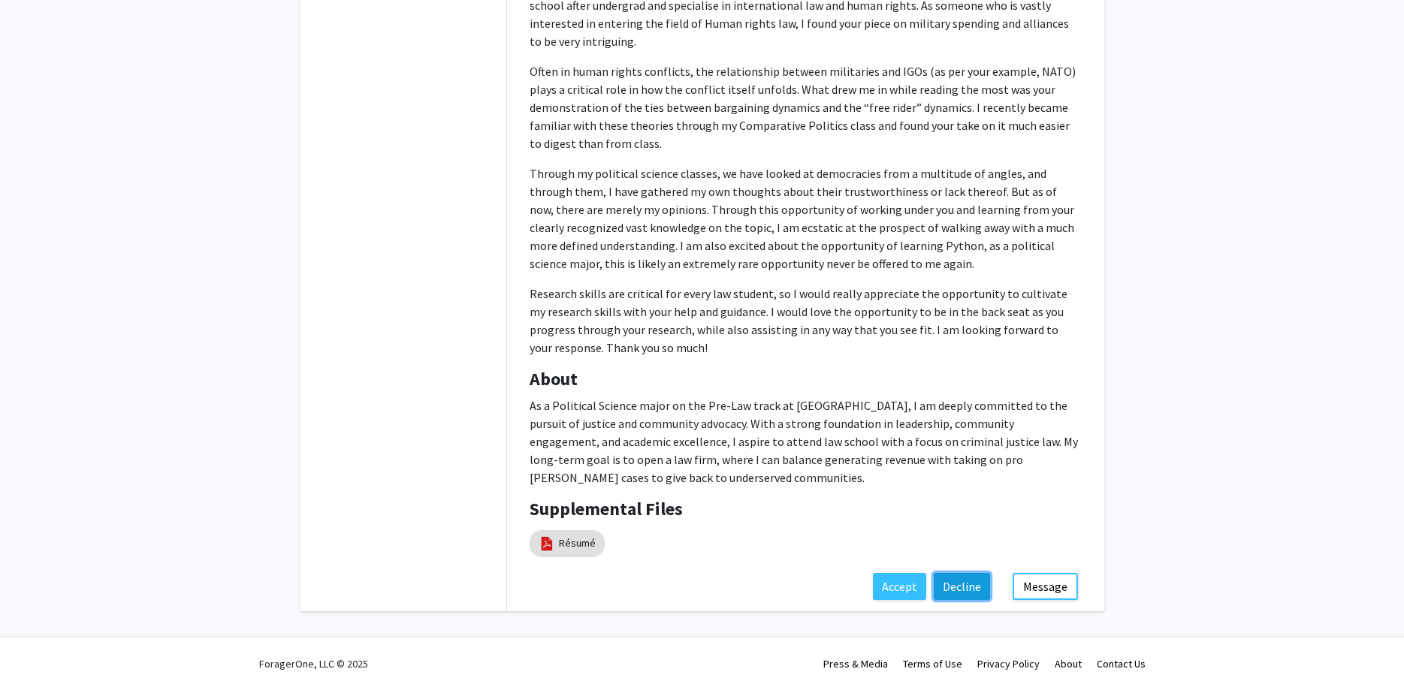
click at [950, 587] on button "Decline" at bounding box center [962, 586] width 56 height 27
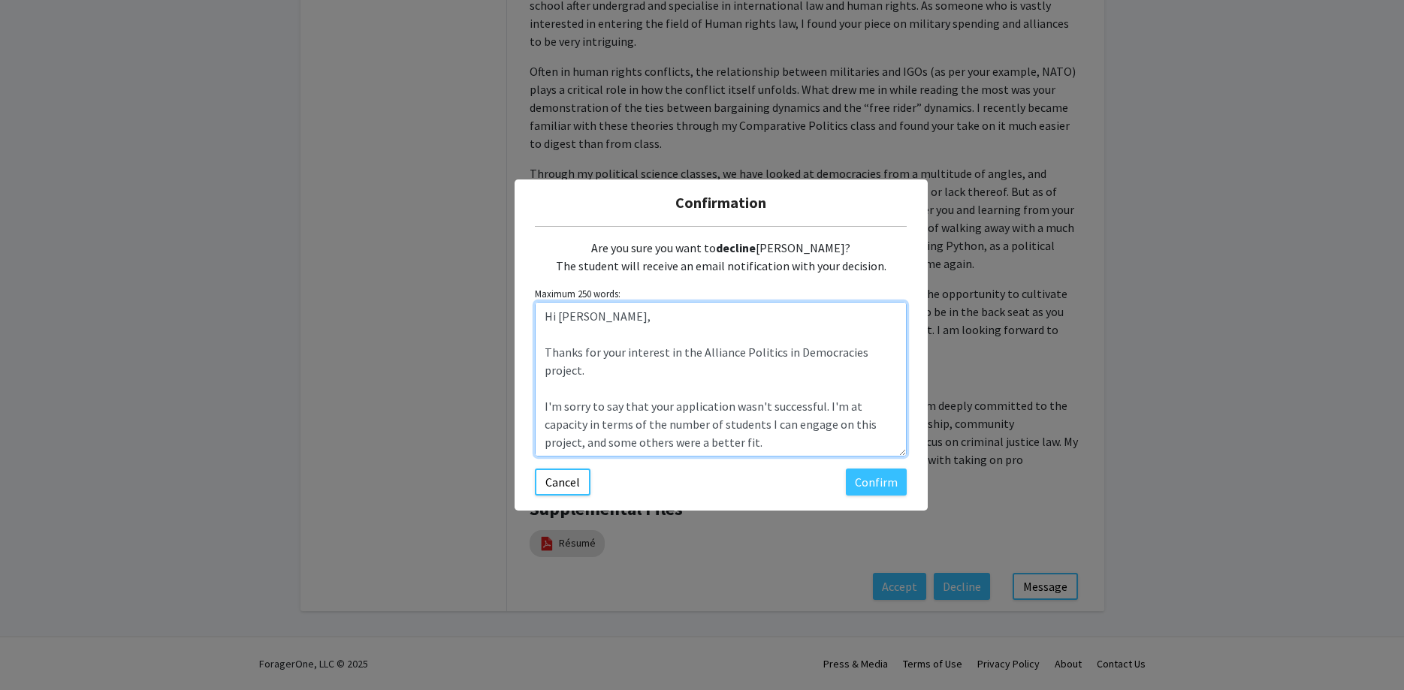
scroll to position [108, 0]
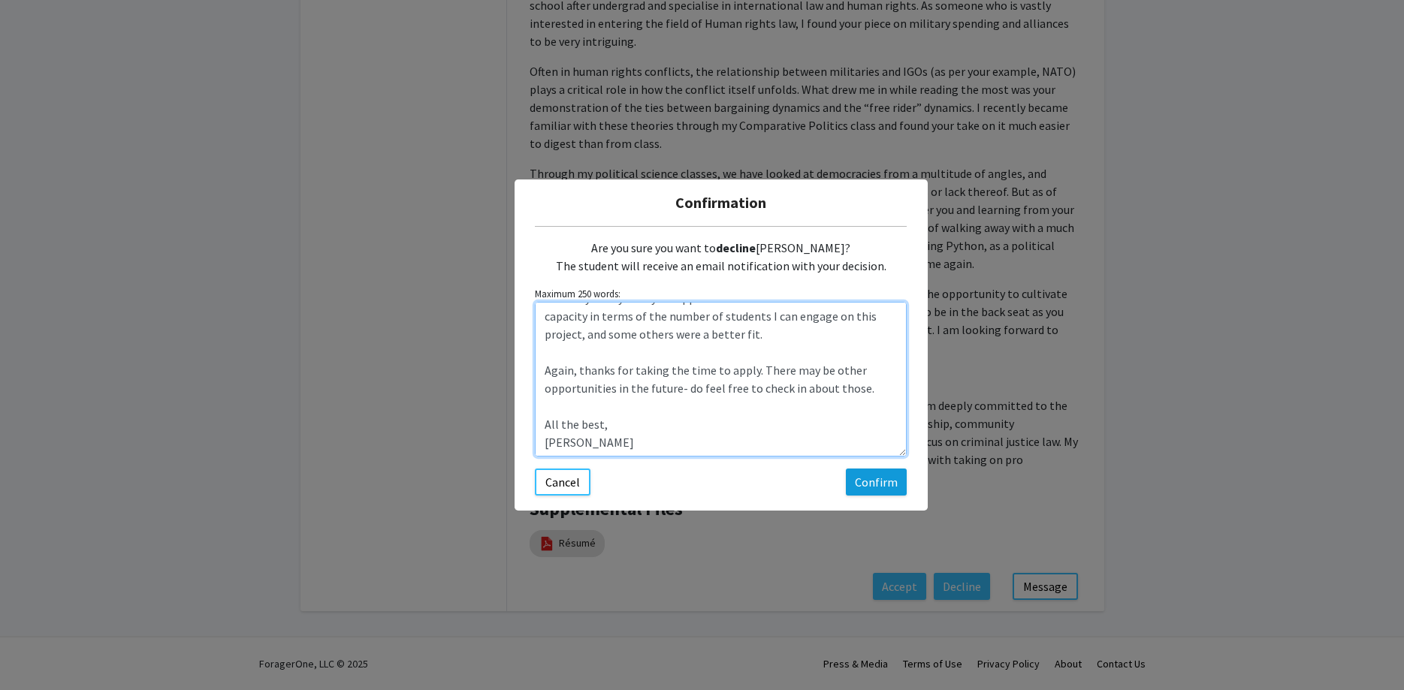
type textarea "Hi [PERSON_NAME], Thanks for your interest in the Alliance Politics in Democrac…"
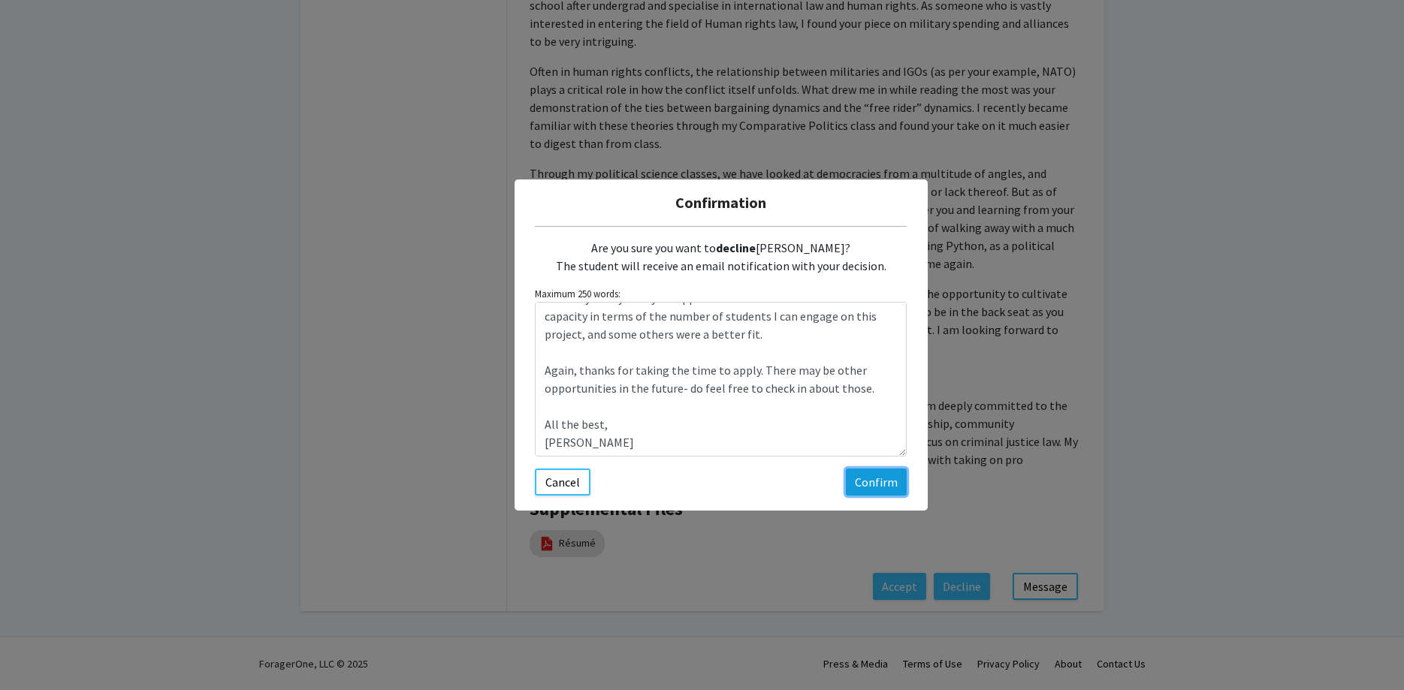
click at [877, 478] on button "Confirm" at bounding box center [876, 482] width 61 height 27
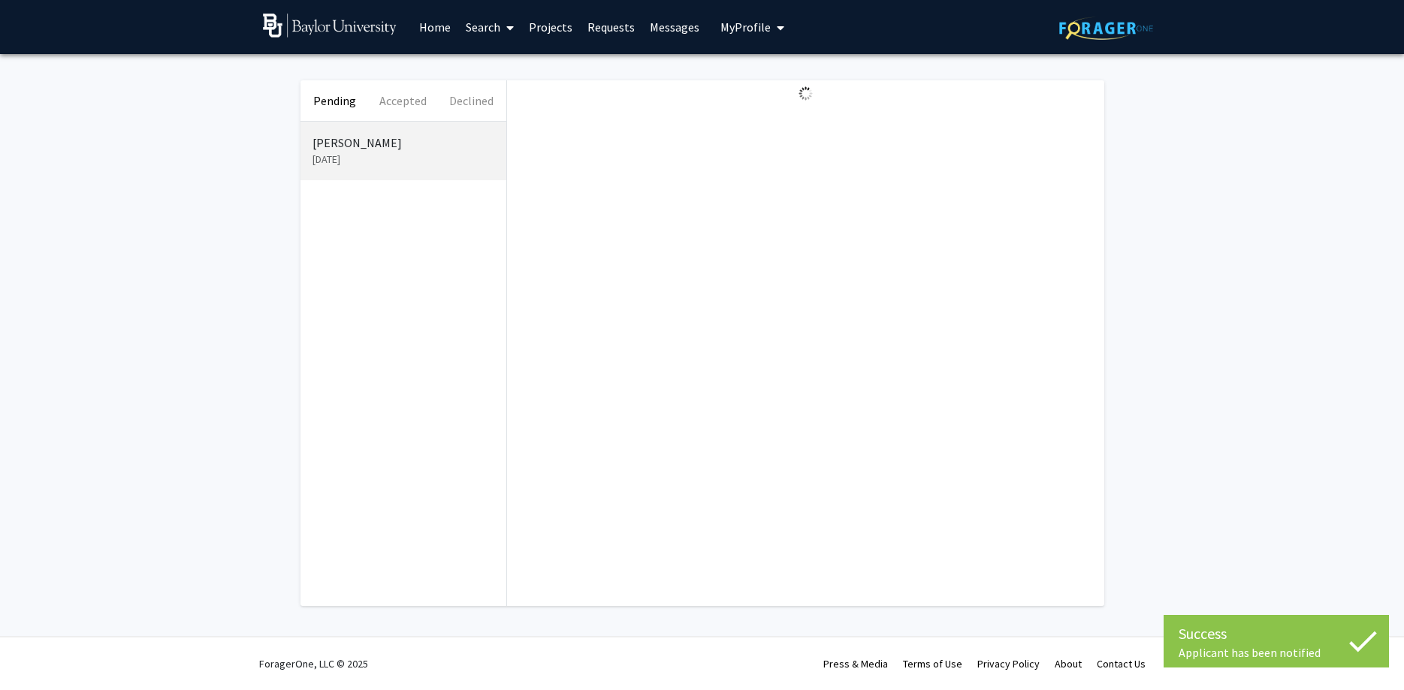
scroll to position [0, 0]
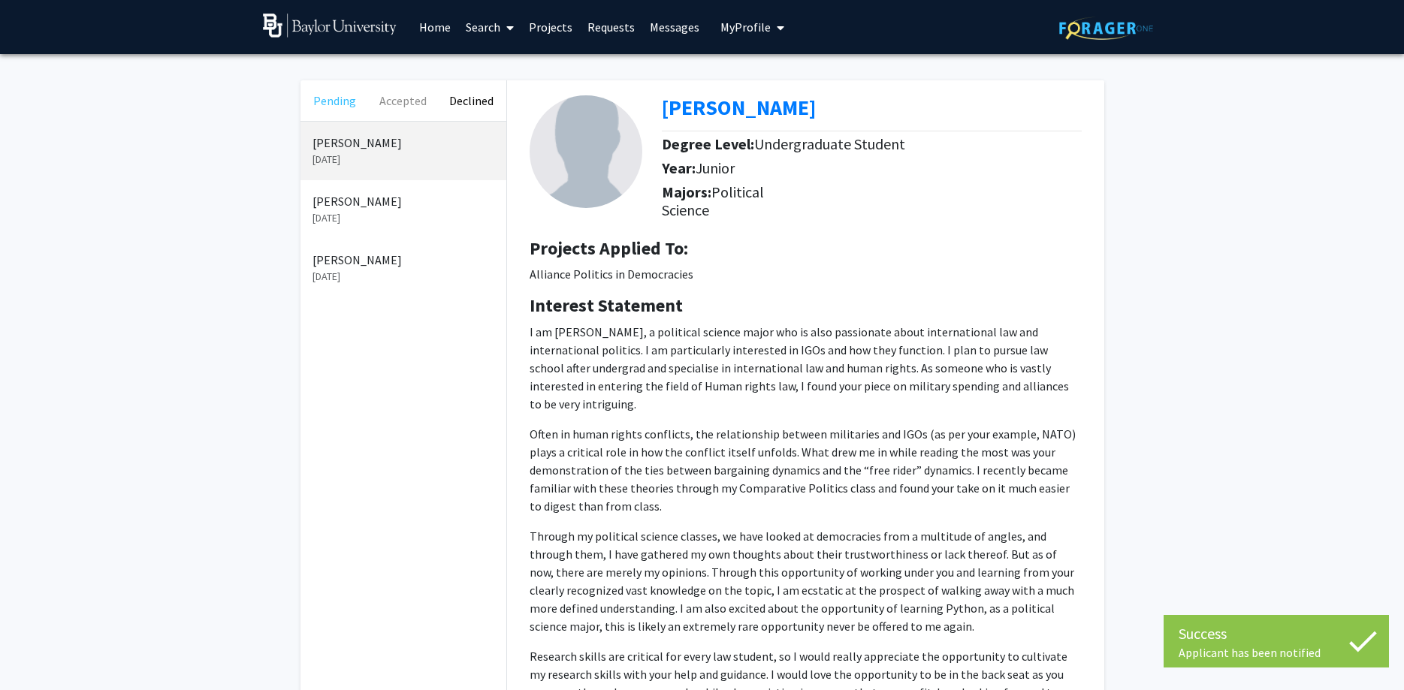
click at [323, 107] on button "Pending" at bounding box center [334, 100] width 68 height 41
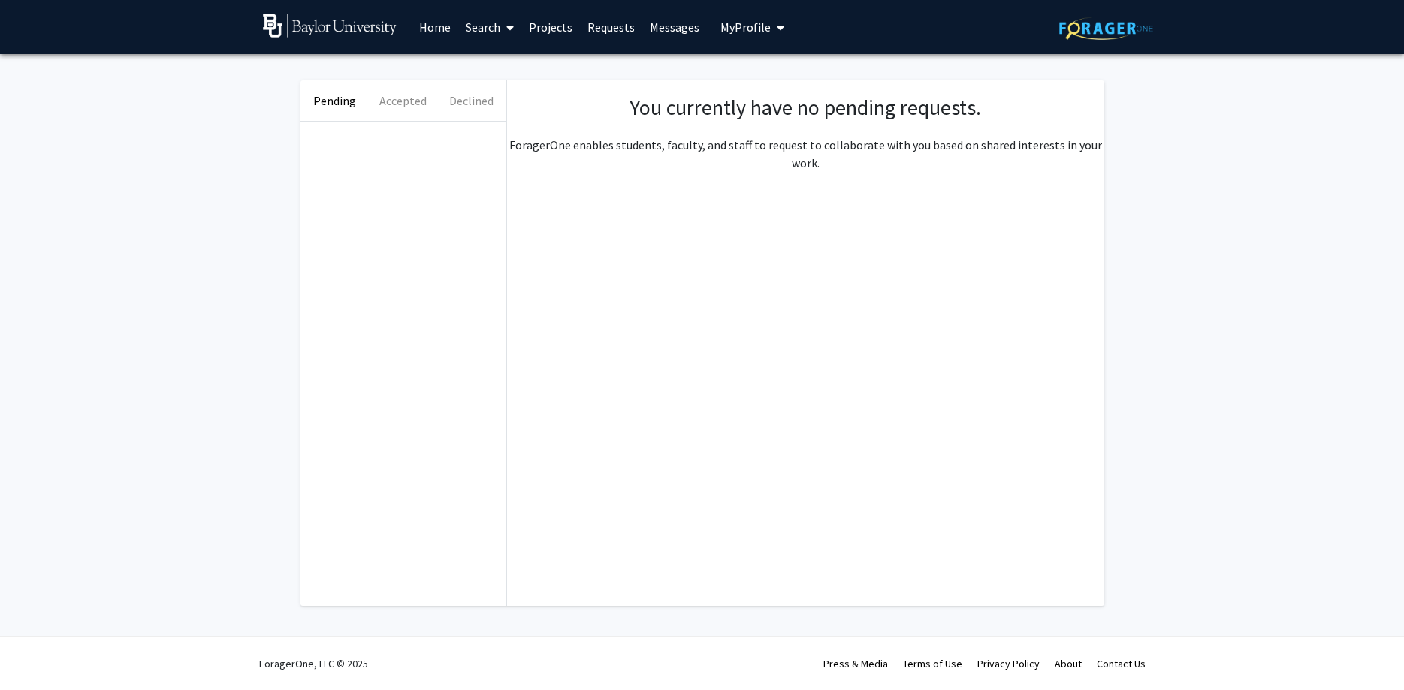
click at [656, 35] on link "Messages" at bounding box center [674, 27] width 65 height 53
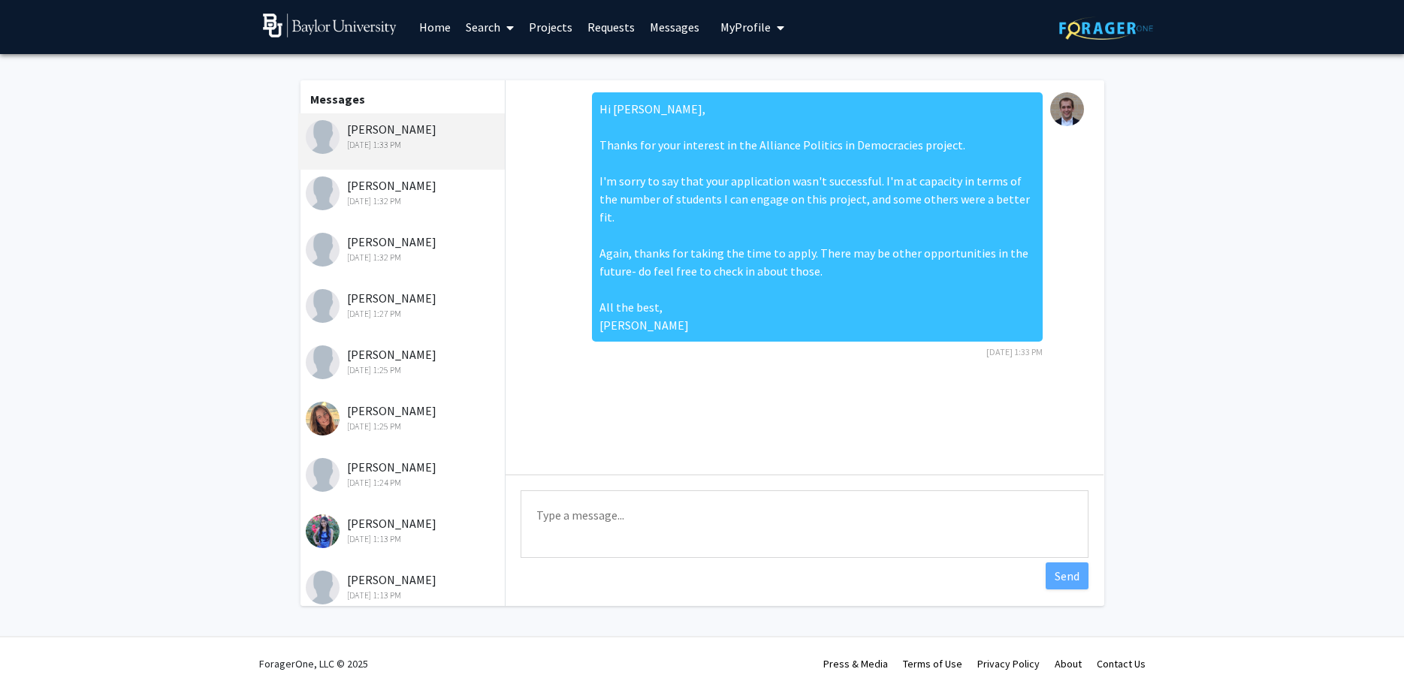
click at [617, 20] on link "Requests" at bounding box center [611, 27] width 62 height 53
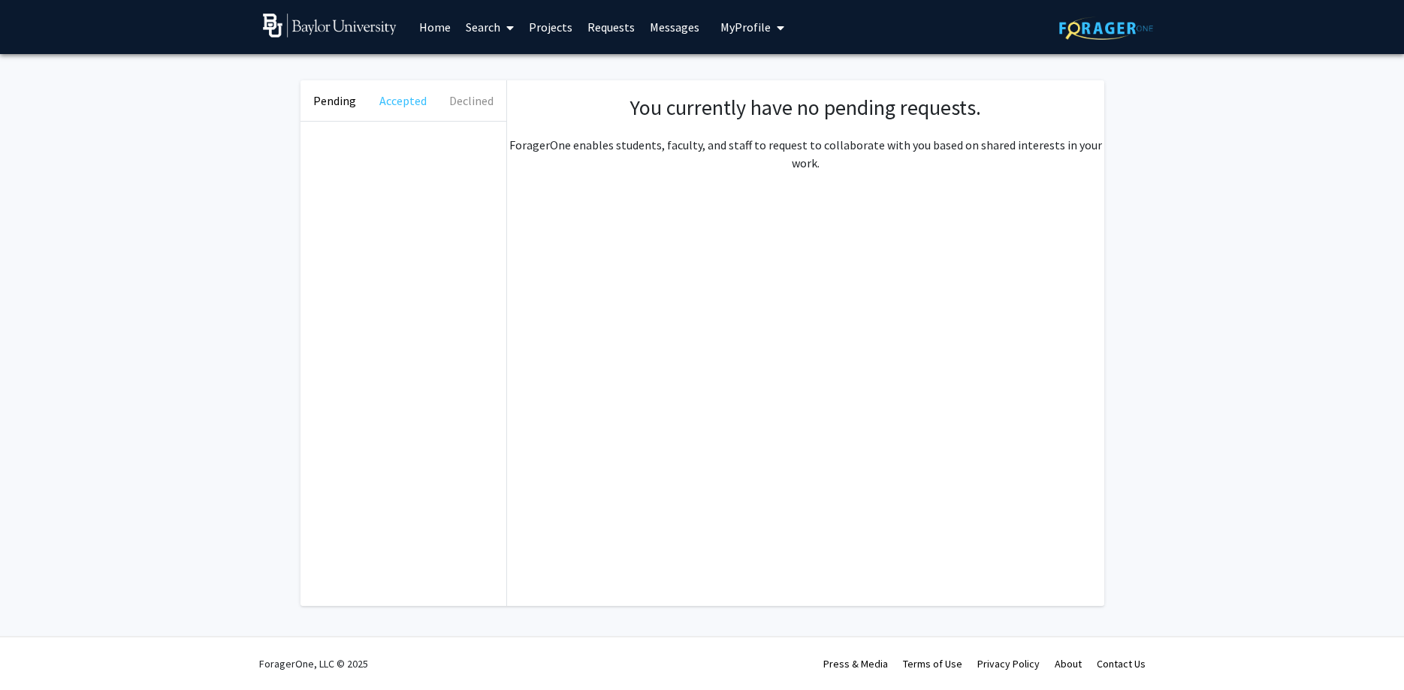
click at [389, 107] on button "Accepted" at bounding box center [403, 100] width 68 height 41
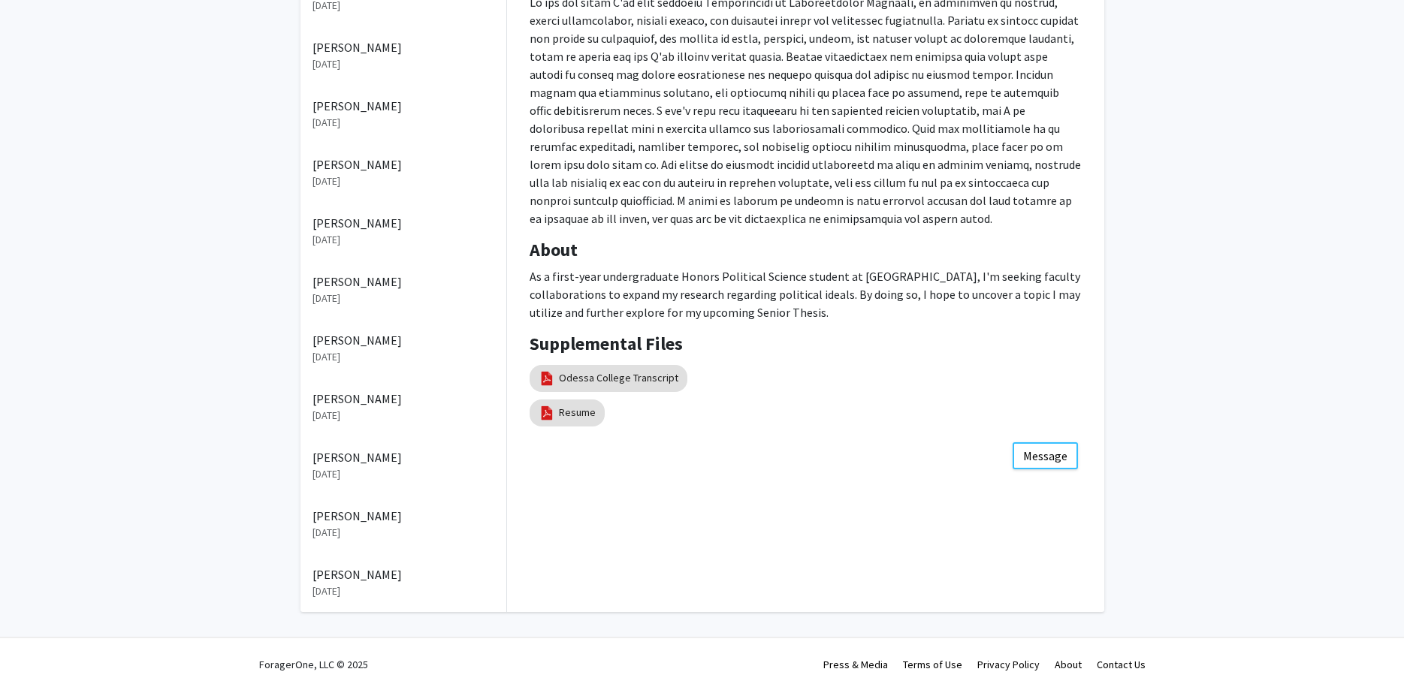
scroll to position [330, 0]
click at [382, 463] on p "[PERSON_NAME]" at bounding box center [403, 457] width 182 height 18
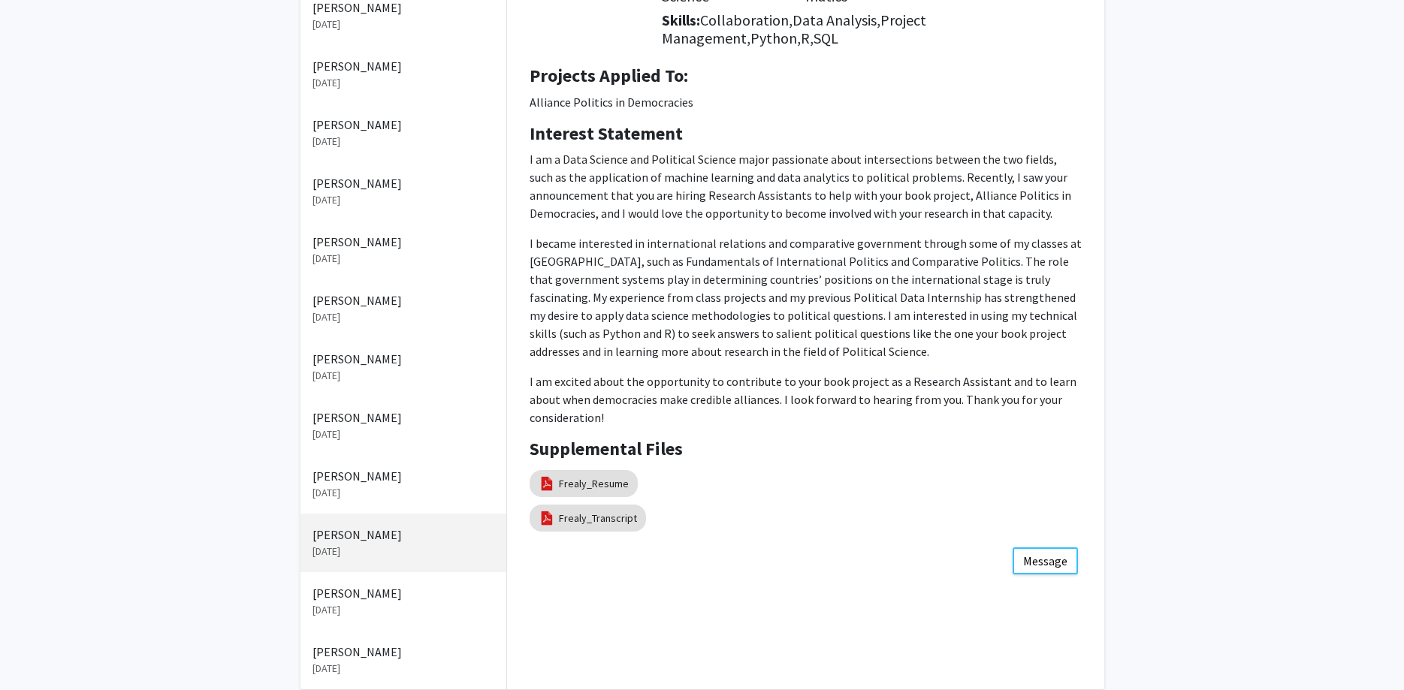
scroll to position [254, 0]
click at [1052, 554] on button "Message" at bounding box center [1045, 559] width 65 height 27
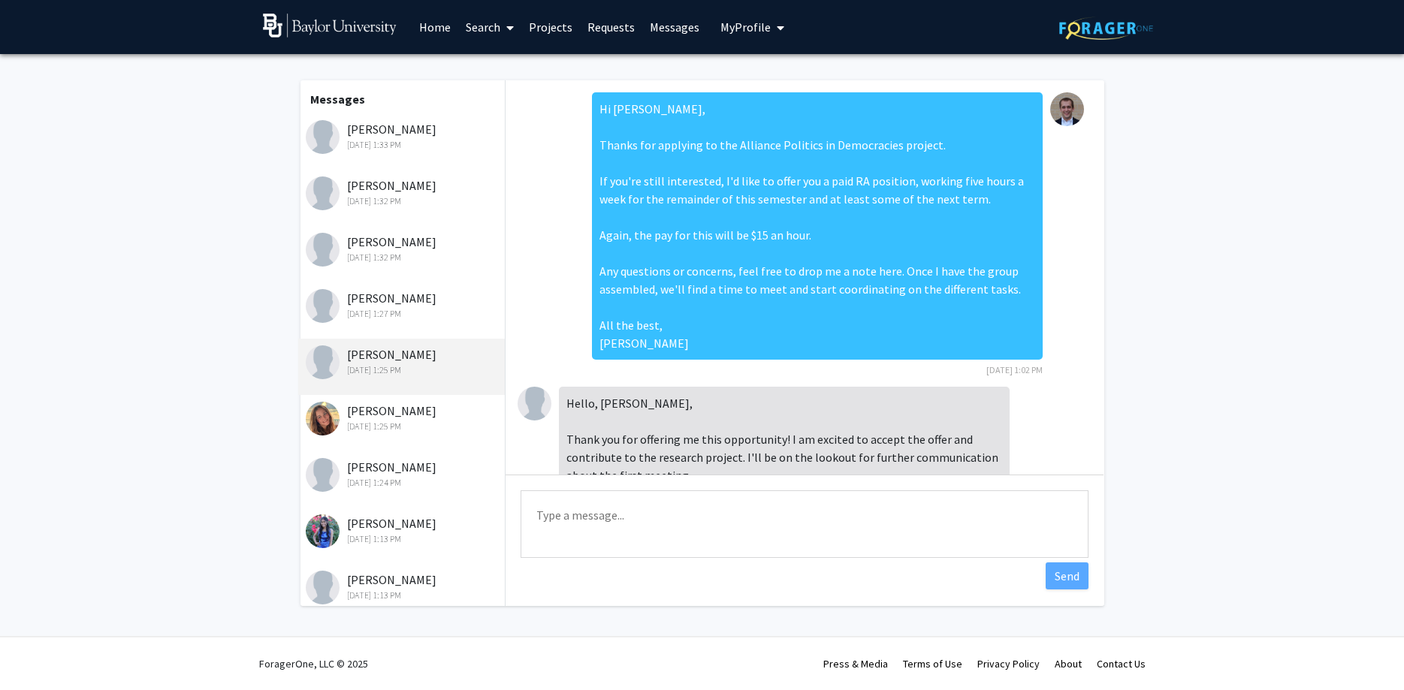
click at [426, 420] on div "[PERSON_NAME] [DATE] 1:25 PM" at bounding box center [404, 418] width 196 height 32
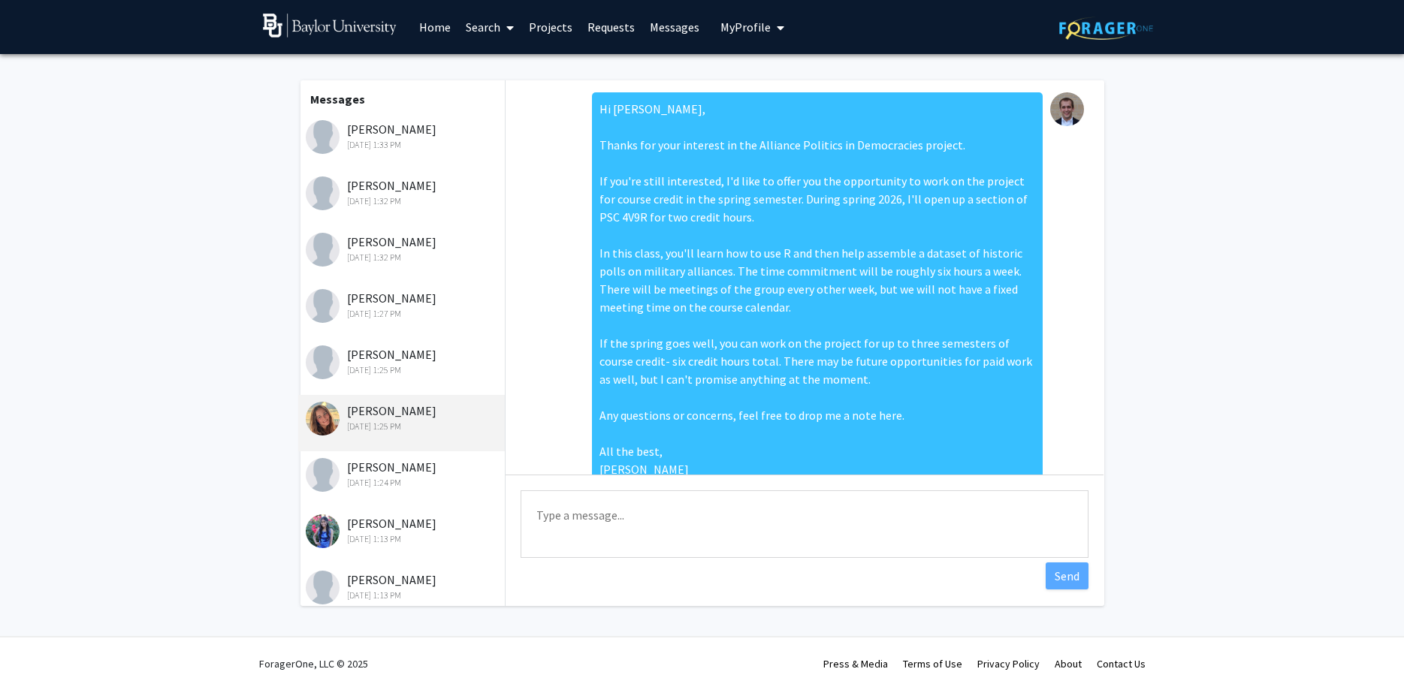
scroll to position [183, 0]
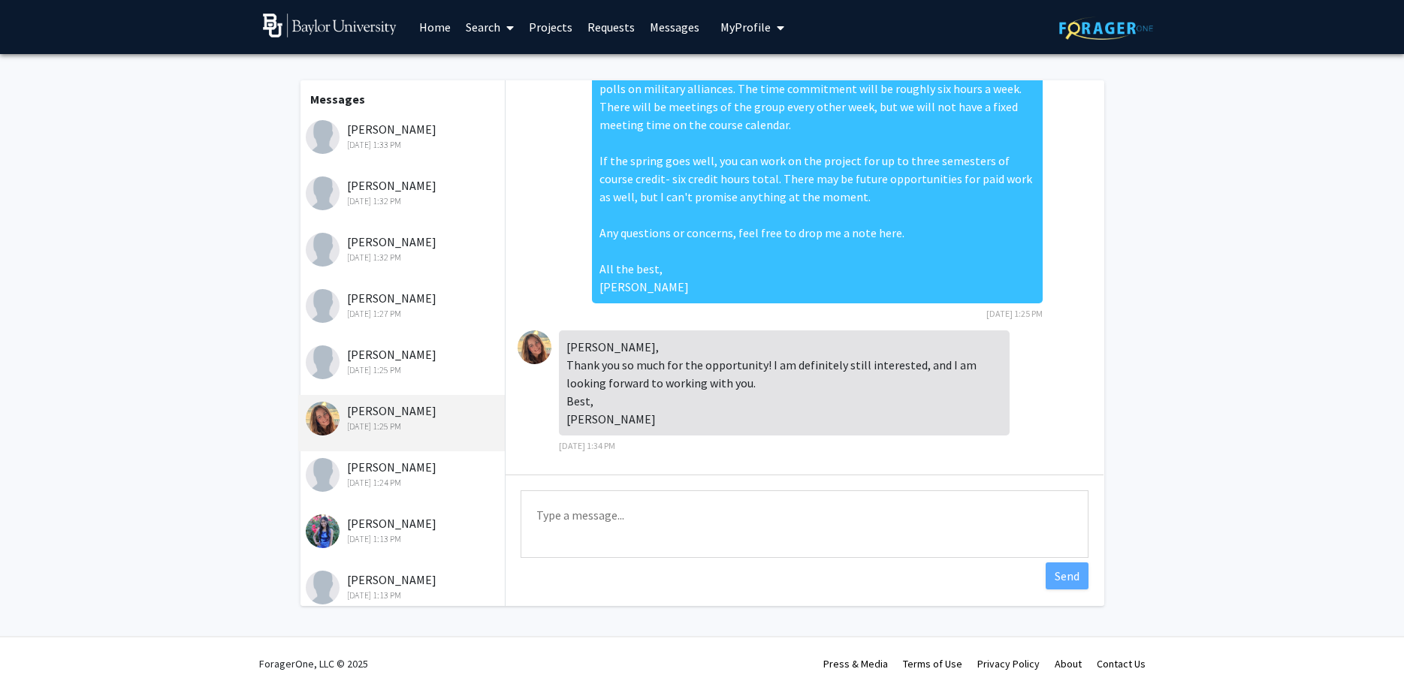
click at [445, 358] on div "[PERSON_NAME] [DATE] 1:25 PM" at bounding box center [404, 362] width 196 height 32
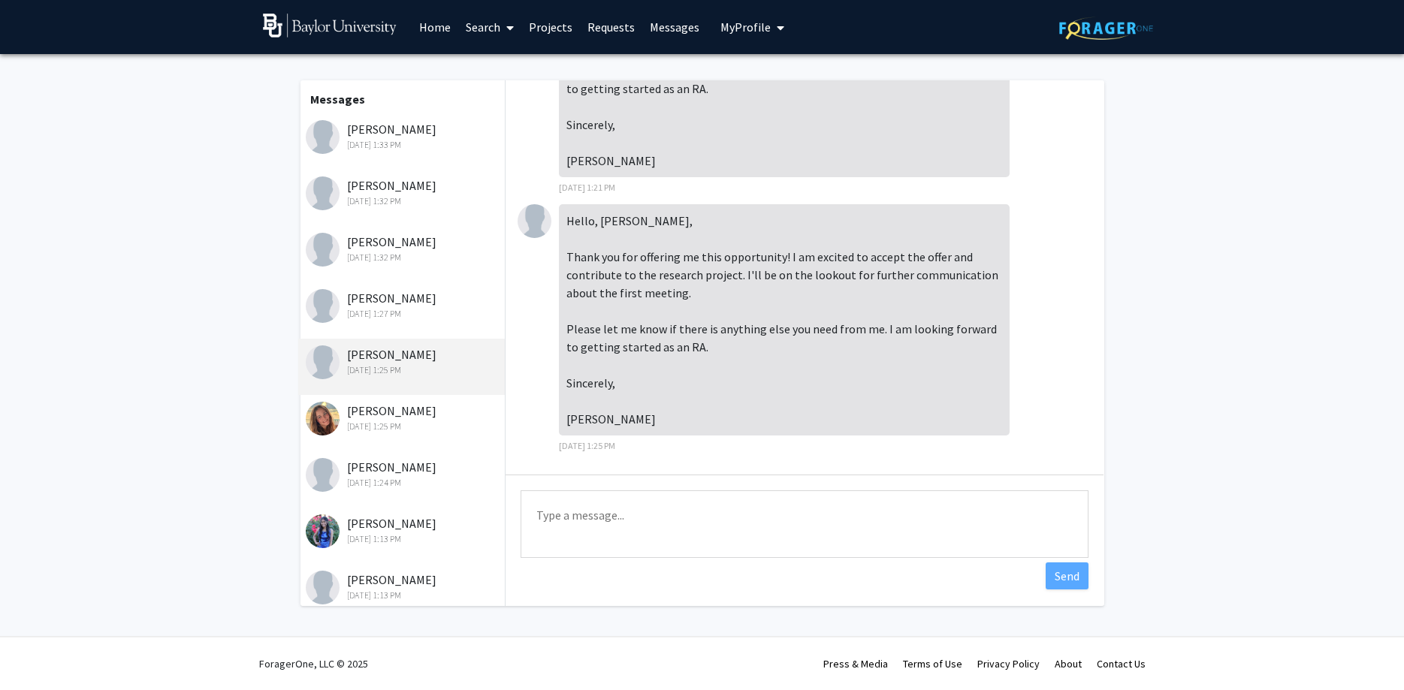
click at [426, 414] on div "[PERSON_NAME] [DATE] 1:25 PM" at bounding box center [404, 418] width 196 height 32
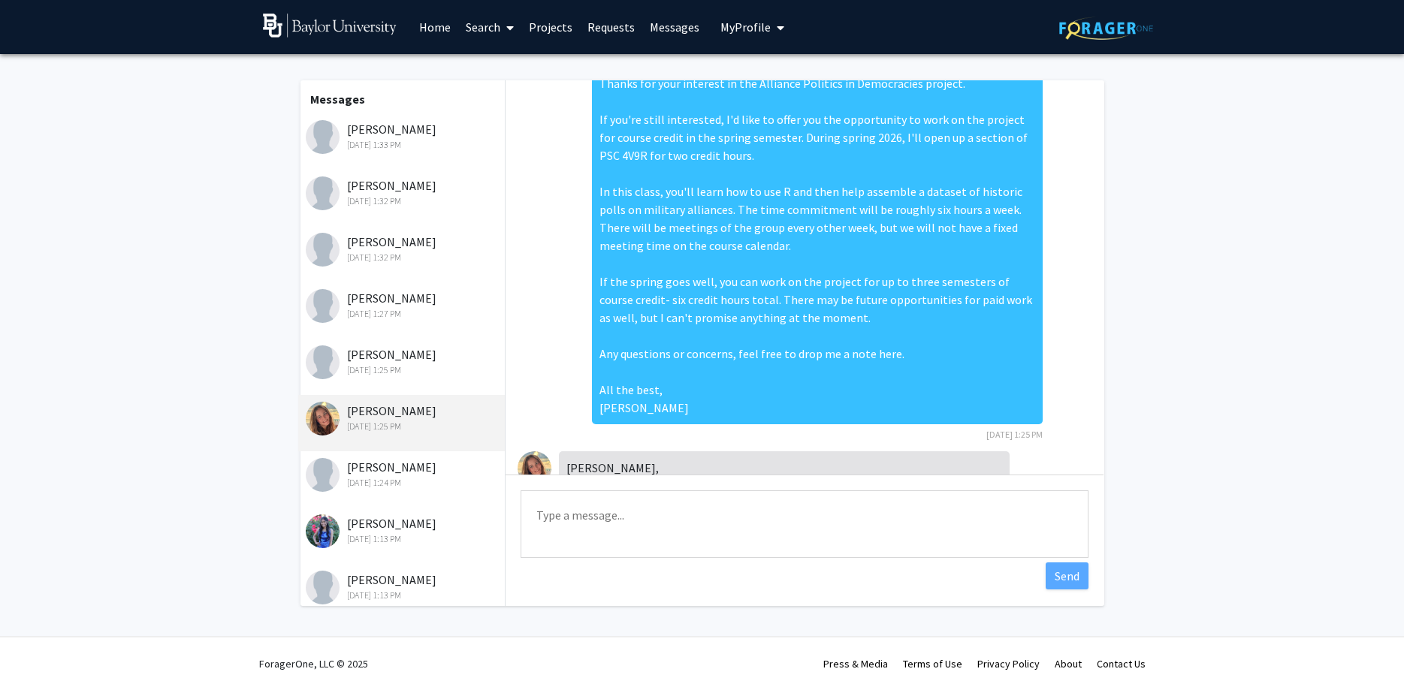
scroll to position [92, 0]
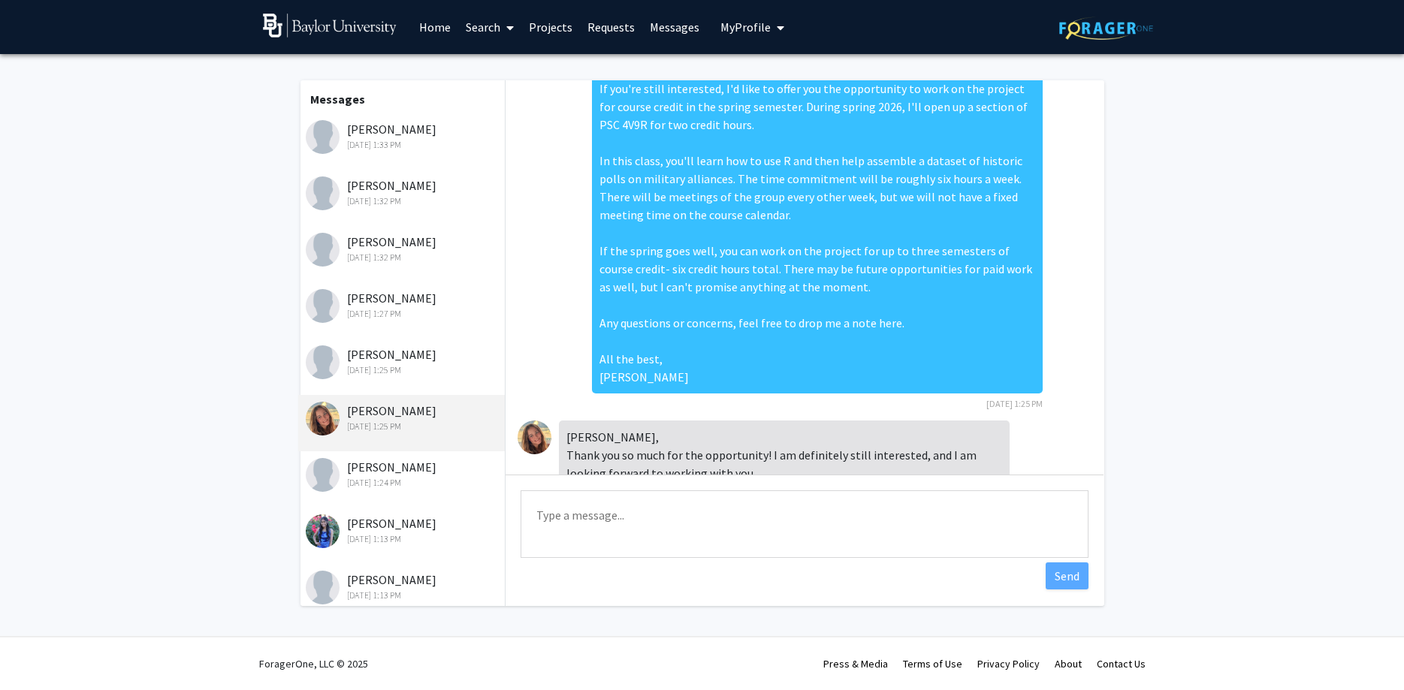
click at [381, 137] on div "[PERSON_NAME] [DATE] 1:33 PM" at bounding box center [404, 136] width 196 height 32
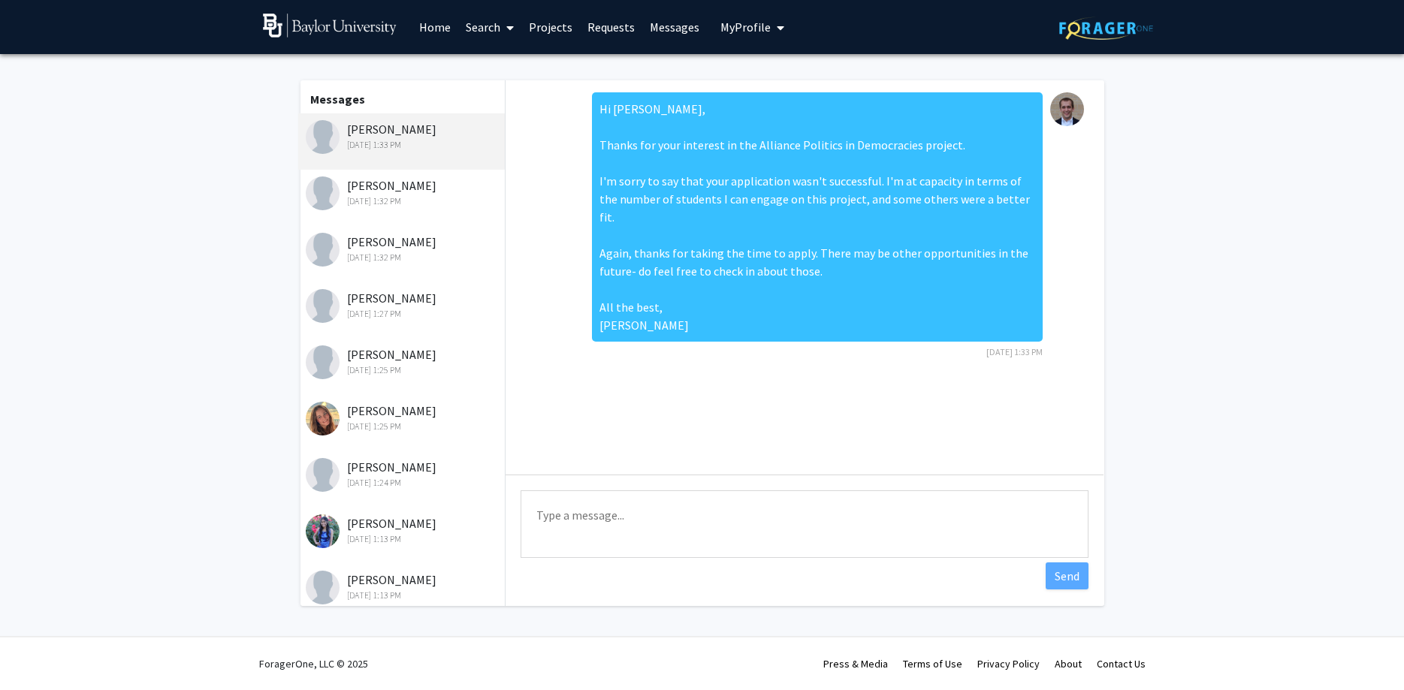
click at [390, 215] on div "[PERSON_NAME] [DATE] 1:32 PM" at bounding box center [401, 198] width 207 height 56
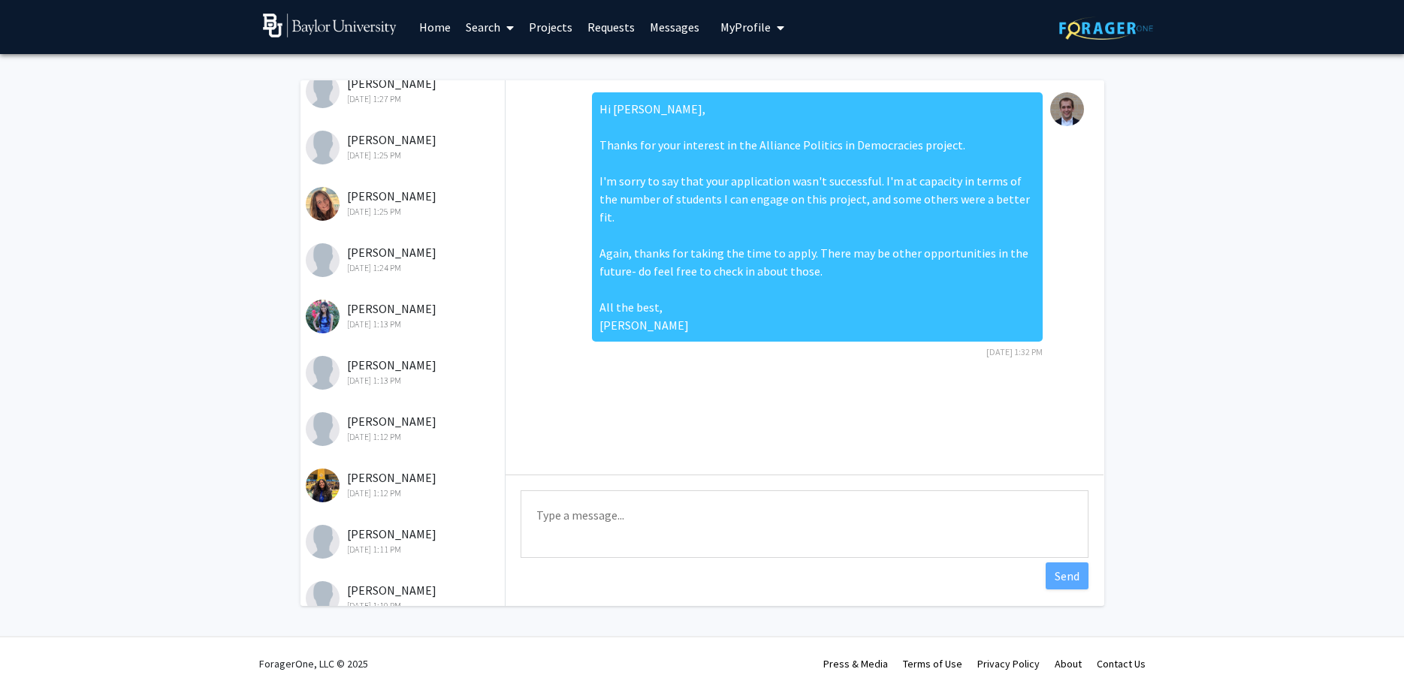
scroll to position [361, 0]
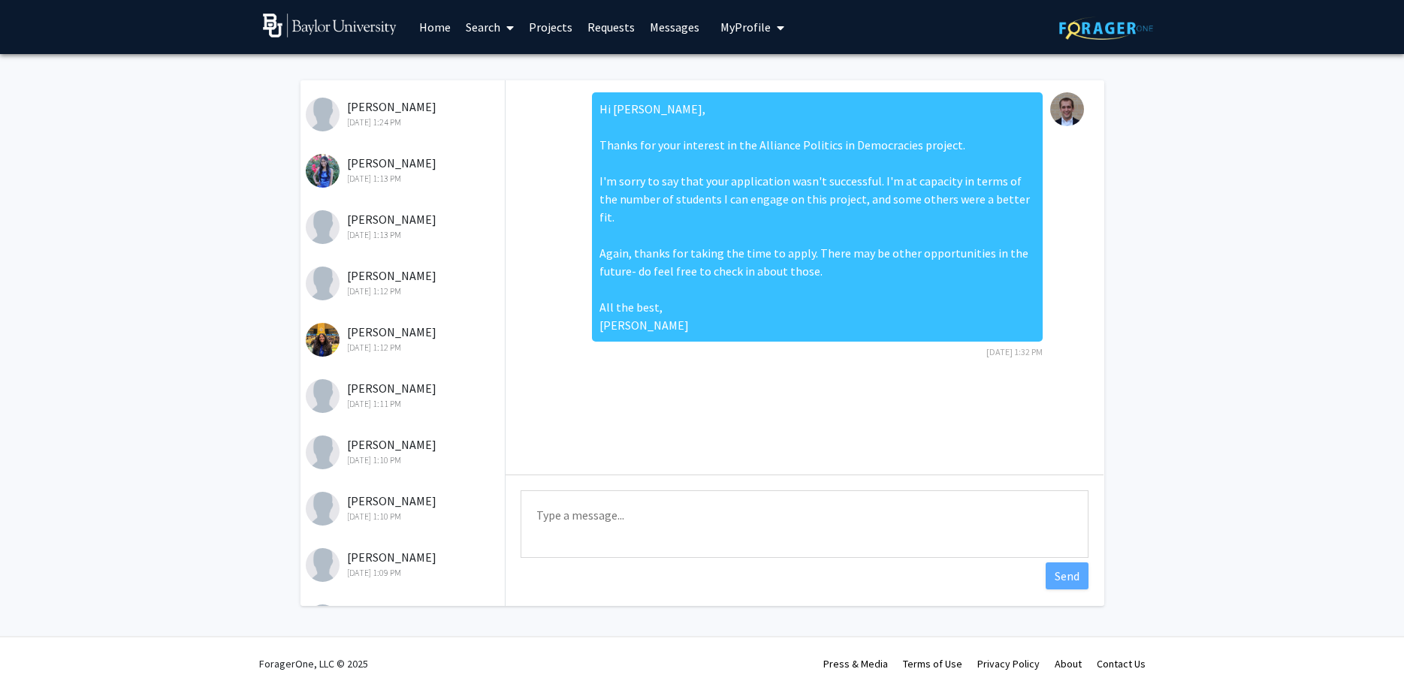
click at [409, 456] on div "[DATE] 1:10 PM" at bounding box center [404, 461] width 196 height 14
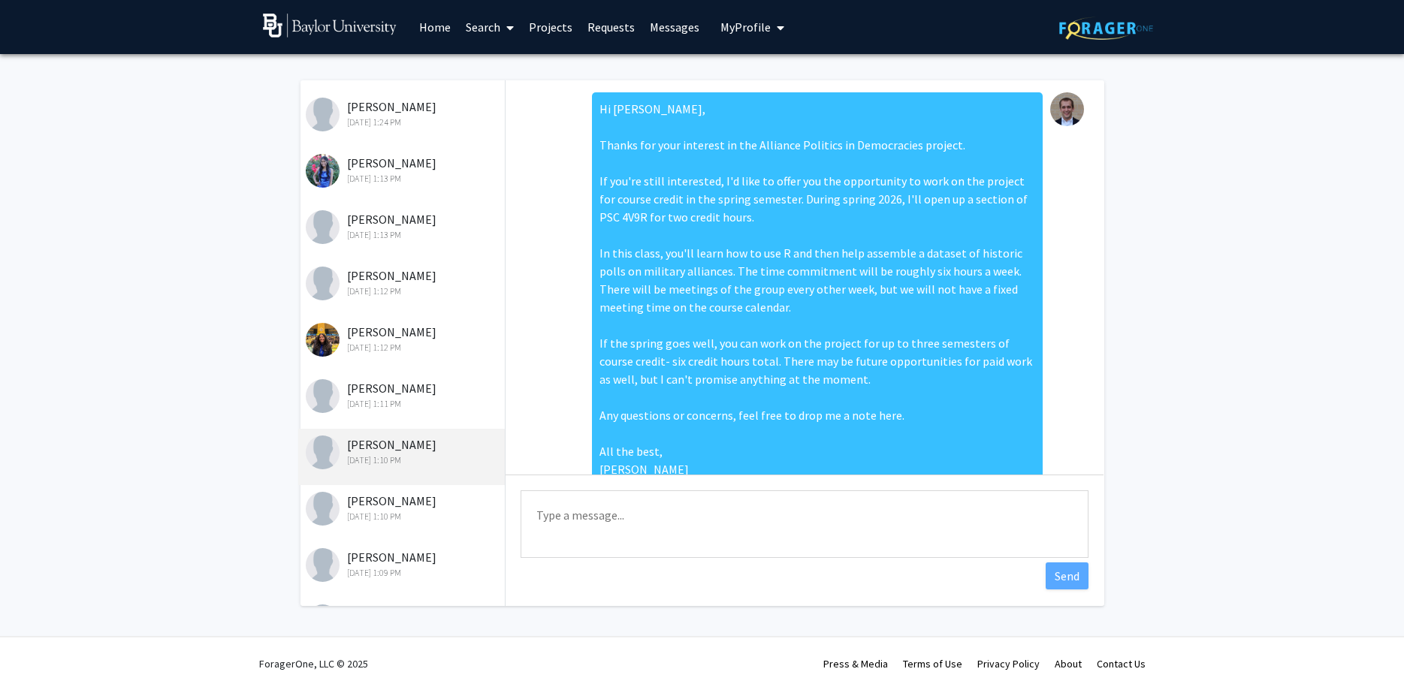
scroll to position [50, 0]
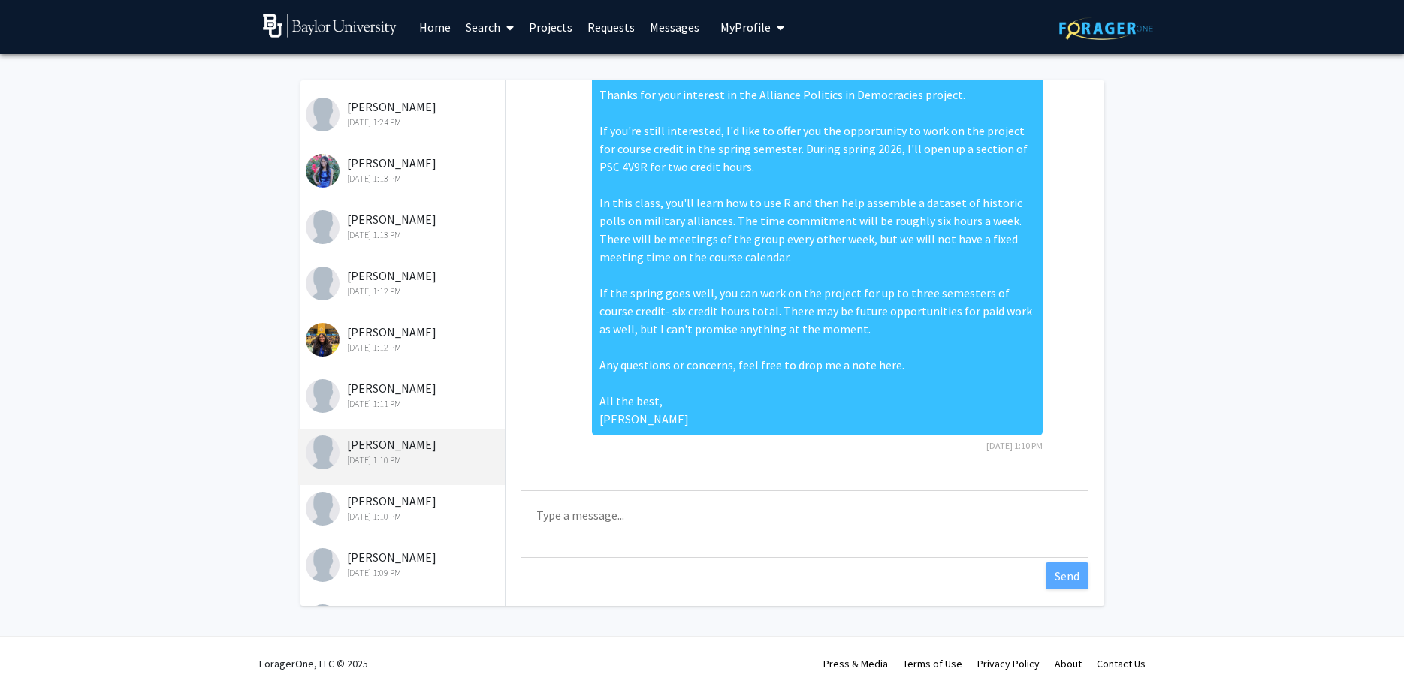
click at [398, 548] on div "[PERSON_NAME] [DATE] 1:09 PM" at bounding box center [401, 570] width 207 height 56
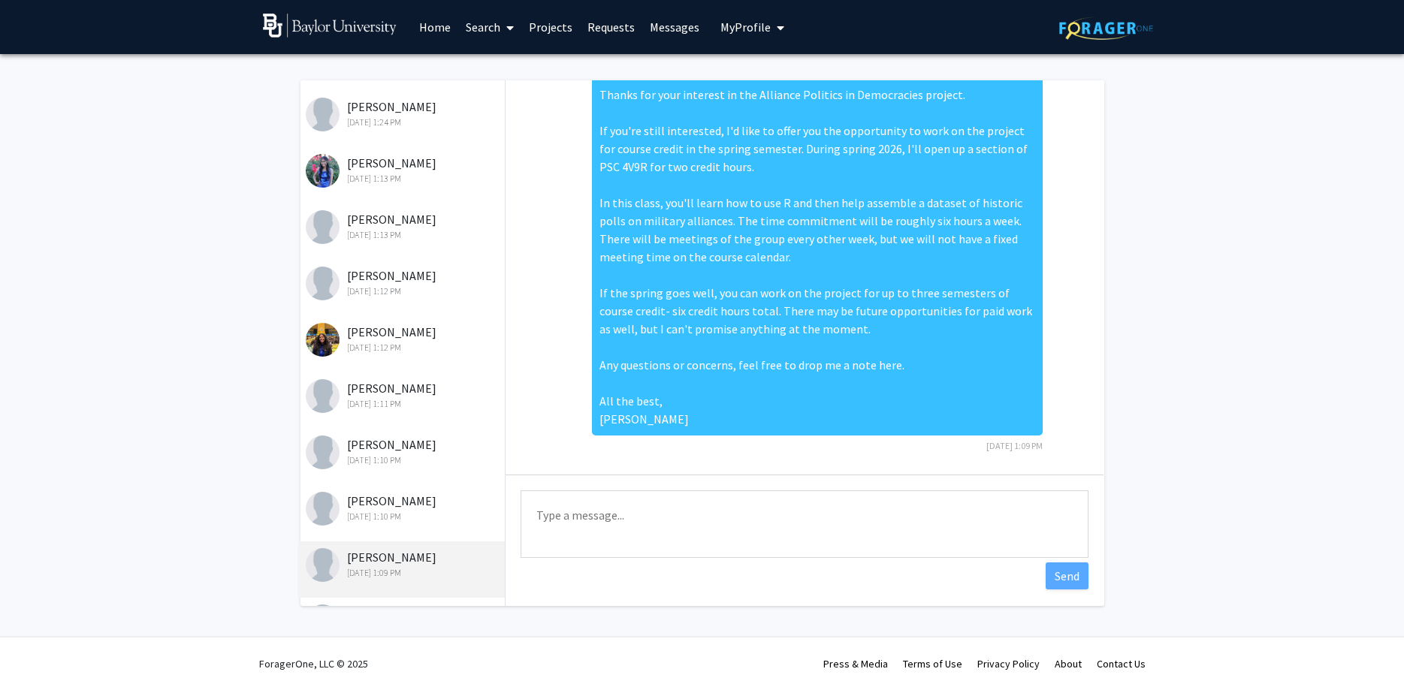
scroll to position [465, 0]
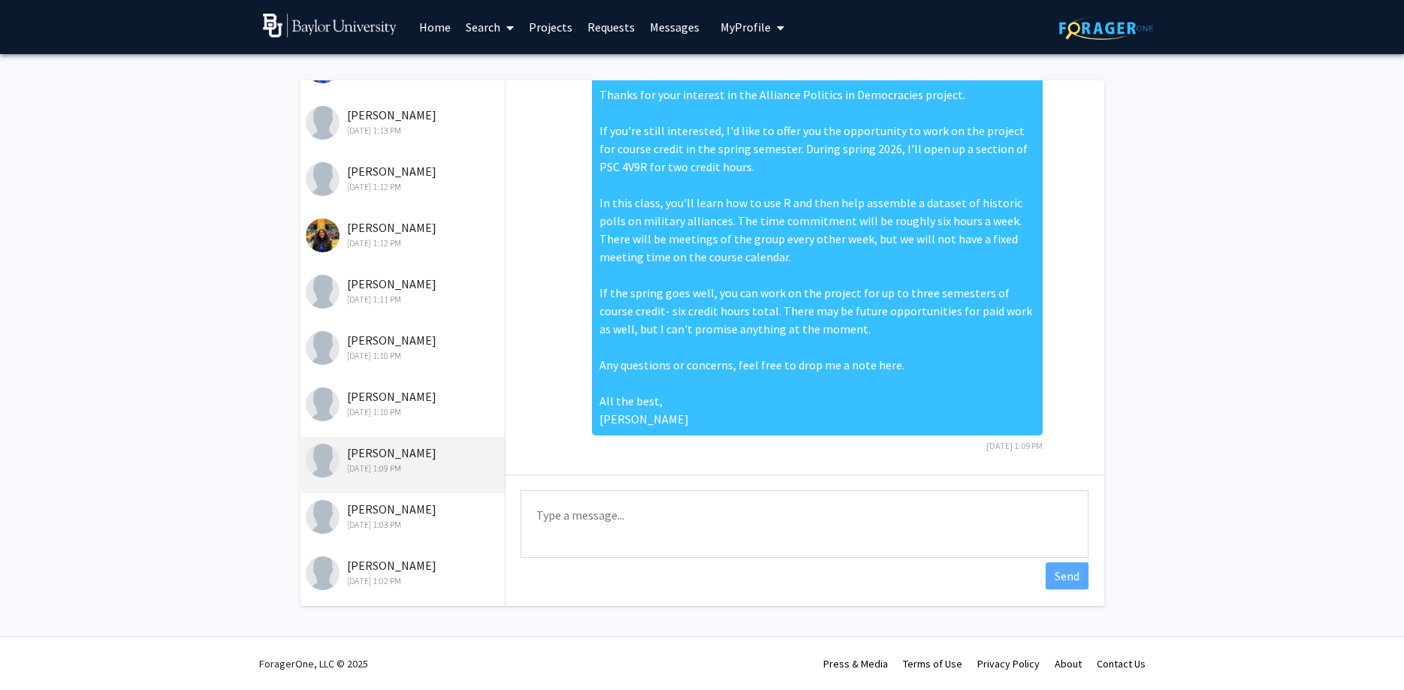
click at [404, 533] on div "[PERSON_NAME] [DATE] 1:03 PM" at bounding box center [401, 521] width 207 height 56
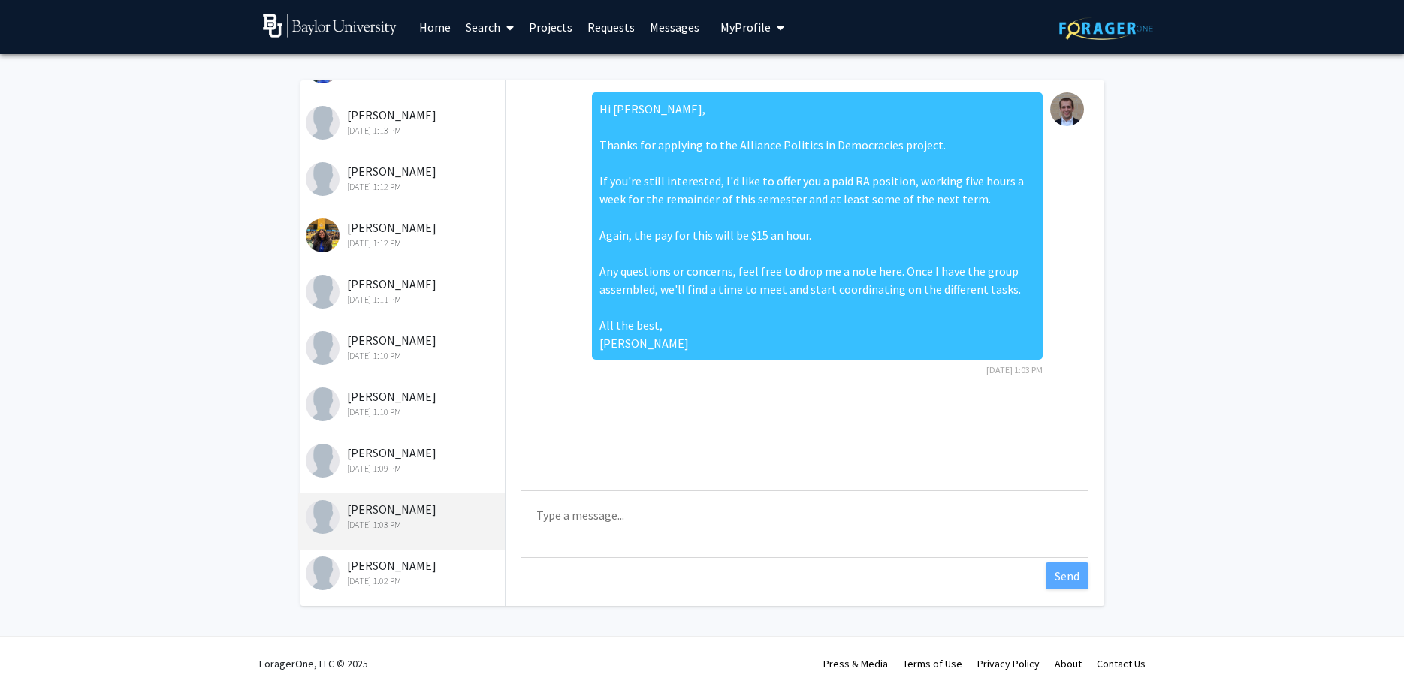
click at [403, 578] on div "[DATE] 1:02 PM" at bounding box center [404, 582] width 196 height 14
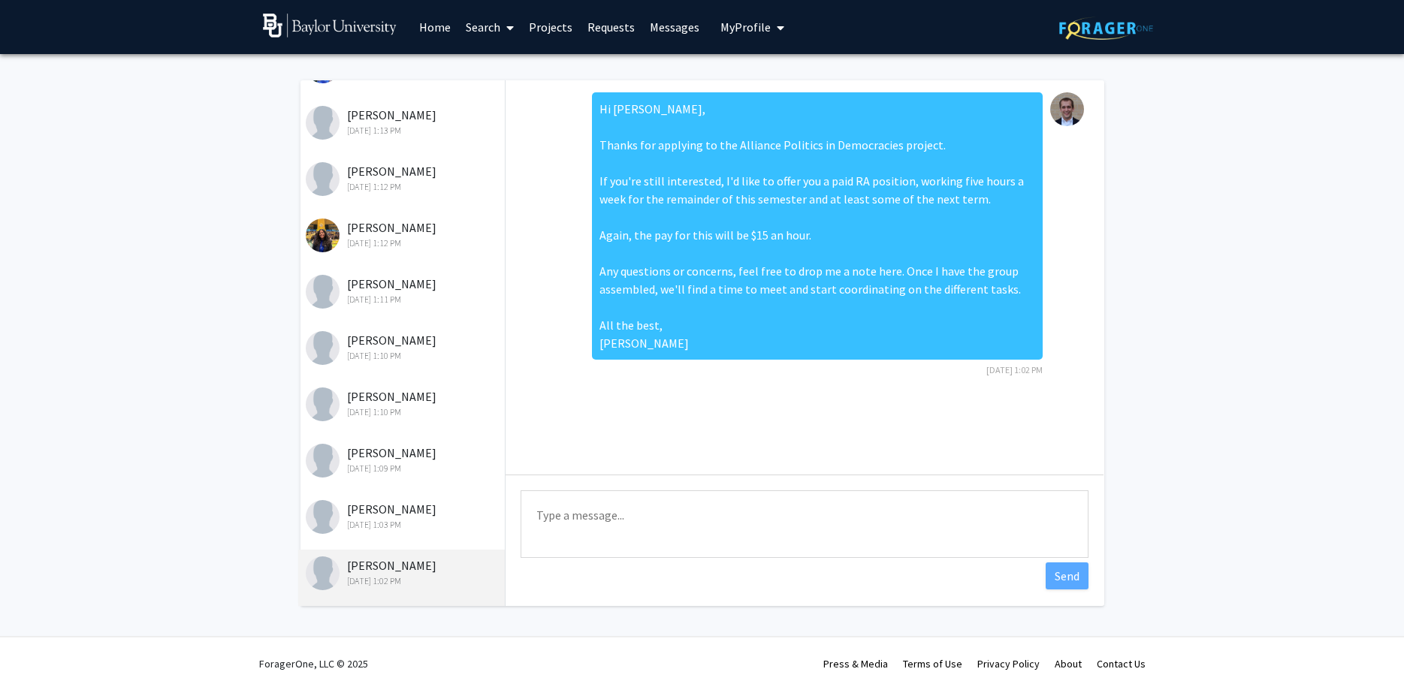
click at [387, 358] on div "[DATE] 1:10 PM" at bounding box center [404, 356] width 196 height 14
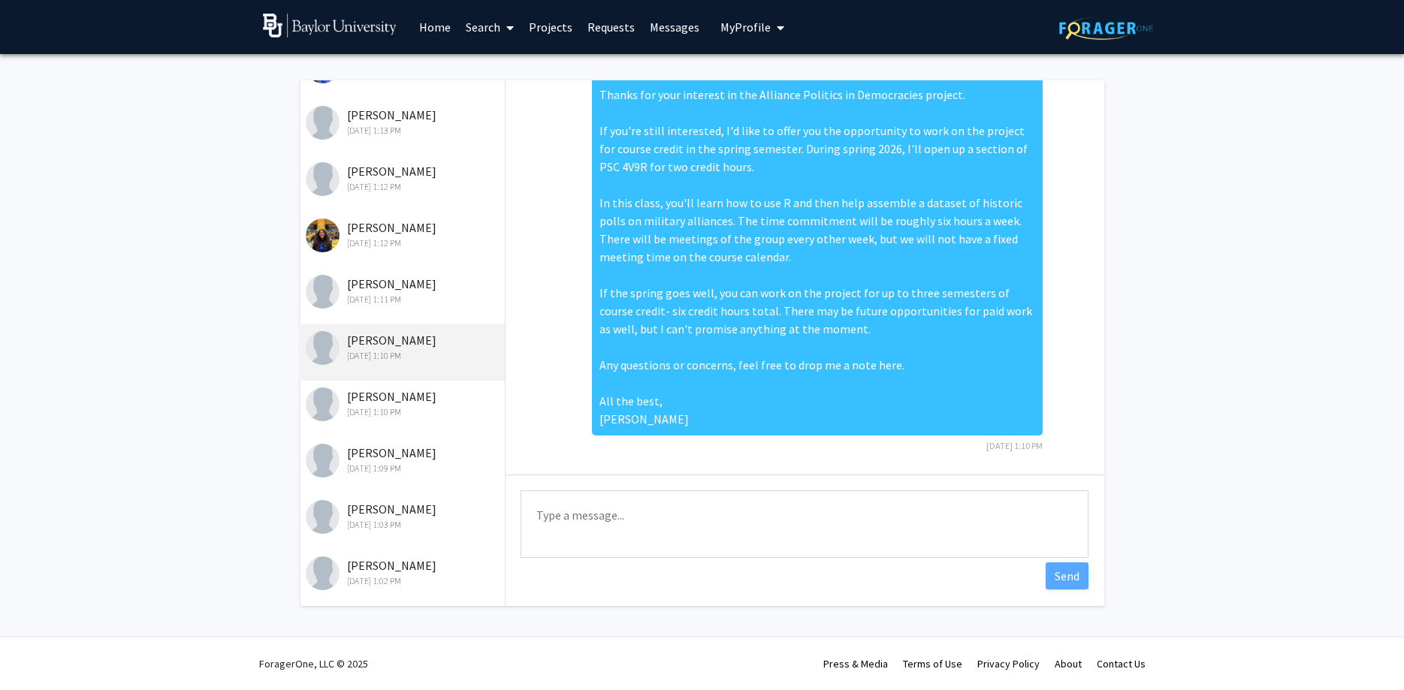
click at [200, 534] on fg-messaging "Messages [PERSON_NAME] [DATE] 1:33 PM [PERSON_NAME] [DATE] 1:32 PM [PERSON_NAME…" at bounding box center [702, 347] width 1404 height 586
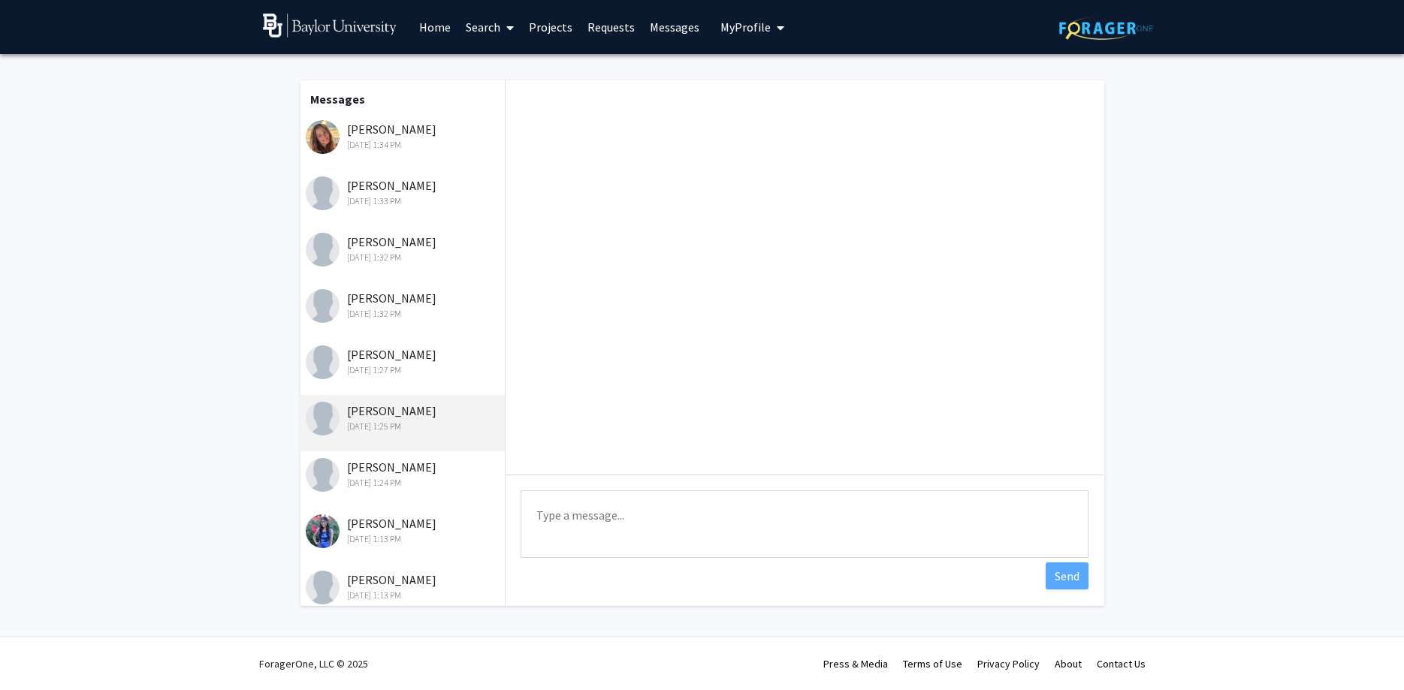
scroll to position [441, 0]
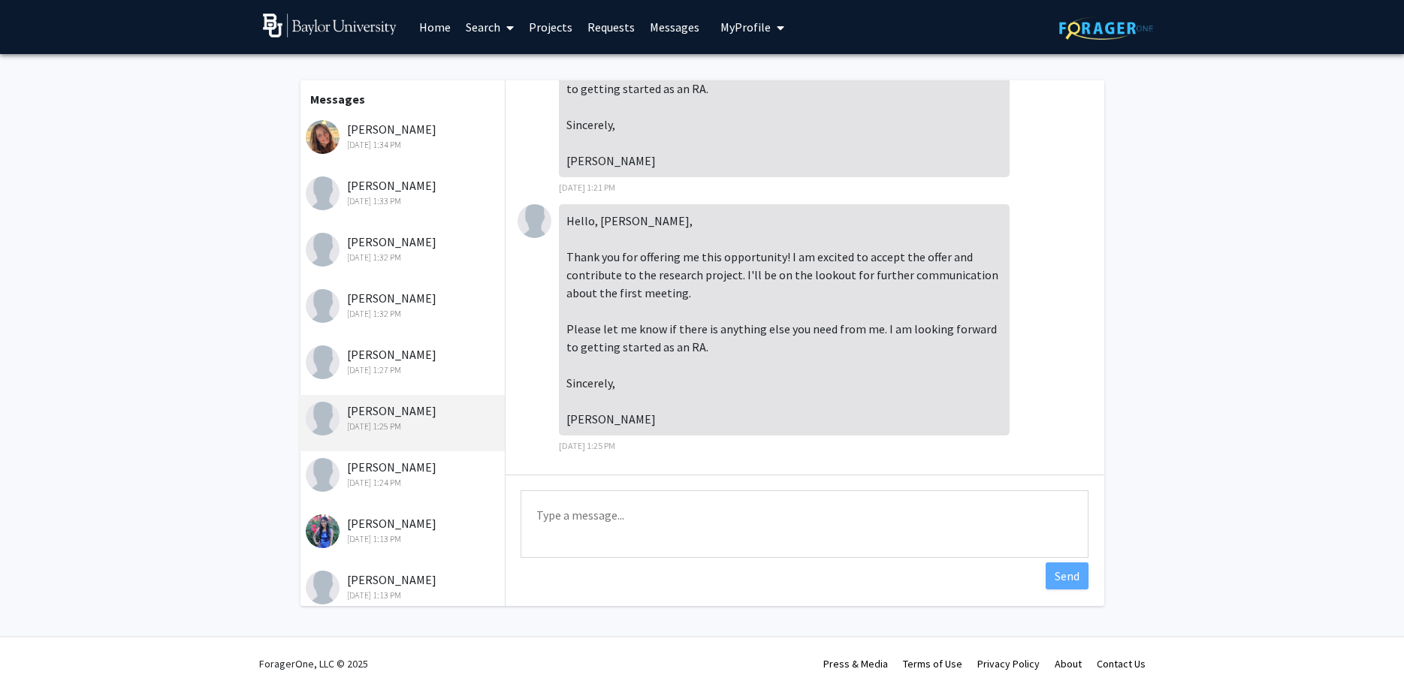
click at [394, 187] on div "[PERSON_NAME] [DATE] 1:33 PM" at bounding box center [404, 193] width 196 height 32
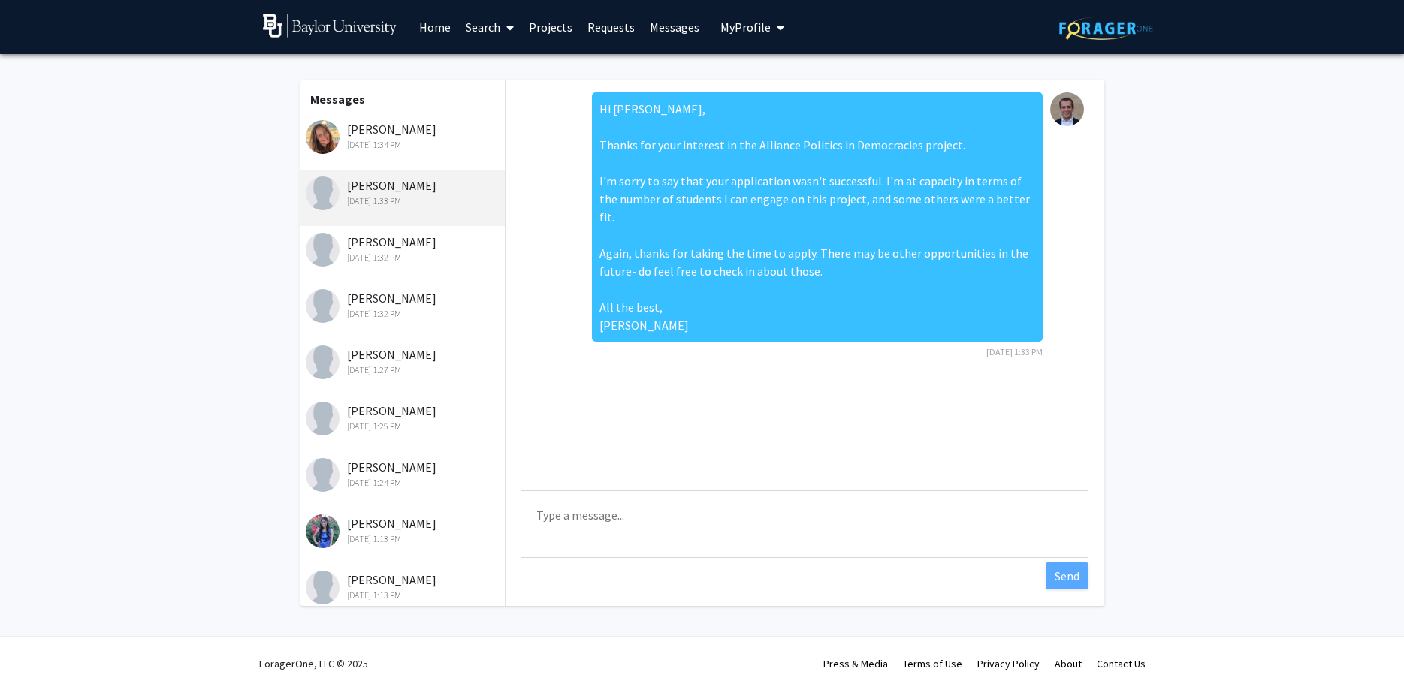
click at [390, 229] on div "[PERSON_NAME] [DATE] 1:32 PM" at bounding box center [401, 254] width 207 height 56
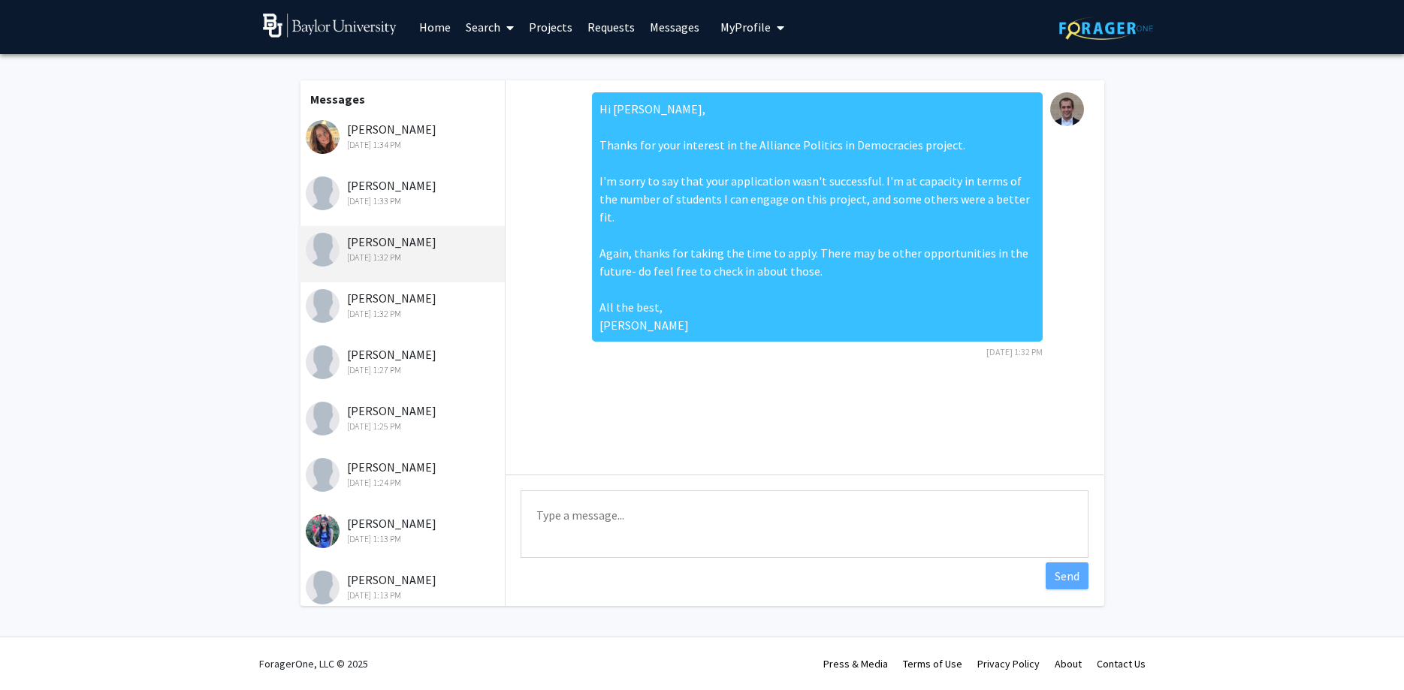
click at [391, 294] on div "[PERSON_NAME] [DATE] 1:32 PM" at bounding box center [404, 305] width 196 height 32
